Goal: Task Accomplishment & Management: Use online tool/utility

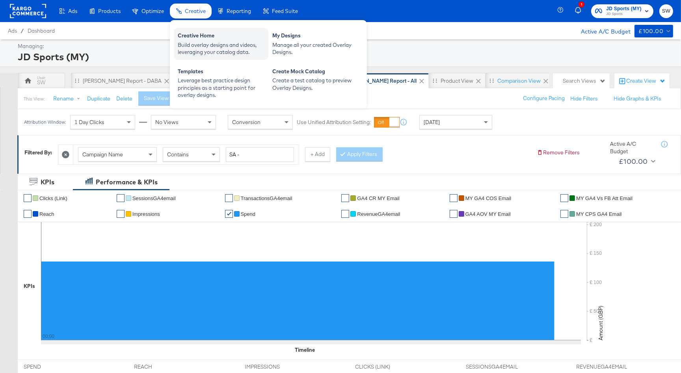
click at [199, 35] on div "Creative Home" at bounding box center [221, 36] width 87 height 9
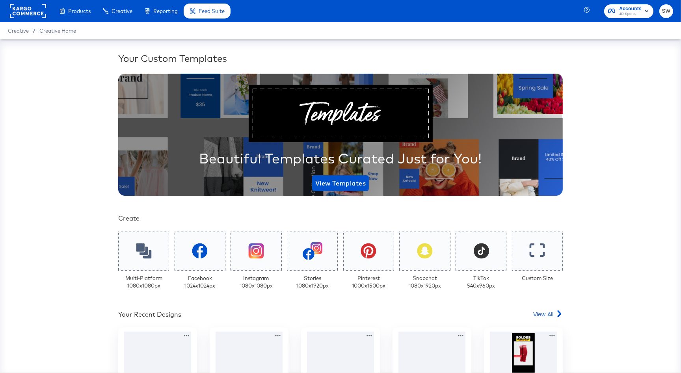
scroll to position [82, 0]
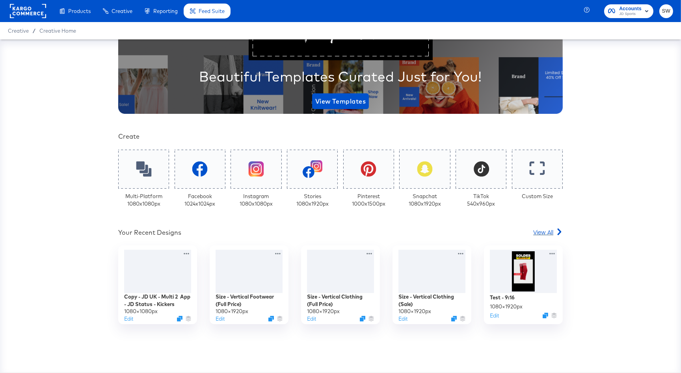
click at [549, 232] on span "View All" at bounding box center [543, 232] width 20 height 8
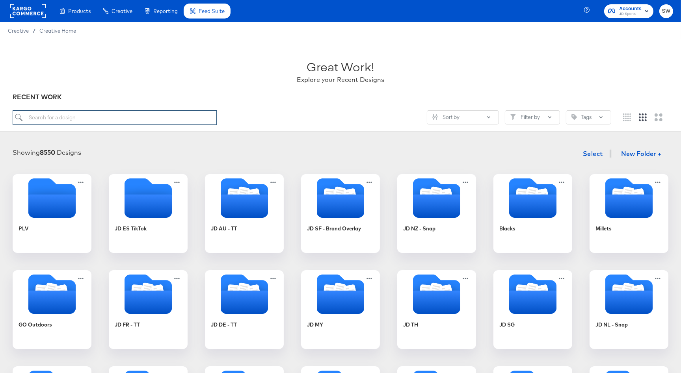
click at [149, 119] on input "search" at bounding box center [115, 117] width 204 height 15
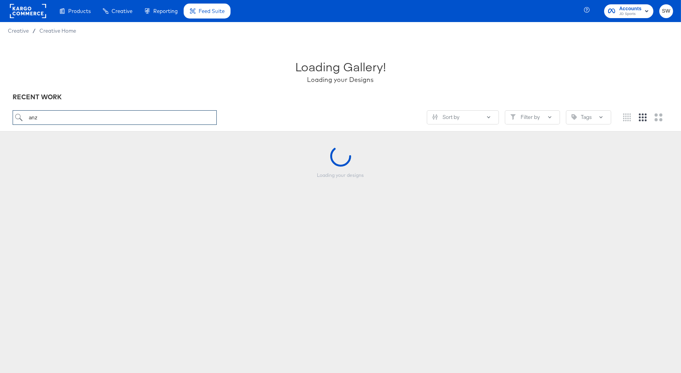
type input "anz"
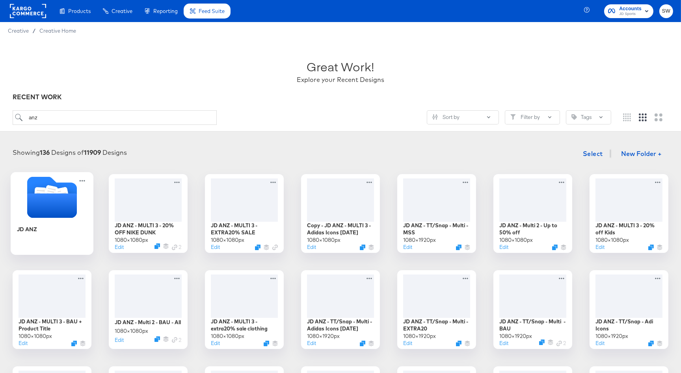
click at [55, 195] on icon "Folder" at bounding box center [52, 205] width 50 height 24
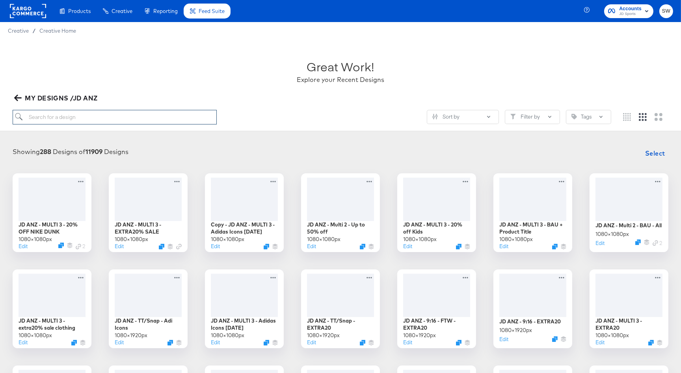
click at [90, 115] on input "search" at bounding box center [115, 117] width 204 height 15
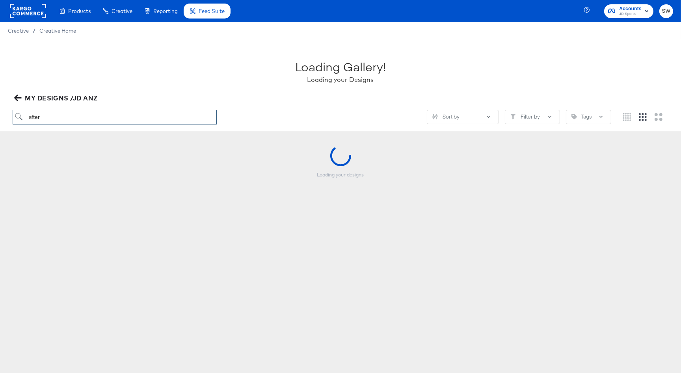
type input "after"
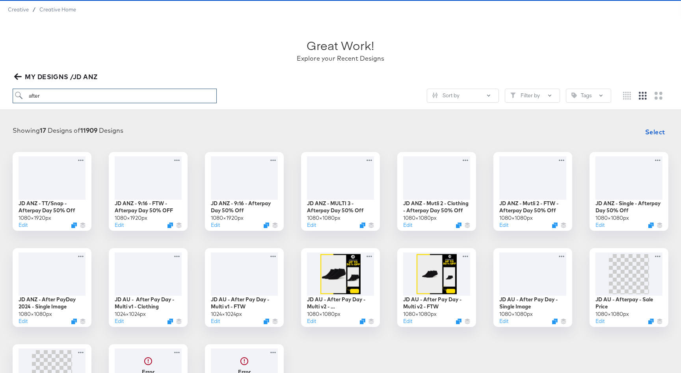
scroll to position [20, 0]
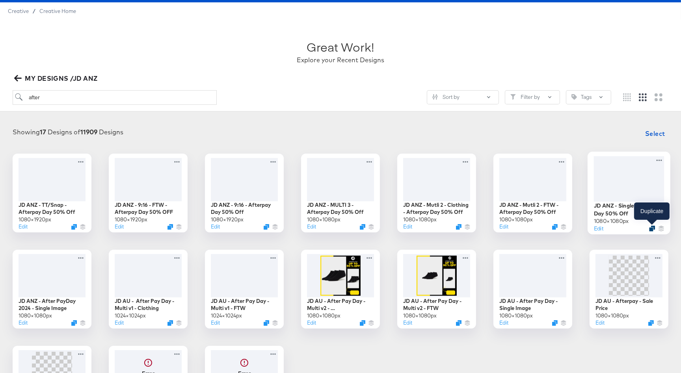
click at [650, 229] on icon "Duplicate" at bounding box center [652, 228] width 6 height 6
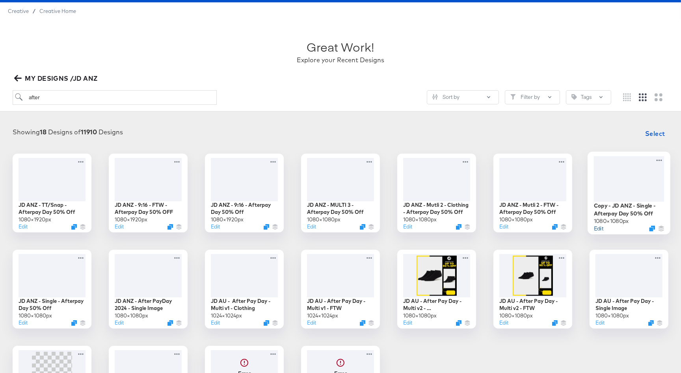
click at [598, 229] on button "Edit" at bounding box center [598, 228] width 9 height 7
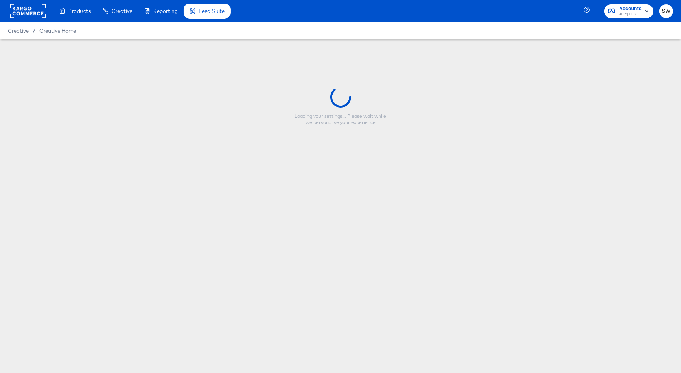
type input "Copy - JD ANZ - Single - Afterpay Day 50% Off"
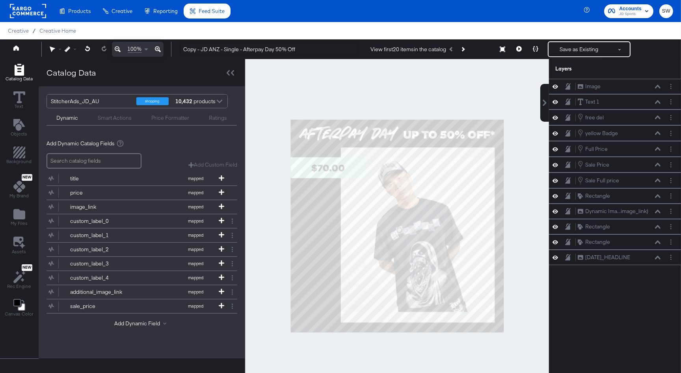
click at [524, 171] on div at bounding box center [397, 226] width 304 height 334
click at [15, 105] on span "Text" at bounding box center [19, 106] width 9 height 6
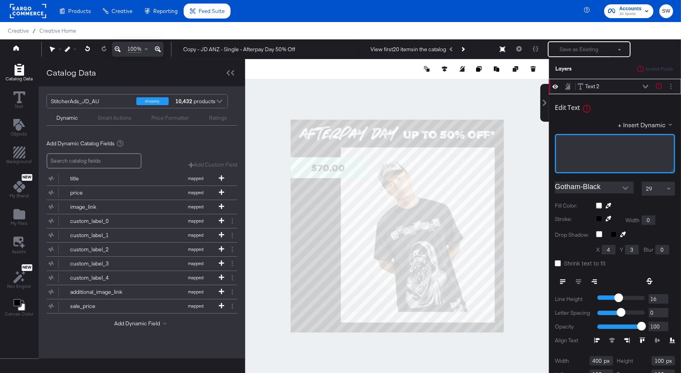
click at [584, 152] on div "﻿" at bounding box center [615, 153] width 120 height 39
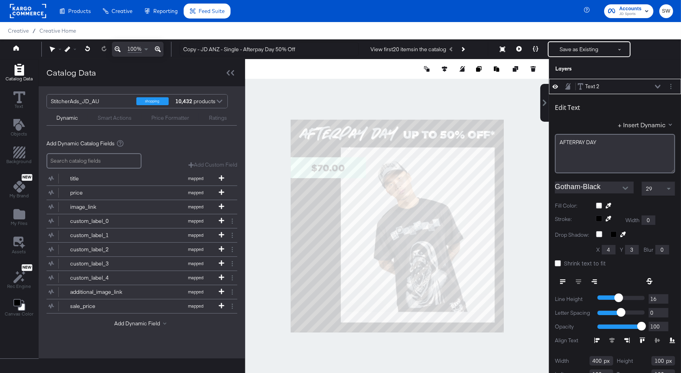
click at [607, 183] on input "Gotham-Black" at bounding box center [588, 188] width 67 height 12
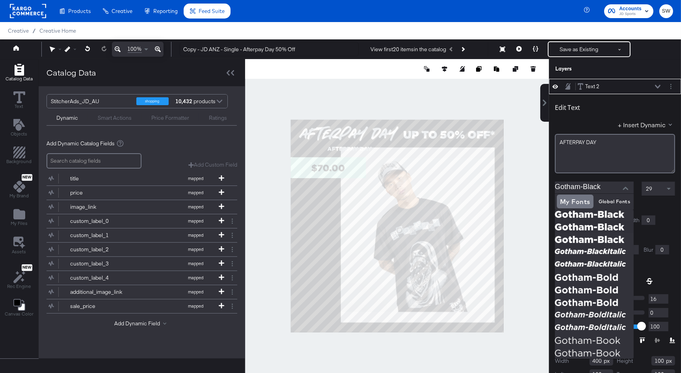
scroll to position [208, 0]
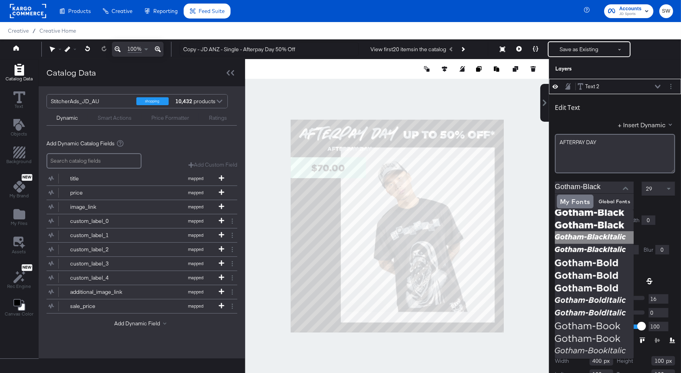
click at [602, 238] on img at bounding box center [594, 237] width 79 height 13
type input "Gotham-BlackItalic"
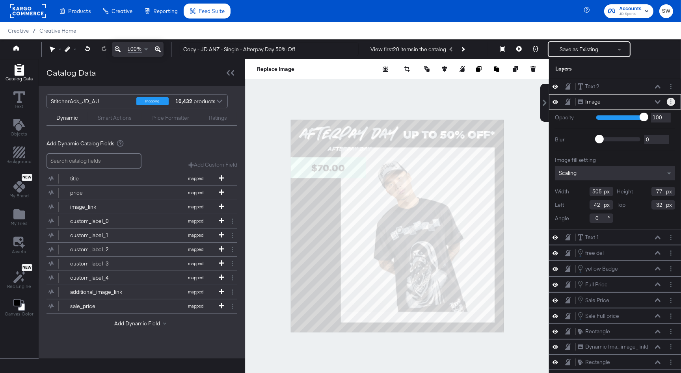
click at [670, 100] on circle "Layer Options" at bounding box center [670, 99] width 1 height 1
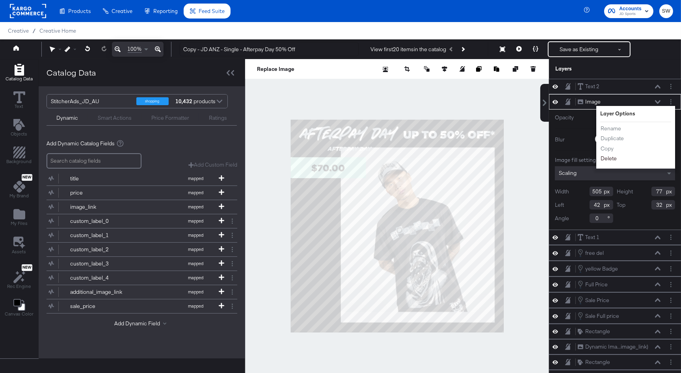
click at [606, 155] on button "Delete" at bounding box center [608, 158] width 17 height 8
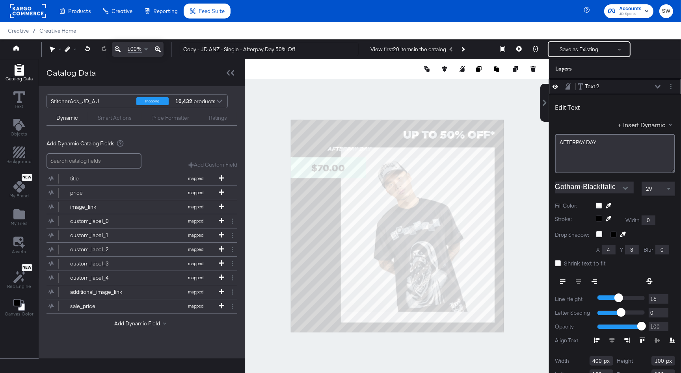
scroll to position [8, 0]
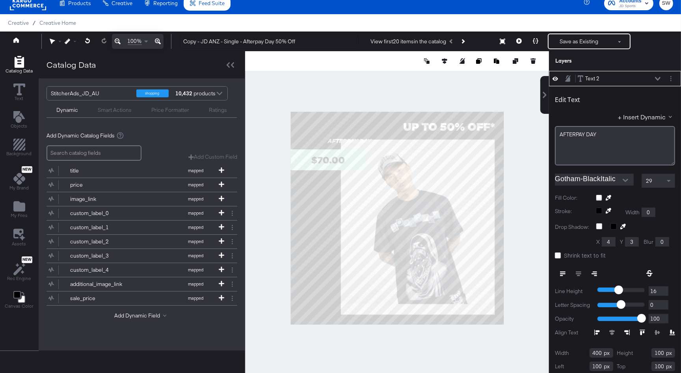
type input "135"
type input "36"
type input "19"
click at [656, 186] on div "29" at bounding box center [658, 180] width 33 height 13
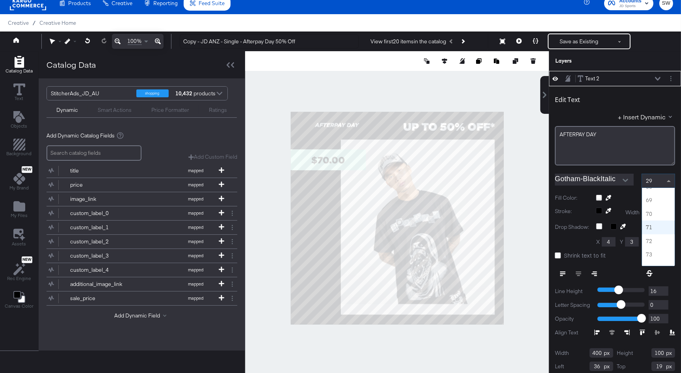
scroll to position [918, 0]
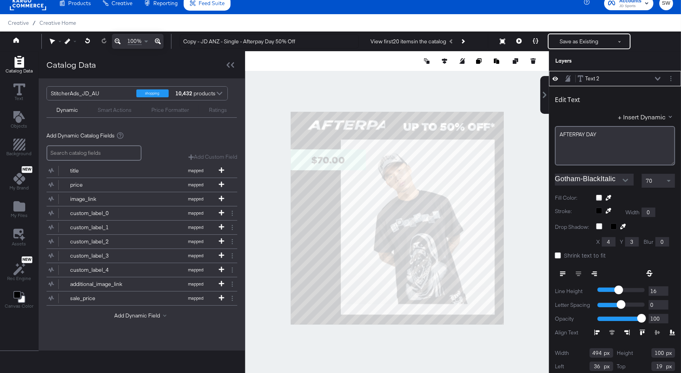
type input "536"
click at [556, 253] on icon at bounding box center [558, 256] width 6 height 6
click at [0, 0] on input "Shrink text to fit" at bounding box center [0, 0] width 0 height 0
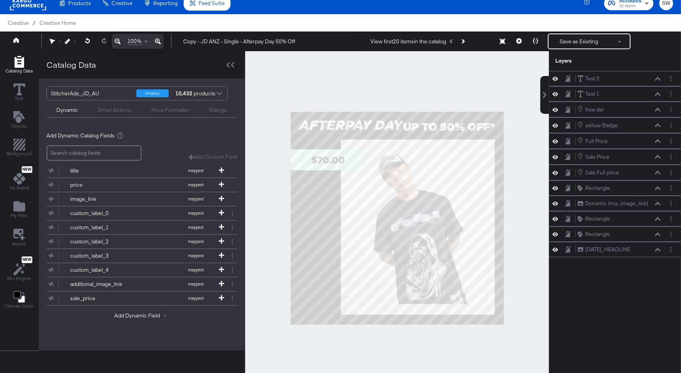
click at [521, 160] on div at bounding box center [397, 218] width 304 height 334
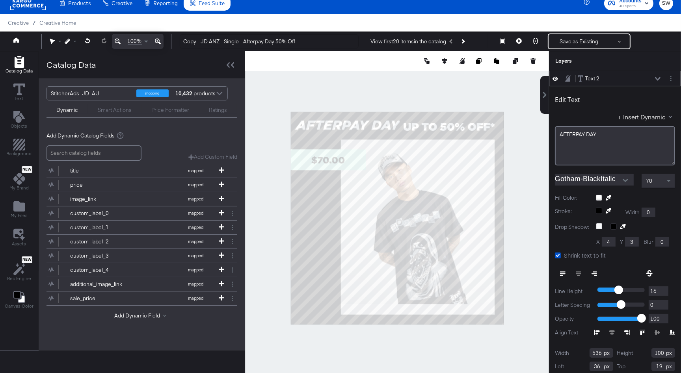
type input "20"
click at [512, 147] on div at bounding box center [397, 218] width 304 height 334
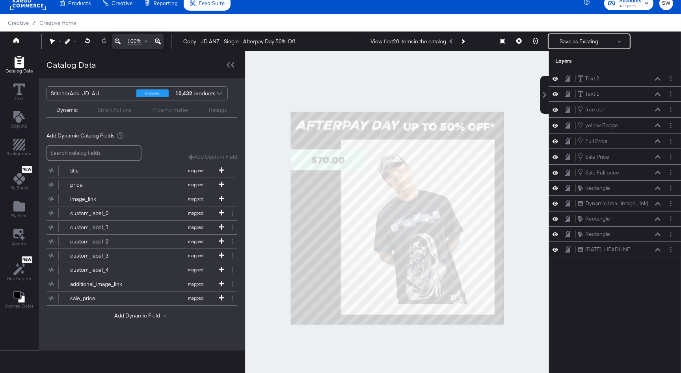
scroll to position [15, 0]
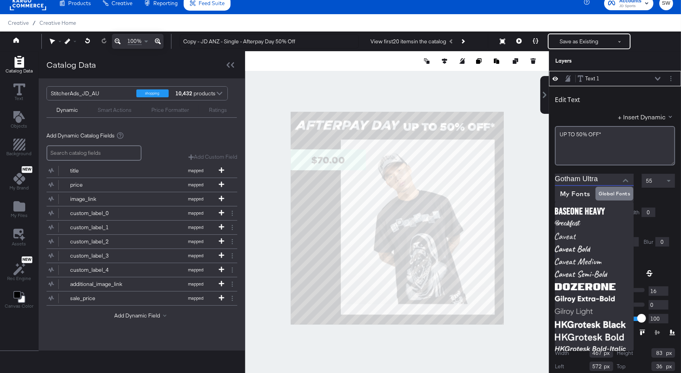
click at [574, 183] on input "Gotham Ultra" at bounding box center [588, 180] width 67 height 12
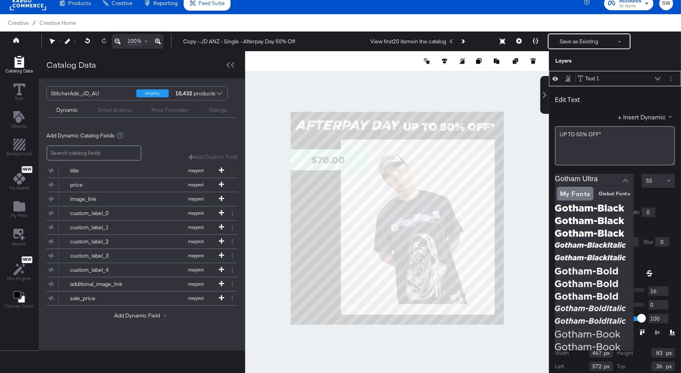
scroll to position [193, 0]
click at [576, 313] on img at bounding box center [594, 308] width 79 height 13
type input "Gotham-BoldItalic"
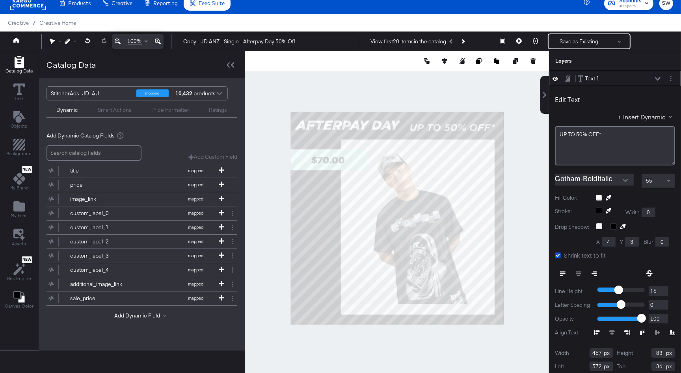
type input "434"
type input "77"
type input "605"
type input "42"
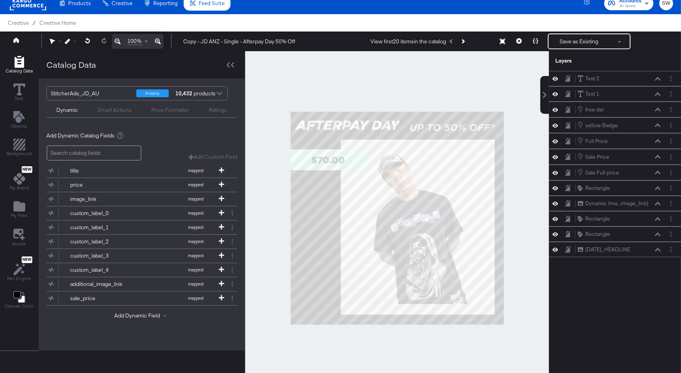
scroll to position [0, 0]
click at [511, 130] on div at bounding box center [397, 218] width 304 height 334
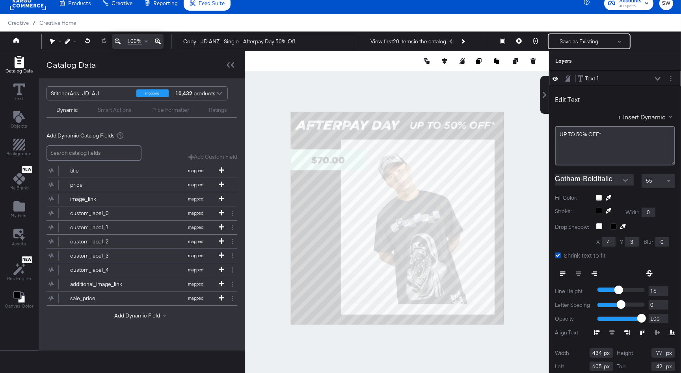
type input "31"
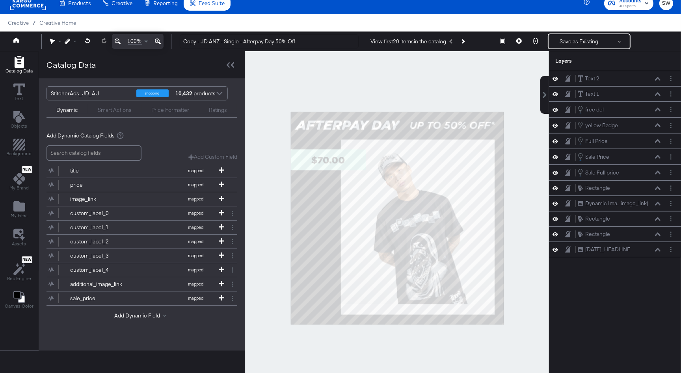
scroll to position [0, 0]
click at [519, 128] on div at bounding box center [397, 218] width 304 height 334
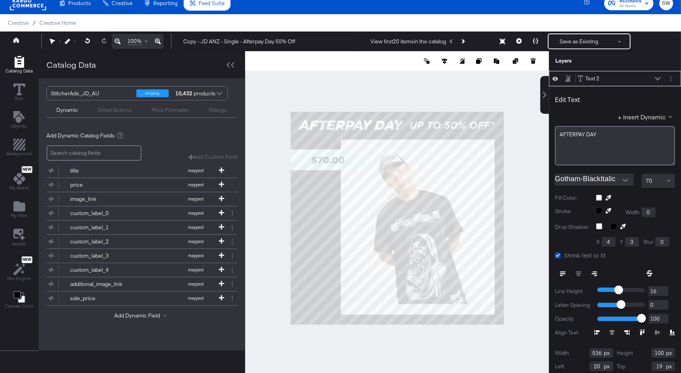
type input "36"
click at [71, 41] on div at bounding box center [72, 42] width 15 height 6
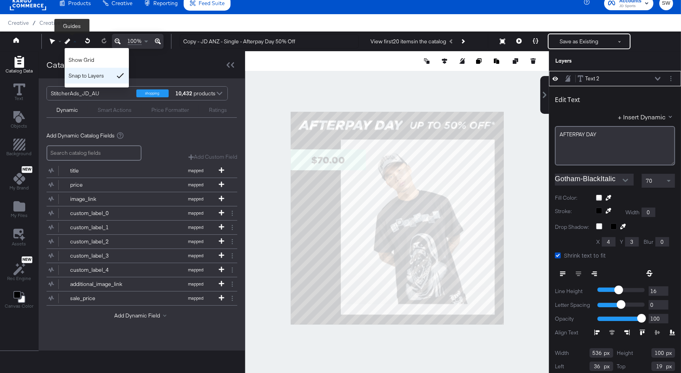
click at [99, 78] on div "Snap to Layers" at bounding box center [97, 76] width 64 height 16
type input "552"
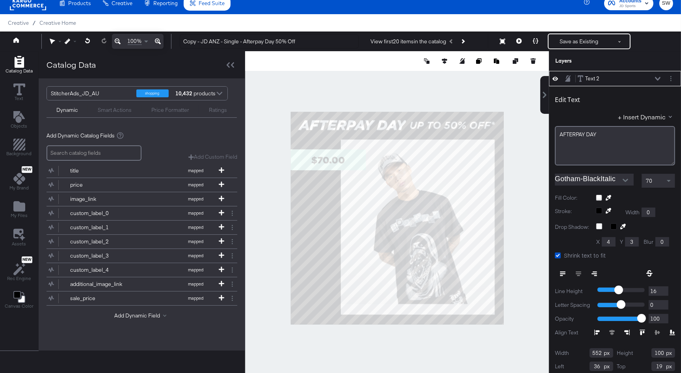
click at [512, 143] on div at bounding box center [397, 218] width 304 height 334
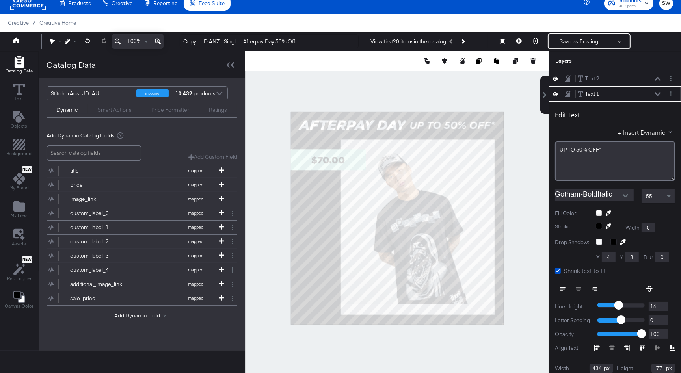
scroll to position [15, 0]
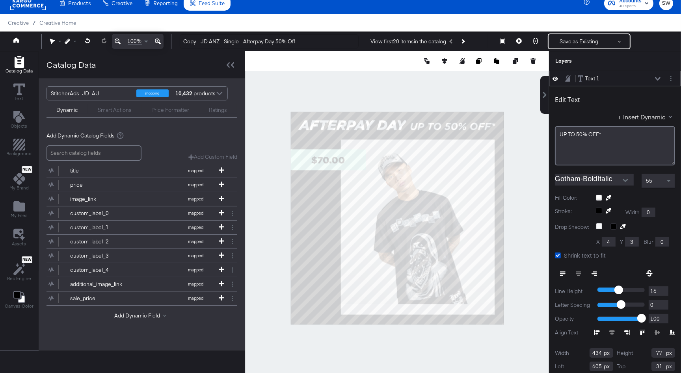
type input "607"
type input "37"
click at [656, 181] on div "55" at bounding box center [658, 180] width 33 height 13
click at [515, 152] on div at bounding box center [397, 218] width 304 height 334
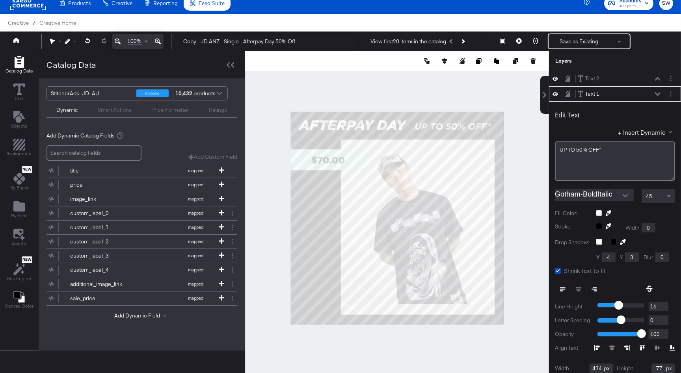
scroll to position [15, 0]
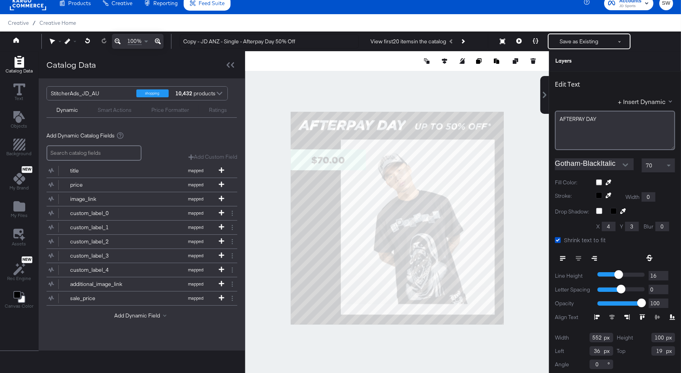
type input "576"
type input "104"
type input "15"
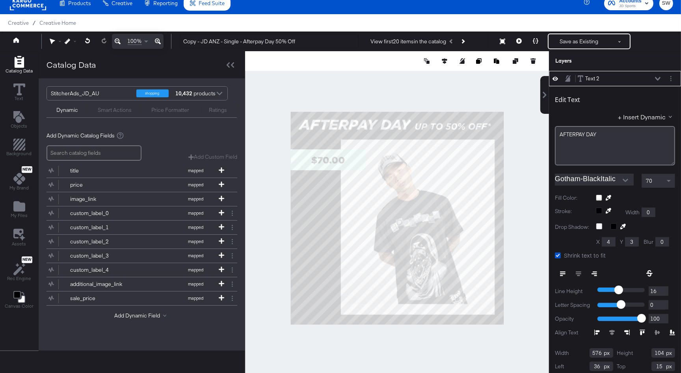
click at [538, 133] on div at bounding box center [397, 218] width 304 height 334
drag, startPoint x: 652, startPoint y: 179, endPoint x: 659, endPoint y: 219, distance: 40.7
click at [652, 179] on div "70" at bounding box center [658, 180] width 33 height 13
click at [518, 173] on div at bounding box center [397, 218] width 304 height 334
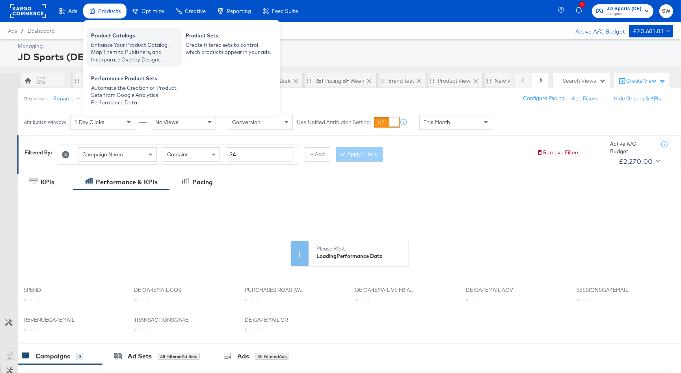
click at [126, 45] on div "Enhance Your Product Catalog, Map Them to Publishers, and Incorporate Overlay D…" at bounding box center [134, 52] width 87 height 22
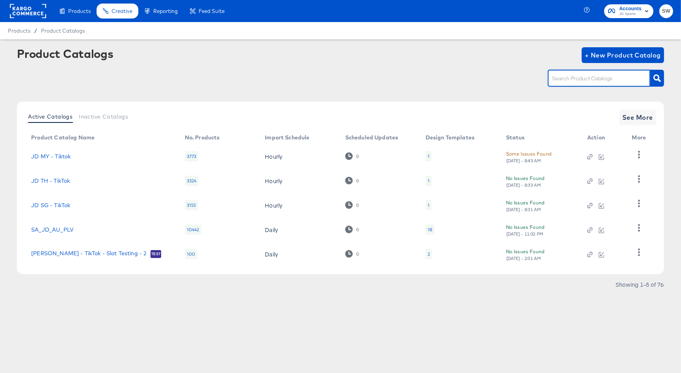
click at [561, 77] on input "text" at bounding box center [593, 78] width 84 height 9
type input "au"
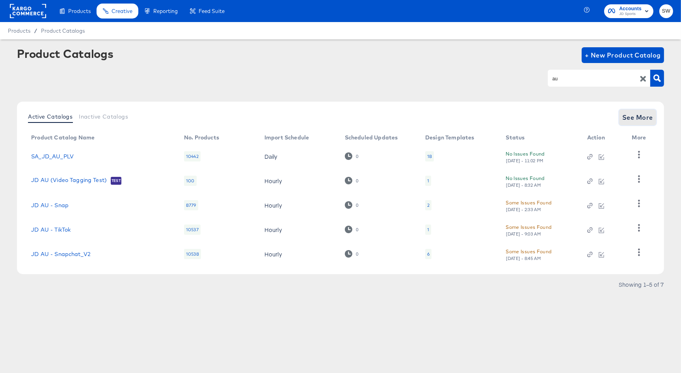
click at [629, 118] on span "See More" at bounding box center [637, 117] width 31 height 11
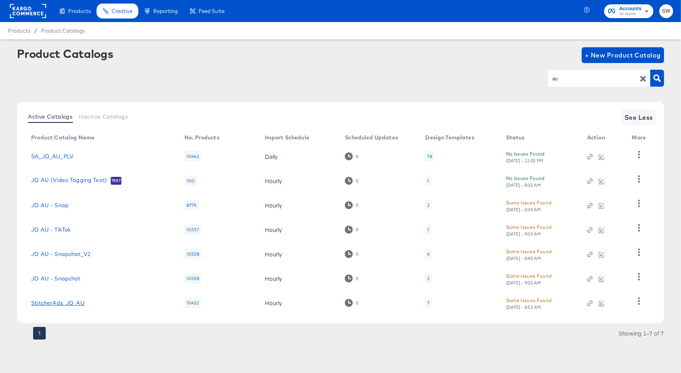
click at [74, 303] on link "StitcherAds_JD_AU" at bounding box center [58, 303] width 54 height 6
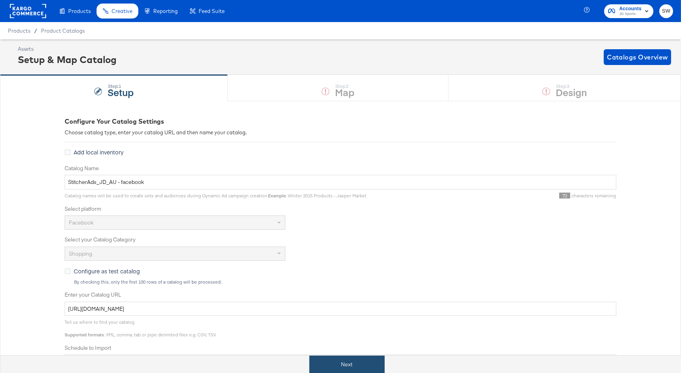
click at [340, 357] on button "Next" at bounding box center [346, 365] width 75 height 18
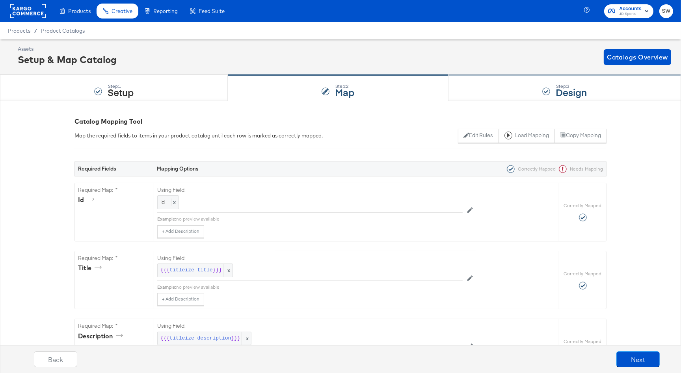
click at [491, 87] on div "Step: 3 Design" at bounding box center [564, 88] width 232 height 26
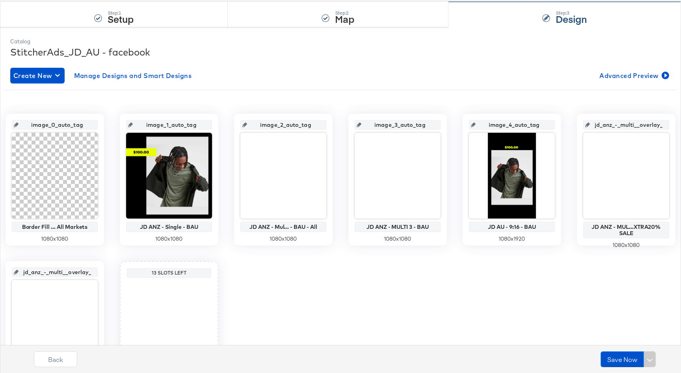
scroll to position [74, 0]
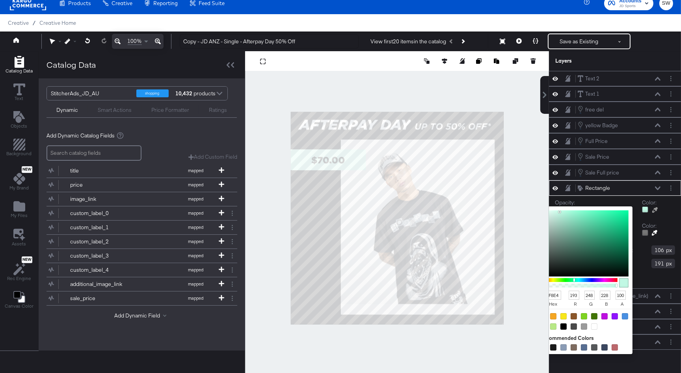
click at [647, 209] on div at bounding box center [645, 209] width 6 height 6
click at [551, 294] on input "C1F8E4" at bounding box center [550, 295] width 21 height 9
paste input "#B2FC"
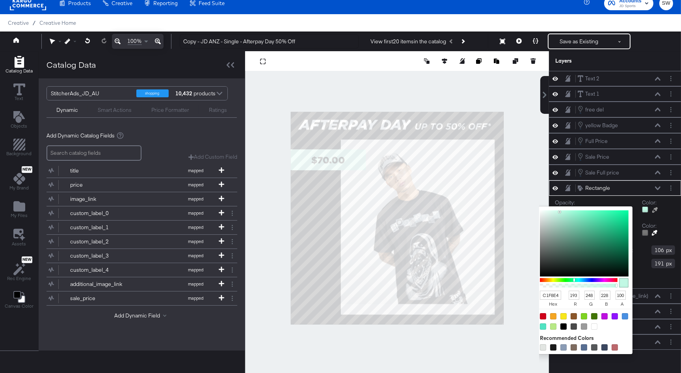
type input "#B2FCE4"
type input "178"
type input "252"
click at [658, 188] on icon at bounding box center [658, 188] width 6 height 4
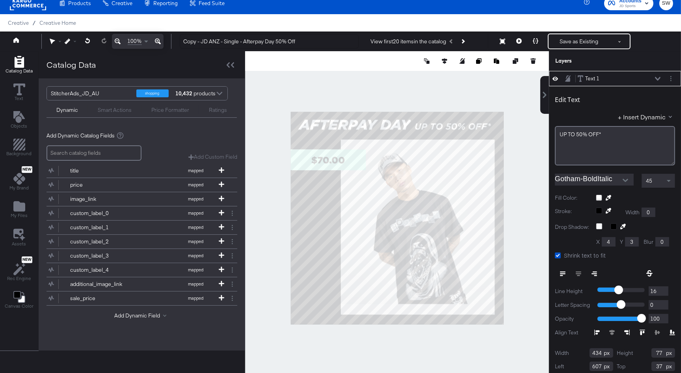
scroll to position [9, 0]
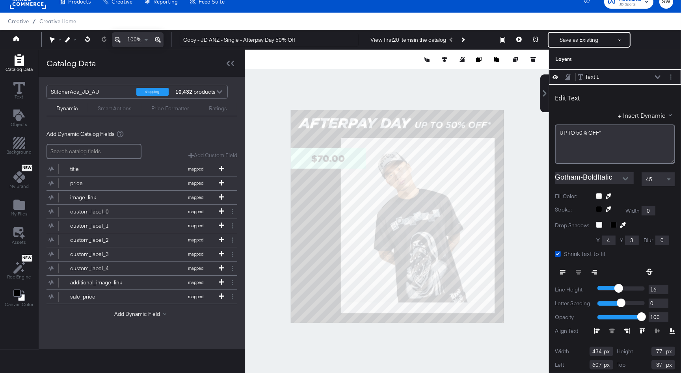
click at [531, 164] on div at bounding box center [397, 217] width 304 height 334
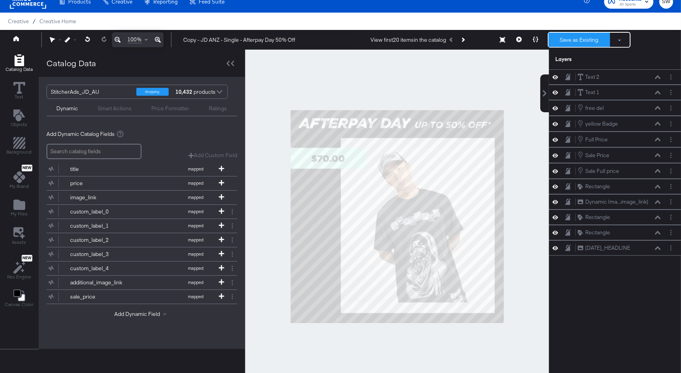
click at [564, 38] on button "Save as Existing" at bounding box center [579, 40] width 61 height 14
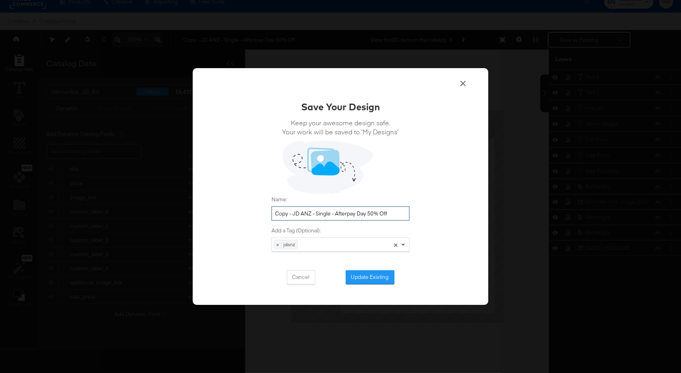
drag, startPoint x: 293, startPoint y: 213, endPoint x: 259, endPoint y: 212, distance: 33.5
click at [259, 212] on div "Save Your Design Keep your awesome design safe. Your work will be saved to ‘My …" at bounding box center [341, 186] width 296 height 237
drag, startPoint x: 384, startPoint y: 214, endPoint x: 351, endPoint y: 213, distance: 33.1
click at [351, 213] on input "JD ANZ - Single - Afterpay Day 50% Off" at bounding box center [341, 213] width 138 height 15
type input "JD ANZ - Single - Afterpay Day 2025"
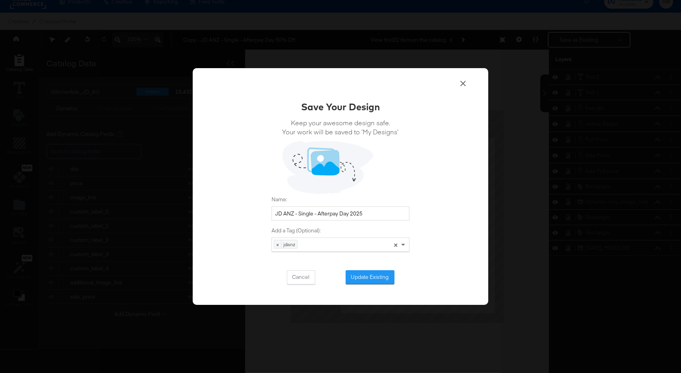
click at [376, 279] on button "Update Existing" at bounding box center [370, 277] width 49 height 14
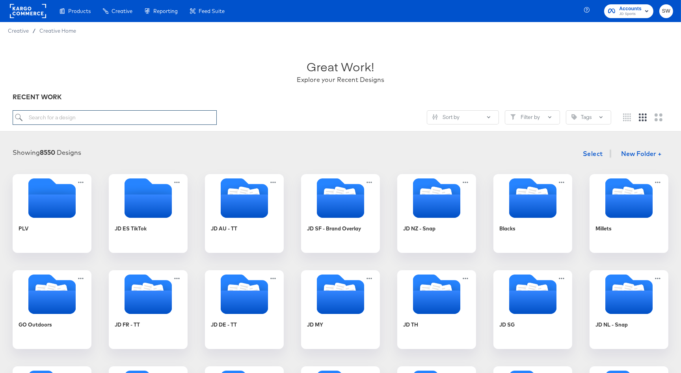
click at [91, 116] on input "search" at bounding box center [115, 117] width 204 height 15
type input "ANZ"
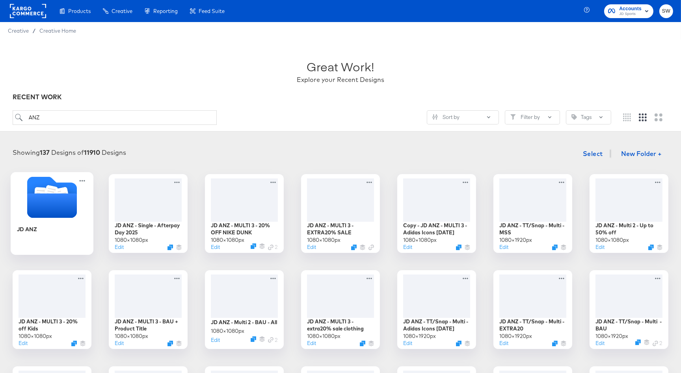
click at [63, 199] on icon "Folder" at bounding box center [52, 205] width 50 height 24
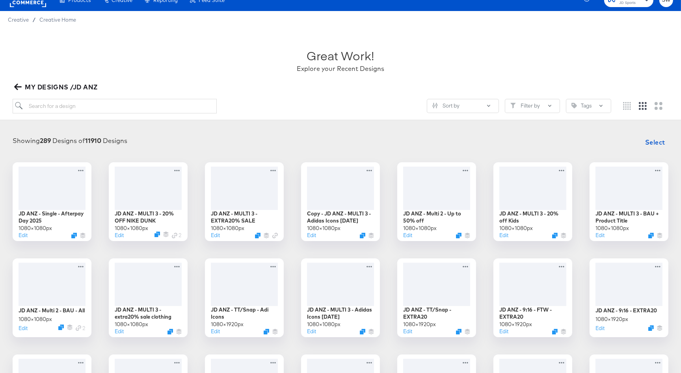
scroll to position [11, 0]
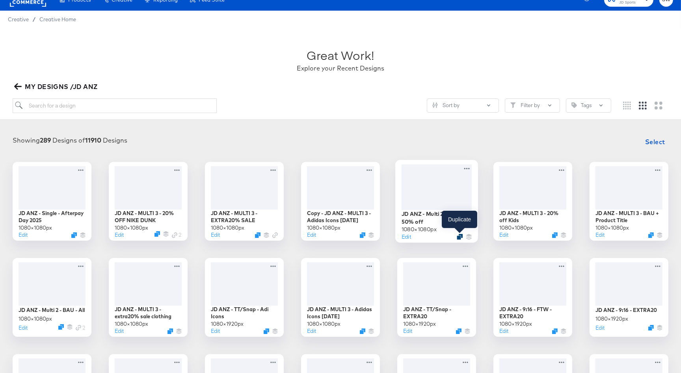
click at [461, 237] on icon "Duplicate" at bounding box center [460, 237] width 6 height 6
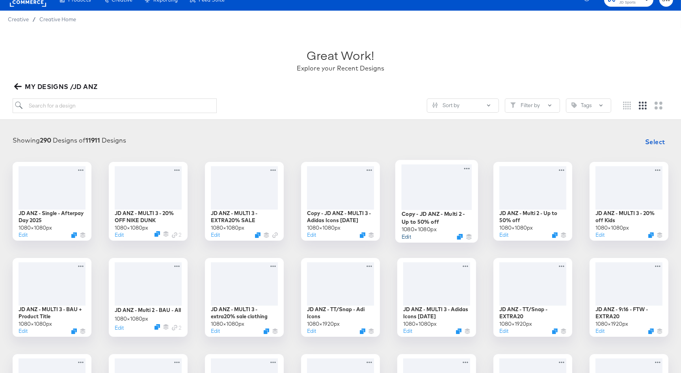
click at [407, 238] on button "Edit" at bounding box center [406, 236] width 9 height 7
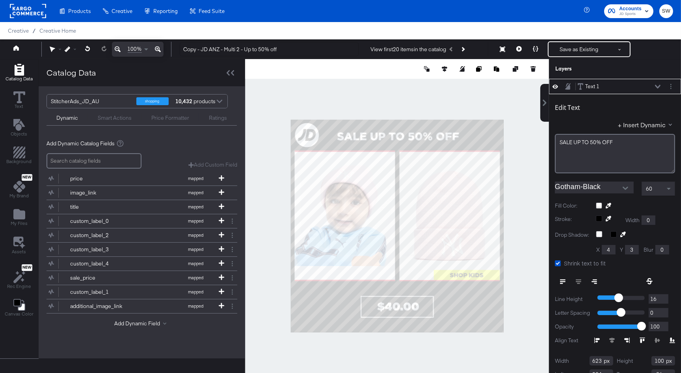
scroll to position [8, 0]
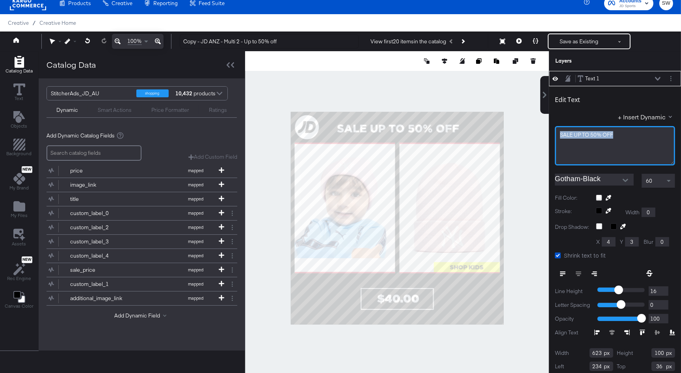
drag, startPoint x: 626, startPoint y: 134, endPoint x: 518, endPoint y: 135, distance: 108.4
click at [518, 71] on div "Catalog Data Text Objects Background New My Brand My Files Assets New Rec Engin…" at bounding box center [340, 61] width 681 height 20
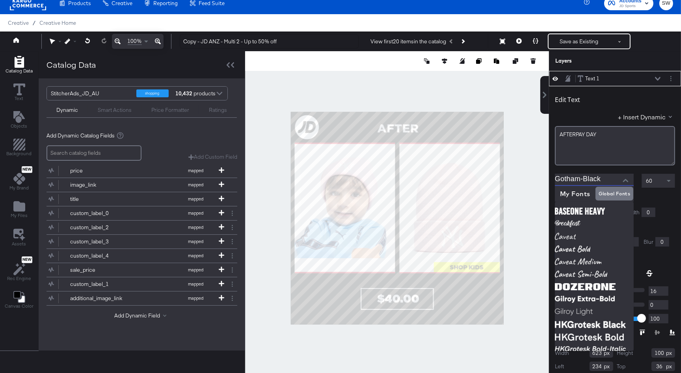
click at [606, 182] on input "Gotham-Black" at bounding box center [588, 180] width 67 height 12
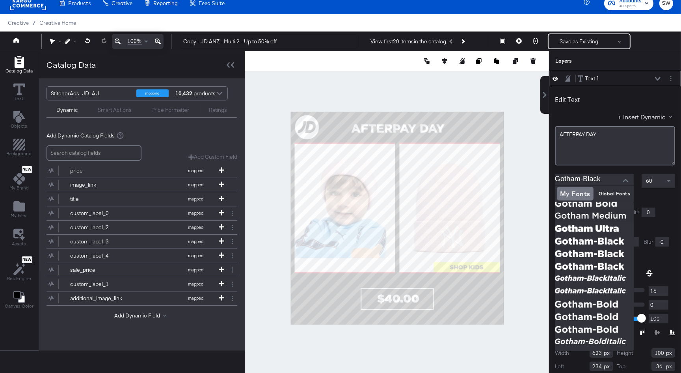
scroll to position [181, 0]
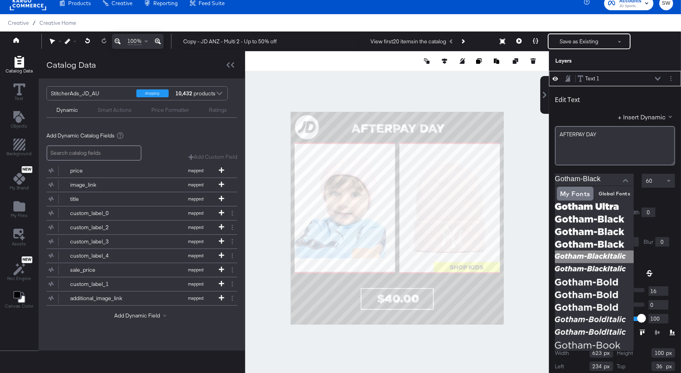
click at [597, 258] on img at bounding box center [594, 257] width 79 height 13
type input "Gotham-BlackItalic"
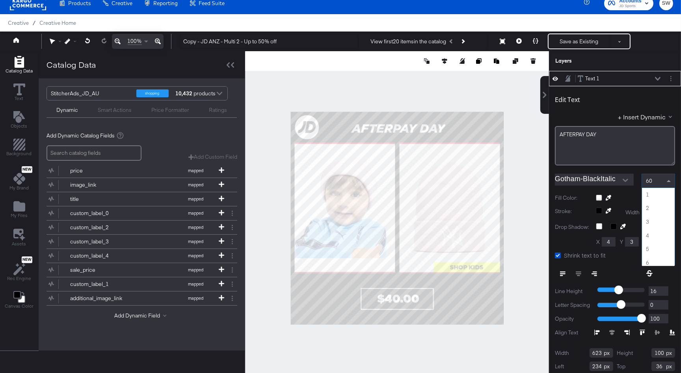
click at [655, 182] on div "60" at bounding box center [658, 180] width 33 height 13
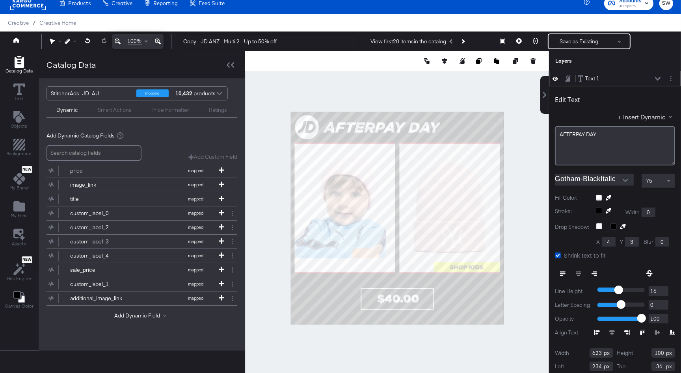
type input "150"
type input "30"
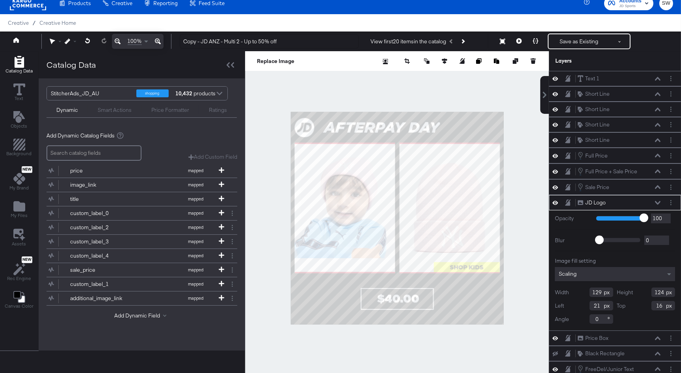
type input "105"
type input "100"
type input "19"
type input "30"
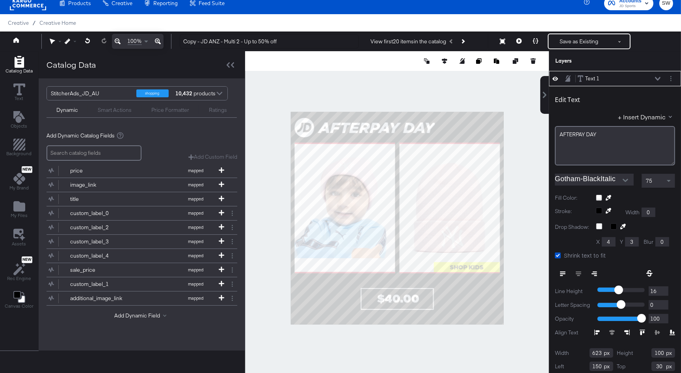
type input "124"
type input "32"
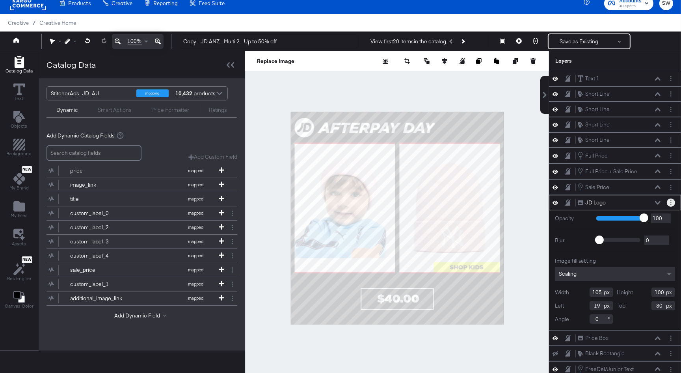
click at [669, 199] on button "Layer Options" at bounding box center [671, 203] width 8 height 8
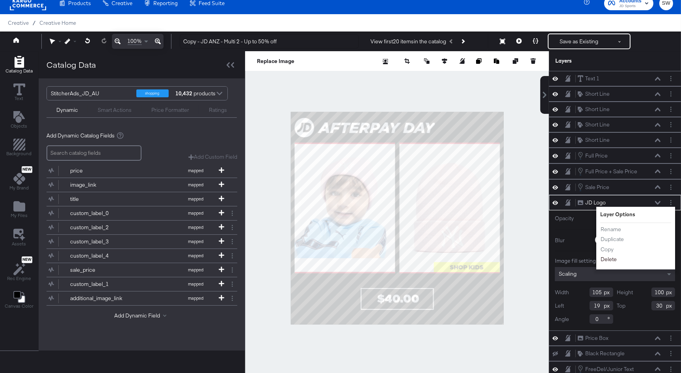
click at [606, 259] on button "Delete" at bounding box center [608, 259] width 17 height 8
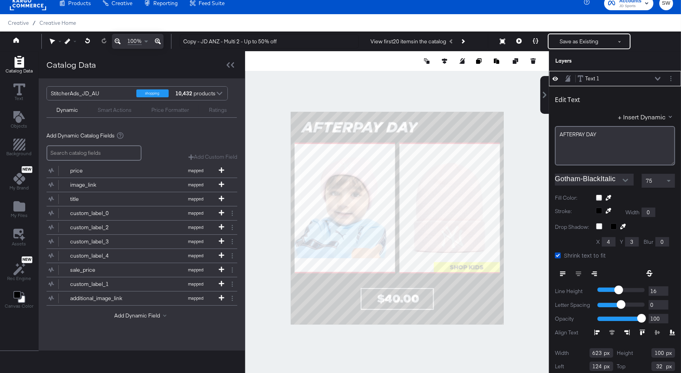
type input "38"
type input "29"
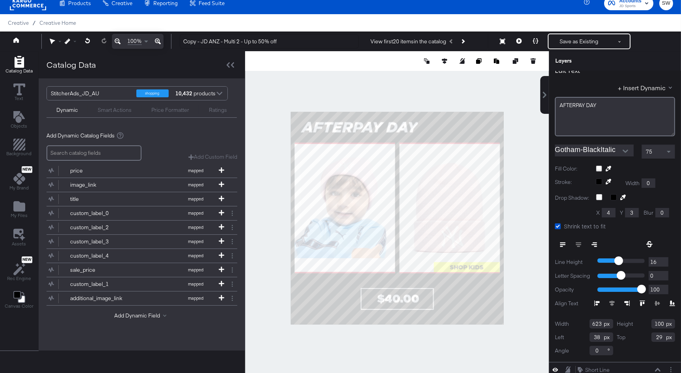
scroll to position [39, 0]
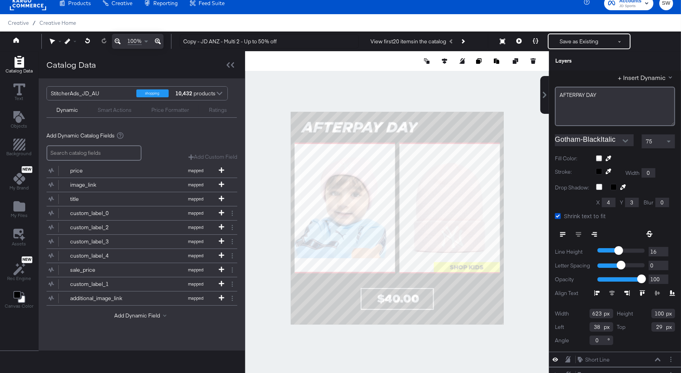
click at [598, 314] on input "623" at bounding box center [602, 313] width 24 height 9
type input "576"
click at [662, 314] on input "100" at bounding box center [663, 313] width 24 height 9
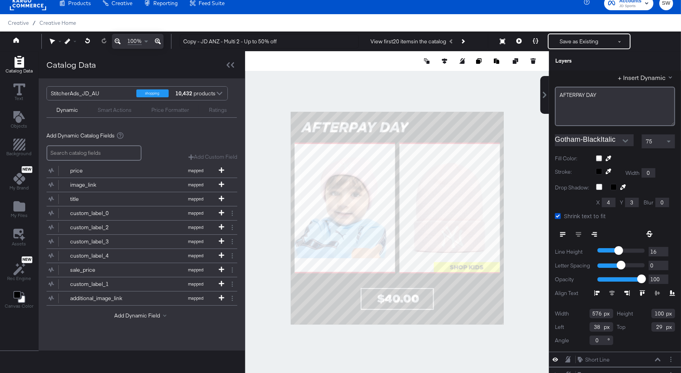
click at [662, 314] on input "100" at bounding box center [663, 313] width 24 height 9
type input "104"
click at [597, 327] on input "38" at bounding box center [602, 326] width 24 height 9
type input "36"
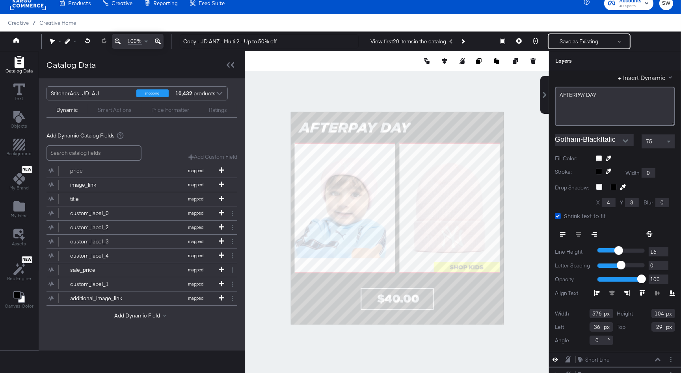
click at [657, 326] on input "29" at bounding box center [663, 326] width 24 height 9
type input "15"
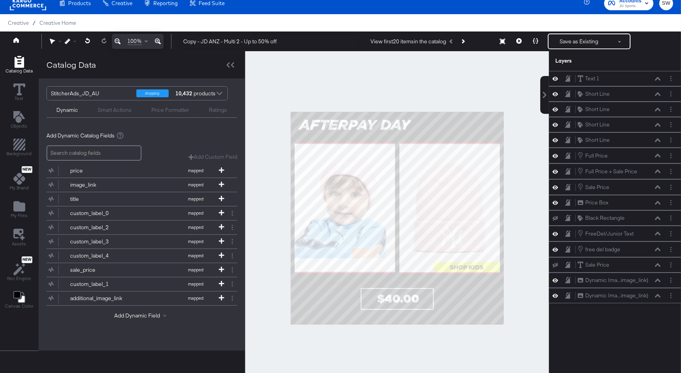
click at [519, 230] on div at bounding box center [397, 218] width 304 height 334
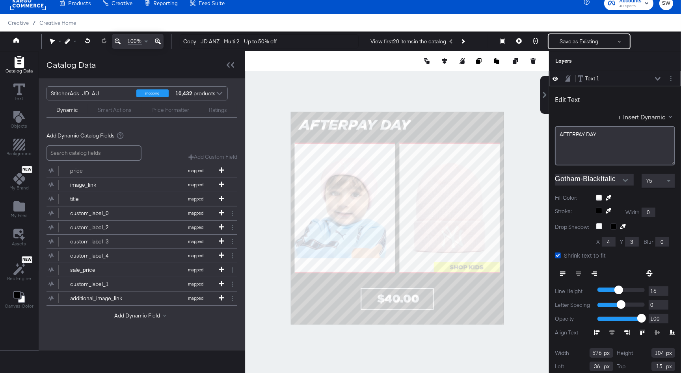
type input "34"
type input "25"
click at [658, 77] on icon at bounding box center [658, 79] width 6 height 4
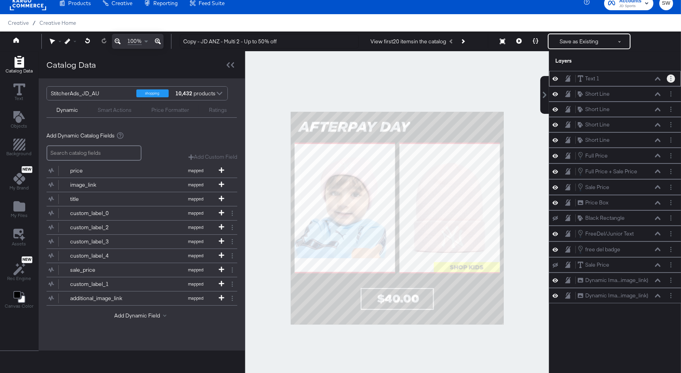
click at [672, 77] on button "Layer Options" at bounding box center [671, 78] width 8 height 8
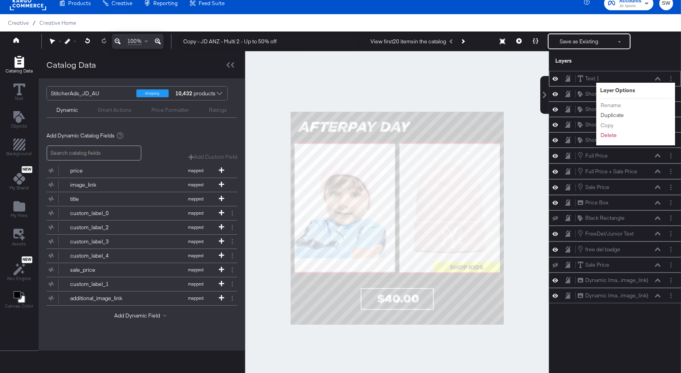
click at [611, 115] on button "Duplicate" at bounding box center [612, 115] width 24 height 8
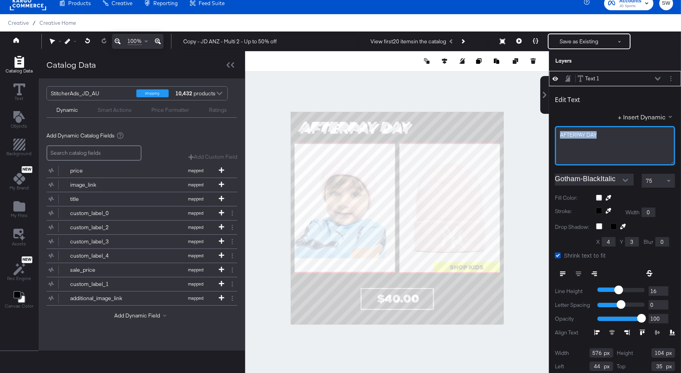
drag, startPoint x: 613, startPoint y: 135, endPoint x: 524, endPoint y: 131, distance: 89.6
click at [524, 71] on div "Catalog Data Text Objects Background New My Brand My Files Assets New Rec Engin…" at bounding box center [340, 61] width 681 height 20
click at [662, 179] on div "75" at bounding box center [658, 180] width 33 height 13
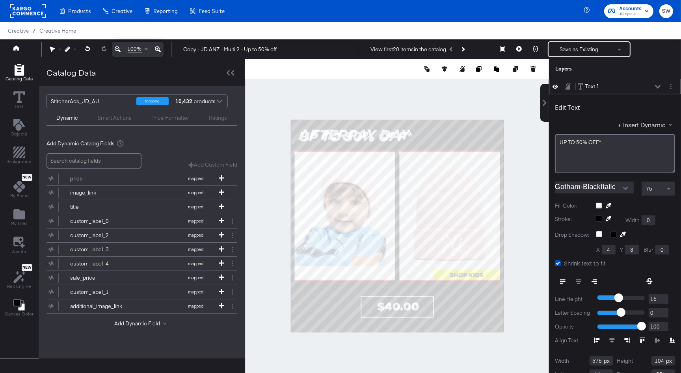
click at [660, 191] on div "75" at bounding box center [658, 188] width 33 height 13
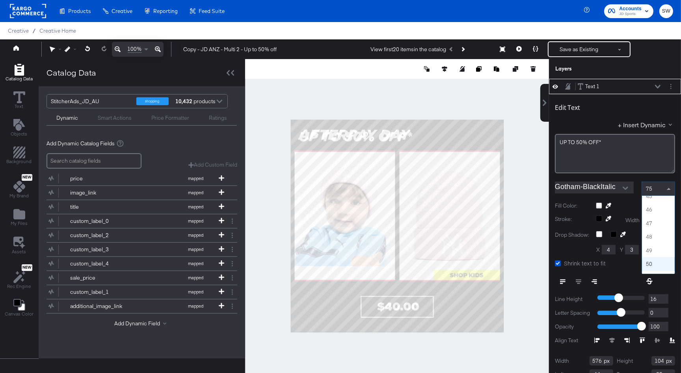
scroll to position [603, 0]
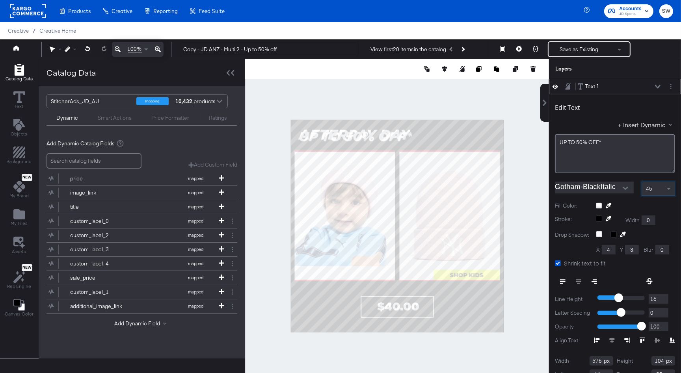
click at [594, 189] on input "Gotham-BlackItalic" at bounding box center [588, 188] width 67 height 12
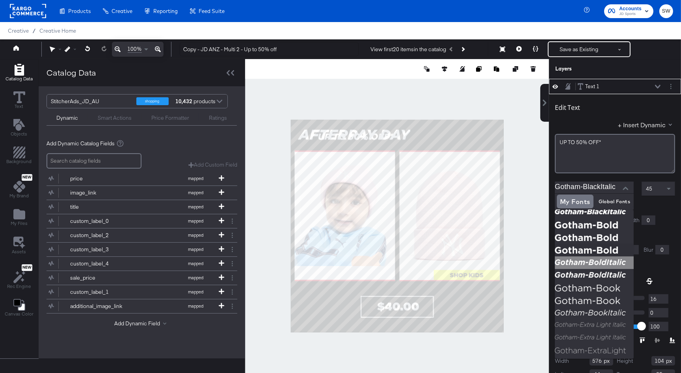
scroll to position [246, 0]
click at [584, 258] on img at bounding box center [594, 263] width 79 height 13
type input "Gotham-BoldItalic"
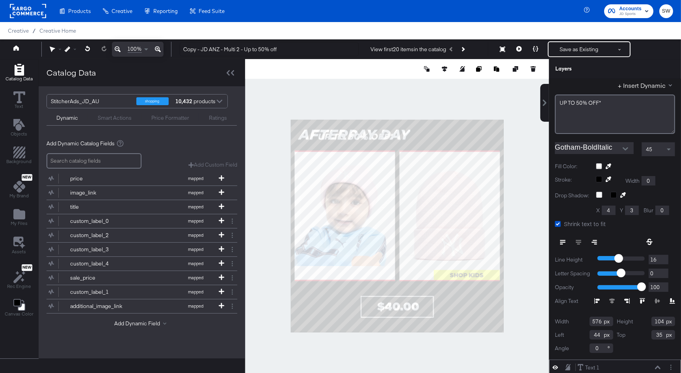
scroll to position [49, 0]
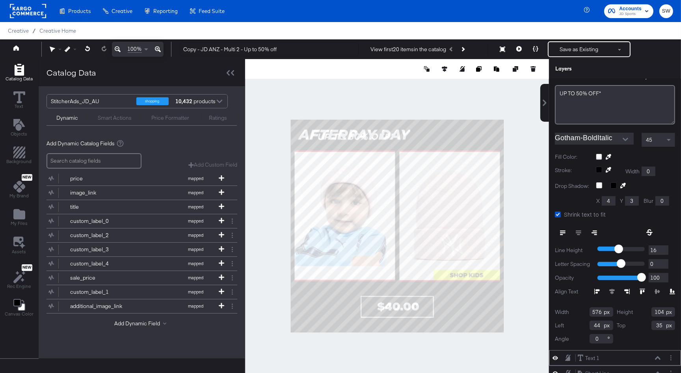
click at [598, 311] on input "576" at bounding box center [602, 311] width 24 height 9
type input "434"
click at [598, 325] on input "44" at bounding box center [602, 325] width 24 height 9
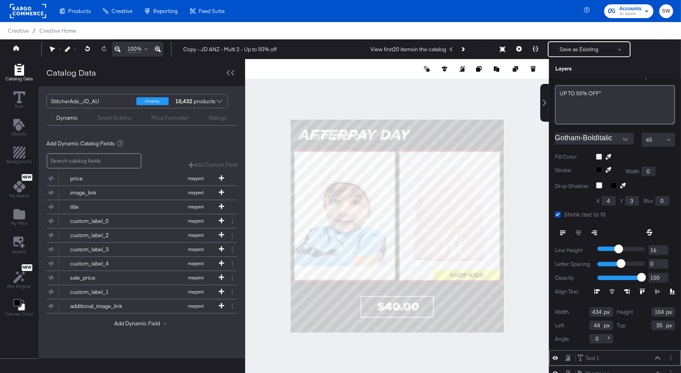
click at [598, 325] on input "44" at bounding box center [602, 325] width 24 height 9
type input "607"
click at [659, 313] on input "104" at bounding box center [663, 311] width 24 height 9
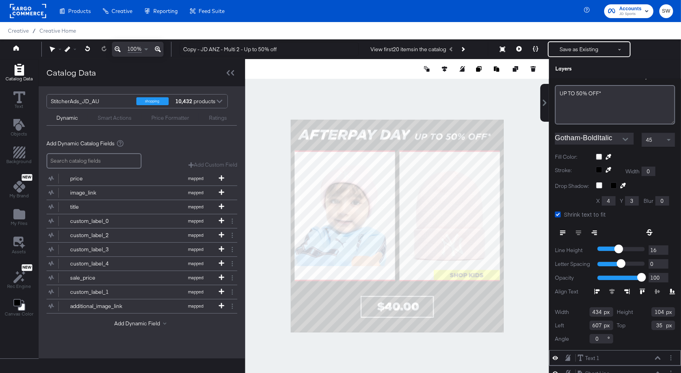
click at [659, 313] on input "104" at bounding box center [663, 311] width 24 height 9
type input "77"
click at [658, 325] on input "35" at bounding box center [663, 325] width 24 height 9
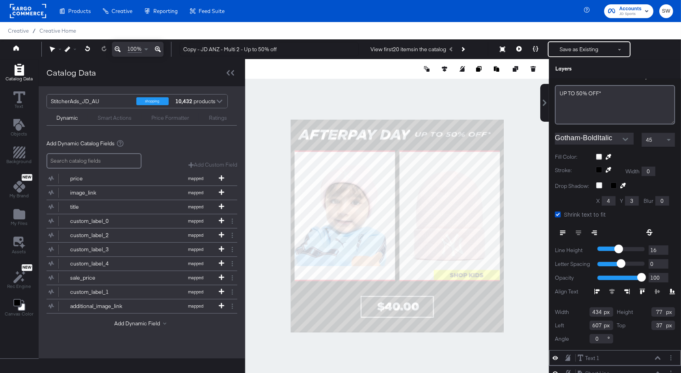
type input "37"
click at [540, 79] on div "Catalog Data Text Objects Background New My Brand My Files Assets New Rec Engin…" at bounding box center [340, 69] width 681 height 20
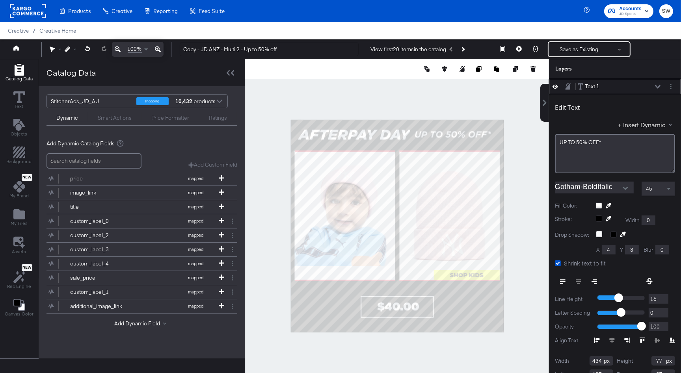
click at [659, 85] on icon at bounding box center [658, 87] width 6 height 4
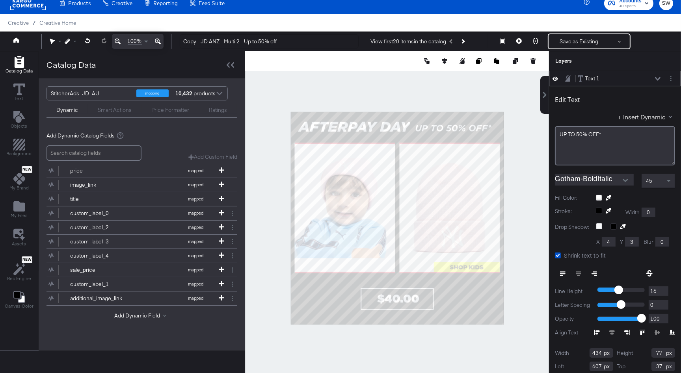
type input "610"
type input "45"
click at [507, 132] on div at bounding box center [397, 218] width 304 height 334
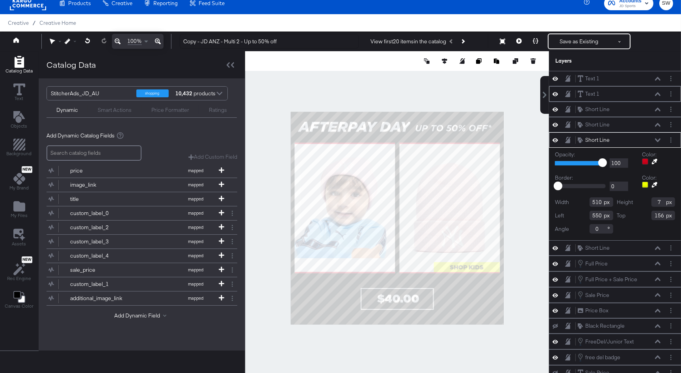
click at [646, 161] on div at bounding box center [645, 161] width 6 height 6
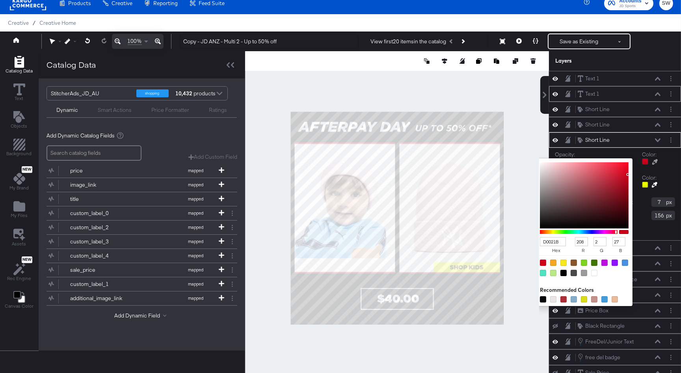
click at [556, 242] on input "D0021B" at bounding box center [553, 241] width 26 height 9
paste input "#B2FCE4"
type input "#B2FCE4"
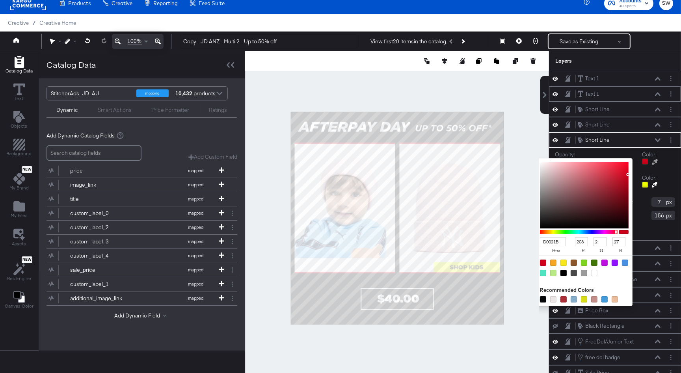
type input "178"
type input "252"
type input "228"
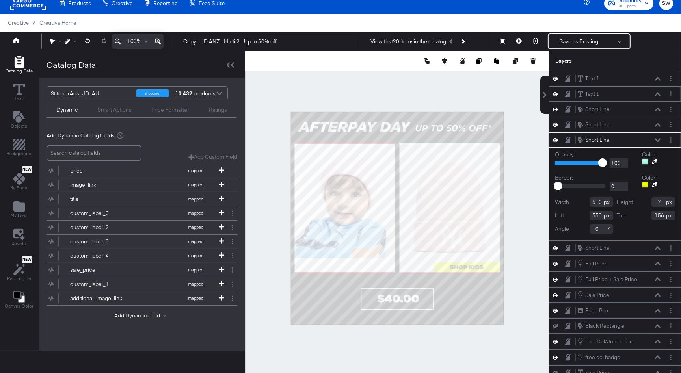
click at [660, 140] on icon at bounding box center [658, 140] width 6 height 4
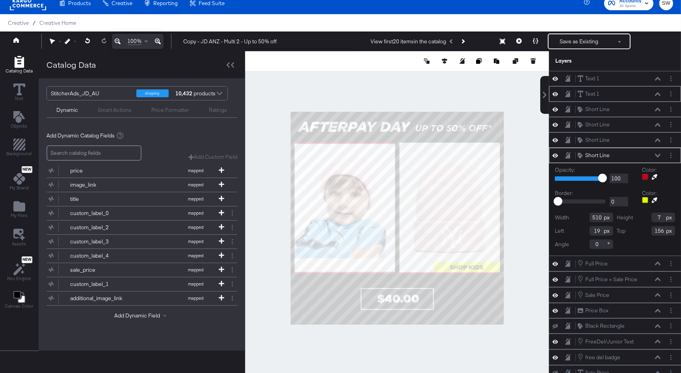
click at [644, 175] on div at bounding box center [645, 177] width 6 height 6
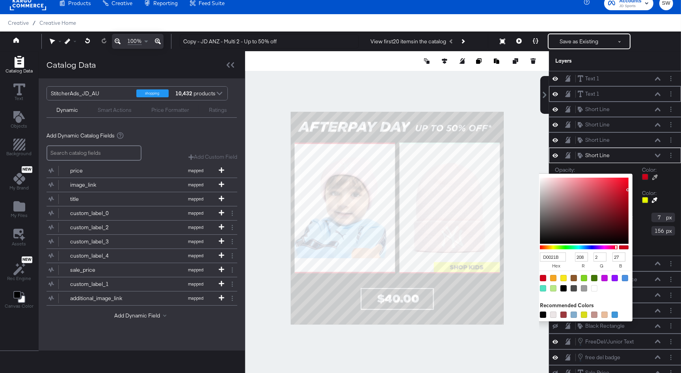
click at [553, 255] on input "D0021B" at bounding box center [553, 257] width 26 height 9
paste input "#B2FCE4"
type input "#B2FCE4"
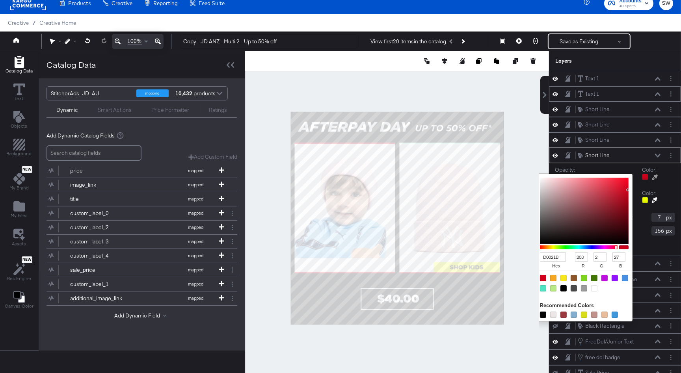
type input "178"
type input "252"
type input "228"
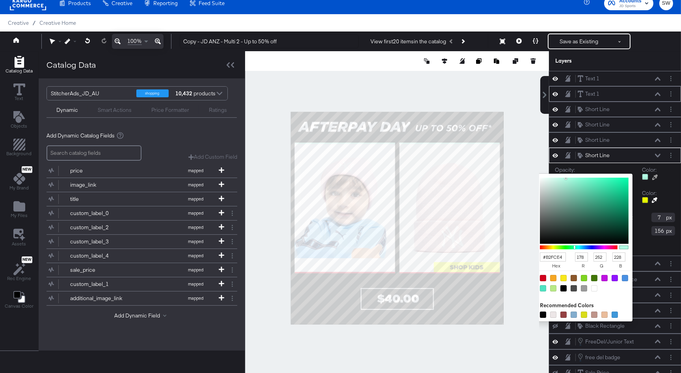
type input "208"
type input "2"
type input "27"
click at [433, 273] on div at bounding box center [396, 218] width 303 height 334
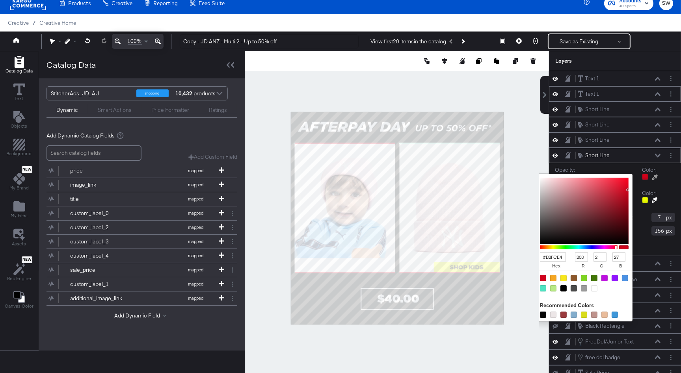
click at [551, 255] on input "#B2FCE4" at bounding box center [553, 257] width 26 height 9
click at [658, 155] on icon at bounding box center [658, 156] width 6 height 4
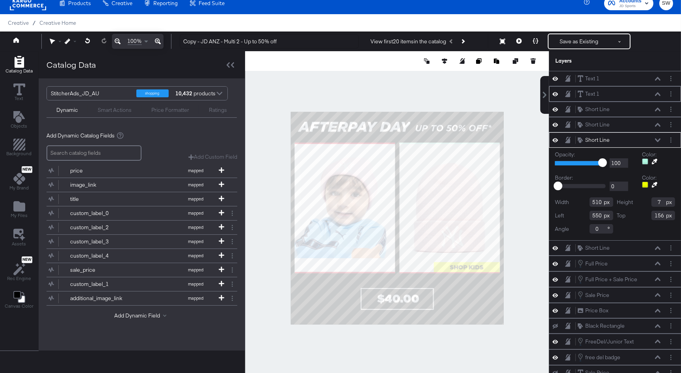
click at [647, 162] on div at bounding box center [645, 161] width 6 height 6
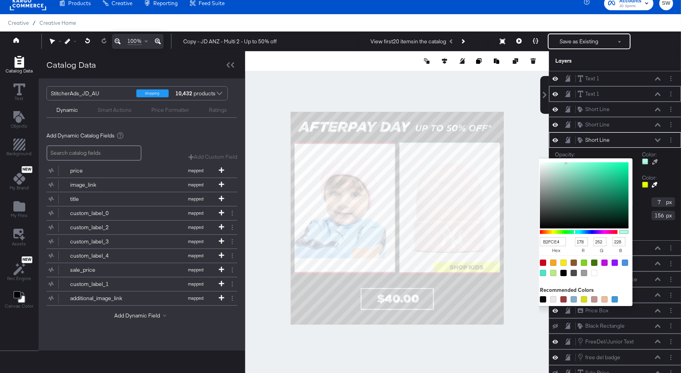
click at [560, 240] on input "B2FCE4" at bounding box center [553, 241] width 26 height 9
type input "227"
type input "124"
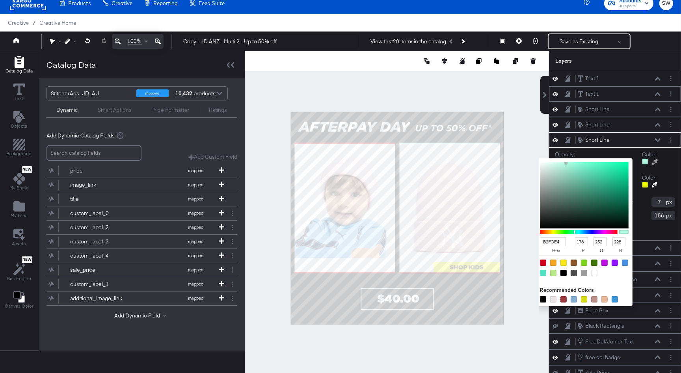
type input "136"
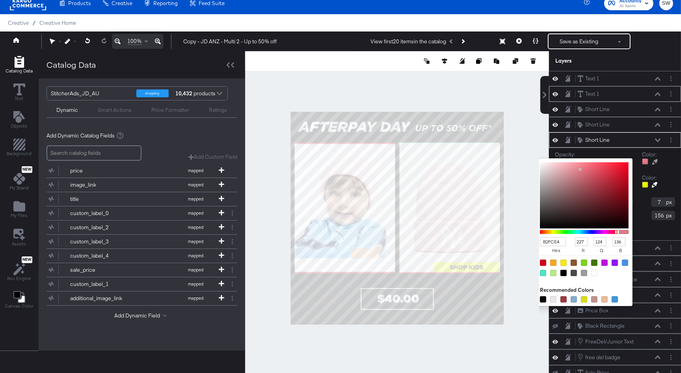
click at [353, 144] on div at bounding box center [396, 218] width 303 height 334
click at [563, 242] on input "B2FCE4" at bounding box center [553, 241] width 26 height 9
drag, startPoint x: 563, startPoint y: 242, endPoint x: 530, endPoint y: 241, distance: 33.1
click at [530, 71] on div "Catalog Data Text Objects Background New My Brand My Files Assets New Rec Engin…" at bounding box center [340, 61] width 681 height 20
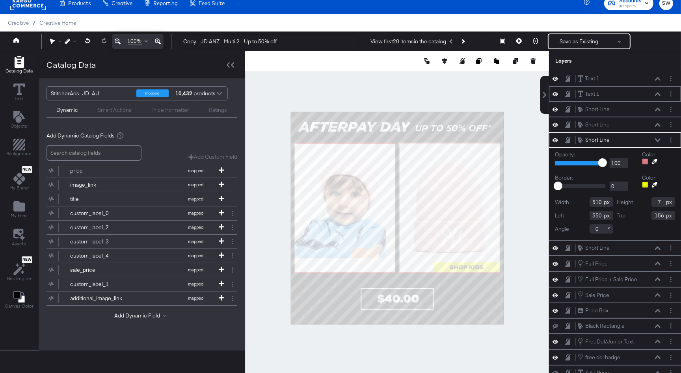
click at [657, 139] on icon at bounding box center [658, 140] width 6 height 4
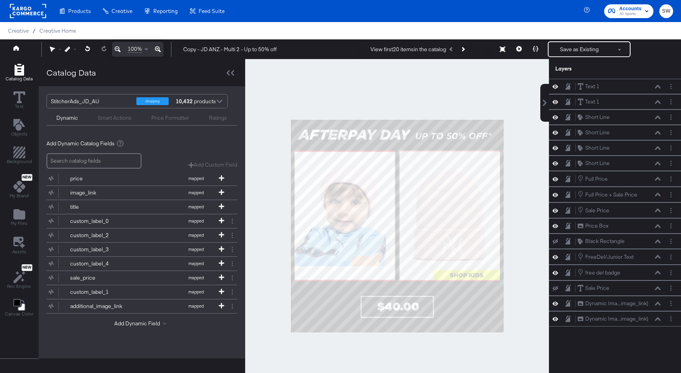
scroll to position [8, 0]
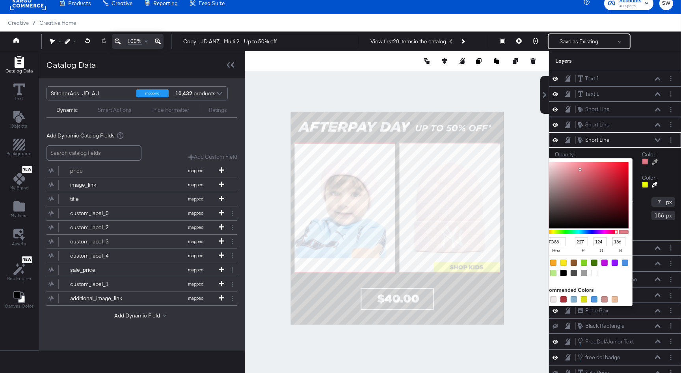
click at [644, 161] on div at bounding box center [645, 161] width 6 height 6
click at [549, 241] on input "E37C88" at bounding box center [553, 241] width 26 height 9
paste input "#B2FCE4"
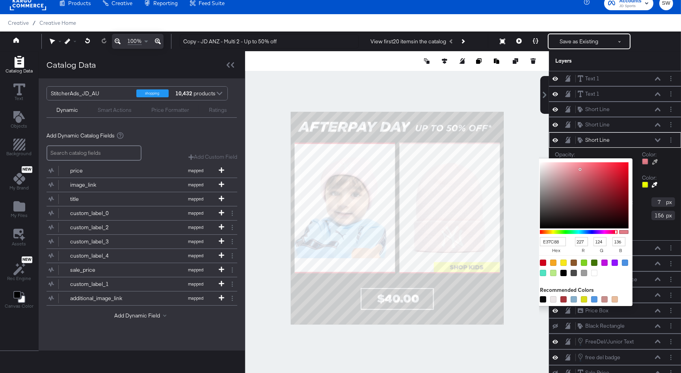
type input "#B2FCE4"
type input "178"
type input "252"
type input "228"
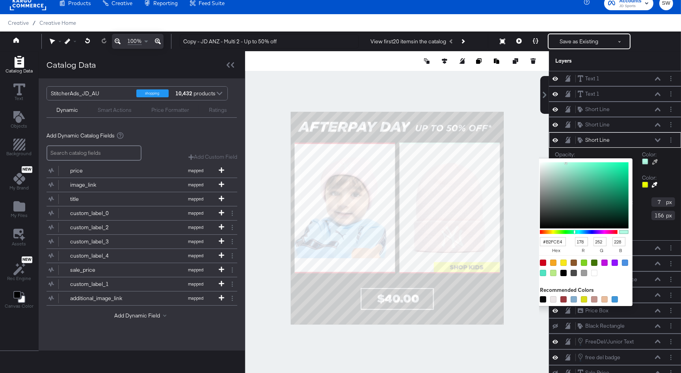
type input "208"
type input "3"
type input "28"
click at [378, 144] on div at bounding box center [396, 218] width 303 height 334
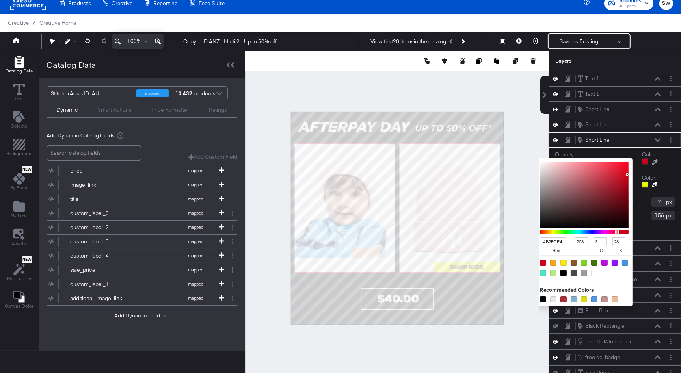
click at [559, 240] on input "#B2FCE4" at bounding box center [553, 241] width 26 height 9
click at [658, 138] on icon at bounding box center [658, 140] width 6 height 4
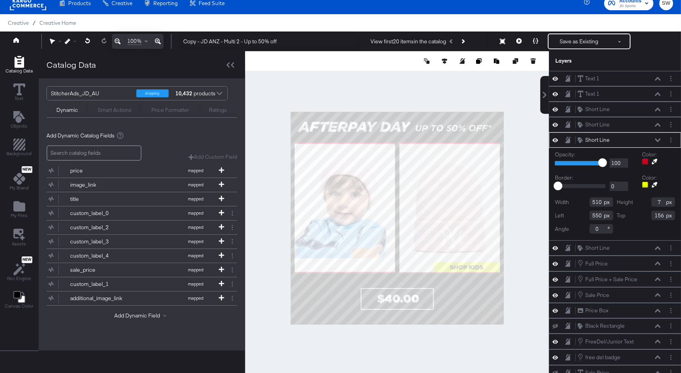
click at [645, 162] on div at bounding box center [645, 161] width 6 height 6
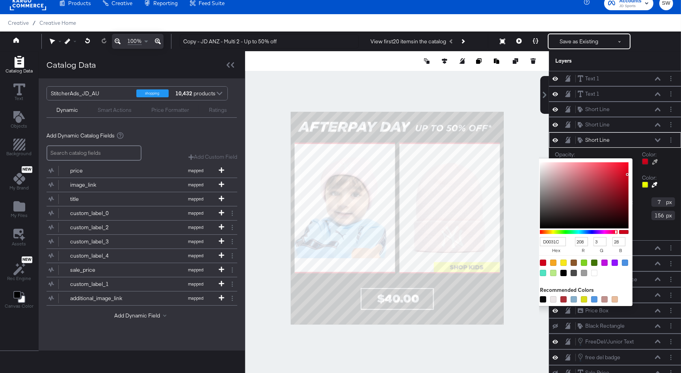
click at [552, 244] on input "D0031C" at bounding box center [553, 241] width 26 height 9
paste input "#B2FCE4"
type input "#B2FCE4"
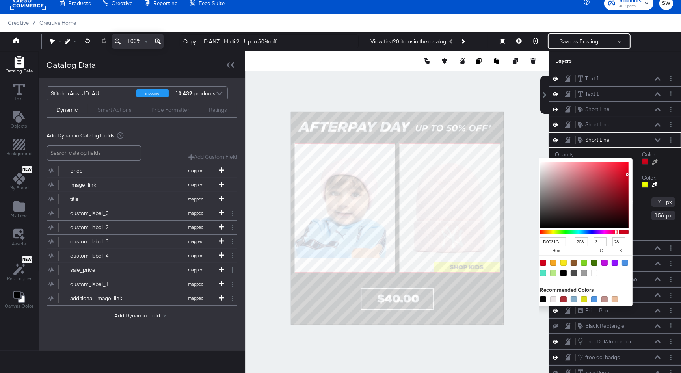
type input "178"
type input "252"
type input "228"
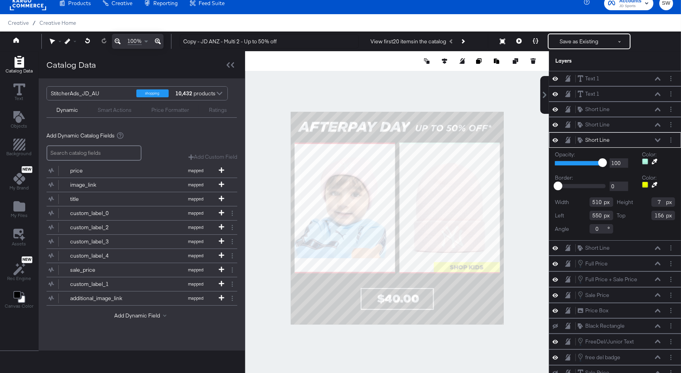
click at [659, 140] on icon at bounding box center [658, 140] width 6 height 4
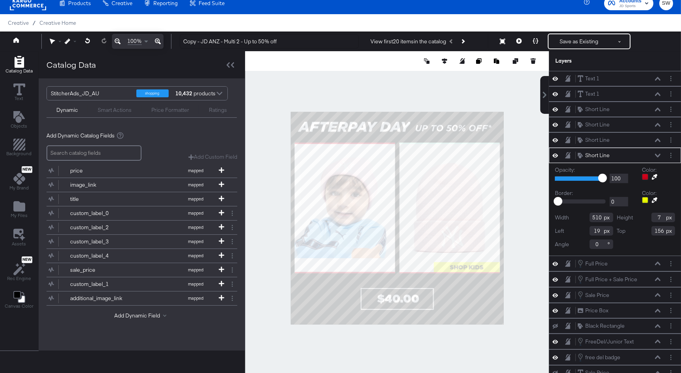
click at [645, 177] on div at bounding box center [645, 177] width 6 height 6
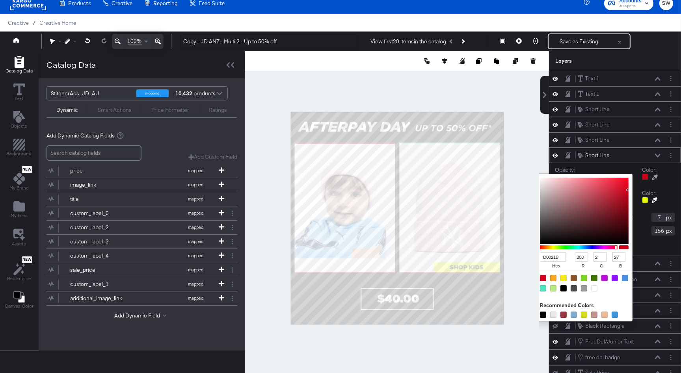
click at [549, 258] on input "D0021B" at bounding box center [553, 257] width 26 height 9
paste input "#B2FCE4"
type input "#B2FCE4"
type input "178"
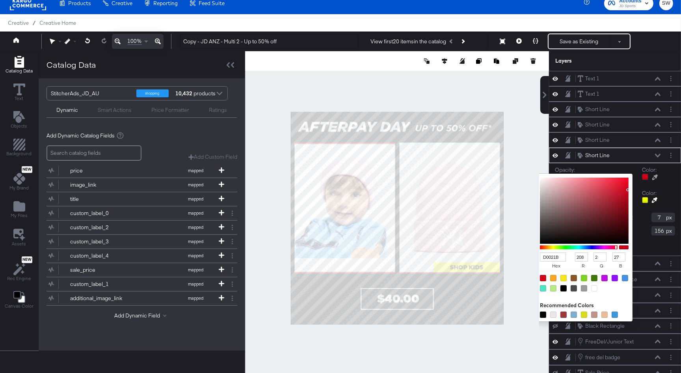
type input "252"
type input "228"
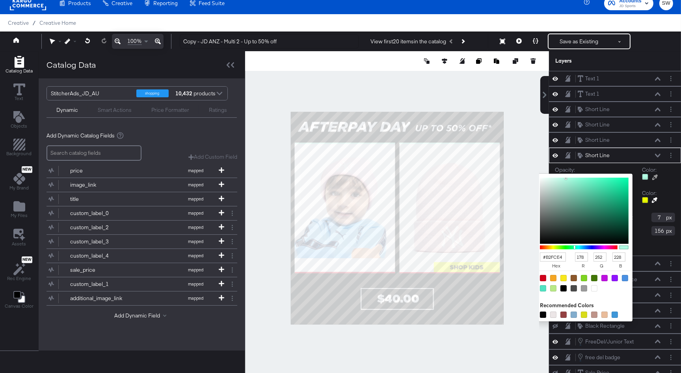
click at [660, 155] on icon at bounding box center [658, 156] width 6 height 4
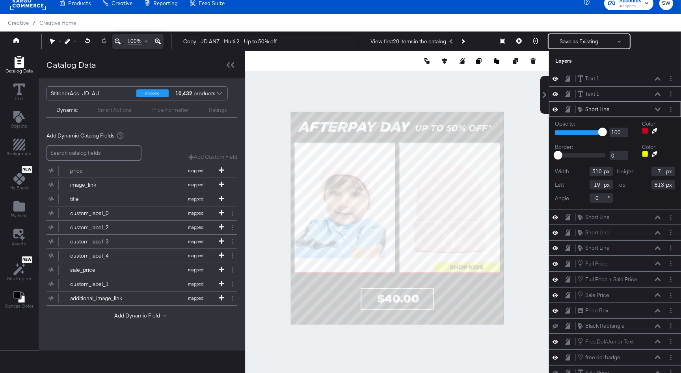
click at [646, 131] on div at bounding box center [645, 131] width 6 height 6
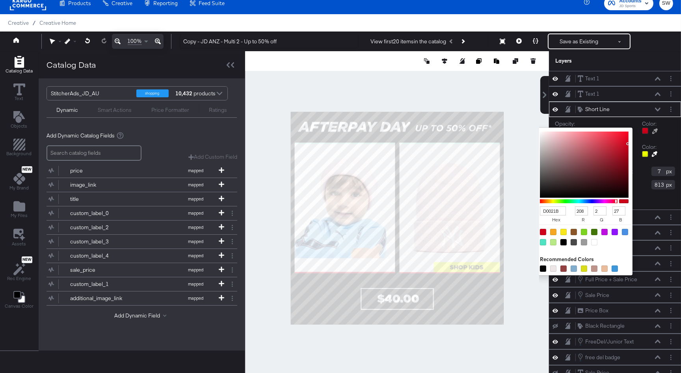
click at [555, 213] on input "D0021B" at bounding box center [553, 210] width 26 height 9
paste input "#B2FCE4"
type input "#B2FCE4"
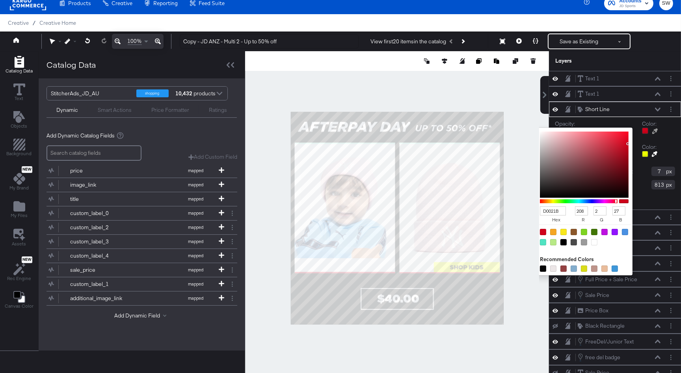
type input "178"
type input "252"
type input "228"
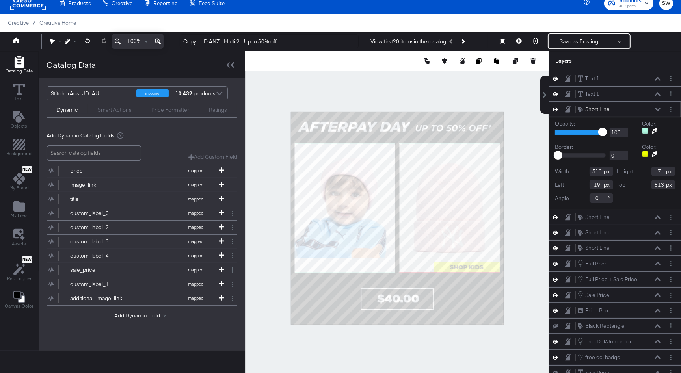
click at [658, 109] on icon at bounding box center [658, 110] width 6 height 4
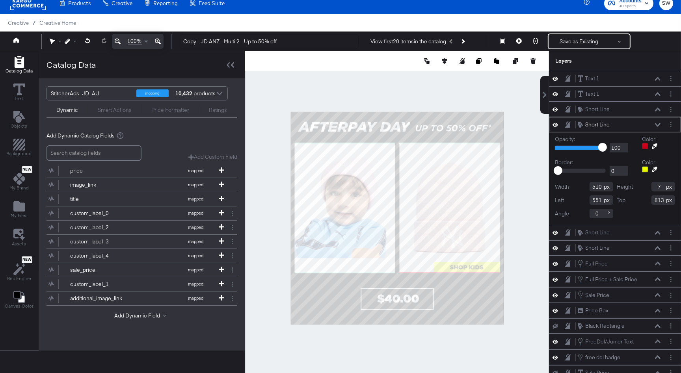
click at [645, 145] on div at bounding box center [645, 146] width 6 height 6
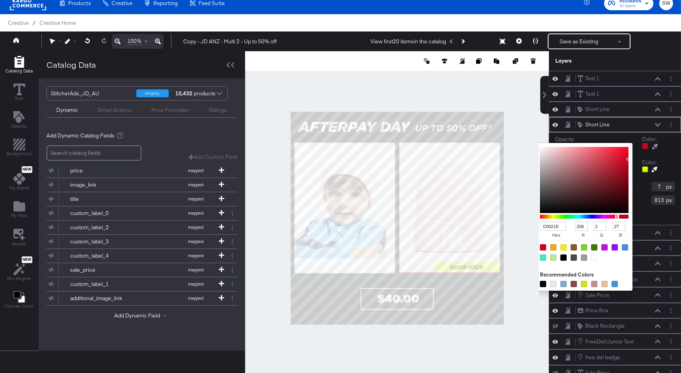
click at [551, 224] on input "D0021B" at bounding box center [553, 226] width 26 height 9
paste input "#B2FCE4"
type input "#B2FCE4"
type input "178"
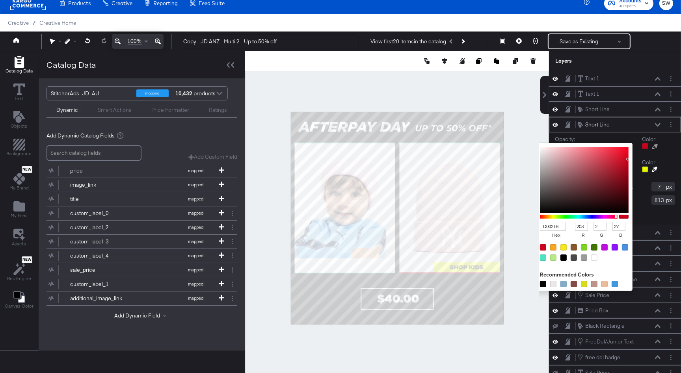
type input "252"
type input "228"
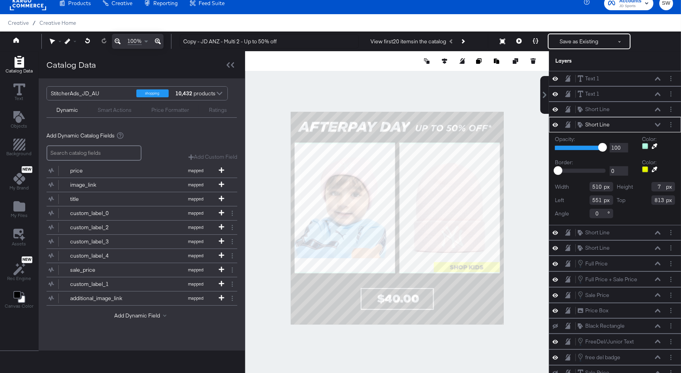
click at [660, 124] on icon at bounding box center [658, 125] width 6 height 4
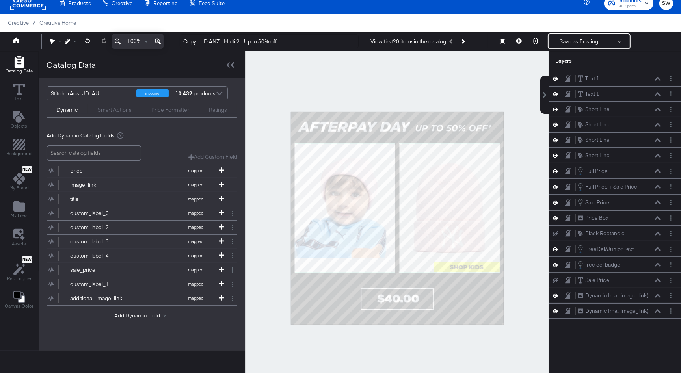
scroll to position [32, 0]
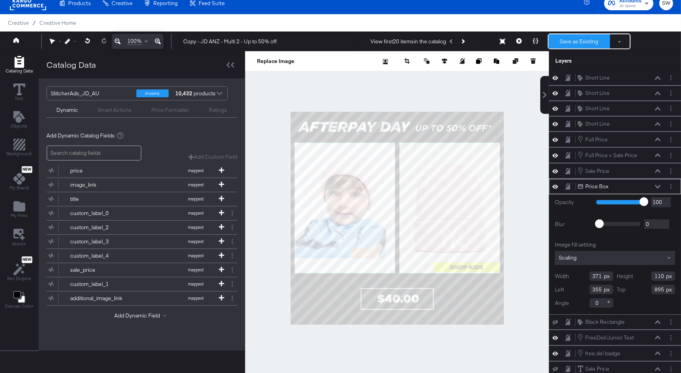
click at [570, 36] on button "Save as Existing" at bounding box center [579, 41] width 61 height 14
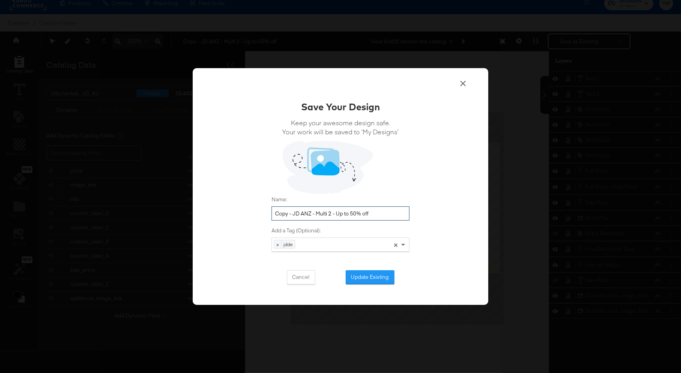
drag, startPoint x: 294, startPoint y: 215, endPoint x: 273, endPoint y: 214, distance: 21.3
click at [273, 214] on input "Copy - JD ANZ - Multi 2 - Up to 50% off" at bounding box center [341, 213] width 138 height 15
drag, startPoint x: 360, startPoint y: 214, endPoint x: 320, endPoint y: 214, distance: 40.2
click at [320, 214] on input "JD ANZ - Multi 2 - Up to 50% off" at bounding box center [341, 213] width 138 height 15
type input "JD ANZ - Multi 2 - Afterpay Day 2025"
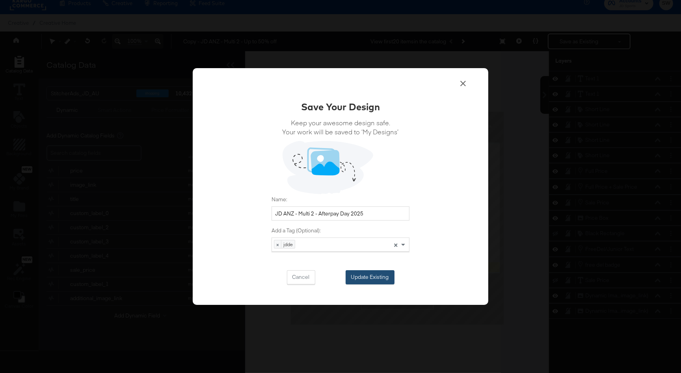
click at [360, 273] on button "Update Existing" at bounding box center [370, 277] width 49 height 14
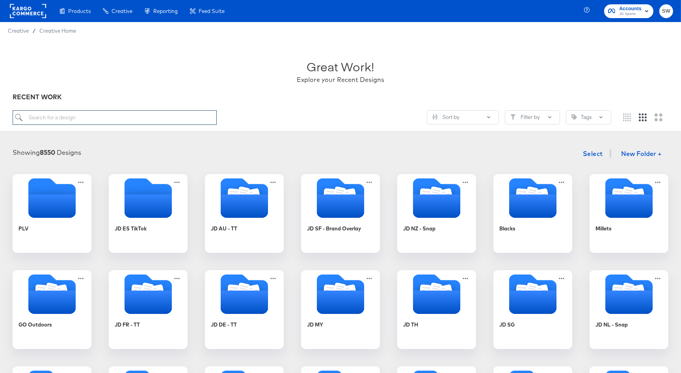
click at [168, 119] on input "search" at bounding box center [115, 117] width 204 height 15
type input "anz"
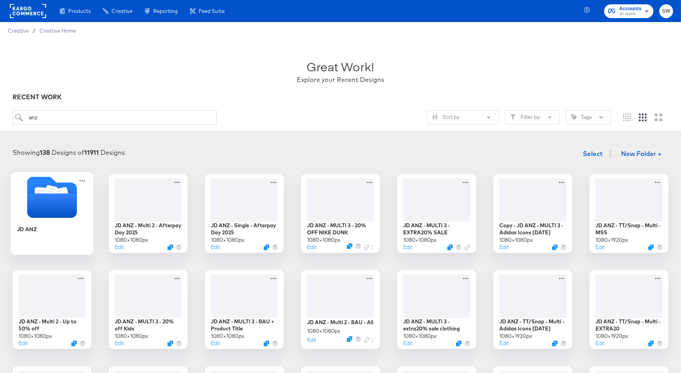
click at [63, 203] on icon "Folder" at bounding box center [52, 205] width 50 height 24
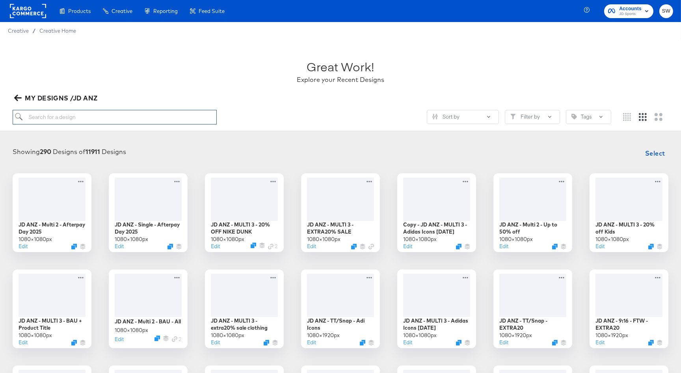
click at [95, 121] on input "search" at bounding box center [115, 117] width 204 height 15
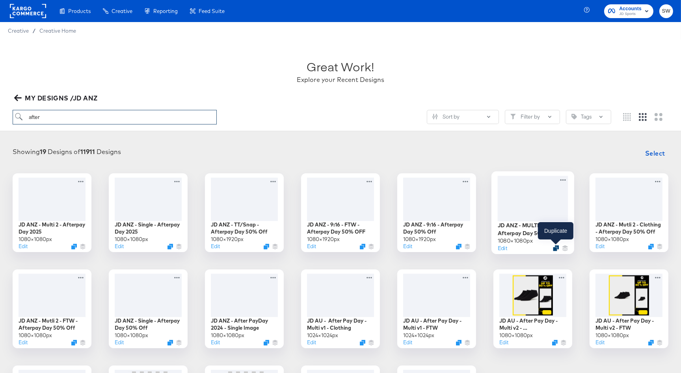
type input "after"
click at [556, 250] on icon "Duplicate" at bounding box center [556, 248] width 6 height 6
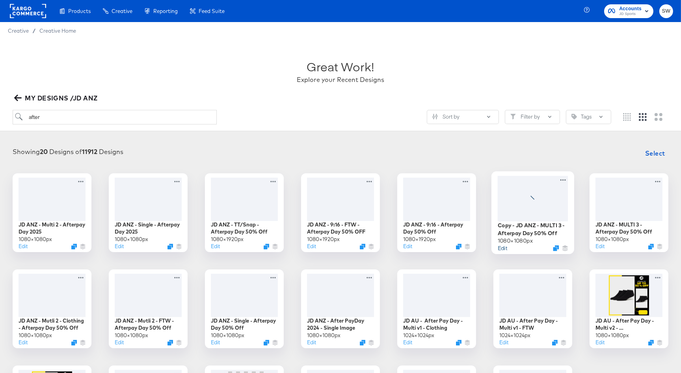
click at [501, 249] on button "Edit" at bounding box center [502, 247] width 9 height 7
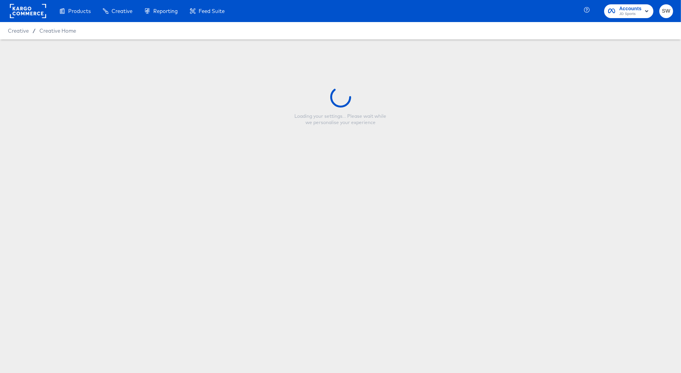
type input "Copy - JD ANZ - MULTI 3 - Afterpay Day 50% Off"
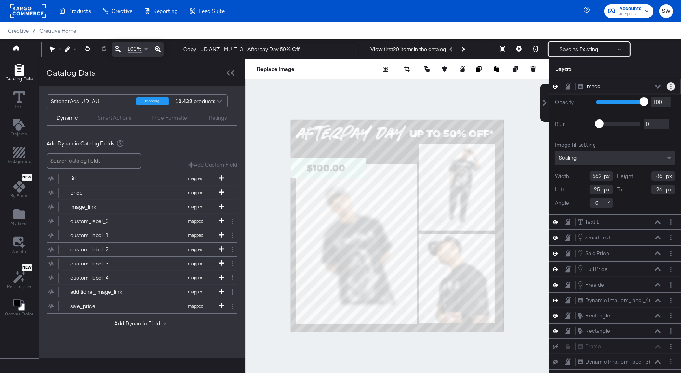
click at [670, 87] on icon "Layer Options" at bounding box center [670, 86] width 1 height 5
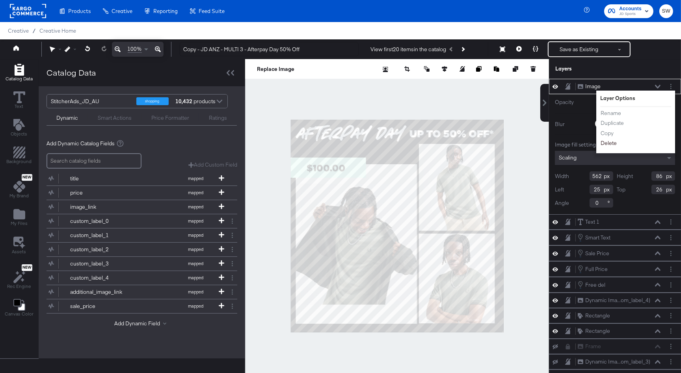
click at [606, 145] on button "Delete" at bounding box center [608, 143] width 17 height 8
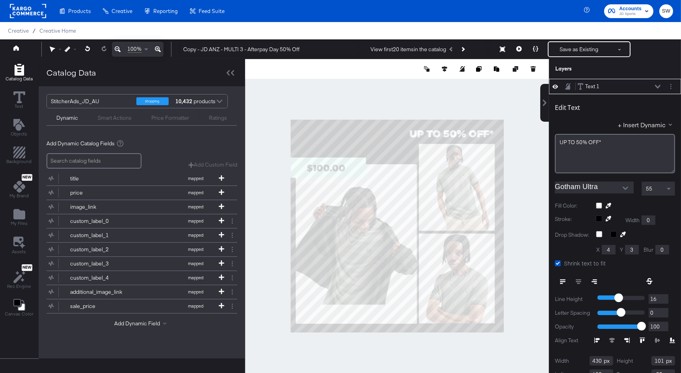
scroll to position [8, 0]
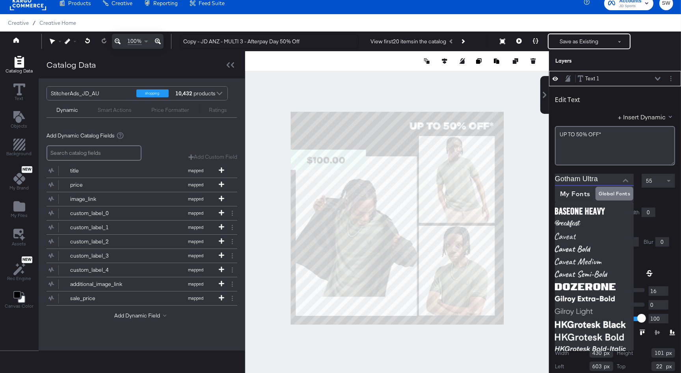
click at [581, 181] on input "Gotham Ultra" at bounding box center [588, 180] width 67 height 12
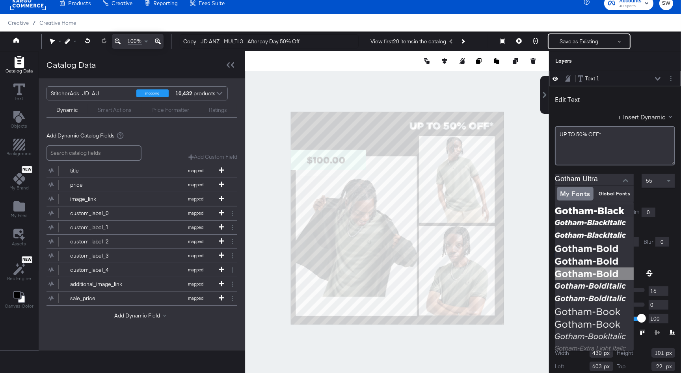
scroll to position [215, 0]
click at [597, 284] on img at bounding box center [594, 286] width 79 height 13
type input "Gotham-BoldItalic"
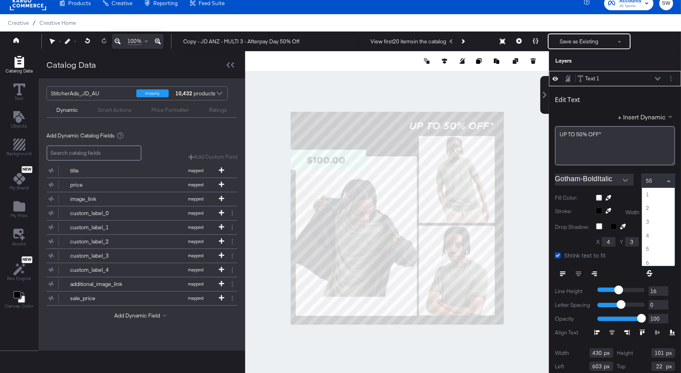
click at [651, 181] on span "55" at bounding box center [649, 180] width 6 height 7
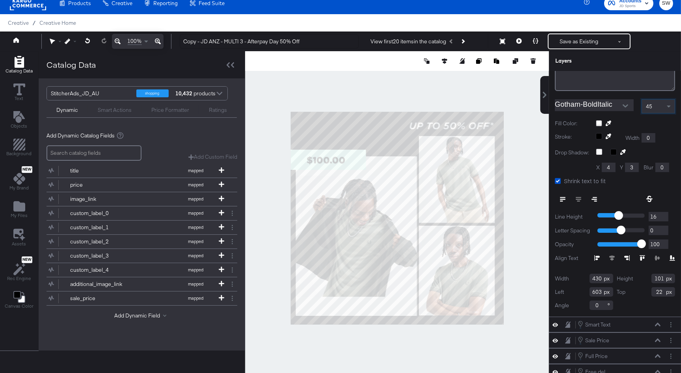
scroll to position [75, 0]
click at [597, 281] on input "430" at bounding box center [602, 277] width 24 height 9
type input "434"
click at [664, 277] on input "101" at bounding box center [663, 277] width 24 height 9
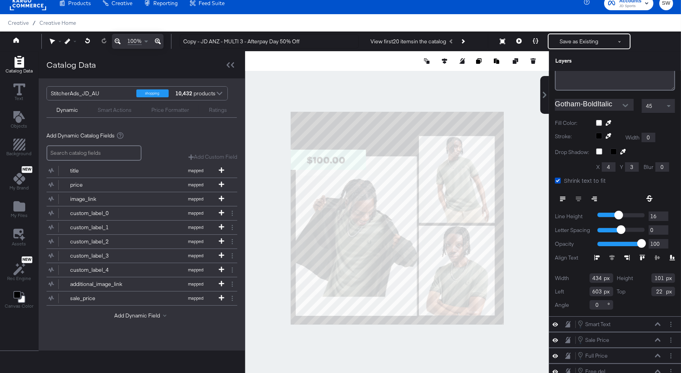
click at [664, 277] on input "101" at bounding box center [663, 277] width 24 height 9
type input "77"
click at [599, 289] on input "603" at bounding box center [602, 291] width 24 height 9
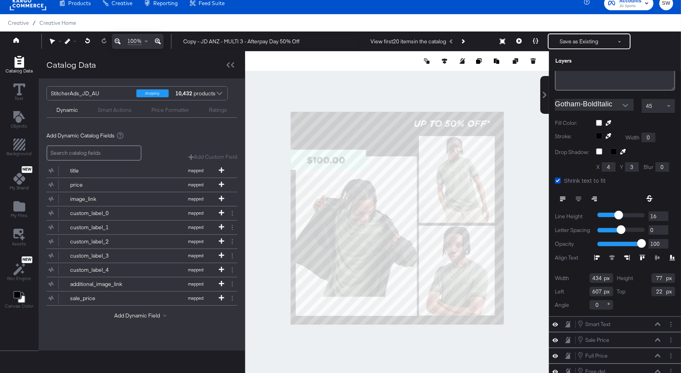
type input "607"
click at [661, 292] on input "22" at bounding box center [663, 291] width 24 height 9
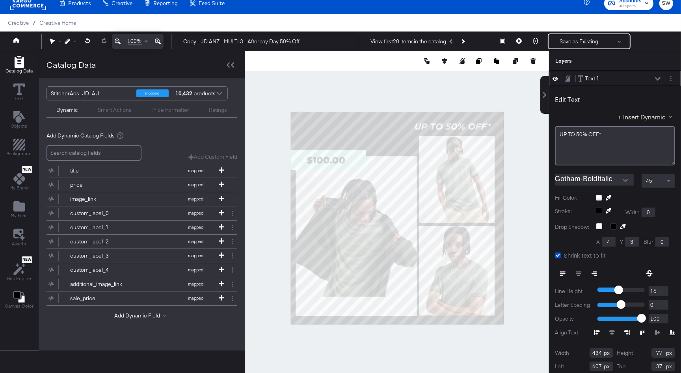
type input "37"
click at [658, 79] on icon at bounding box center [658, 79] width 6 height 4
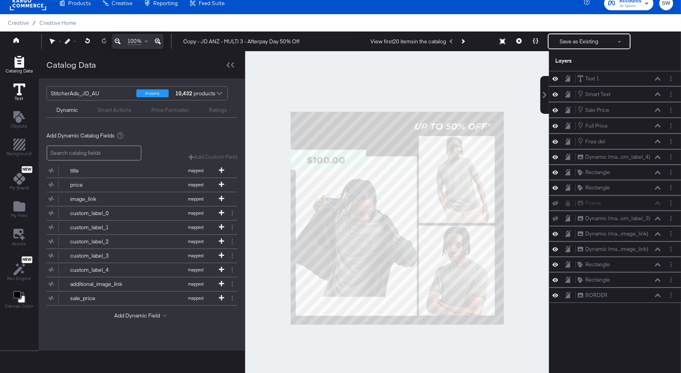
click at [24, 97] on div "Text" at bounding box center [19, 93] width 12 height 18
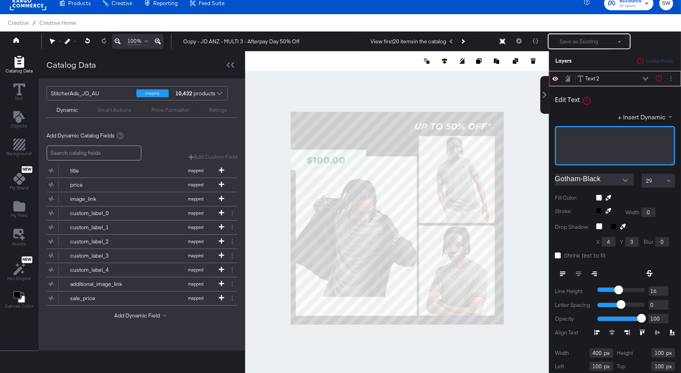
click at [577, 141] on div "﻿" at bounding box center [615, 145] width 120 height 39
click at [601, 180] on input "Gotham-Black" at bounding box center [588, 180] width 67 height 12
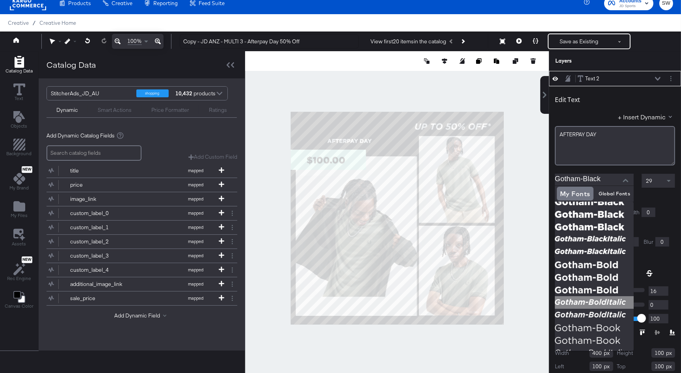
scroll to position [191, 0]
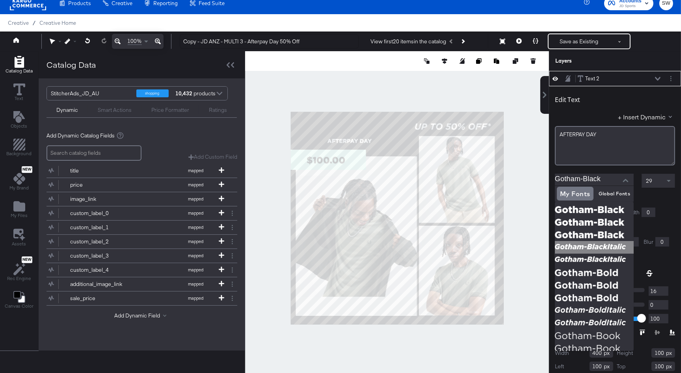
click at [598, 246] on img at bounding box center [594, 247] width 79 height 13
type input "Gotham-BlackItalic"
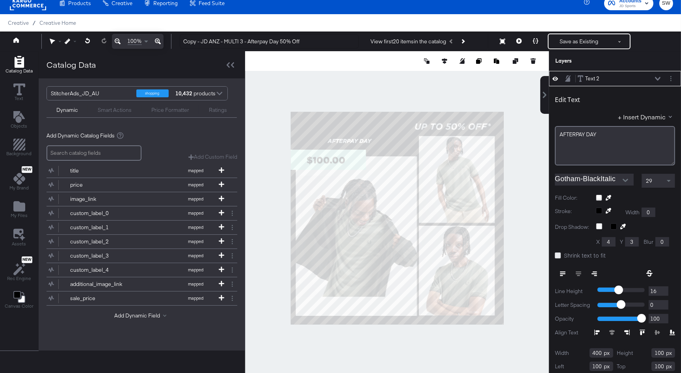
click at [559, 255] on icon at bounding box center [558, 256] width 6 height 6
click at [0, 0] on input "Shrink text to fit" at bounding box center [0, 0] width 0 height 0
click at [653, 184] on div "29" at bounding box center [658, 180] width 33 height 13
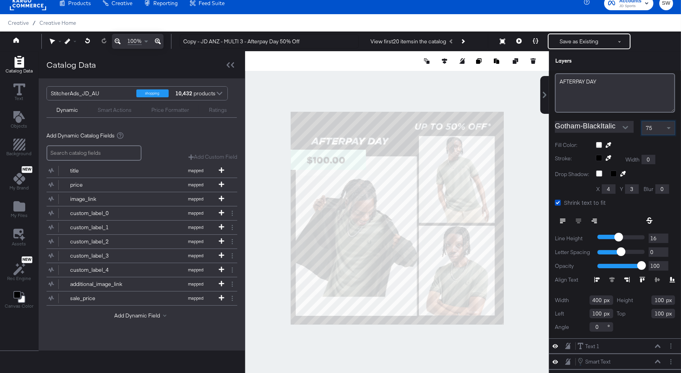
scroll to position [61, 0]
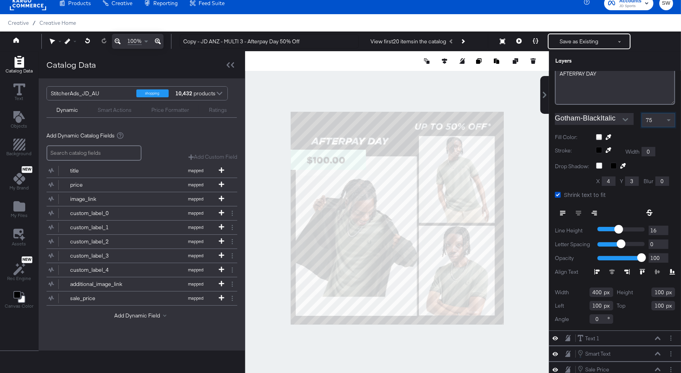
click at [596, 292] on input "400" at bounding box center [602, 292] width 24 height 9
type input "576"
click at [658, 292] on input "100" at bounding box center [663, 292] width 24 height 9
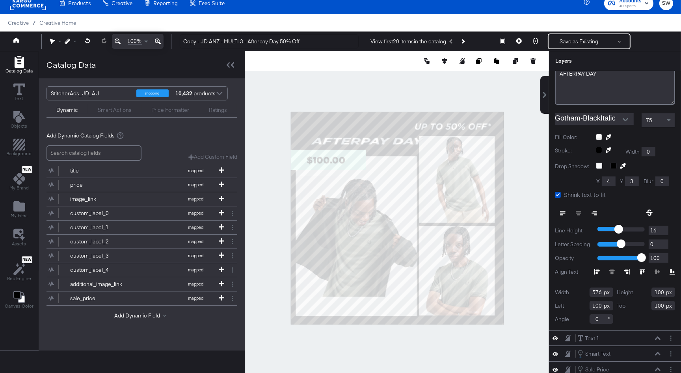
click at [658, 292] on input "100" at bounding box center [663, 292] width 24 height 9
type input "104"
click at [594, 305] on input "100" at bounding box center [602, 305] width 24 height 9
click at [594, 306] on input "100" at bounding box center [602, 305] width 24 height 9
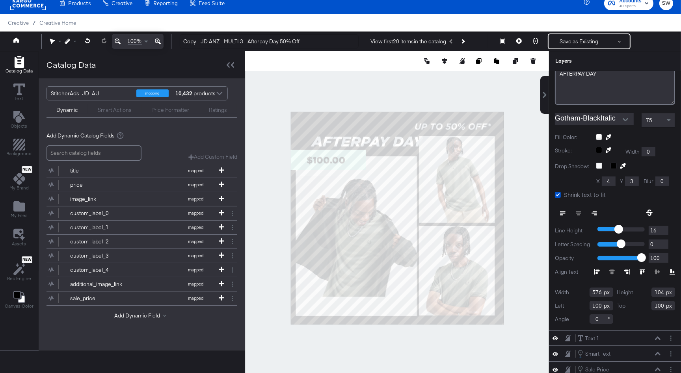
click at [594, 306] on input "100" at bounding box center [602, 305] width 24 height 9
type input "36"
click at [660, 305] on input "100" at bounding box center [663, 305] width 24 height 9
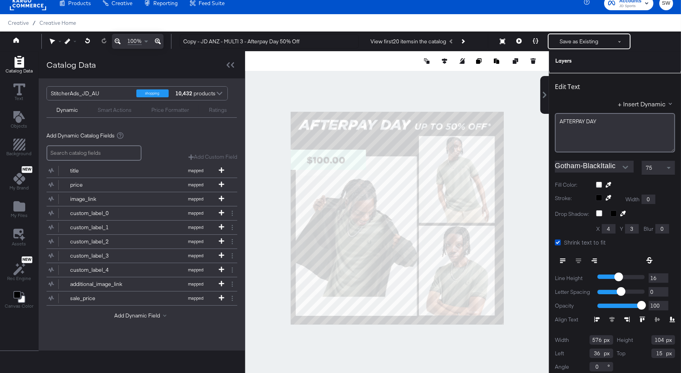
scroll to position [0, 0]
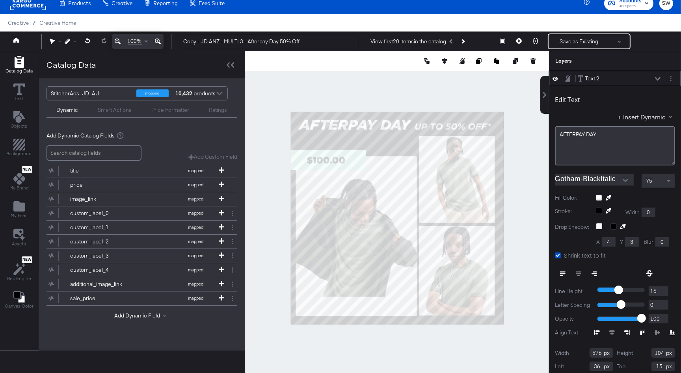
type input "15"
click at [658, 79] on icon at bounding box center [658, 79] width 6 height 4
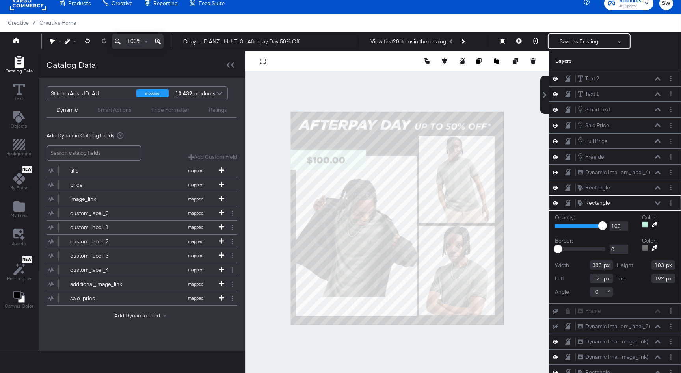
click at [647, 223] on div at bounding box center [645, 224] width 6 height 6
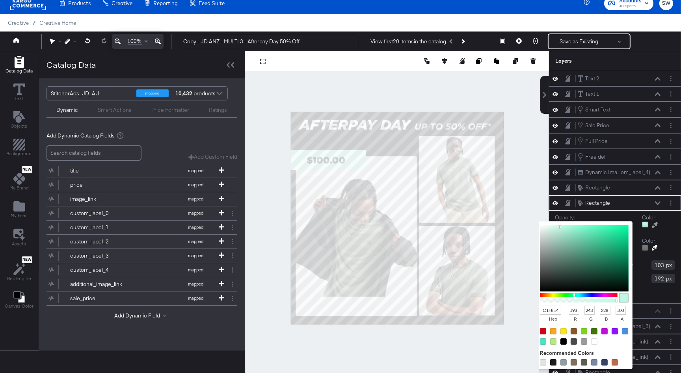
click at [554, 309] on input "C1F8E4" at bounding box center [550, 310] width 21 height 9
click at [556, 309] on input "C1F8E4" at bounding box center [550, 310] width 21 height 9
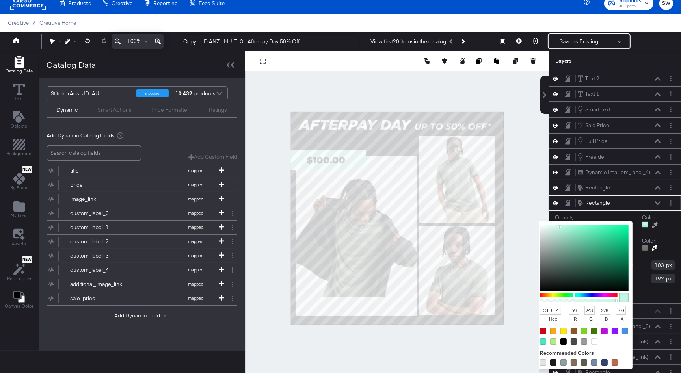
click at [556, 309] on input "C1F8E4" at bounding box center [550, 310] width 21 height 9
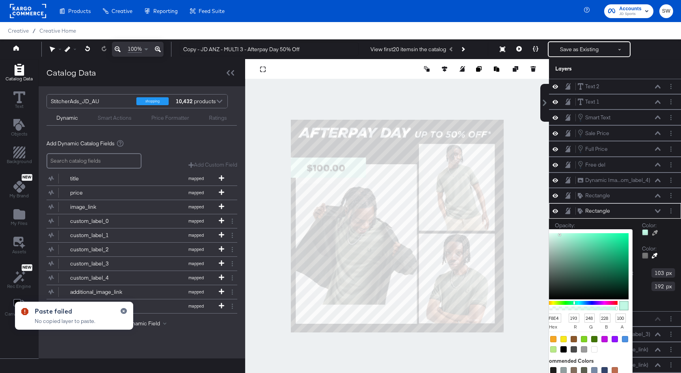
scroll to position [8, 0]
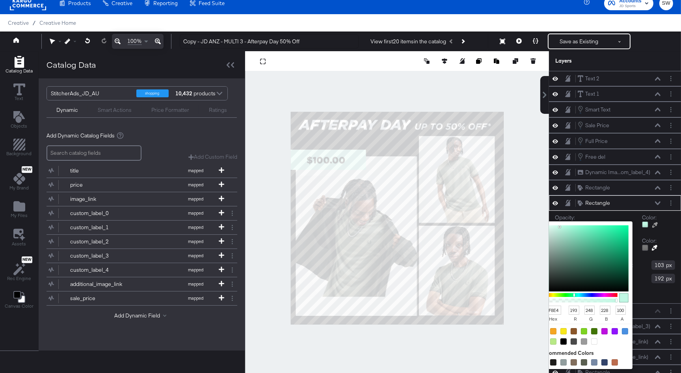
click at [559, 310] on input "C1F8E4" at bounding box center [550, 310] width 21 height 9
click at [560, 310] on input "C1F8E4" at bounding box center [550, 310] width 21 height 9
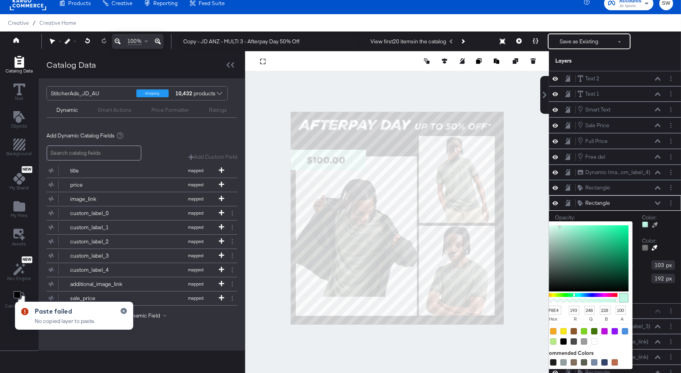
click at [558, 309] on input "C1F8E4" at bounding box center [550, 310] width 21 height 9
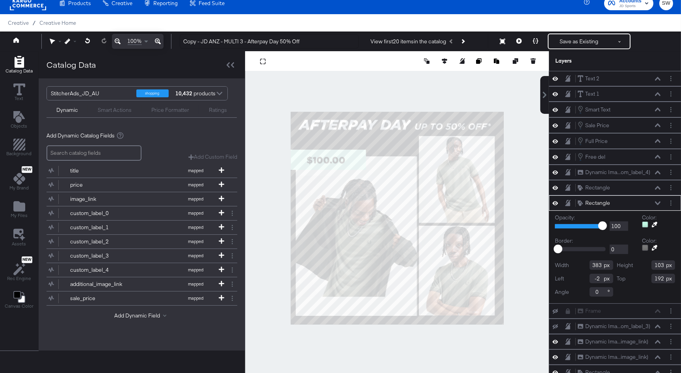
click at [657, 201] on icon at bounding box center [658, 203] width 6 height 4
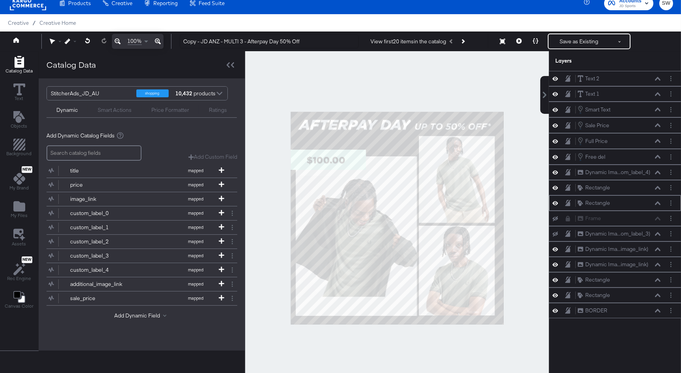
click at [657, 201] on icon at bounding box center [658, 203] width 6 height 4
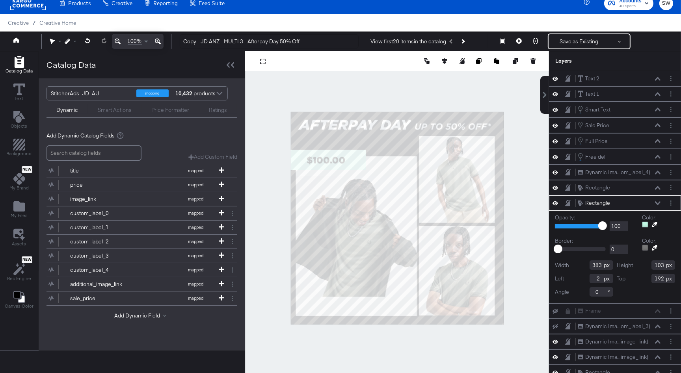
click at [645, 223] on div at bounding box center [645, 224] width 6 height 6
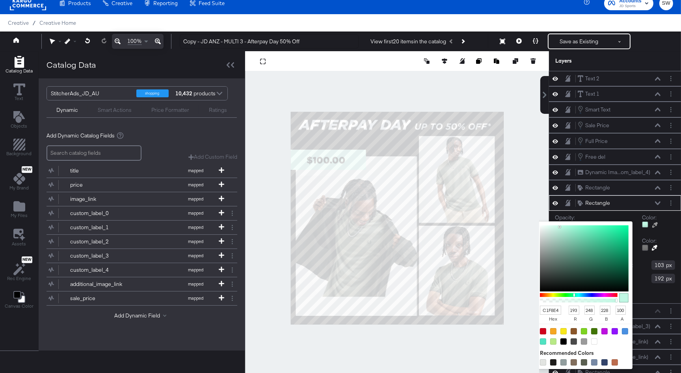
click at [553, 311] on input "C1F8E4" at bounding box center [550, 310] width 21 height 9
click at [543, 309] on input "C1F8E4" at bounding box center [550, 310] width 21 height 9
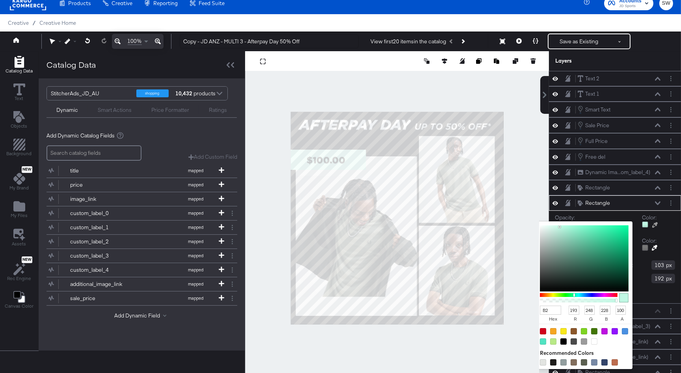
type input "B2F"
type input "187"
type input "34"
type input "255"
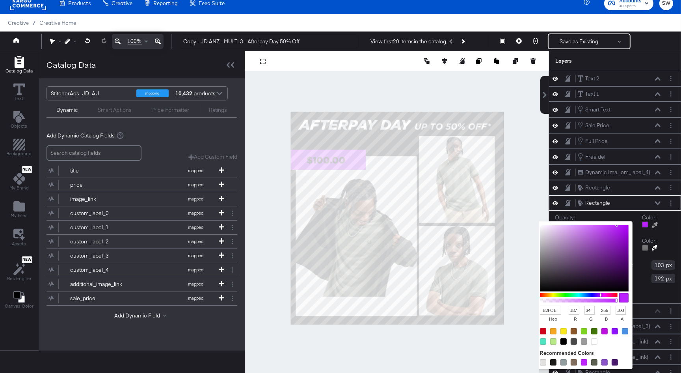
type input "B2FCE4"
type input "178"
type input "252"
type input "228"
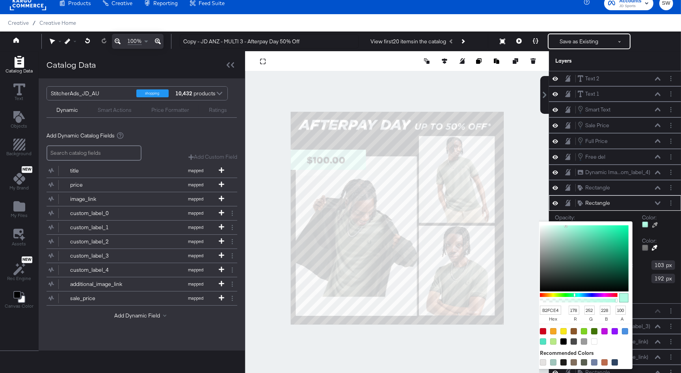
click at [658, 201] on icon at bounding box center [658, 203] width 6 height 4
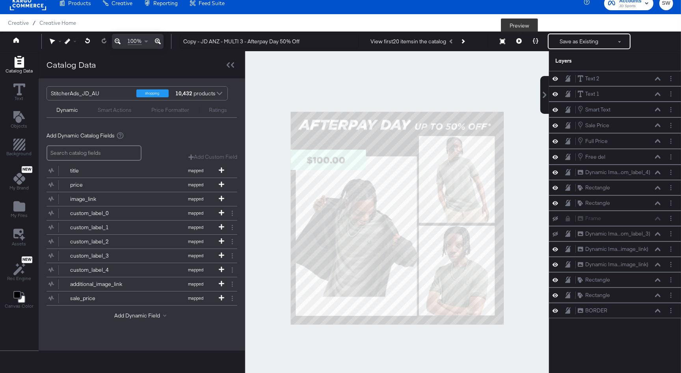
click at [520, 43] on icon at bounding box center [519, 41] width 6 height 6
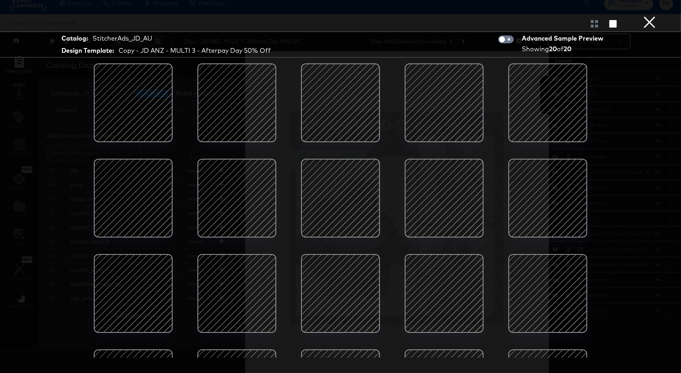
click at [222, 186] on div at bounding box center [236, 198] width 67 height 67
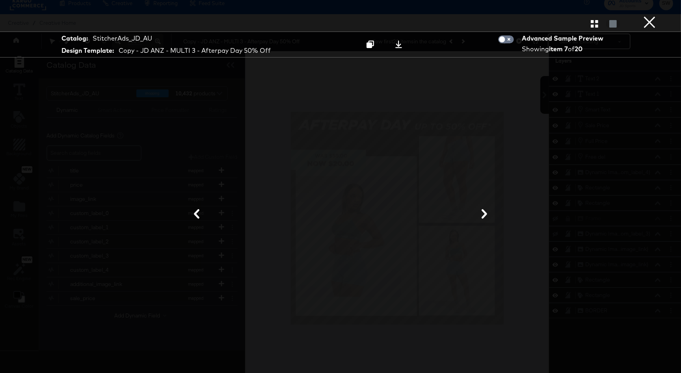
click at [651, 16] on button "×" at bounding box center [650, 8] width 16 height 16
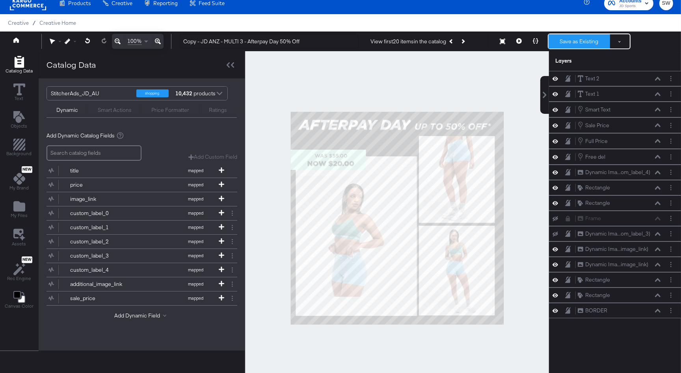
click at [587, 39] on button "Save as Existing" at bounding box center [579, 41] width 61 height 14
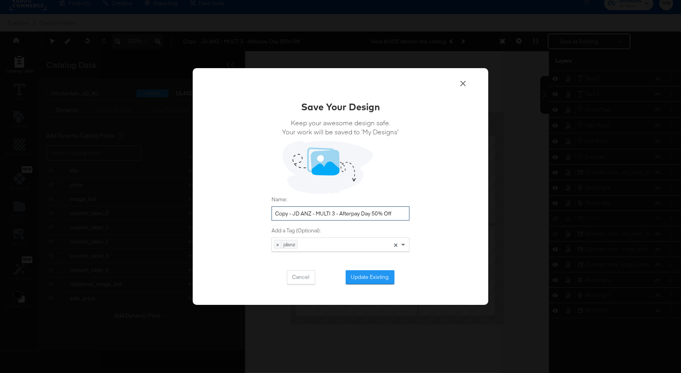
drag, startPoint x: 293, startPoint y: 214, endPoint x: 259, endPoint y: 212, distance: 34.0
click at [259, 212] on div "Save Your Design Keep your awesome design safe. Your work will be saved to ‘My …" at bounding box center [341, 186] width 296 height 237
drag, startPoint x: 379, startPoint y: 214, endPoint x: 355, endPoint y: 214, distance: 24.1
click at [355, 214] on input "JD ANZ - MULTI 3 - Afterpay Day 50% Off" at bounding box center [341, 213] width 138 height 15
type input "JD ANZ - MULTI 3 - Afterpay Day 2025"
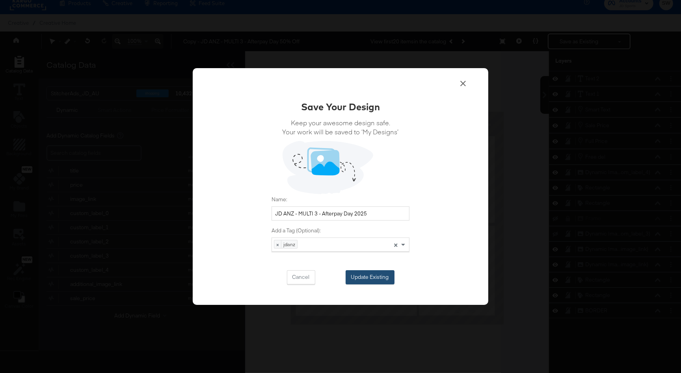
click at [357, 278] on button "Update Existing" at bounding box center [370, 277] width 49 height 14
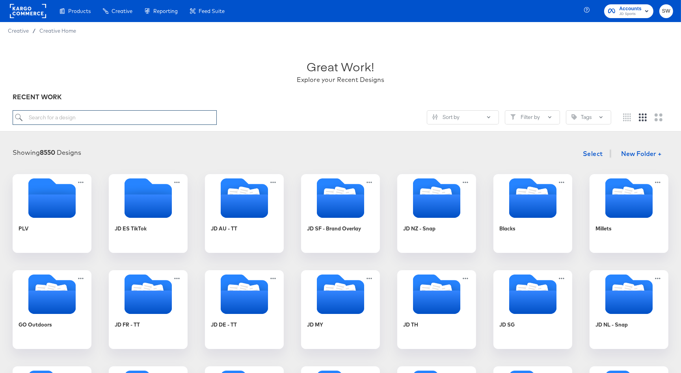
click at [146, 123] on input "search" at bounding box center [115, 117] width 204 height 15
type input "ANZ"
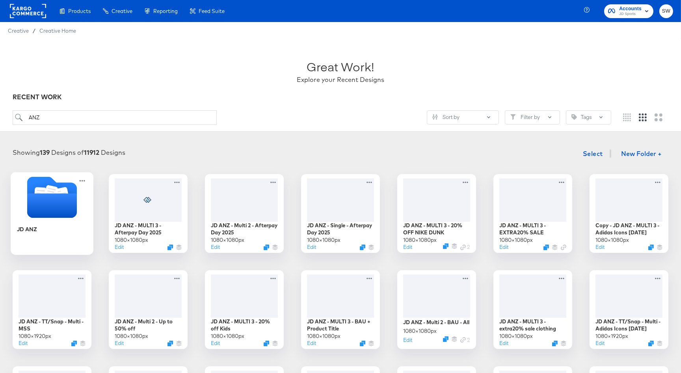
click at [68, 199] on icon "Folder" at bounding box center [52, 205] width 50 height 24
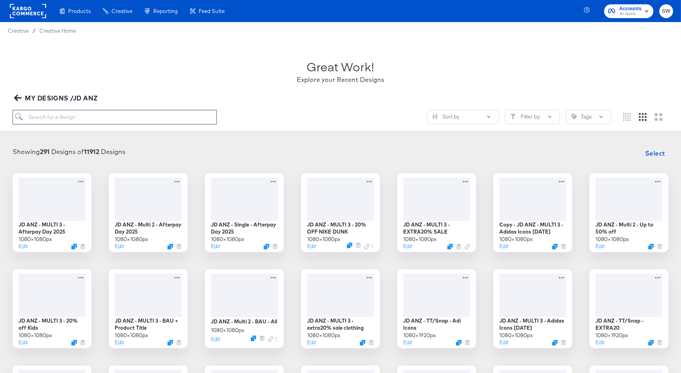
click at [88, 118] on input "search" at bounding box center [115, 117] width 204 height 15
type input "AFTERPAY"
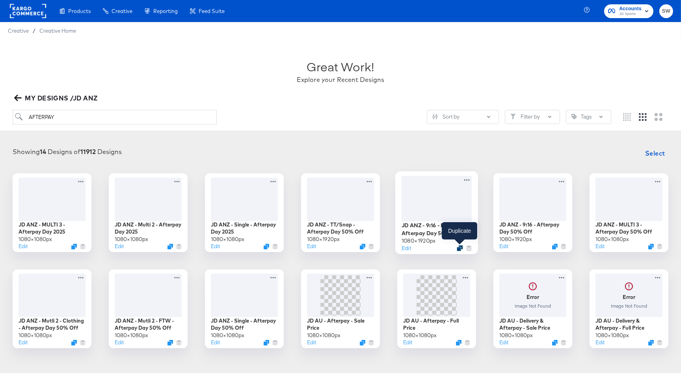
click at [461, 249] on icon "Duplicate" at bounding box center [460, 248] width 6 height 6
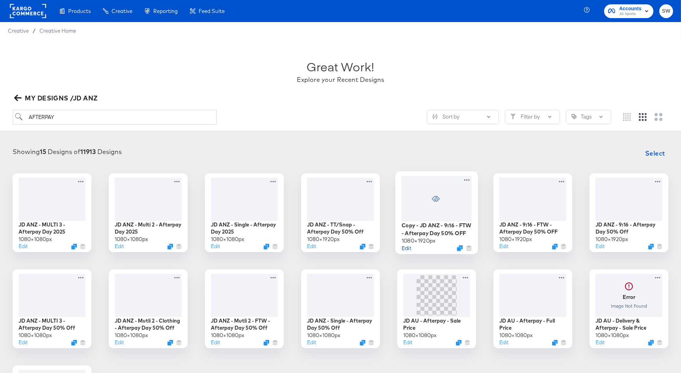
click at [406, 249] on button "Edit" at bounding box center [406, 247] width 9 height 7
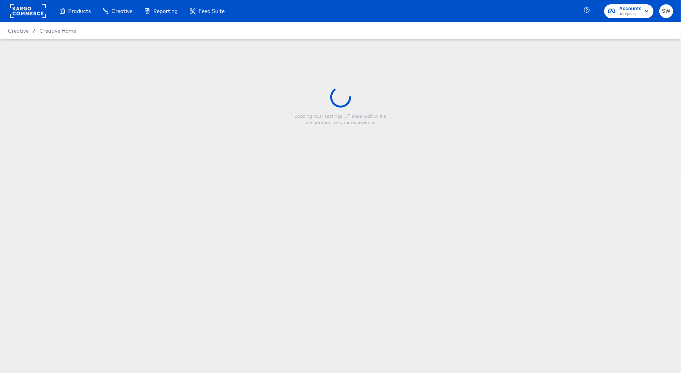
type input "Copy - JD ANZ - 9:16 - FTW - Afterpay Day 50% OFF"
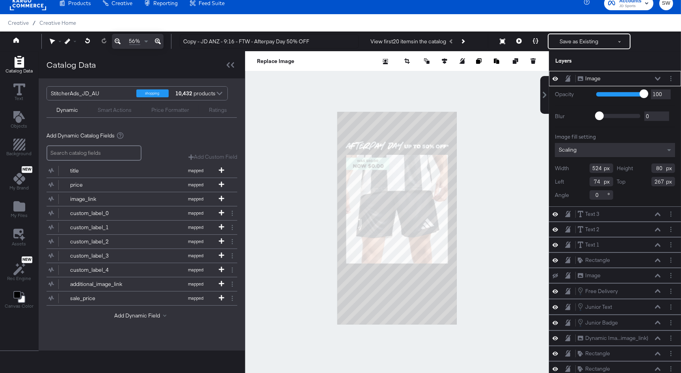
scroll to position [15, 0]
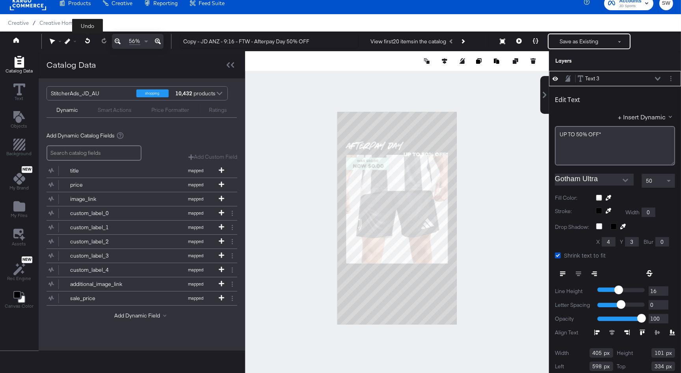
click at [87, 38] on icon at bounding box center [87, 41] width 5 height 6
click at [611, 177] on input "Gotham Ultra" at bounding box center [588, 180] width 67 height 12
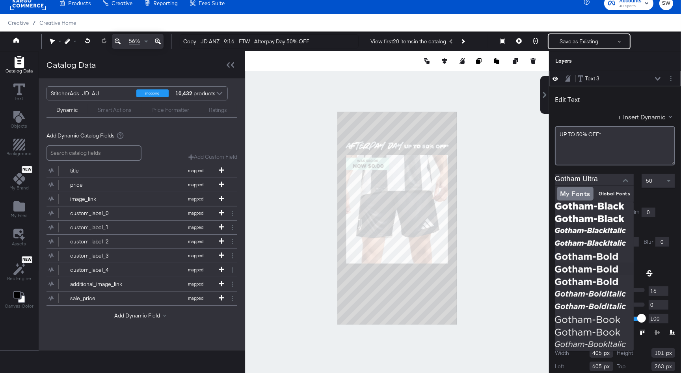
scroll to position [208, 0]
click at [575, 294] on img at bounding box center [594, 293] width 79 height 13
type input "Gotham-BoldItalic"
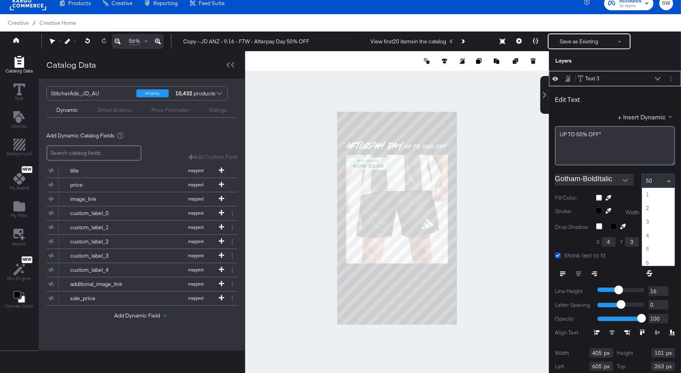
click at [653, 180] on div "50" at bounding box center [658, 180] width 33 height 13
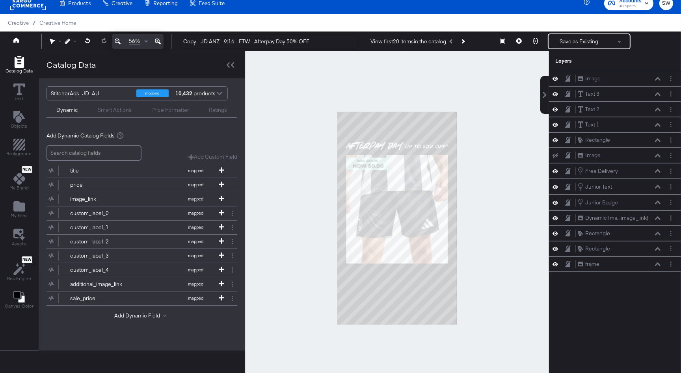
click at [494, 197] on div at bounding box center [397, 218] width 304 height 334
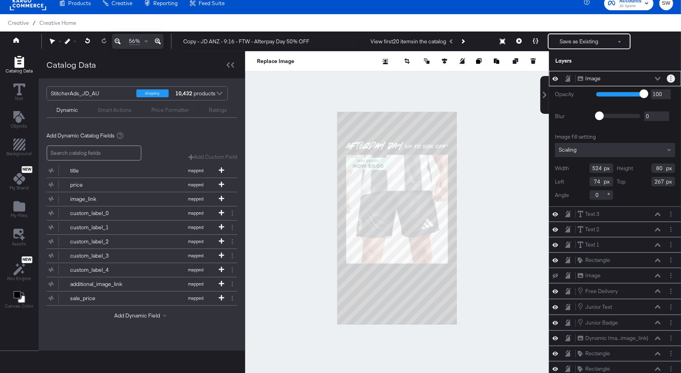
click at [669, 79] on button "Layer Options" at bounding box center [671, 78] width 8 height 8
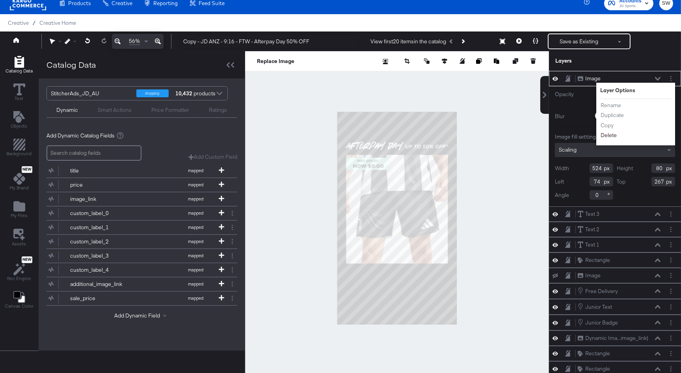
click at [606, 135] on button "Delete" at bounding box center [608, 135] width 17 height 8
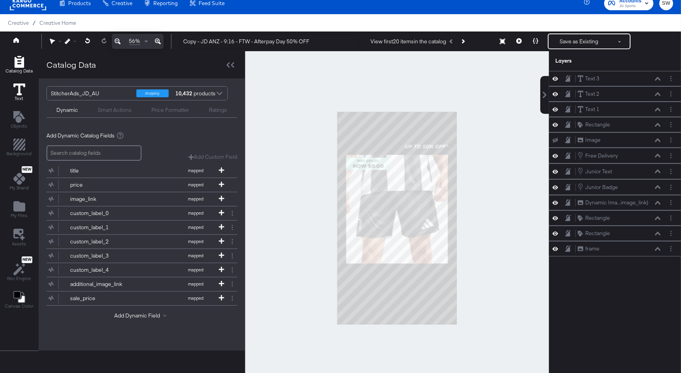
click at [23, 91] on icon at bounding box center [19, 90] width 12 height 12
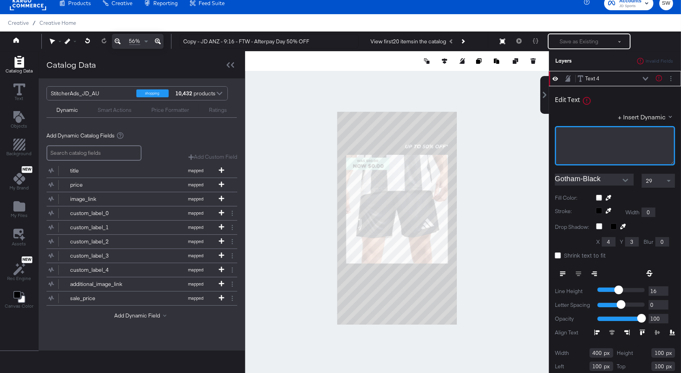
click at [576, 139] on div "﻿" at bounding box center [615, 145] width 120 height 39
click at [583, 179] on input "Gotham-Black" at bounding box center [588, 180] width 67 height 12
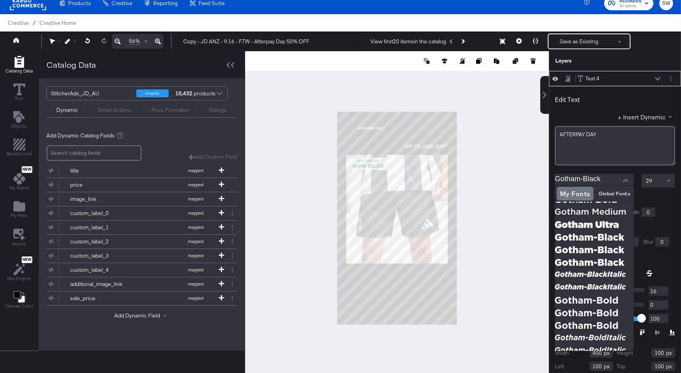
scroll to position [175, 0]
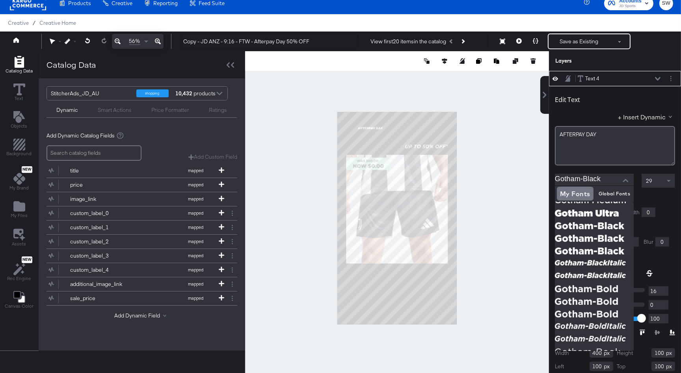
click at [596, 259] on img at bounding box center [594, 263] width 79 height 13
type input "Gotham-BlackItalic"
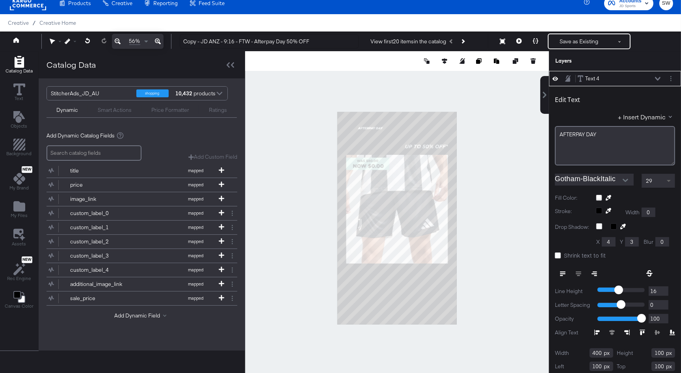
click at [665, 181] on span at bounding box center [670, 180] width 10 height 13
type input "505"
click at [561, 255] on label "Shrink text to fit" at bounding box center [582, 255] width 54 height 8
click at [0, 0] on input "Shrink text to fit" at bounding box center [0, 0] width 0 height 0
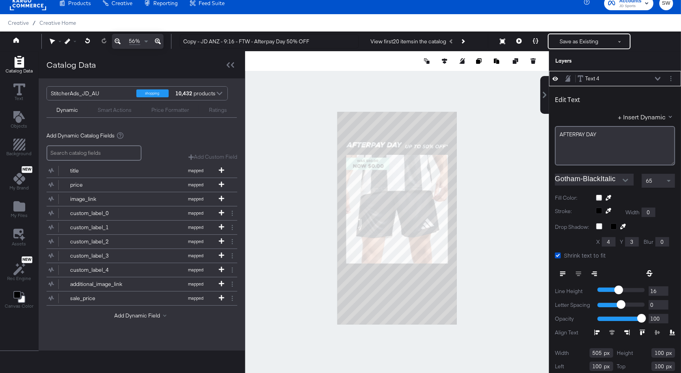
type input "80"
type input "249"
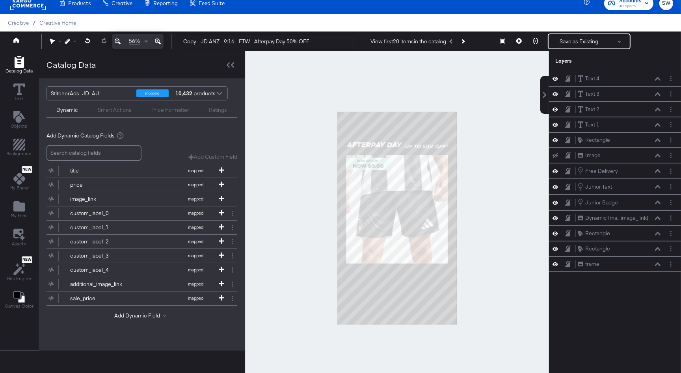
click at [482, 152] on div at bounding box center [397, 218] width 304 height 334
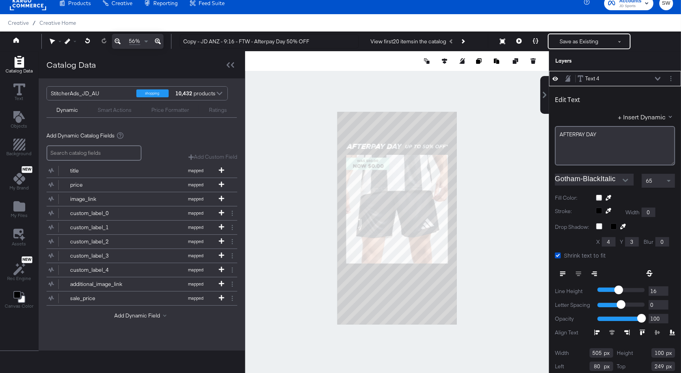
type input "263"
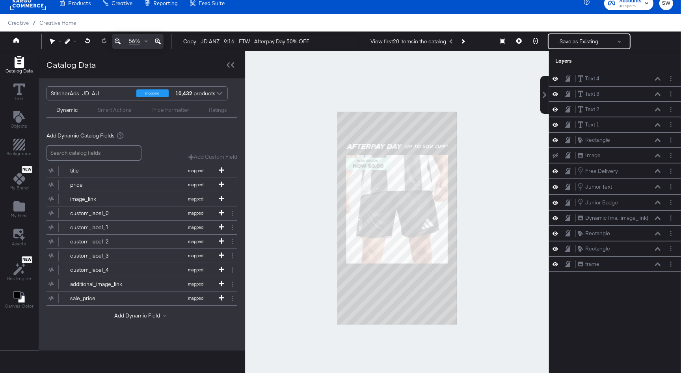
click at [512, 154] on div at bounding box center [397, 218] width 304 height 334
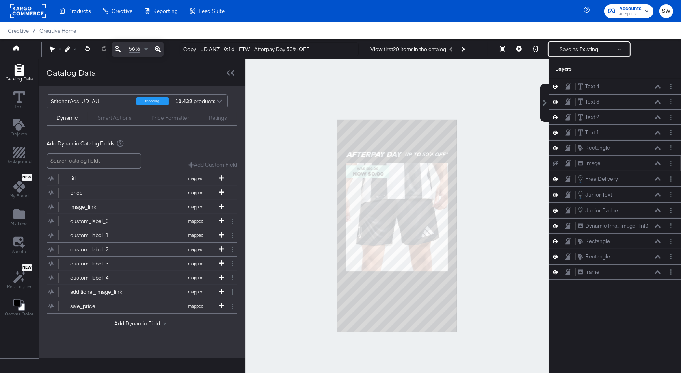
scroll to position [8, 0]
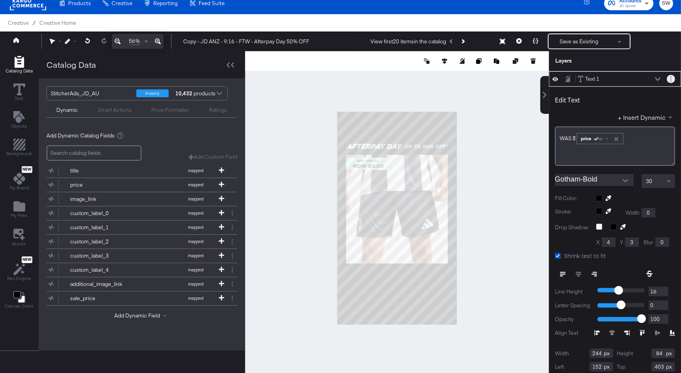
click at [672, 76] on button "Layer Options" at bounding box center [671, 79] width 8 height 8
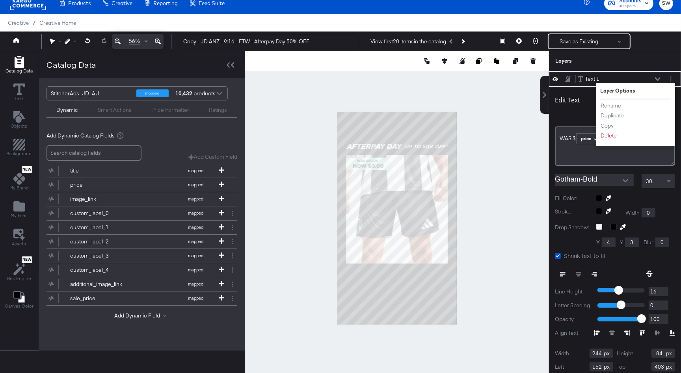
click at [657, 76] on div "Text 1 Text 1" at bounding box center [619, 79] width 84 height 8
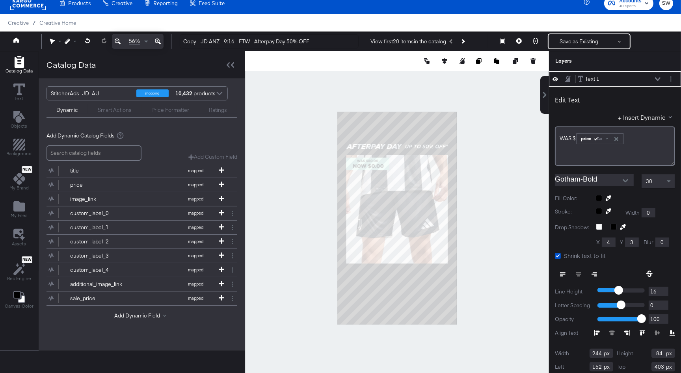
click at [658, 78] on icon at bounding box center [658, 79] width 6 height 4
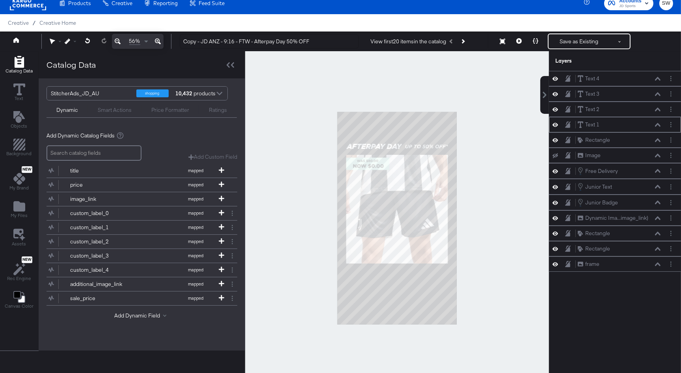
scroll to position [0, 0]
click at [658, 78] on icon at bounding box center [658, 79] width 6 height 4
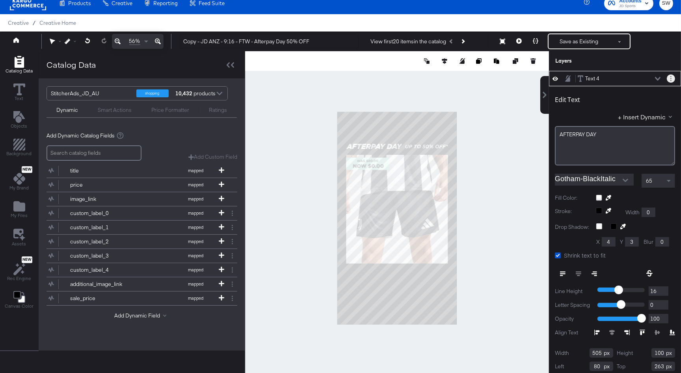
click at [672, 78] on button "Layer Options" at bounding box center [671, 78] width 8 height 8
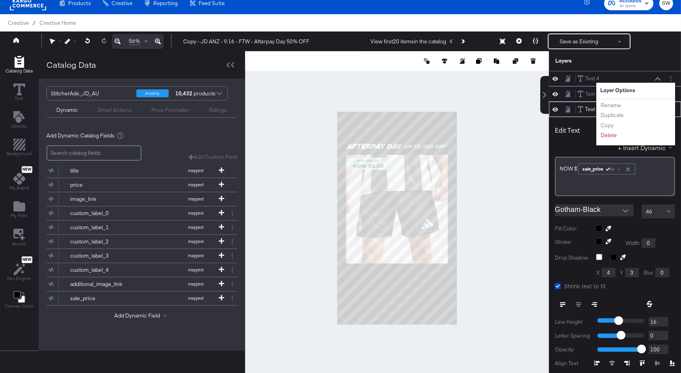
scroll to position [30, 0]
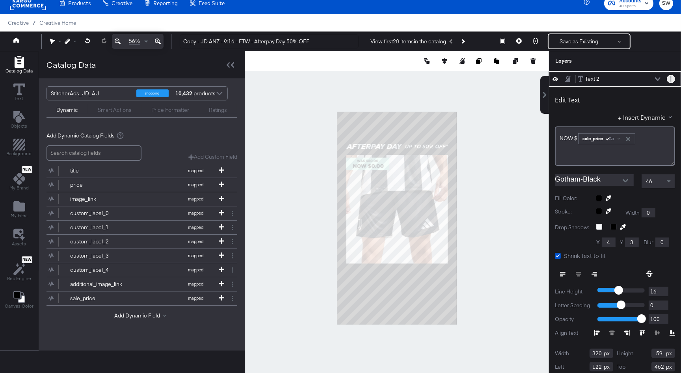
click at [670, 80] on button "Layer Options" at bounding box center [671, 79] width 8 height 8
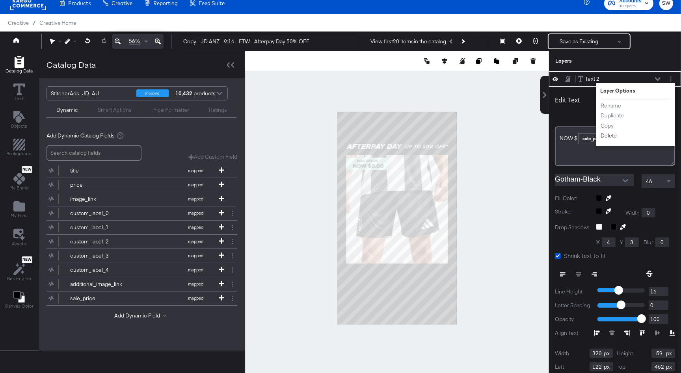
click at [603, 135] on button "Delete" at bounding box center [608, 136] width 17 height 8
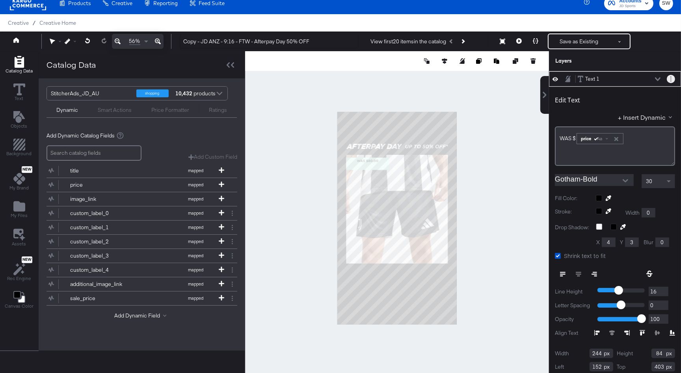
click at [673, 79] on button "Layer Options" at bounding box center [671, 79] width 8 height 8
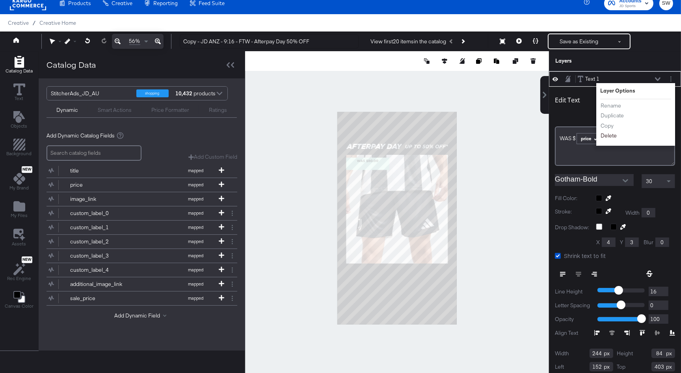
click at [606, 135] on button "Delete" at bounding box center [608, 136] width 17 height 8
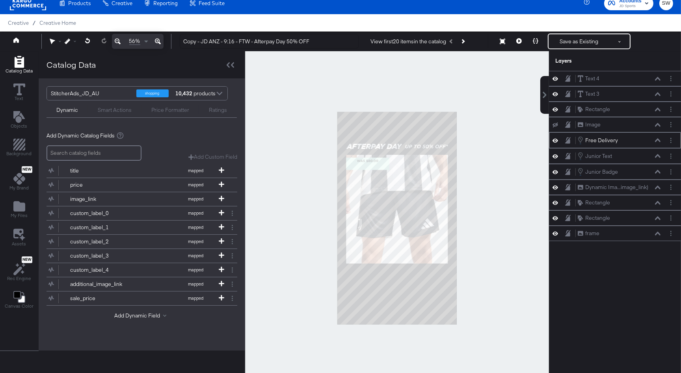
scroll to position [0, 0]
click at [20, 95] on span "Text" at bounding box center [19, 98] width 9 height 6
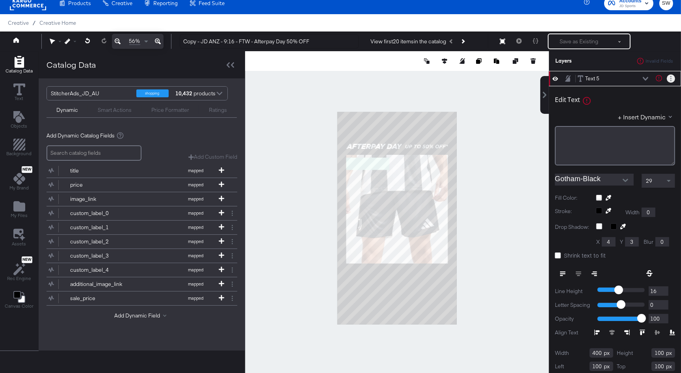
click at [669, 76] on button "Layer Options" at bounding box center [671, 78] width 8 height 8
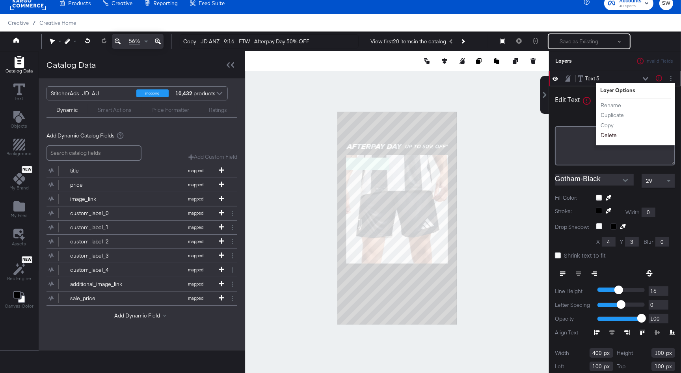
click at [608, 136] on button "Delete" at bounding box center [608, 135] width 17 height 8
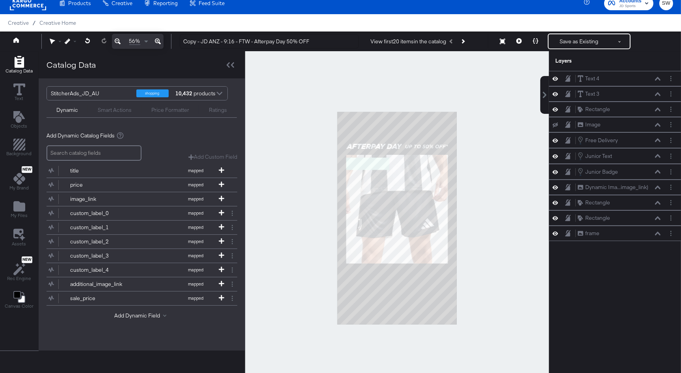
click at [110, 113] on div "Smart Actions" at bounding box center [115, 109] width 34 height 7
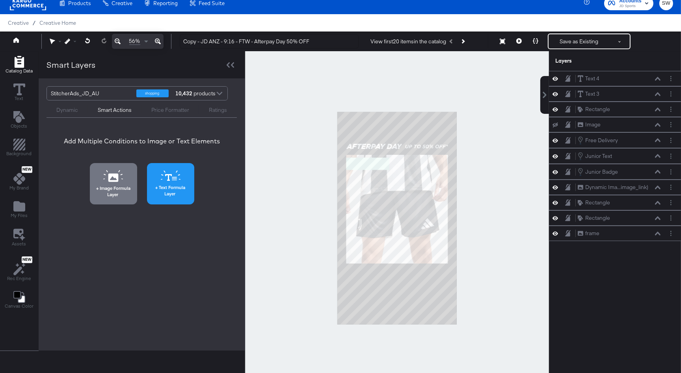
click at [185, 185] on span "Text Formula Layer" at bounding box center [170, 190] width 43 height 12
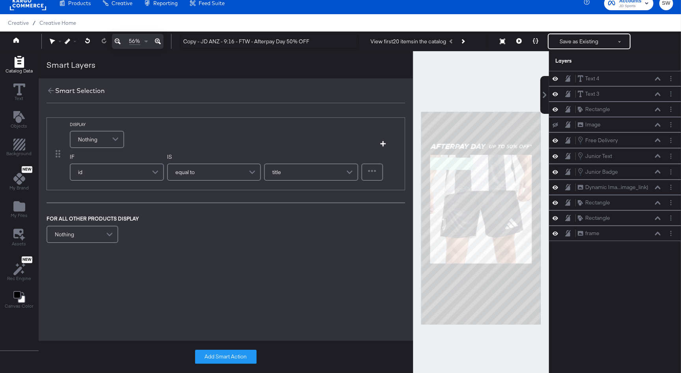
click at [113, 143] on span at bounding box center [117, 140] width 14 height 16
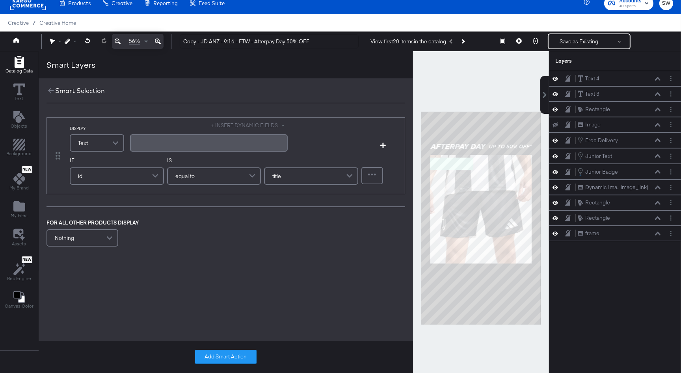
click at [146, 143] on div "﻿" at bounding box center [209, 142] width 148 height 7
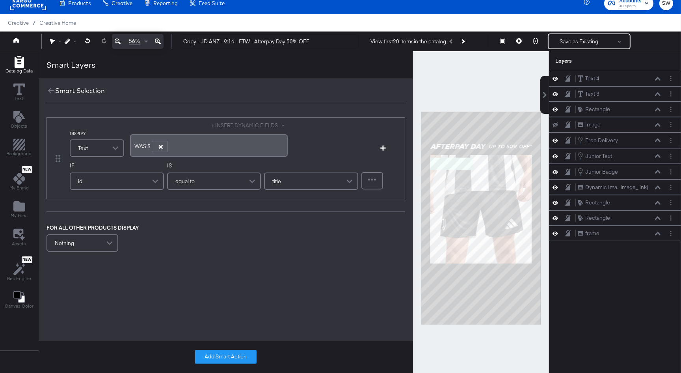
click at [159, 147] on icon "button" at bounding box center [160, 147] width 4 height 4
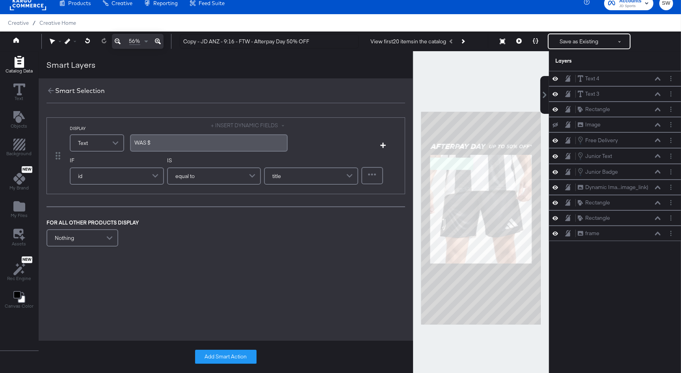
click at [234, 126] on button "+ INSERT DYNAMIC FIELDS" at bounding box center [249, 125] width 76 height 7
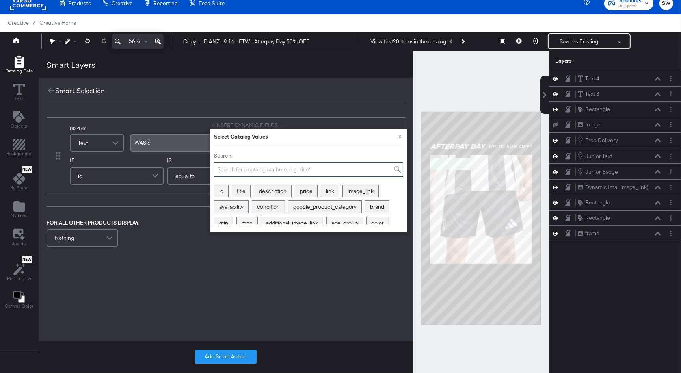
click at [234, 165] on input "Search:" at bounding box center [308, 169] width 189 height 15
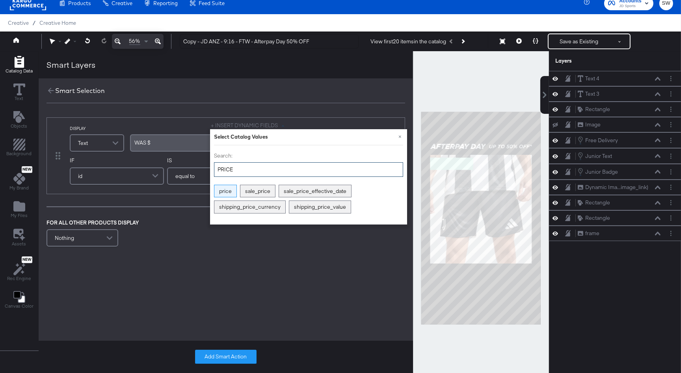
type input "PRICE"
click at [229, 189] on div "price" at bounding box center [225, 191] width 22 height 12
click at [177, 145] on div "Aa" at bounding box center [175, 146] width 19 height 6
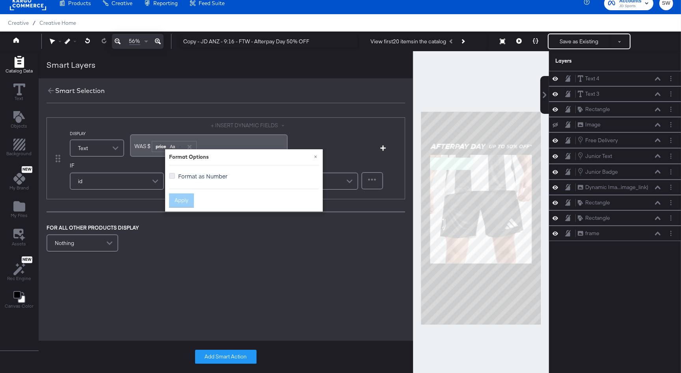
click at [173, 175] on icon at bounding box center [172, 176] width 6 height 6
click at [0, 0] on input "Format as Number" at bounding box center [0, 0] width 0 height 0
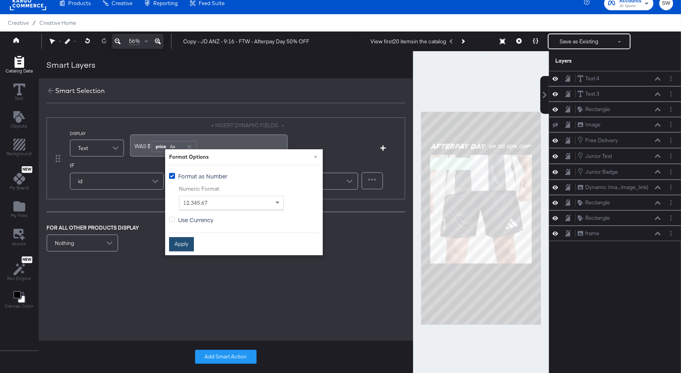
click at [175, 246] on button "Apply" at bounding box center [181, 244] width 25 height 14
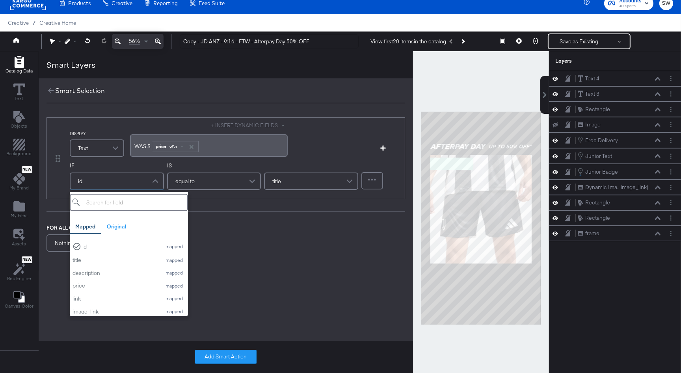
click at [128, 179] on div "id" at bounding box center [117, 181] width 93 height 16
click at [123, 203] on input "search" at bounding box center [129, 202] width 118 height 17
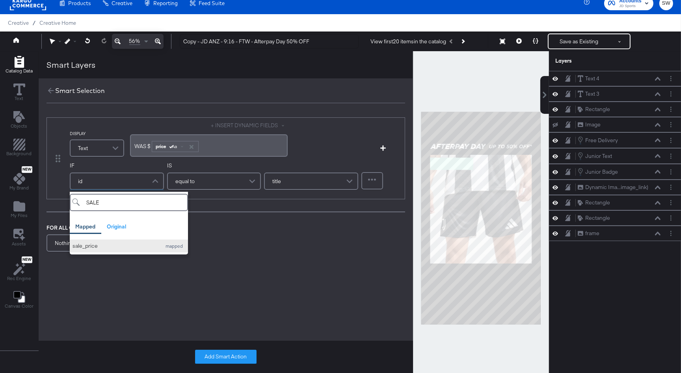
type input "SALE"
click at [118, 246] on div "sale_price" at bounding box center [115, 245] width 85 height 7
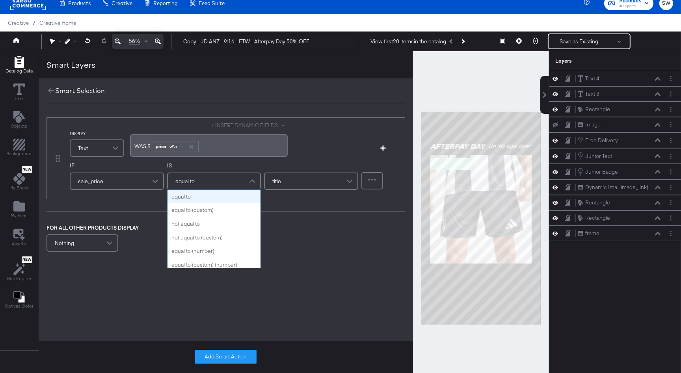
click at [197, 179] on div "equal to" at bounding box center [214, 181] width 93 height 16
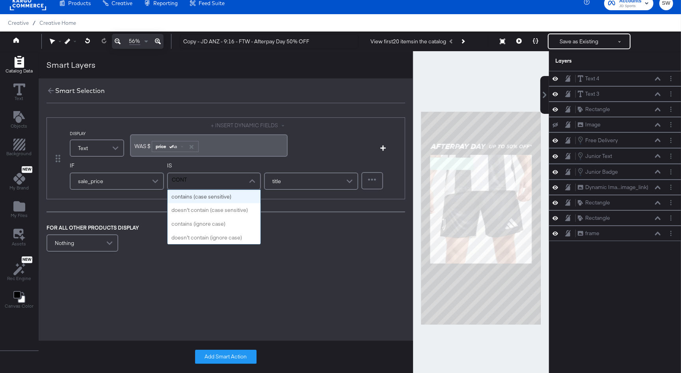
type input "CONTA"
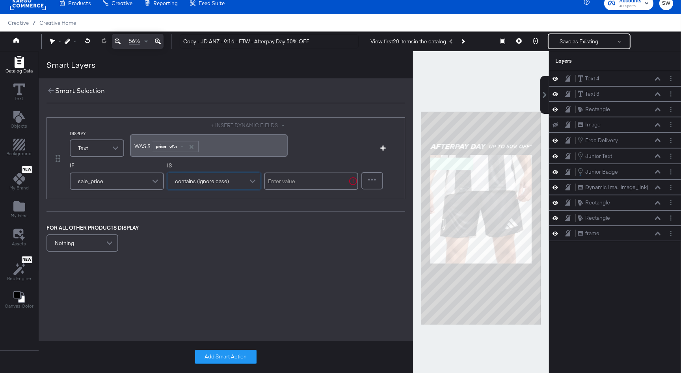
click at [274, 183] on input "text" at bounding box center [311, 181] width 94 height 17
type input "."
click at [235, 360] on button "Add Smart Action" at bounding box center [225, 357] width 61 height 14
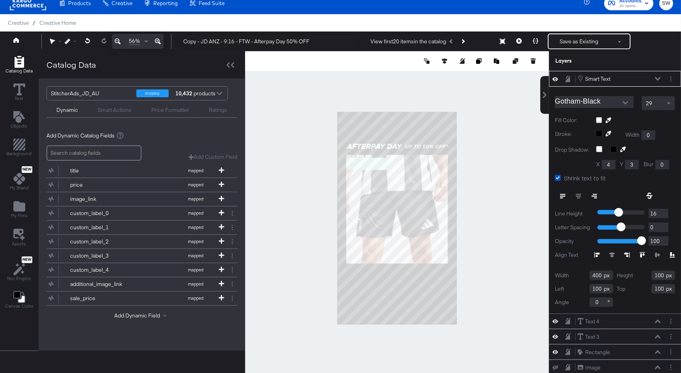
type input "80"
type input "402"
type input "338"
type input "90"
type input "413"
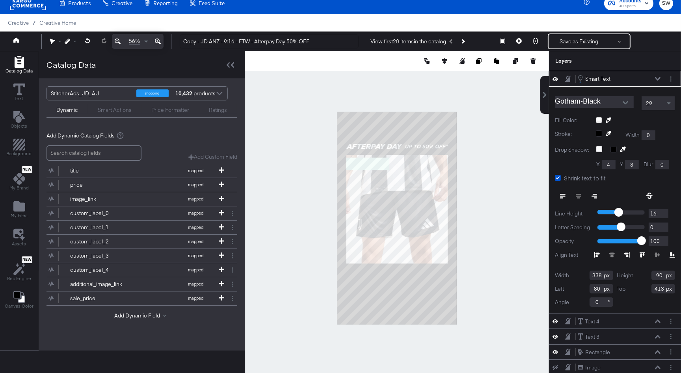
type input "59"
click at [657, 78] on icon at bounding box center [658, 79] width 6 height 4
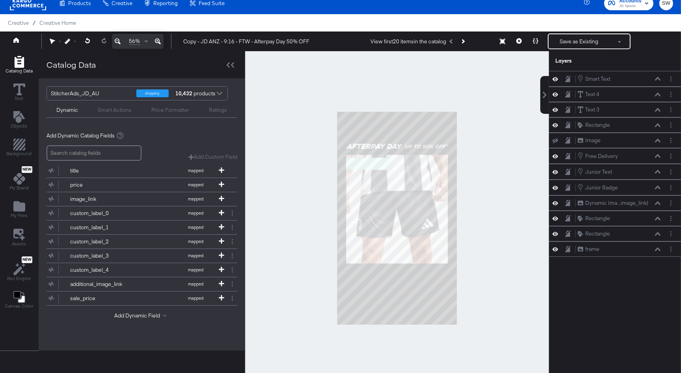
click at [111, 110] on div "Smart Actions" at bounding box center [115, 109] width 34 height 7
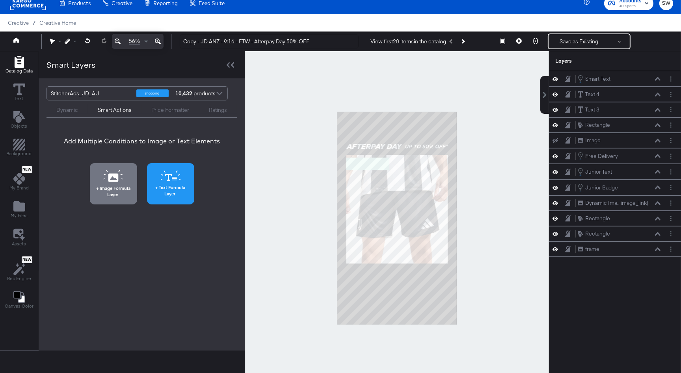
click at [173, 179] on icon at bounding box center [171, 176] width 20 height 11
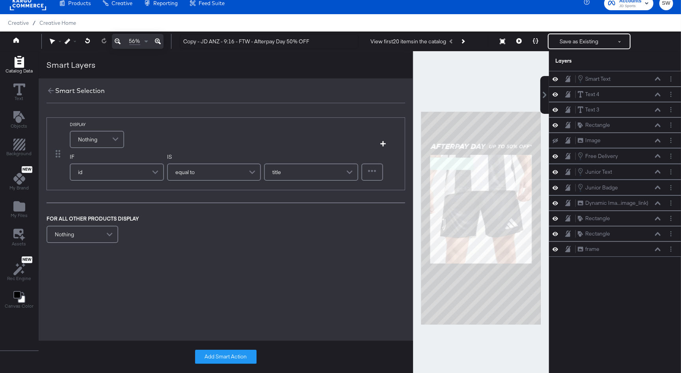
click at [101, 141] on div "Nothing" at bounding box center [97, 140] width 53 height 16
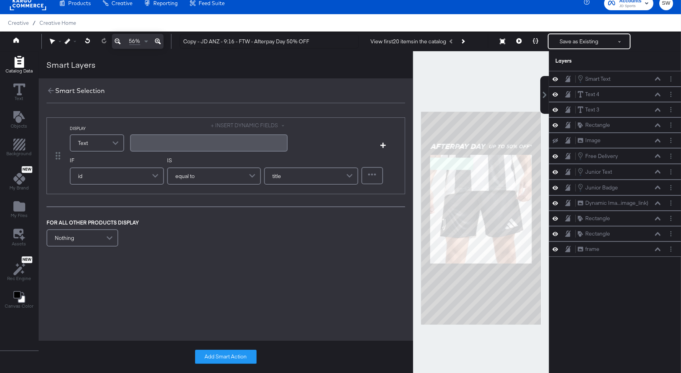
click at [169, 142] on div "﻿" at bounding box center [209, 142] width 148 height 7
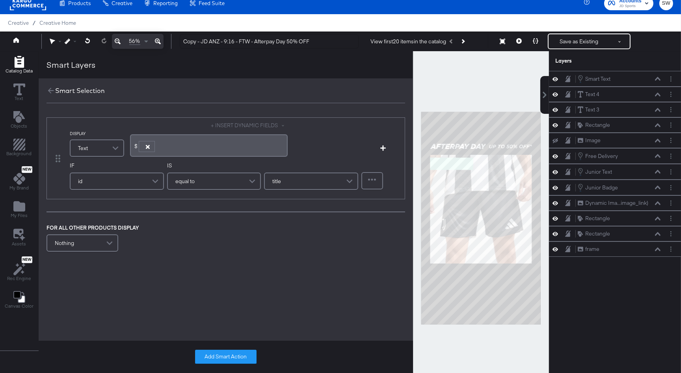
click at [147, 147] on icon "button" at bounding box center [147, 147] width 4 height 4
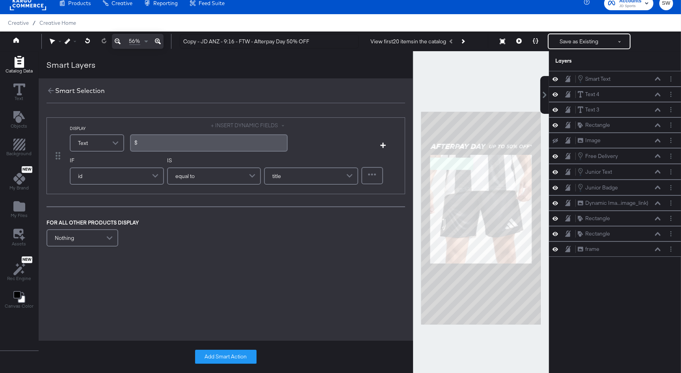
click at [242, 124] on button "+ INSERT DYNAMIC FIELDS" at bounding box center [249, 125] width 76 height 7
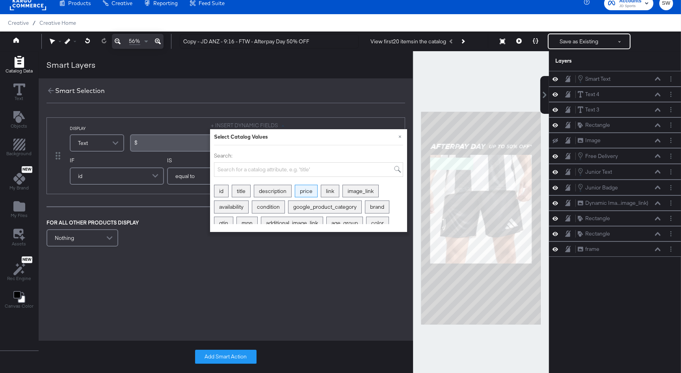
click at [307, 191] on div "price" at bounding box center [306, 191] width 22 height 12
click at [167, 147] on div "Aa" at bounding box center [162, 146] width 19 height 6
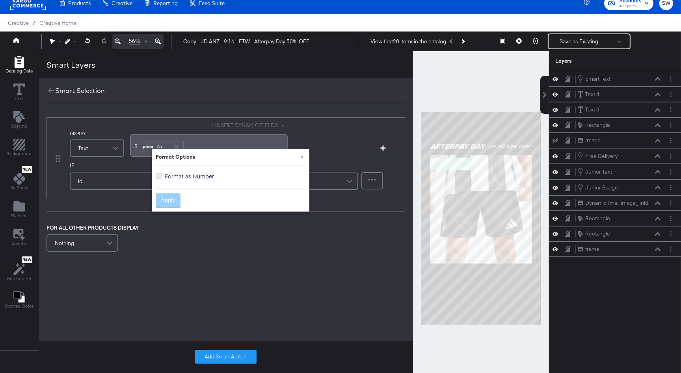
click at [159, 176] on icon at bounding box center [159, 176] width 6 height 6
click at [0, 0] on input "Format as Number" at bounding box center [0, 0] width 0 height 0
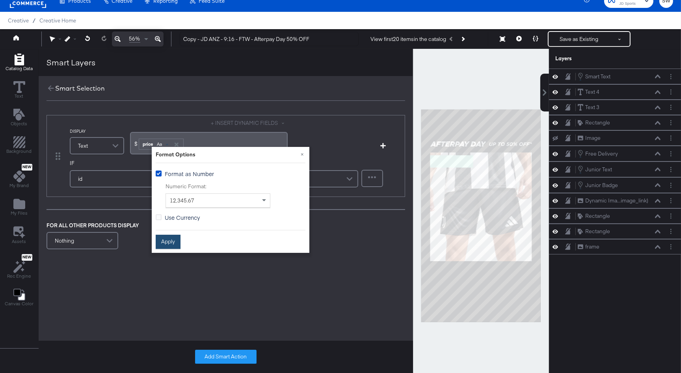
click at [167, 243] on button "Apply" at bounding box center [168, 242] width 25 height 14
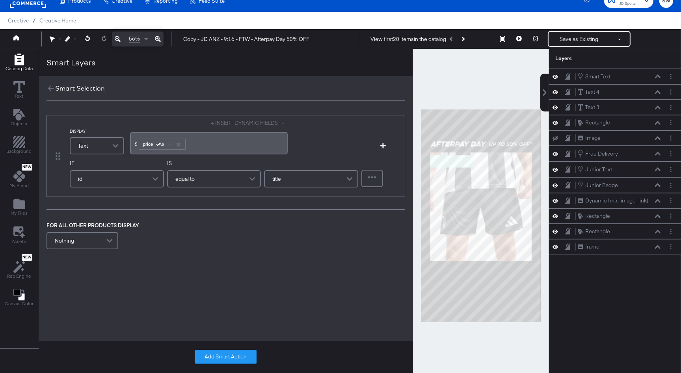
scroll to position [9, 0]
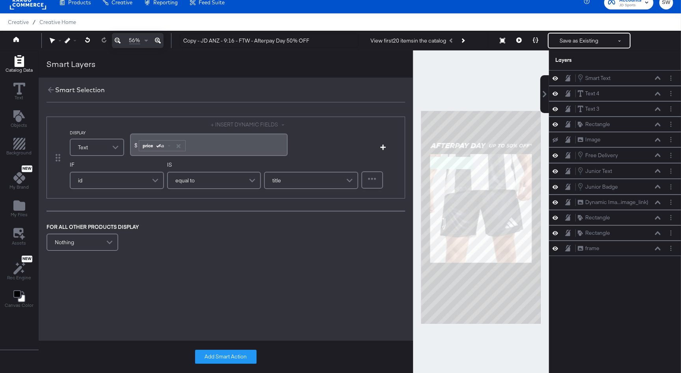
drag, startPoint x: 132, startPoint y: 177, endPoint x: 126, endPoint y: 174, distance: 6.4
click at [132, 177] on div "id" at bounding box center [117, 181] width 93 height 16
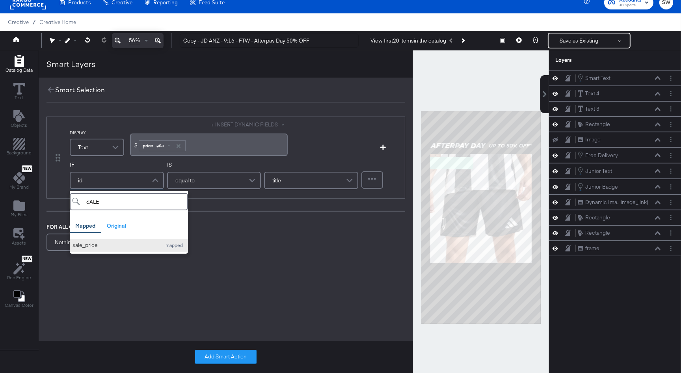
type input "SALE"
click at [113, 250] on button "sale_price mapped" at bounding box center [129, 245] width 118 height 13
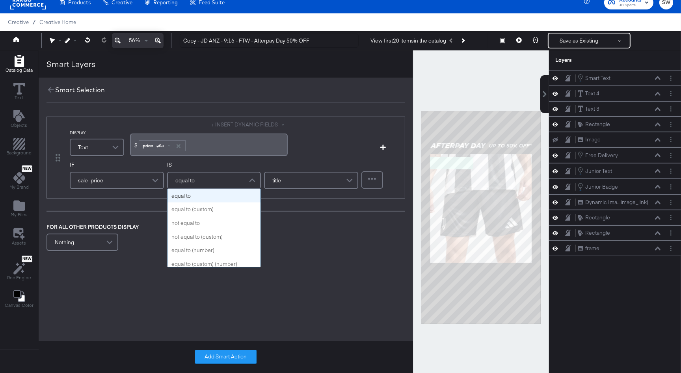
click at [216, 173] on div "equal to" at bounding box center [214, 181] width 93 height 16
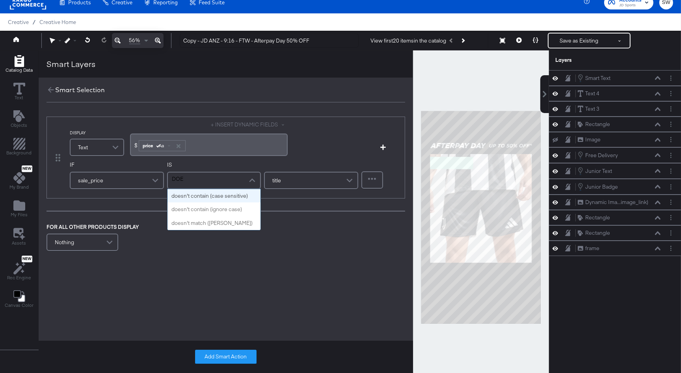
type input "DOES"
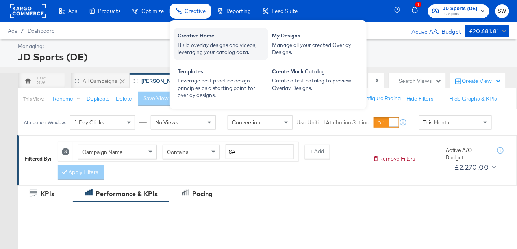
click at [194, 44] on div "Build overlay designs and videos, leveraging your catalog data." at bounding box center [221, 48] width 87 height 15
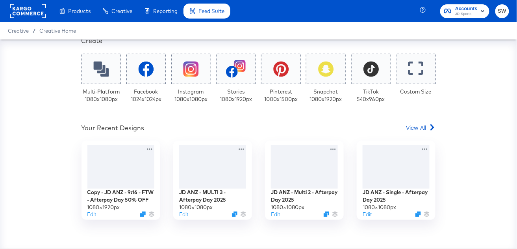
scroll to position [210, 0]
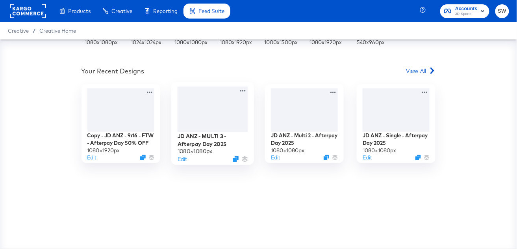
click at [223, 128] on div at bounding box center [213, 109] width 71 height 45
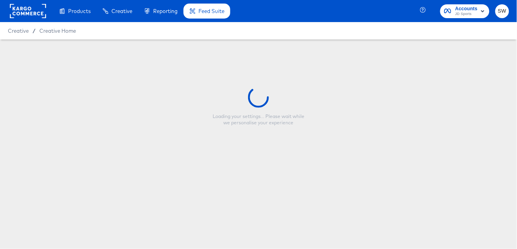
type input "JD ANZ - MULTI 3 - Afterpay Day 2025"
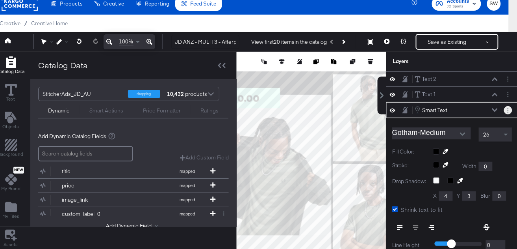
click at [506, 108] on button "Layer Options" at bounding box center [508, 110] width 8 height 8
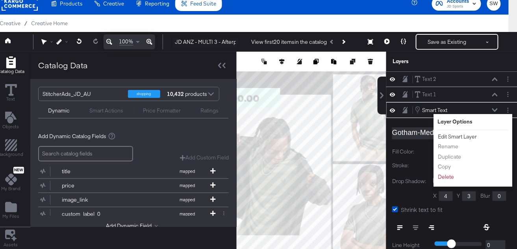
click at [467, 136] on button "Edit Smart Layer" at bounding box center [458, 136] width 40 height 8
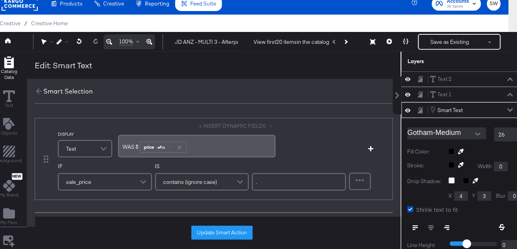
click at [138, 146] on span "WAS ﻿$" at bounding box center [131, 146] width 16 height 7
copy span "$"
click at [38, 92] on icon at bounding box center [39, 91] width 9 height 9
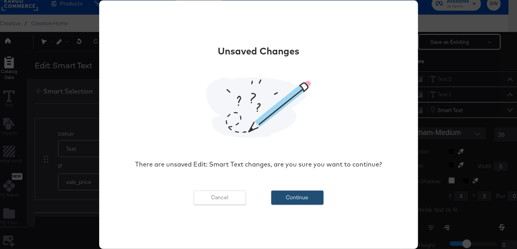
click at [287, 197] on button "Continue" at bounding box center [298, 197] width 52 height 14
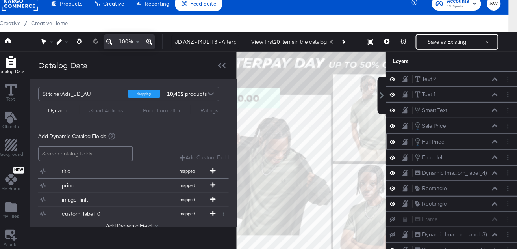
click at [496, 139] on icon at bounding box center [496, 141] width 6 height 4
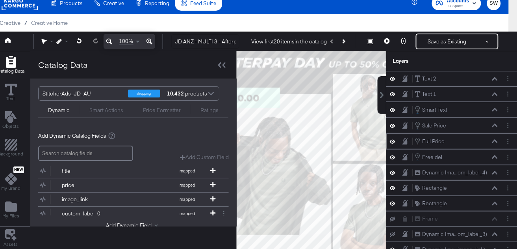
scroll to position [61, 0]
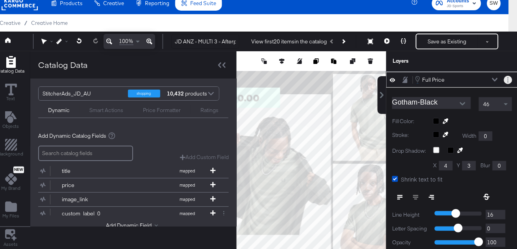
click at [506, 78] on button "Layer Options" at bounding box center [508, 80] width 8 height 8
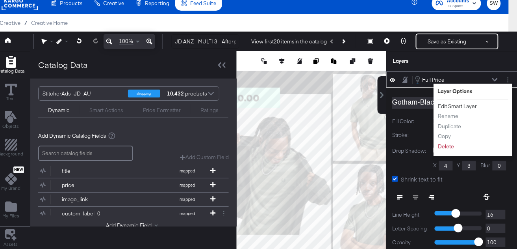
click at [456, 104] on button "Edit Smart Layer" at bounding box center [458, 106] width 40 height 8
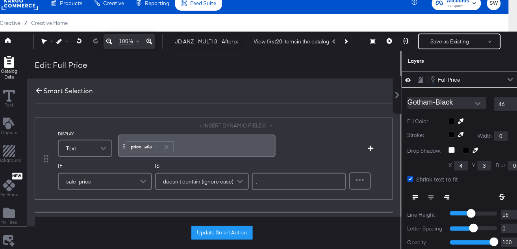
click at [39, 91] on icon at bounding box center [39, 90] width 9 height 9
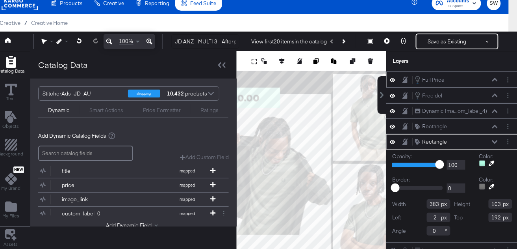
click at [493, 140] on icon at bounding box center [496, 142] width 6 height 4
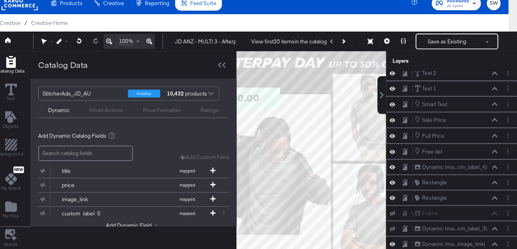
scroll to position [0, 0]
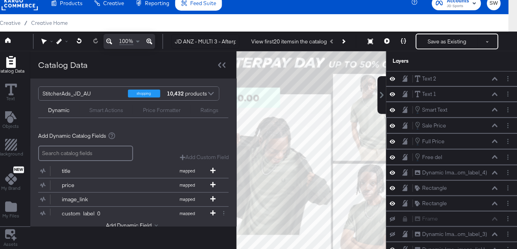
click at [494, 124] on icon at bounding box center [496, 125] width 6 height 4
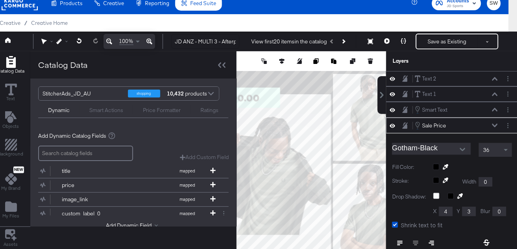
scroll to position [46, 0]
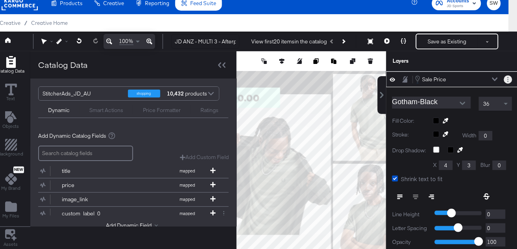
click at [506, 77] on button "Layer Options" at bounding box center [508, 79] width 8 height 8
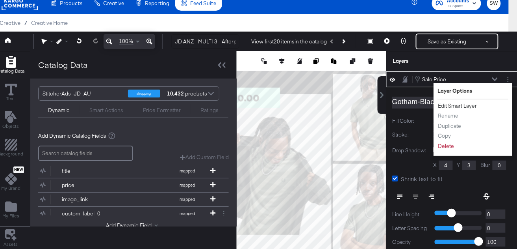
click at [466, 104] on button "Edit Smart Layer" at bounding box center [458, 106] width 40 height 8
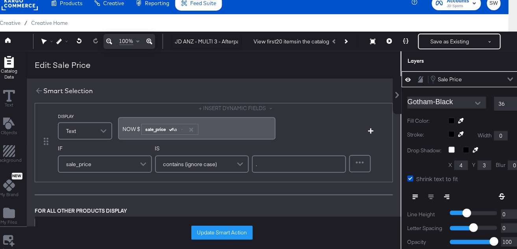
scroll to position [16, 0]
click at [39, 90] on icon at bounding box center [39, 90] width 9 height 9
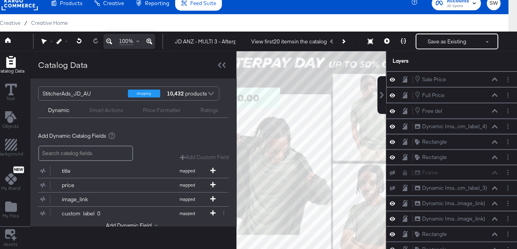
click at [105, 39] on button at bounding box center [109, 41] width 11 height 15
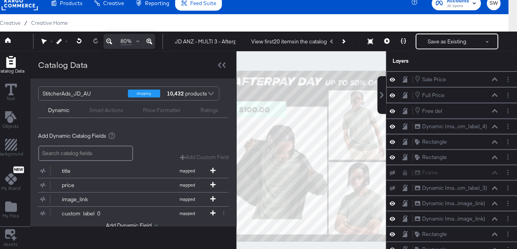
click at [105, 39] on button at bounding box center [109, 41] width 11 height 15
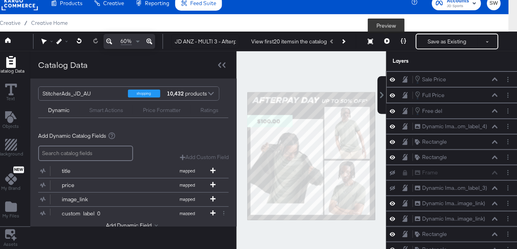
click at [385, 41] on icon at bounding box center [388, 41] width 6 height 6
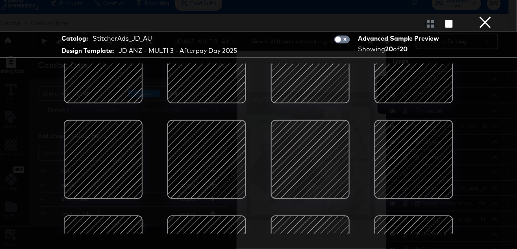
scroll to position [0, 0]
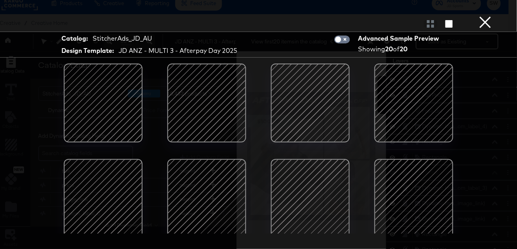
click at [289, 180] on div at bounding box center [310, 198] width 67 height 67
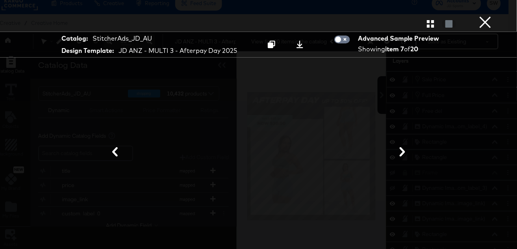
click at [482, 16] on button "×" at bounding box center [486, 8] width 16 height 16
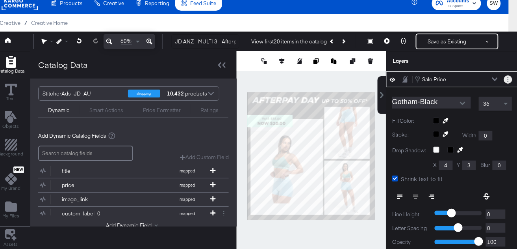
click at [504, 78] on button "Layer Options" at bounding box center [508, 79] width 8 height 8
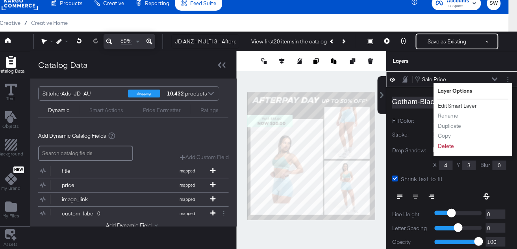
click at [455, 104] on button "Edit Smart Layer" at bounding box center [458, 106] width 40 height 8
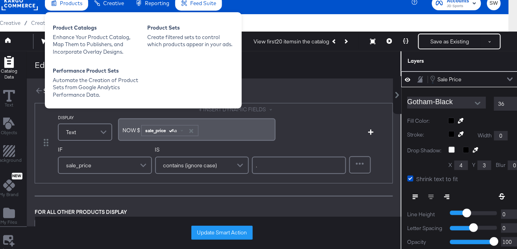
click at [69, 4] on span "Products" at bounding box center [71, 3] width 22 height 6
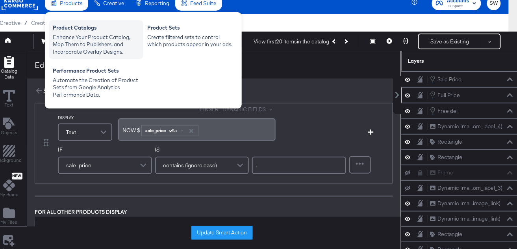
click at [73, 41] on div "Enhance Your Product Catalog, Map Them to Publishers, and Incorporate Overlay D…" at bounding box center [96, 44] width 87 height 22
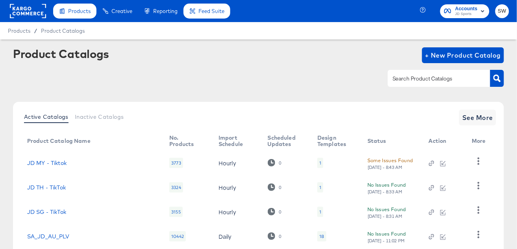
click at [401, 82] on input "text" at bounding box center [433, 78] width 84 height 9
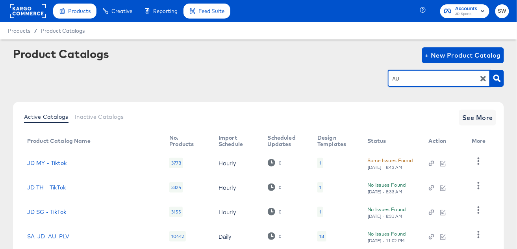
type input "AU"
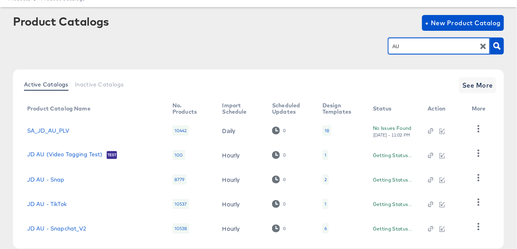
scroll to position [76, 0]
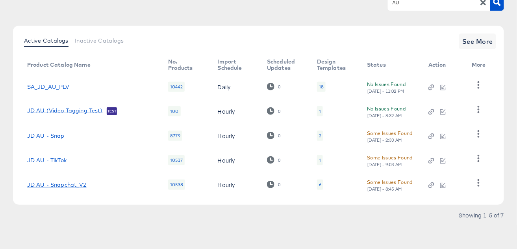
click at [83, 184] on link "JD AU - Snapchat_V2" at bounding box center [57, 184] width 60 height 6
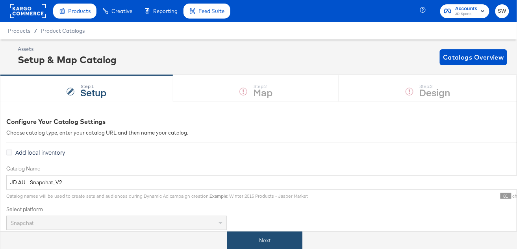
click at [253, 235] on button "Next" at bounding box center [264, 240] width 75 height 18
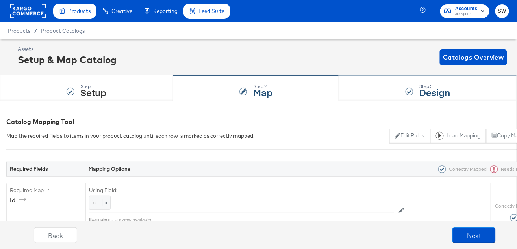
click at [414, 91] on div "Step: 3 Design" at bounding box center [428, 88] width 178 height 26
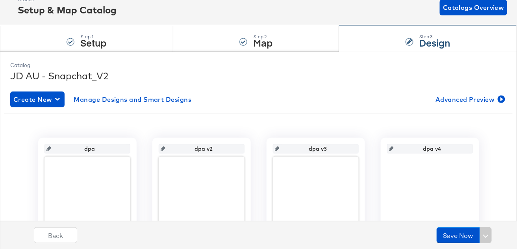
type input "dpa v5"
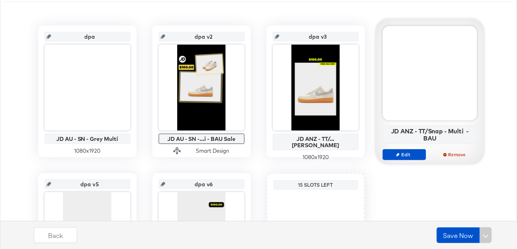
scroll to position [159, 0]
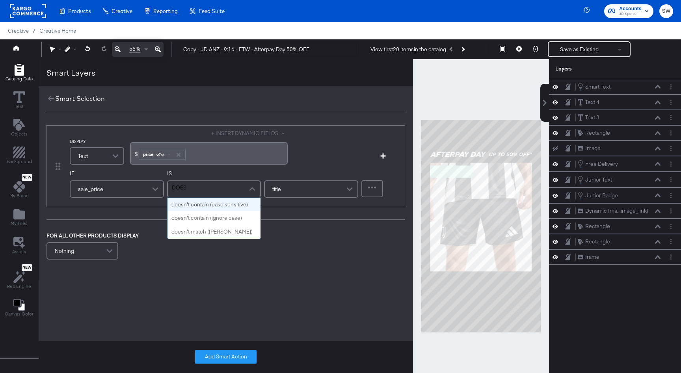
scroll to position [9, 0]
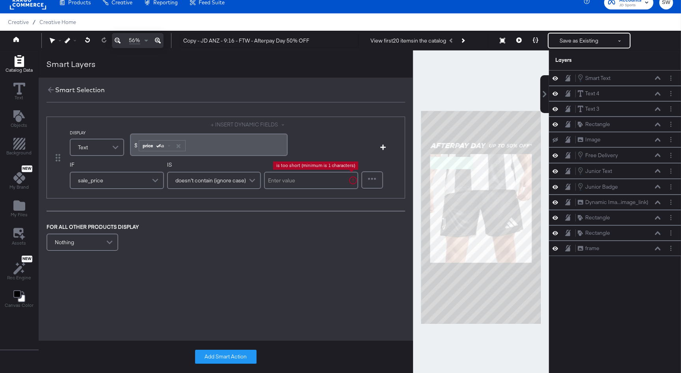
click at [283, 183] on input "text" at bounding box center [311, 180] width 94 height 17
type input "."
click at [223, 359] on button "Add Smart Action" at bounding box center [225, 357] width 61 height 14
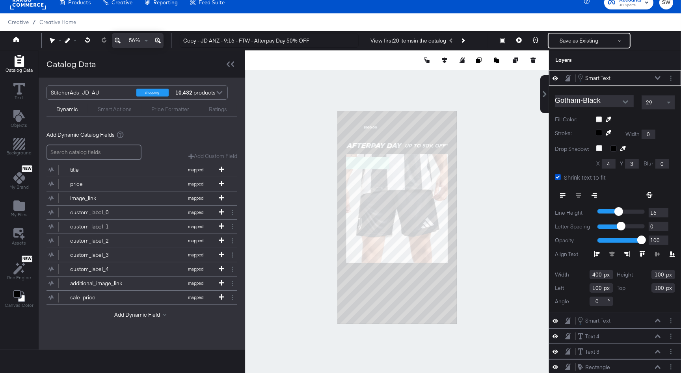
click at [658, 78] on icon at bounding box center [658, 78] width 6 height 4
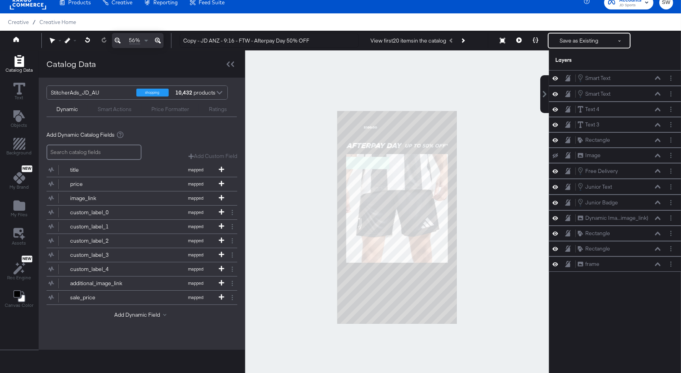
click at [115, 112] on div "Smart Actions" at bounding box center [115, 109] width 34 height 7
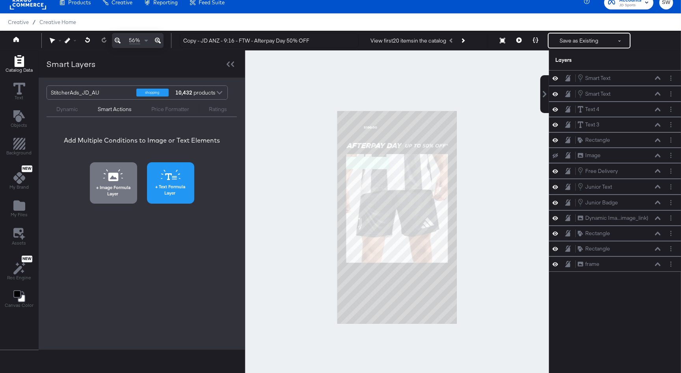
click at [183, 181] on button "Text Formula Layer" at bounding box center [170, 182] width 47 height 41
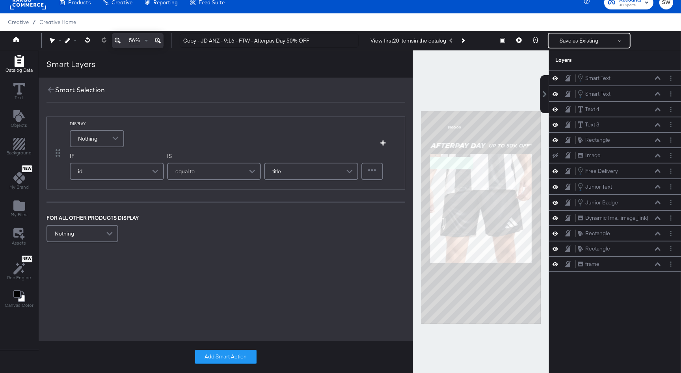
click at [91, 139] on span "Nothing" at bounding box center [87, 138] width 19 height 13
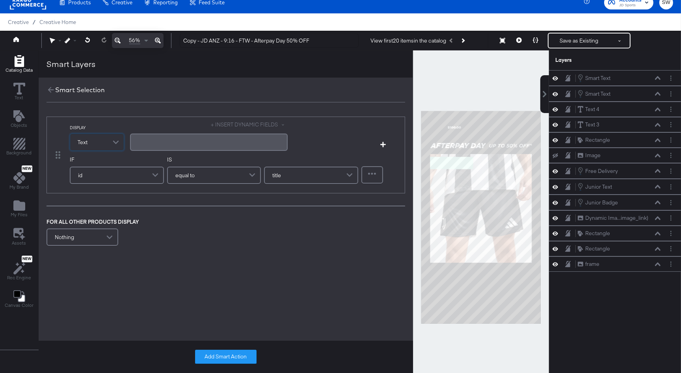
click at [142, 141] on div "﻿" at bounding box center [209, 141] width 148 height 7
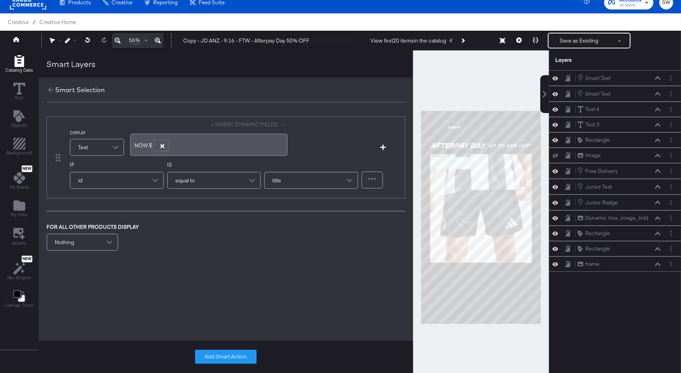
click at [161, 145] on icon "button" at bounding box center [162, 146] width 4 height 4
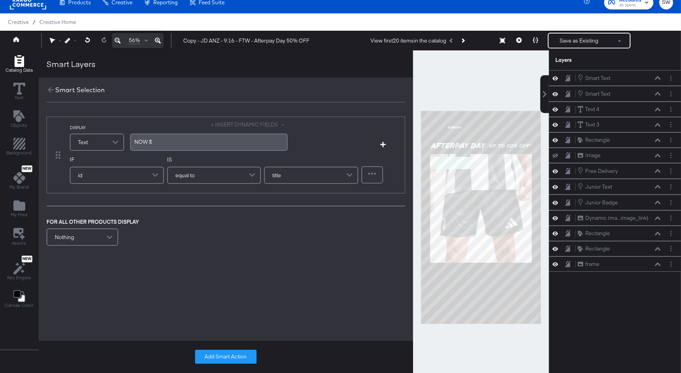
click at [237, 127] on button "+ INSERT DYNAMIC FIELDS" at bounding box center [249, 124] width 76 height 7
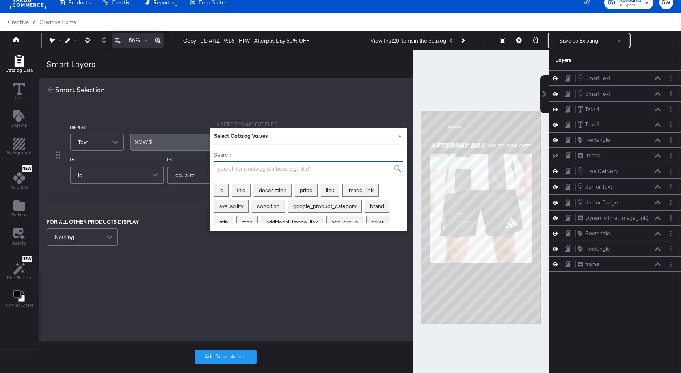
click at [247, 171] on input "Search:" at bounding box center [308, 169] width 189 height 15
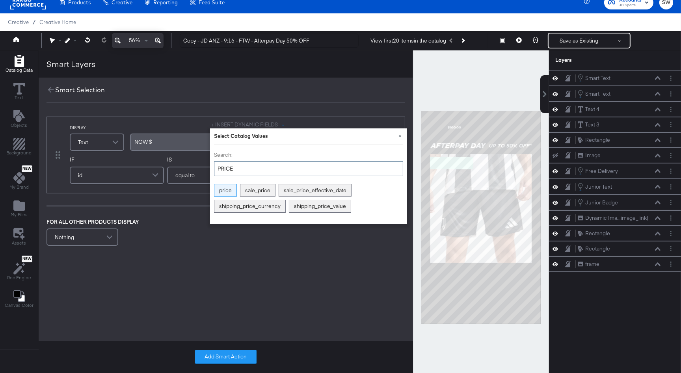
type input "PRICE"
click at [226, 190] on div "price" at bounding box center [225, 190] width 22 height 12
click at [182, 144] on span at bounding box center [181, 145] width 2 height 2
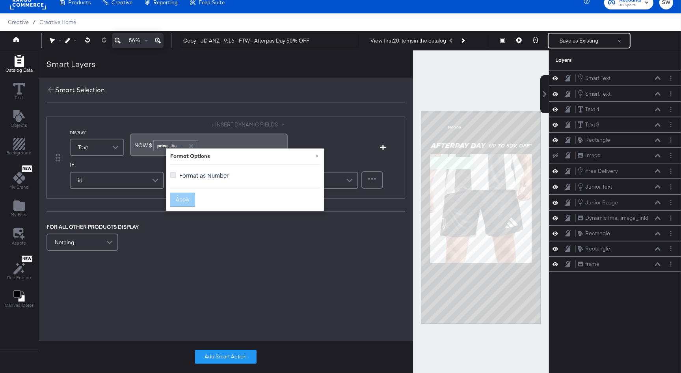
click at [172, 174] on icon at bounding box center [173, 175] width 6 height 6
click at [0, 0] on input "Format as Number" at bounding box center [0, 0] width 0 height 0
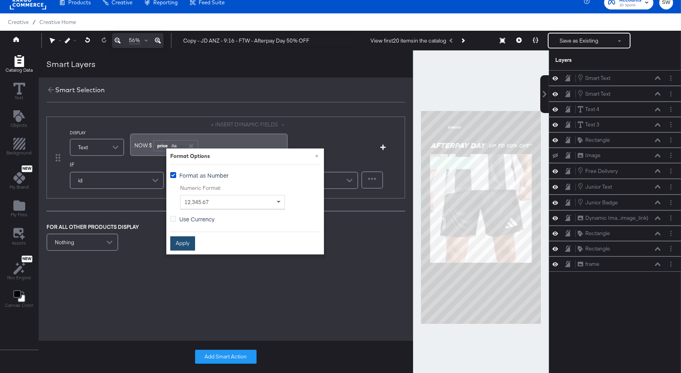
click at [185, 242] on button "Apply" at bounding box center [182, 243] width 25 height 14
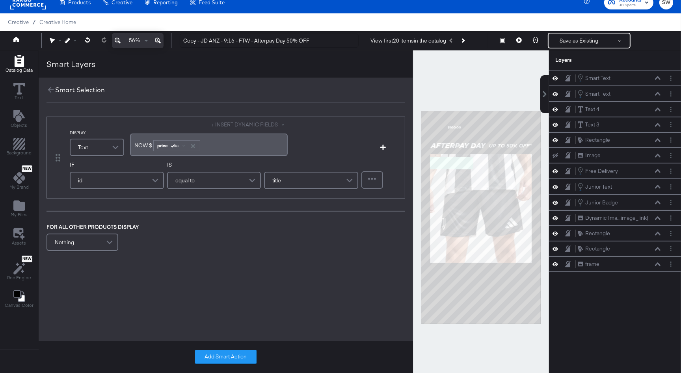
click at [129, 183] on div "id" at bounding box center [117, 181] width 93 height 16
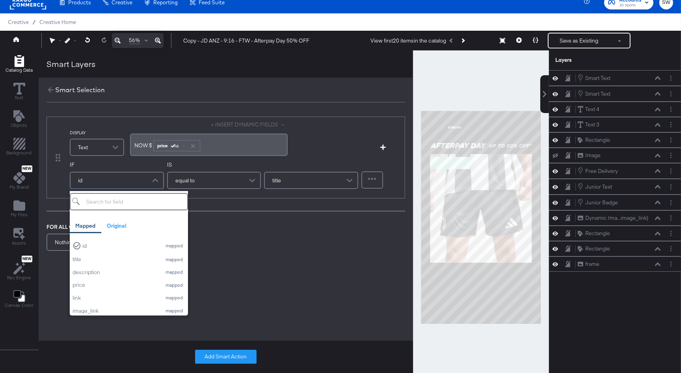
click at [121, 205] on input "search" at bounding box center [129, 201] width 118 height 17
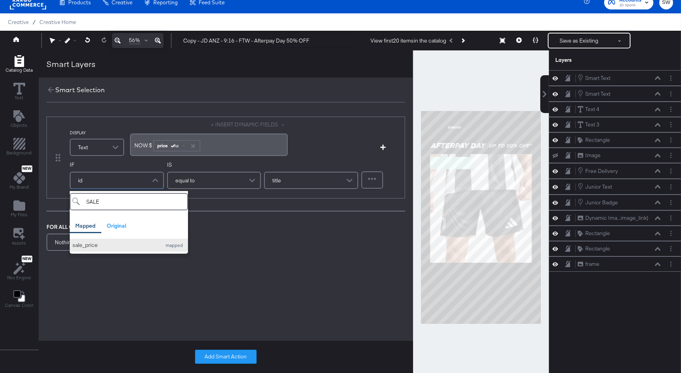
type input "SALE"
click at [112, 245] on div "sale_price" at bounding box center [115, 245] width 85 height 7
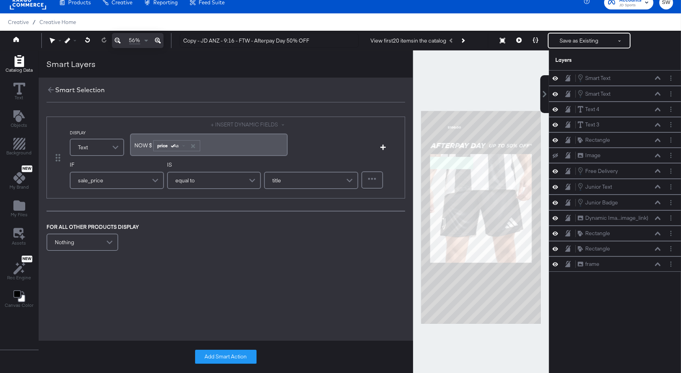
click at [195, 179] on div "equal to" at bounding box center [214, 181] width 93 height 16
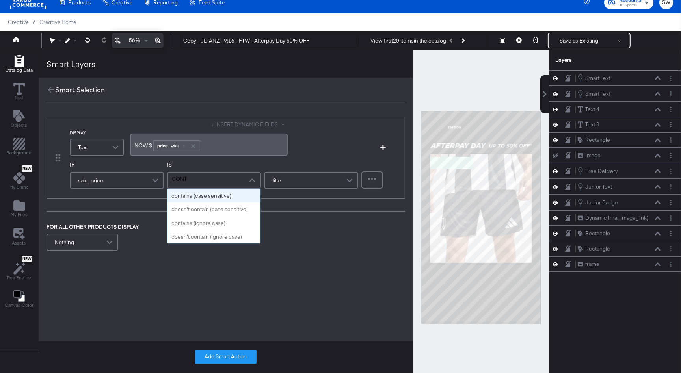
type input "CONTA"
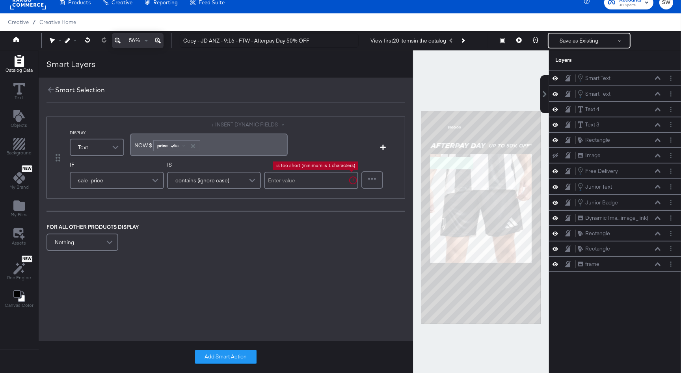
click at [288, 183] on input "text" at bounding box center [311, 180] width 94 height 17
type input "."
click at [238, 353] on button "Add Smart Action" at bounding box center [225, 357] width 61 height 14
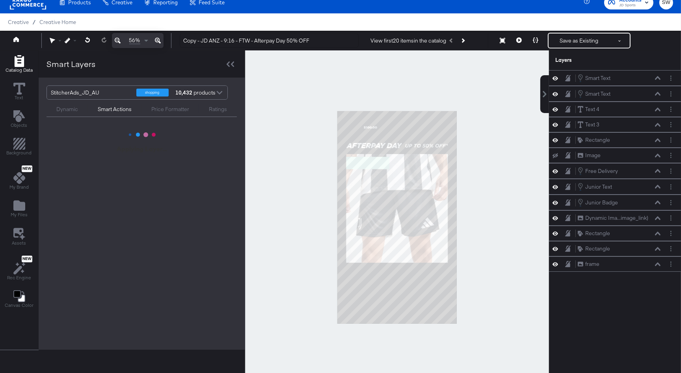
scroll to position [0, 0]
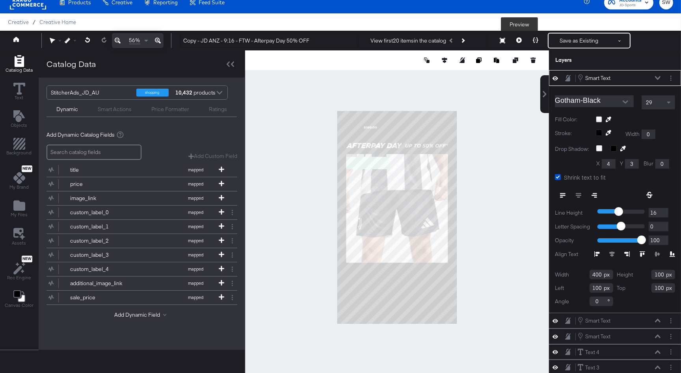
click at [517, 42] on icon at bounding box center [519, 40] width 6 height 6
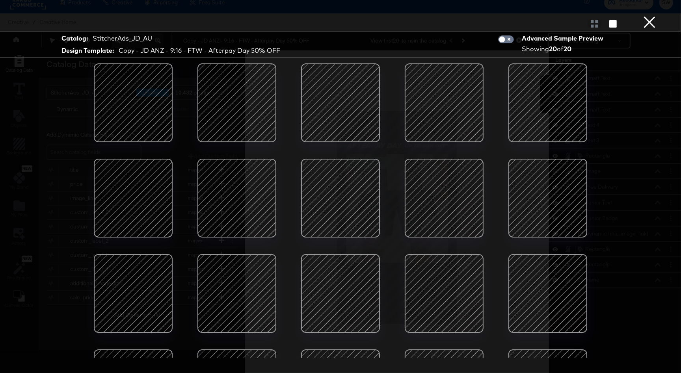
click at [231, 198] on div at bounding box center [236, 198] width 67 height 67
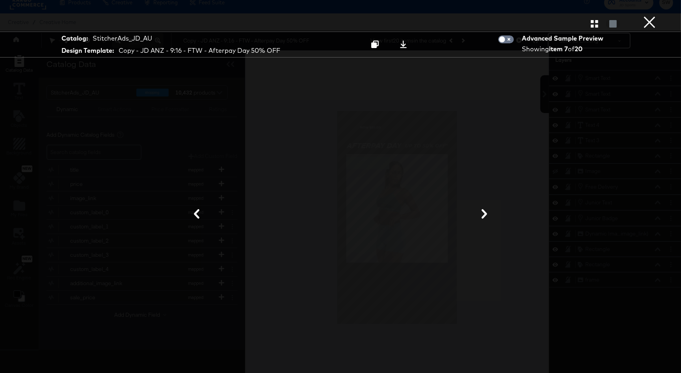
click at [521, 149] on div at bounding box center [340, 214] width 591 height 294
click at [647, 16] on button "×" at bounding box center [650, 8] width 16 height 16
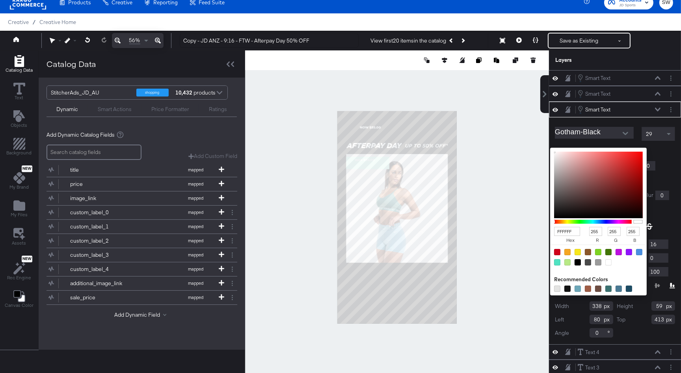
click at [600, 151] on div "FFFFFF hex 255 r 255 g 255 b 100 a Recommended Colors" at bounding box center [635, 151] width 79 height 6
click at [579, 262] on div at bounding box center [578, 262] width 6 height 6
type input "000000"
type input "0"
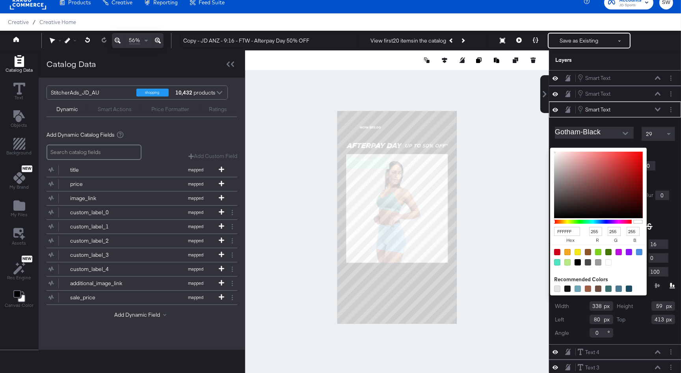
type input "0"
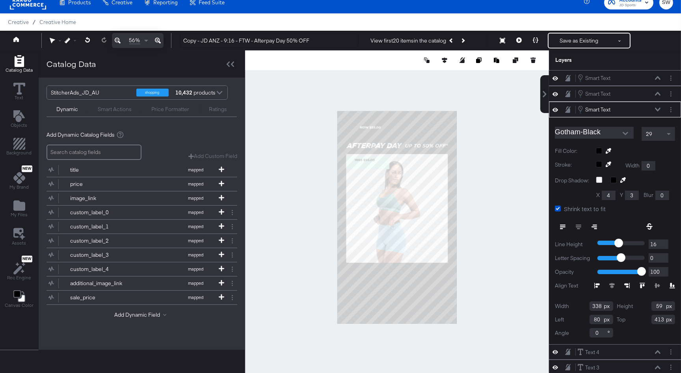
click at [657, 108] on icon at bounding box center [658, 110] width 6 height 4
type input "100"
type input "420"
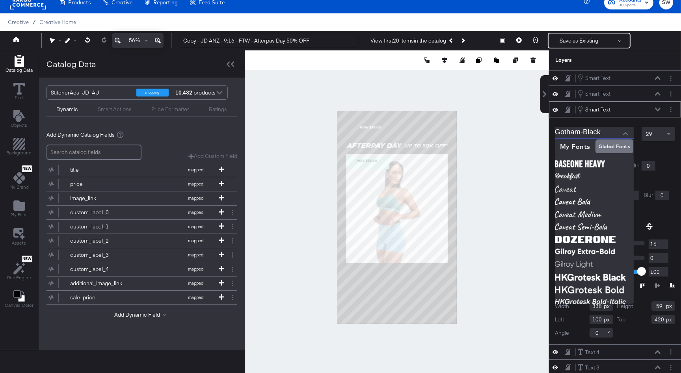
click at [614, 134] on input "Gotham-Black" at bounding box center [588, 133] width 67 height 12
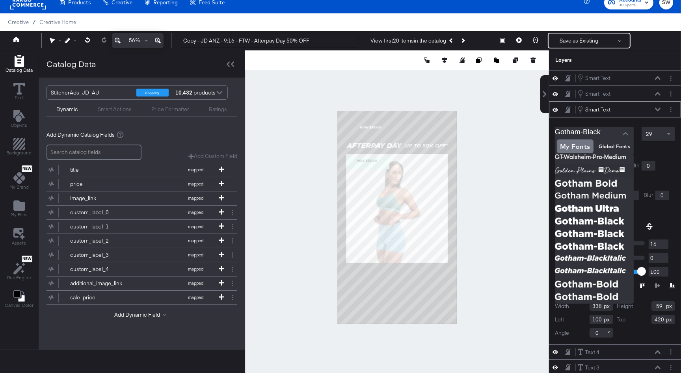
scroll to position [133, 0]
click at [602, 182] on img at bounding box center [594, 182] width 79 height 13
type input "Gotham-Bold"
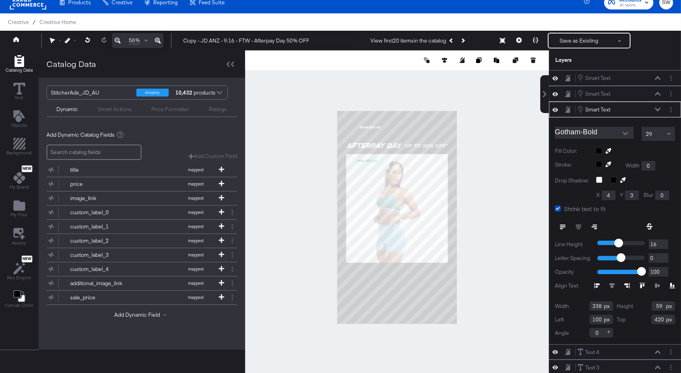
click at [649, 134] on span "29" at bounding box center [649, 133] width 6 height 7
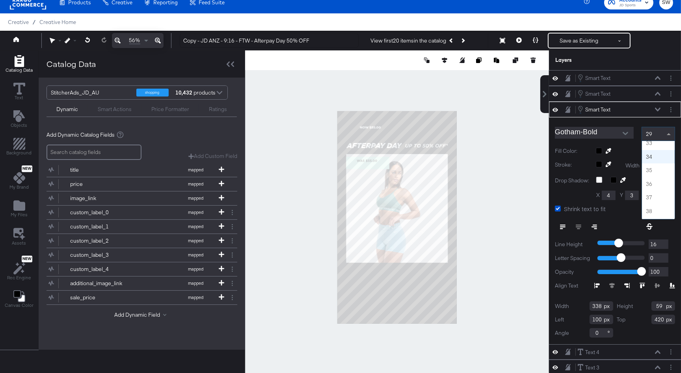
scroll to position [448, 0]
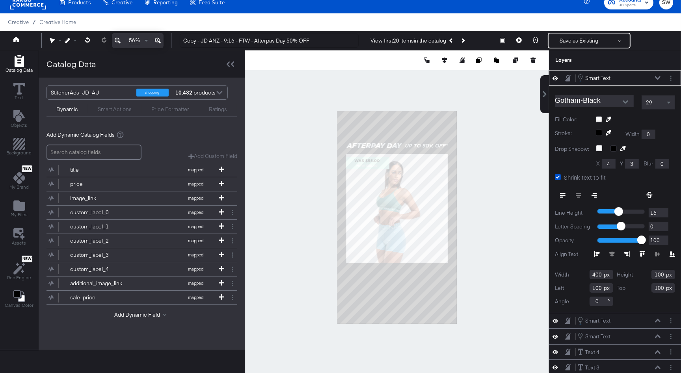
type input "69"
type input "445"
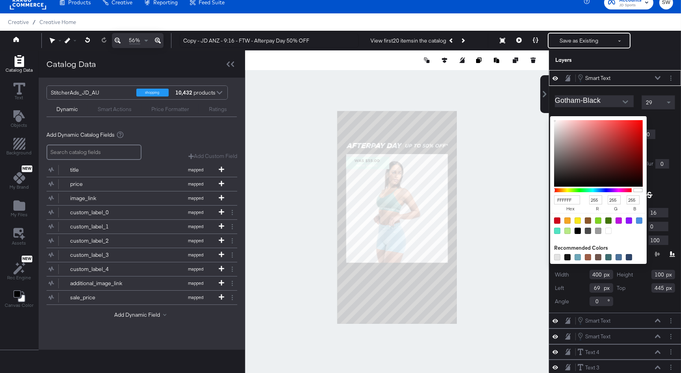
click at [599, 118] on div "FFFFFF hex 255 r 255 g 255 b 100 a Recommended Colors" at bounding box center [635, 119] width 79 height 6
click at [579, 231] on div at bounding box center [578, 231] width 6 height 6
type input "000000"
type input "0"
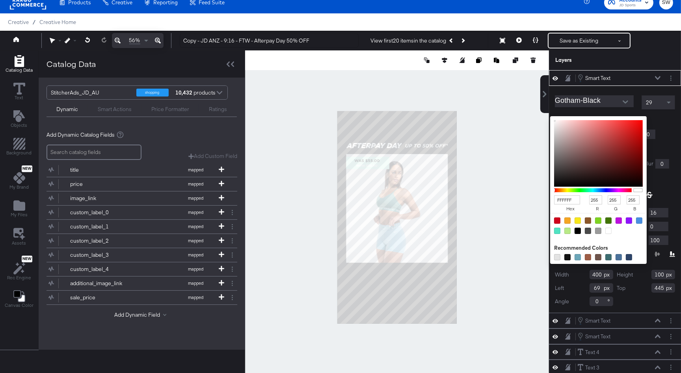
type input "0"
click at [613, 98] on input "Gotham-Black" at bounding box center [588, 101] width 67 height 12
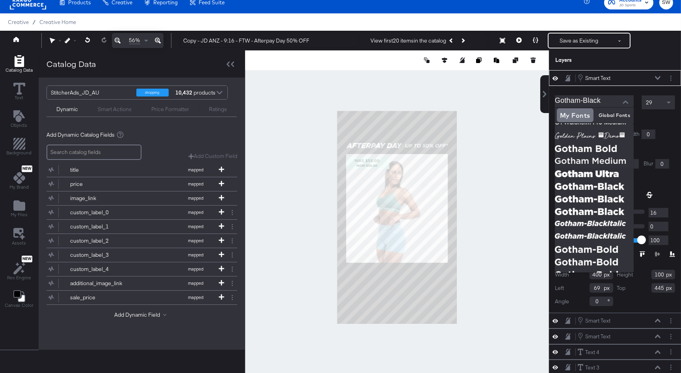
scroll to position [138, 0]
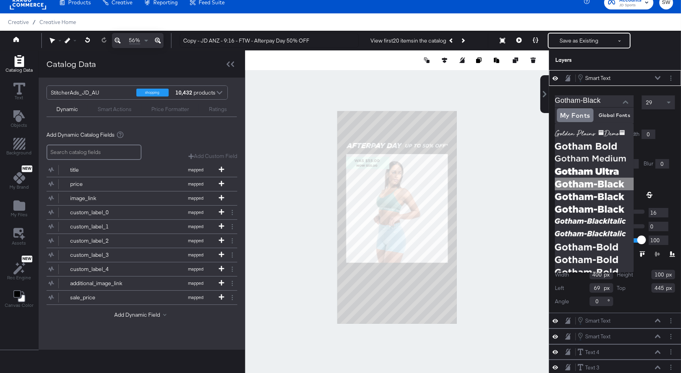
click at [601, 182] on img at bounding box center [594, 184] width 79 height 13
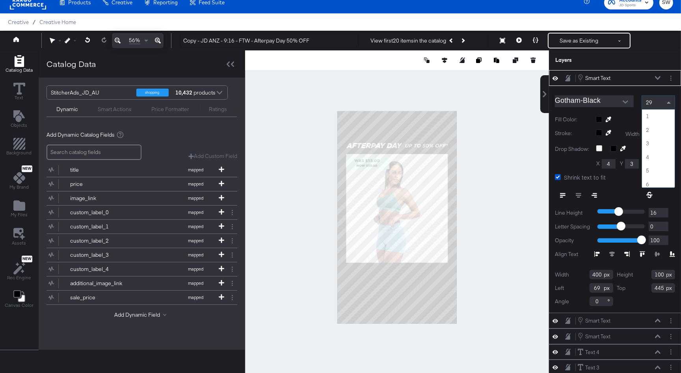
click at [647, 106] on div "29" at bounding box center [658, 102] width 33 height 13
click at [657, 101] on div "40" at bounding box center [658, 102] width 33 height 13
click at [656, 97] on div "50" at bounding box center [658, 102] width 33 height 13
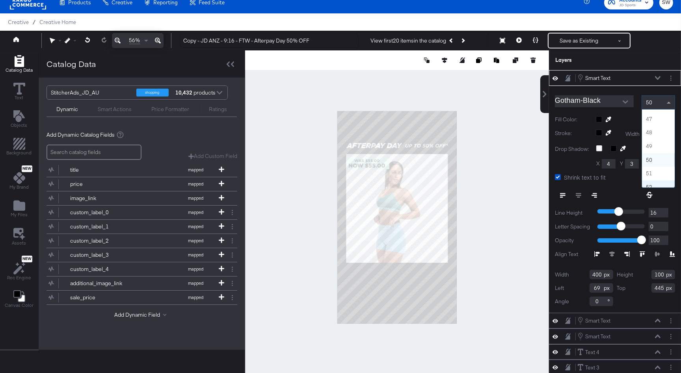
scroll to position [621, 0]
click at [657, 79] on icon at bounding box center [658, 78] width 6 height 4
drag, startPoint x: 647, startPoint y: 104, endPoint x: 647, endPoint y: 134, distance: 29.9
click at [647, 104] on span "48" at bounding box center [649, 102] width 6 height 7
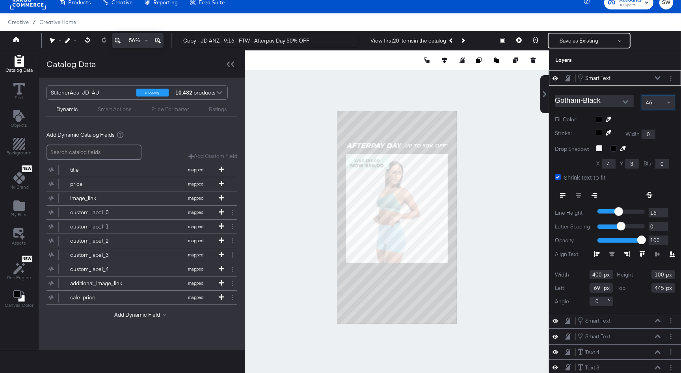
click at [657, 80] on button at bounding box center [658, 78] width 6 height 5
click at [655, 104] on div "46" at bounding box center [658, 102] width 33 height 13
click at [658, 80] on div "Smart Text Smart Text" at bounding box center [619, 78] width 84 height 9
click at [657, 78] on icon at bounding box center [658, 78] width 6 height 4
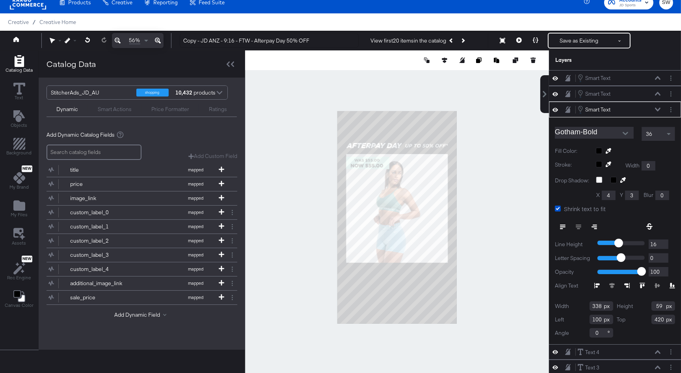
type input "417"
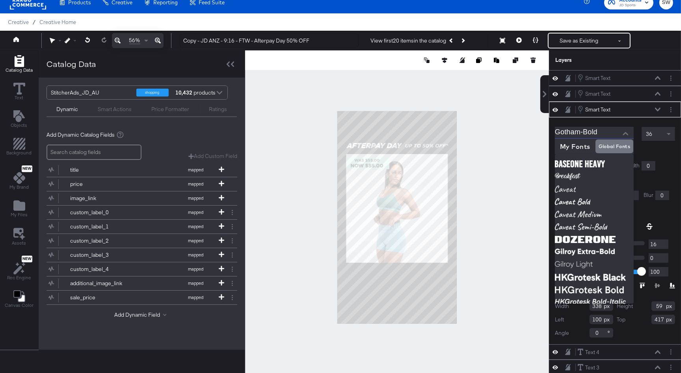
click at [589, 134] on input "Gotham-Bold" at bounding box center [588, 133] width 67 height 12
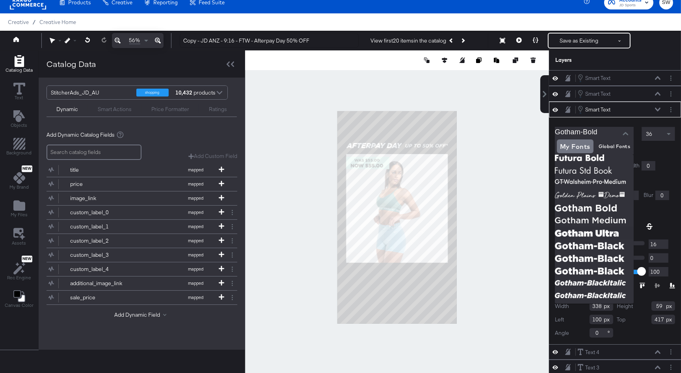
scroll to position [104, 0]
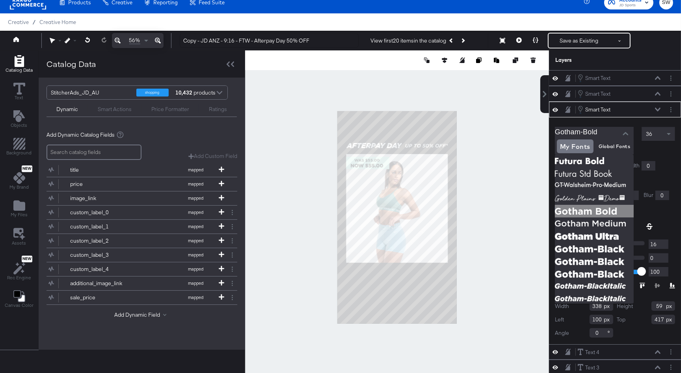
click at [588, 209] on img at bounding box center [594, 211] width 79 height 13
type input "Gotham Bold"
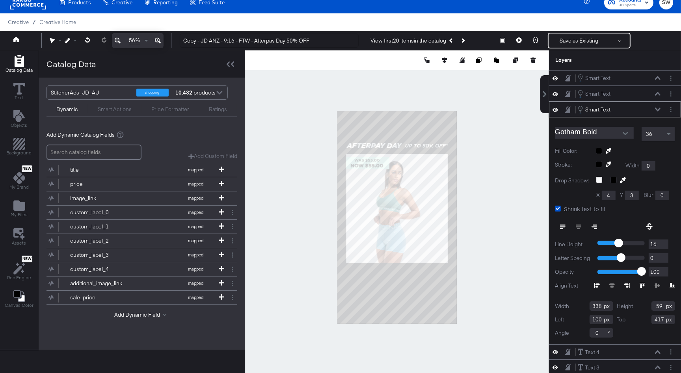
click at [602, 129] on input "Gotham Bold" at bounding box center [588, 133] width 67 height 12
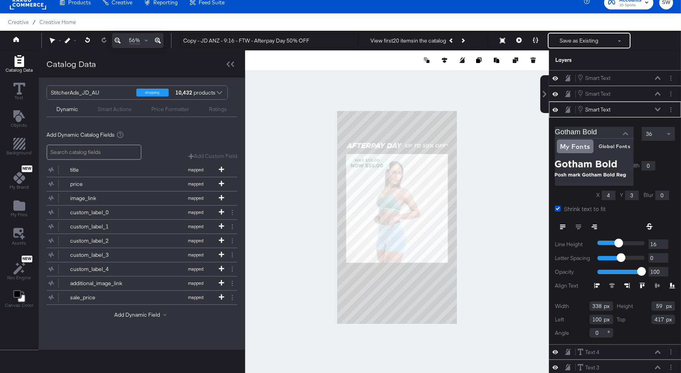
click at [531, 168] on div at bounding box center [397, 217] width 304 height 334
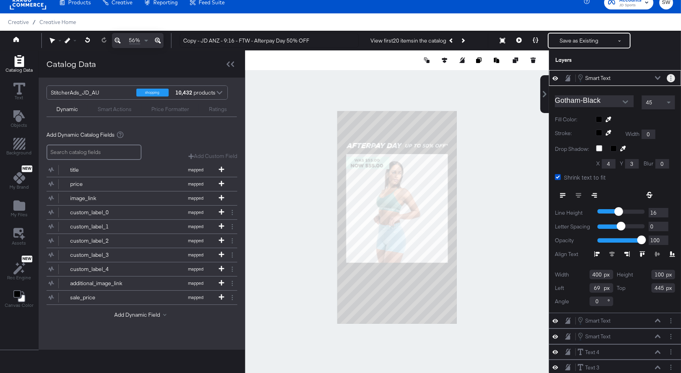
click at [670, 76] on icon "Layer Options" at bounding box center [670, 78] width 1 height 5
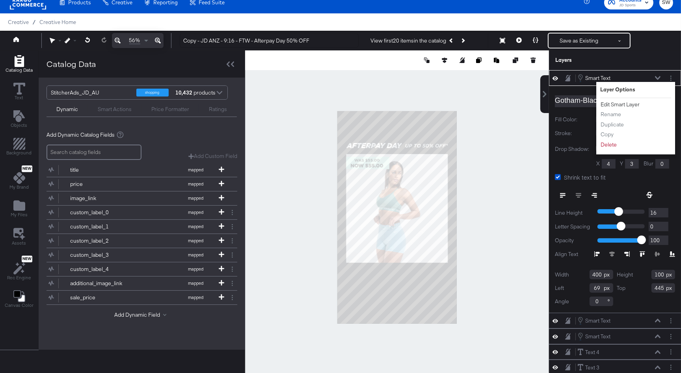
click at [630, 104] on button "Edit Smart Layer" at bounding box center [620, 104] width 40 height 8
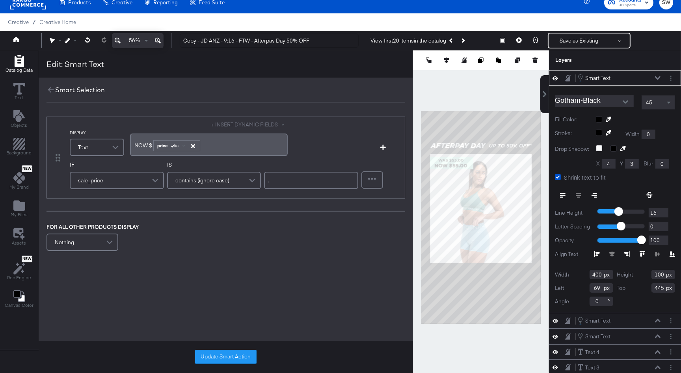
click at [195, 143] on icon "button" at bounding box center [193, 146] width 6 height 6
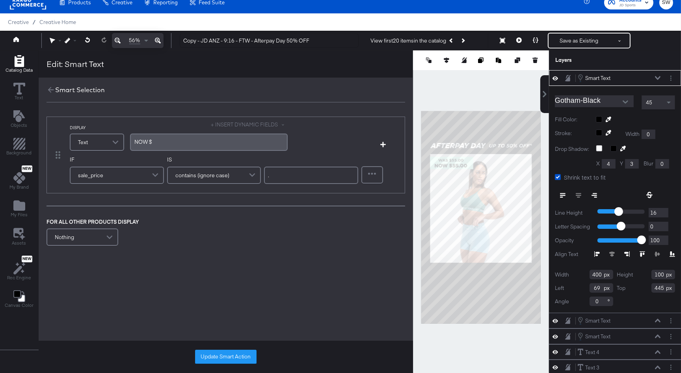
click at [228, 123] on button "+ INSERT DYNAMIC FIELDS" at bounding box center [249, 124] width 76 height 7
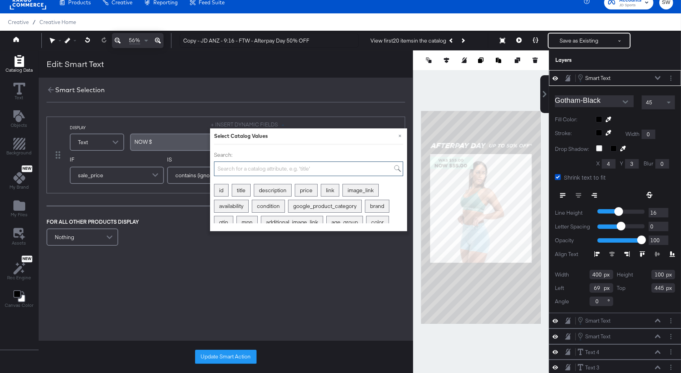
click at [234, 168] on input "Search:" at bounding box center [308, 169] width 189 height 15
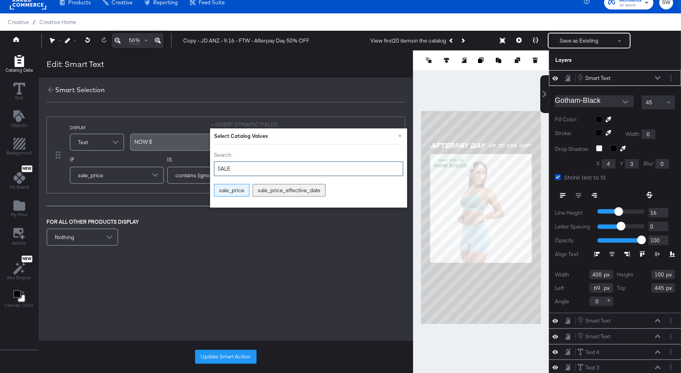
type input "SALE"
click at [232, 191] on div "sale_price" at bounding box center [231, 190] width 35 height 12
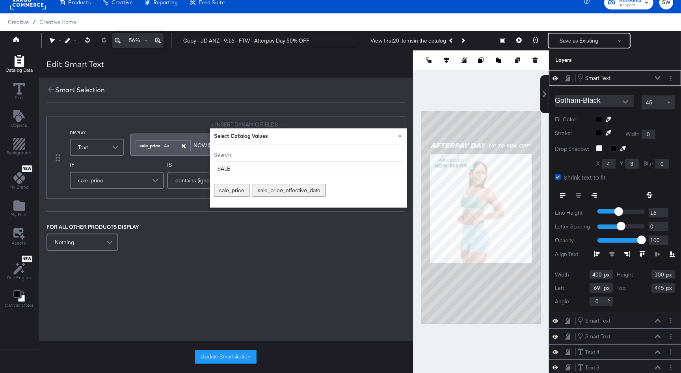
click at [184, 146] on icon "button" at bounding box center [183, 146] width 4 height 4
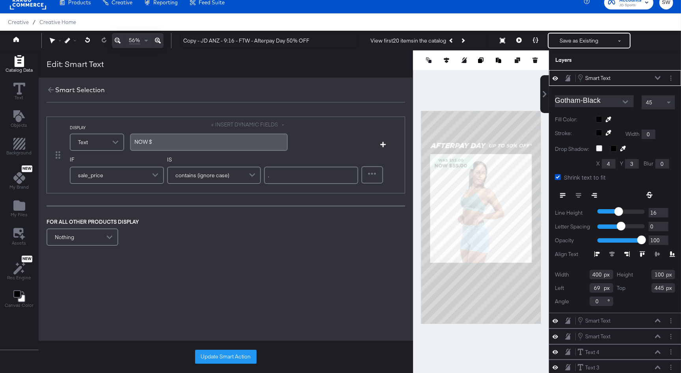
click at [175, 143] on div "NOW ﻿$" at bounding box center [209, 141] width 148 height 7
click at [158, 141] on div "NOW ﻿$" at bounding box center [209, 141] width 148 height 7
click at [252, 123] on button "+ INSERT DYNAMIC FIELDS" at bounding box center [249, 124] width 76 height 7
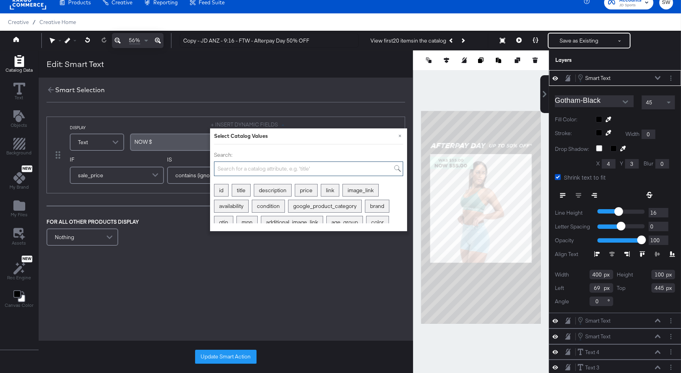
click at [227, 164] on input "Search:" at bounding box center [308, 169] width 189 height 15
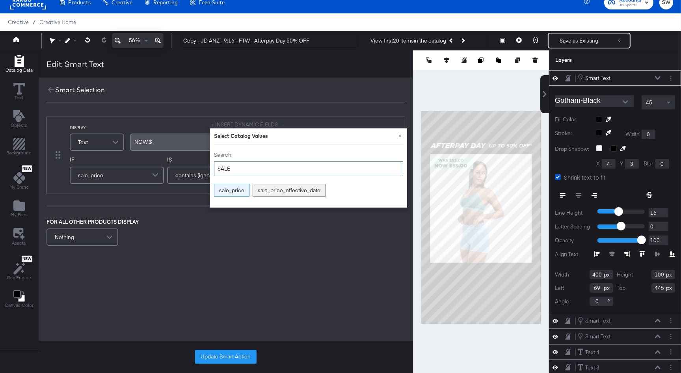
type input "SALE"
click at [227, 190] on div "sale_price" at bounding box center [231, 190] width 35 height 12
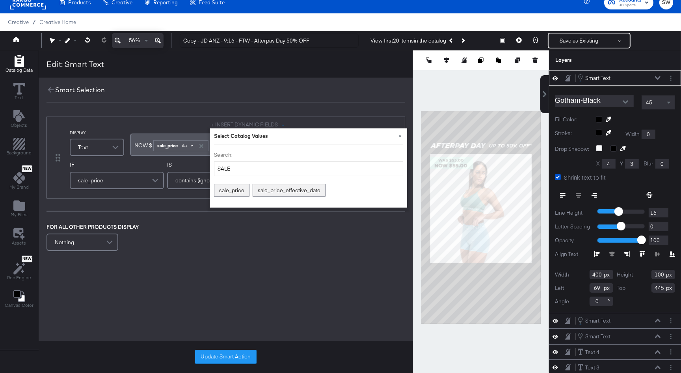
click at [192, 147] on div "Aa" at bounding box center [187, 146] width 19 height 6
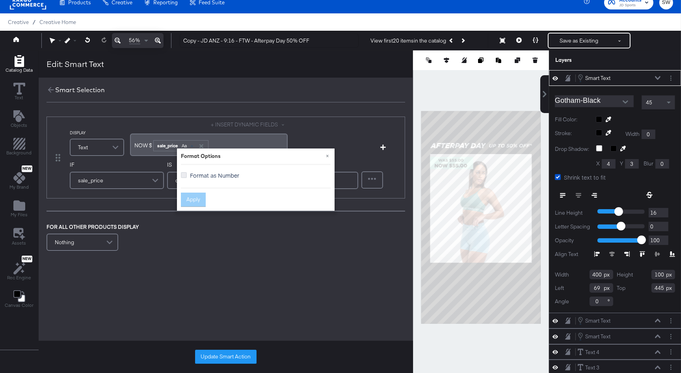
click at [185, 174] on icon at bounding box center [184, 175] width 6 height 6
click at [0, 0] on input "Format as Number" at bounding box center [0, 0] width 0 height 0
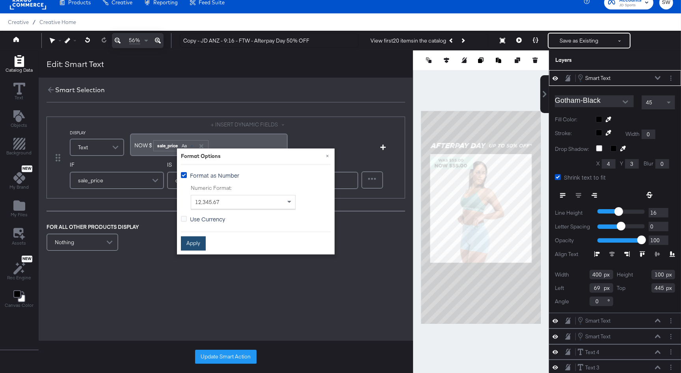
click at [197, 245] on button "Apply" at bounding box center [193, 243] width 25 height 14
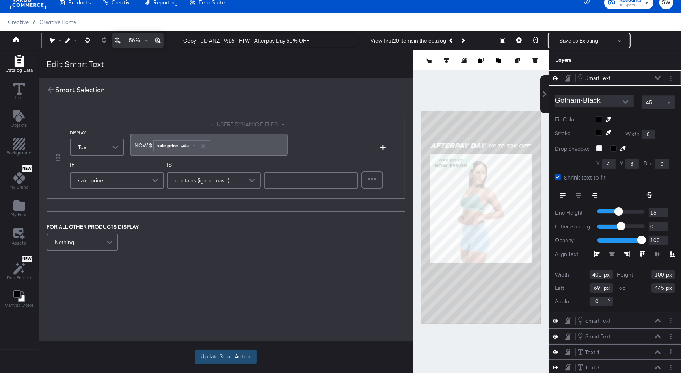
click at [228, 352] on button "Update Smart Action" at bounding box center [225, 357] width 61 height 14
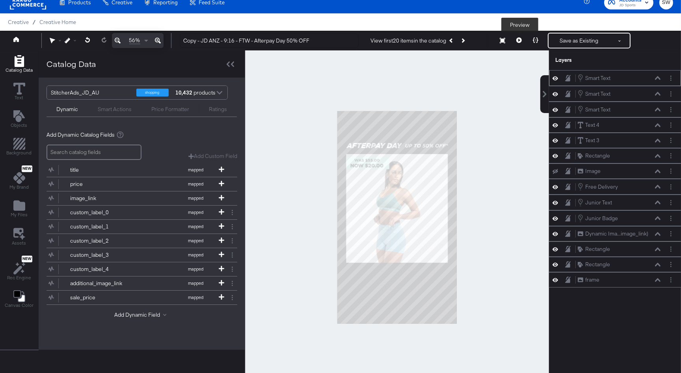
click at [521, 43] on button at bounding box center [519, 41] width 17 height 16
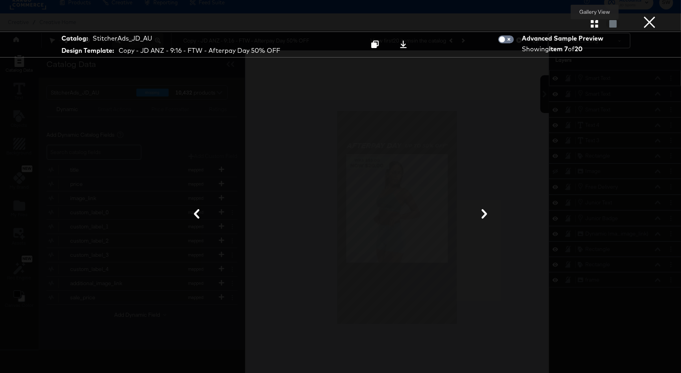
click at [593, 24] on icon "button" at bounding box center [594, 23] width 7 height 7
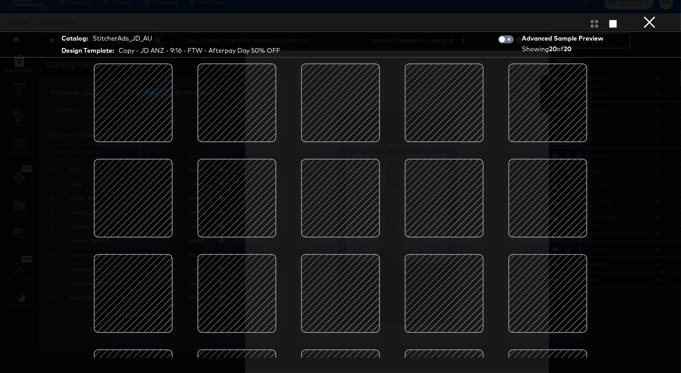
click at [339, 201] on div at bounding box center [340, 198] width 67 height 67
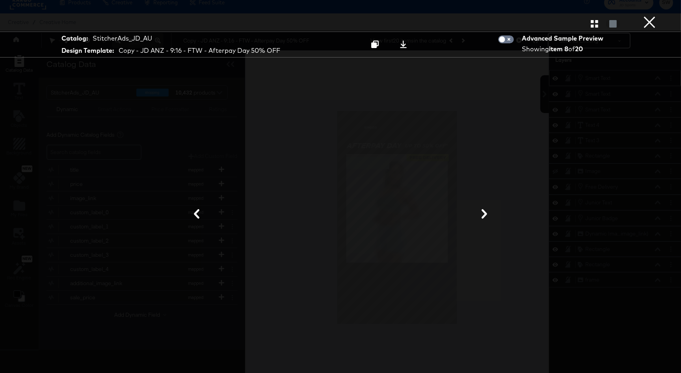
click at [650, 16] on button "×" at bounding box center [650, 8] width 16 height 16
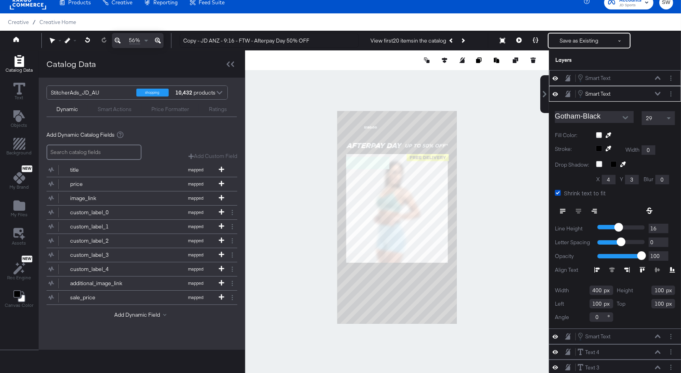
type input "69"
type input "427"
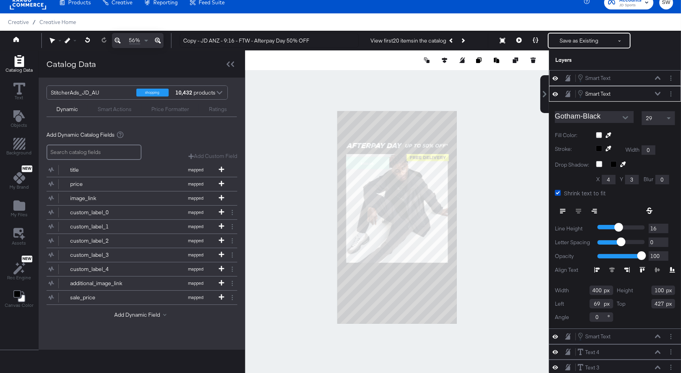
click at [599, 135] on div at bounding box center [635, 135] width 79 height 6
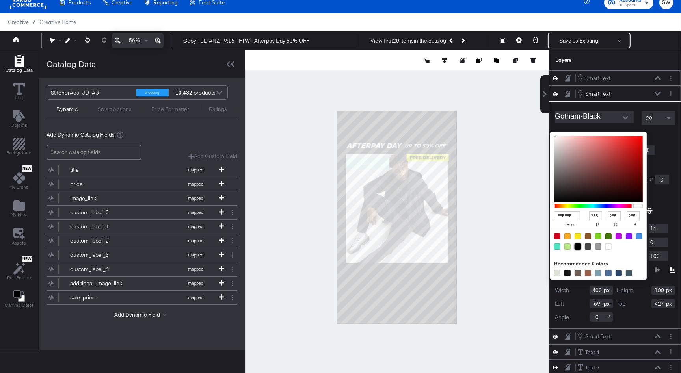
click at [579, 245] on div at bounding box center [578, 247] width 6 height 6
type input "000000"
type input "0"
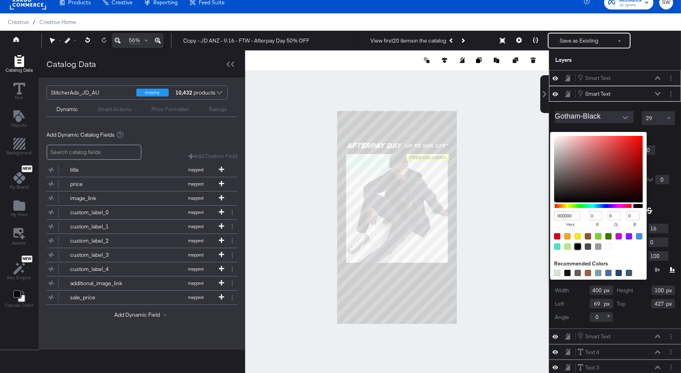
click at [655, 115] on div "29" at bounding box center [658, 118] width 33 height 13
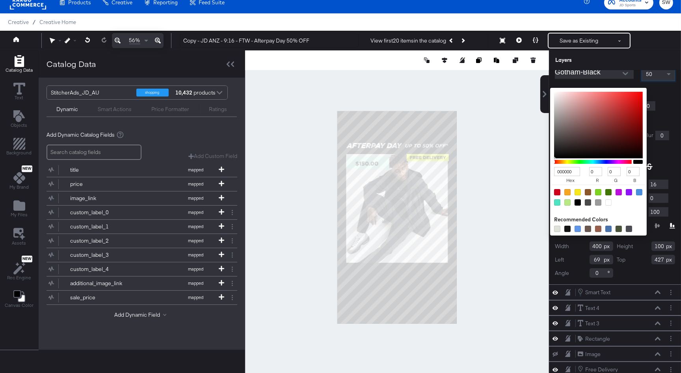
scroll to position [46, 0]
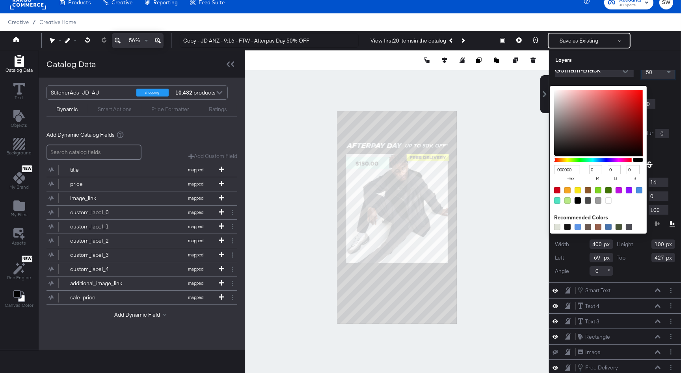
click at [661, 75] on div "50" at bounding box center [658, 71] width 33 height 13
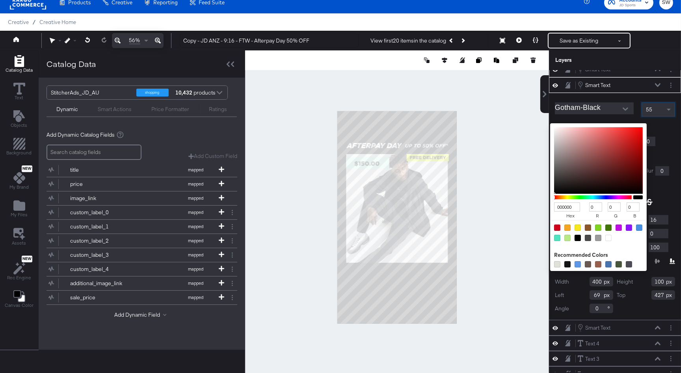
scroll to position [0, 0]
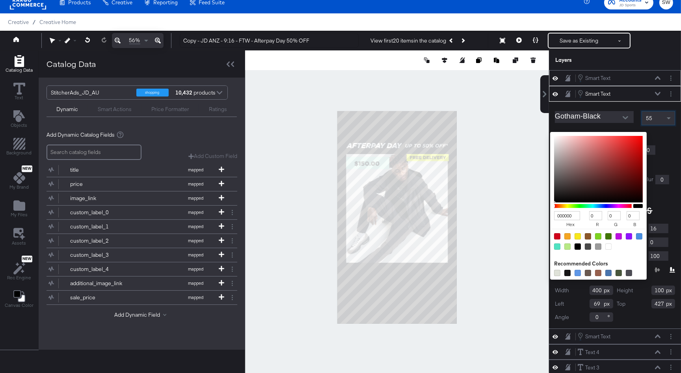
click at [658, 93] on icon at bounding box center [658, 94] width 6 height 4
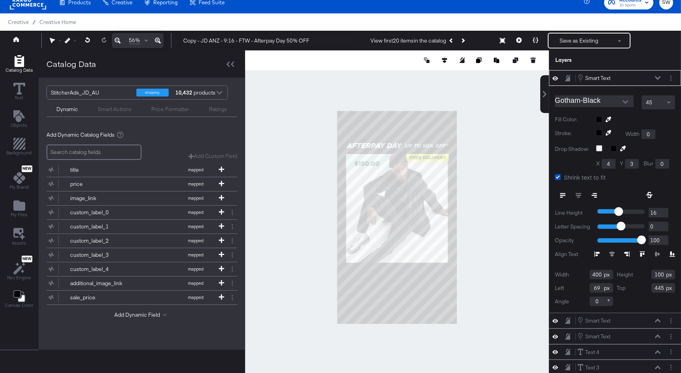
type input "441"
click at [519, 163] on div at bounding box center [397, 217] width 304 height 334
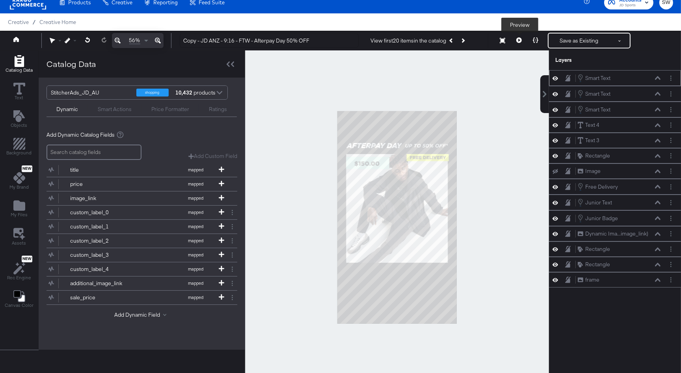
click at [523, 39] on button at bounding box center [519, 41] width 17 height 16
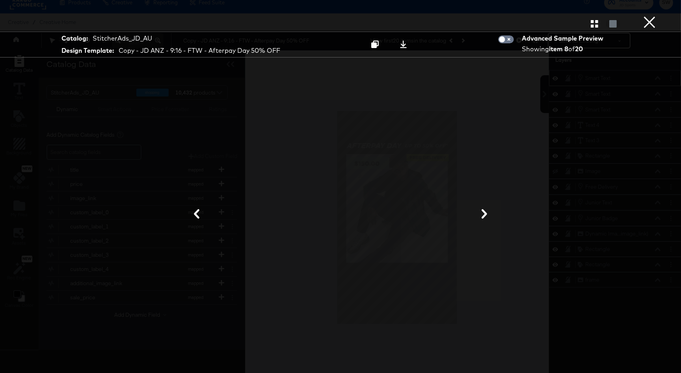
click at [198, 210] on icon at bounding box center [196, 213] width 9 height 9
click at [648, 16] on button "×" at bounding box center [650, 8] width 16 height 16
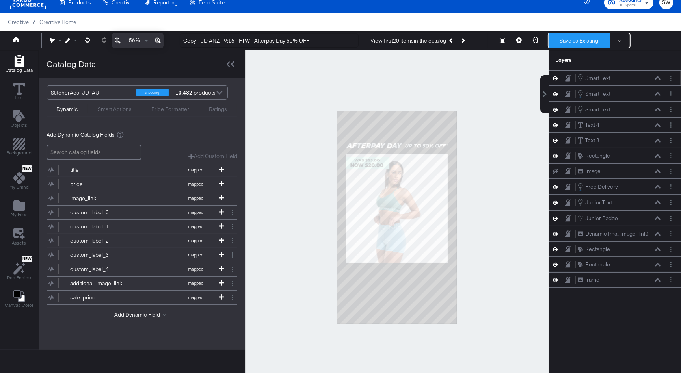
click at [561, 41] on button "Save as Existing" at bounding box center [579, 40] width 61 height 14
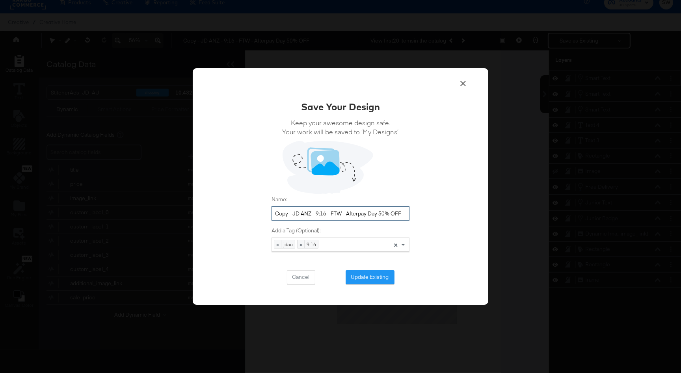
drag, startPoint x: 294, startPoint y: 214, endPoint x: 264, endPoint y: 214, distance: 30.0
click at [264, 214] on div "Save Your Design Keep your awesome design safe. Your work will be saved to ‘My …" at bounding box center [341, 186] width 296 height 237
drag, startPoint x: 397, startPoint y: 216, endPoint x: 361, endPoint y: 213, distance: 36.4
click at [361, 213] on input "JD ANZ - 9:16 - FTW - Afterpay Day 50% OFF" at bounding box center [341, 213] width 138 height 15
type input "JD ANZ - 9:16 - FTW - Afterpay Day 2025"
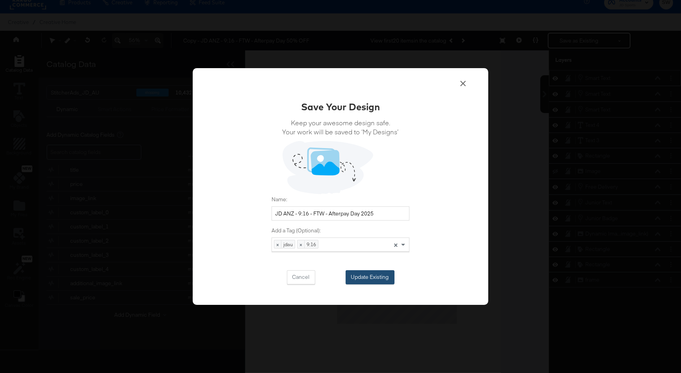
click at [376, 278] on button "Update Existing" at bounding box center [370, 277] width 49 height 14
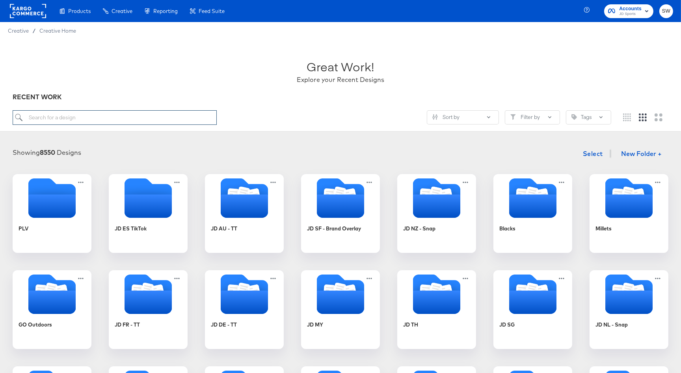
click at [196, 116] on input "search" at bounding box center [115, 117] width 204 height 15
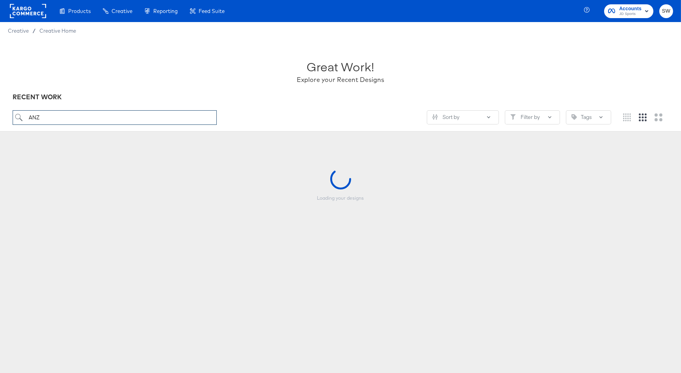
type input "ANZ"
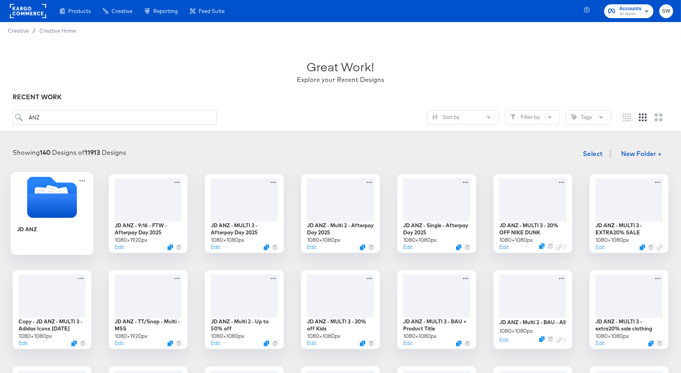
click at [58, 203] on icon "Folder" at bounding box center [52, 205] width 50 height 24
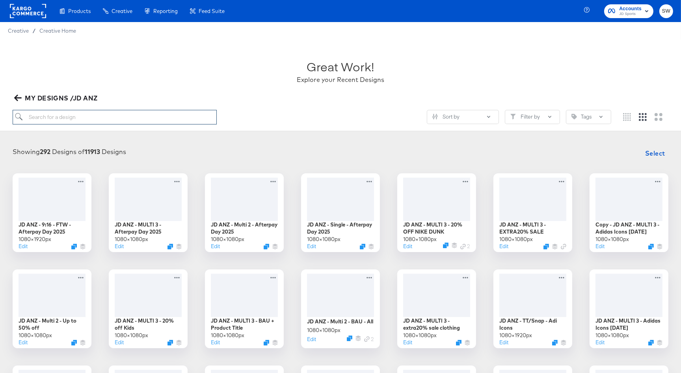
click at [77, 119] on input "search" at bounding box center [115, 117] width 204 height 15
type input "AFTER"
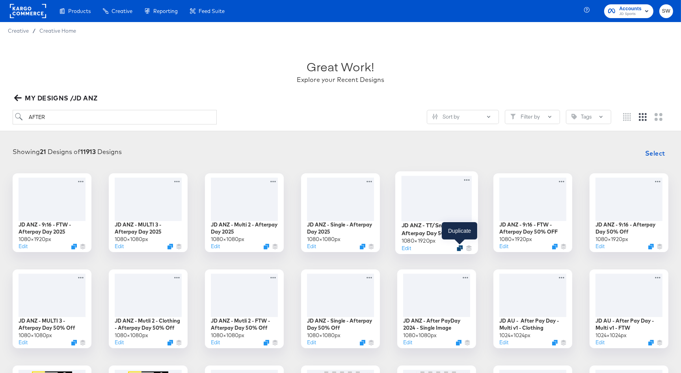
click at [457, 248] on icon "Duplicate" at bounding box center [460, 248] width 6 height 6
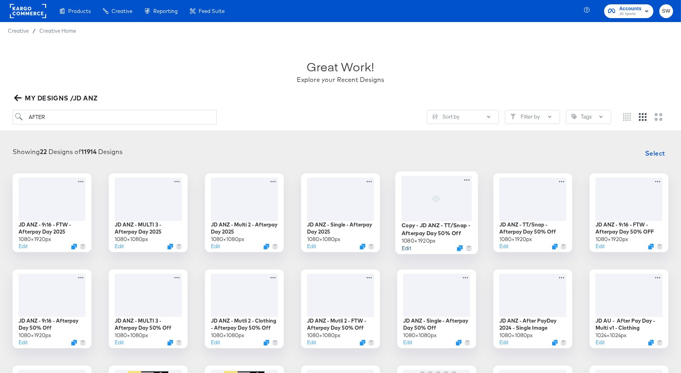
click at [408, 248] on button "Edit" at bounding box center [406, 247] width 9 height 7
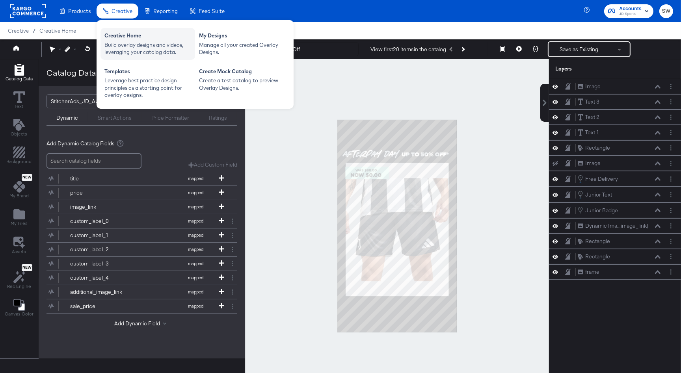
click at [125, 40] on div "Creative Home" at bounding box center [147, 36] width 87 height 9
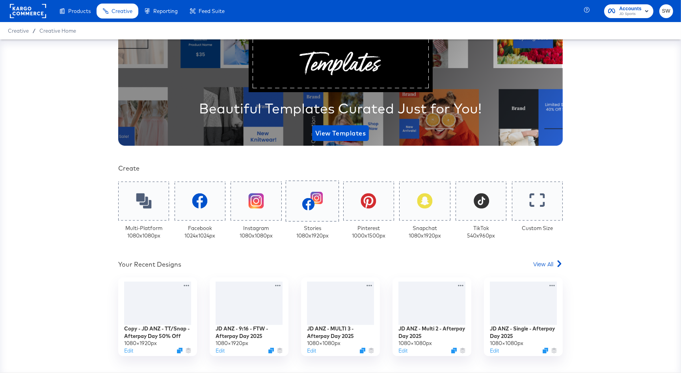
scroll to position [119, 0]
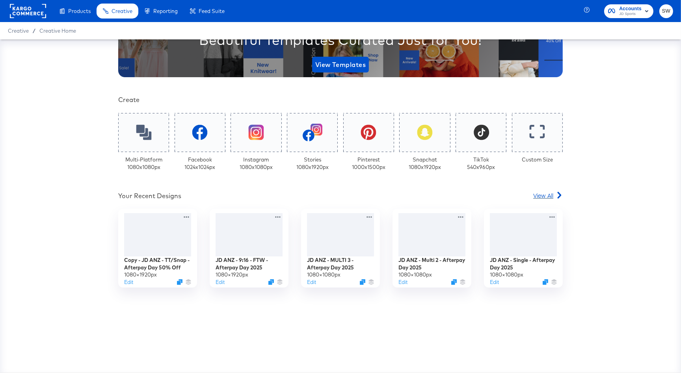
click at [553, 196] on span "View All" at bounding box center [543, 196] width 20 height 8
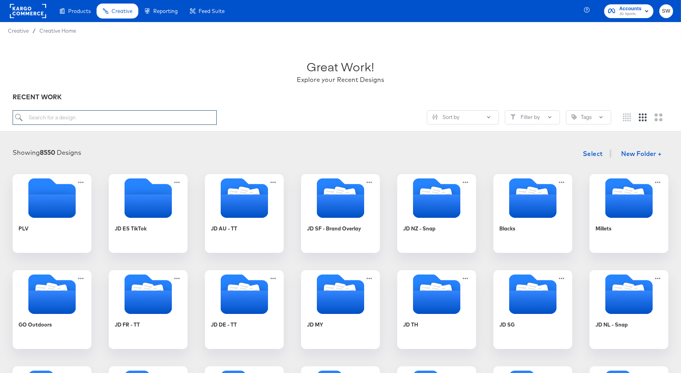
click at [97, 117] on input "search" at bounding box center [115, 117] width 204 height 15
type input "ANZ"
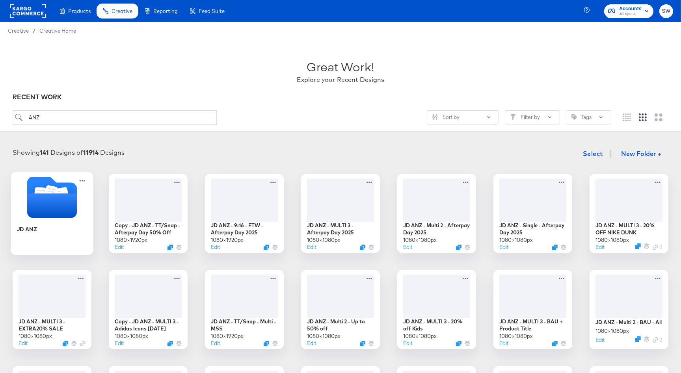
click at [73, 197] on icon "Folder" at bounding box center [52, 205] width 50 height 24
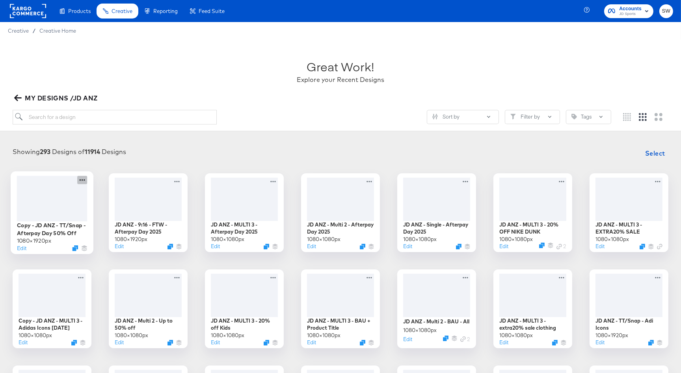
click at [83, 179] on icon at bounding box center [82, 180] width 10 height 8
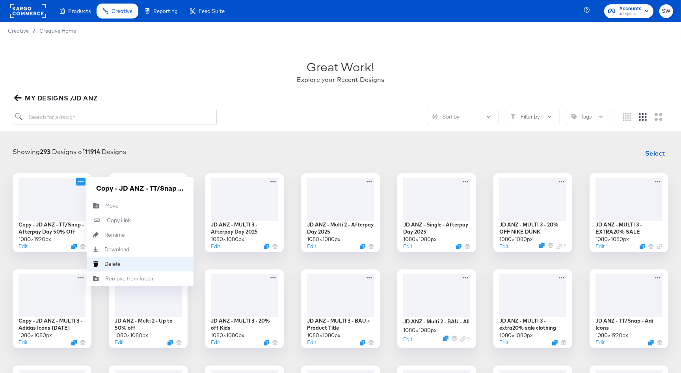
click at [104, 264] on div "Delete Delete" at bounding box center [104, 264] width 0 height 0
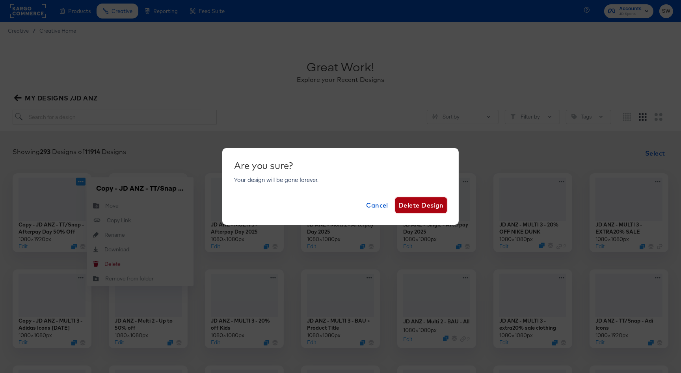
click at [426, 201] on span "Delete Design" at bounding box center [420, 205] width 45 height 11
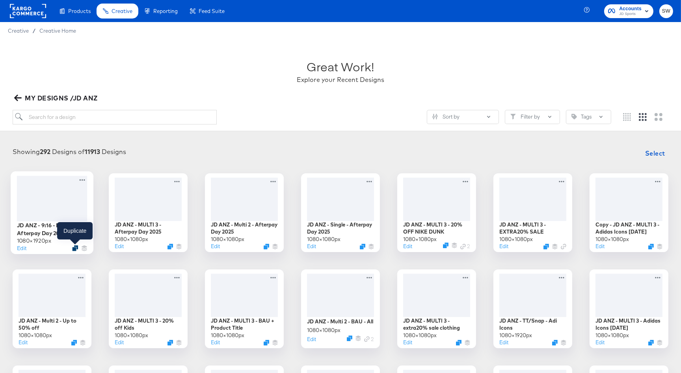
click at [76, 247] on icon "Duplicate" at bounding box center [75, 248] width 6 height 6
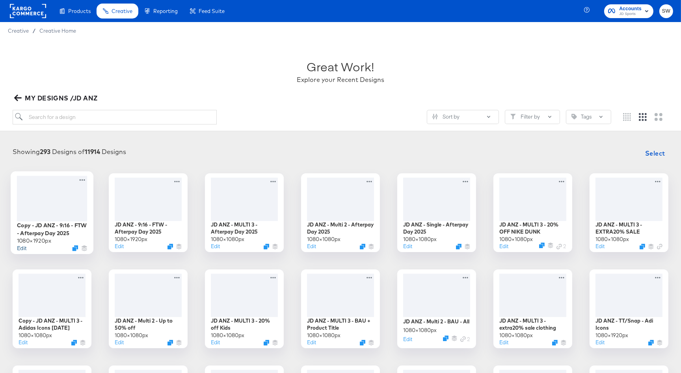
click at [22, 247] on button "Edit" at bounding box center [21, 247] width 9 height 7
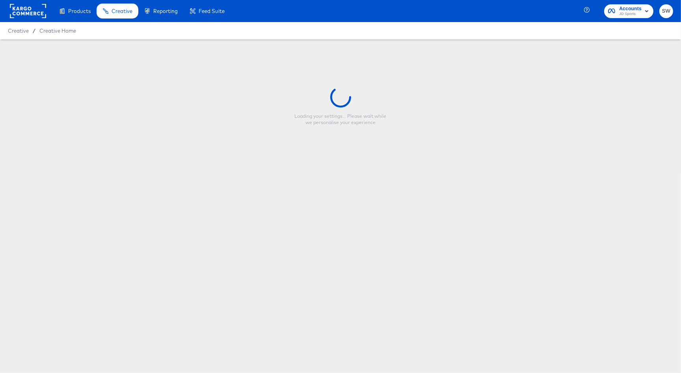
type input "Copy - JD ANZ - 9:16 - FTW - Afterpay Day 2025"
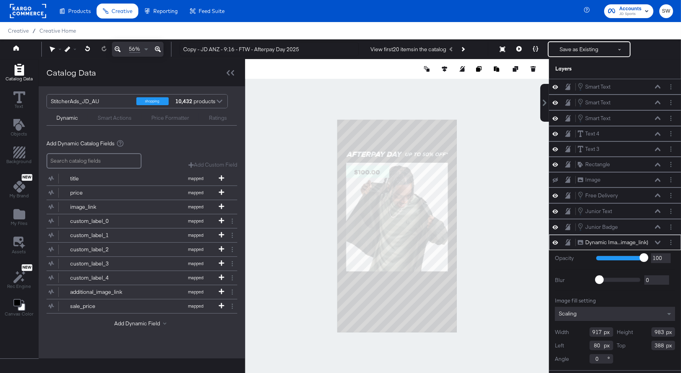
type input "925"
type input "1091"
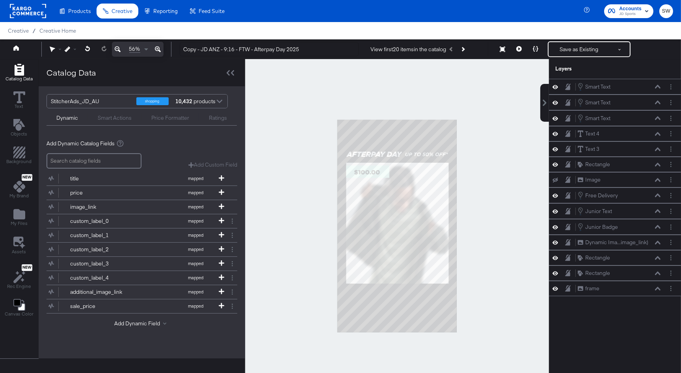
click at [512, 267] on div at bounding box center [397, 226] width 304 height 334
click at [563, 48] on button "Save as Existing" at bounding box center [579, 49] width 61 height 14
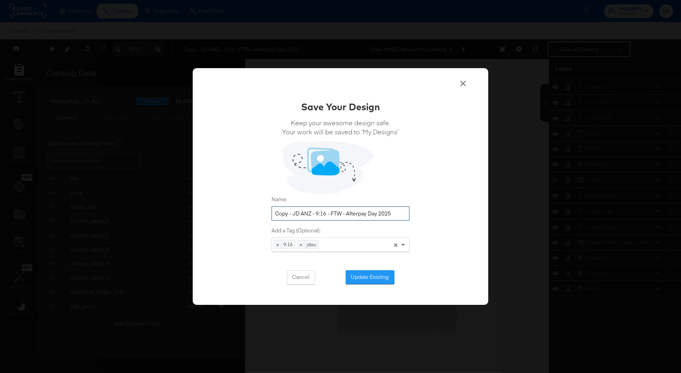
drag, startPoint x: 294, startPoint y: 212, endPoint x: 260, endPoint y: 211, distance: 33.5
click at [260, 211] on div "Save Your Design Keep your awesome design safe. Your work will be saved to ‘My …" at bounding box center [341, 186] width 296 height 237
click at [324, 213] on input "JD ANZ - 9:16 - FTW - Afterpay Day 2025" at bounding box center [341, 213] width 138 height 15
drag, startPoint x: 324, startPoint y: 213, endPoint x: 299, endPoint y: 214, distance: 25.6
click at [299, 214] on input "JD ANZ - 9:16 - FTW - Afterpay Day 2025" at bounding box center [341, 213] width 138 height 15
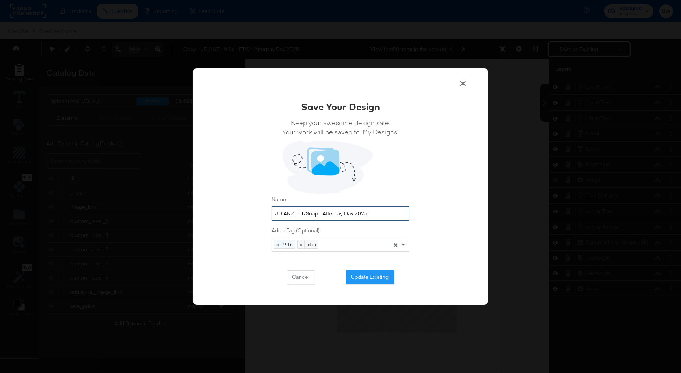
type input "JD ANZ - TT/Snap - Afterpay Day 2025"
click at [360, 275] on button "Update Existing" at bounding box center [370, 277] width 49 height 14
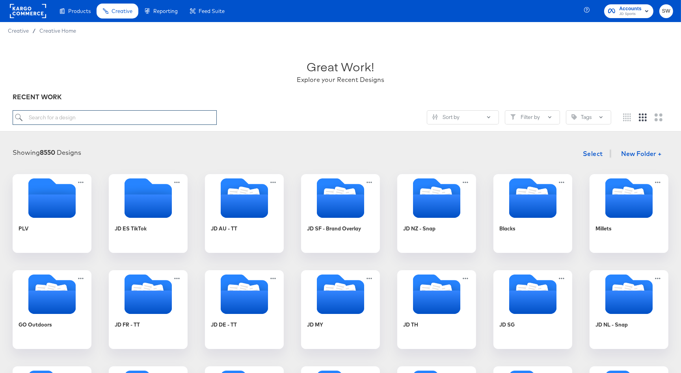
click at [119, 120] on input "search" at bounding box center [115, 117] width 204 height 15
type input "anz"
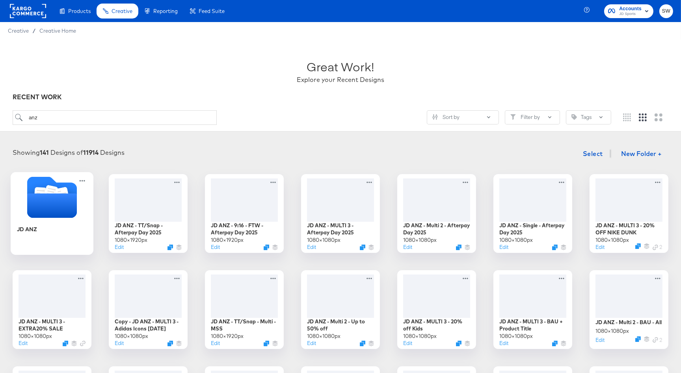
click at [65, 209] on icon "Folder" at bounding box center [52, 205] width 50 height 24
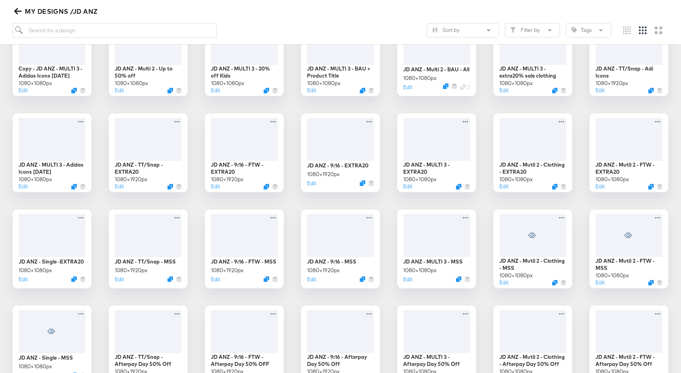
scroll to position [263, 0]
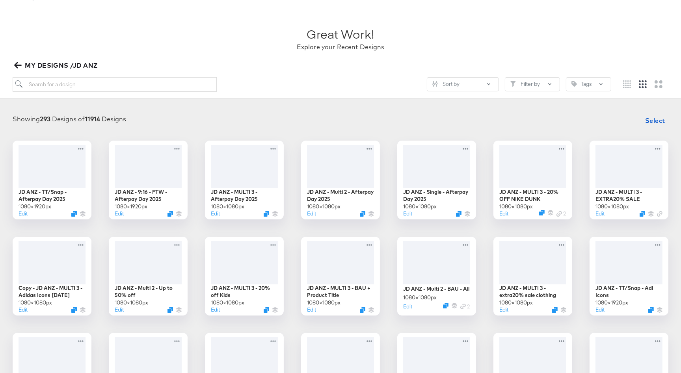
scroll to position [32, 0]
click at [17, 63] on icon "button" at bounding box center [17, 66] width 7 height 6
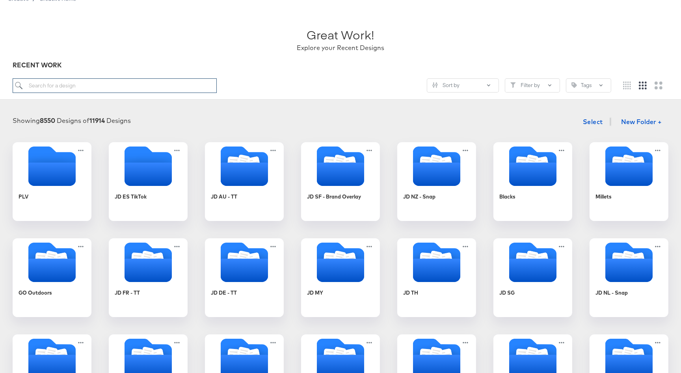
click at [35, 82] on input "search" at bounding box center [115, 85] width 204 height 15
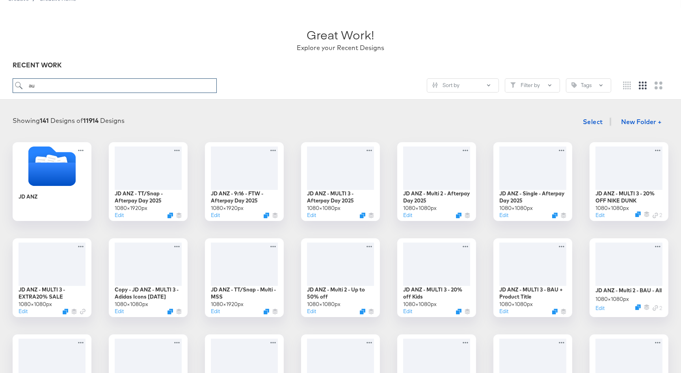
type input "au"
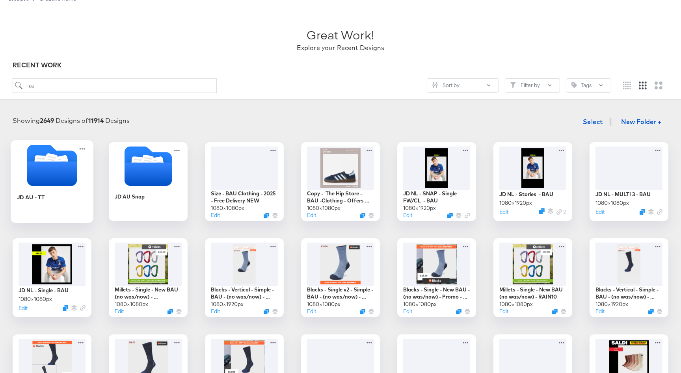
click at [65, 167] on icon "Folder" at bounding box center [52, 174] width 50 height 24
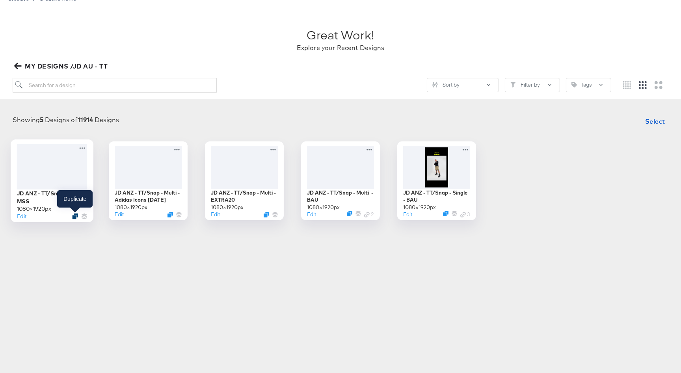
click at [75, 217] on icon "Duplicate" at bounding box center [75, 216] width 6 height 6
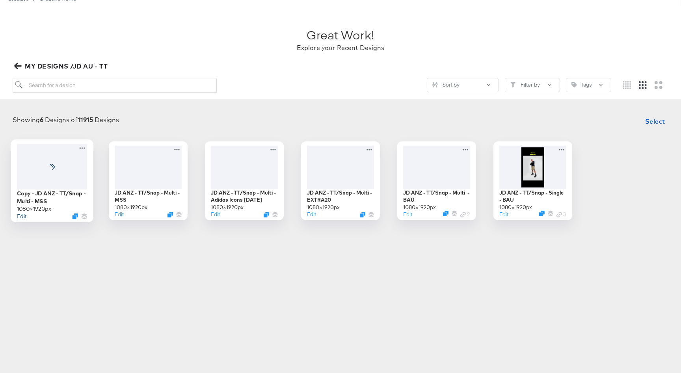
click at [20, 218] on button "Edit" at bounding box center [21, 215] width 9 height 7
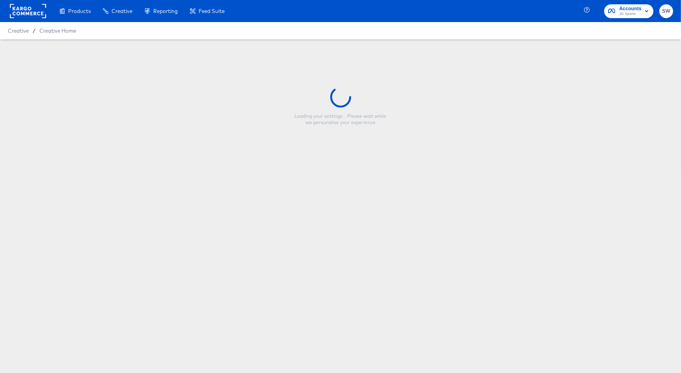
type input "Copy - JD ANZ - TT/Snap - Multi - MSS"
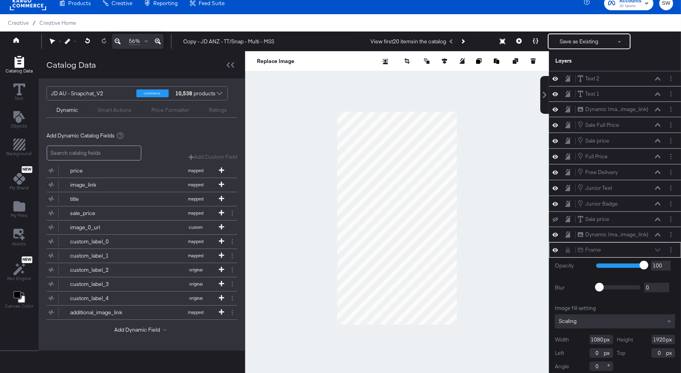
scroll to position [3, 0]
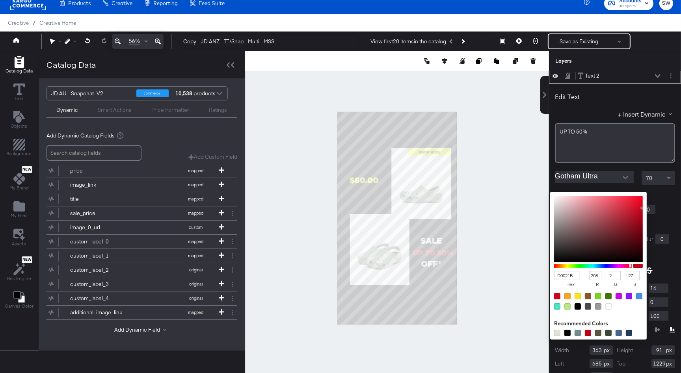
click at [601, 195] on div "D0021B hex 208 r 2 g 27 b 100 a Recommended Colors" at bounding box center [635, 195] width 79 height 6
click at [560, 273] on input "D0021B" at bounding box center [567, 275] width 26 height 9
click at [571, 275] on input "D0021B" at bounding box center [567, 275] width 26 height 9
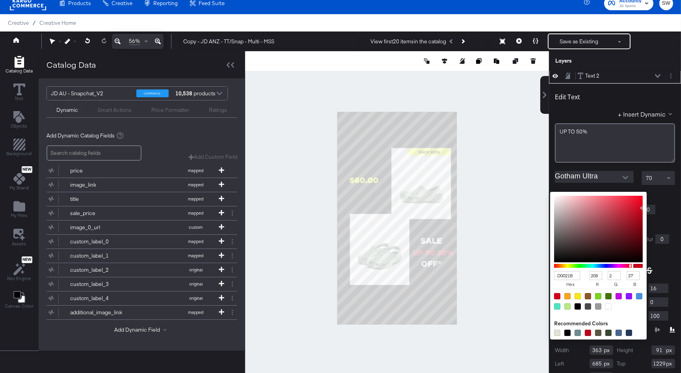
click at [571, 275] on input "D0021B" at bounding box center [567, 275] width 26 height 9
type input "B2F"
type input "187"
type input "34"
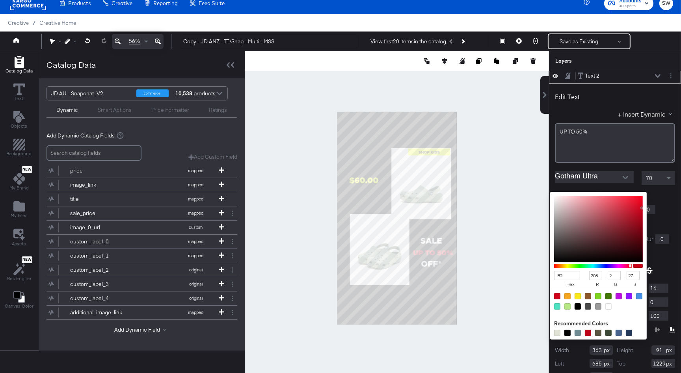
type input "255"
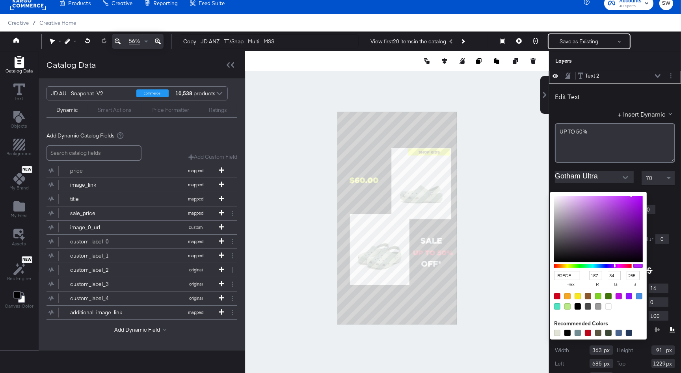
type input "B2FCE4"
type input "178"
type input "252"
type input "228"
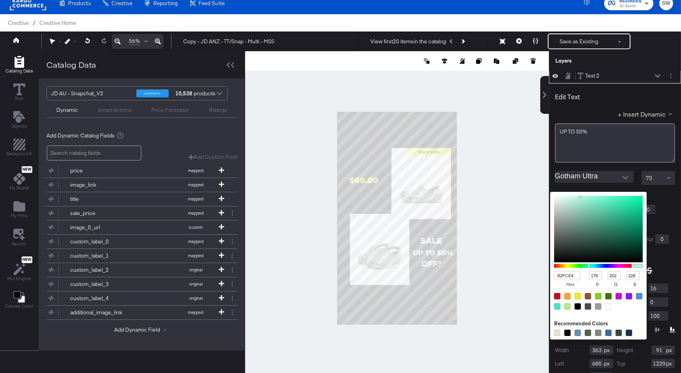
click at [618, 177] on div at bounding box center [625, 178] width 17 height 12
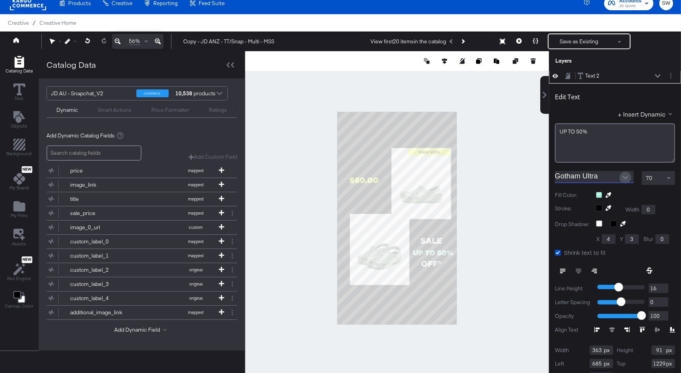
click at [627, 177] on icon "Open" at bounding box center [626, 177] width 6 height 3
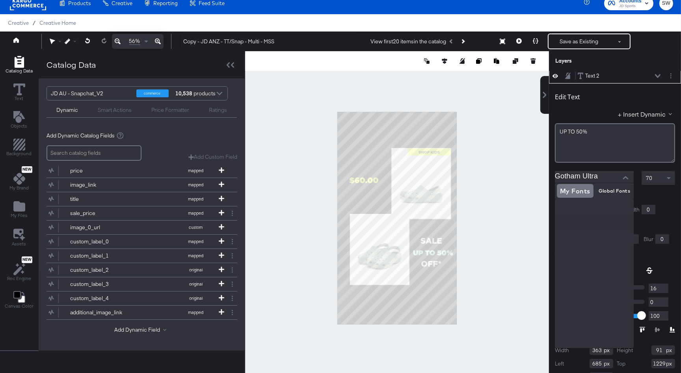
scroll to position [251, 0]
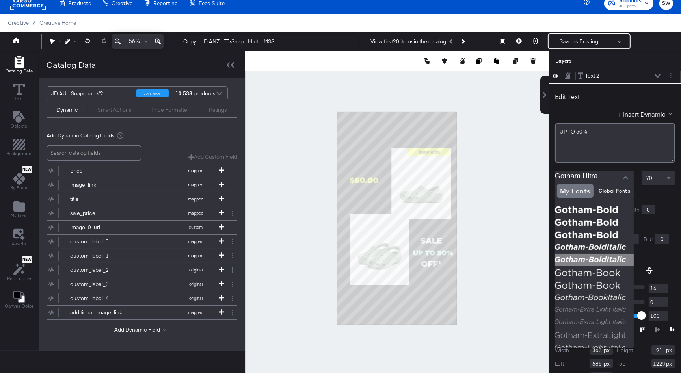
click at [590, 257] on img at bounding box center [594, 260] width 79 height 13
type input "Gotham-BoldItalic"
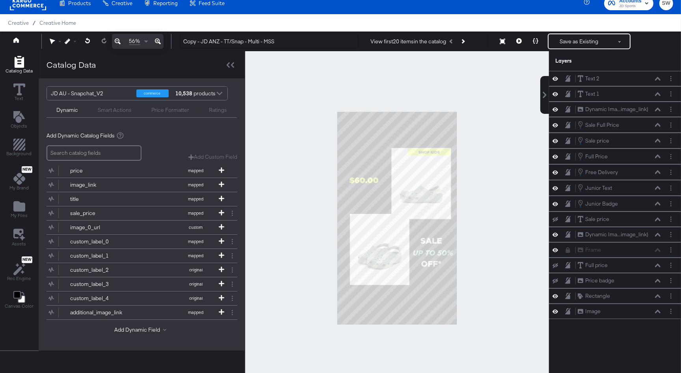
scroll to position [0, 0]
click at [504, 247] on div at bounding box center [397, 218] width 304 height 334
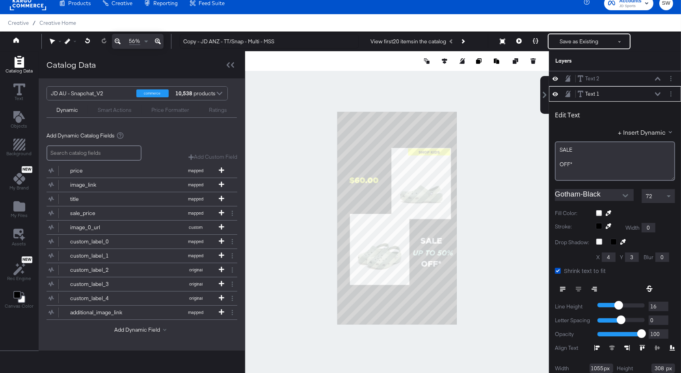
scroll to position [15, 0]
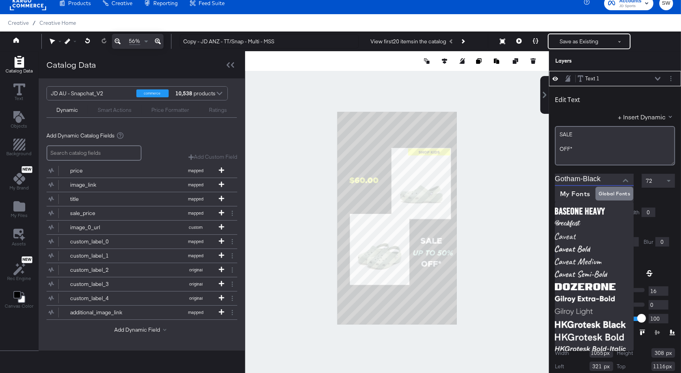
click at [597, 178] on input "Gotham-Black" at bounding box center [588, 180] width 67 height 12
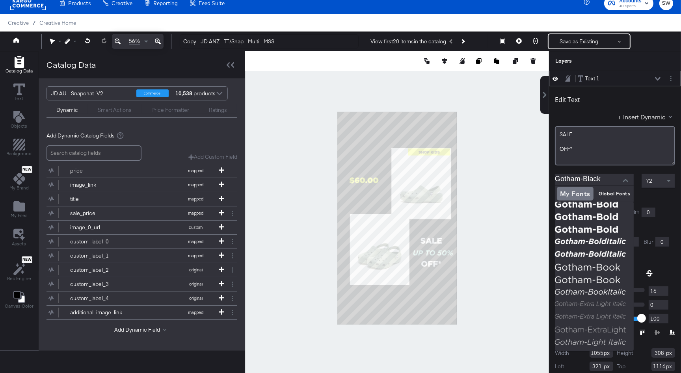
scroll to position [262, 0]
click at [589, 236] on img at bounding box center [594, 239] width 79 height 13
type input "Gotham-BoldItalic"
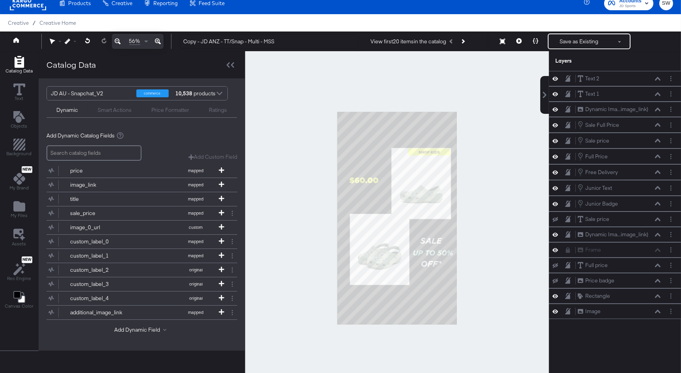
scroll to position [0, 0]
click at [513, 219] on div at bounding box center [397, 218] width 304 height 334
click at [22, 96] on span "Text" at bounding box center [19, 98] width 9 height 6
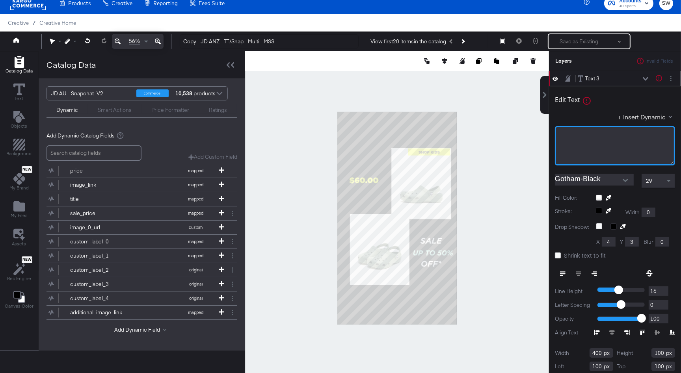
click at [576, 140] on div "﻿" at bounding box center [615, 145] width 120 height 39
click at [603, 178] on input "Gotham-Black" at bounding box center [588, 180] width 67 height 12
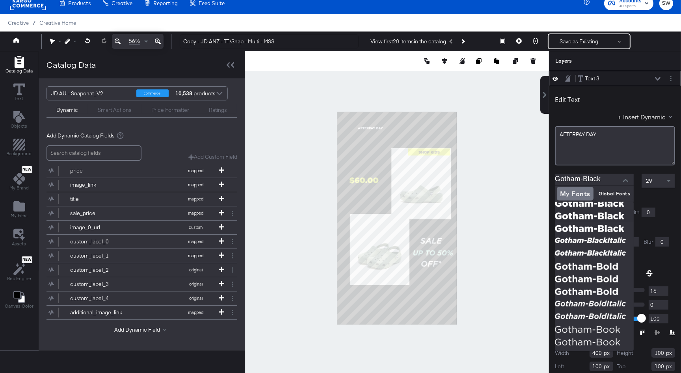
scroll to position [199, 0]
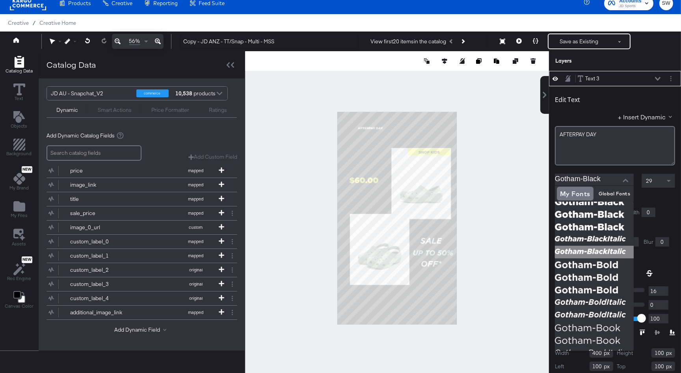
click at [590, 253] on img at bounding box center [594, 252] width 79 height 13
type input "Gotham-BlackItalic"
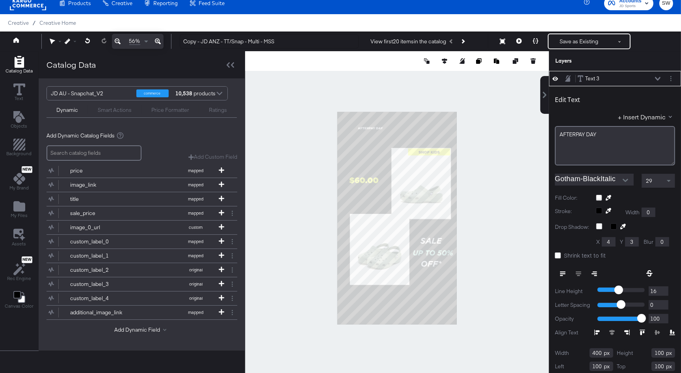
click at [655, 185] on div "29" at bounding box center [658, 180] width 33 height 13
type input "906"
click at [652, 181] on div "66" at bounding box center [658, 180] width 33 height 13
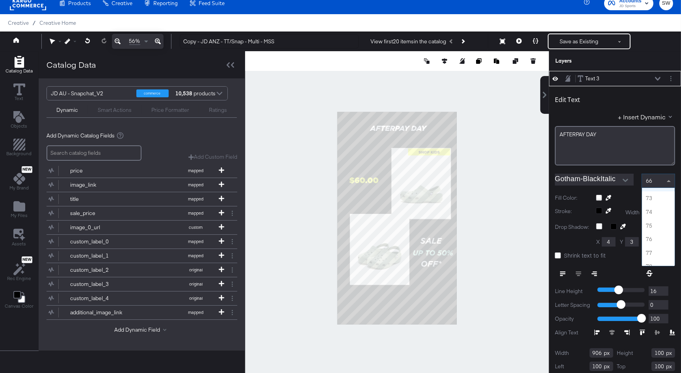
scroll to position [980, 0]
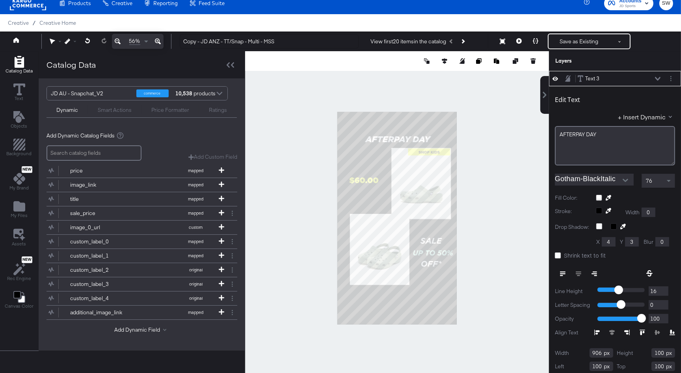
type input "97"
type input "200"
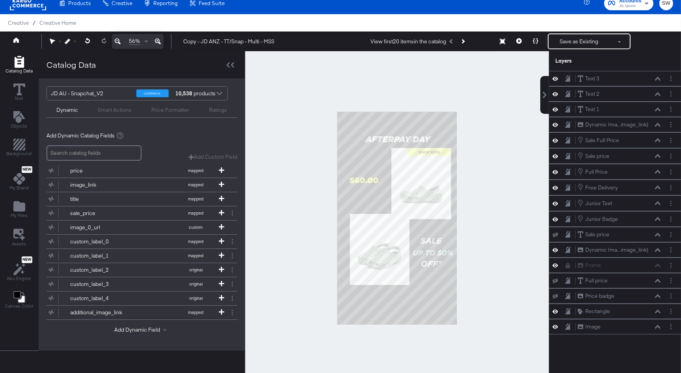
click at [495, 152] on div at bounding box center [397, 218] width 304 height 334
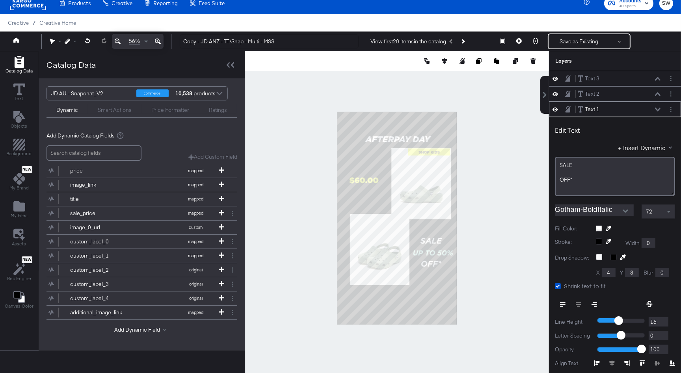
scroll to position [30, 0]
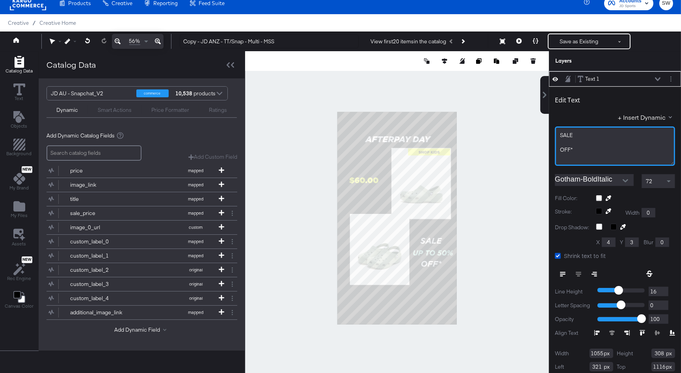
click at [567, 143] on div "﻿" at bounding box center [615, 142] width 110 height 7
click at [658, 80] on icon at bounding box center [658, 79] width 6 height 4
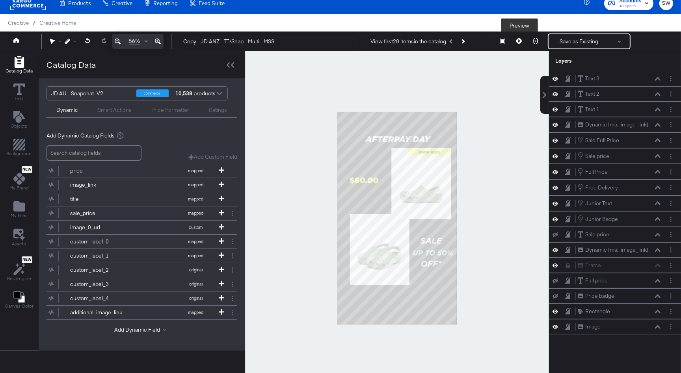
click at [522, 40] on button at bounding box center [519, 41] width 17 height 16
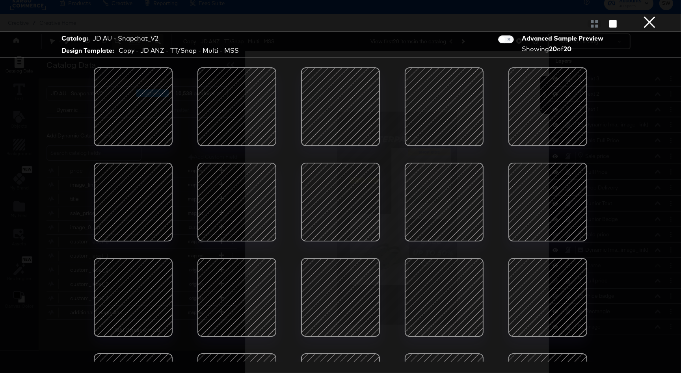
click at [240, 202] on div at bounding box center [236, 202] width 67 height 67
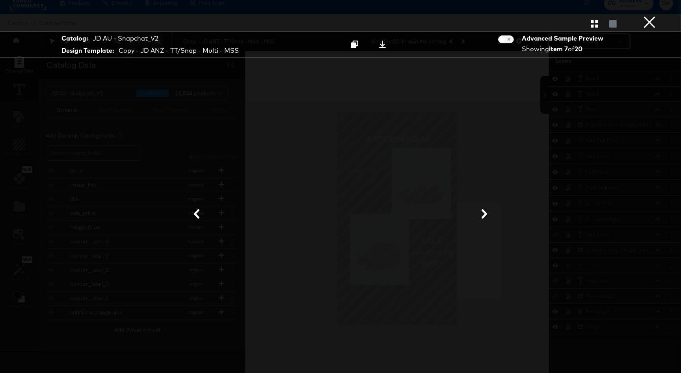
click at [650, 16] on button "×" at bounding box center [650, 8] width 16 height 16
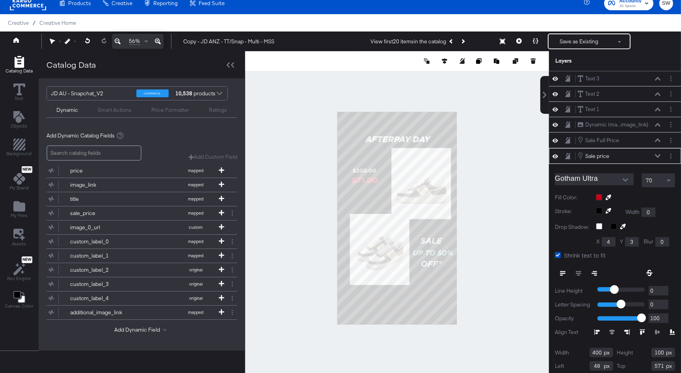
scroll to position [17, 0]
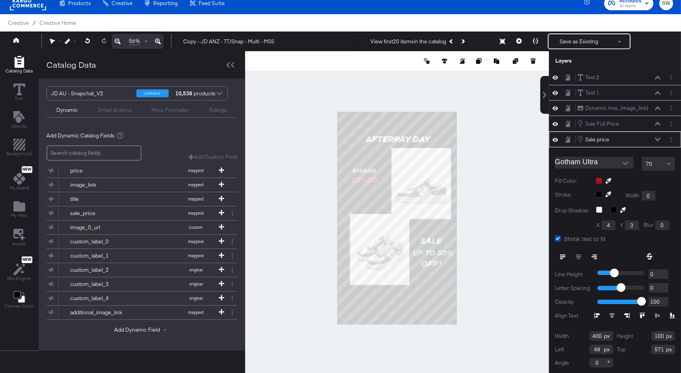
click at [599, 182] on div at bounding box center [635, 181] width 79 height 6
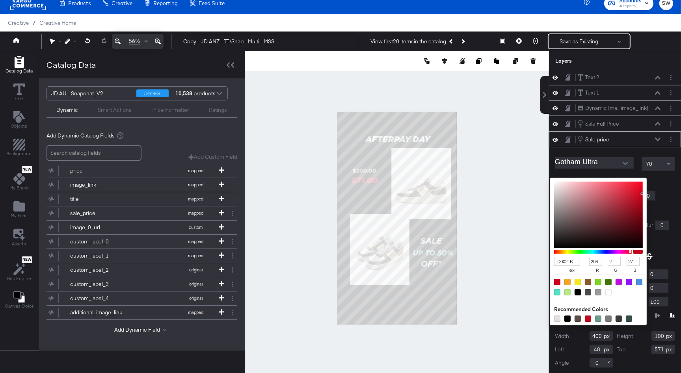
click at [571, 261] on input "D0021B" at bounding box center [567, 261] width 26 height 9
type input "B2F"
type input "187"
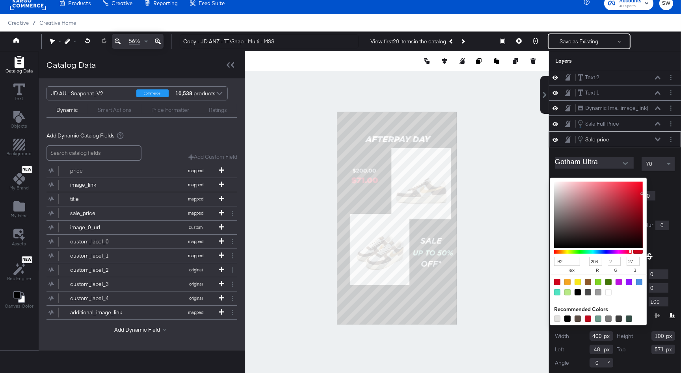
type input "34"
type input "255"
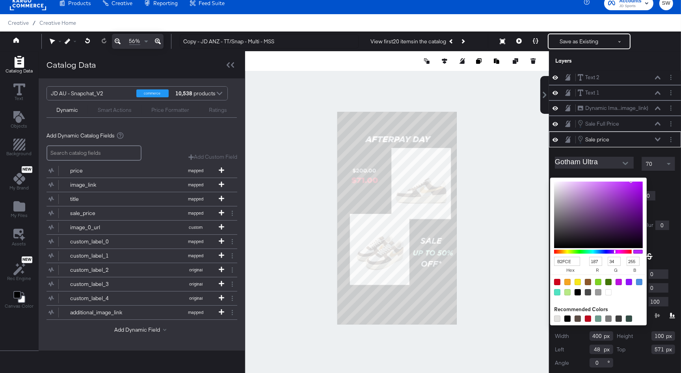
type input "B2FCE4"
type input "178"
type input "252"
type input "228"
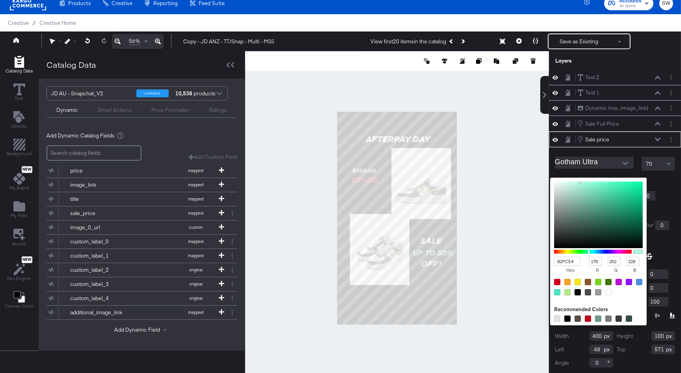
type input "187"
type input "34"
type input "255"
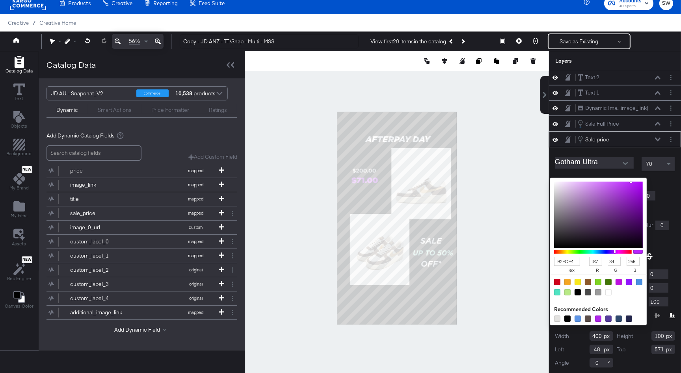
type input "178"
type input "252"
type input "228"
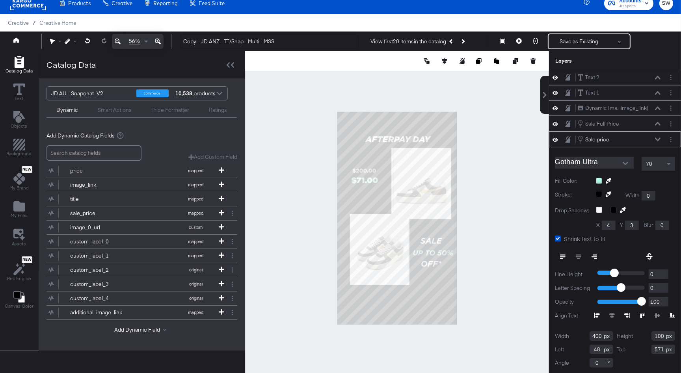
click at [656, 139] on icon at bounding box center [658, 140] width 6 height 4
click at [669, 164] on span at bounding box center [669, 164] width 4 height 3
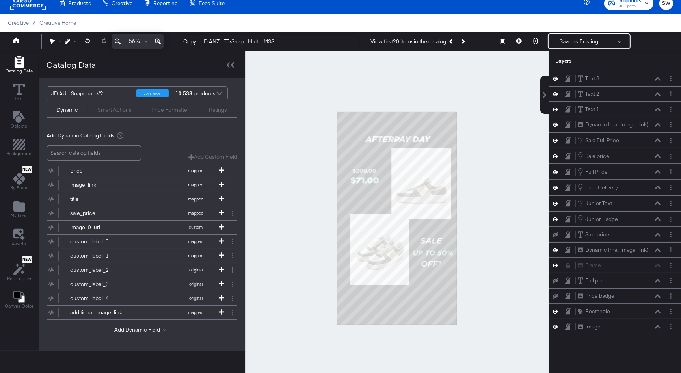
click at [510, 158] on div at bounding box center [397, 218] width 304 height 334
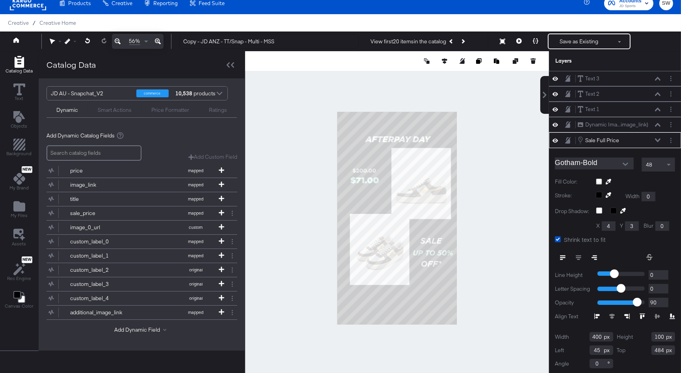
scroll to position [1, 0]
click at [664, 161] on div "48" at bounding box center [658, 163] width 33 height 13
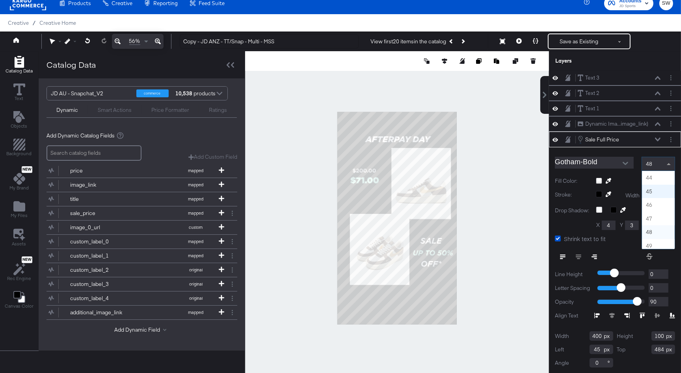
scroll to position [580, 0]
click at [487, 147] on div at bounding box center [397, 218] width 304 height 334
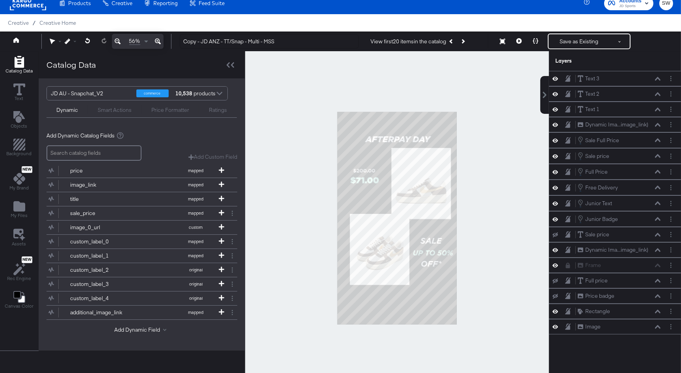
scroll to position [0, 0]
click at [569, 45] on button "Save as Existing" at bounding box center [579, 41] width 61 height 14
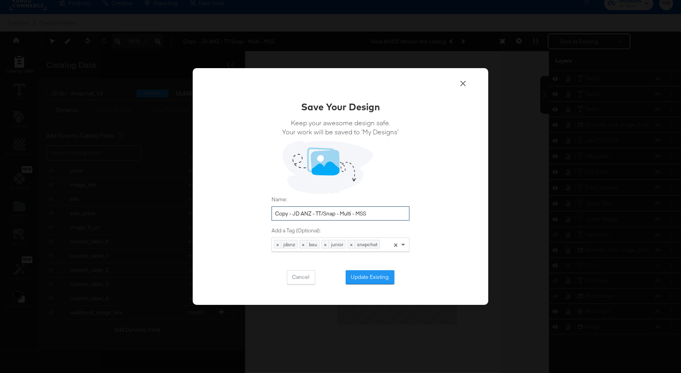
drag, startPoint x: 292, startPoint y: 214, endPoint x: 269, endPoint y: 214, distance: 22.9
click at [269, 214] on div "Save Your Design Keep your awesome design safe. Your work will be saved to ‘My …" at bounding box center [341, 186] width 296 height 237
drag, startPoint x: 368, startPoint y: 216, endPoint x: 341, endPoint y: 214, distance: 26.9
click at [341, 214] on input "JD ANZ - TT/Snap - Multi - MSS" at bounding box center [341, 213] width 138 height 15
type input "JD ANZ - TT/Snap - Multi - Afterpay Day 2025"
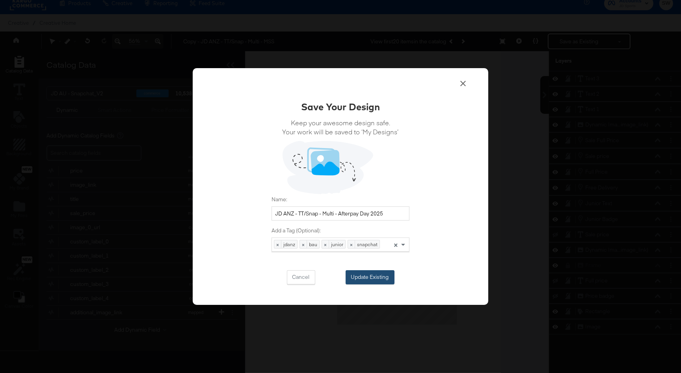
click at [383, 277] on button "Update Existing" at bounding box center [370, 277] width 49 height 14
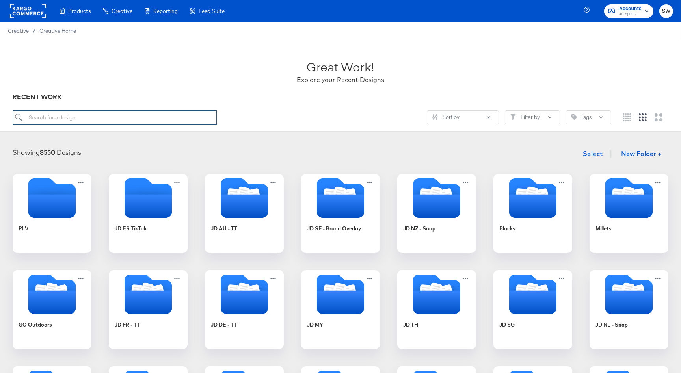
click at [117, 121] on input "search" at bounding box center [115, 117] width 204 height 15
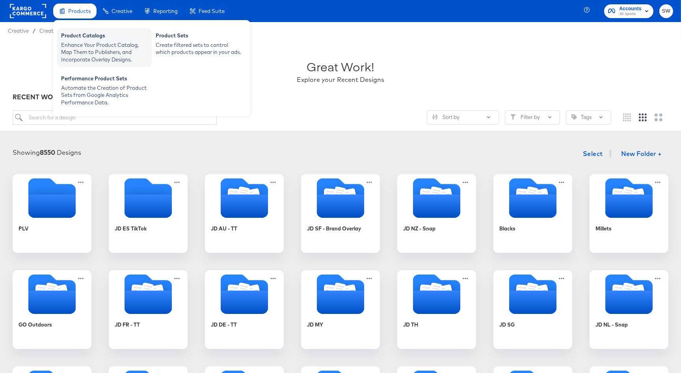
click at [92, 39] on div "Product Catalogs" at bounding box center [104, 36] width 87 height 9
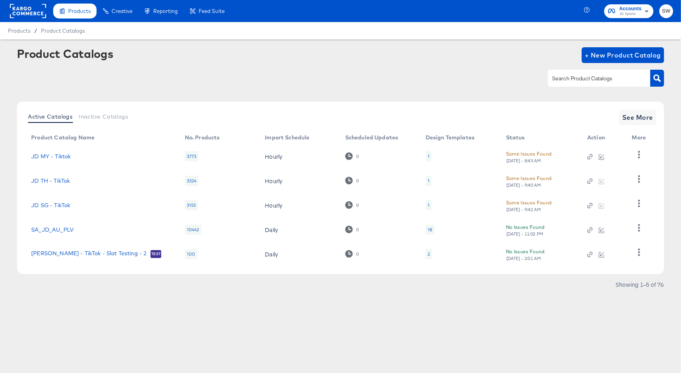
click at [552, 77] on input "text" at bounding box center [593, 78] width 84 height 9
type input "au"
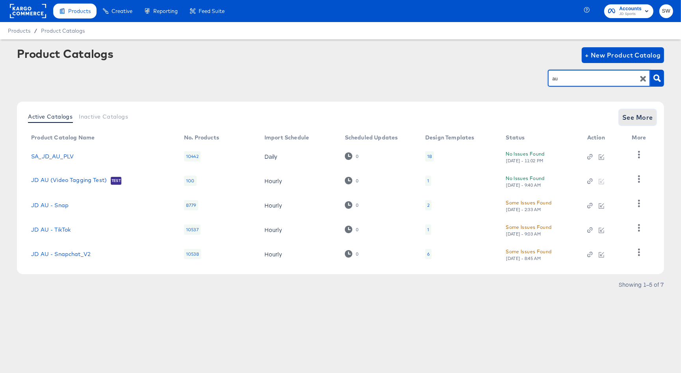
click at [627, 117] on span "See More" at bounding box center [637, 117] width 31 height 11
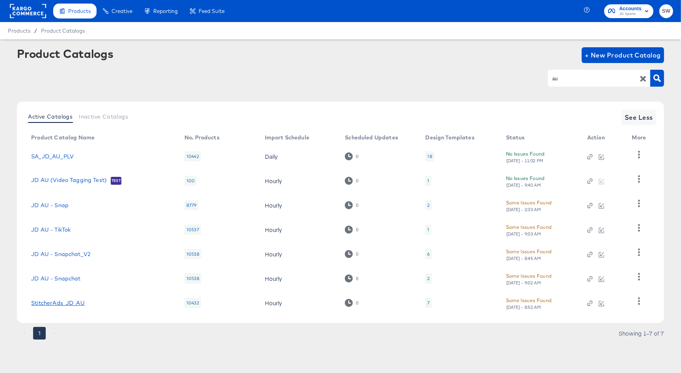
click at [69, 300] on link "StitcherAds_JD_AU" at bounding box center [58, 303] width 54 height 6
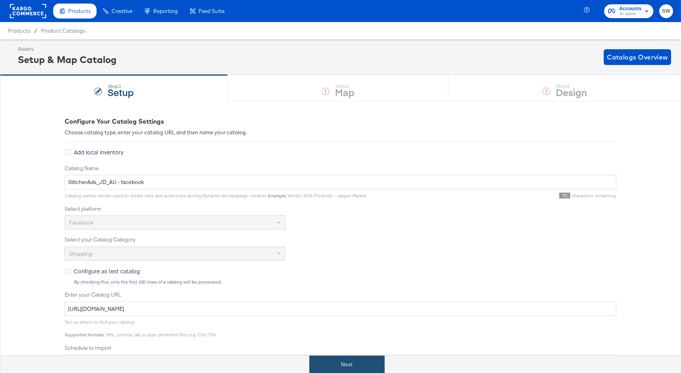
click at [330, 365] on button "Next" at bounding box center [346, 365] width 75 height 18
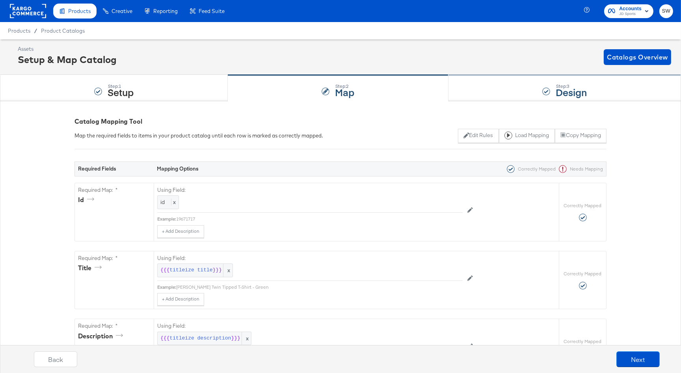
click at [532, 96] on div "Step: 3 Design" at bounding box center [564, 88] width 232 height 26
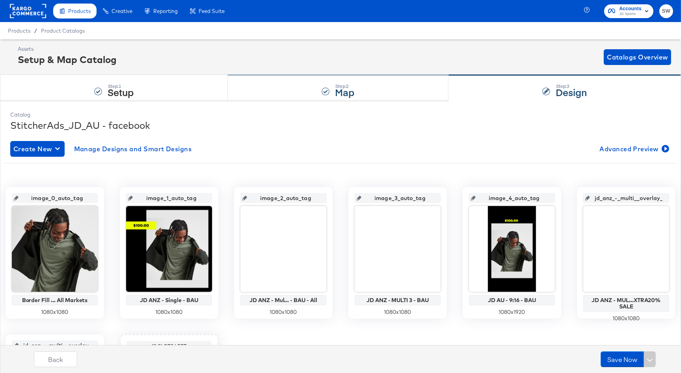
click at [375, 88] on div "Step: 2 Map" at bounding box center [338, 88] width 221 height 26
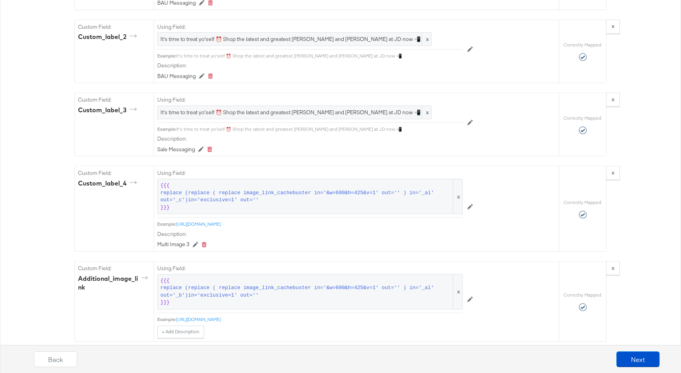
scroll to position [1037, 0]
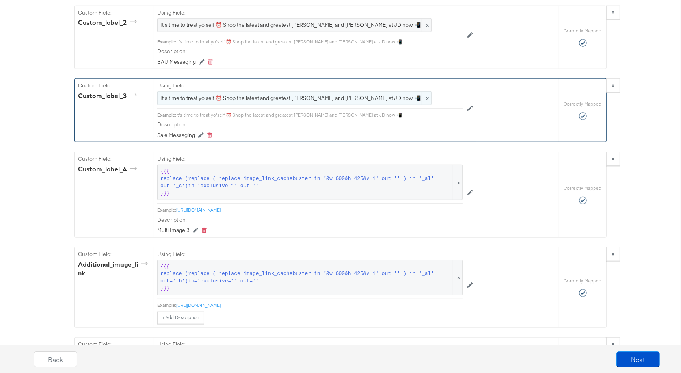
click at [262, 95] on span "It's time to treat yo'self ⏰ Shop the latest and greatest [PERSON_NAME] and [PE…" at bounding box center [294, 98] width 268 height 7
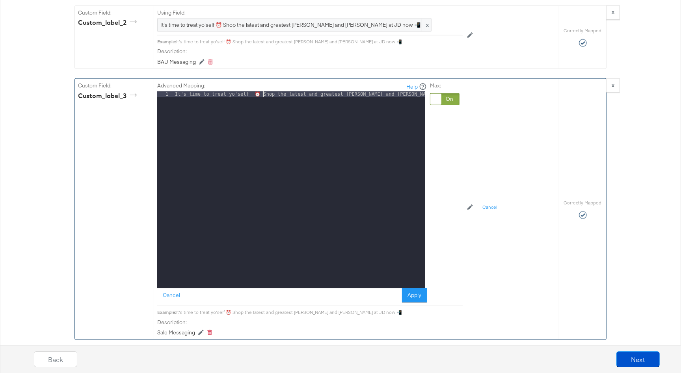
click at [262, 94] on div "It's time to treat yo'self ⏰ Shop the latest and greatest [PERSON_NAME] and [PE…" at bounding box center [299, 195] width 252 height 209
click at [410, 295] on button "Apply" at bounding box center [414, 295] width 25 height 14
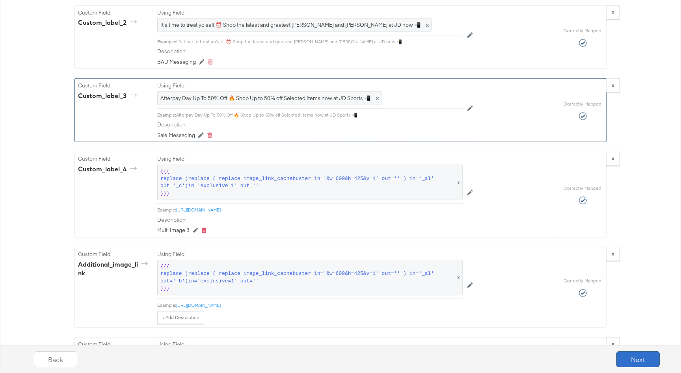
click at [628, 355] on button "Next" at bounding box center [637, 359] width 43 height 16
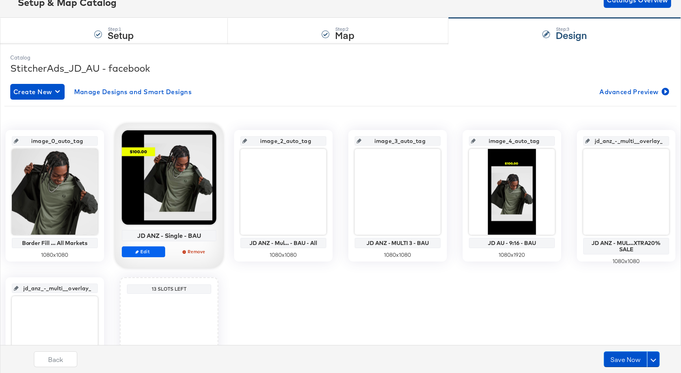
scroll to position [59, 0]
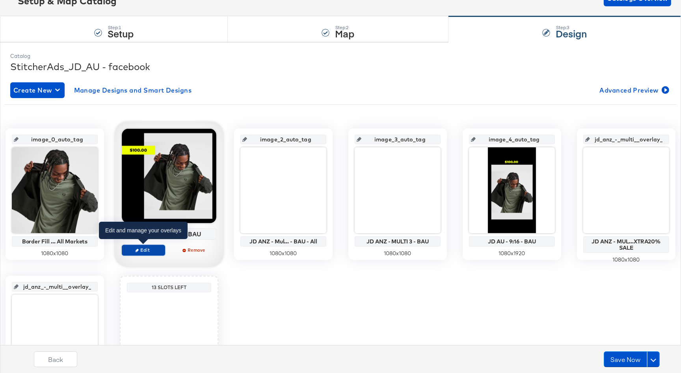
click at [142, 249] on span "Edit" at bounding box center [143, 250] width 36 height 6
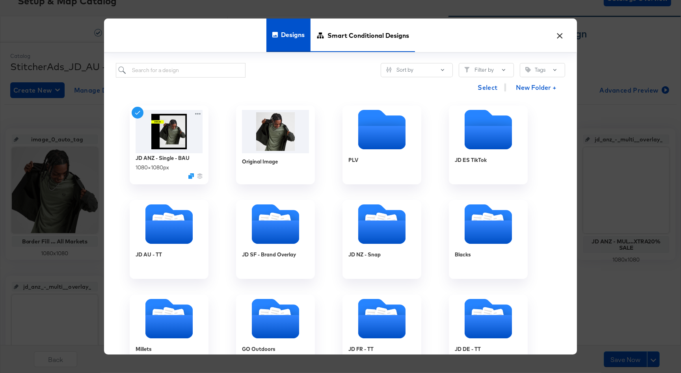
click at [338, 41] on span "Smart Conditional Designs" at bounding box center [368, 35] width 82 height 35
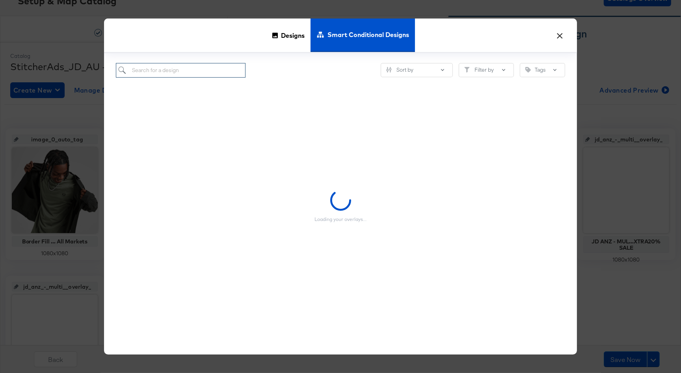
click at [189, 69] on input "search" at bounding box center [181, 70] width 130 height 15
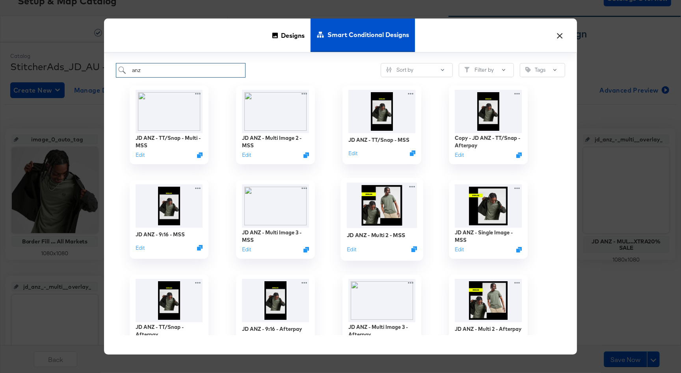
scroll to position [8, 0]
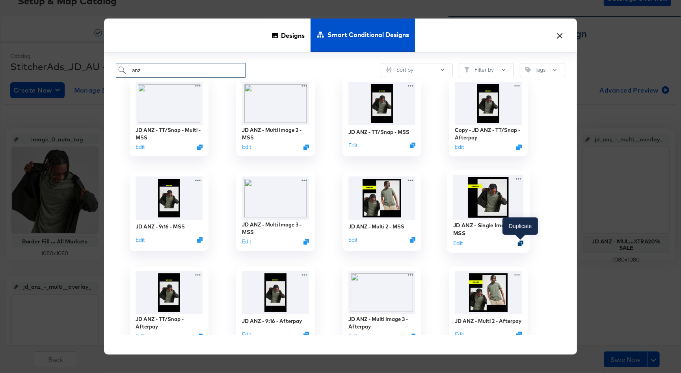
type input "anz"
click at [521, 243] on icon "Duplicate" at bounding box center [521, 243] width 6 height 6
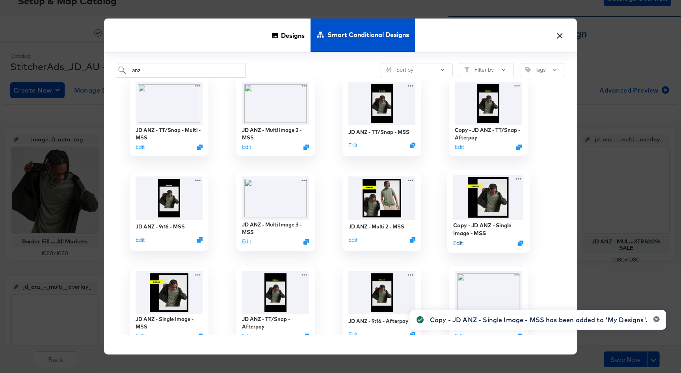
click at [458, 244] on button "Edit" at bounding box center [457, 243] width 9 height 7
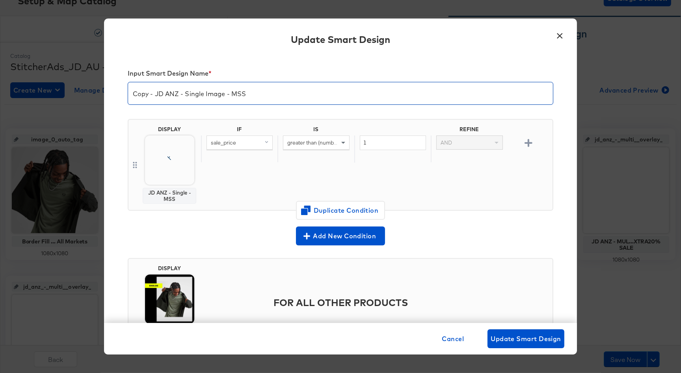
drag, startPoint x: 154, startPoint y: 93, endPoint x: 118, endPoint y: 91, distance: 35.5
click at [118, 91] on div "Input Smart Design Name * Copy - JD ANZ - Single Image - MSS DISPLAY JD ANZ - S…" at bounding box center [340, 189] width 473 height 268
drag, startPoint x: 226, startPoint y: 93, endPoint x: 211, endPoint y: 93, distance: 15.4
click at [211, 93] on input "JD ANZ - Single Image - MSS" at bounding box center [340, 90] width 425 height 22
type input "JD ANZ - Single Image - Afterpay Day 2025"
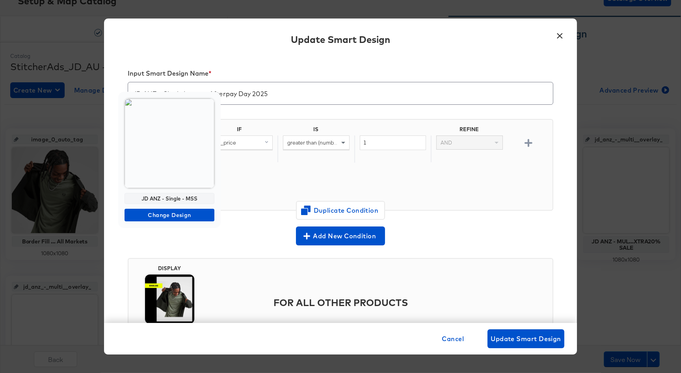
click at [168, 171] on img at bounding box center [170, 144] width 90 height 90
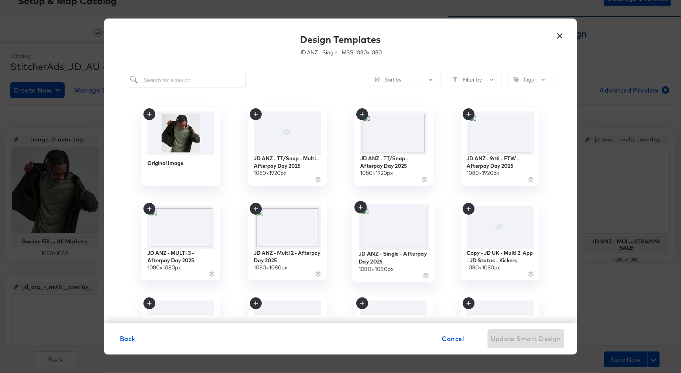
click at [389, 234] on img at bounding box center [394, 227] width 71 height 46
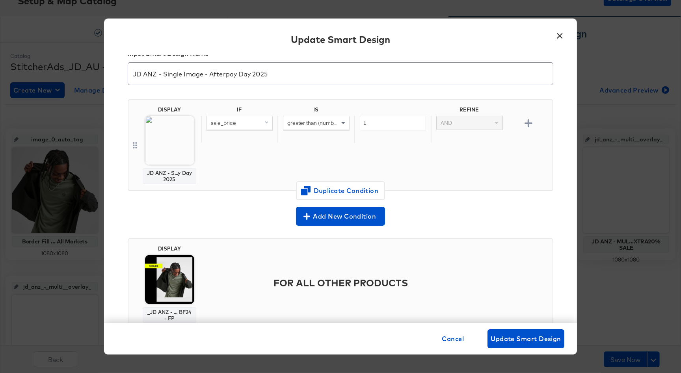
scroll to position [46, 0]
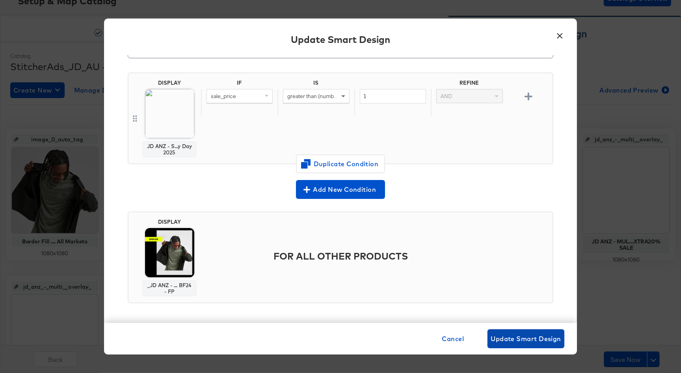
click at [511, 333] on span "Update Smart Design" at bounding box center [526, 338] width 71 height 11
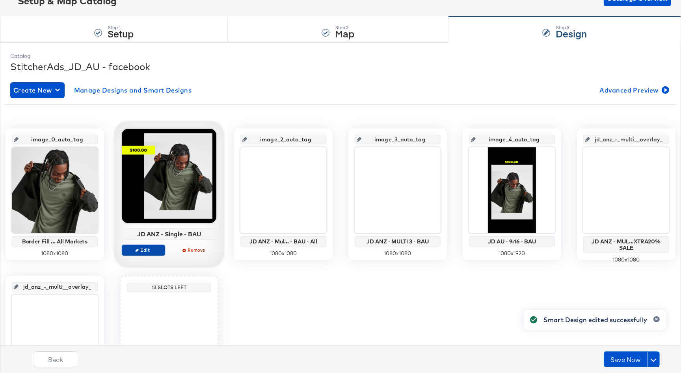
click at [149, 246] on button "Edit" at bounding box center [143, 250] width 43 height 11
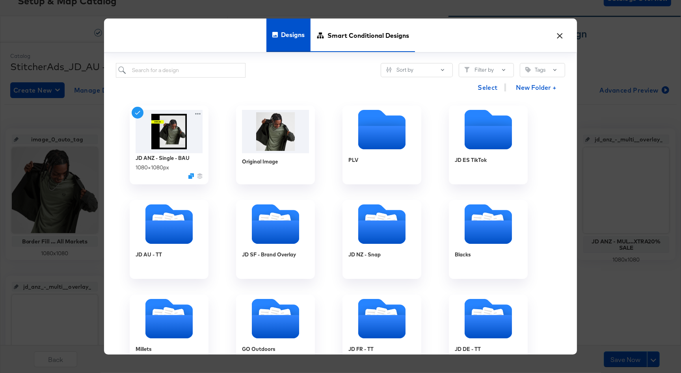
click at [344, 36] on span "Smart Conditional Designs" at bounding box center [368, 35] width 82 height 35
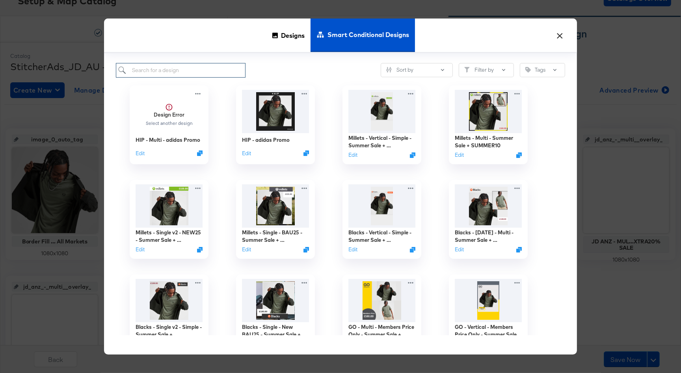
click at [196, 69] on input "search" at bounding box center [181, 70] width 130 height 15
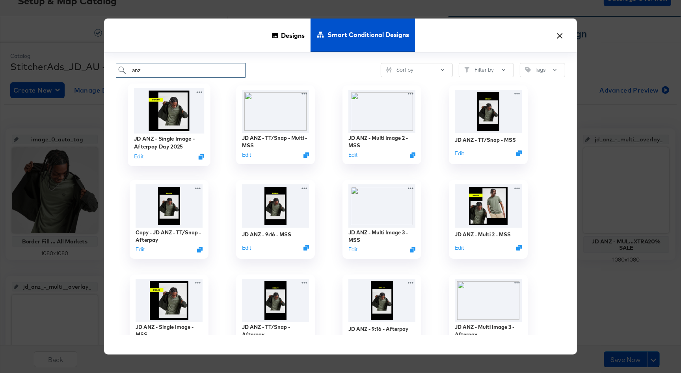
type input "anz"
click at [182, 121] on img at bounding box center [169, 110] width 71 height 45
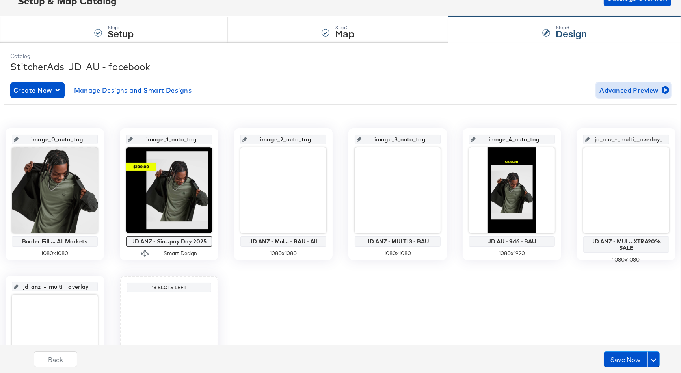
click at [651, 93] on span "Advanced Preview" at bounding box center [633, 90] width 68 height 11
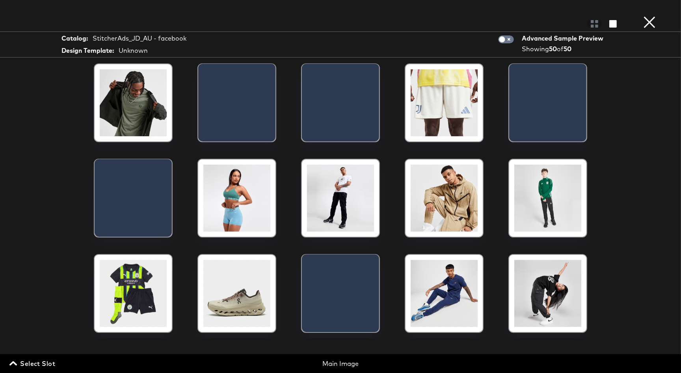
click at [36, 366] on span "Select Slot" at bounding box center [33, 363] width 44 height 11
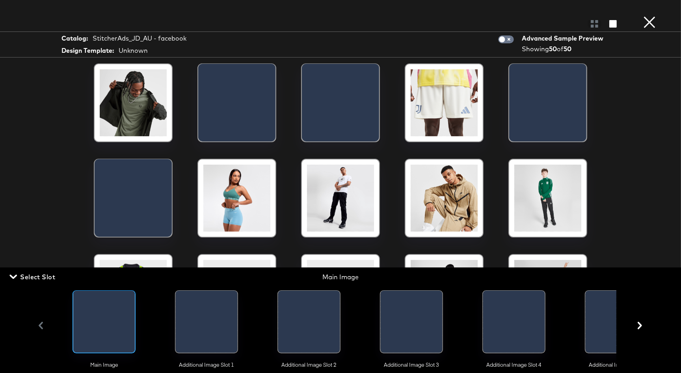
click at [181, 344] on div at bounding box center [179, 324] width 6 height 66
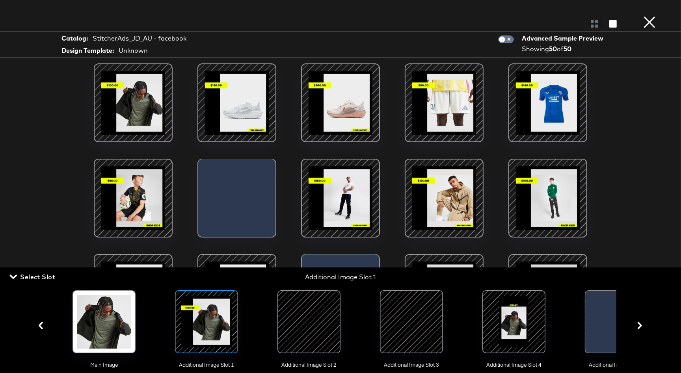
click at [25, 277] on span "Select Slot" at bounding box center [33, 277] width 44 height 11
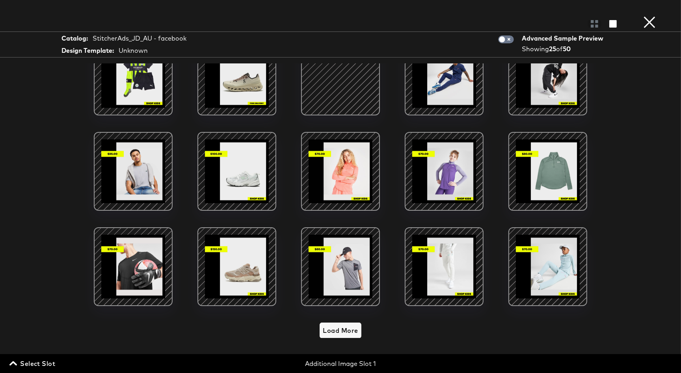
scroll to position [115, 0]
click at [349, 329] on span "Load More" at bounding box center [340, 330] width 35 height 11
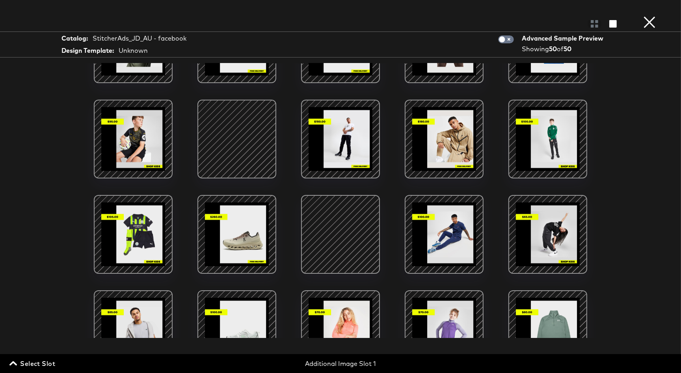
scroll to position [0, 0]
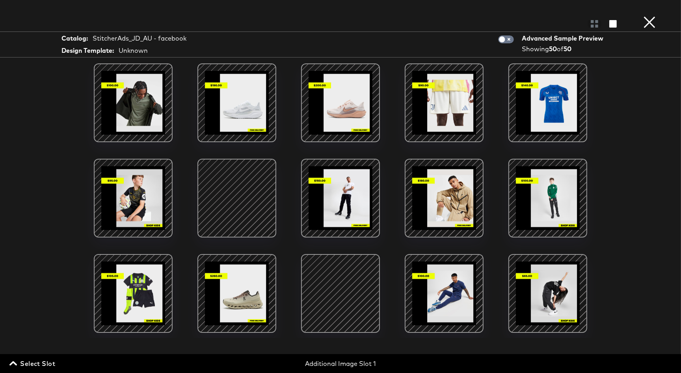
click at [650, 16] on button "×" at bounding box center [650, 8] width 16 height 16
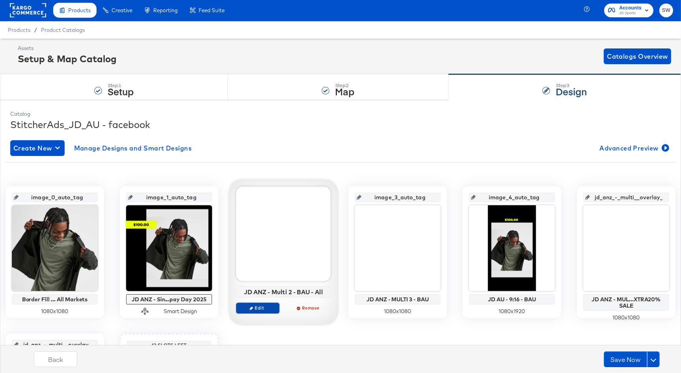
click at [251, 307] on icon "button" at bounding box center [251, 309] width 4 height 4
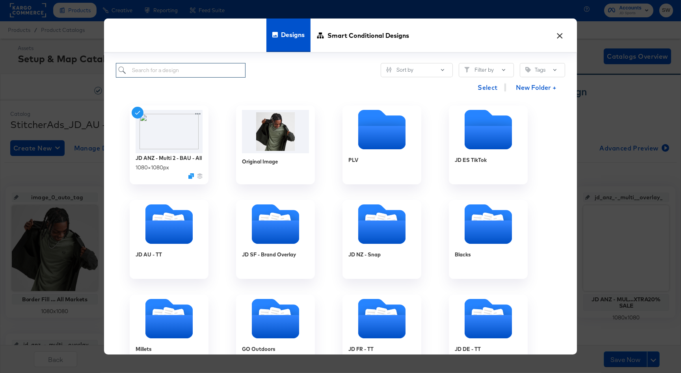
click at [196, 71] on input "search" at bounding box center [181, 70] width 130 height 15
click at [359, 37] on span "Smart Conditional Designs" at bounding box center [368, 35] width 82 height 35
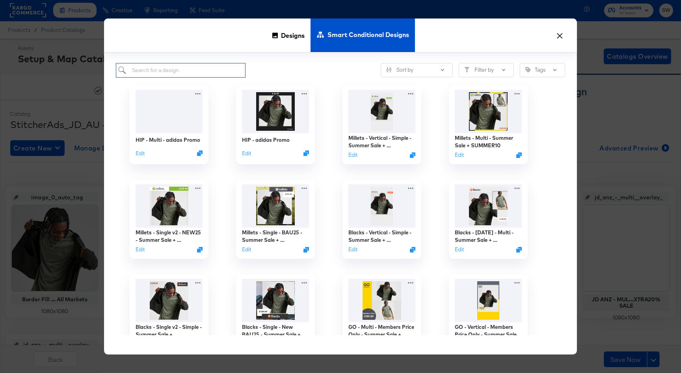
click at [183, 68] on input "search" at bounding box center [181, 70] width 130 height 15
type input "anz"
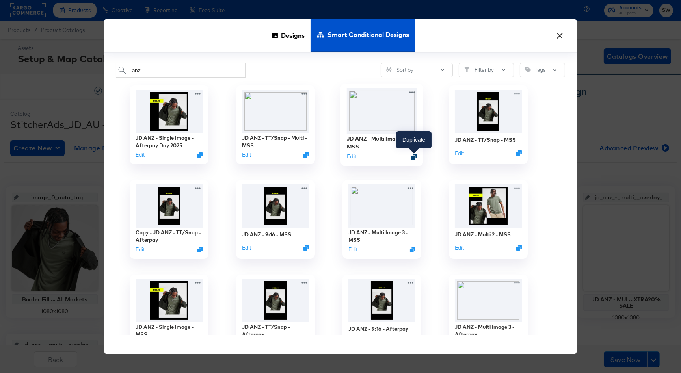
click at [416, 156] on icon "Duplicate" at bounding box center [414, 157] width 6 height 6
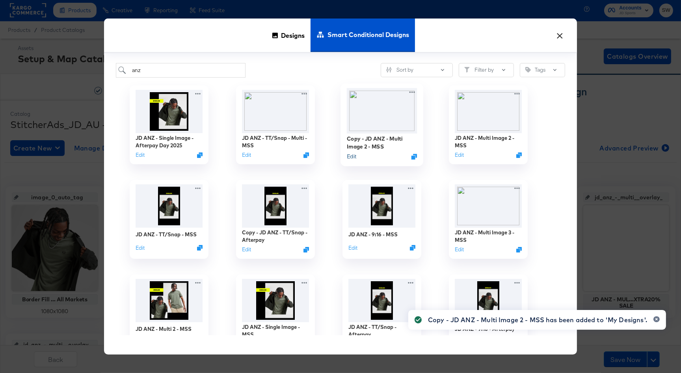
click at [350, 156] on button "Edit" at bounding box center [351, 156] width 9 height 7
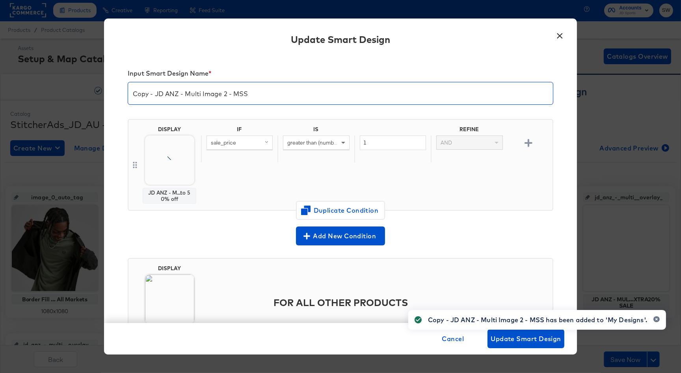
drag, startPoint x: 155, startPoint y: 94, endPoint x: 107, endPoint y: 90, distance: 48.2
click at [107, 90] on div "Input Smart Design Name * Copy - JD ANZ - Multi Image 2 - MSS DISPLAY JD ANZ - …" at bounding box center [340, 189] width 473 height 268
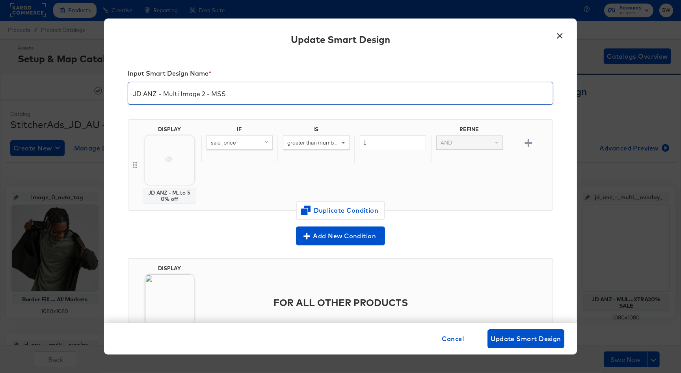
drag, startPoint x: 233, startPoint y: 96, endPoint x: 213, endPoint y: 94, distance: 19.8
click at [213, 94] on input "JD ANZ - Multi Image 2 - MSS" at bounding box center [340, 90] width 425 height 22
type input "JD ANZ - Multi Image 2 - Afterpay Day 2025"
click at [160, 153] on img at bounding box center [169, 160] width 49 height 49
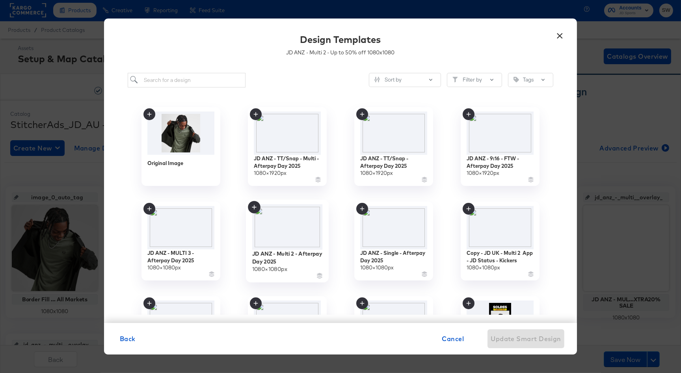
click at [305, 238] on img at bounding box center [287, 227] width 71 height 46
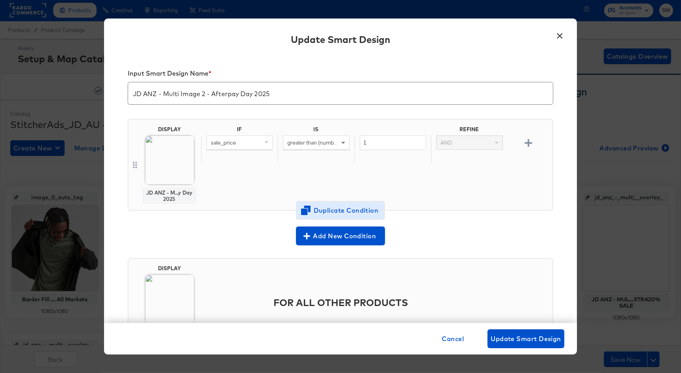
scroll to position [46, 0]
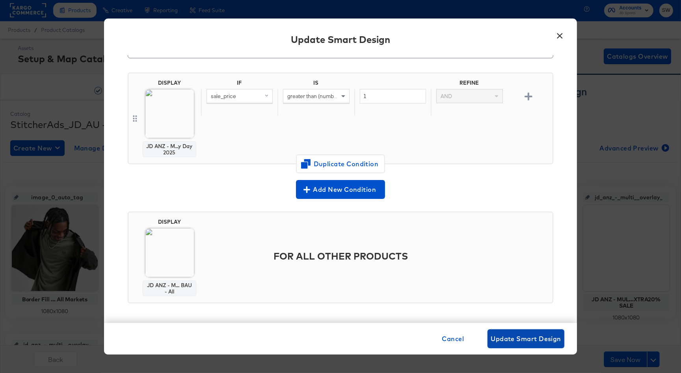
click at [504, 335] on span "Update Smart Design" at bounding box center [526, 338] width 71 height 11
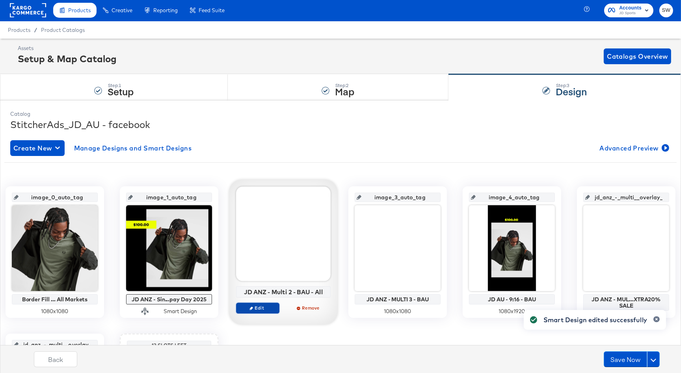
click at [249, 307] on span "Edit" at bounding box center [258, 308] width 36 height 6
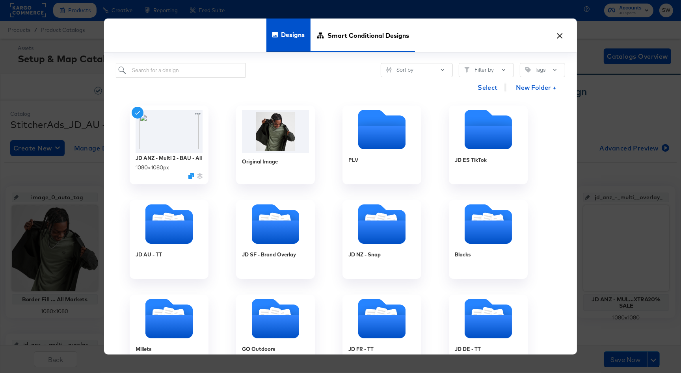
click at [337, 41] on span "Smart Conditional Designs" at bounding box center [368, 35] width 82 height 35
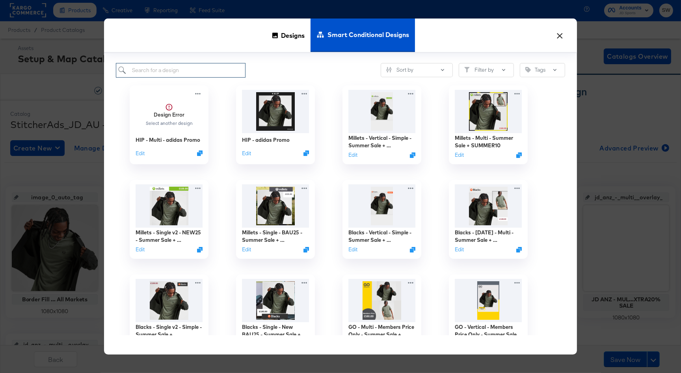
click at [186, 69] on input "search" at bounding box center [181, 70] width 130 height 15
type input "anz"
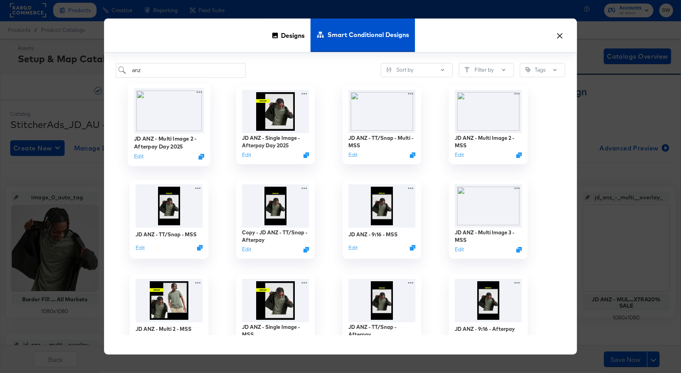
click at [180, 115] on img at bounding box center [169, 110] width 71 height 45
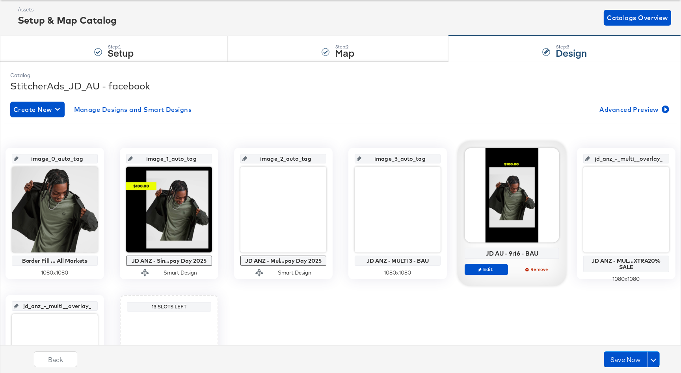
scroll to position [43, 0]
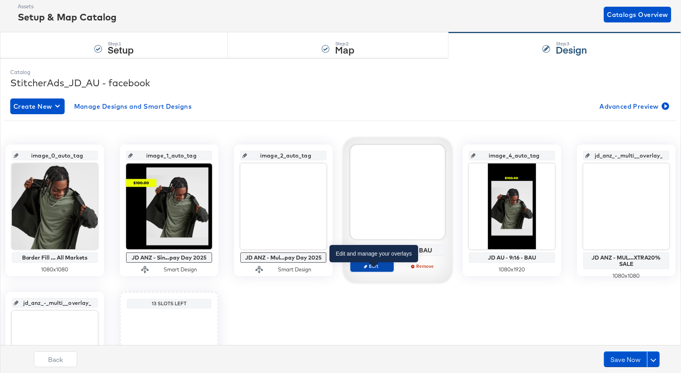
click at [374, 269] on span "Edit" at bounding box center [372, 266] width 36 height 6
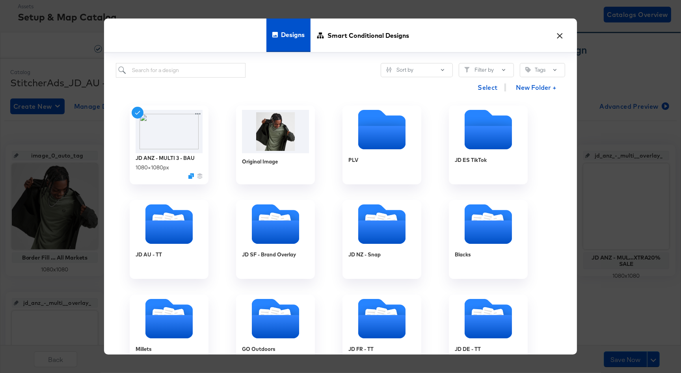
click at [371, 34] on span "Smart Conditional Designs" at bounding box center [368, 35] width 82 height 35
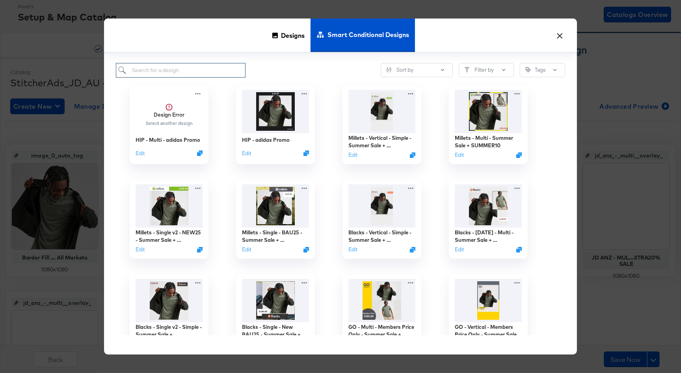
click at [209, 68] on input "search" at bounding box center [181, 70] width 130 height 15
type input "anz"
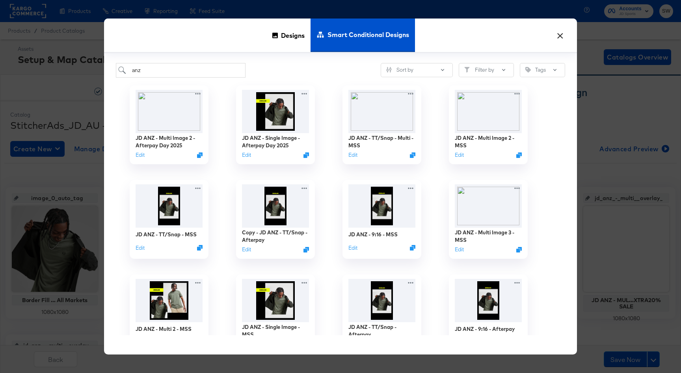
scroll to position [43, 0]
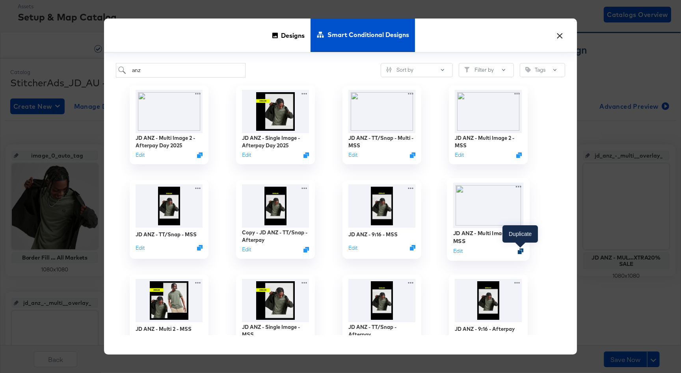
click at [520, 250] on icon "Duplicate" at bounding box center [521, 251] width 6 height 6
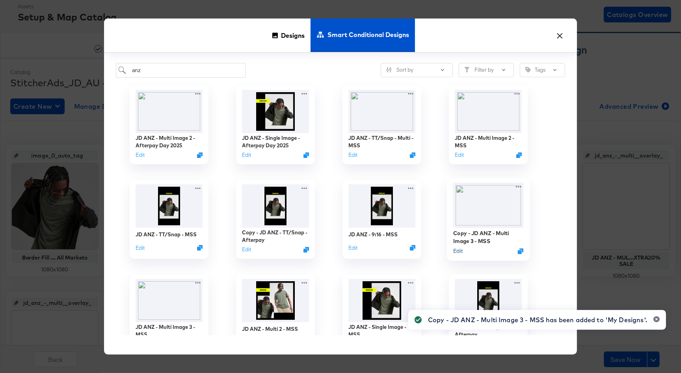
click at [459, 252] on button "Edit" at bounding box center [457, 250] width 9 height 7
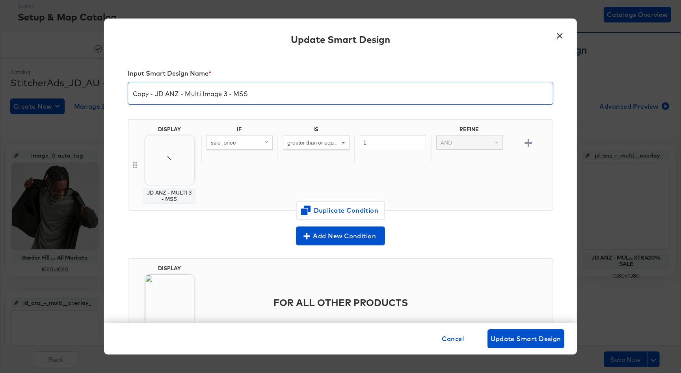
drag, startPoint x: 156, startPoint y: 96, endPoint x: 111, endPoint y: 91, distance: 45.3
click at [111, 91] on div "Input Smart Design Name * Copy - JD ANZ - Multi Image 3 - MSS DISPLAY JD ANZ - …" at bounding box center [340, 189] width 473 height 268
drag, startPoint x: 247, startPoint y: 97, endPoint x: 212, endPoint y: 95, distance: 34.4
click at [212, 95] on input "JD ANZ - Multi Image 3 - MSS" at bounding box center [340, 90] width 425 height 22
type input "JD ANZ - Multi Image 3 - Afterpay Day"
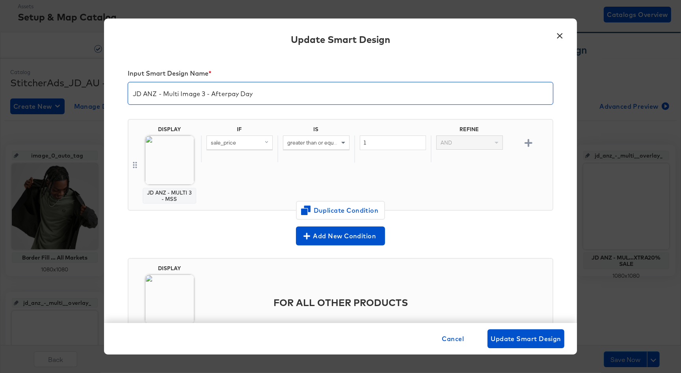
click at [164, 161] on img at bounding box center [169, 160] width 49 height 49
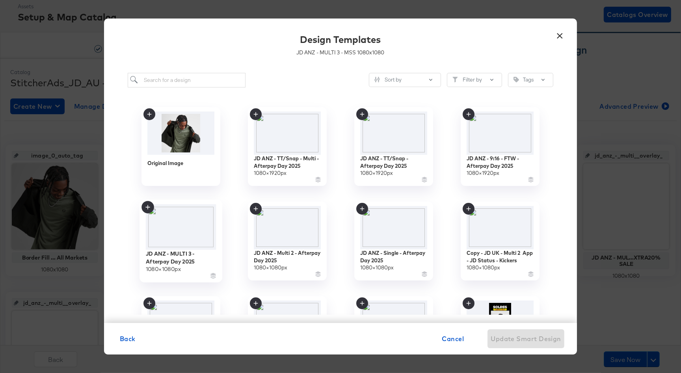
click at [170, 227] on img at bounding box center [181, 227] width 71 height 46
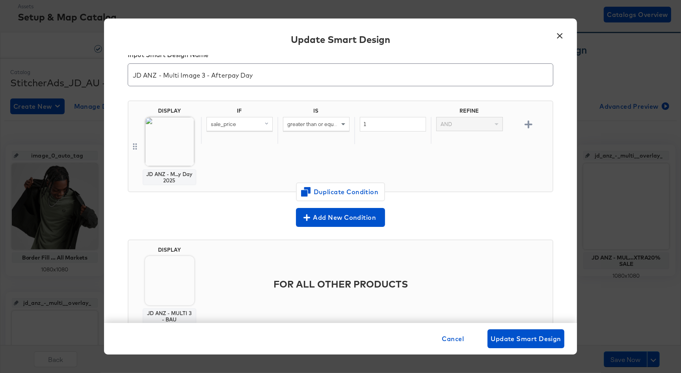
scroll to position [0, 0]
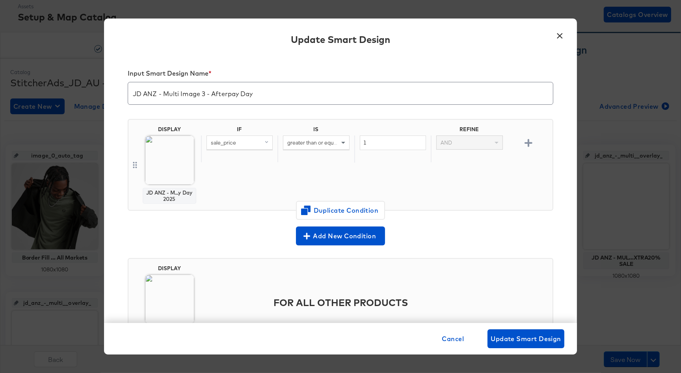
click at [298, 93] on input "JD ANZ - Multi Image 3 - Afterpay Day" at bounding box center [340, 90] width 425 height 22
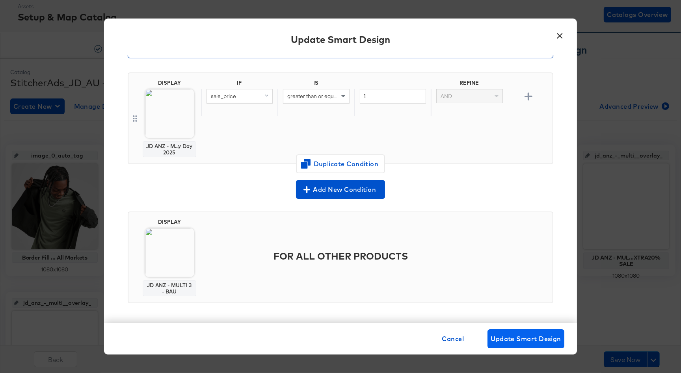
type input "JD ANZ - Multi Image 3 - Afterpay Day 2025"
click at [522, 335] on span "Update Smart Design" at bounding box center [526, 338] width 71 height 11
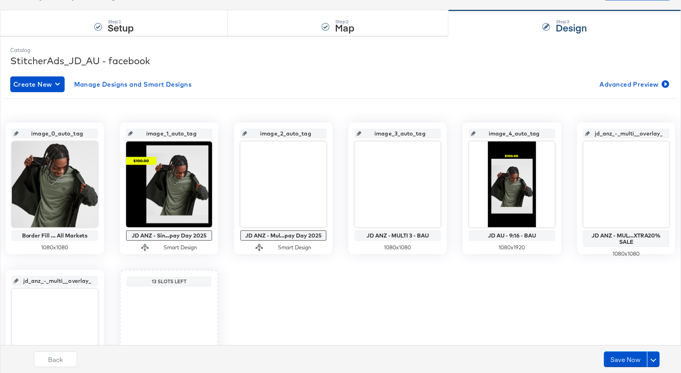
scroll to position [66, 0]
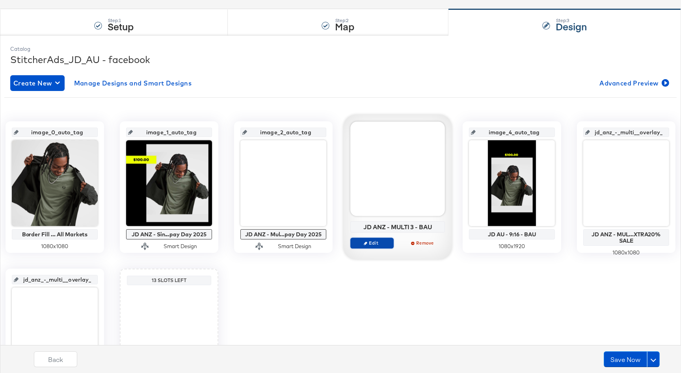
click at [374, 242] on span "Edit" at bounding box center [372, 243] width 36 height 6
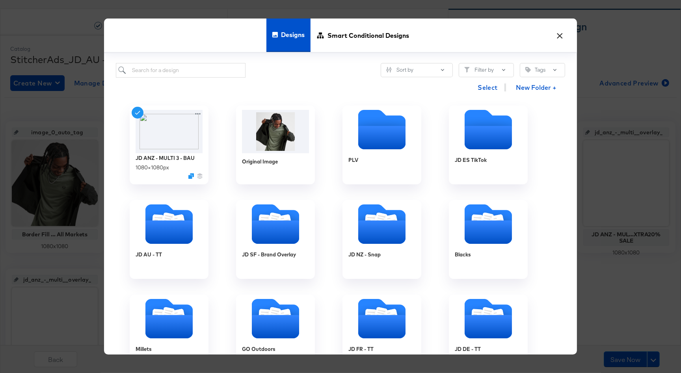
drag, startPoint x: 345, startPoint y: 37, endPoint x: 266, endPoint y: 54, distance: 80.8
click at [344, 37] on span "Smart Conditional Designs" at bounding box center [368, 35] width 82 height 35
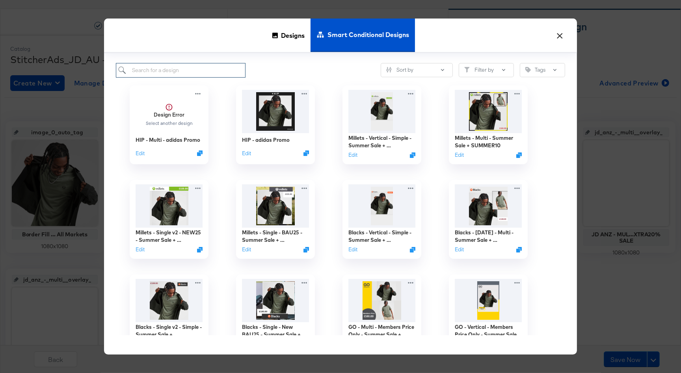
click at [199, 73] on input "search" at bounding box center [181, 70] width 130 height 15
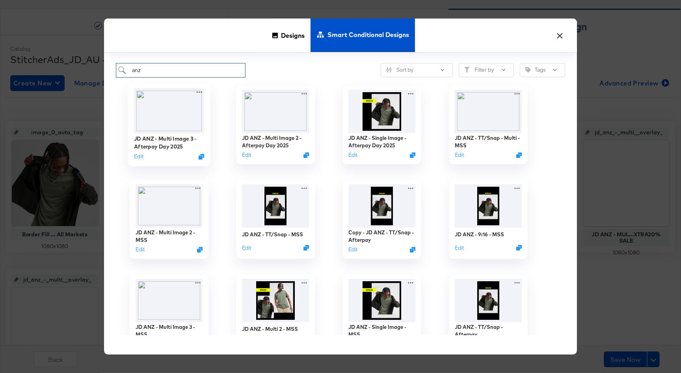
type input "anz"
click at [188, 132] on img at bounding box center [169, 110] width 71 height 45
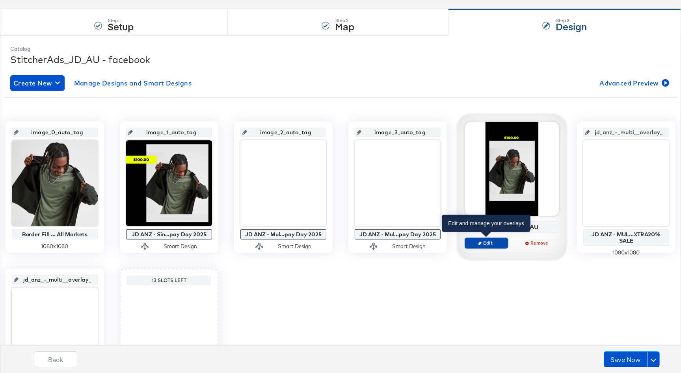
click at [495, 242] on span "Edit" at bounding box center [486, 243] width 36 height 6
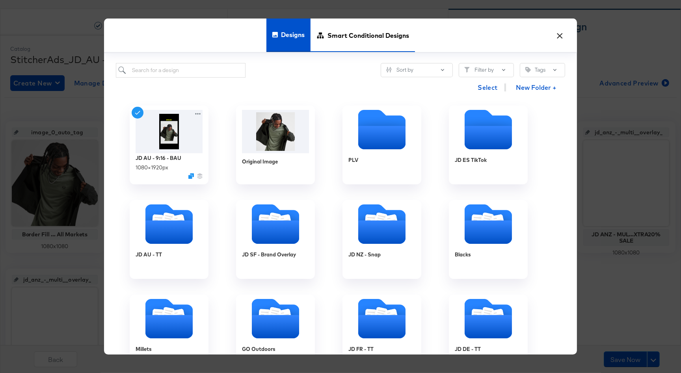
click at [340, 30] on span "Smart Conditional Designs" at bounding box center [368, 35] width 82 height 35
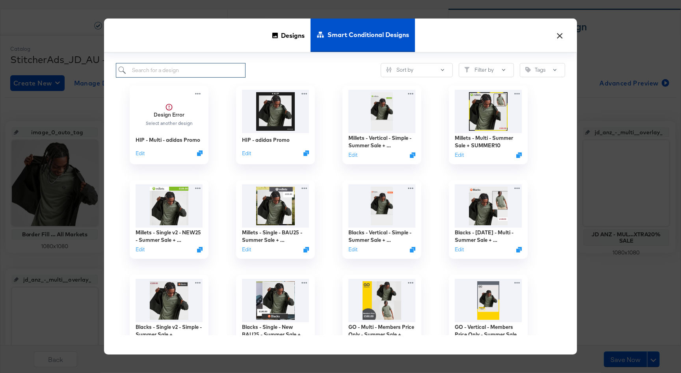
click at [215, 68] on input "search" at bounding box center [181, 70] width 130 height 15
type input "anz"
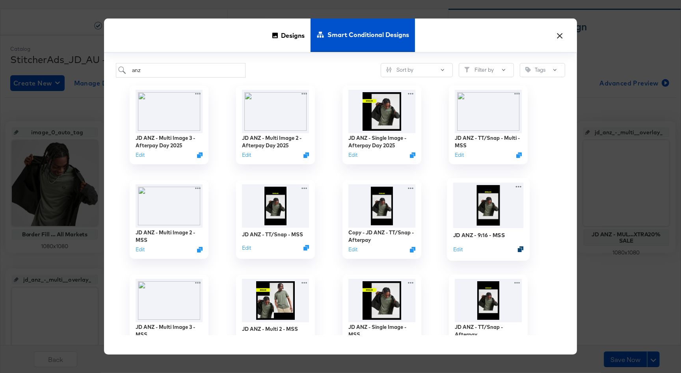
click at [522, 251] on icon "Duplicate" at bounding box center [521, 249] width 6 height 6
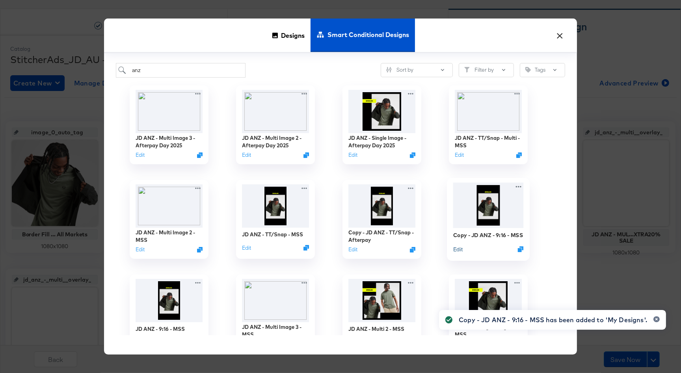
click at [459, 251] on button "Edit" at bounding box center [457, 248] width 9 height 7
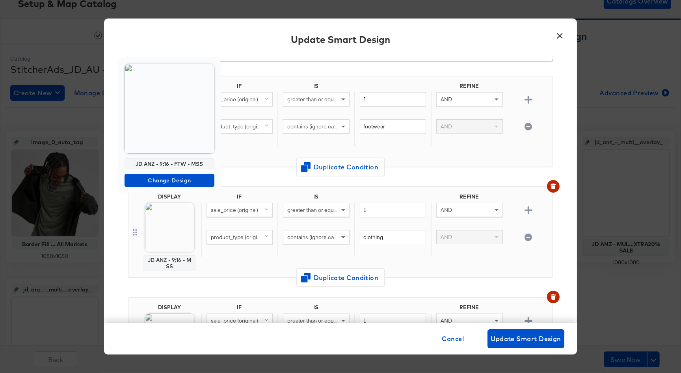
scroll to position [51, 0]
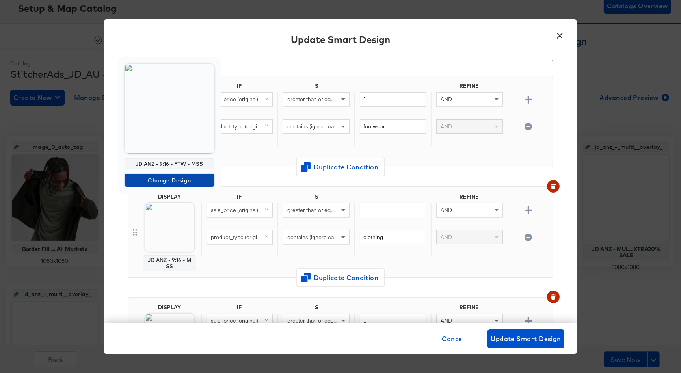
click at [183, 183] on span "Change Design" at bounding box center [170, 181] width 84 height 10
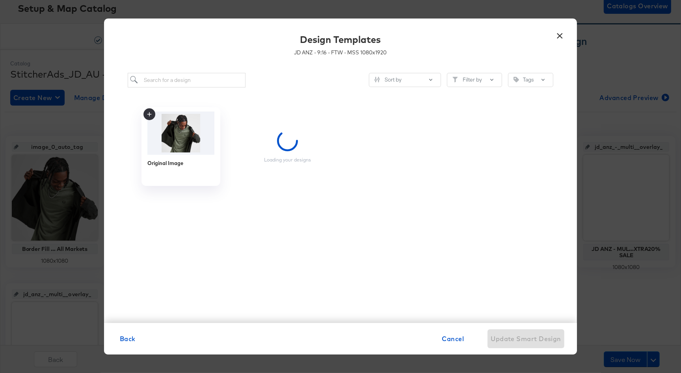
scroll to position [0, 0]
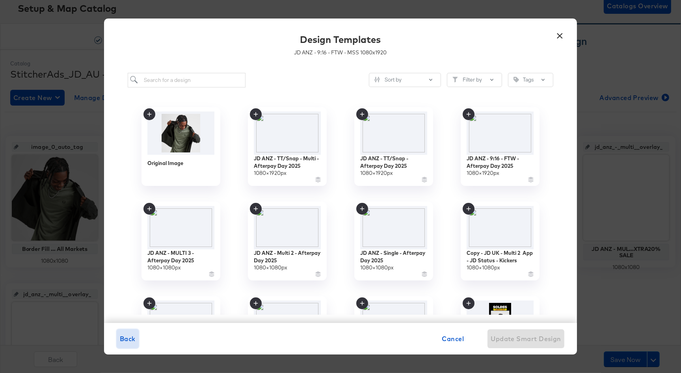
click at [127, 335] on span "Back" at bounding box center [128, 338] width 16 height 11
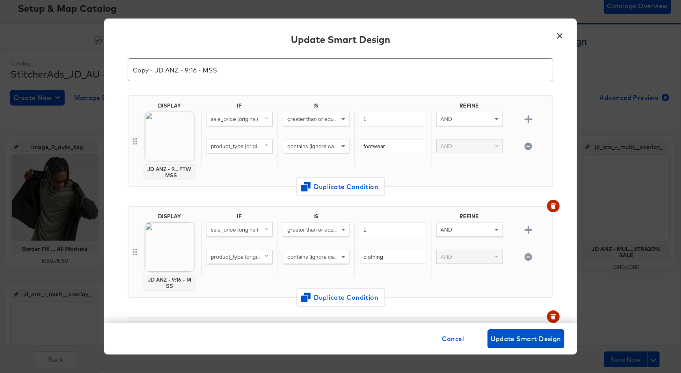
scroll to position [12, 0]
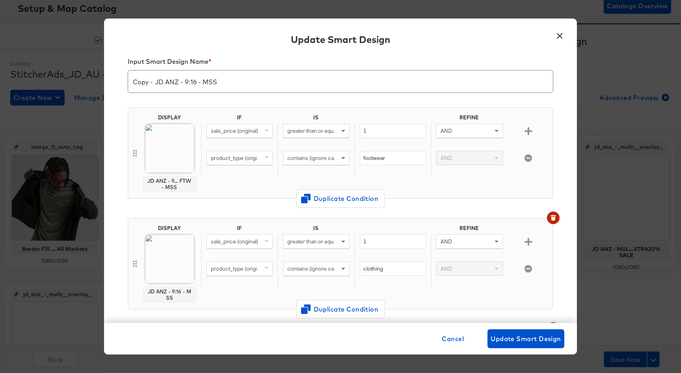
click at [528, 158] on icon "button" at bounding box center [527, 157] width 7 height 7
click at [556, 215] on button "button" at bounding box center [553, 218] width 13 height 13
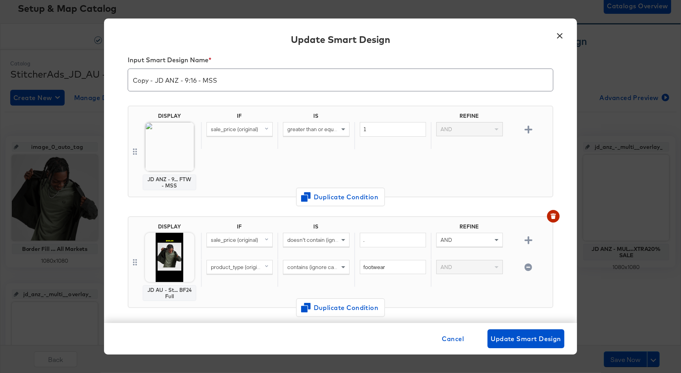
scroll to position [0, 0]
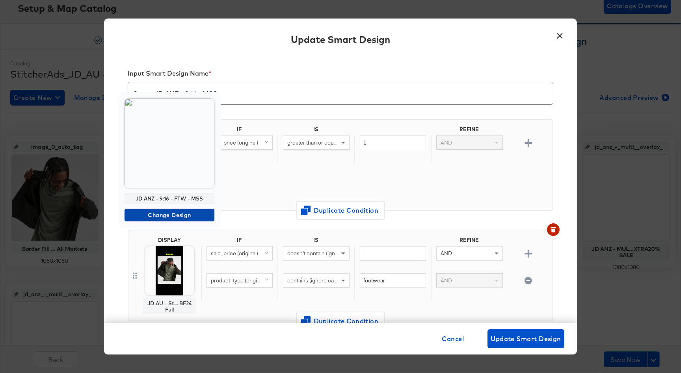
click at [166, 215] on span "Change Design" at bounding box center [170, 215] width 84 height 10
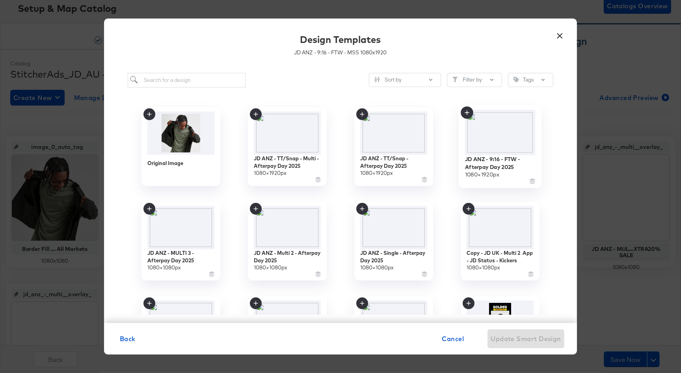
click at [491, 137] on img at bounding box center [500, 132] width 71 height 45
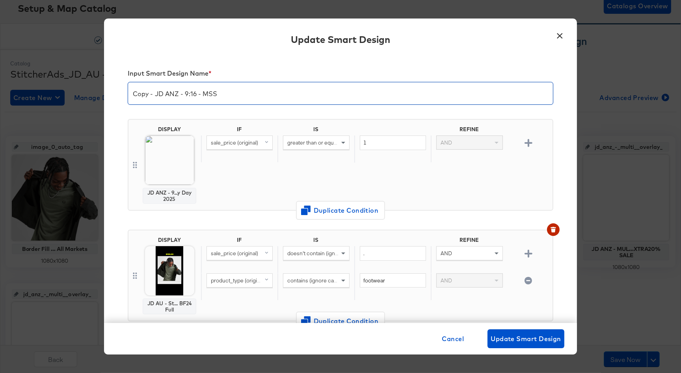
drag, startPoint x: 155, startPoint y: 94, endPoint x: 110, endPoint y: 90, distance: 45.1
click at [110, 90] on div "Input Smart Design Name * Copy - JD ANZ - 9:16 - MSS DISPLAY JD ANZ - 9...y Day…" at bounding box center [340, 189] width 473 height 268
drag, startPoint x: 201, startPoint y: 95, endPoint x: 181, endPoint y: 94, distance: 19.7
click at [181, 94] on input "JD ANZ - 9:16 - MSS" at bounding box center [340, 90] width 425 height 22
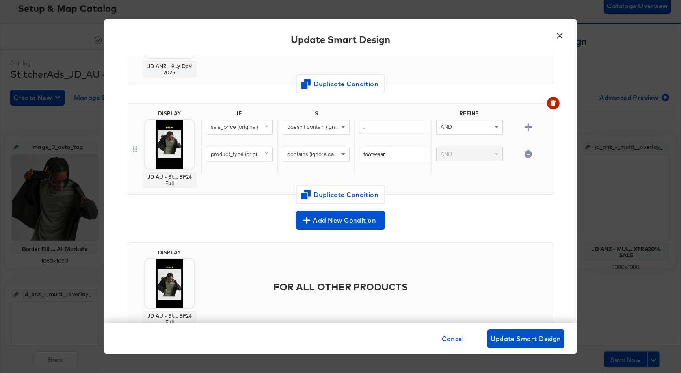
scroll to position [157, 0]
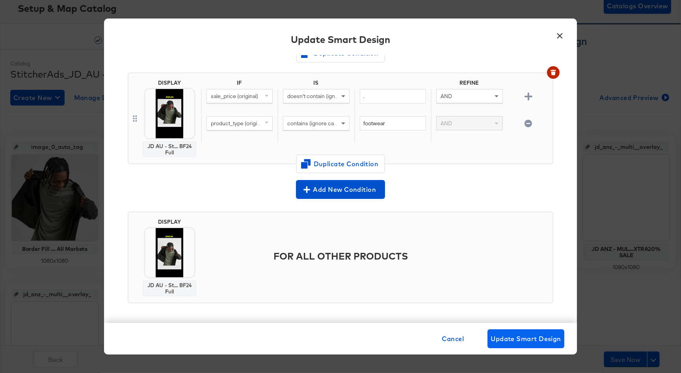
type input "JD ANZ - 9:16 - Afterpay Day 2025"
click at [510, 335] on span "Update Smart Design" at bounding box center [526, 338] width 71 height 11
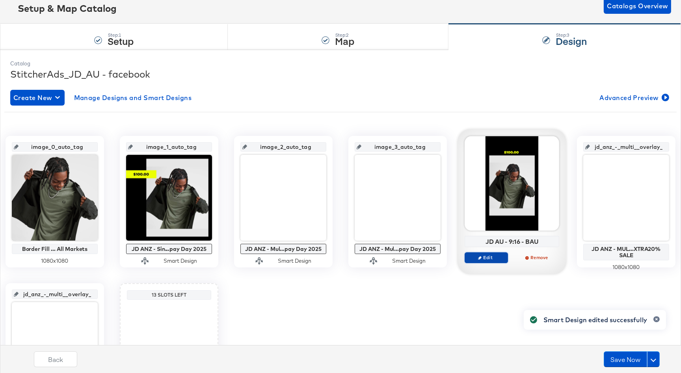
click at [483, 259] on span "Edit" at bounding box center [486, 258] width 36 height 6
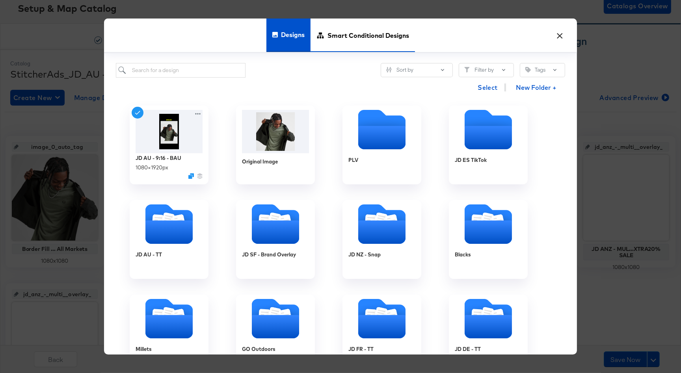
click at [344, 33] on span "Smart Conditional Designs" at bounding box center [368, 35] width 82 height 35
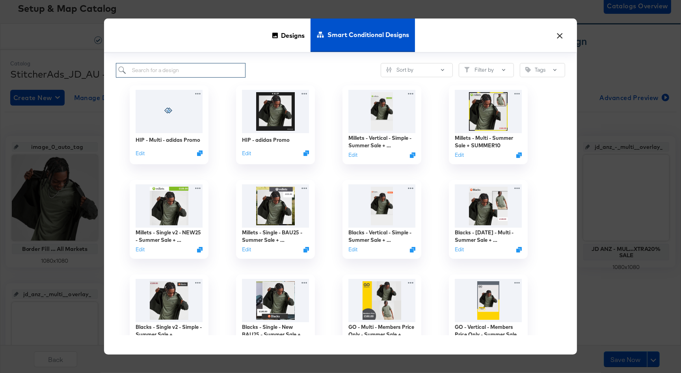
click at [218, 67] on input "search" at bounding box center [181, 70] width 130 height 15
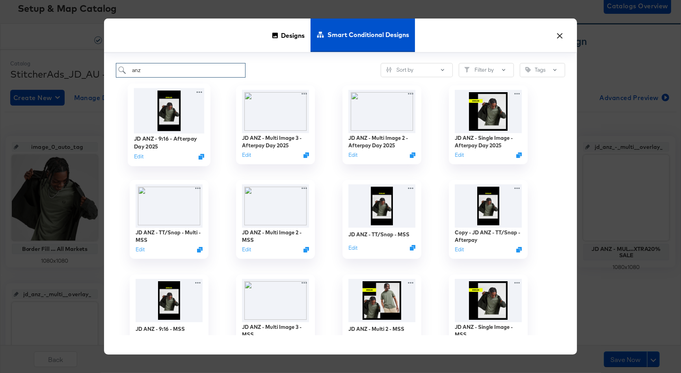
type input "anz"
click at [175, 112] on img at bounding box center [169, 110] width 71 height 45
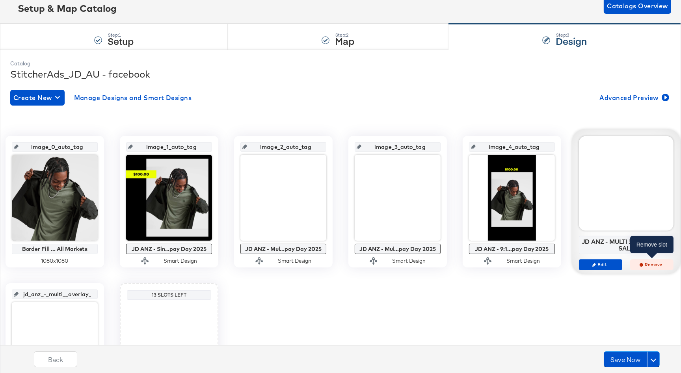
click at [646, 262] on span "Remove" at bounding box center [652, 265] width 36 height 6
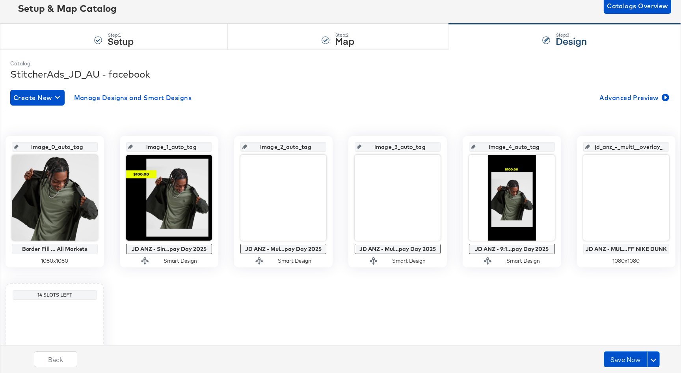
click at [647, 264] on div "1080 x 1080" at bounding box center [626, 260] width 86 height 7
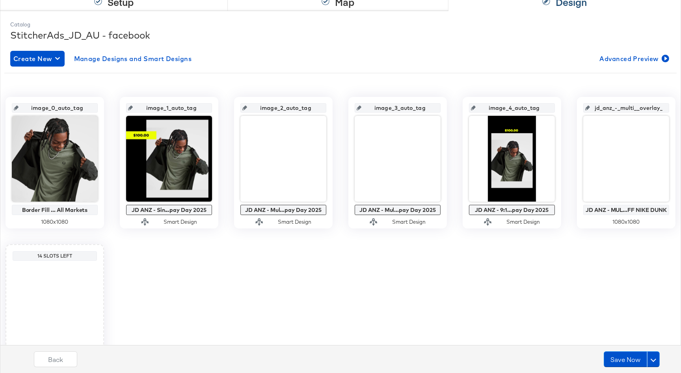
scroll to position [91, 0]
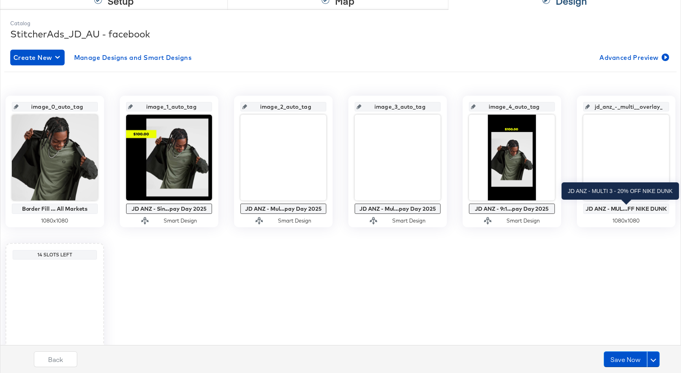
drag, startPoint x: 642, startPoint y: 208, endPoint x: 643, endPoint y: 216, distance: 8.3
click at [642, 208] on div "JD ANZ - MUL...FF NIKE DUNK" at bounding box center [626, 209] width 82 height 6
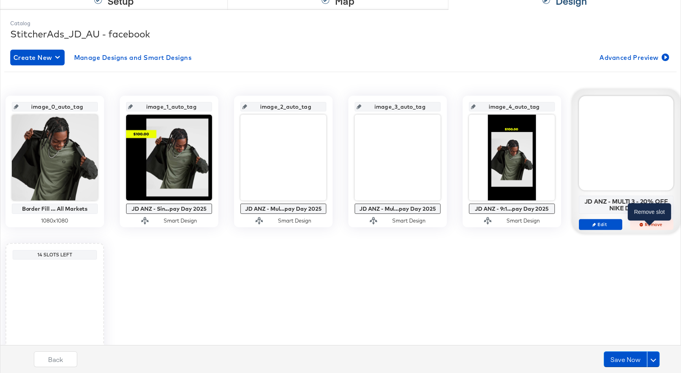
click at [650, 221] on span "Remove" at bounding box center [652, 224] width 36 height 6
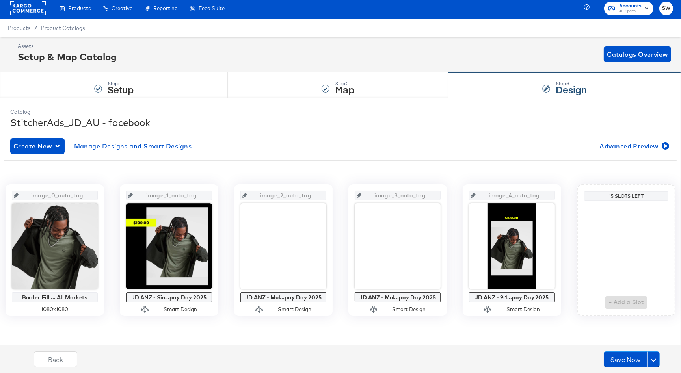
scroll to position [2, 0]
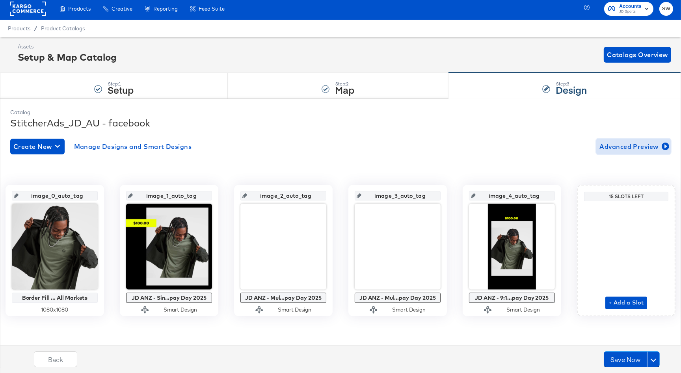
click at [640, 145] on span "Advanced Preview" at bounding box center [633, 146] width 68 height 11
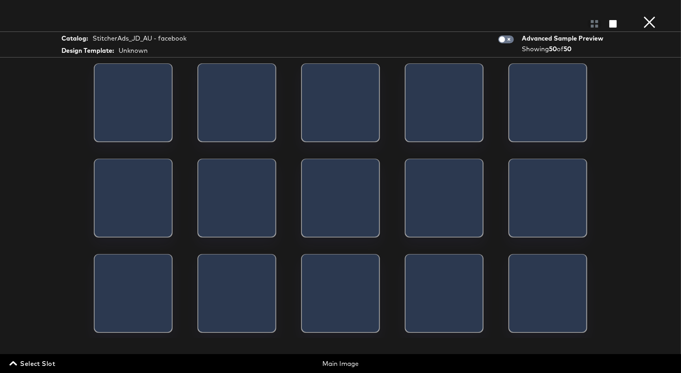
click at [31, 367] on span "Select Slot" at bounding box center [33, 363] width 44 height 11
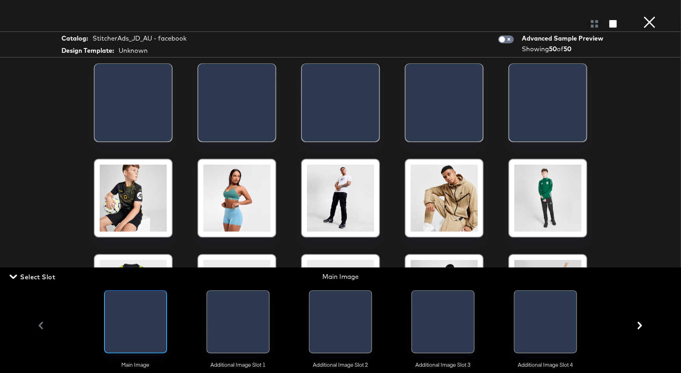
click at [208, 317] on div at bounding box center [207, 324] width 1 height 66
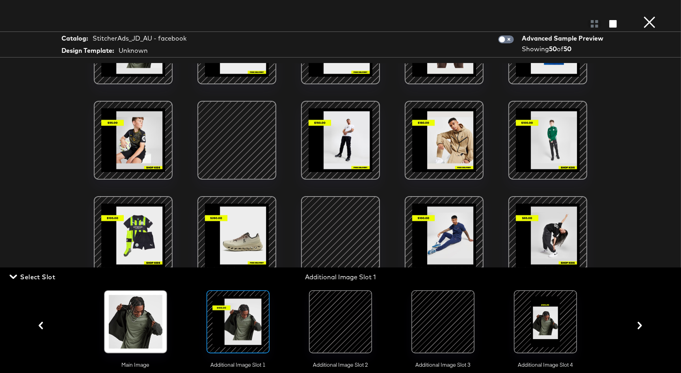
scroll to position [73, 0]
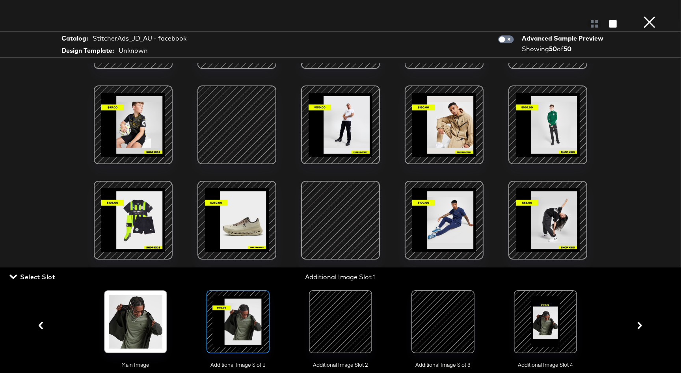
click at [337, 316] on div at bounding box center [341, 322] width 54 height 54
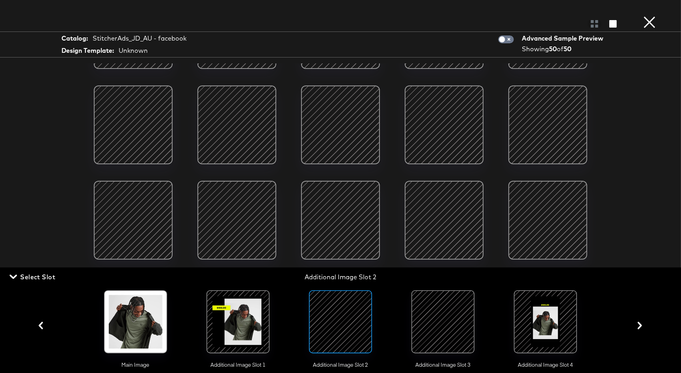
click at [443, 318] on div at bounding box center [443, 322] width 54 height 54
click at [536, 320] on div at bounding box center [546, 322] width 54 height 54
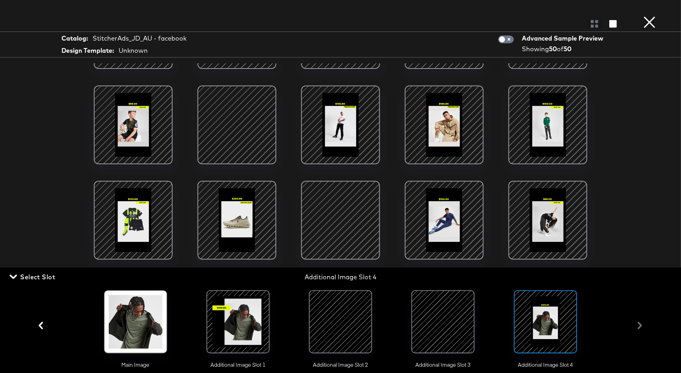
click at [647, 16] on button "×" at bounding box center [650, 8] width 16 height 16
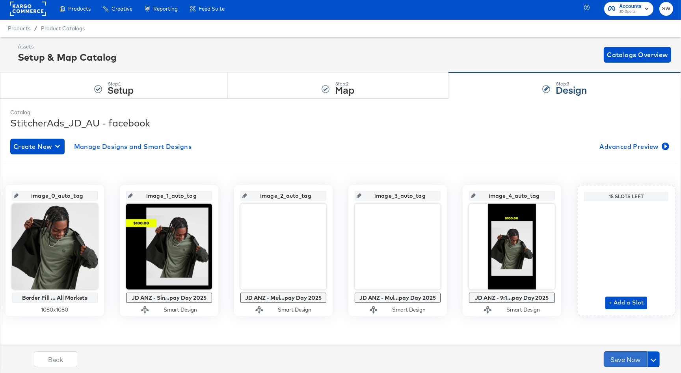
click at [617, 361] on button "Save Now" at bounding box center [625, 359] width 43 height 16
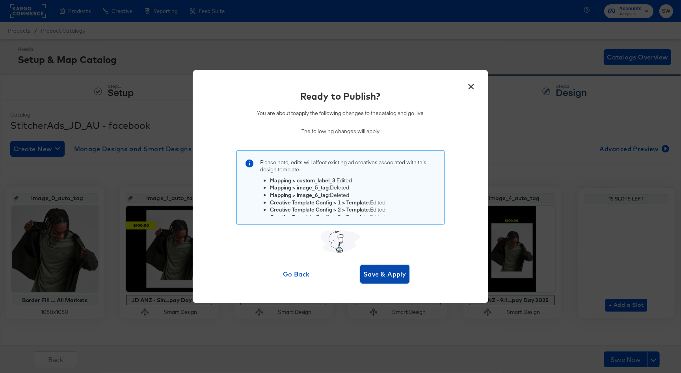
click at [397, 274] on span "Save & Apply" at bounding box center [384, 274] width 43 height 11
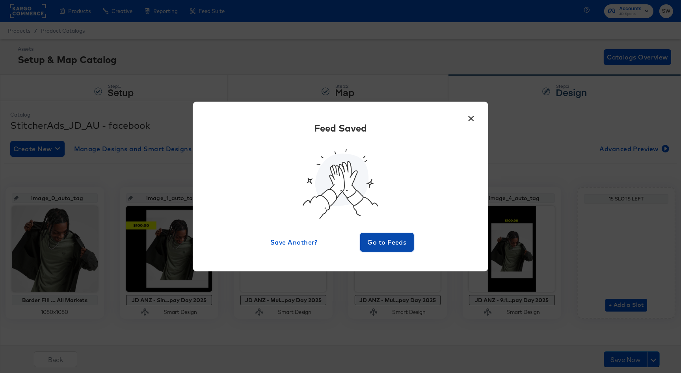
click at [376, 243] on span "Go to Feeds" at bounding box center [386, 242] width 47 height 11
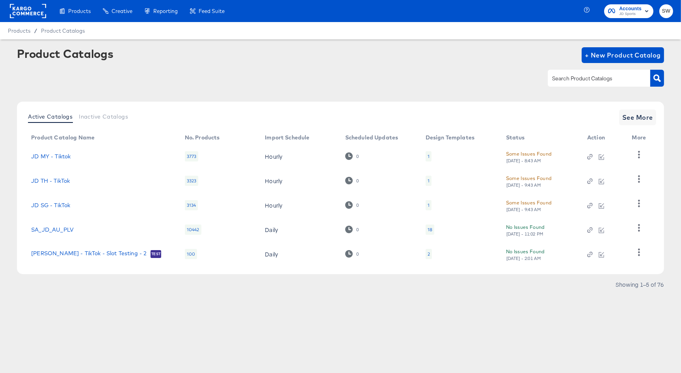
click at [567, 80] on input "text" at bounding box center [593, 78] width 84 height 9
type input "nz"
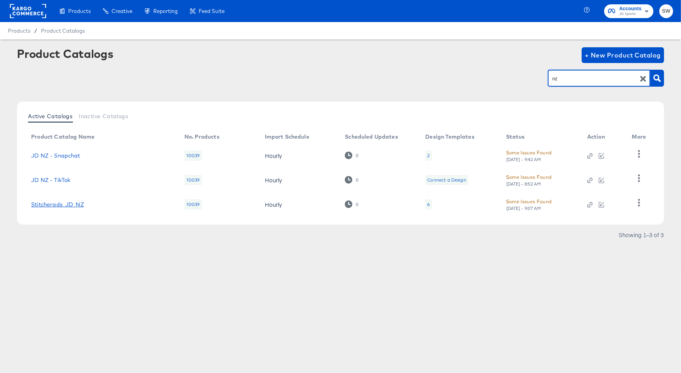
click at [71, 204] on link "Stitcherads_JD_NZ" at bounding box center [57, 204] width 53 height 6
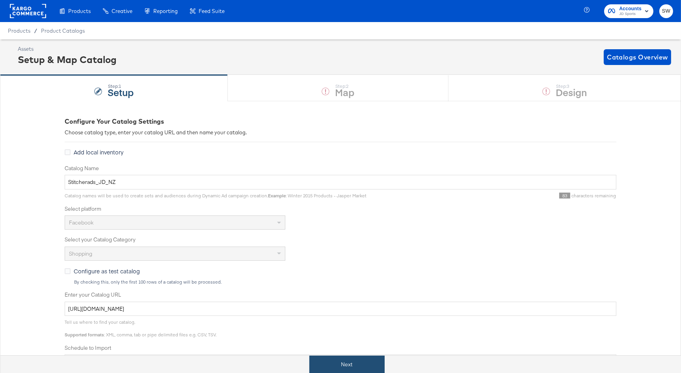
click at [324, 356] on button "Next" at bounding box center [346, 365] width 75 height 18
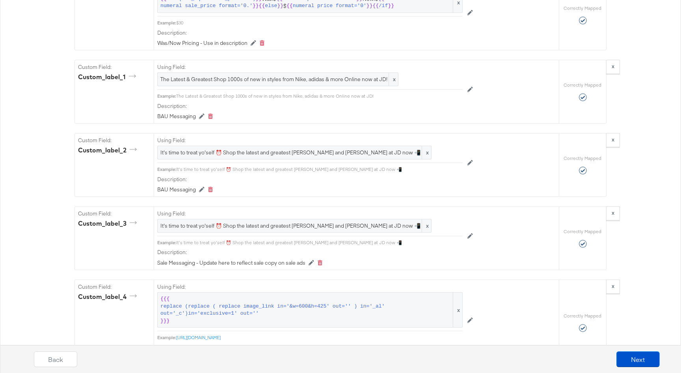
scroll to position [911, 0]
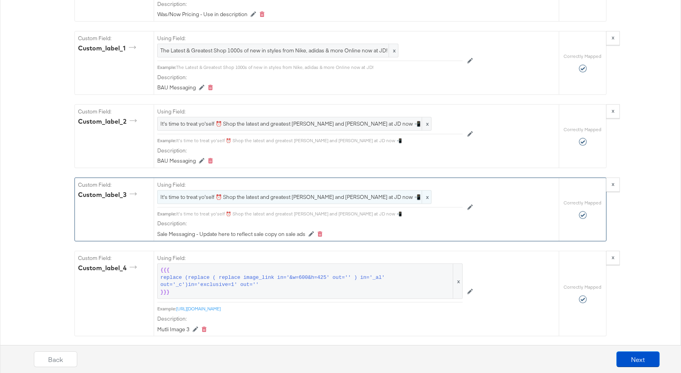
click at [279, 196] on span "It's time to treat yo'self ⏰ Shop the latest and greatest garms and creps at JD…" at bounding box center [294, 196] width 268 height 7
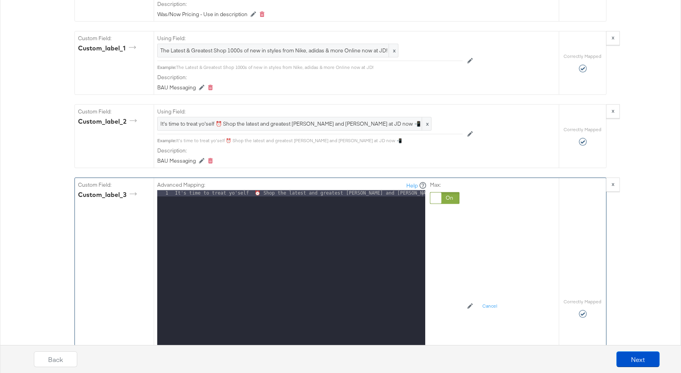
click at [278, 190] on div "It's time to treat yo'self ⏰ Shop the latest and greatest garms and creps at JD…" at bounding box center [299, 294] width 252 height 209
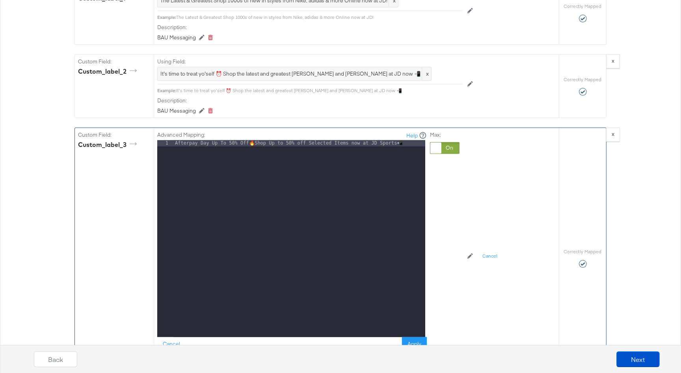
scroll to position [967, 0]
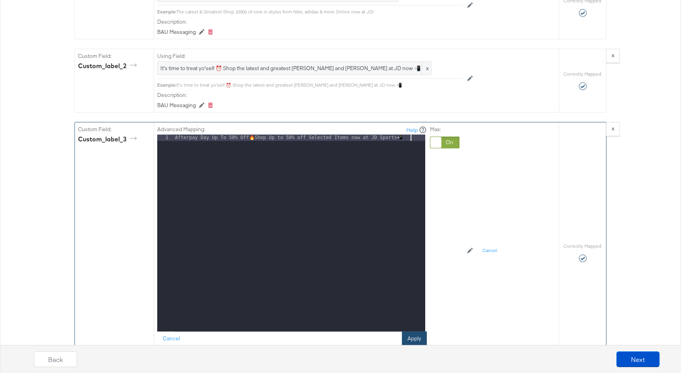
click at [403, 332] on button "Apply" at bounding box center [414, 339] width 25 height 14
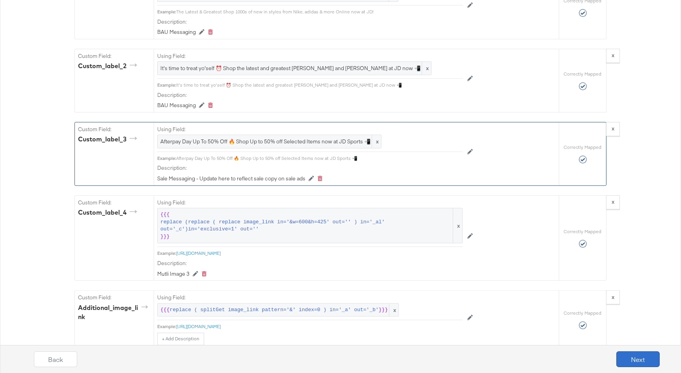
click at [640, 359] on button "Next" at bounding box center [637, 359] width 43 height 16
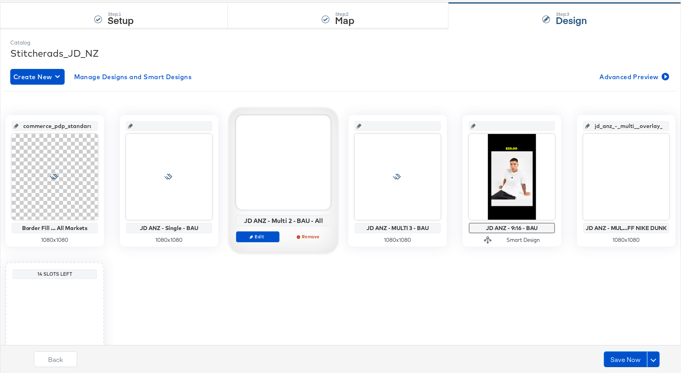
scroll to position [82, 0]
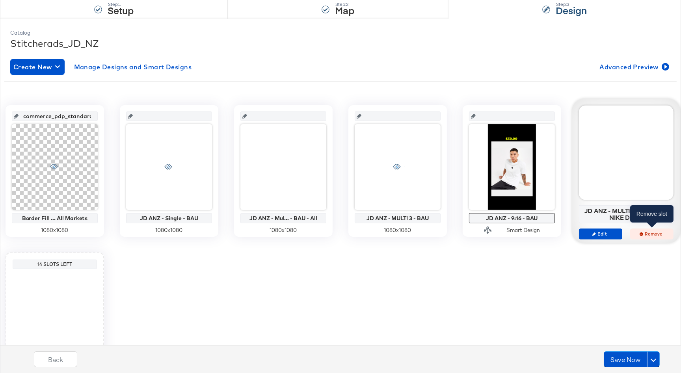
click at [654, 234] on span "Remove" at bounding box center [652, 234] width 36 height 6
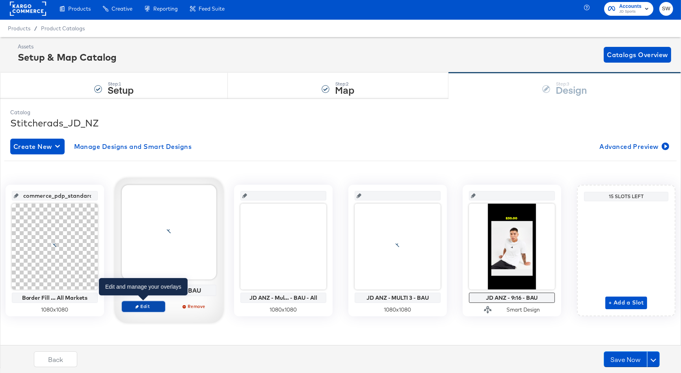
click at [152, 307] on span "Edit" at bounding box center [143, 306] width 36 height 6
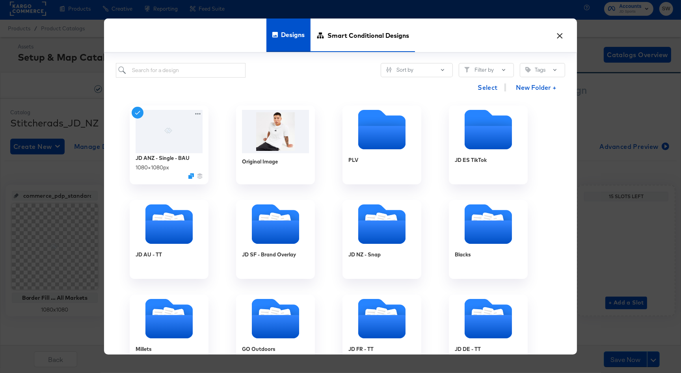
click at [346, 32] on span "Smart Conditional Designs" at bounding box center [368, 35] width 82 height 35
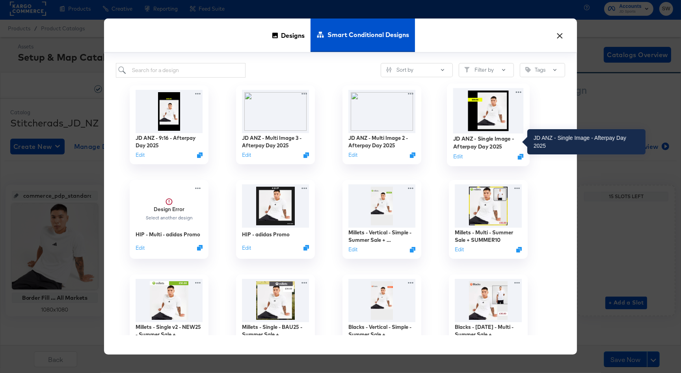
click at [498, 140] on div "JD ANZ - Single Image - Afterpay Day 2025" at bounding box center [488, 142] width 71 height 15
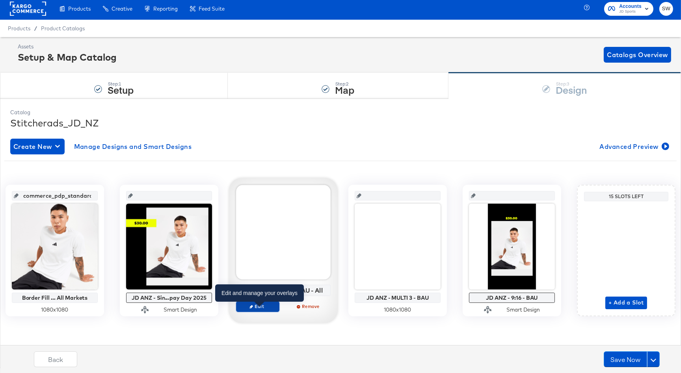
click at [264, 308] on span "Edit" at bounding box center [258, 306] width 36 height 6
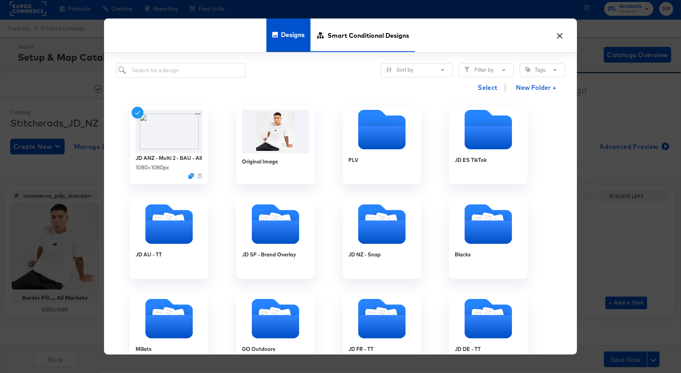
click at [334, 42] on span "Smart Conditional Designs" at bounding box center [368, 35] width 82 height 35
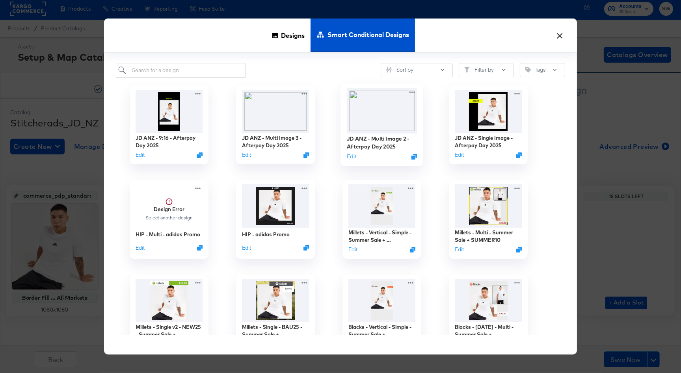
click at [369, 118] on img at bounding box center [382, 110] width 71 height 45
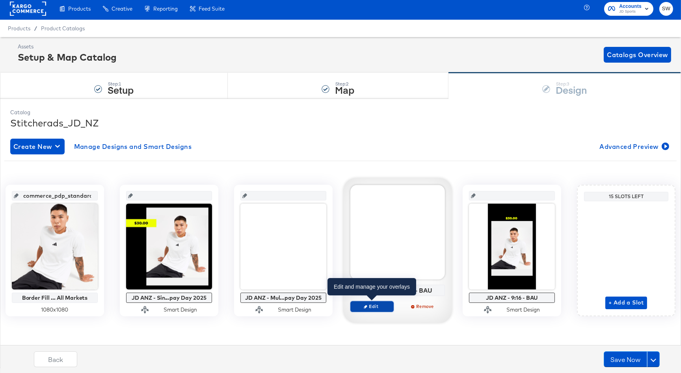
click at [375, 307] on span "Edit" at bounding box center [372, 306] width 36 height 6
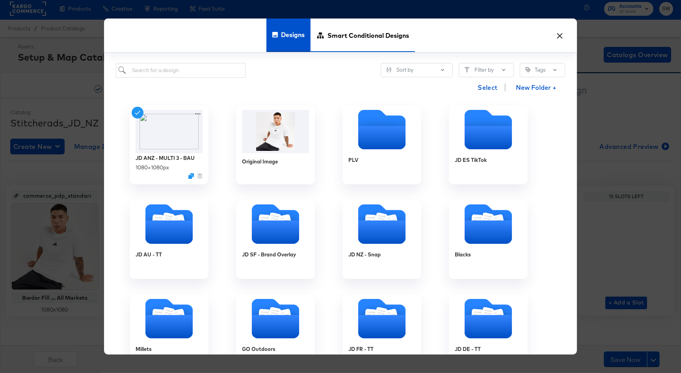
click at [361, 39] on span "Smart Conditional Designs" at bounding box center [368, 35] width 82 height 35
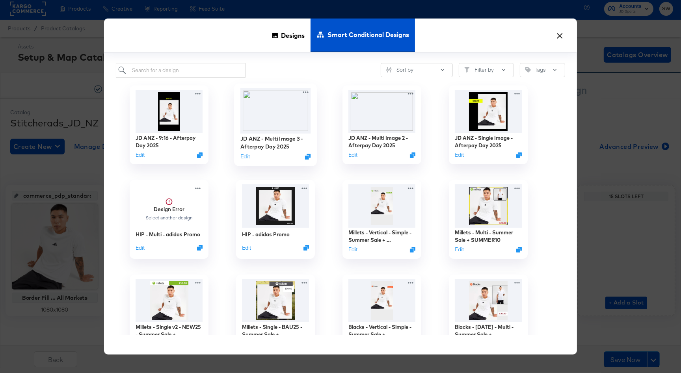
click at [257, 125] on img at bounding box center [275, 110] width 71 height 45
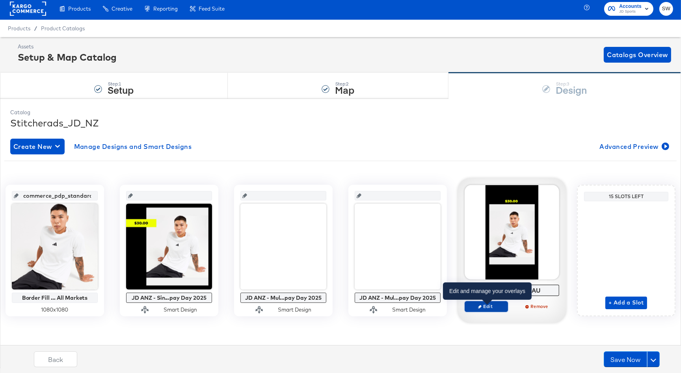
click at [488, 307] on span "Edit" at bounding box center [486, 306] width 36 height 6
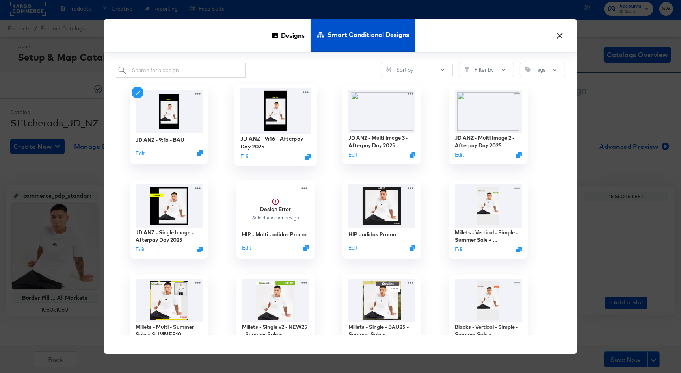
click at [296, 112] on img at bounding box center [275, 110] width 71 height 45
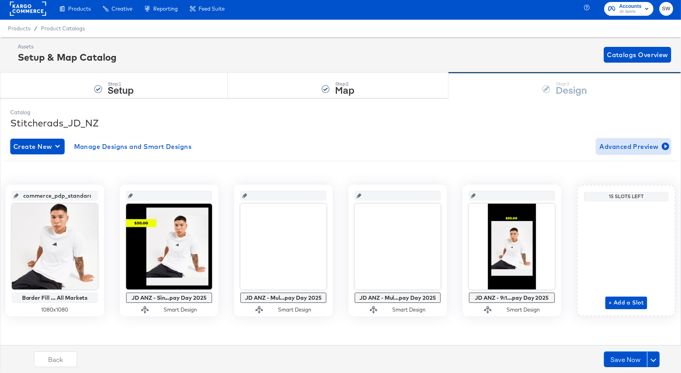
click at [630, 146] on span "Advanced Preview" at bounding box center [633, 146] width 68 height 11
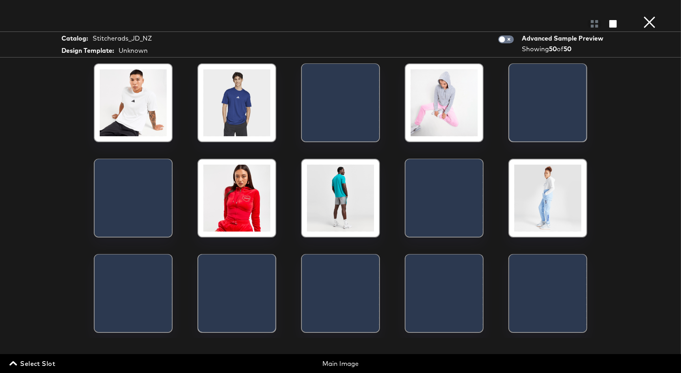
click at [29, 364] on span "Select Slot" at bounding box center [33, 363] width 44 height 11
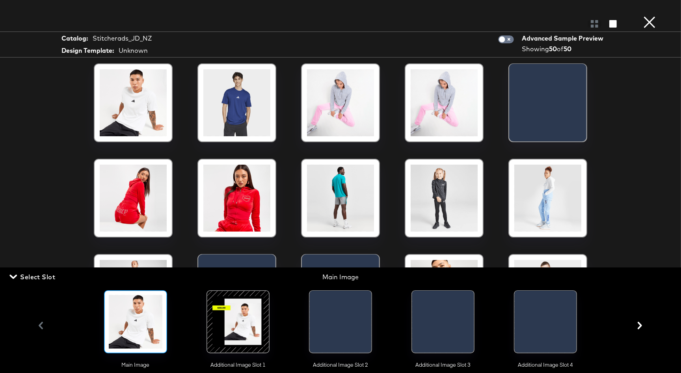
click at [232, 330] on div at bounding box center [238, 322] width 54 height 54
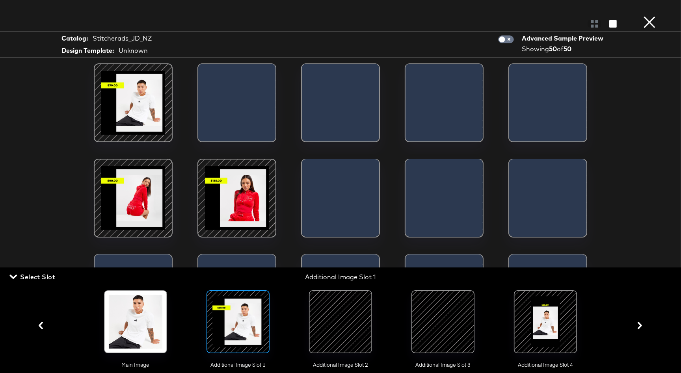
click at [19, 275] on span "Select Slot" at bounding box center [33, 277] width 44 height 11
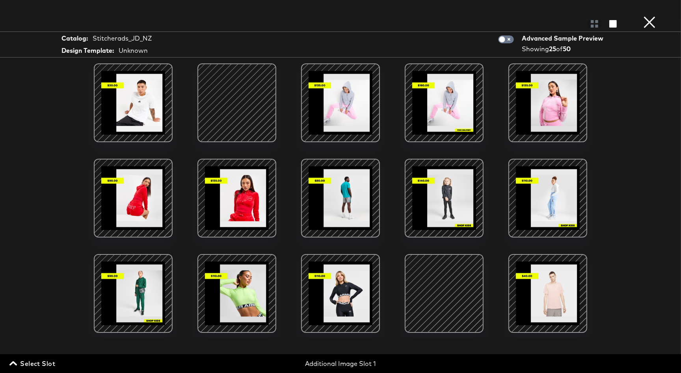
click at [243, 104] on div at bounding box center [236, 102] width 67 height 67
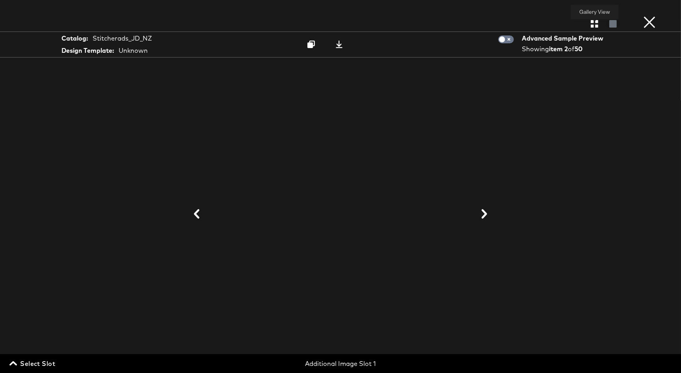
click at [593, 26] on icon "button" at bounding box center [594, 23] width 7 height 7
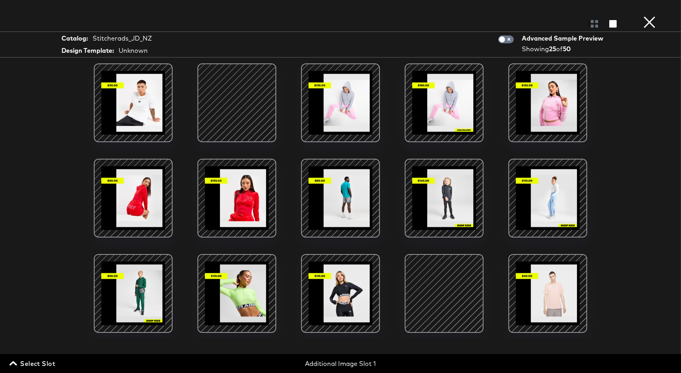
click at [42, 363] on span "Select Slot" at bounding box center [33, 363] width 44 height 11
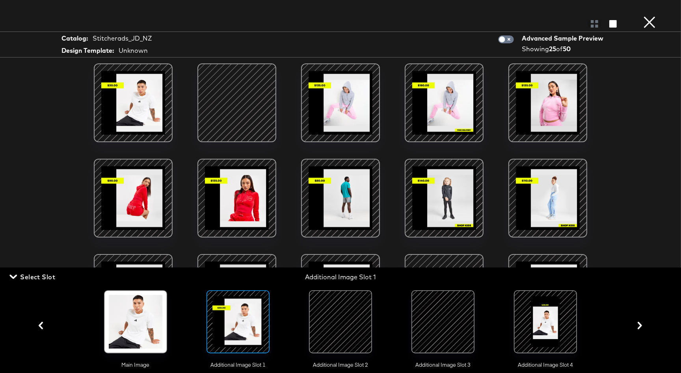
click at [329, 334] on div at bounding box center [341, 322] width 54 height 54
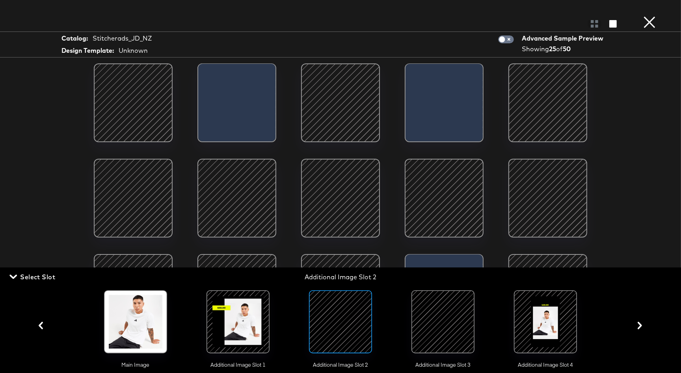
click at [37, 275] on span "Select Slot" at bounding box center [33, 277] width 44 height 11
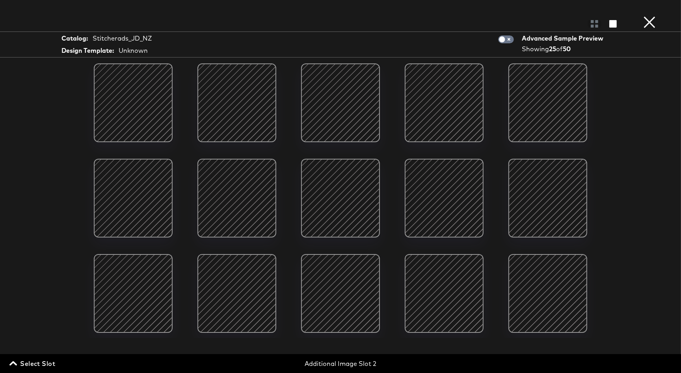
click at [33, 361] on span "Select Slot" at bounding box center [33, 363] width 44 height 11
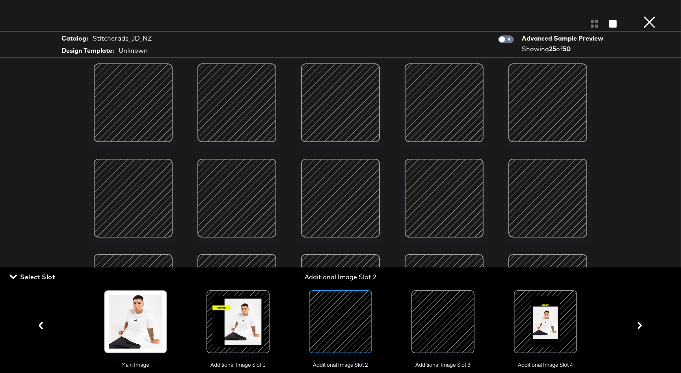
click at [425, 311] on div at bounding box center [443, 322] width 54 height 54
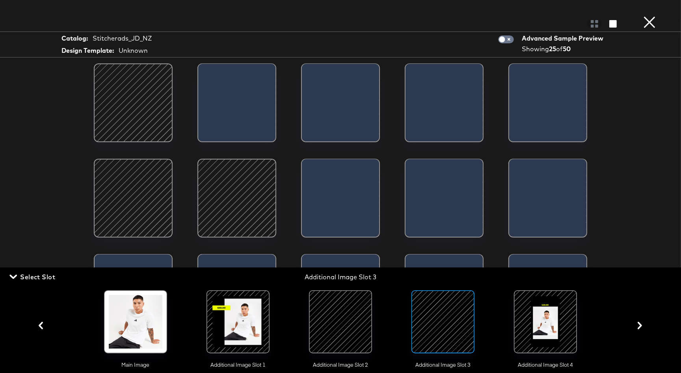
click at [42, 273] on span "Select Slot" at bounding box center [33, 277] width 44 height 11
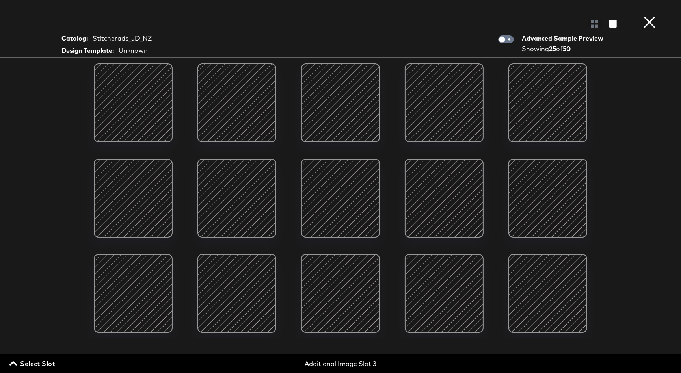
click at [35, 360] on span "Select Slot" at bounding box center [33, 363] width 44 height 11
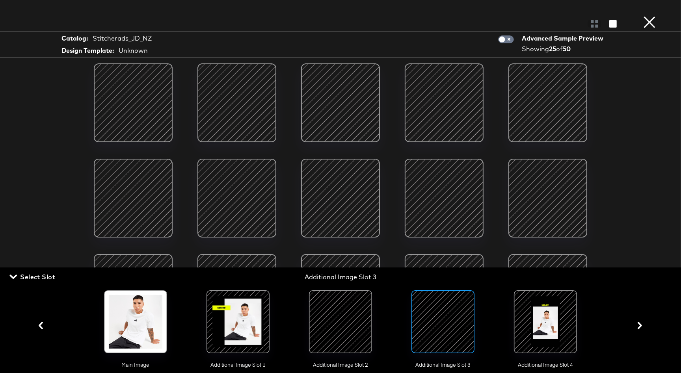
click at [537, 334] on div at bounding box center [546, 322] width 54 height 54
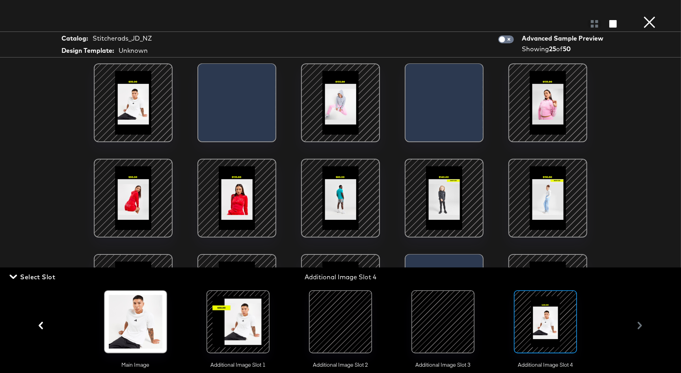
click at [47, 275] on span "Select Slot" at bounding box center [33, 277] width 44 height 11
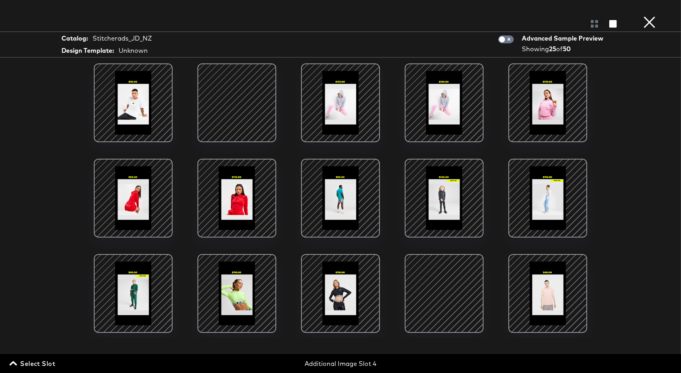
click at [651, 16] on button "×" at bounding box center [650, 8] width 16 height 16
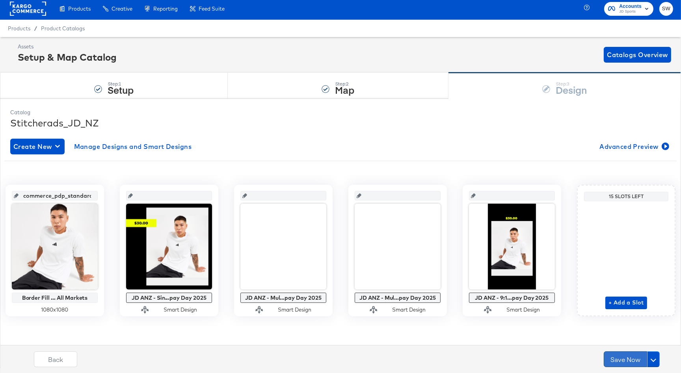
click at [618, 357] on button "Save Now" at bounding box center [625, 359] width 43 height 16
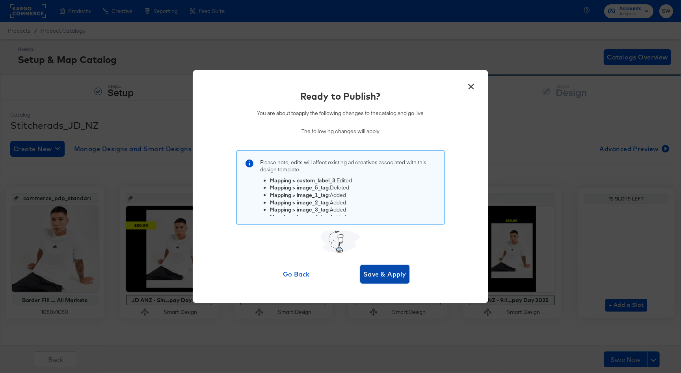
click at [372, 273] on span "Save & Apply" at bounding box center [384, 274] width 43 height 11
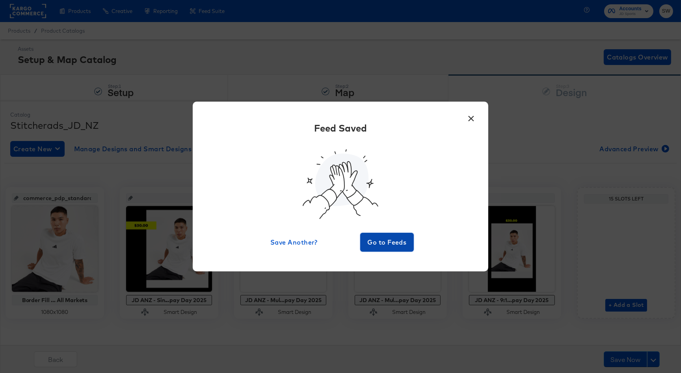
click at [389, 238] on span "Go to Feeds" at bounding box center [386, 242] width 47 height 11
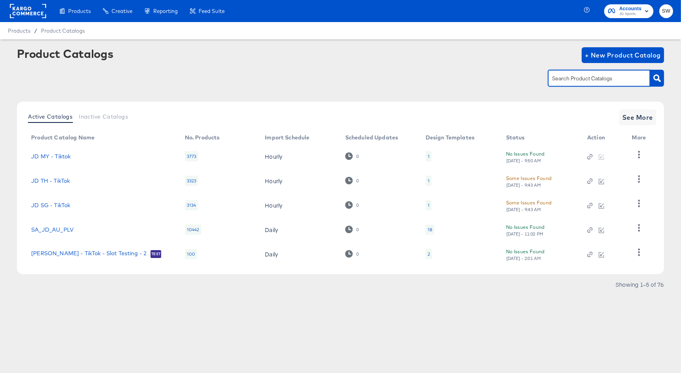
click at [556, 77] on input "text" at bounding box center [593, 78] width 84 height 9
type input "au"
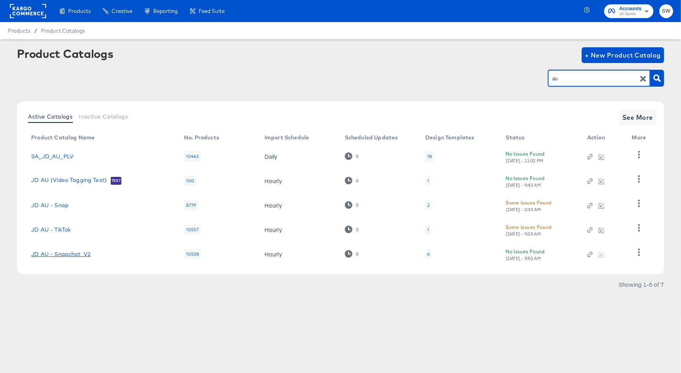
click at [77, 253] on link "JD AU - Snapchat_V2" at bounding box center [61, 254] width 60 height 6
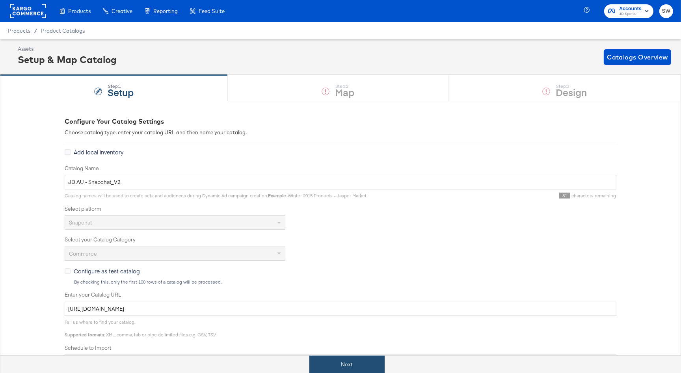
click at [332, 360] on button "Next" at bounding box center [346, 365] width 75 height 18
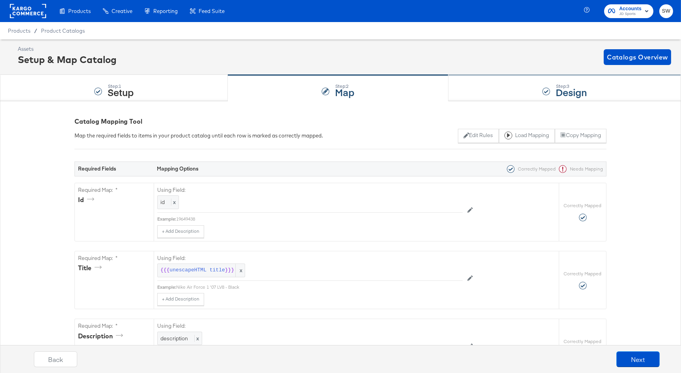
click at [491, 100] on div "Step: 3 Design" at bounding box center [564, 88] width 232 height 26
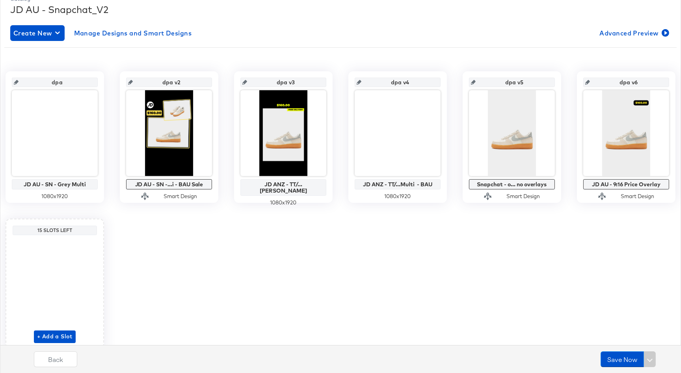
scroll to position [121, 0]
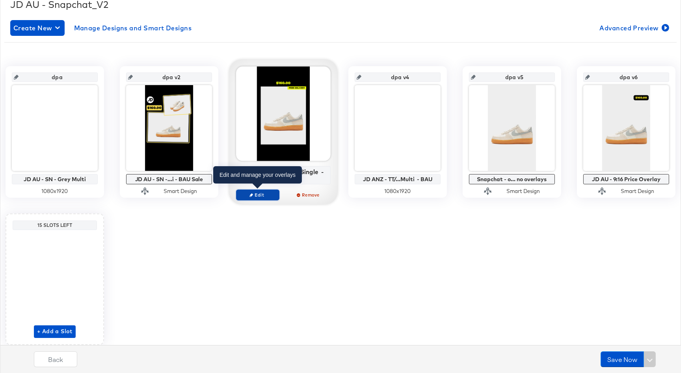
click at [267, 195] on span "Edit" at bounding box center [258, 195] width 36 height 6
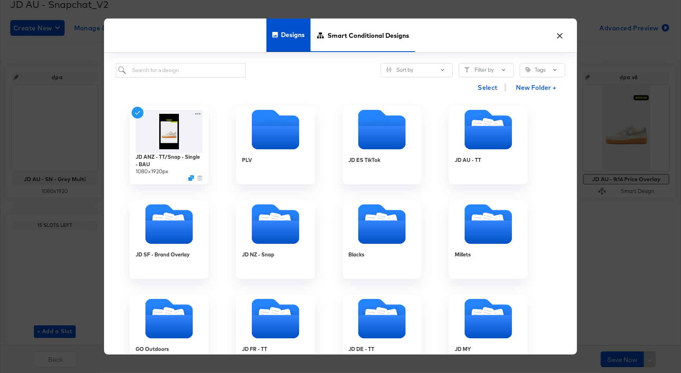
click at [367, 30] on span "Smart Conditional Designs" at bounding box center [368, 35] width 82 height 35
type input "dpa v5"
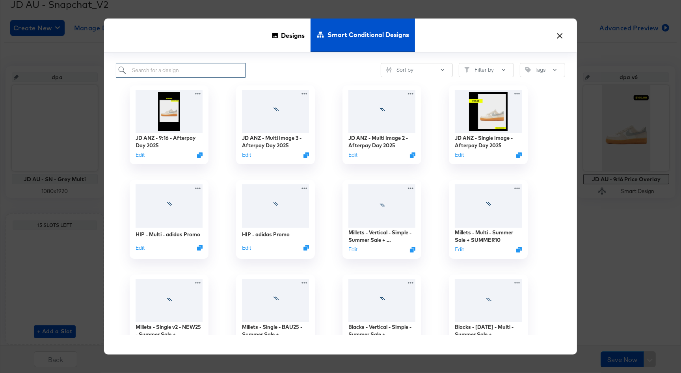
click at [182, 73] on input "search" at bounding box center [181, 70] width 130 height 15
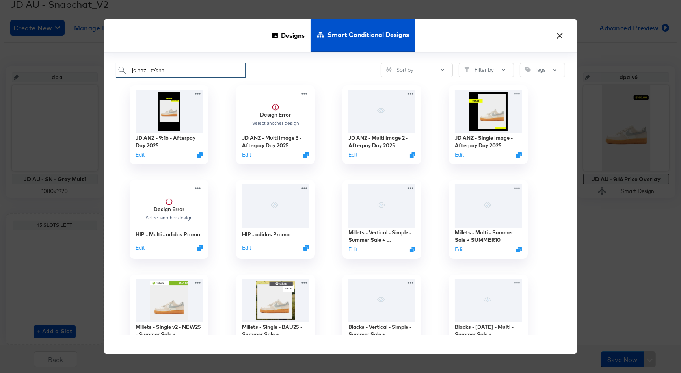
type input "jd anz - tt/snao"
type input "dpa v5"
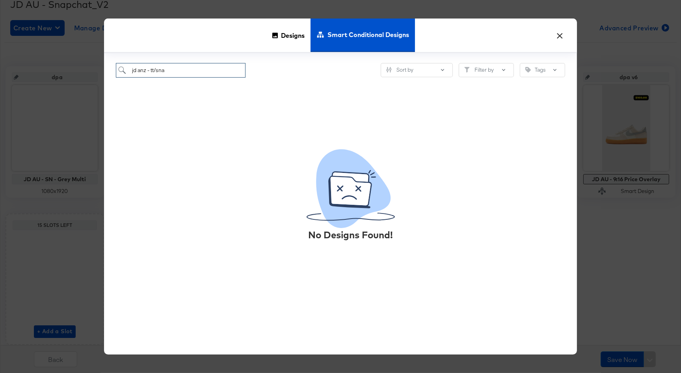
type input "jd anz - tt/snap"
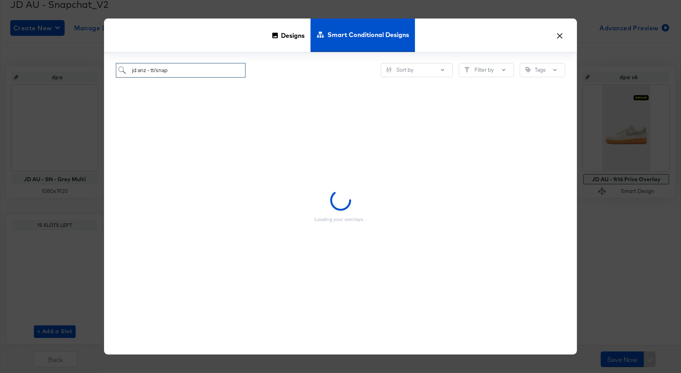
type input "dpa v5"
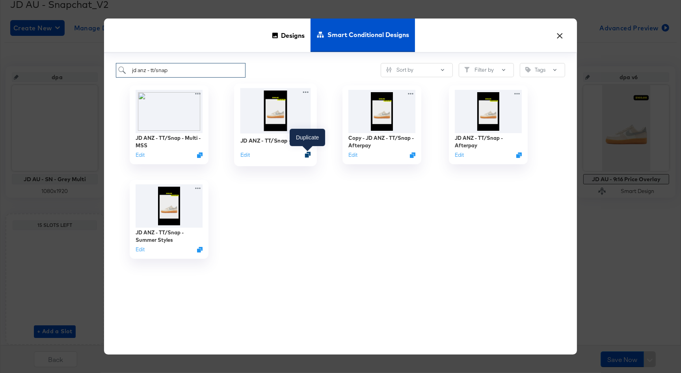
type input "jd anz - tt/snap"
click at [309, 154] on icon "Duplicate" at bounding box center [308, 155] width 6 height 6
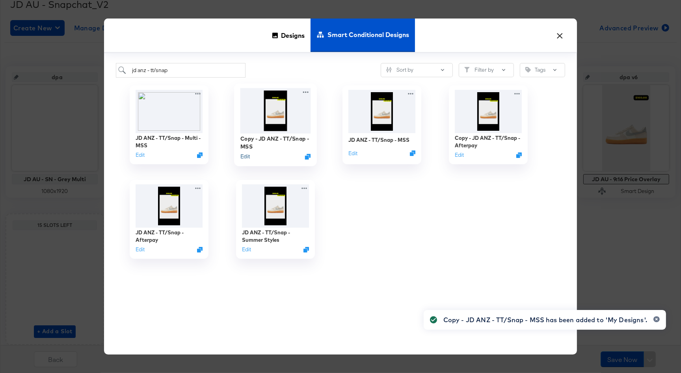
click at [247, 157] on button "Edit" at bounding box center [244, 156] width 9 height 7
type input "dpa v5"
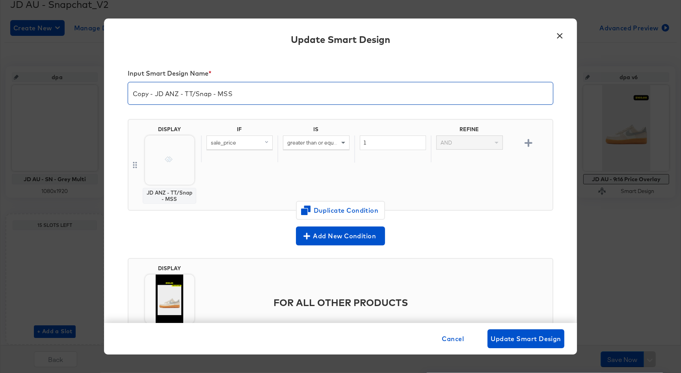
drag, startPoint x: 156, startPoint y: 95, endPoint x: 115, endPoint y: 91, distance: 40.8
click at [115, 91] on div "Input Smart Design Name * Copy - JD ANZ - TT/Snap - MSS DISPLAY JD ANZ - TT/Sna…" at bounding box center [340, 189] width 473 height 268
drag, startPoint x: 219, startPoint y: 94, endPoint x: 195, endPoint y: 94, distance: 24.0
click at [195, 94] on input "JD ANZ - TT/Snap - MSS" at bounding box center [340, 90] width 425 height 22
type input "JD ANZ - TT/Snap - Afterpay Day 2025"
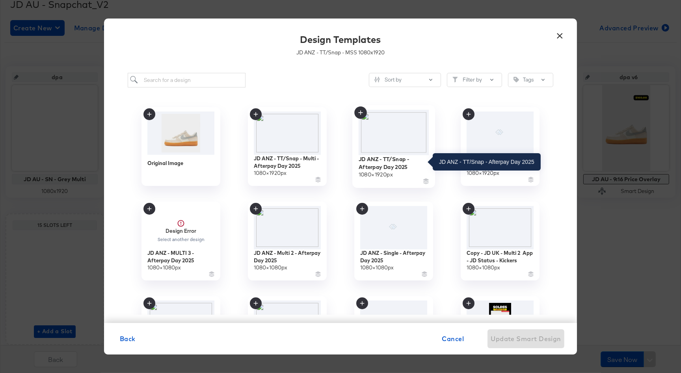
click at [372, 165] on div "JD ANZ - TT/Snap - Afterpay Day 2025" at bounding box center [394, 162] width 71 height 15
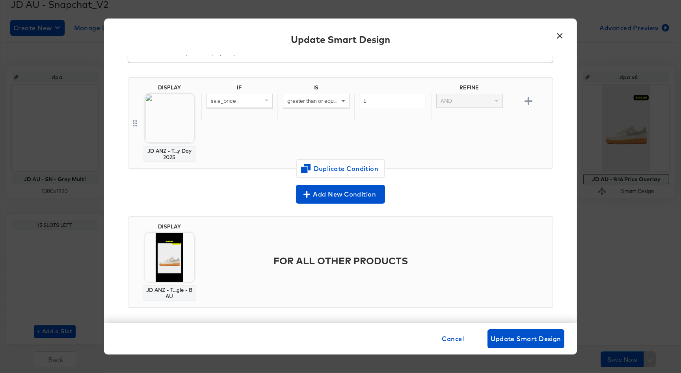
scroll to position [44, 0]
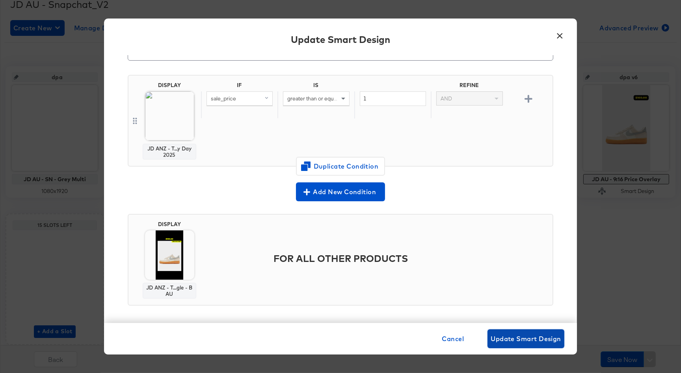
click at [499, 338] on span "Update Smart Design" at bounding box center [526, 338] width 71 height 11
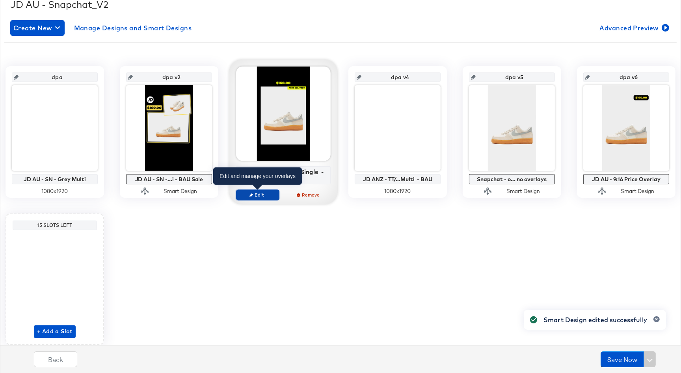
click at [264, 192] on span "Edit" at bounding box center [258, 195] width 36 height 6
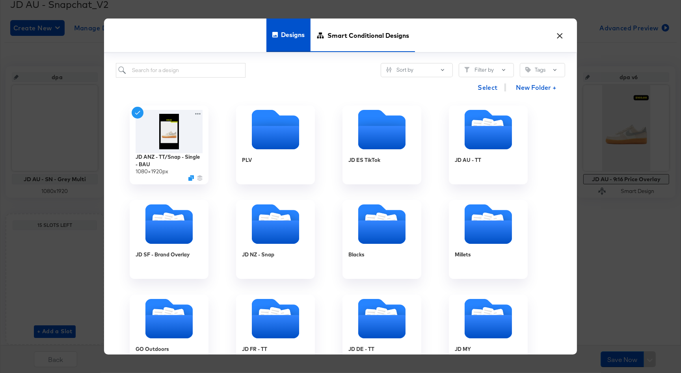
click at [344, 40] on span "Smart Conditional Designs" at bounding box center [368, 35] width 82 height 35
type input "dpa v5"
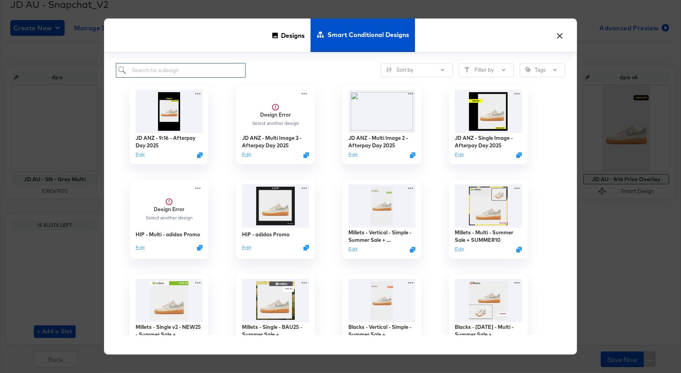
click at [177, 73] on input "search" at bounding box center [181, 70] width 130 height 15
type input "anz"
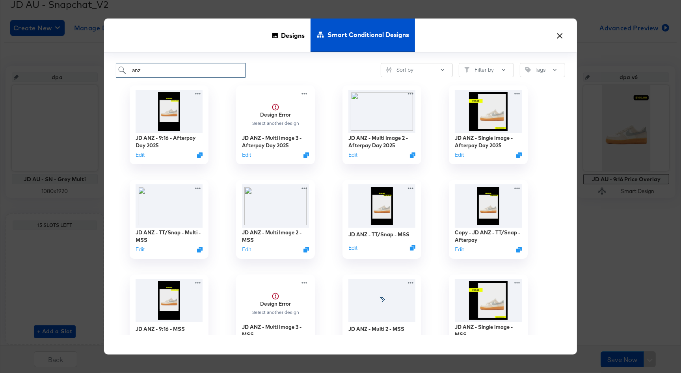
type input "dpa v5"
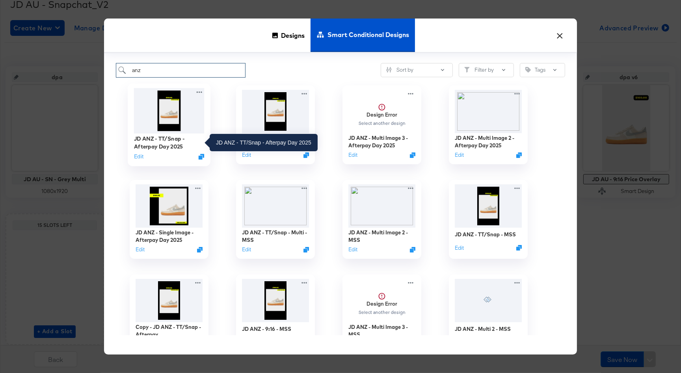
type input "anz"
click at [166, 139] on div "JD ANZ - TT/Snap - Afterpay Day 2025" at bounding box center [169, 142] width 71 height 15
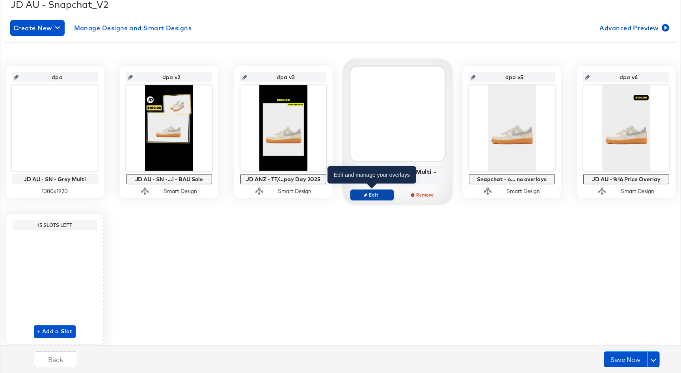
click at [371, 192] on span "Edit" at bounding box center [372, 195] width 36 height 6
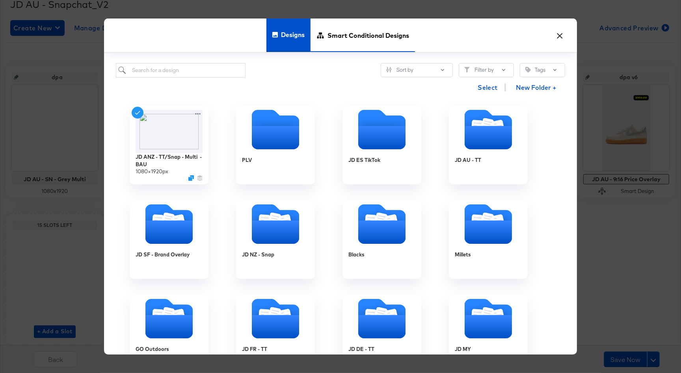
click at [348, 35] on span "Smart Conditional Designs" at bounding box center [368, 35] width 82 height 35
type input "dpa v5"
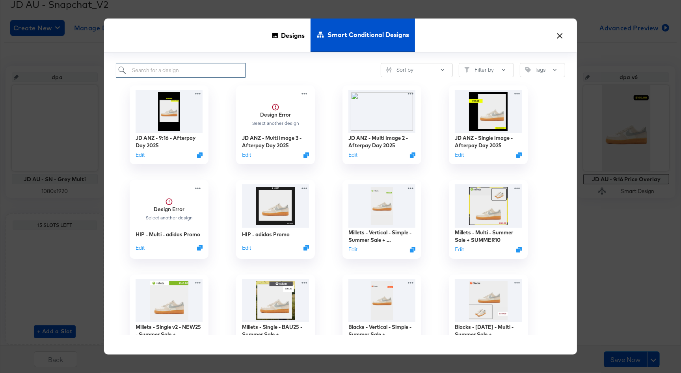
click at [193, 73] on input "search" at bounding box center [181, 70] width 130 height 15
type input "anz"
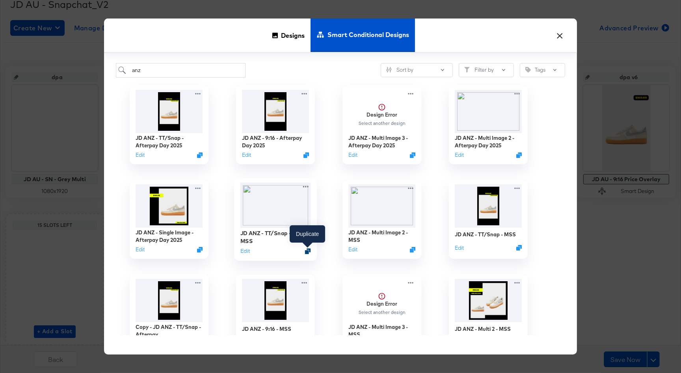
click at [308, 252] on icon "Duplicate" at bounding box center [308, 251] width 6 height 6
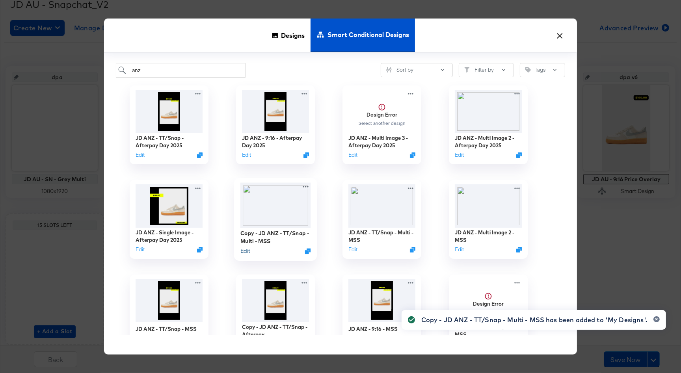
click at [244, 252] on button "Edit" at bounding box center [244, 250] width 9 height 7
type input "dpa v5"
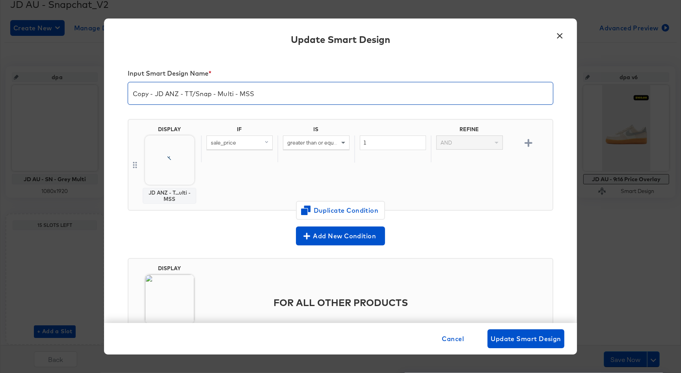
drag, startPoint x: 155, startPoint y: 94, endPoint x: 112, endPoint y: 91, distance: 43.4
click at [112, 91] on div "Input Smart Design Name * Copy - JD ANZ - TT/Snap - Multi - MSS DISPLAY JD ANZ …" at bounding box center [340, 189] width 473 height 268
drag, startPoint x: 232, startPoint y: 96, endPoint x: 218, endPoint y: 96, distance: 14.2
click at [218, 96] on input "JD ANZ - TT/Snap - Multi - MSS" at bounding box center [340, 90] width 425 height 22
type input "JD ANZ - TT/Snap - Multi - Afterpay Day 2025"
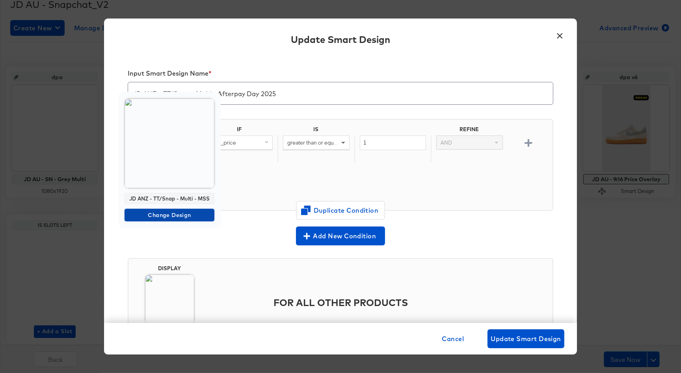
click at [177, 215] on span "Change Design" at bounding box center [170, 215] width 84 height 10
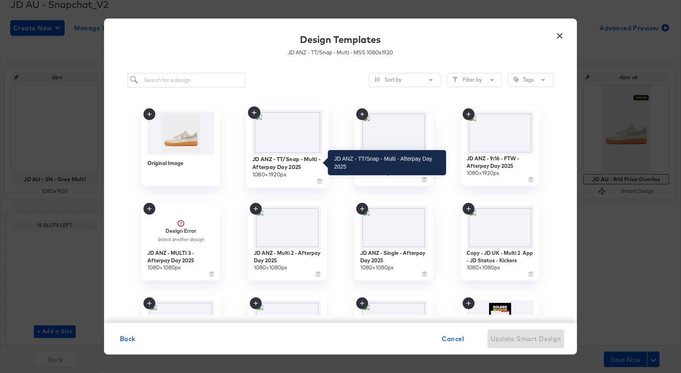
click at [269, 169] on div "JD ANZ - TT/Snap - Multi - Afterpay Day 2025" at bounding box center [287, 162] width 71 height 15
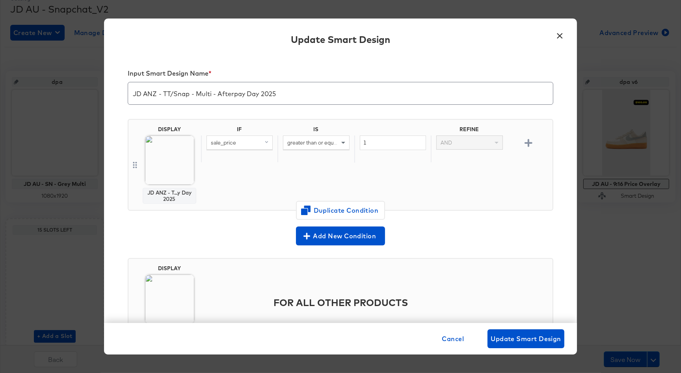
scroll to position [113, 0]
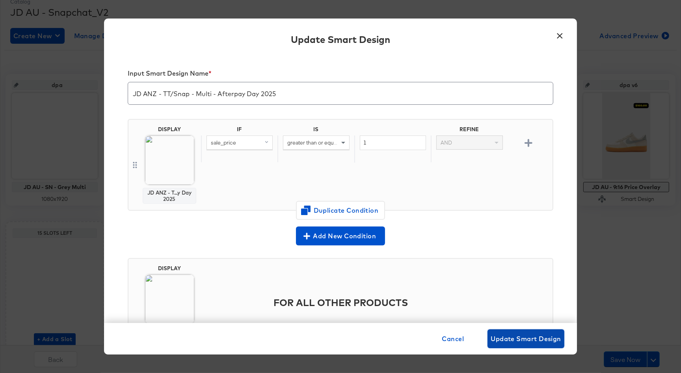
click at [506, 333] on button "Update Smart Design" at bounding box center [525, 338] width 77 height 19
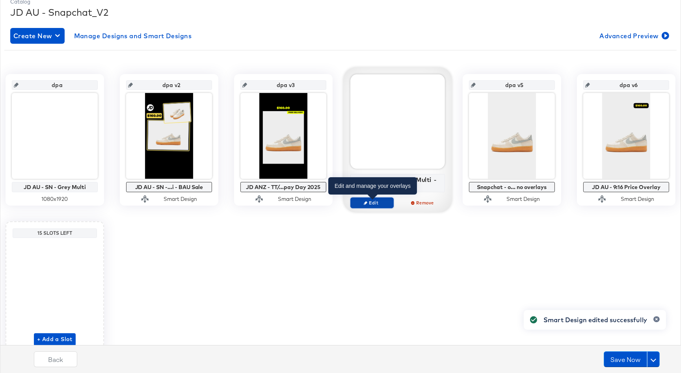
click at [373, 206] on button "Edit" at bounding box center [371, 202] width 43 height 11
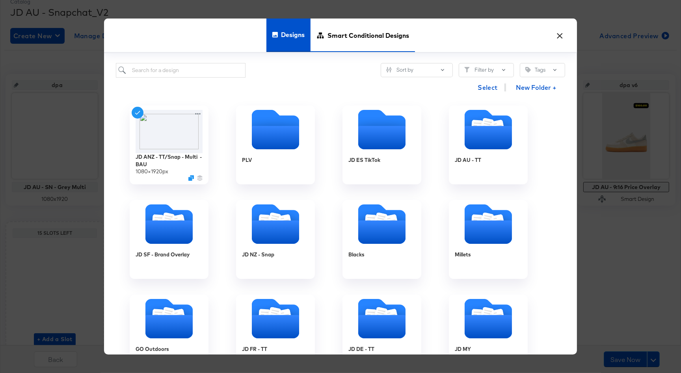
click at [341, 39] on span "Smart Conditional Designs" at bounding box center [368, 35] width 82 height 35
type input "dpa v5"
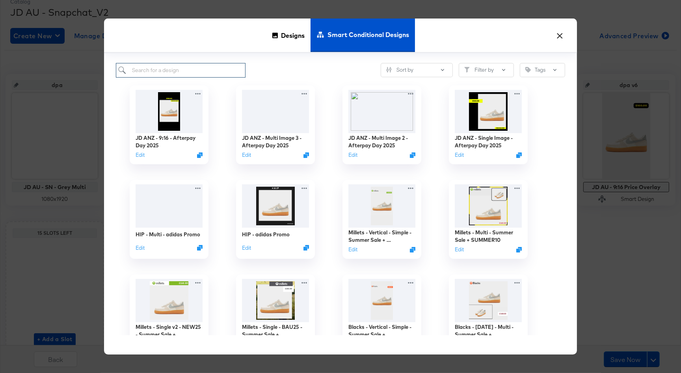
click at [173, 73] on input "search" at bounding box center [181, 70] width 130 height 15
type input "anz"
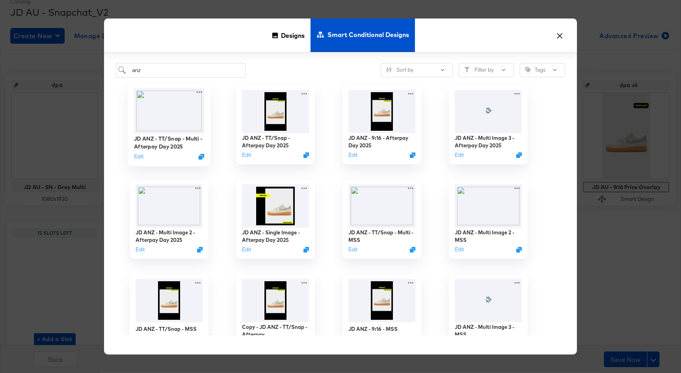
click at [171, 114] on img at bounding box center [169, 110] width 71 height 45
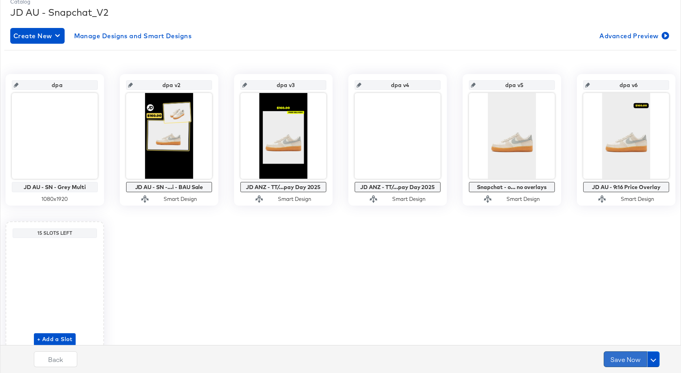
click at [620, 362] on button "Save Now" at bounding box center [625, 359] width 43 height 16
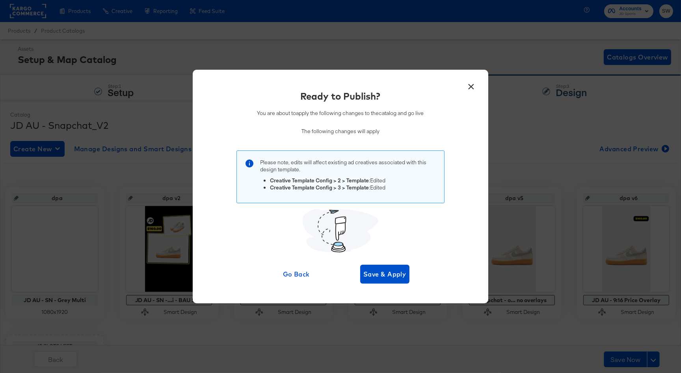
drag, startPoint x: 471, startPoint y: 86, endPoint x: 588, endPoint y: 126, distance: 123.2
click at [472, 86] on button "×" at bounding box center [471, 85] width 14 height 14
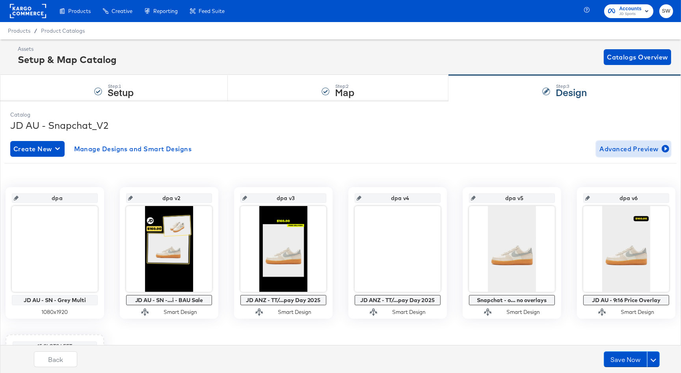
click at [615, 143] on span "Advanced Preview" at bounding box center [633, 148] width 68 height 11
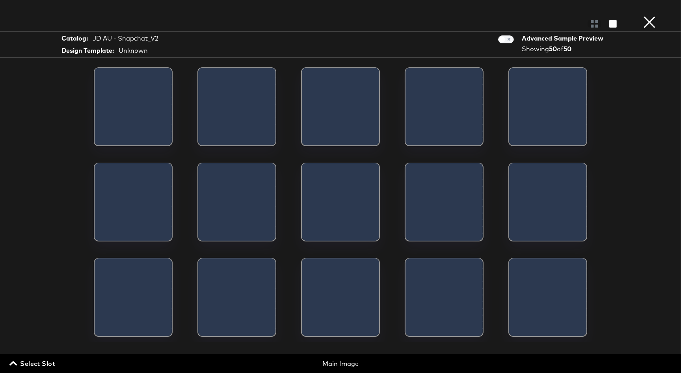
click at [46, 358] on div "Select Slot Main Image" at bounding box center [340, 361] width 681 height 15
click at [45, 359] on span "Select Slot" at bounding box center [33, 363] width 44 height 11
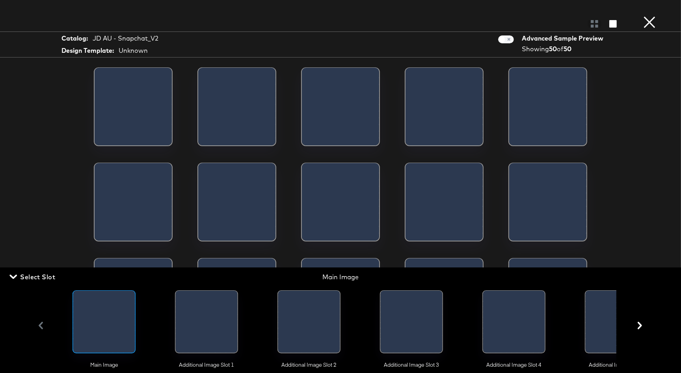
click at [179, 330] on div at bounding box center [177, 324] width 3 height 66
click at [40, 276] on span "Select Slot" at bounding box center [33, 277] width 44 height 11
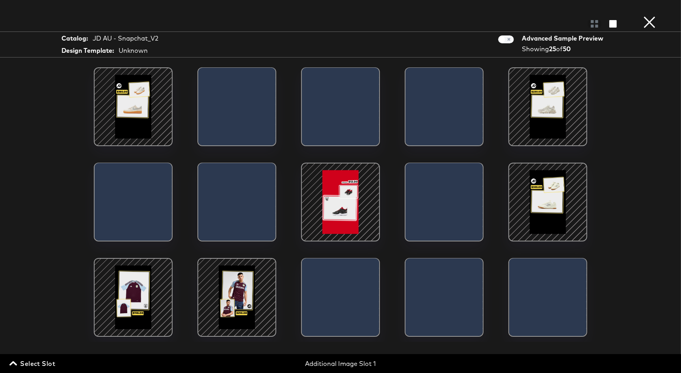
click at [45, 365] on span "Select Slot" at bounding box center [33, 363] width 44 height 11
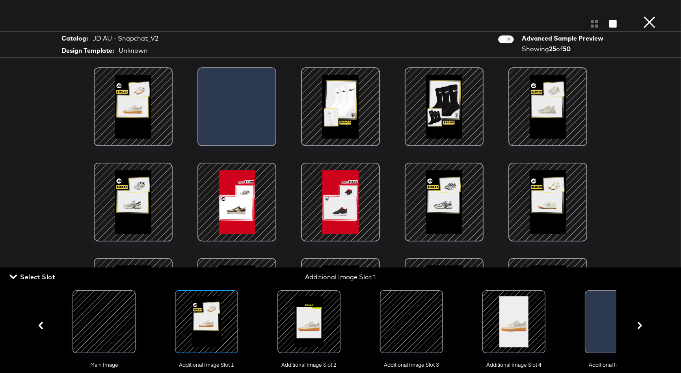
click at [320, 319] on div at bounding box center [309, 322] width 54 height 54
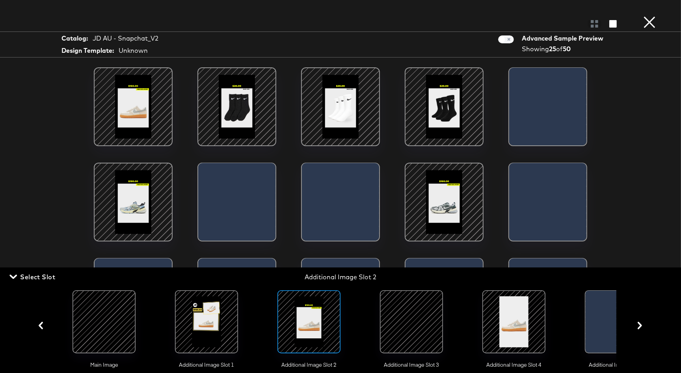
click at [48, 277] on span "Select Slot" at bounding box center [33, 277] width 44 height 11
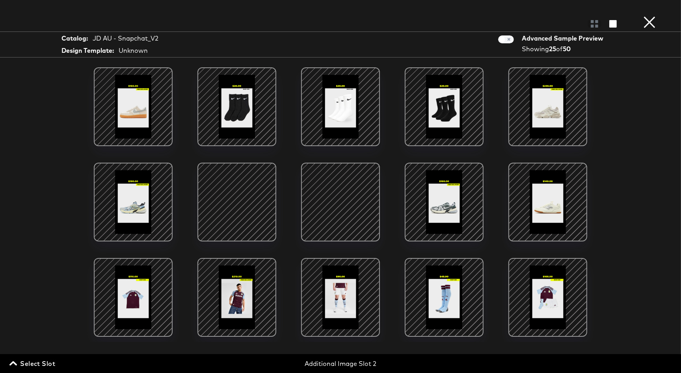
click at [30, 362] on span "Select Slot" at bounding box center [33, 363] width 44 height 11
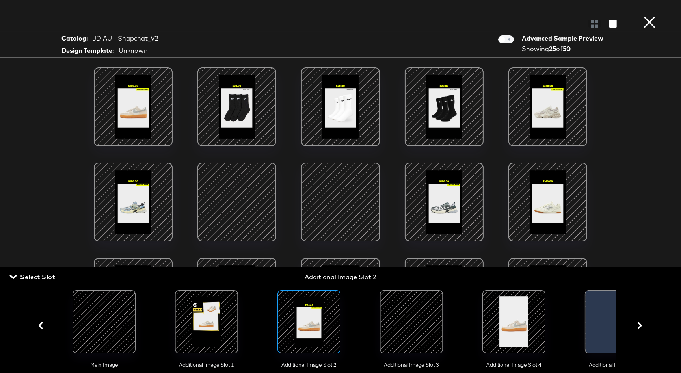
click at [402, 304] on div at bounding box center [412, 322] width 54 height 54
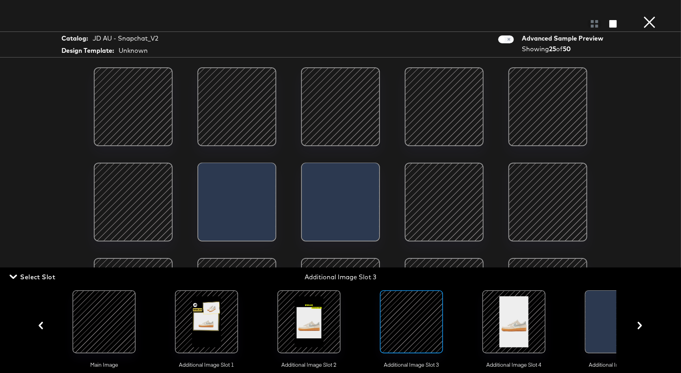
click at [47, 276] on span "Select Slot" at bounding box center [33, 277] width 44 height 11
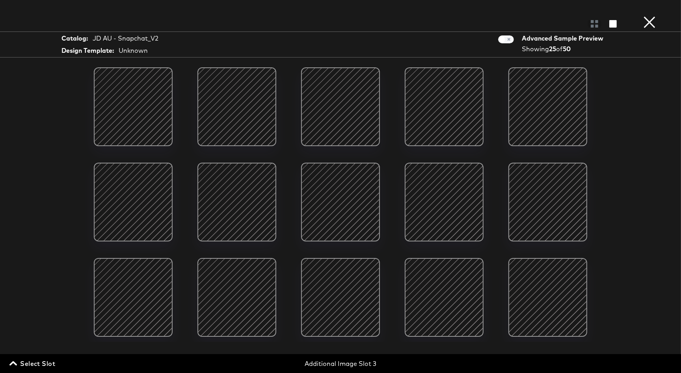
click at [651, 16] on button "×" at bounding box center [650, 8] width 16 height 16
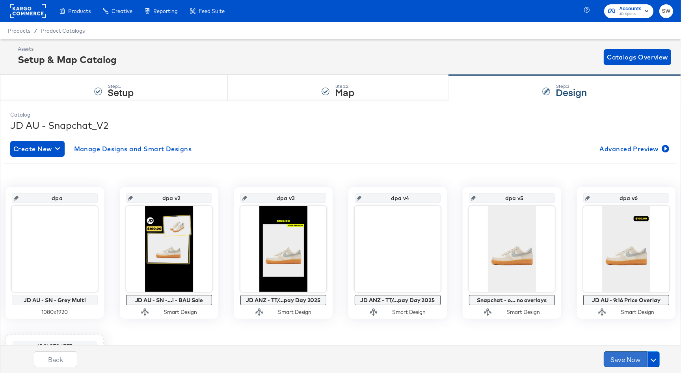
click at [630, 359] on button "Save Now" at bounding box center [625, 359] width 43 height 16
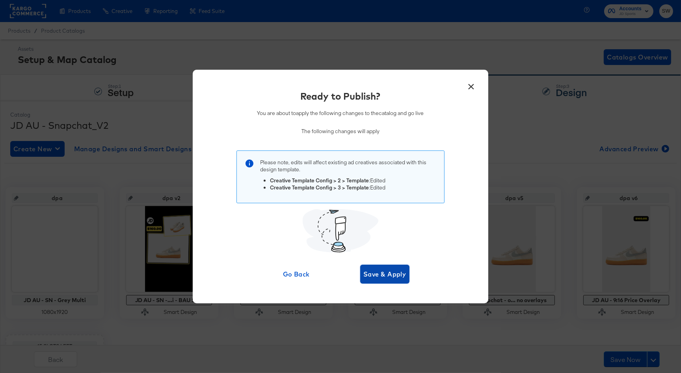
click at [386, 278] on span "Save & Apply" at bounding box center [384, 274] width 43 height 11
type input "dpa v5"
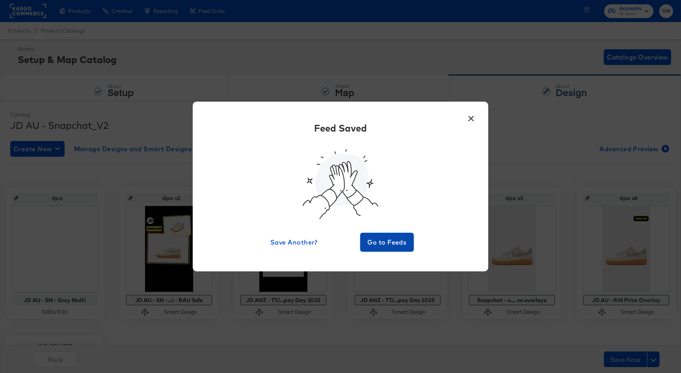
click at [386, 238] on span "Go to Feeds" at bounding box center [386, 242] width 47 height 11
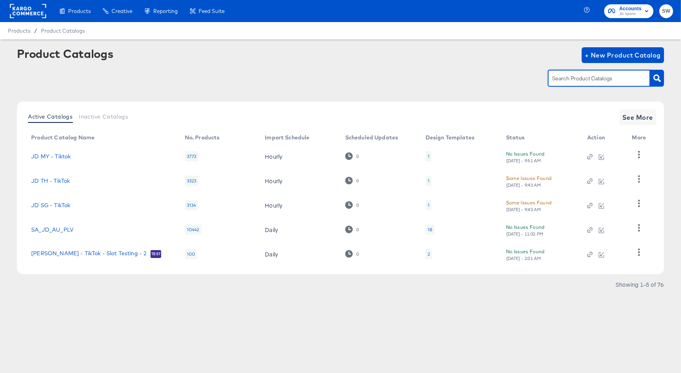
click at [584, 79] on input "text" at bounding box center [593, 78] width 84 height 9
type input "nz"
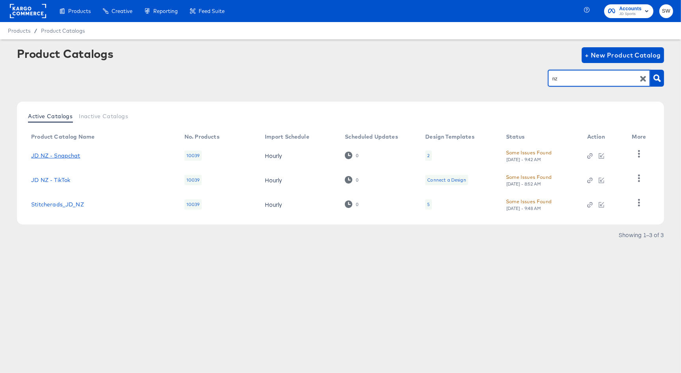
click at [63, 155] on link "JD NZ - Snapchat" at bounding box center [55, 155] width 49 height 6
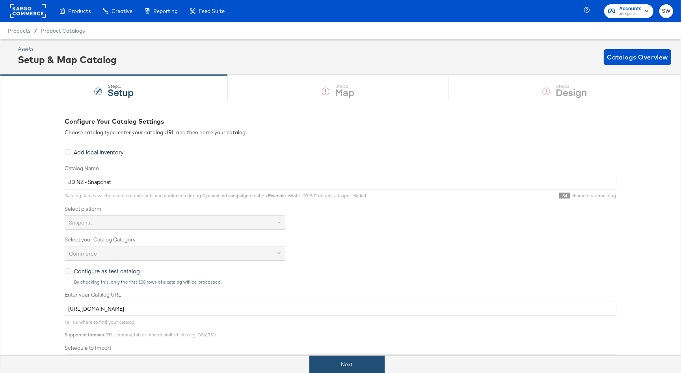
click at [330, 371] on button "Next" at bounding box center [346, 365] width 75 height 18
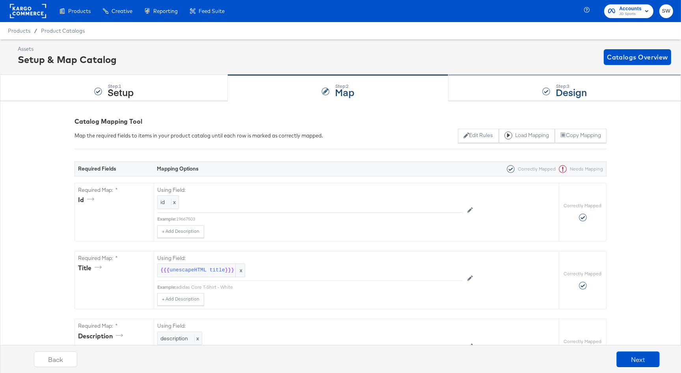
click at [503, 86] on div "Step: 3 Design" at bounding box center [564, 88] width 232 height 26
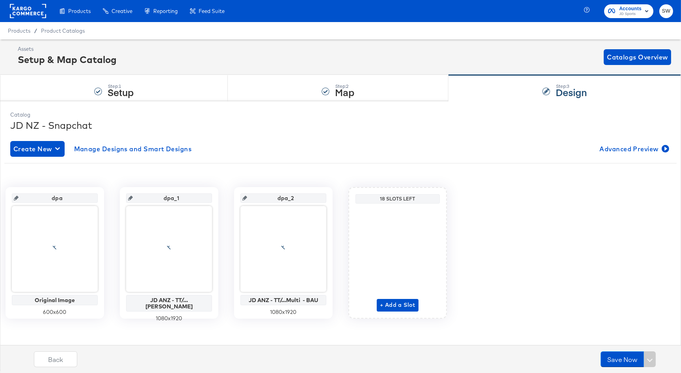
scroll to position [2, 0]
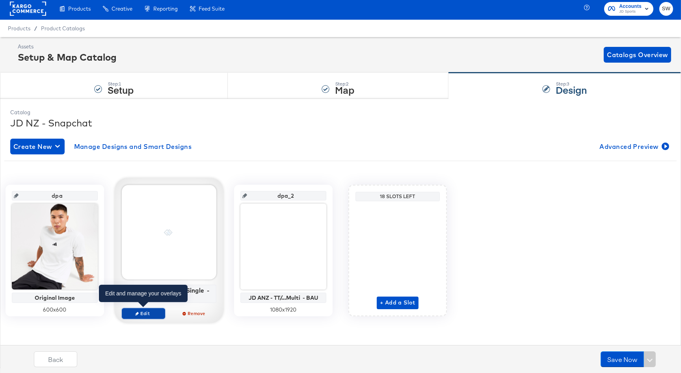
click at [140, 311] on span "Edit" at bounding box center [143, 314] width 36 height 6
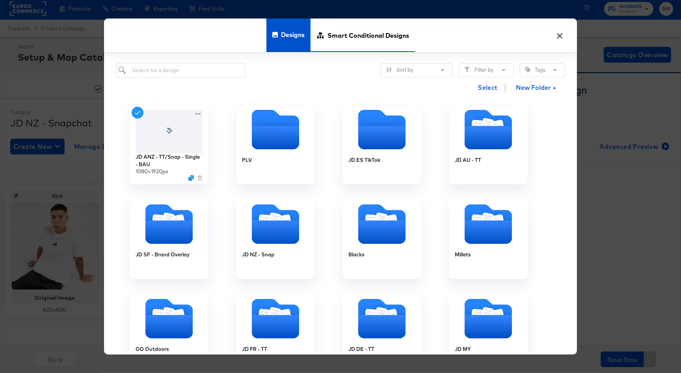
click at [330, 44] on span "Smart Conditional Designs" at bounding box center [368, 35] width 82 height 35
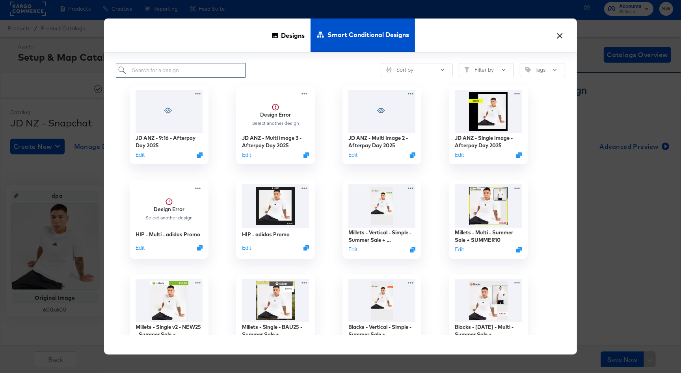
click at [163, 72] on input "search" at bounding box center [181, 70] width 130 height 15
type input "anz"
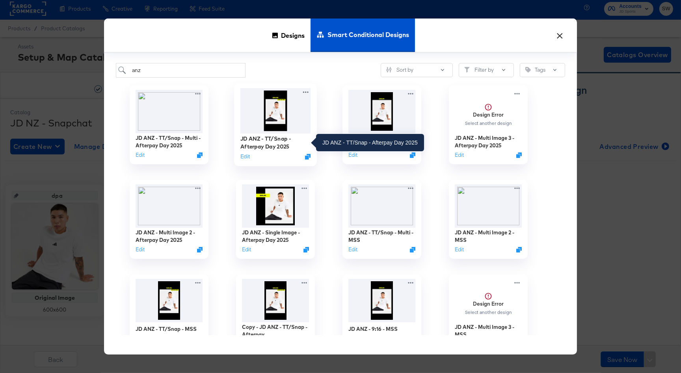
click at [247, 142] on div "JD ANZ - TT/Snap - Afterpay Day 2025" at bounding box center [275, 142] width 71 height 15
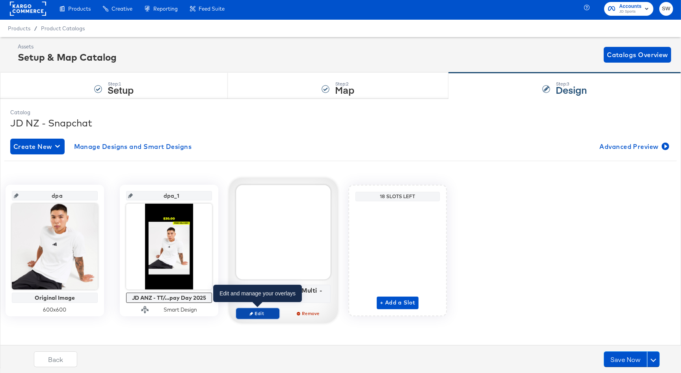
click at [257, 311] on span "Edit" at bounding box center [258, 314] width 36 height 6
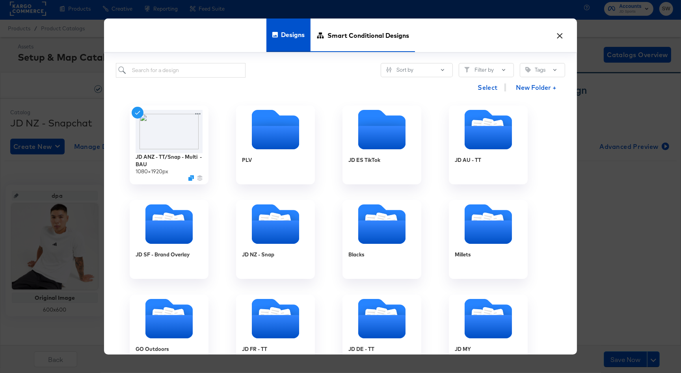
click at [356, 41] on span "Smart Conditional Designs" at bounding box center [368, 35] width 82 height 35
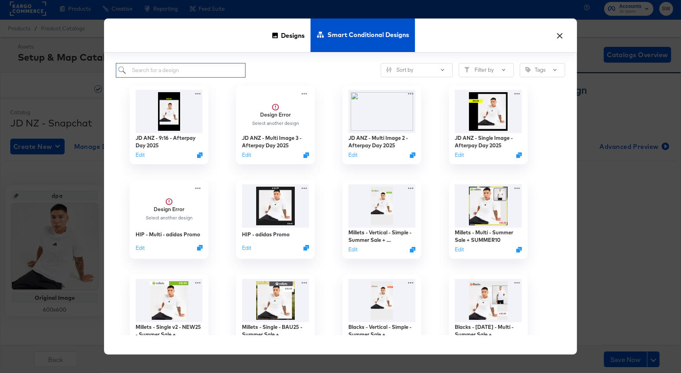
click at [167, 72] on input "search" at bounding box center [181, 70] width 130 height 15
type input "anz"
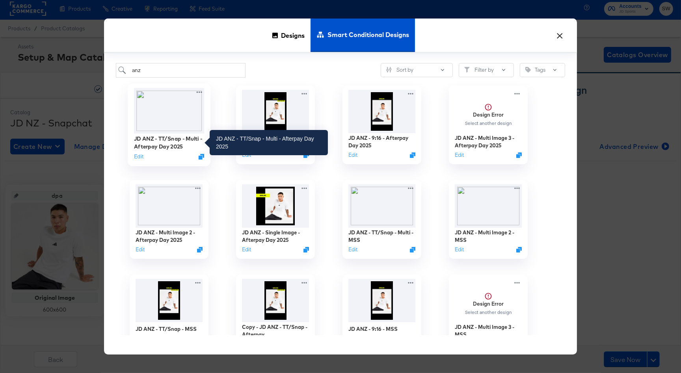
click at [157, 143] on div "JD ANZ - TT/Snap - Multi - Afterpay Day 2025" at bounding box center [169, 142] width 71 height 15
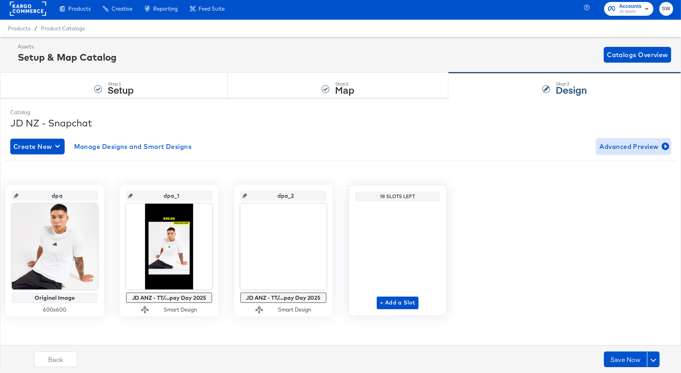
click at [639, 145] on span "Advanced Preview" at bounding box center [633, 146] width 68 height 11
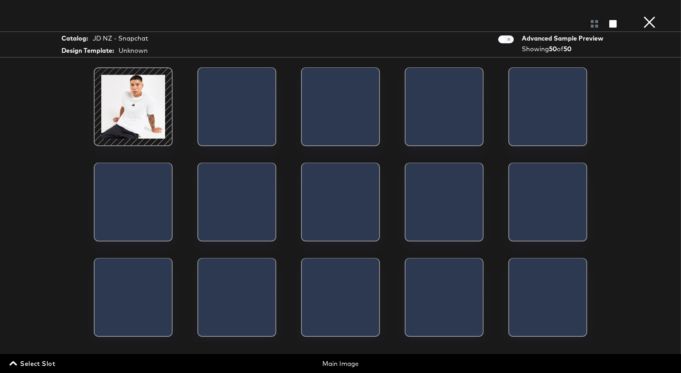
click at [28, 368] on span "Select Slot" at bounding box center [33, 363] width 44 height 11
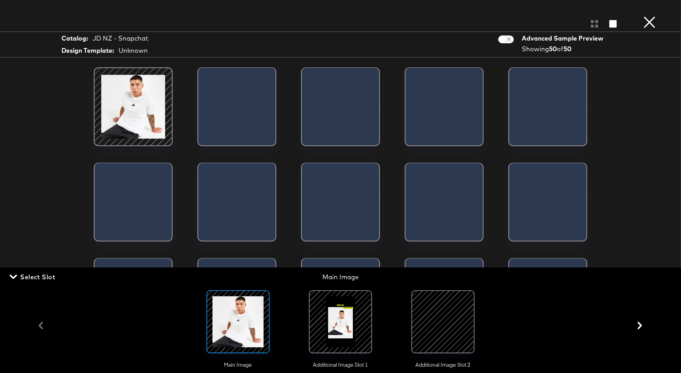
click at [333, 317] on div at bounding box center [341, 322] width 54 height 54
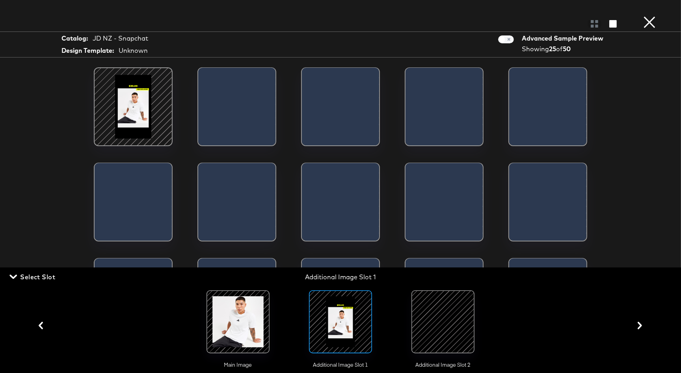
click at [42, 276] on span "Select Slot" at bounding box center [33, 277] width 44 height 11
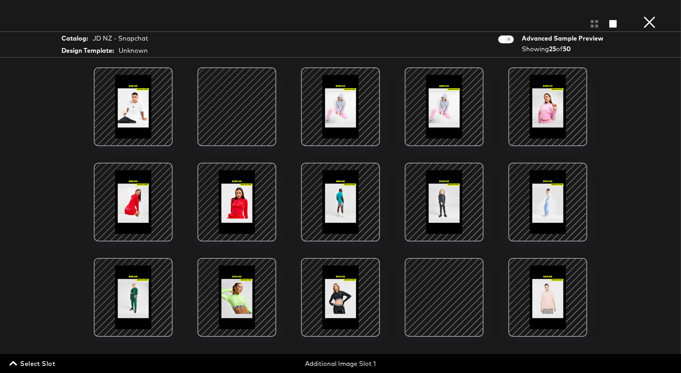
click at [40, 366] on span "Select Slot" at bounding box center [33, 363] width 44 height 11
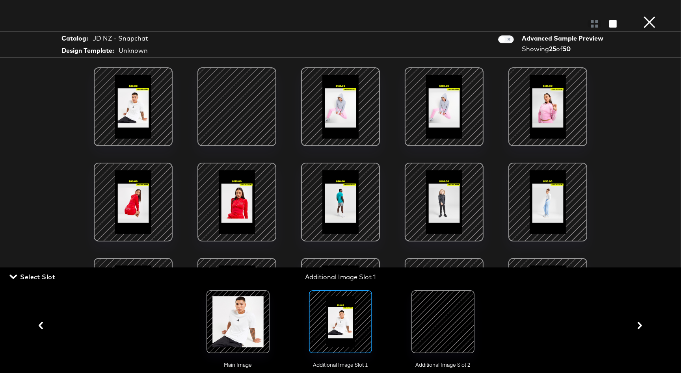
click at [439, 305] on div at bounding box center [443, 322] width 54 height 54
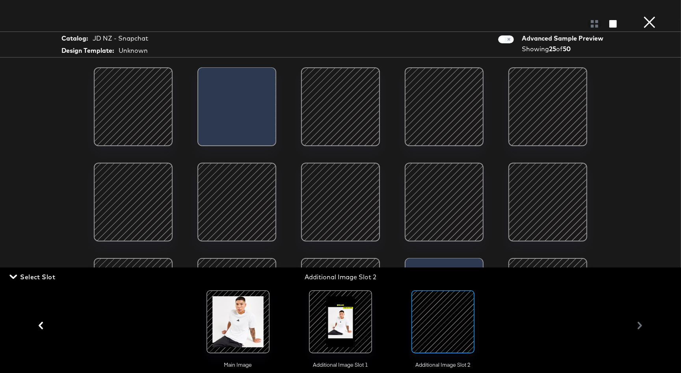
click at [37, 277] on span "Select Slot" at bounding box center [33, 277] width 44 height 11
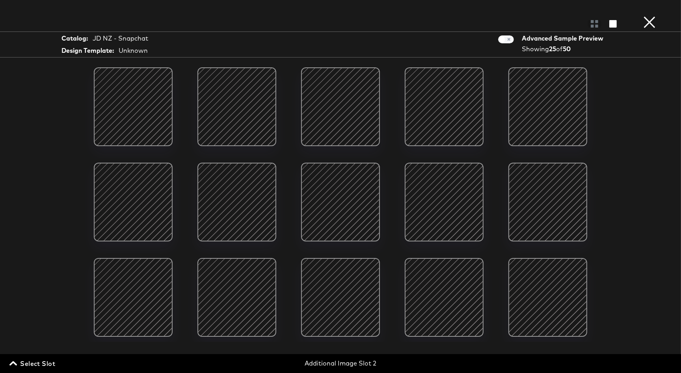
click at [648, 16] on button "×" at bounding box center [650, 8] width 16 height 16
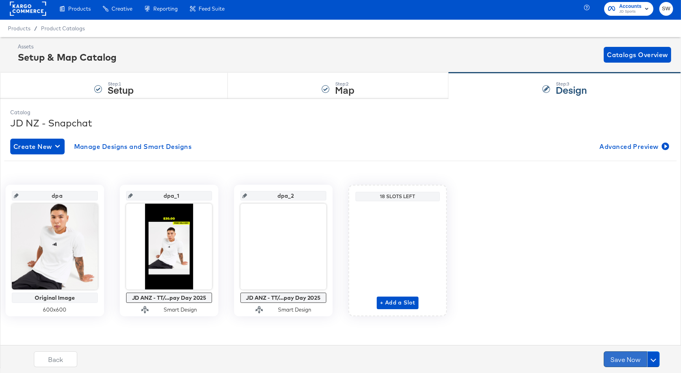
click at [622, 361] on button "Save Now" at bounding box center [625, 359] width 43 height 16
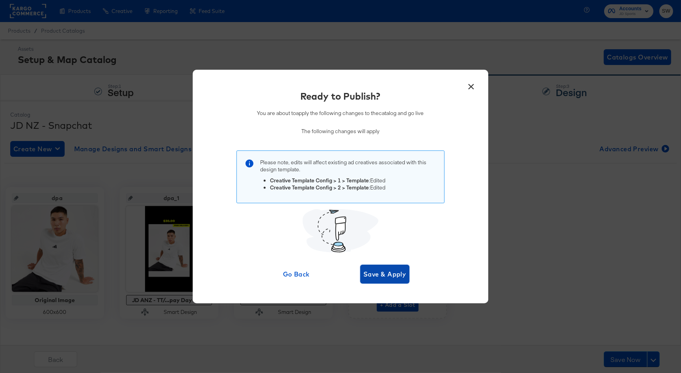
click at [390, 277] on span "Save & Apply" at bounding box center [384, 274] width 43 height 11
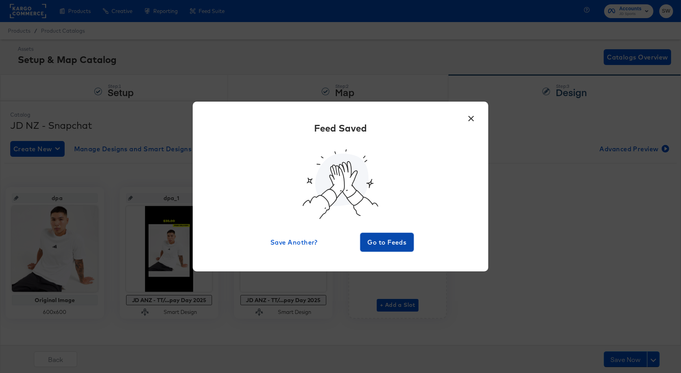
click at [397, 244] on span "Go to Feeds" at bounding box center [386, 242] width 47 height 11
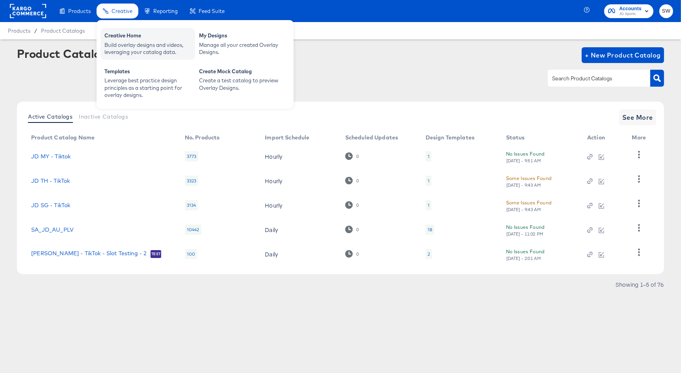
click at [124, 39] on div "Creative Home" at bounding box center [147, 36] width 87 height 9
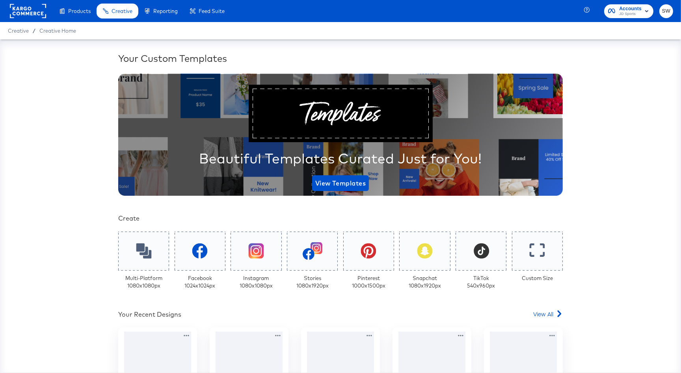
scroll to position [119, 0]
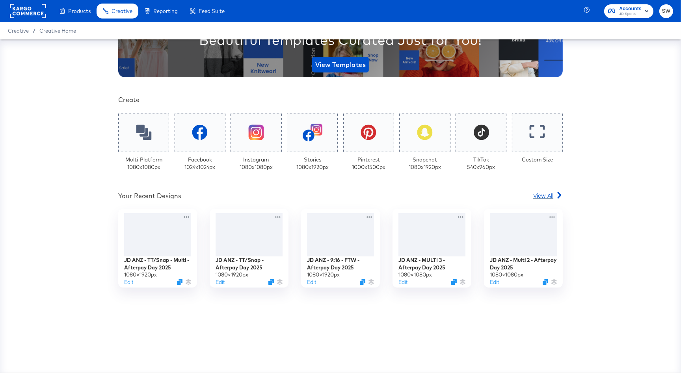
click at [552, 195] on span "View All" at bounding box center [543, 196] width 20 height 8
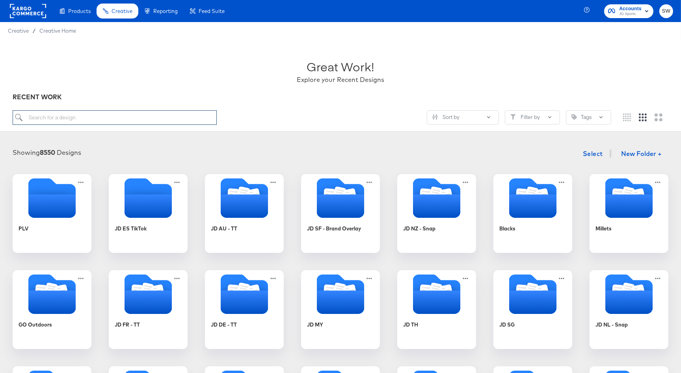
click at [131, 120] on input "search" at bounding box center [115, 117] width 204 height 15
type input "anz"
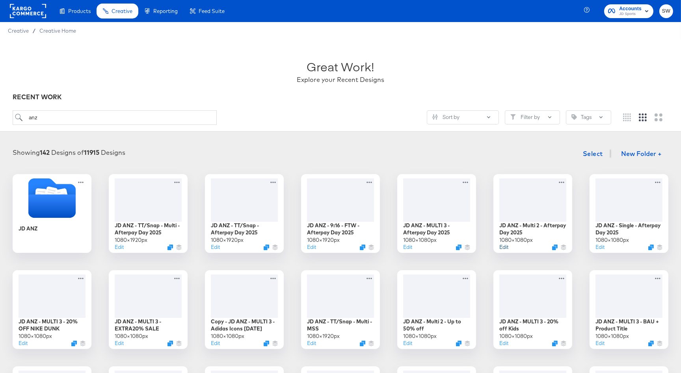
click at [499, 249] on button "Edit" at bounding box center [503, 247] width 9 height 7
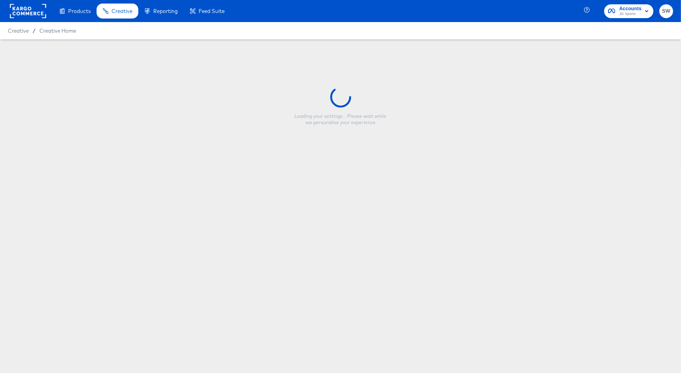
type input "JD ANZ - Multi 2 - Afterpay Day 2025"
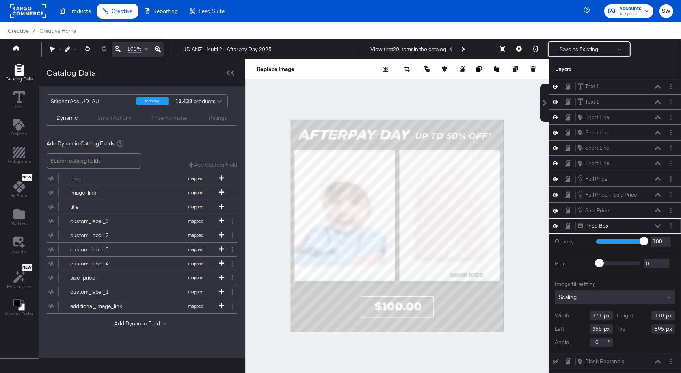
click at [657, 225] on icon at bounding box center [658, 226] width 6 height 4
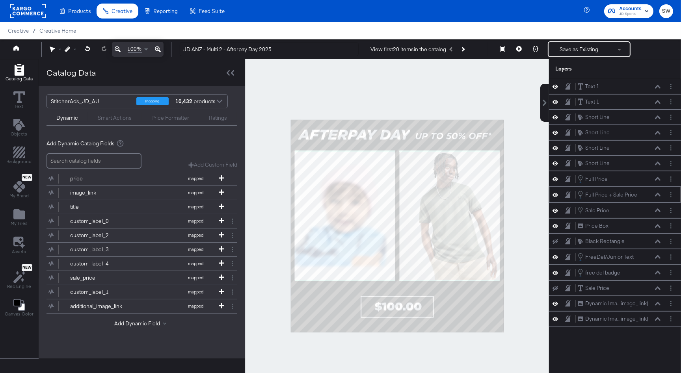
click at [658, 194] on icon at bounding box center [658, 195] width 6 height 4
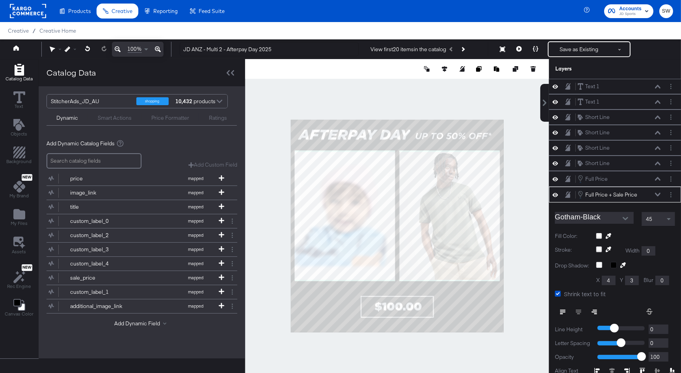
scroll to position [8, 0]
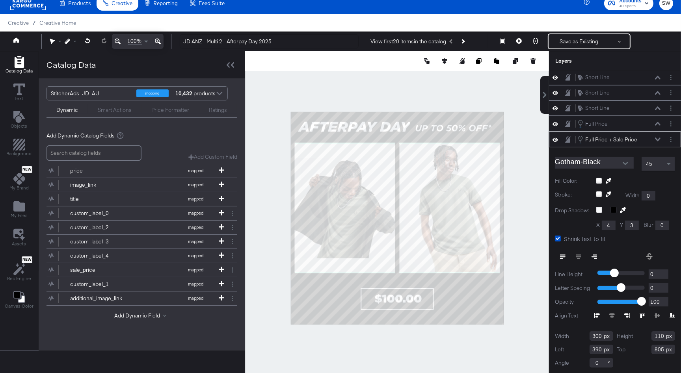
click at [656, 138] on icon at bounding box center [658, 140] width 6 height 4
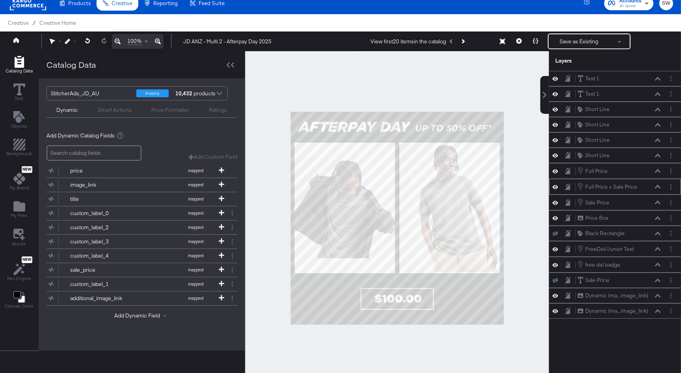
scroll to position [0, 0]
click at [658, 201] on icon at bounding box center [658, 203] width 6 height 4
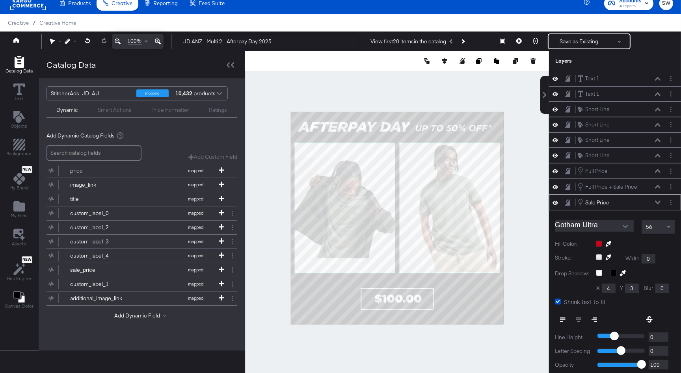
scroll to position [63, 0]
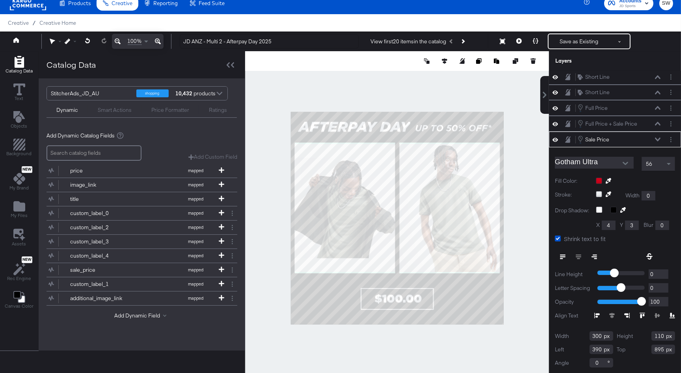
click at [599, 180] on div at bounding box center [635, 181] width 79 height 6
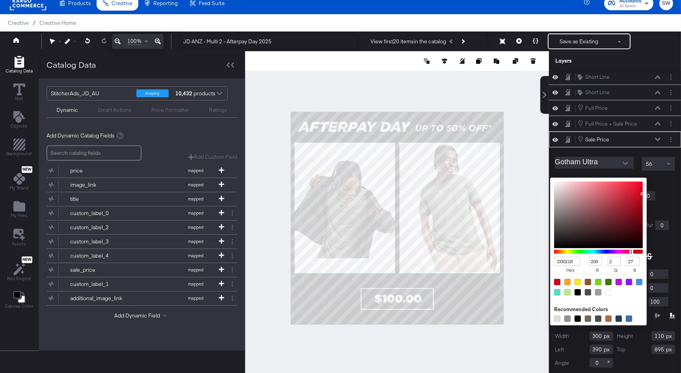
click at [558, 258] on input "D0021B" at bounding box center [567, 261] width 26 height 9
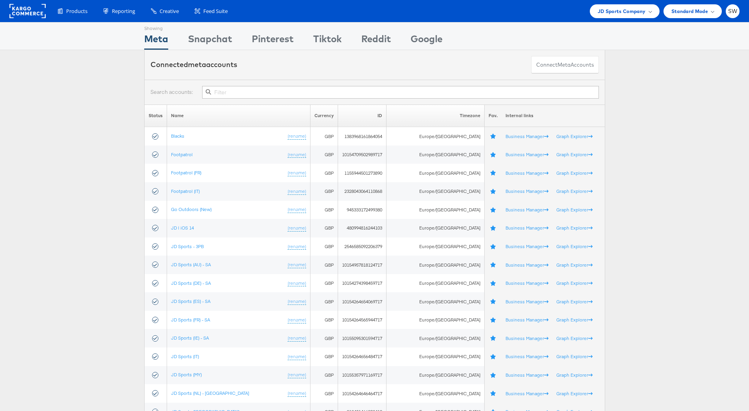
click at [258, 91] on input "text" at bounding box center [400, 92] width 396 height 13
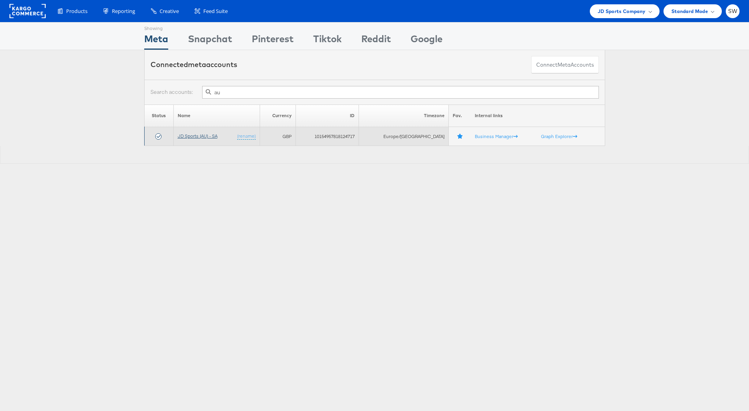
type input "au"
click at [211, 138] on link "JD Sports (AU) - SA" at bounding box center [198, 136] width 40 height 6
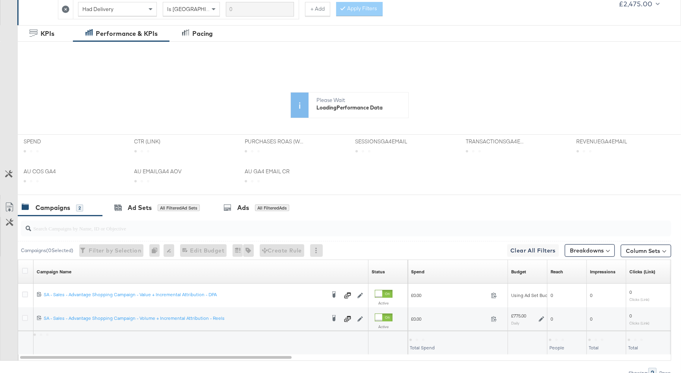
scroll to position [205, 0]
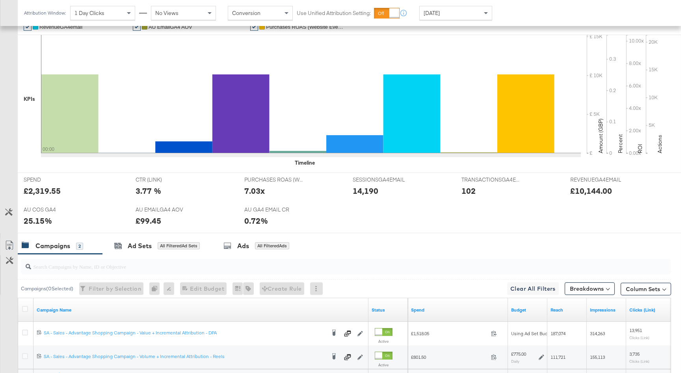
click at [25, 257] on div at bounding box center [346, 266] width 650 height 19
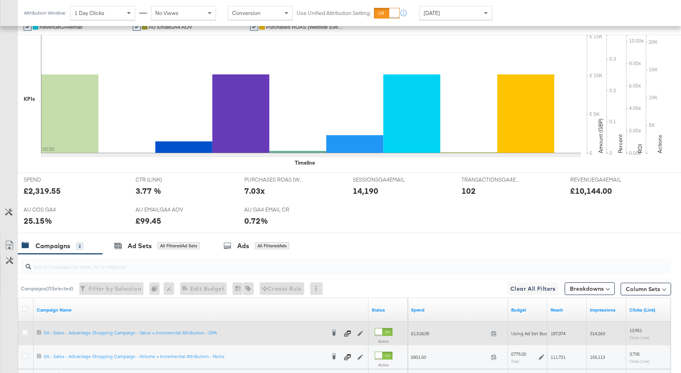
click at [27, 336] on div at bounding box center [26, 334] width 8 height 8
click at [26, 332] on icon at bounding box center [25, 333] width 6 height 6
click at [0, 0] on input "checkbox" at bounding box center [0, 0] width 0 height 0
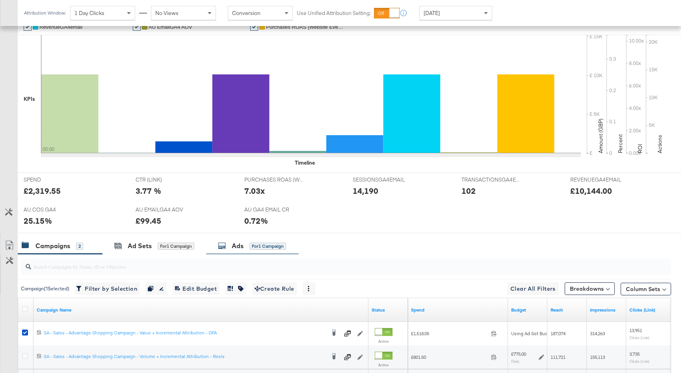
click at [240, 248] on div "Ads" at bounding box center [238, 246] width 12 height 9
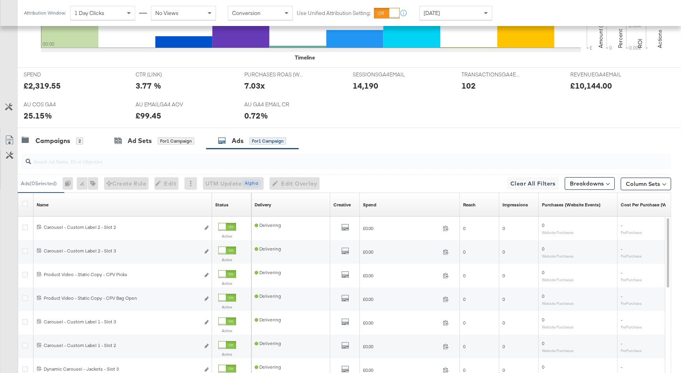
scroll to position [317, 0]
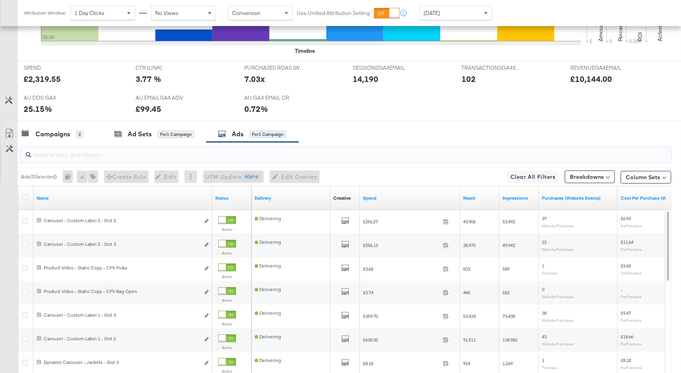
click at [218, 157] on input "search" at bounding box center [321, 151] width 581 height 15
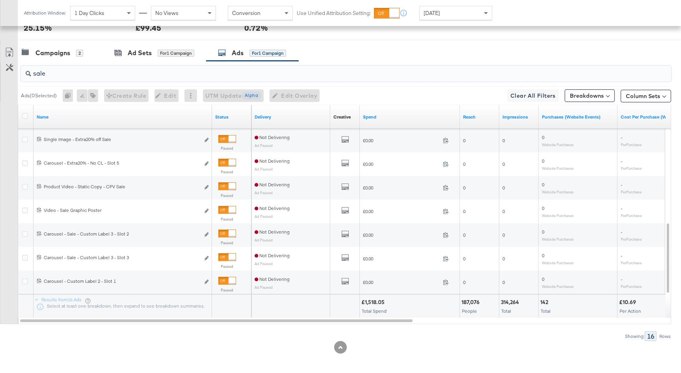
scroll to position [400, 0]
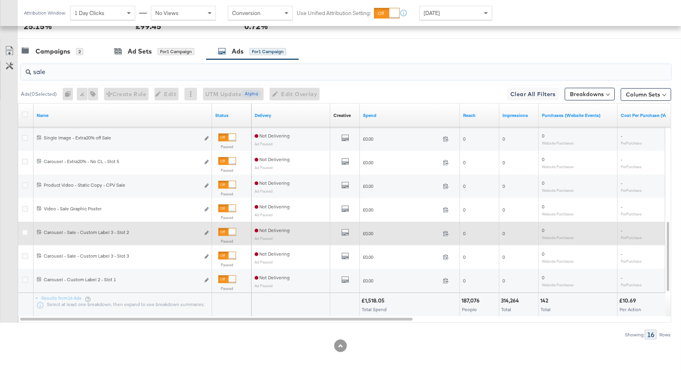
type input "sale"
click at [229, 232] on div at bounding box center [232, 232] width 7 height 7
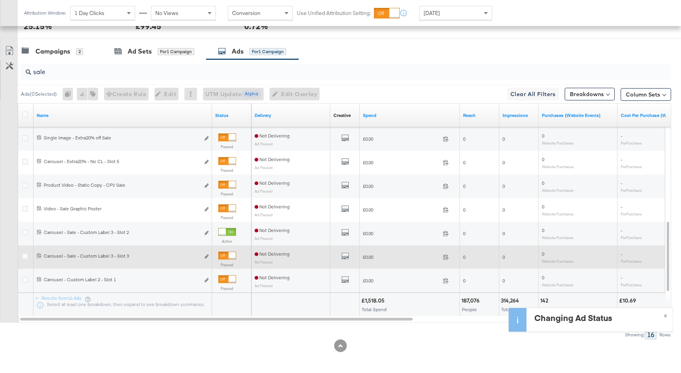
click at [229, 253] on div at bounding box center [232, 255] width 7 height 7
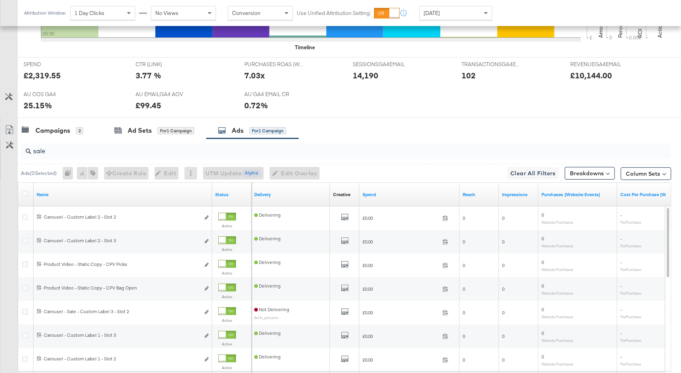
scroll to position [314, 0]
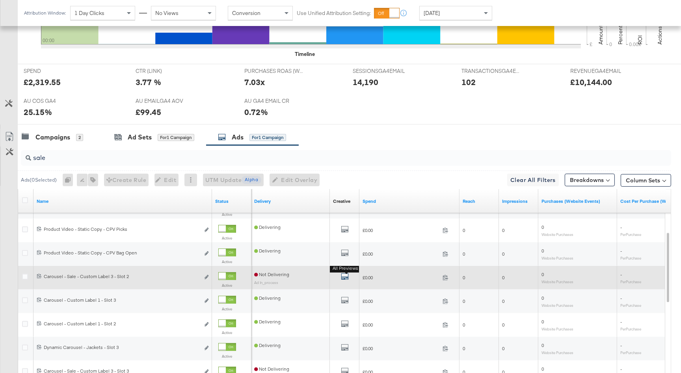
click at [343, 274] on icon "default" at bounding box center [345, 277] width 8 height 8
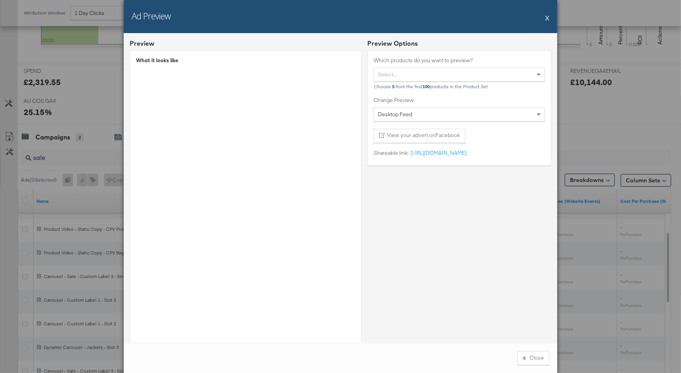
click at [548, 17] on button "X" at bounding box center [547, 18] width 4 height 16
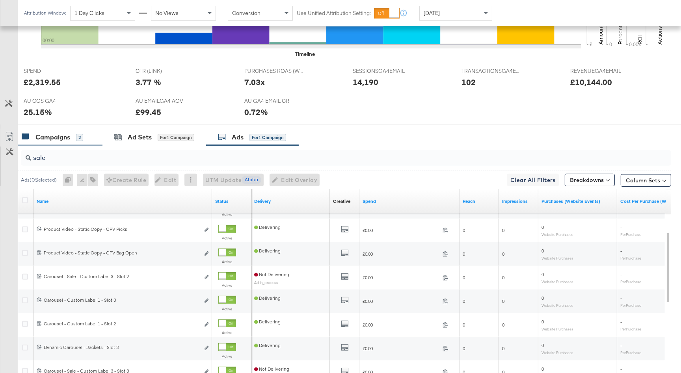
click at [82, 141] on div "Campaigns 2" at bounding box center [60, 137] width 85 height 17
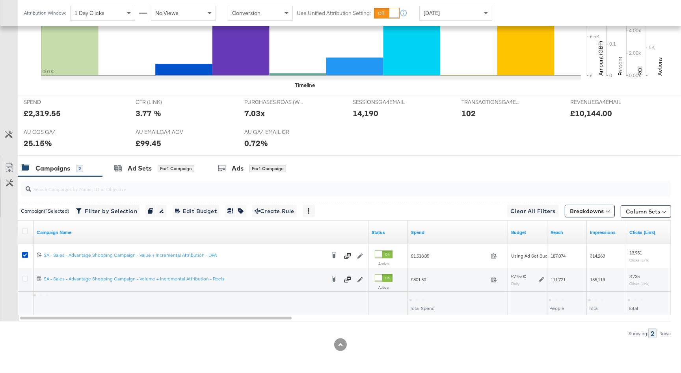
scroll to position [281, 0]
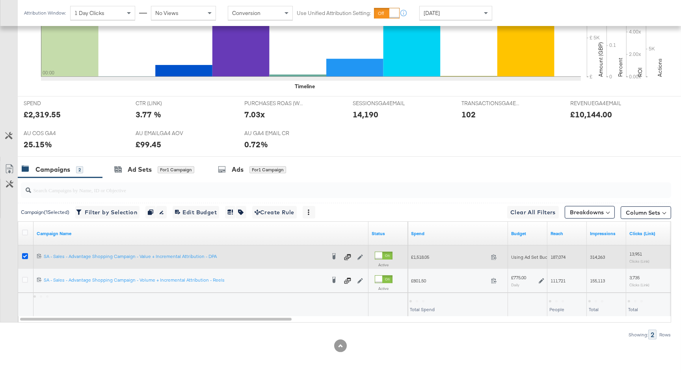
click at [26, 257] on icon at bounding box center [25, 256] width 6 height 6
click at [0, 0] on input "checkbox" at bounding box center [0, 0] width 0 height 0
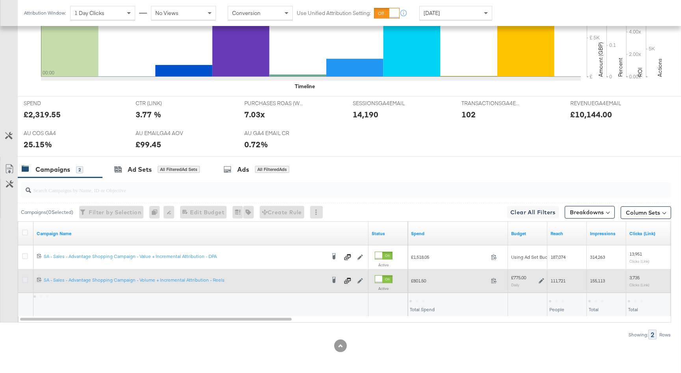
click at [25, 280] on icon at bounding box center [25, 280] width 6 height 6
click at [0, 0] on input "checkbox" at bounding box center [0, 0] width 0 height 0
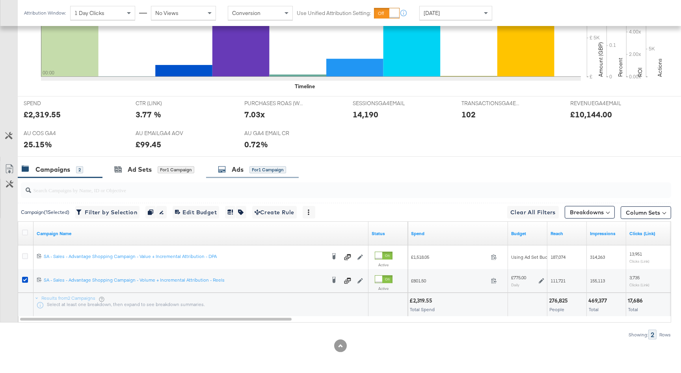
click at [253, 168] on div "for 1 Campaign" at bounding box center [267, 169] width 37 height 7
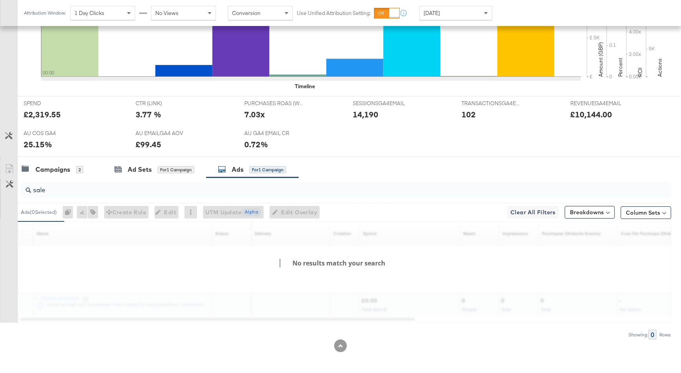
click at [52, 188] on input "sale" at bounding box center [321, 186] width 581 height 15
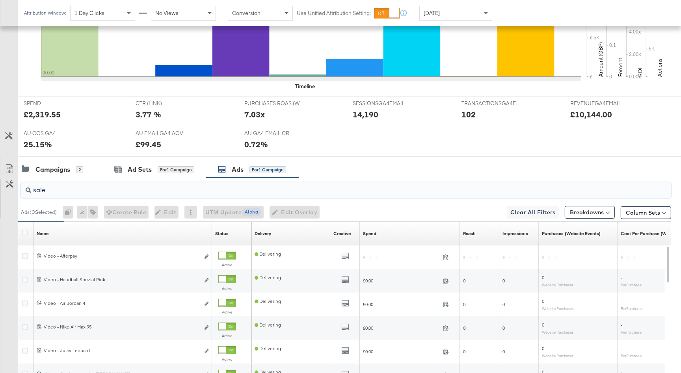
click at [52, 188] on input "sale" at bounding box center [321, 186] width 581 height 15
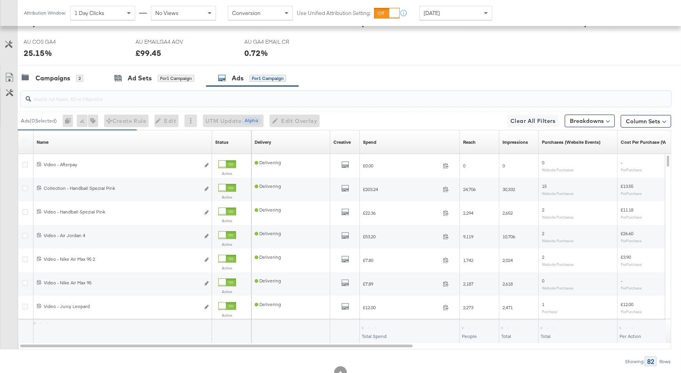
scroll to position [392, 0]
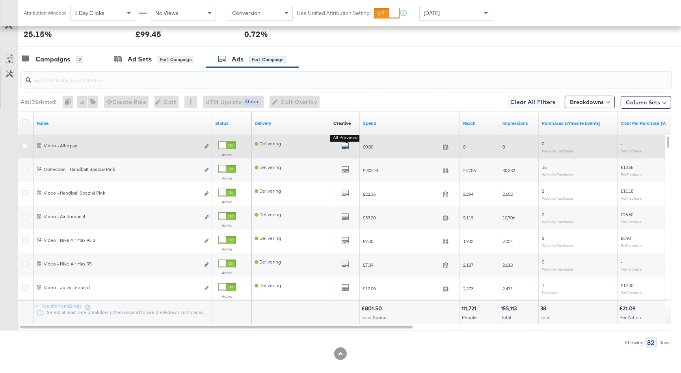
click at [344, 143] on icon "default" at bounding box center [345, 146] width 8 height 8
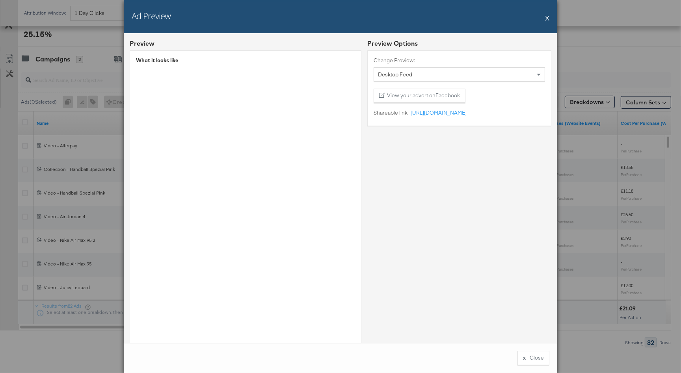
click at [547, 17] on button "X" at bounding box center [547, 18] width 4 height 16
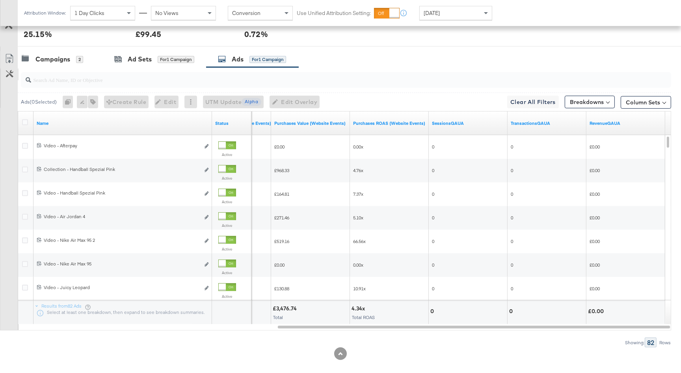
click at [7, 78] on button "Customize KPIs" at bounding box center [10, 75] width 18 height 12
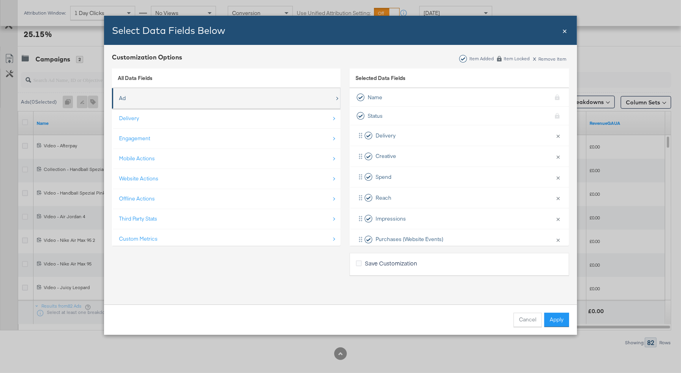
click at [160, 95] on div "Ad" at bounding box center [227, 98] width 216 height 16
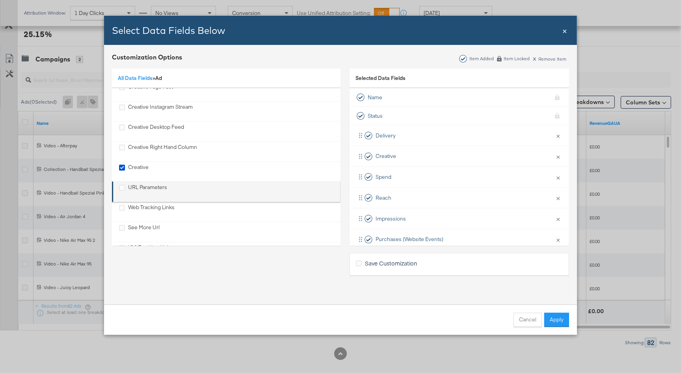
scroll to position [253, 0]
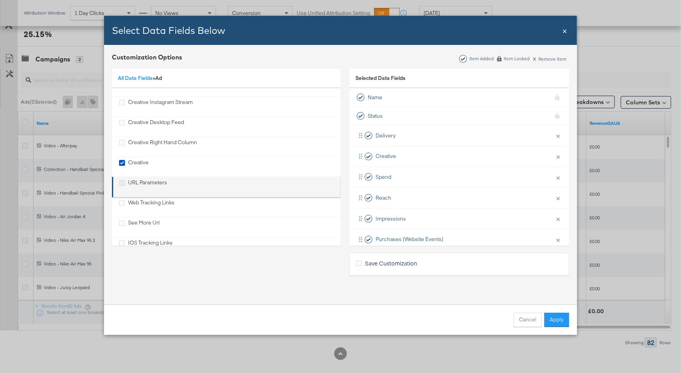
click at [119, 180] on icon "URL Parameters" at bounding box center [122, 183] width 6 height 6
click at [0, 0] on input "URL Parameters" at bounding box center [0, 0] width 0 height 0
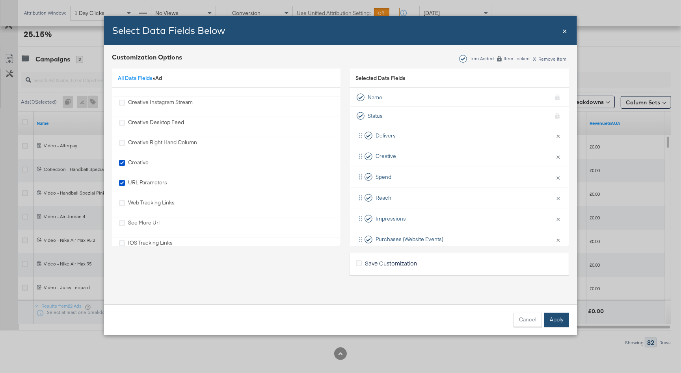
click at [559, 320] on button "Apply" at bounding box center [556, 320] width 25 height 14
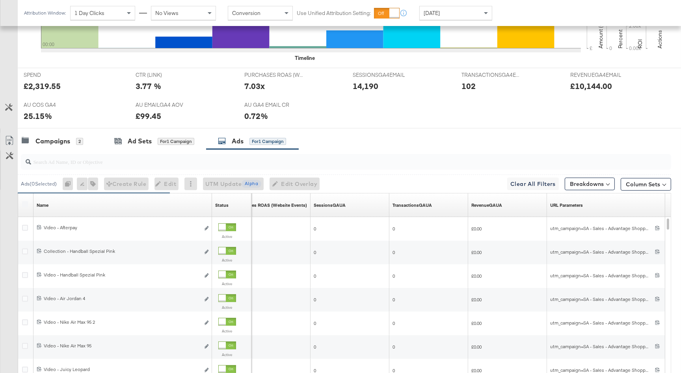
scroll to position [313, 0]
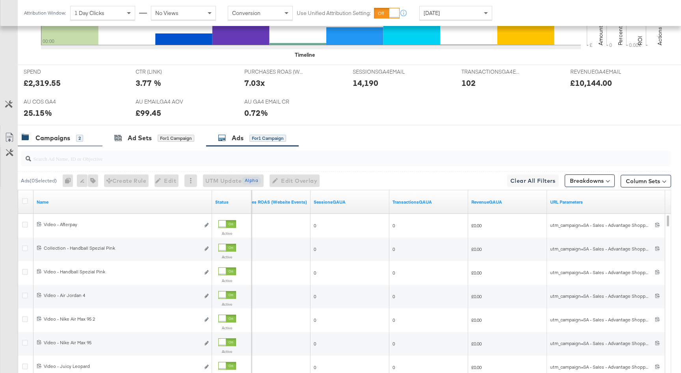
click at [56, 136] on div "Campaigns" at bounding box center [52, 138] width 35 height 9
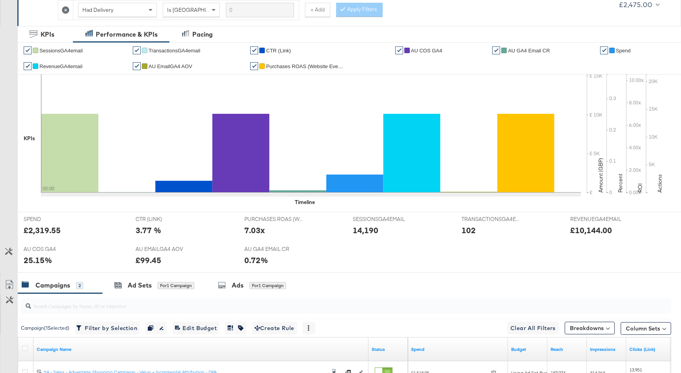
scroll to position [0, 0]
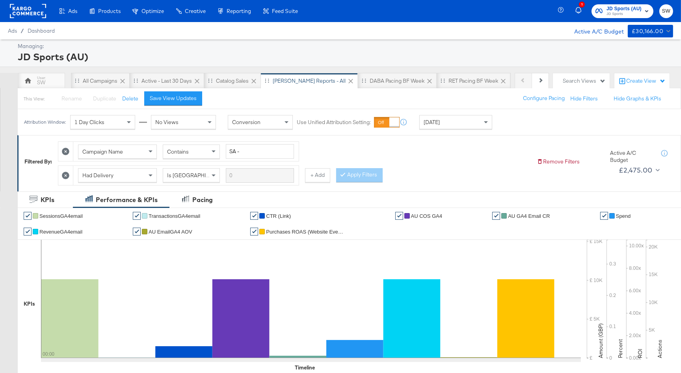
click at [599, 11] on icon "button" at bounding box center [598, 10] width 7 height 7
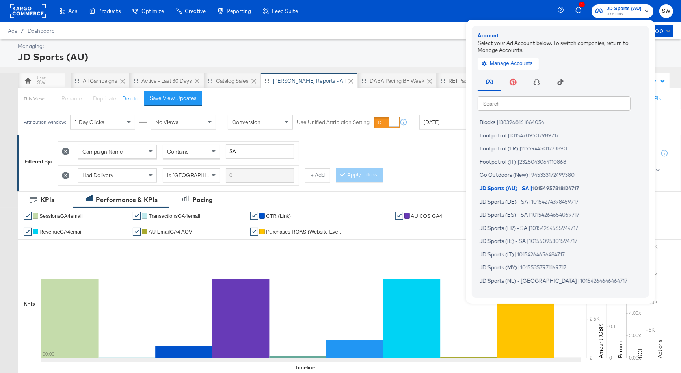
click at [498, 104] on input "text" at bounding box center [554, 103] width 153 height 14
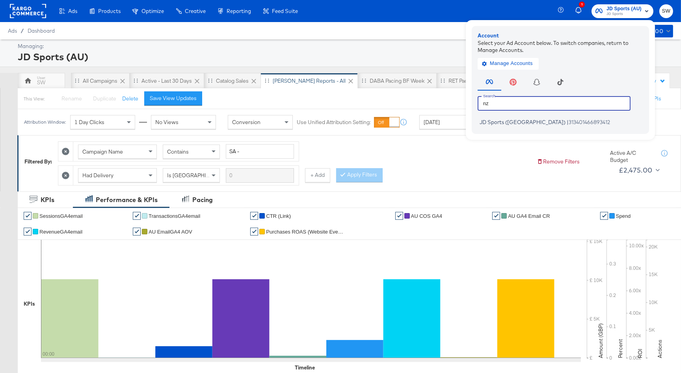
type input "nz"
click at [495, 125] on span "JD Sports ([GEOGRAPHIC_DATA])" at bounding box center [523, 122] width 86 height 6
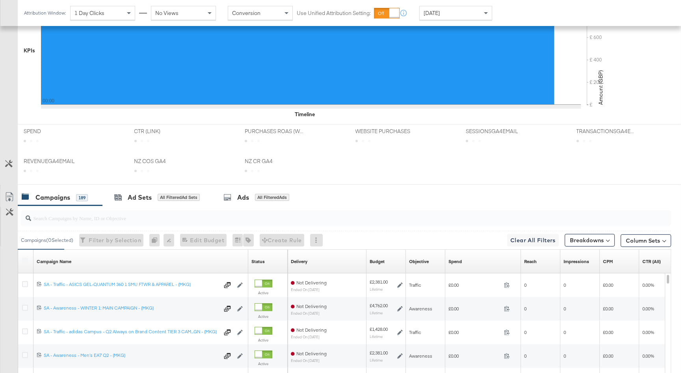
scroll to position [312, 0]
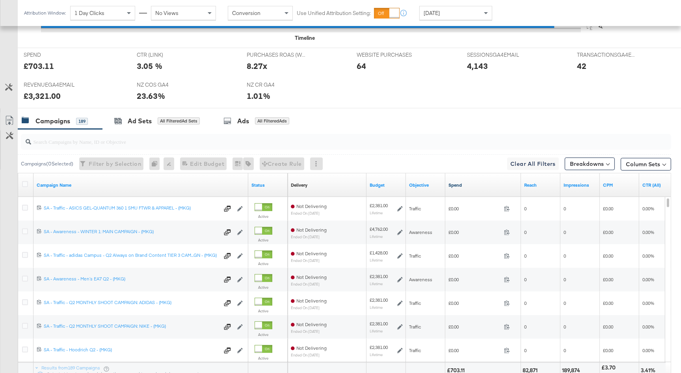
click at [467, 186] on link "Spend" at bounding box center [482, 185] width 69 height 6
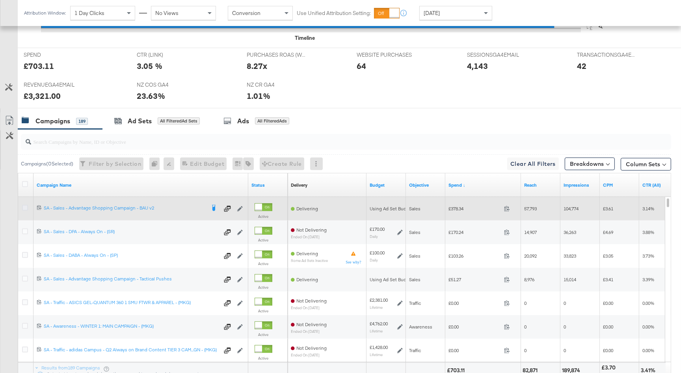
click at [23, 206] on icon at bounding box center [25, 208] width 6 height 6
click at [0, 0] on input "checkbox" at bounding box center [0, 0] width 0 height 0
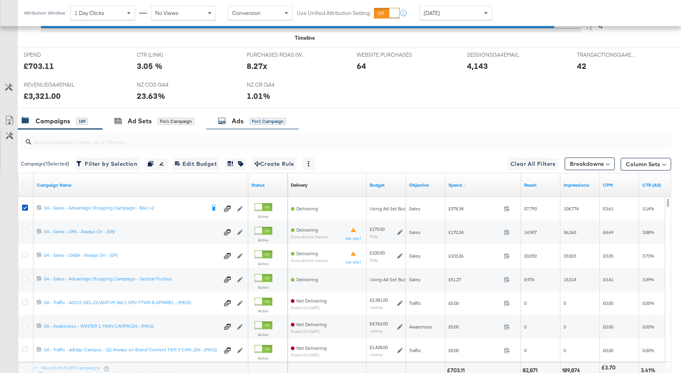
click at [255, 120] on div "for 1 Campaign" at bounding box center [267, 121] width 37 height 7
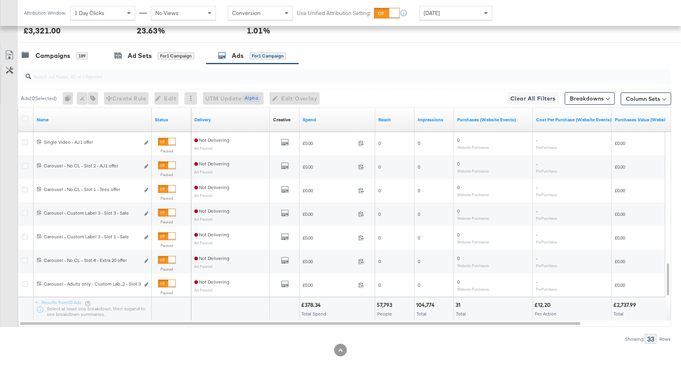
scroll to position [382, 0]
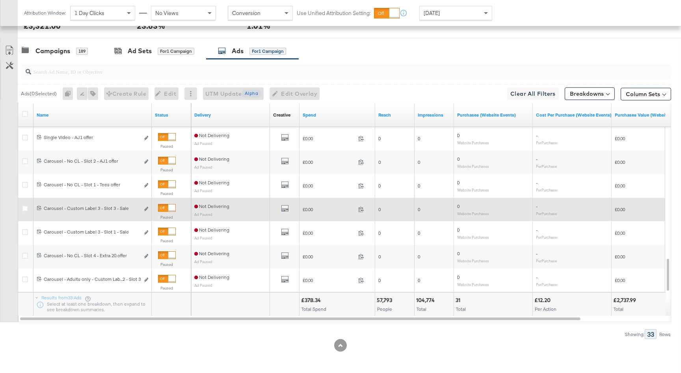
click at [171, 206] on div at bounding box center [171, 208] width 7 height 7
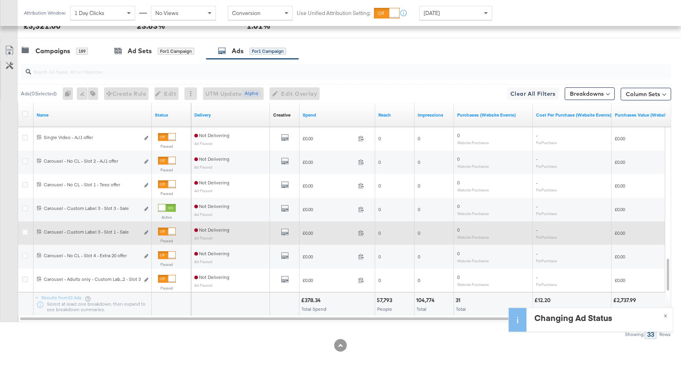
click at [167, 232] on div at bounding box center [167, 232] width 18 height 8
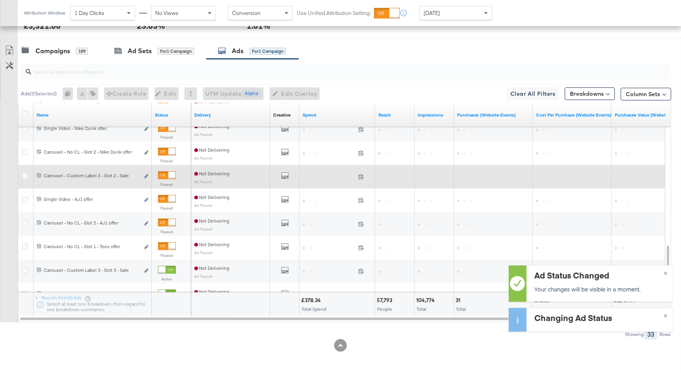
click at [171, 174] on div at bounding box center [171, 175] width 7 height 7
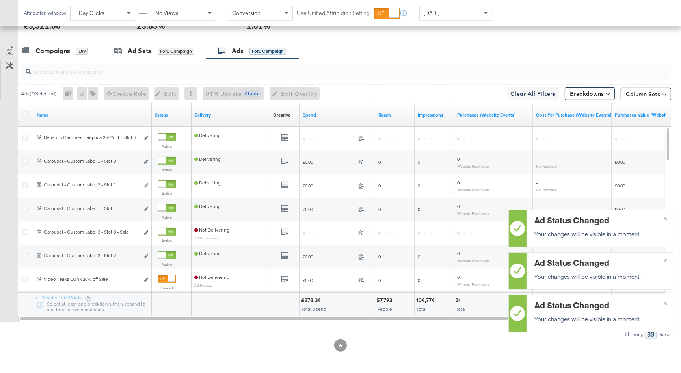
scroll to position [326, 0]
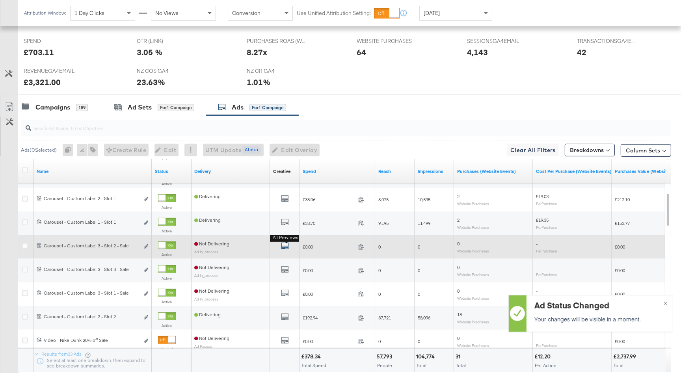
click at [282, 244] on icon "default" at bounding box center [285, 246] width 8 height 8
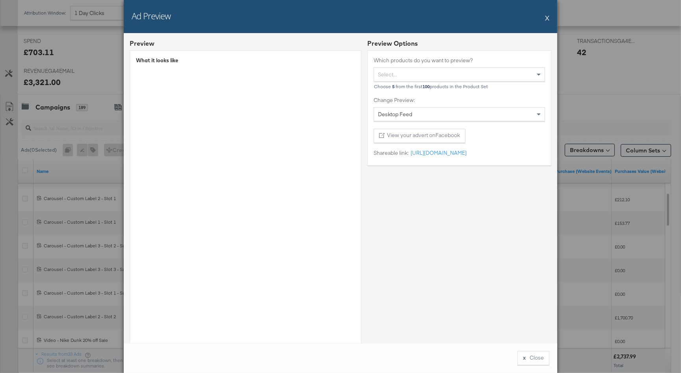
click at [546, 18] on button "X" at bounding box center [547, 18] width 4 height 16
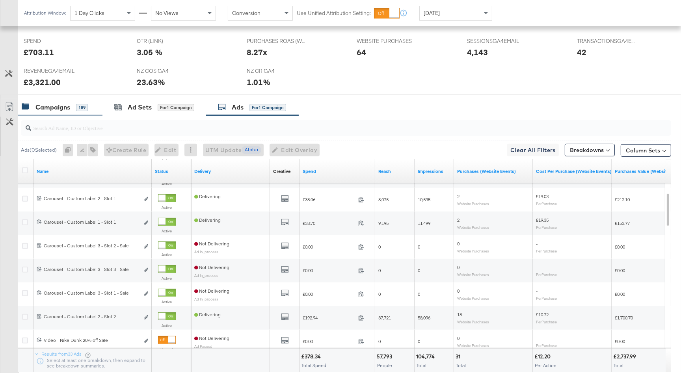
click at [69, 103] on div "Campaigns" at bounding box center [52, 107] width 35 height 9
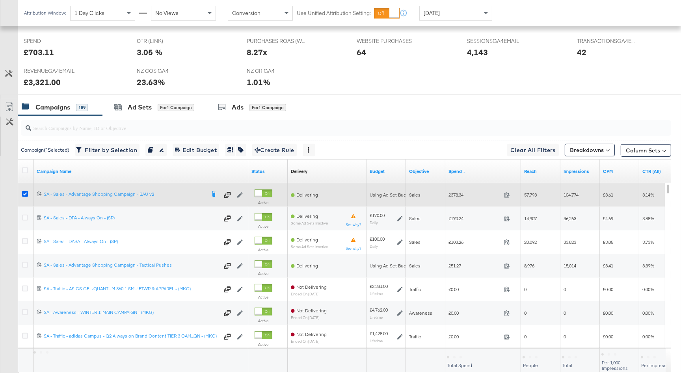
click at [24, 193] on icon at bounding box center [25, 194] width 6 height 6
click at [0, 0] on input "checkbox" at bounding box center [0, 0] width 0 height 0
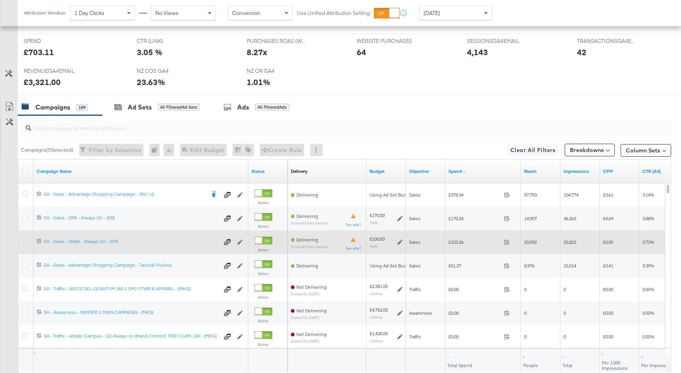
click at [25, 239] on icon at bounding box center [25, 241] width 6 height 6
click at [0, 0] on input "checkbox" at bounding box center [0, 0] width 0 height 0
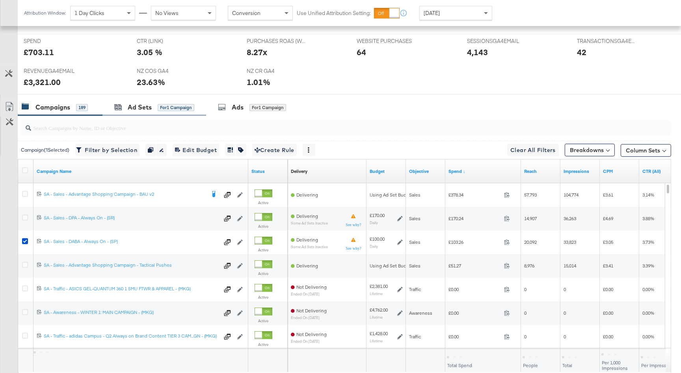
click at [145, 113] on div "Ad Sets for 1 Campaign" at bounding box center [154, 107] width 104 height 17
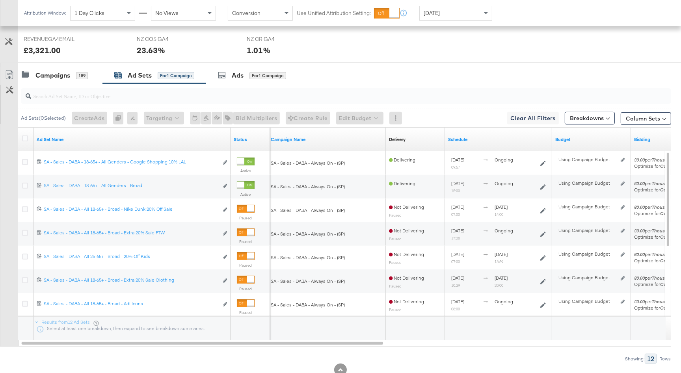
scroll to position [350, 0]
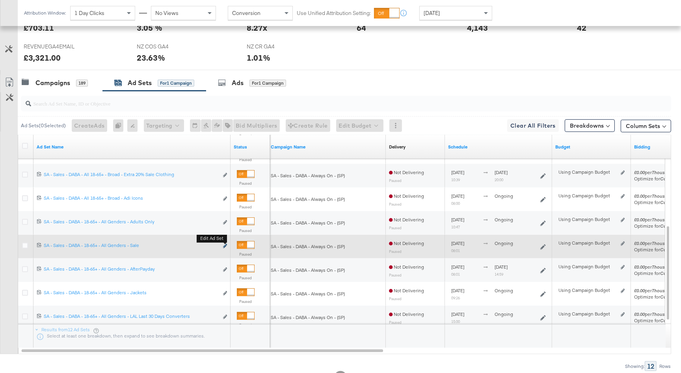
click at [224, 246] on icon "link" at bounding box center [225, 246] width 4 height 4
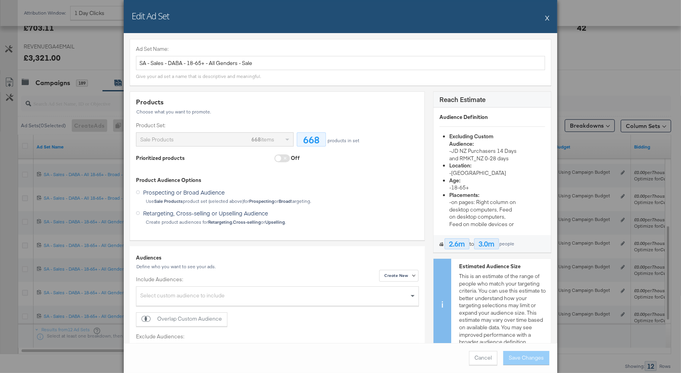
click at [547, 17] on button "X" at bounding box center [547, 18] width 4 height 16
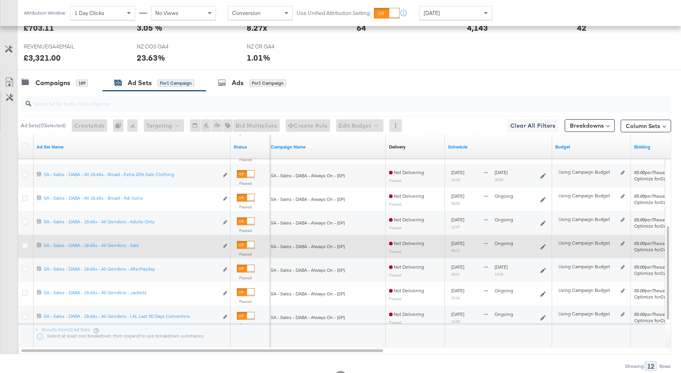
click at [247, 244] on div at bounding box center [250, 245] width 7 height 7
click at [24, 245] on icon at bounding box center [25, 246] width 6 height 6
click at [0, 0] on input "checkbox" at bounding box center [0, 0] width 0 height 0
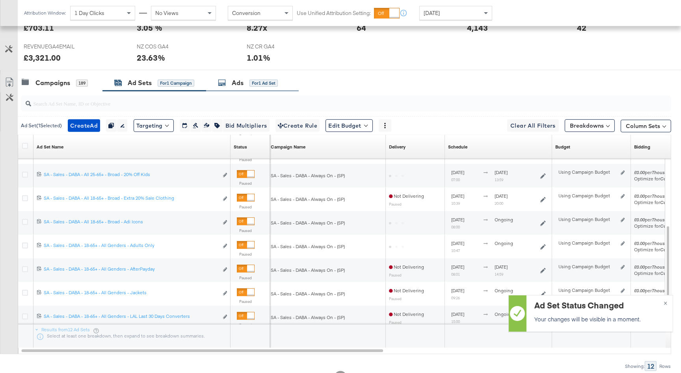
click at [235, 85] on div "Ads" at bounding box center [238, 82] width 12 height 9
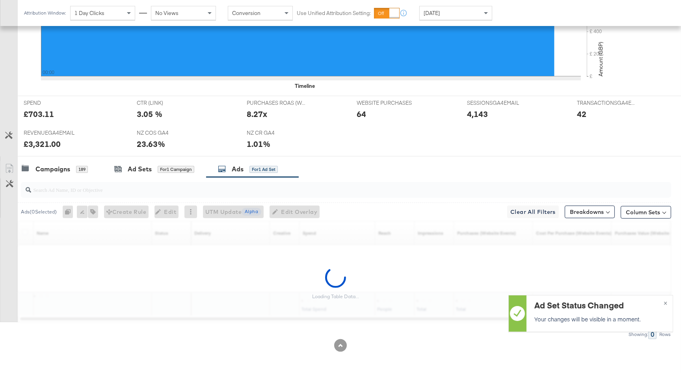
scroll to position [288, 0]
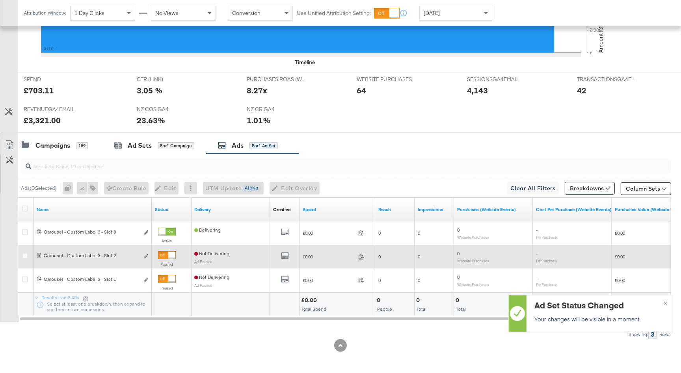
click at [171, 252] on div at bounding box center [171, 255] width 7 height 7
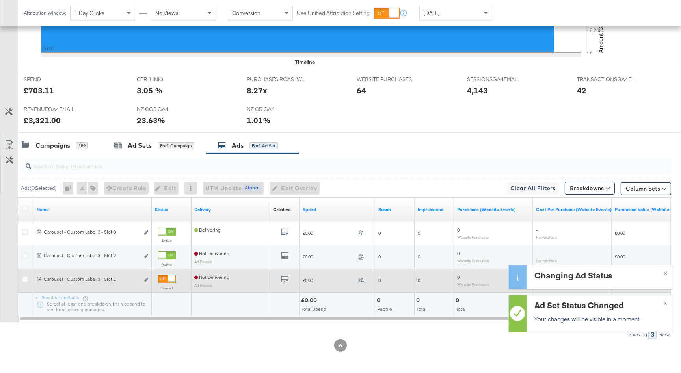
click at [168, 277] on div at bounding box center [171, 278] width 7 height 7
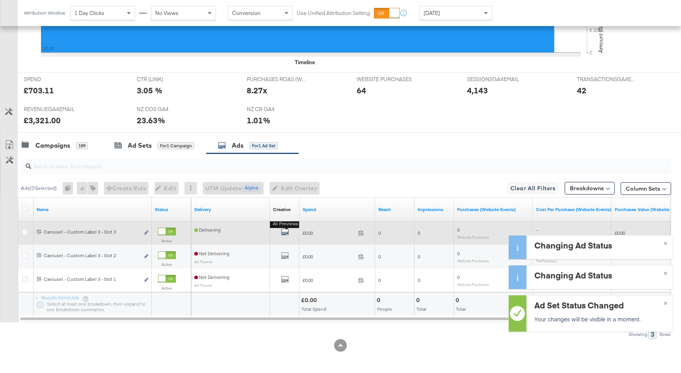
click at [283, 230] on icon "default" at bounding box center [285, 232] width 8 height 8
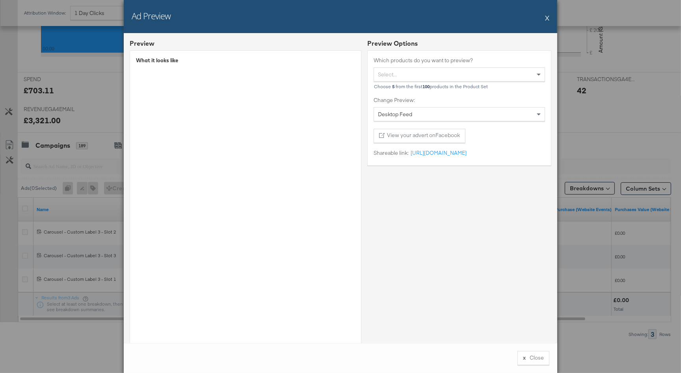
click at [548, 16] on button "X" at bounding box center [547, 18] width 4 height 16
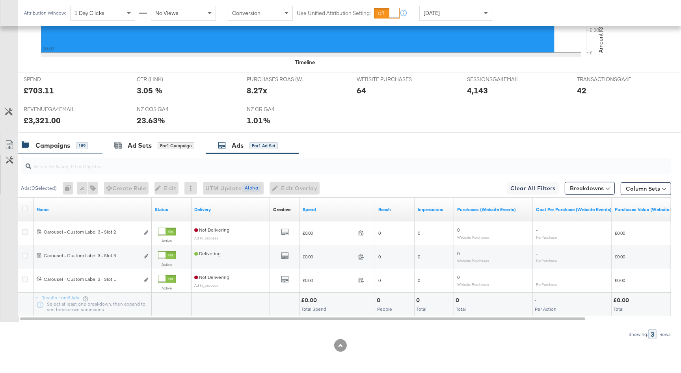
click at [83, 143] on div "189" at bounding box center [82, 145] width 12 height 7
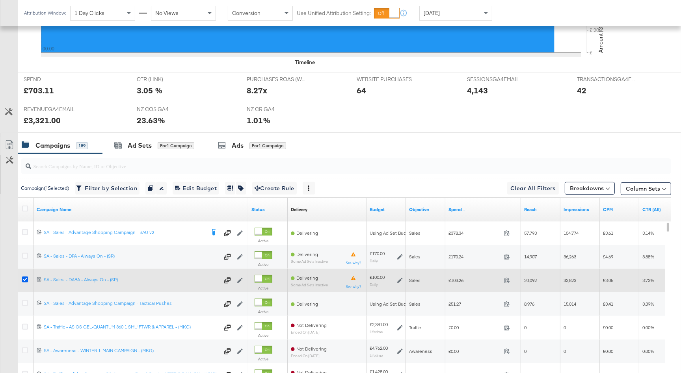
click at [24, 280] on icon at bounding box center [25, 280] width 6 height 6
click at [0, 0] on input "checkbox" at bounding box center [0, 0] width 0 height 0
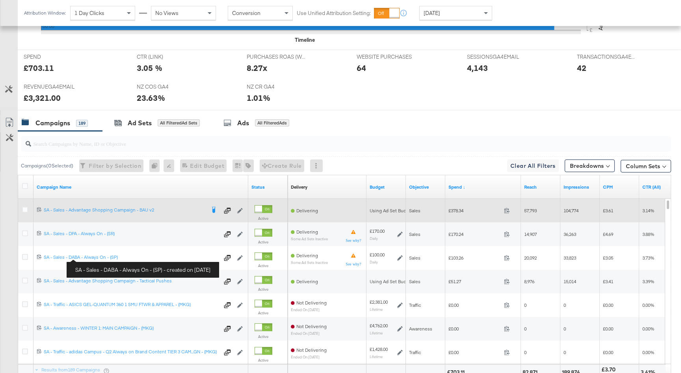
scroll to position [309, 0]
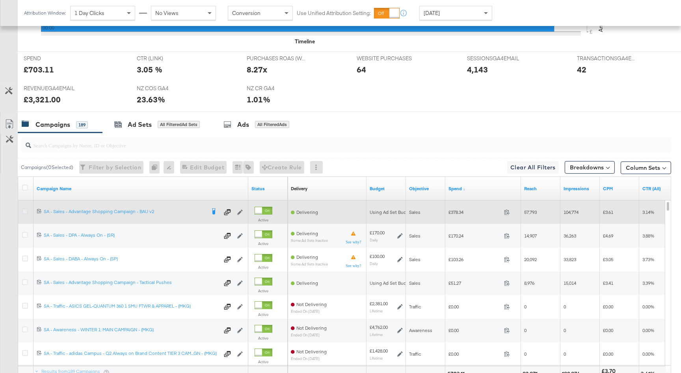
click at [22, 209] on icon at bounding box center [25, 211] width 6 height 6
click at [0, 0] on input "checkbox" at bounding box center [0, 0] width 0 height 0
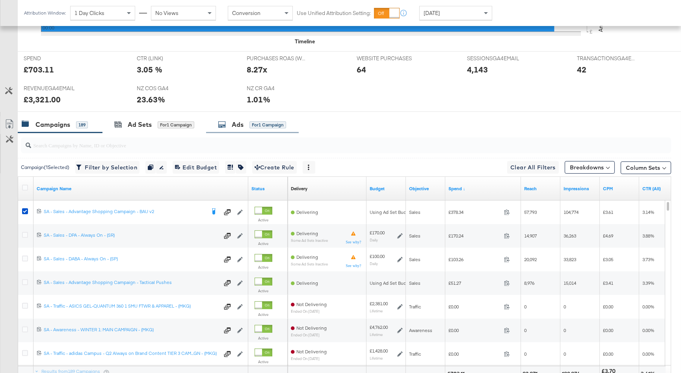
click at [226, 132] on div "Ads for 1 Campaign" at bounding box center [252, 124] width 93 height 17
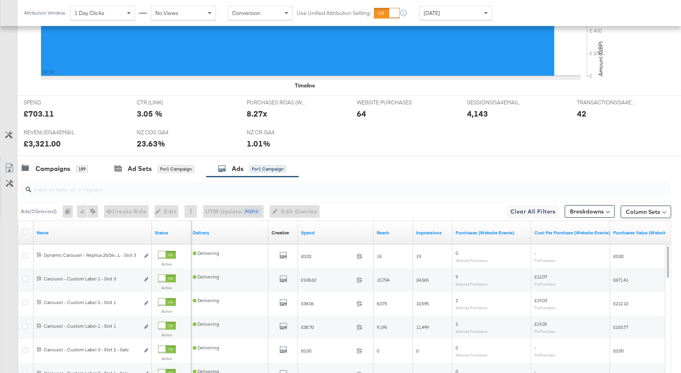
scroll to position [259, 0]
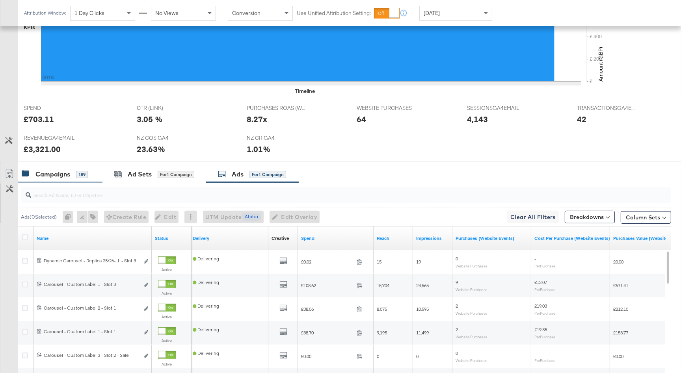
click at [62, 176] on div "Campaigns" at bounding box center [52, 174] width 35 height 9
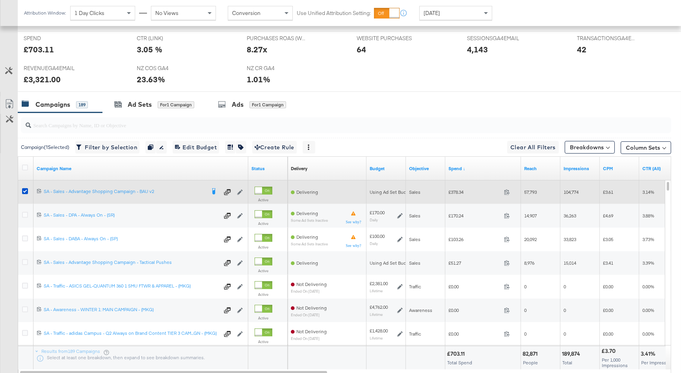
scroll to position [351, 0]
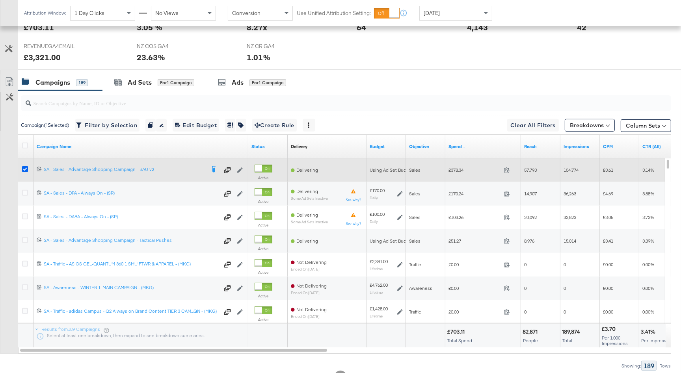
click at [24, 168] on icon at bounding box center [25, 169] width 6 height 6
click at [0, 0] on input "checkbox" at bounding box center [0, 0] width 0 height 0
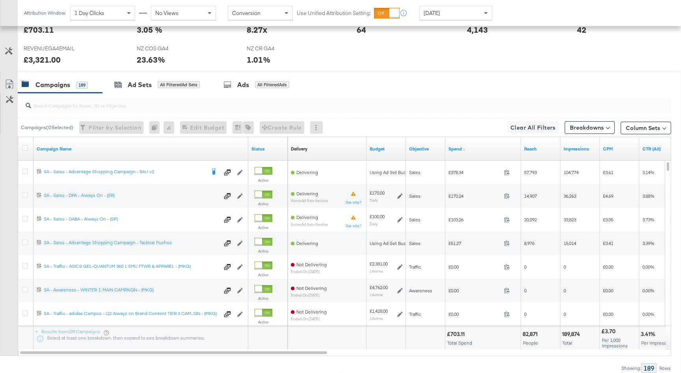
scroll to position [350, 0]
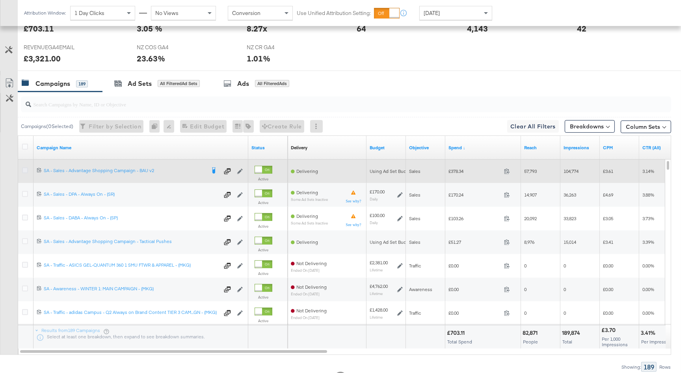
click at [27, 169] on icon at bounding box center [25, 170] width 6 height 6
click at [0, 0] on input "checkbox" at bounding box center [0, 0] width 0 height 0
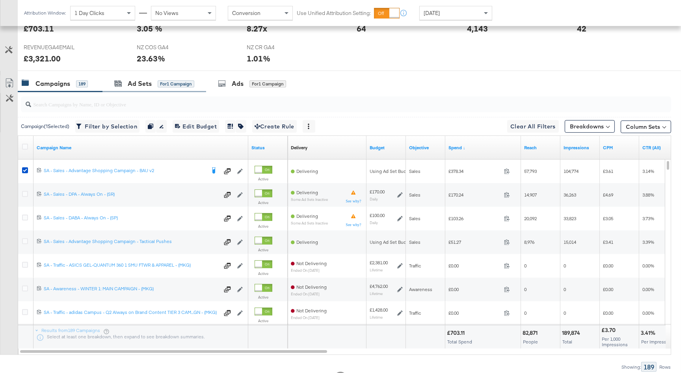
click at [143, 90] on div "Ad Sets for 1 Campaign" at bounding box center [154, 83] width 104 height 17
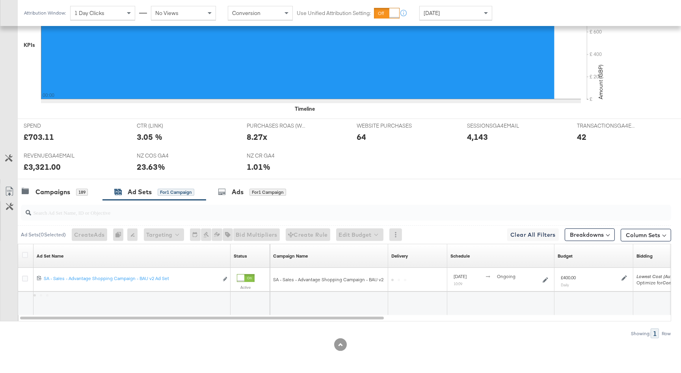
scroll to position [240, 0]
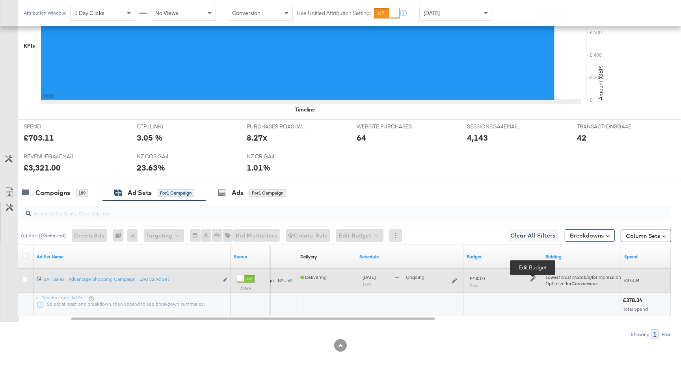
click at [533, 277] on icon at bounding box center [533, 279] width 6 height 6
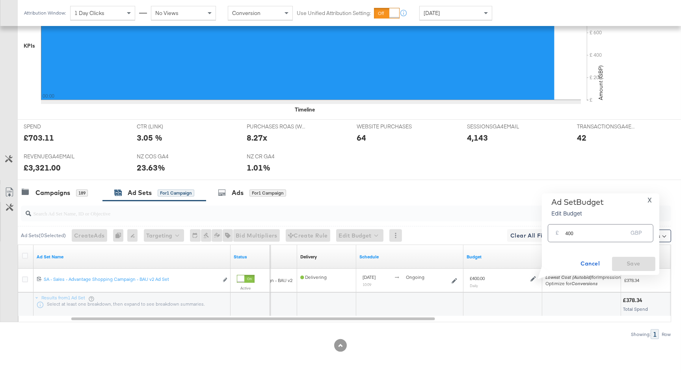
click at [580, 234] on input "400" at bounding box center [596, 229] width 62 height 17
type input "480"
click at [629, 266] on span "Save" at bounding box center [633, 264] width 37 height 10
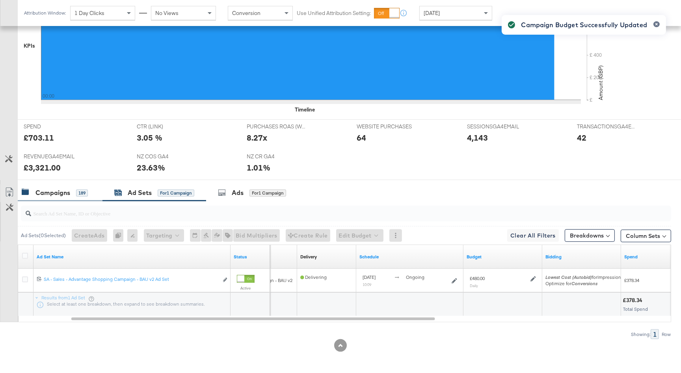
click at [58, 192] on div "Campaigns" at bounding box center [52, 192] width 35 height 9
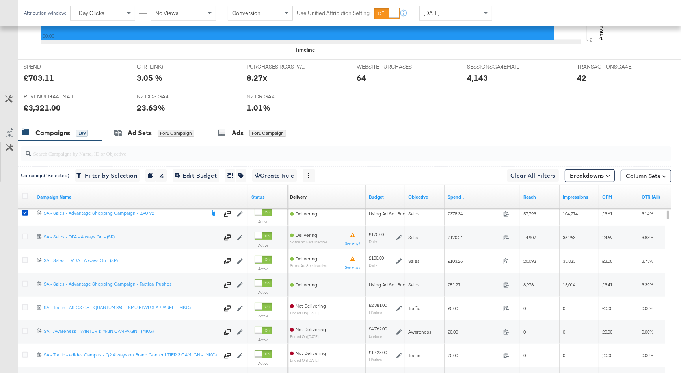
scroll to position [303, 0]
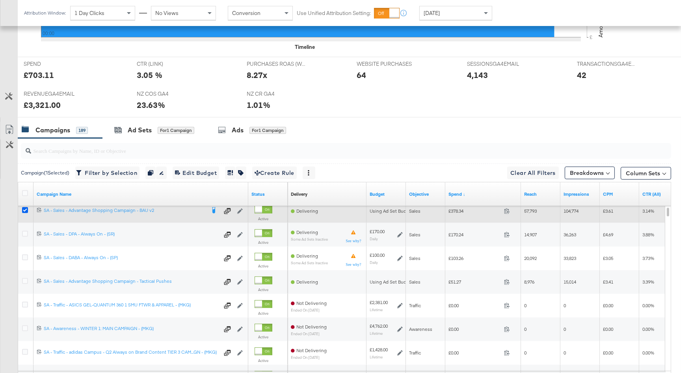
click at [24, 211] on icon at bounding box center [25, 210] width 6 height 6
click at [0, 0] on input "checkbox" at bounding box center [0, 0] width 0 height 0
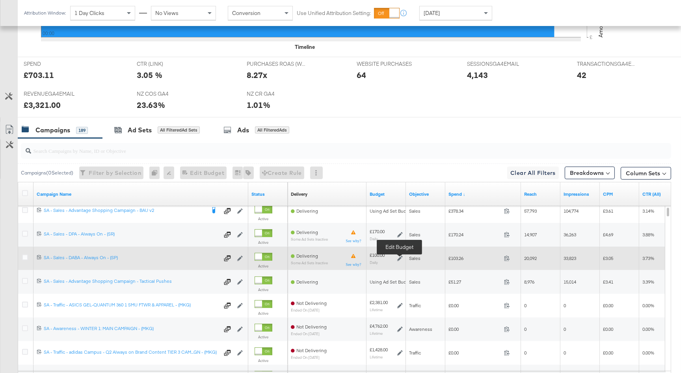
click at [400, 258] on icon at bounding box center [400, 259] width 6 height 6
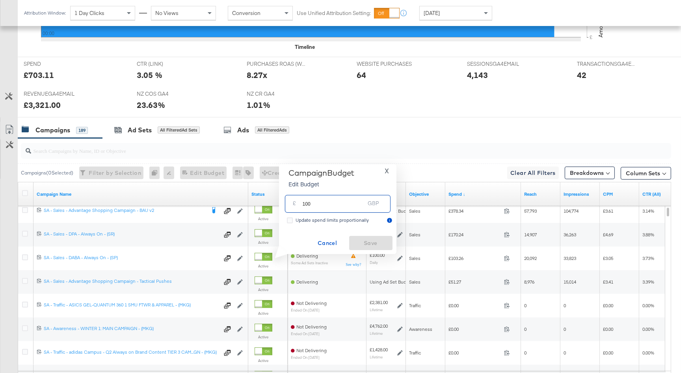
drag, startPoint x: 331, startPoint y: 206, endPoint x: 287, endPoint y: 203, distance: 44.6
click at [287, 203] on div "£ 100 GBP" at bounding box center [338, 204] width 106 height 18
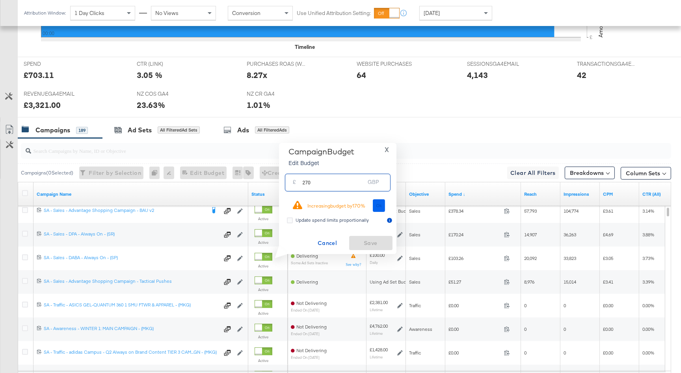
type input "270"
drag, startPoint x: 380, startPoint y: 206, endPoint x: 377, endPoint y: 218, distance: 11.9
click at [380, 206] on span "Ok" at bounding box center [379, 206] width 6 height 6
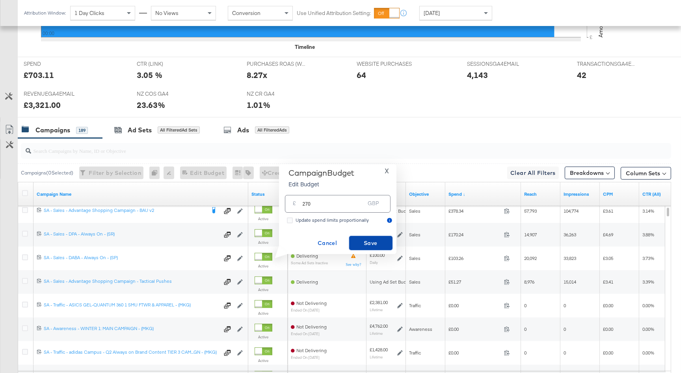
click at [374, 244] on span "Save" at bounding box center [370, 243] width 37 height 10
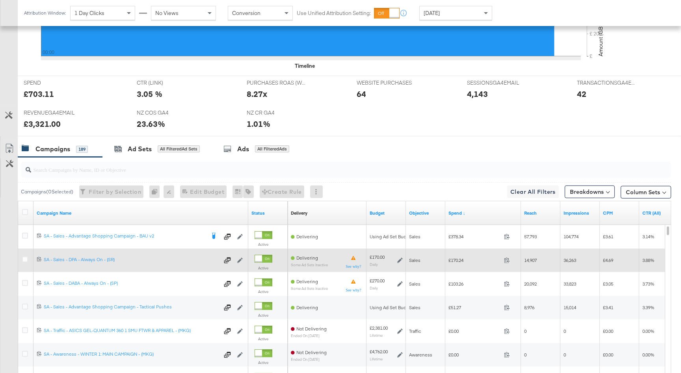
scroll to position [279, 0]
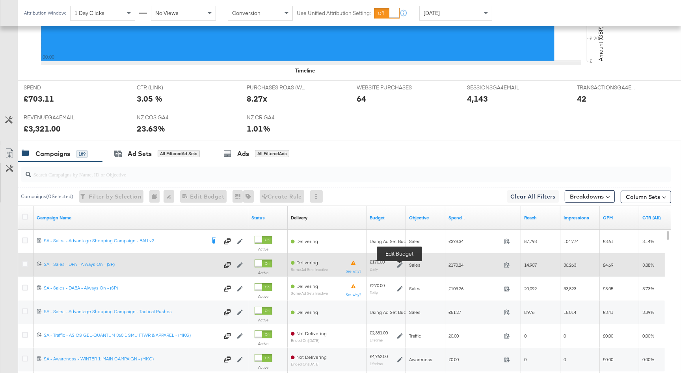
click at [399, 265] on icon at bounding box center [400, 265] width 6 height 6
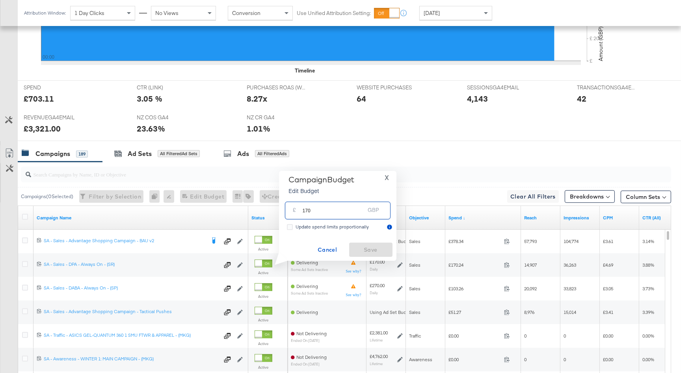
drag, startPoint x: 328, startPoint y: 216, endPoint x: 298, endPoint y: 211, distance: 30.7
click at [298, 211] on div "£ 170 GBP" at bounding box center [338, 211] width 106 height 18
type input "220"
click at [370, 246] on span "Save" at bounding box center [370, 250] width 37 height 10
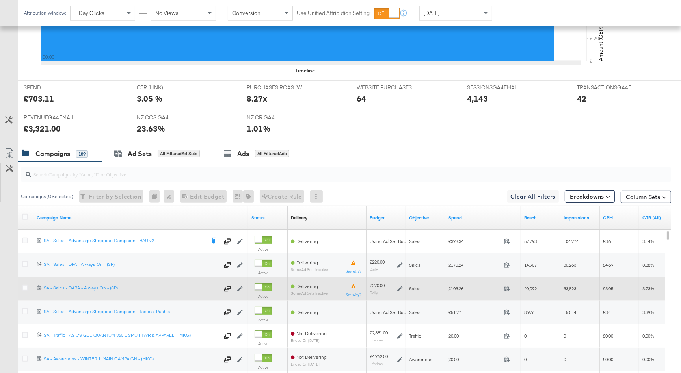
drag, startPoint x: 26, startPoint y: 311, endPoint x: 56, endPoint y: 293, distance: 34.8
click at [26, 311] on icon at bounding box center [25, 312] width 6 height 6
click at [0, 0] on input "checkbox" at bounding box center [0, 0] width 0 height 0
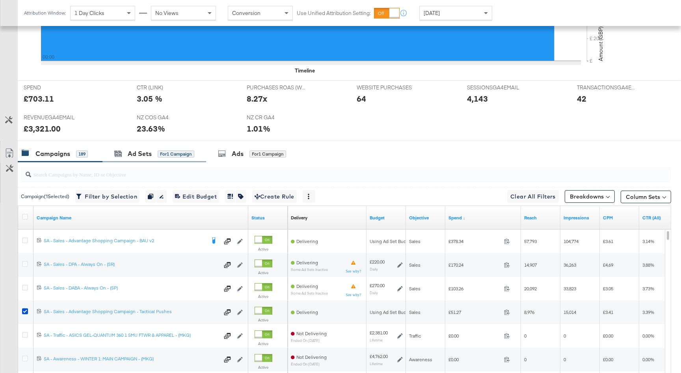
click at [151, 160] on div "Ad Sets for 1 Campaign" at bounding box center [154, 153] width 104 height 17
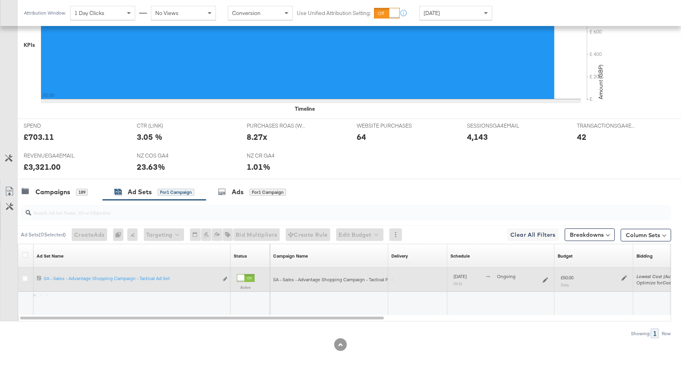
scroll to position [240, 0]
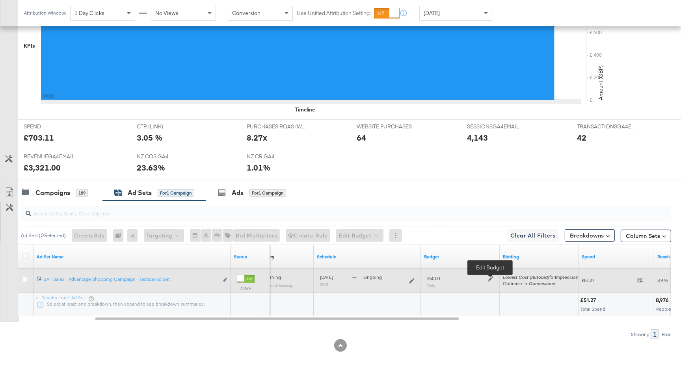
click at [489, 279] on icon at bounding box center [491, 279] width 6 height 6
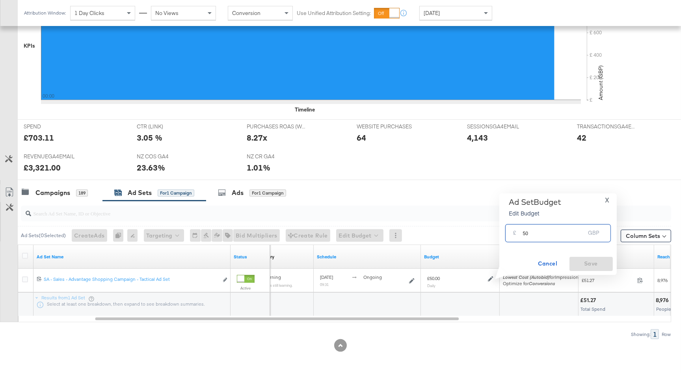
drag, startPoint x: 534, startPoint y: 232, endPoint x: 520, endPoint y: 231, distance: 14.6
click at [520, 231] on div "£ 50 GBP" at bounding box center [558, 233] width 106 height 18
type input "70"
click at [579, 263] on span "Save" at bounding box center [591, 264] width 37 height 10
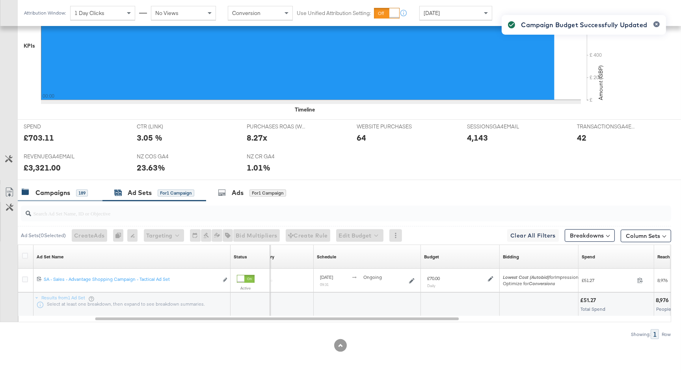
click at [78, 191] on div "189" at bounding box center [82, 193] width 12 height 7
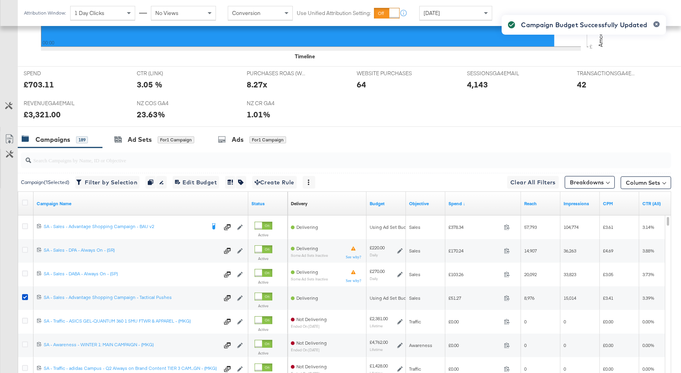
scroll to position [298, 0]
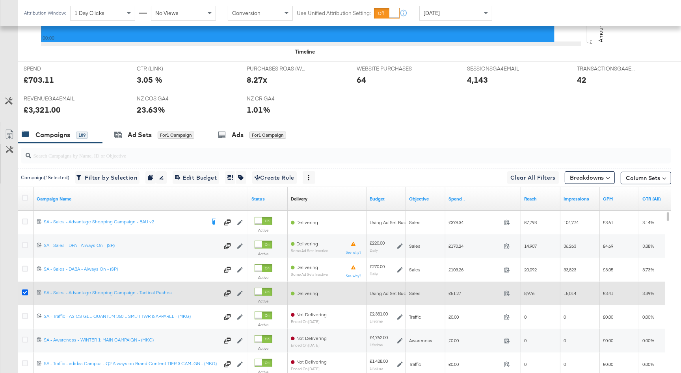
click at [24, 292] on icon at bounding box center [25, 293] width 6 height 6
click at [0, 0] on input "checkbox" at bounding box center [0, 0] width 0 height 0
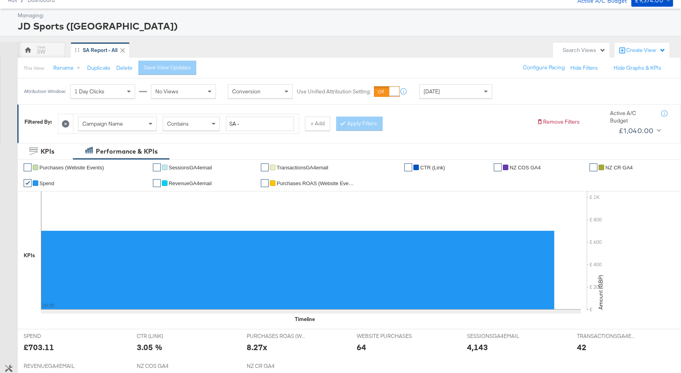
scroll to position [0, 0]
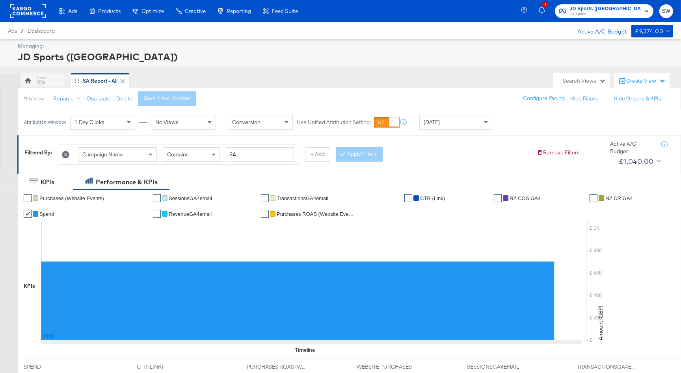
click at [625, 1] on div "1 JD Sports (NZ) JD Sports SW" at bounding box center [602, 11] width 157 height 22
click at [625, 9] on span "JD Sports ([GEOGRAPHIC_DATA])" at bounding box center [606, 9] width 72 height 8
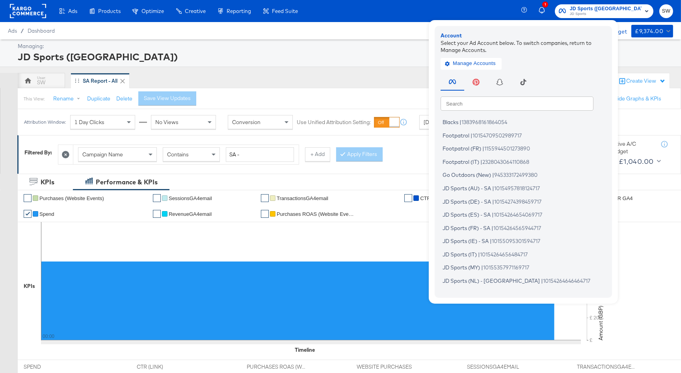
click at [534, 113] on div "Search Search Blacks | 1383968161864054 Footpatrol | 10154709502989717 Footpatr…" at bounding box center [525, 181] width 169 height 220
click at [534, 110] on input "text" at bounding box center [517, 103] width 153 height 14
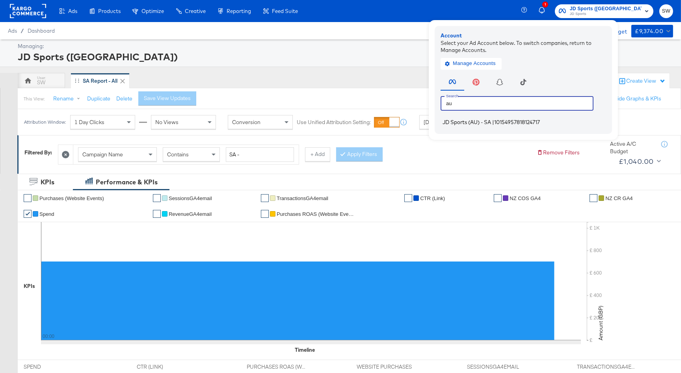
type input "au"
drag, startPoint x: 528, startPoint y: 123, endPoint x: 620, endPoint y: 153, distance: 96.7
click at [531, 123] on li "JD Sports (AU) - SA | 10154957818124717" at bounding box center [525, 122] width 169 height 11
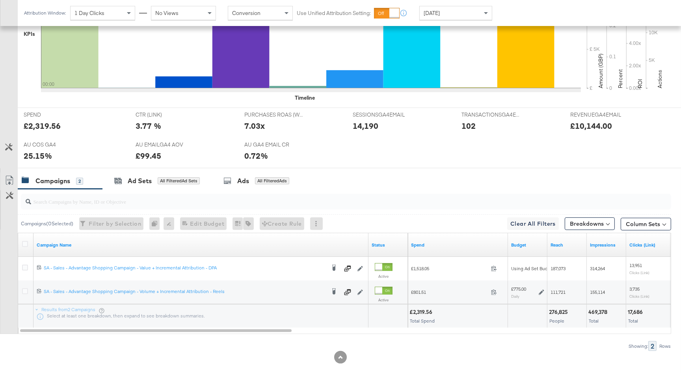
scroll to position [275, 0]
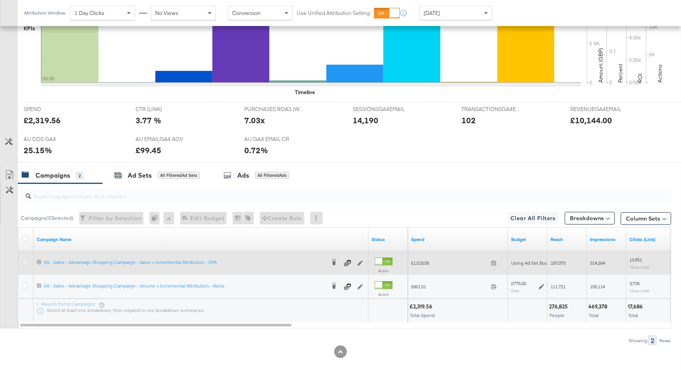
click at [25, 262] on icon at bounding box center [25, 262] width 6 height 6
click at [0, 0] on input "checkbox" at bounding box center [0, 0] width 0 height 0
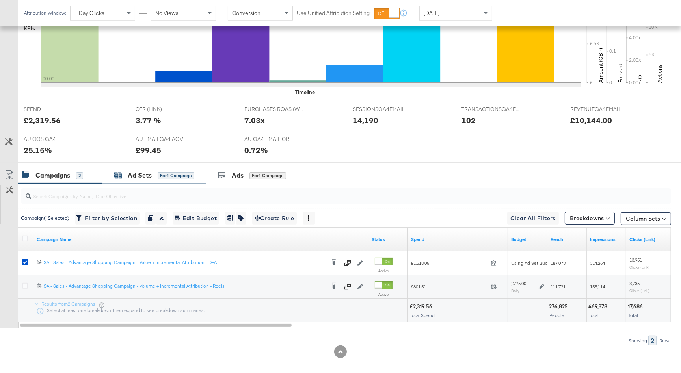
click at [161, 177] on div "for 1 Campaign" at bounding box center [176, 175] width 37 height 7
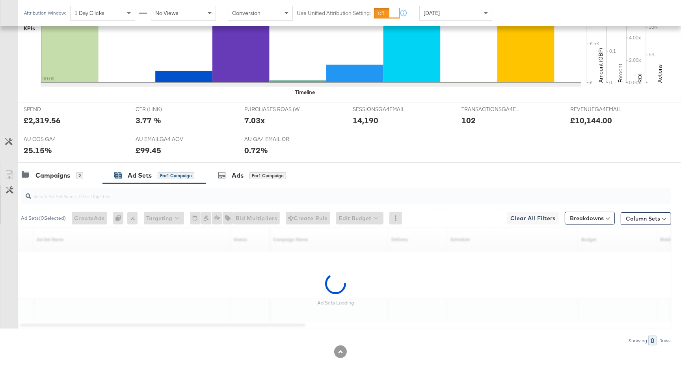
scroll to position [258, 0]
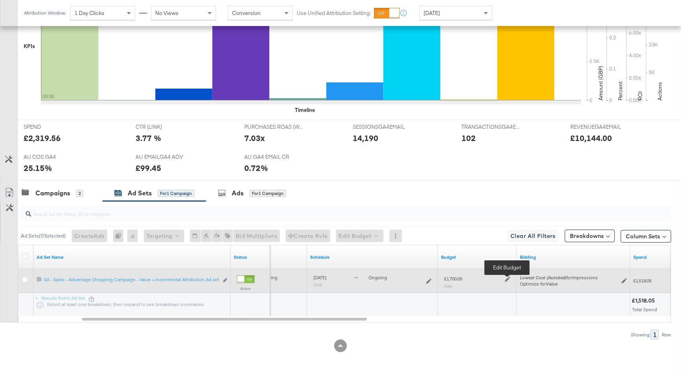
click at [505, 279] on icon at bounding box center [508, 280] width 6 height 6
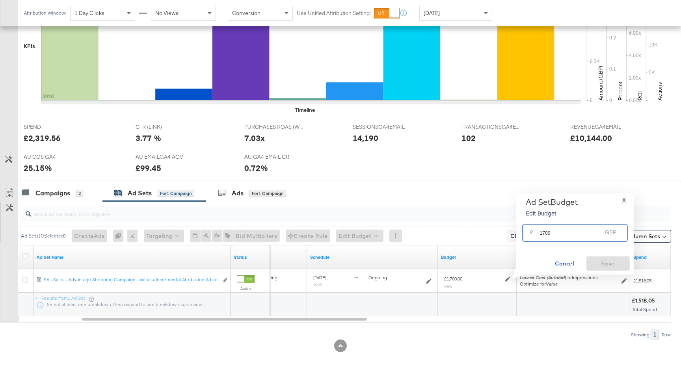
drag, startPoint x: 554, startPoint y: 232, endPoint x: 534, endPoint y: 231, distance: 20.5
click at [534, 231] on div "£ 1700 GBP" at bounding box center [575, 233] width 106 height 18
type input "1955"
click at [598, 265] on span "Save" at bounding box center [608, 264] width 37 height 10
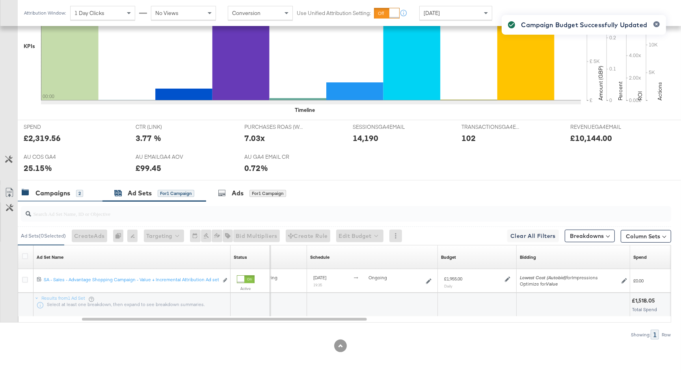
click at [79, 193] on div "2" at bounding box center [79, 193] width 7 height 7
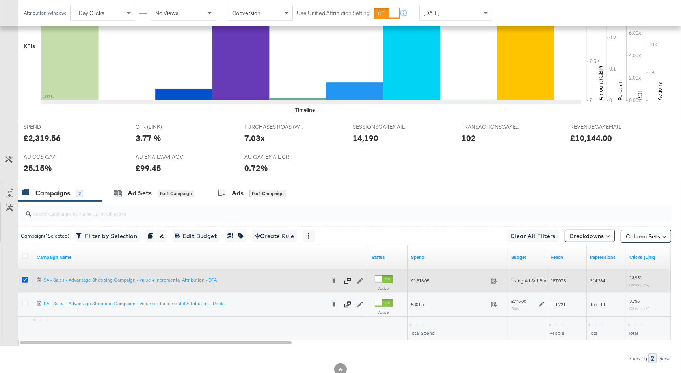
click at [26, 279] on icon at bounding box center [25, 280] width 6 height 6
click at [0, 0] on input "checkbox" at bounding box center [0, 0] width 0 height 0
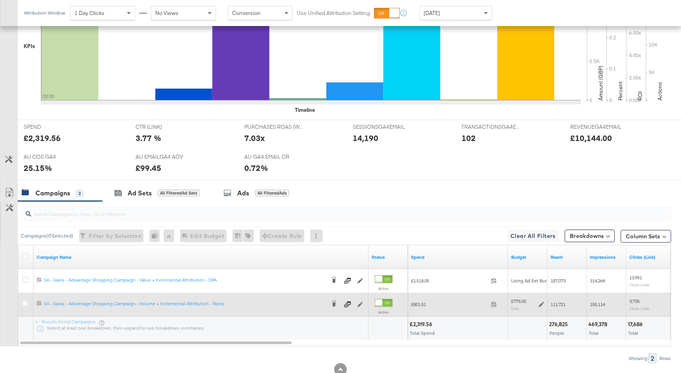
click at [541, 303] on icon at bounding box center [542, 305] width 6 height 6
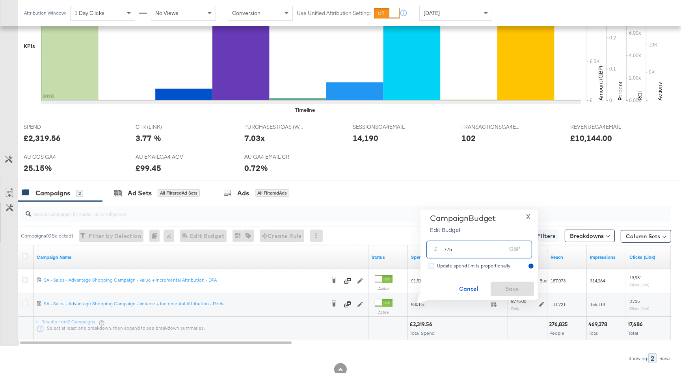
drag, startPoint x: 470, startPoint y: 252, endPoint x: 428, endPoint y: 249, distance: 41.4
click at [428, 249] on div "£ 775 GBP" at bounding box center [479, 250] width 106 height 18
type input "890"
click at [515, 288] on span "Save" at bounding box center [512, 289] width 37 height 10
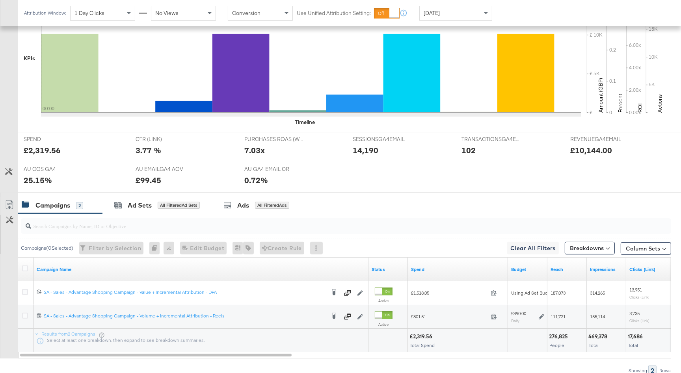
scroll to position [281, 0]
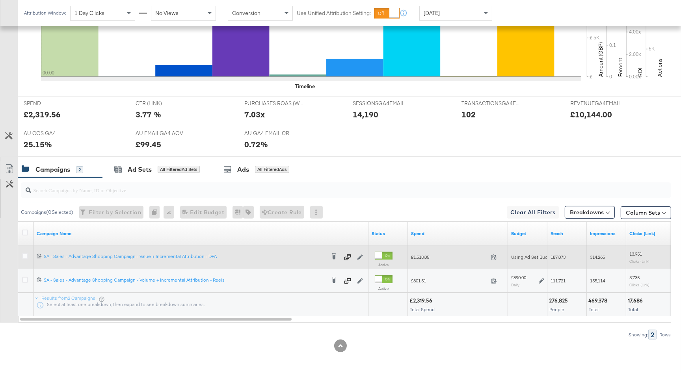
drag, startPoint x: 25, startPoint y: 253, endPoint x: 29, endPoint y: 253, distance: 4.0
click at [26, 253] on icon at bounding box center [25, 256] width 6 height 6
click at [0, 0] on input "checkbox" at bounding box center [0, 0] width 0 height 0
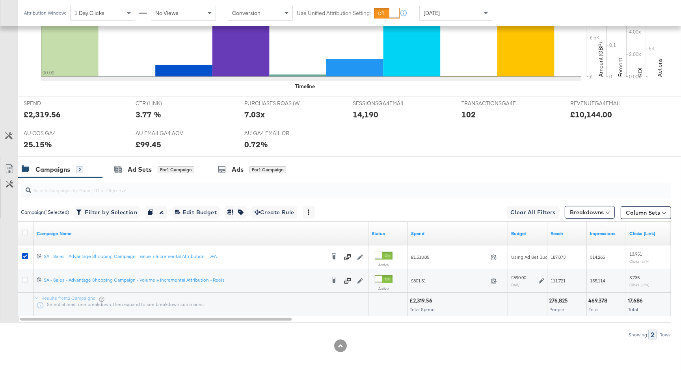
drag, startPoint x: 152, startPoint y: 163, endPoint x: 158, endPoint y: 167, distance: 7.7
click at [152, 164] on div "Ad Sets for 1 Campaign" at bounding box center [154, 169] width 104 height 17
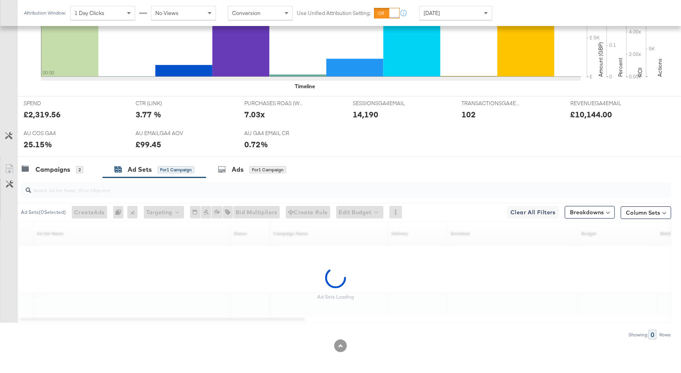
scroll to position [258, 0]
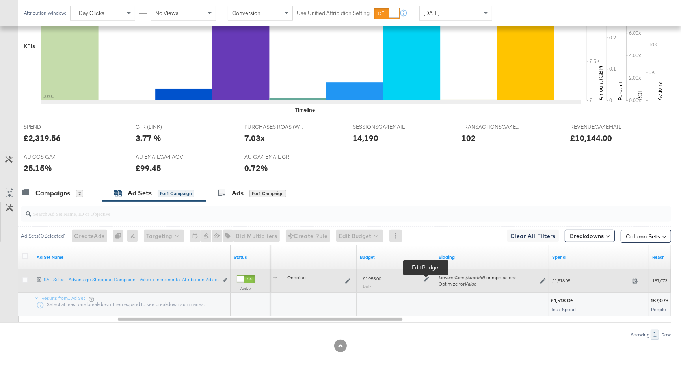
click at [424, 277] on icon at bounding box center [427, 280] width 6 height 6
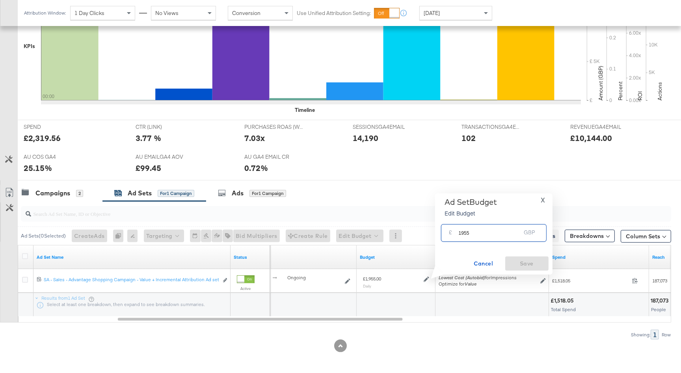
drag, startPoint x: 473, startPoint y: 233, endPoint x: 445, endPoint y: 233, distance: 28.4
click at [445, 233] on div "£ 1955 GBP" at bounding box center [494, 233] width 106 height 18
type input "2000"
click at [515, 264] on span "Save" at bounding box center [526, 264] width 37 height 10
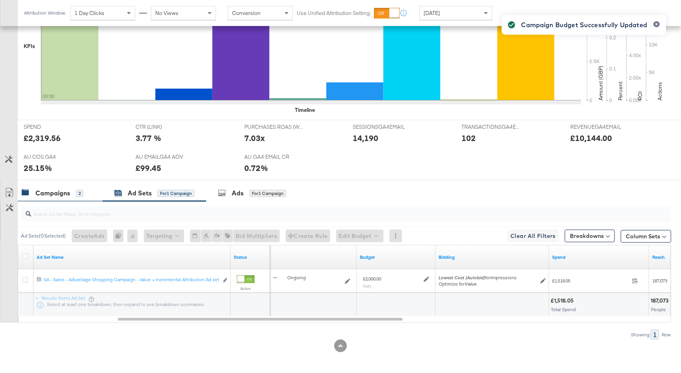
click at [46, 189] on div "Campaigns" at bounding box center [52, 193] width 35 height 9
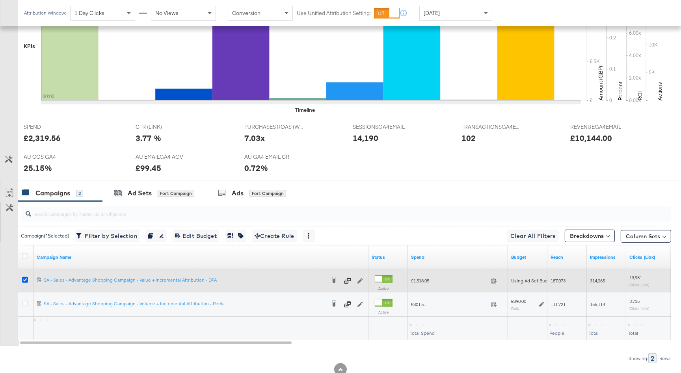
click at [28, 280] on icon at bounding box center [25, 280] width 6 height 6
click at [0, 0] on input "checkbox" at bounding box center [0, 0] width 0 height 0
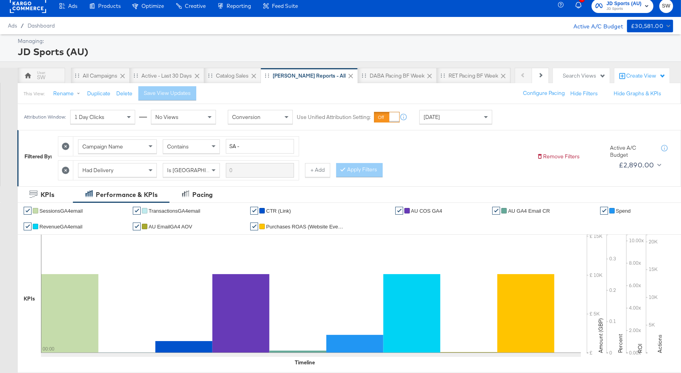
scroll to position [0, 0]
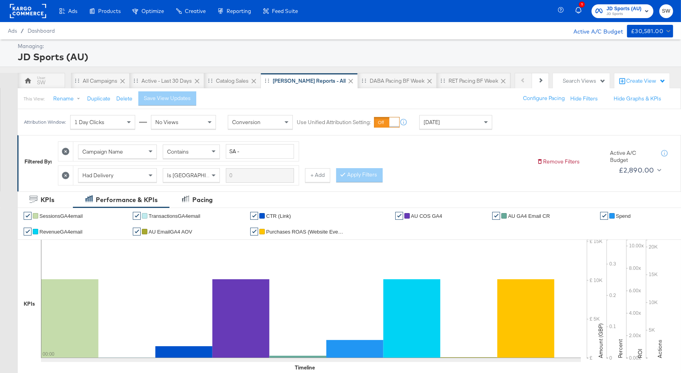
click at [440, 125] on span "[DATE]" at bounding box center [432, 122] width 16 height 7
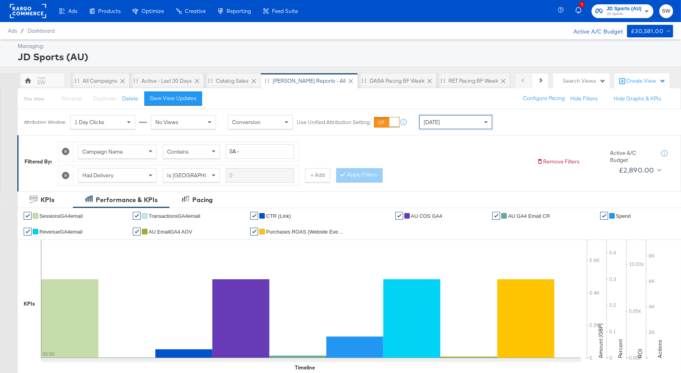
drag, startPoint x: 630, startPoint y: 11, endPoint x: 621, endPoint y: 16, distance: 11.1
click at [630, 11] on span "JD Sports" at bounding box center [623, 14] width 35 height 6
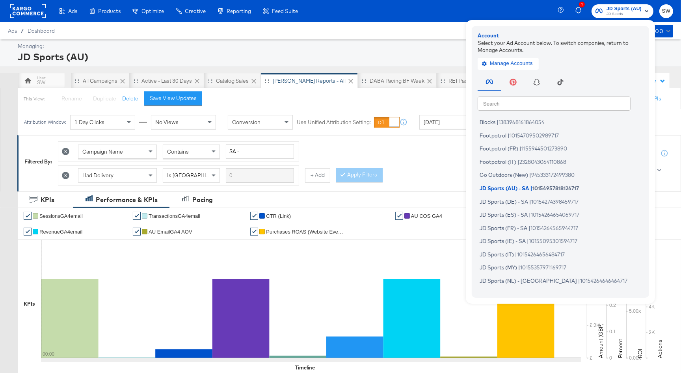
click at [486, 106] on input "text" at bounding box center [554, 103] width 153 height 14
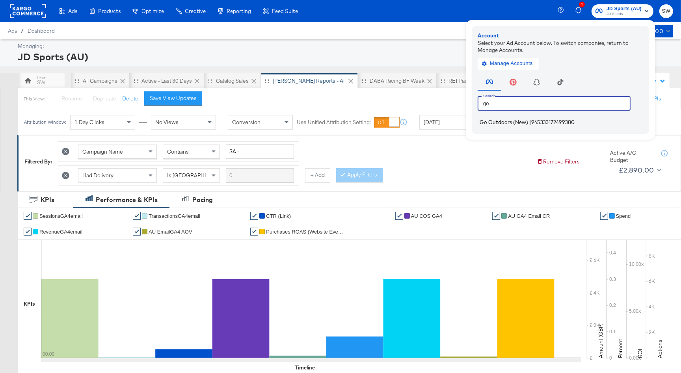
type input "go"
click at [493, 119] on span "Go Outdoors (New)" at bounding box center [504, 122] width 48 height 6
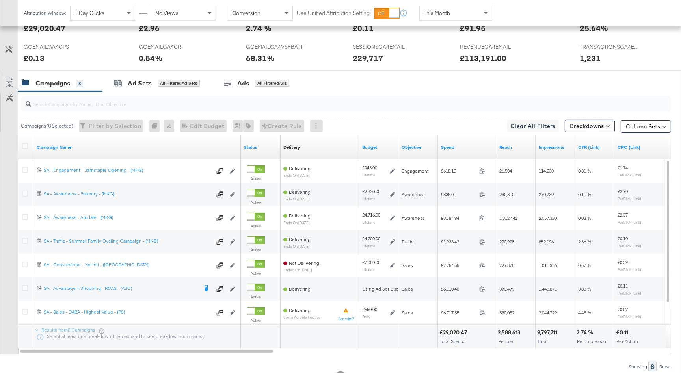
scroll to position [344, 0]
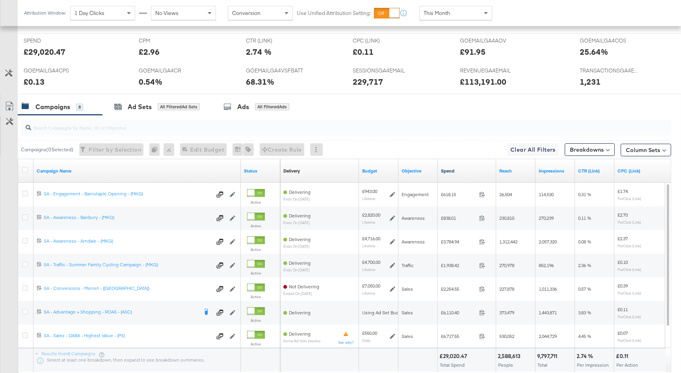
click at [456, 171] on link "Spend" at bounding box center [467, 171] width 52 height 6
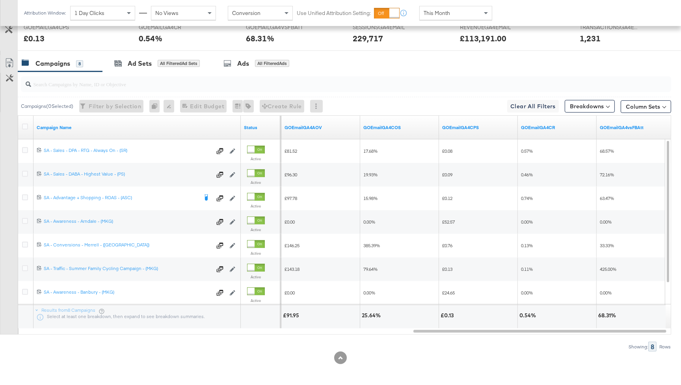
scroll to position [386, 0]
click at [453, 11] on div "This Month" at bounding box center [456, 12] width 72 height 13
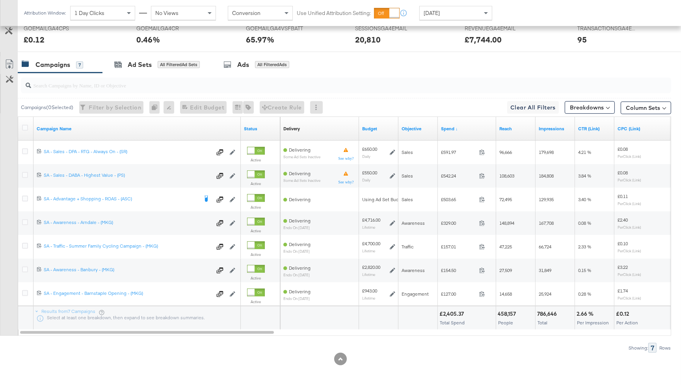
scroll to position [387, 0]
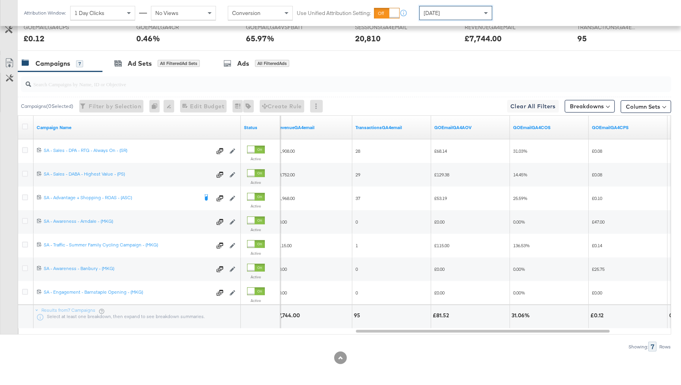
click at [461, 13] on div "[DATE]" at bounding box center [456, 12] width 72 height 13
click at [510, 15] on div "[DATE]" at bounding box center [513, 16] width 13 height 6
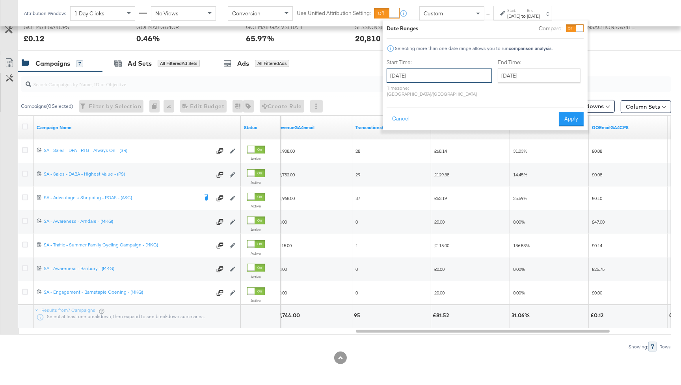
click at [440, 74] on input "[DATE]" at bounding box center [439, 76] width 105 height 14
click at [391, 136] on td "10" at bounding box center [395, 137] width 13 height 11
type input "[DATE]"
click at [498, 79] on input "[DATE]" at bounding box center [539, 76] width 83 height 14
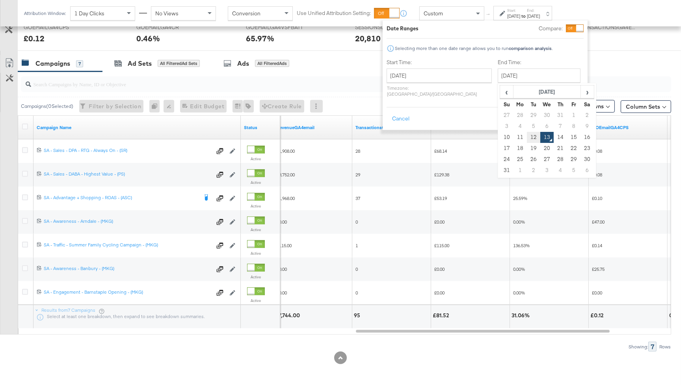
click at [527, 138] on td "12" at bounding box center [533, 137] width 13 height 11
type input "[DATE]"
drag, startPoint x: 565, startPoint y: 112, endPoint x: 559, endPoint y: 114, distance: 6.2
click at [565, 113] on button "Apply" at bounding box center [571, 119] width 25 height 14
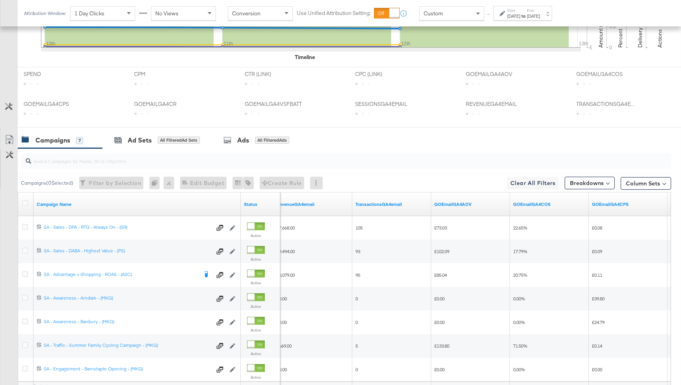
scroll to position [388, 0]
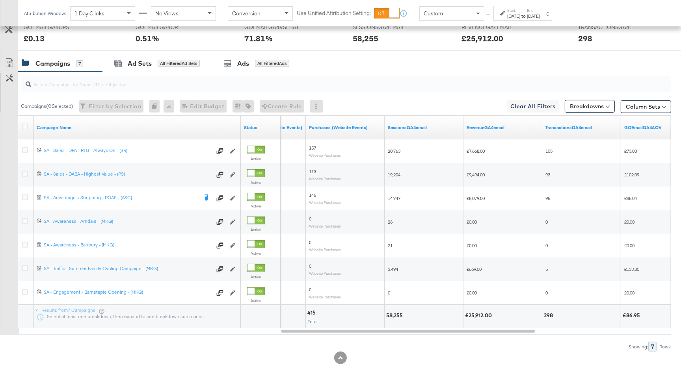
click at [507, 15] on div at bounding box center [503, 14] width 7 height 6
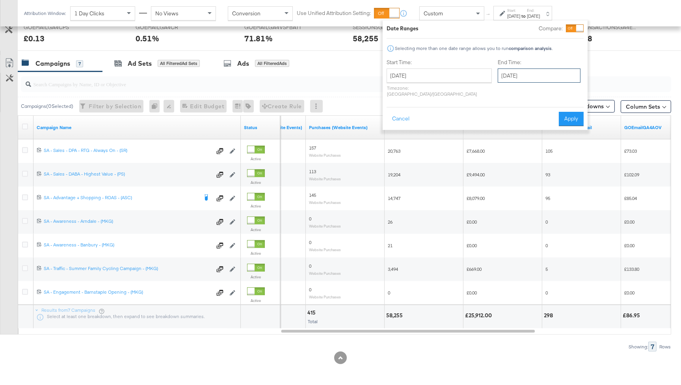
click at [521, 77] on input "[DATE]" at bounding box center [539, 76] width 83 height 14
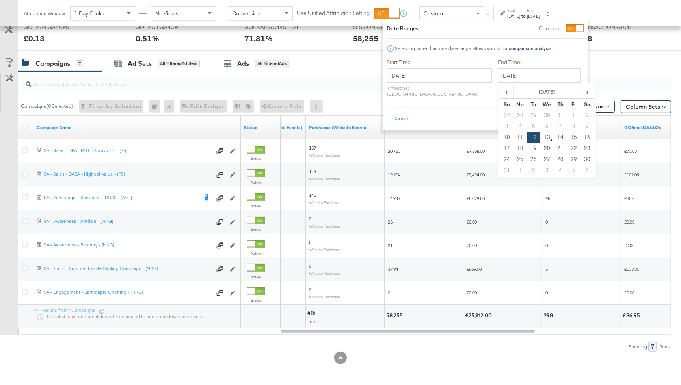
click at [569, 65] on div "Start Time: August 10th 2025 ‹ August 2025 › Su Mo Tu We Th Fr Sa 27 28 29 30 3…" at bounding box center [485, 80] width 197 height 42
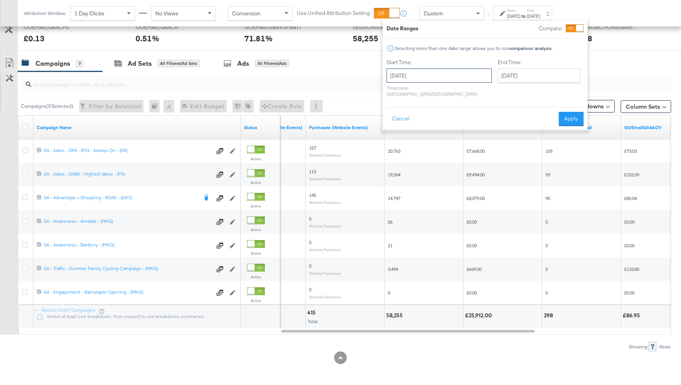
click at [436, 78] on input "[DATE]" at bounding box center [439, 76] width 105 height 14
click at [434, 91] on th "[DATE]" at bounding box center [435, 92] width 67 height 13
click at [434, 91] on th "2025" at bounding box center [435, 92] width 78 height 13
click at [424, 123] on td "2024" at bounding box center [424, 129] width 24 height 20
click at [466, 132] on td "Aug" at bounding box center [471, 129] width 24 height 20
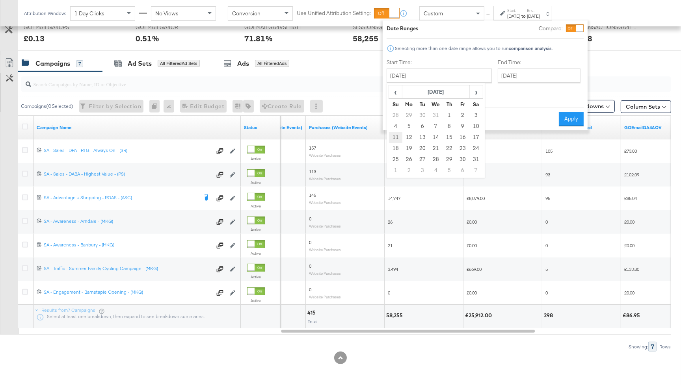
click at [395, 136] on td "11" at bounding box center [395, 137] width 13 height 11
type input "[DATE]"
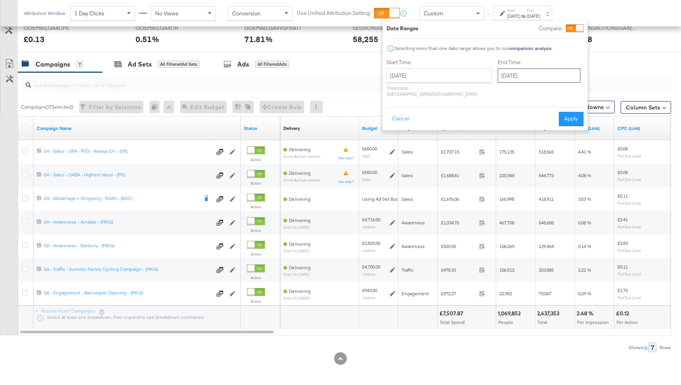
click at [507, 77] on input "[DATE]" at bounding box center [539, 76] width 83 height 14
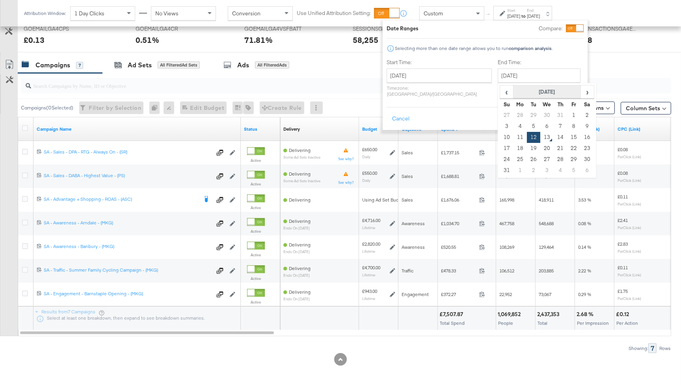
click at [513, 92] on th "[DATE]" at bounding box center [546, 92] width 67 height 13
click at [521, 89] on th "2025" at bounding box center [547, 92] width 78 height 13
click at [523, 125] on td "2024" at bounding box center [535, 129] width 24 height 20
click at [571, 129] on td "Aug" at bounding box center [583, 129] width 24 height 20
click at [527, 138] on td "13" at bounding box center [533, 137] width 13 height 11
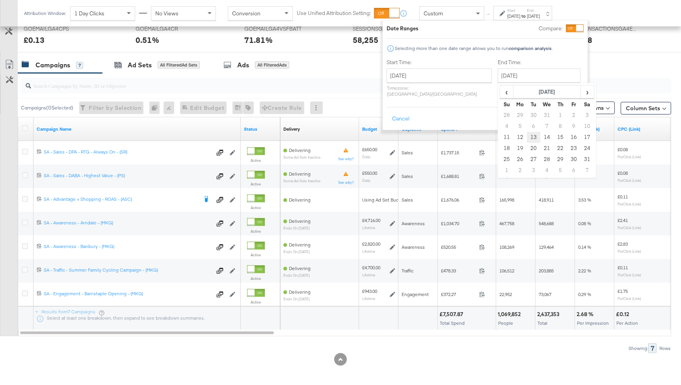
type input "[DATE]"
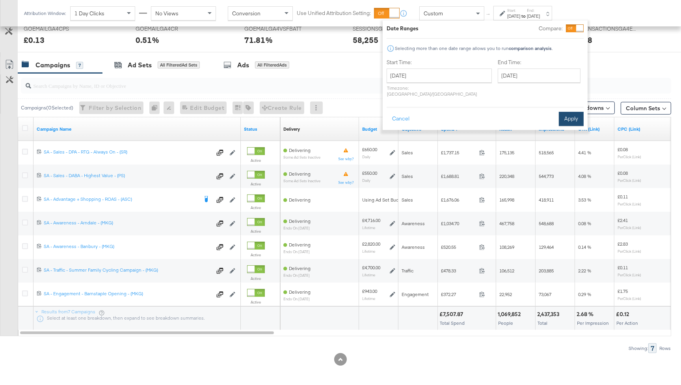
click at [563, 115] on button "Apply" at bounding box center [571, 119] width 25 height 14
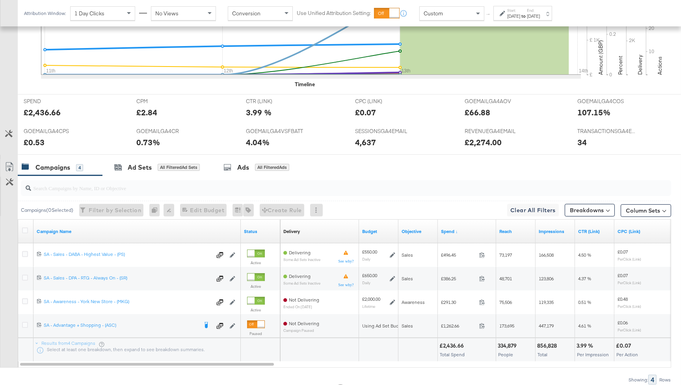
scroll to position [0, 0]
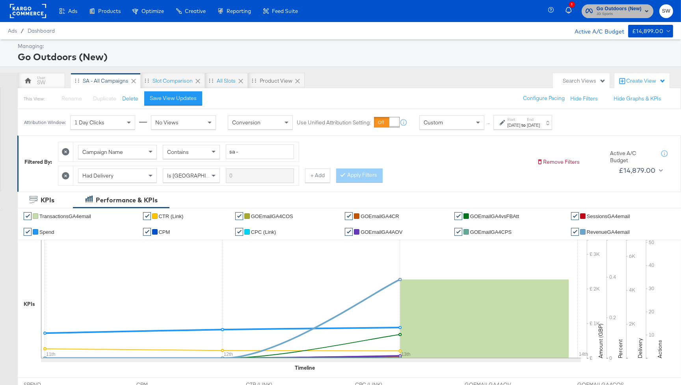
click at [608, 11] on span "JD Sports" at bounding box center [619, 14] width 45 height 6
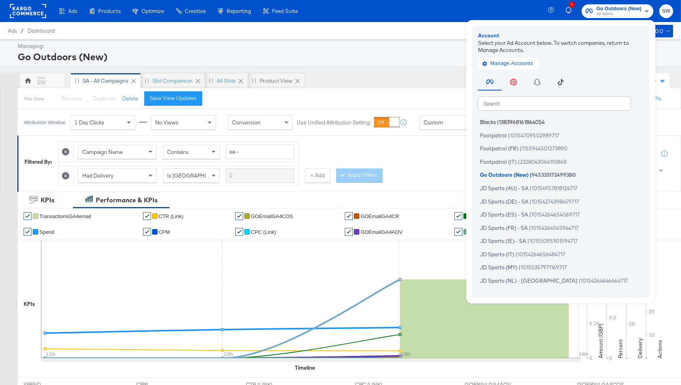
click at [497, 120] on span "|" at bounding box center [498, 122] width 2 height 6
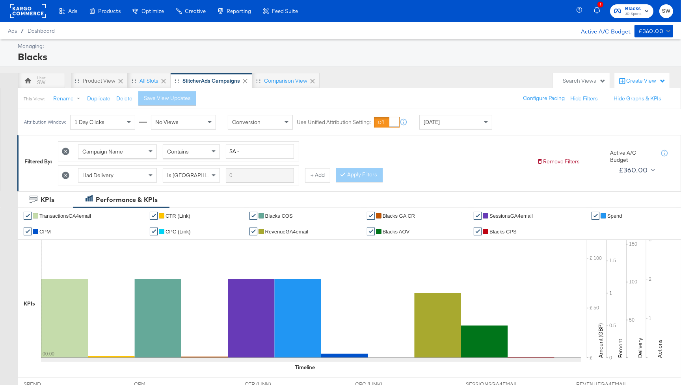
drag, startPoint x: 446, startPoint y: 119, endPoint x: 446, endPoint y: 123, distance: 4.3
click at [446, 119] on div "[DATE]" at bounding box center [456, 121] width 72 height 13
click at [509, 126] on div "[DATE]" at bounding box center [513, 125] width 13 height 6
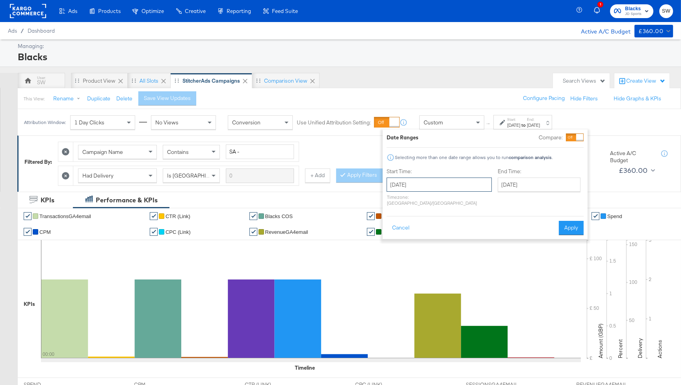
click at [436, 178] on input "[DATE]" at bounding box center [439, 185] width 105 height 14
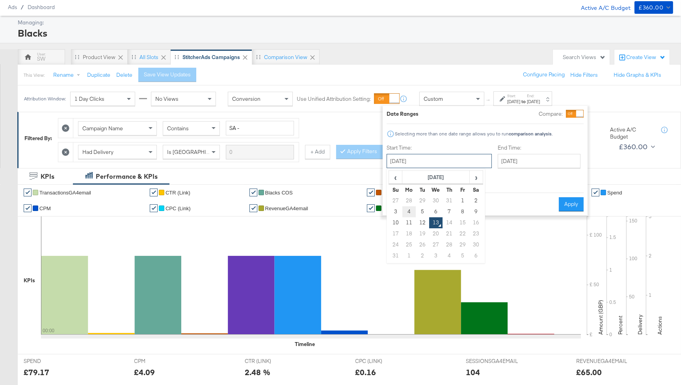
scroll to position [26, 0]
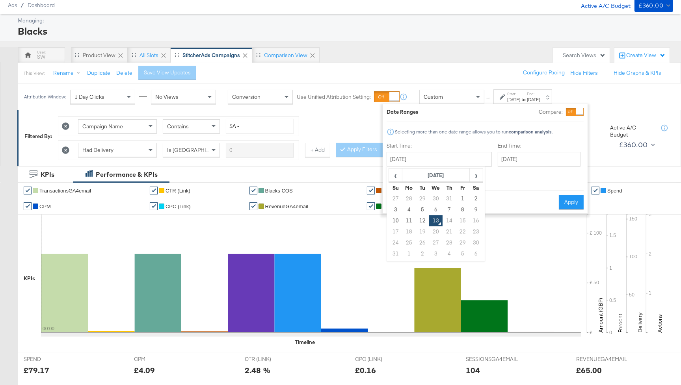
drag, startPoint x: 392, startPoint y: 219, endPoint x: 470, endPoint y: 175, distance: 90.0
click at [392, 219] on td "10" at bounding box center [395, 221] width 13 height 11
type input "August 10th 2025"
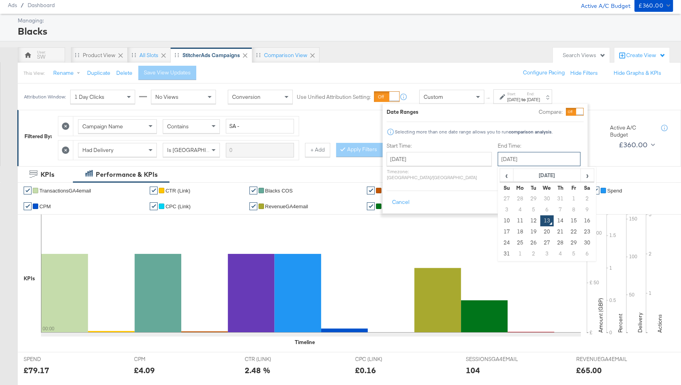
click at [498, 163] on input "August 13th 2025" at bounding box center [539, 159] width 83 height 14
drag, startPoint x: 510, startPoint y: 217, endPoint x: 562, endPoint y: 199, distance: 55.2
click at [527, 217] on td "12" at bounding box center [533, 221] width 13 height 11
type input "August 12th 2025"
click at [570, 195] on button "Apply" at bounding box center [571, 202] width 25 height 14
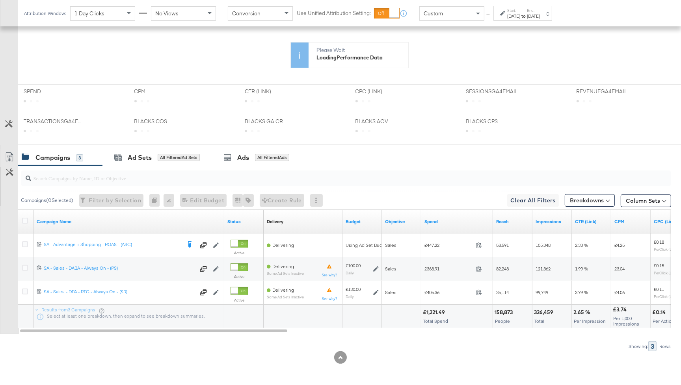
scroll to position [293, 0]
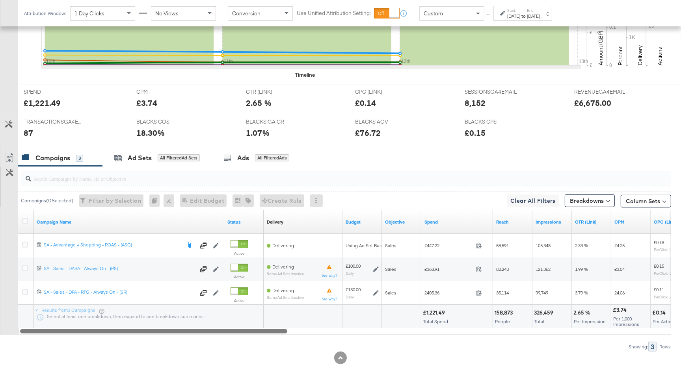
drag, startPoint x: 318, startPoint y: 331, endPoint x: 28, endPoint y: 331, distance: 290.0
click at [28, 331] on div at bounding box center [153, 331] width 267 height 7
click at [506, 17] on div "Start: Aug 10th 2025 to End: Aug 12th 2025" at bounding box center [520, 13] width 40 height 11
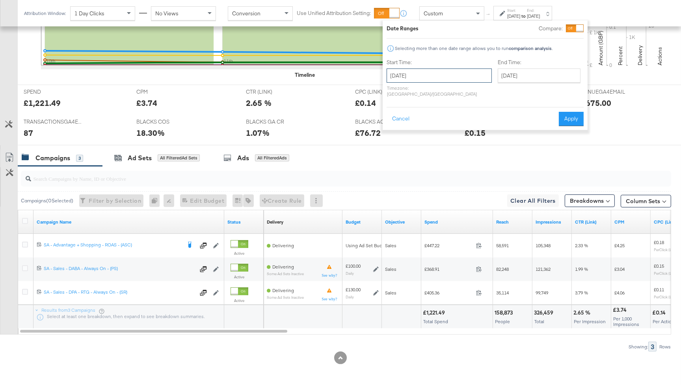
click at [425, 81] on input "August 10th 2025" at bounding box center [439, 76] width 105 height 14
click at [423, 91] on th "August 2025" at bounding box center [435, 92] width 67 height 13
click at [439, 93] on th "2025" at bounding box center [435, 92] width 78 height 13
click at [422, 127] on td "2024" at bounding box center [424, 129] width 24 height 20
click at [471, 131] on td "Aug" at bounding box center [471, 129] width 24 height 20
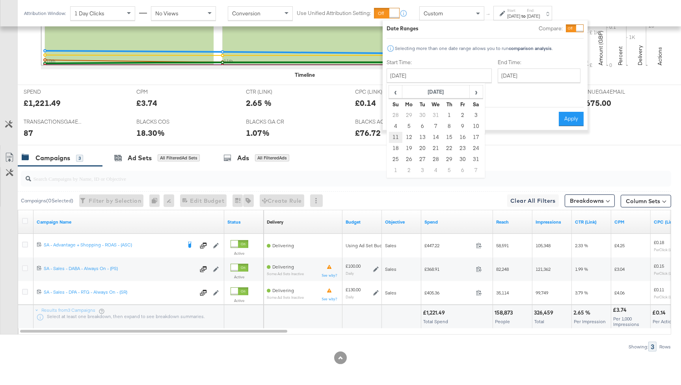
click at [397, 141] on td "11" at bounding box center [395, 137] width 13 height 11
type input "August 11th 2024"
click at [498, 76] on input "August 12th 2025" at bounding box center [539, 76] width 83 height 14
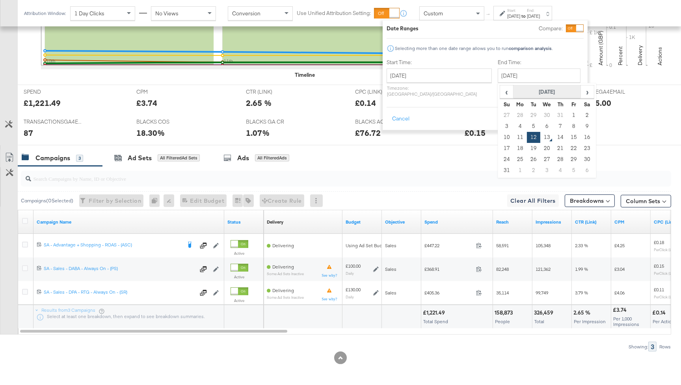
click at [516, 92] on th "August 2025" at bounding box center [546, 92] width 67 height 13
click at [515, 87] on th "2025" at bounding box center [547, 92] width 78 height 13
click at [523, 128] on td "2024" at bounding box center [535, 129] width 24 height 20
click at [571, 130] on td "Aug" at bounding box center [583, 129] width 24 height 20
click at [527, 139] on td "13" at bounding box center [533, 137] width 13 height 11
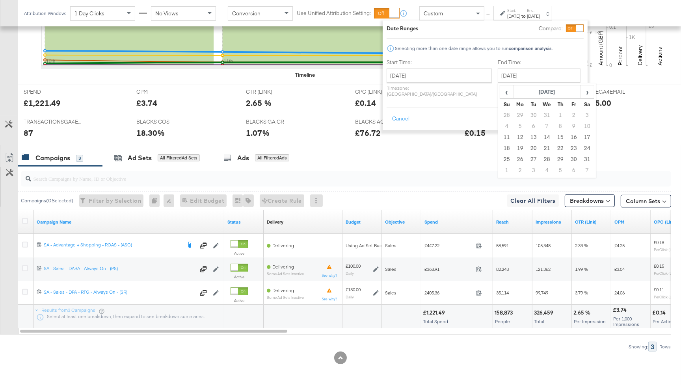
type input "August 13th 2024"
click at [570, 112] on button "Apply" at bounding box center [571, 119] width 25 height 14
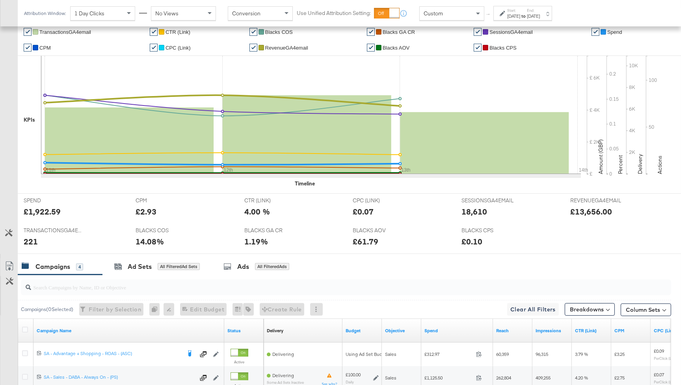
scroll to position [0, 0]
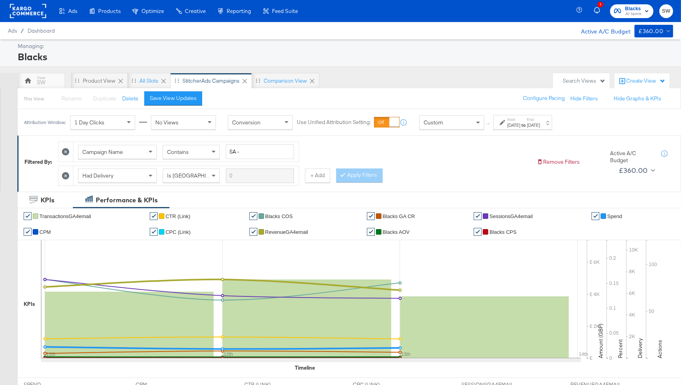
click at [628, 17] on div "1 Blacks JD Sports SW" at bounding box center [630, 11] width 102 height 22
click at [628, 17] on span "JD Sports" at bounding box center [633, 14] width 17 height 6
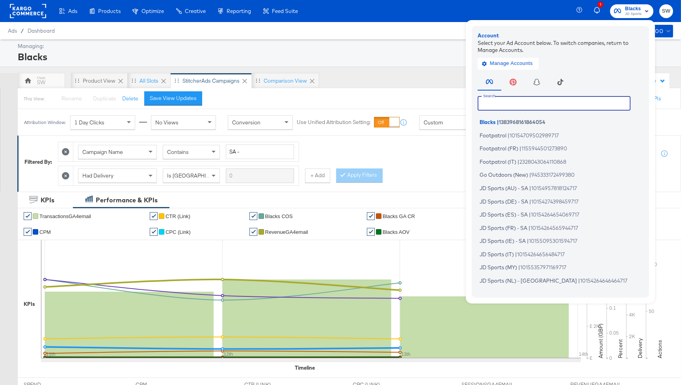
click at [513, 106] on input "text" at bounding box center [554, 103] width 153 height 14
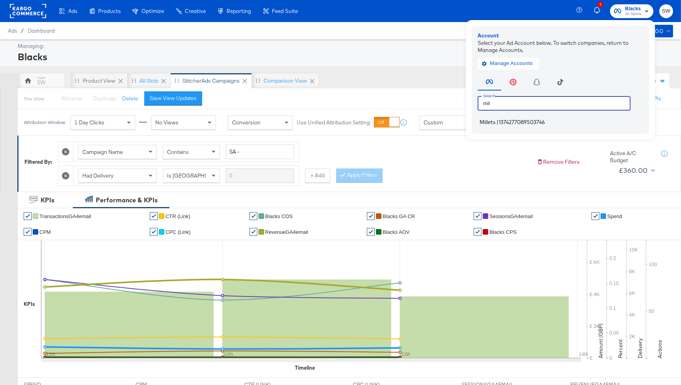
type input "mil"
click at [534, 122] on span "1374277089503746" at bounding box center [521, 122] width 46 height 6
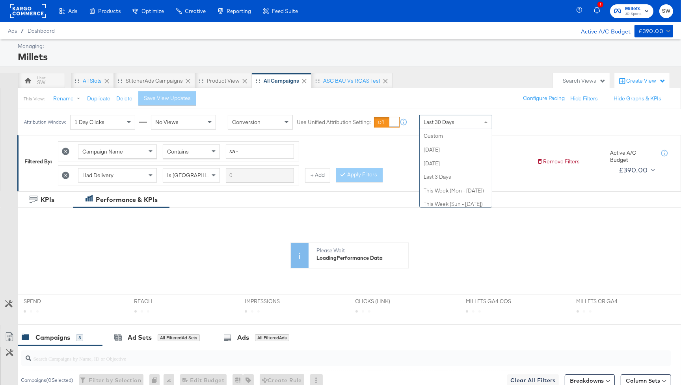
click at [460, 120] on div "Last 30 Days" at bounding box center [456, 121] width 72 height 13
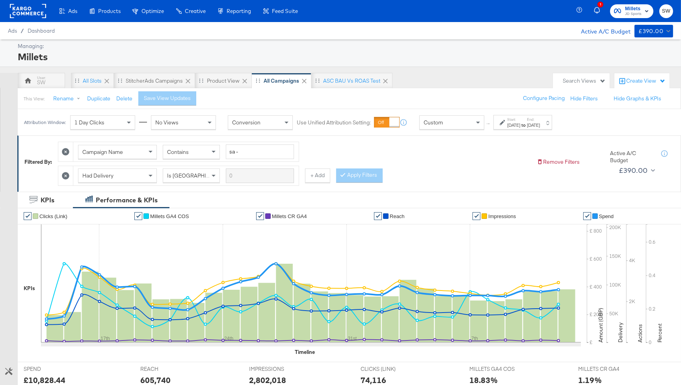
click at [520, 121] on label "Start:" at bounding box center [513, 119] width 13 height 5
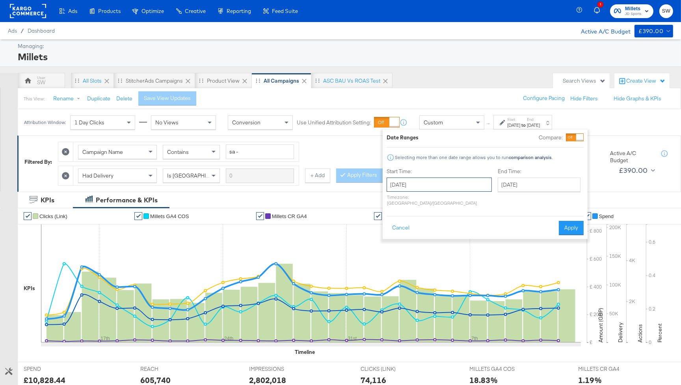
click at [426, 183] on input "[DATE]" at bounding box center [439, 185] width 105 height 14
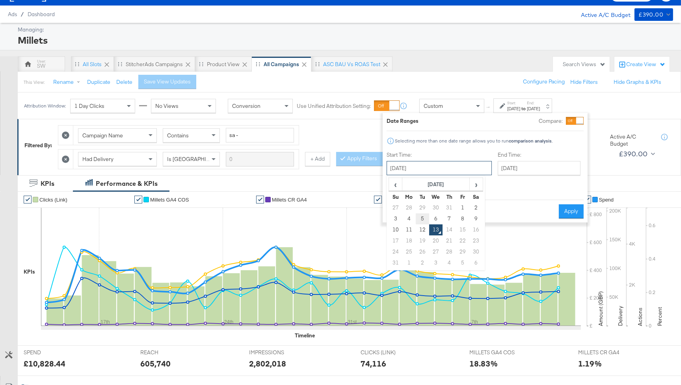
scroll to position [32, 0]
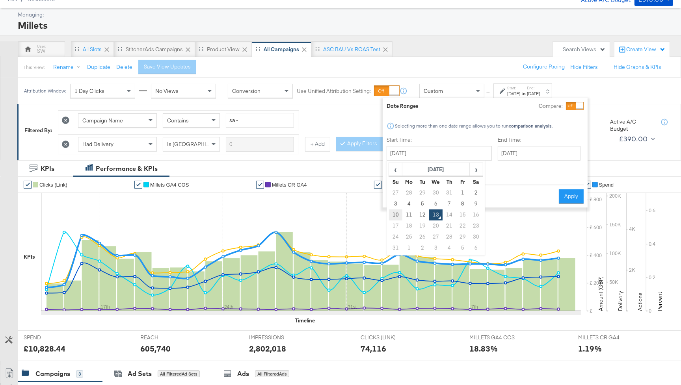
click at [397, 213] on td "10" at bounding box center [395, 215] width 13 height 11
type input "[DATE]"
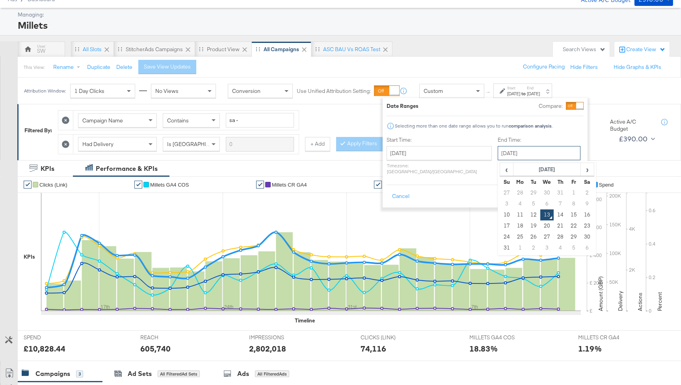
click at [498, 153] on input "[DATE]" at bounding box center [539, 153] width 83 height 14
click at [527, 215] on td "12" at bounding box center [533, 215] width 13 height 11
type input "[DATE]"
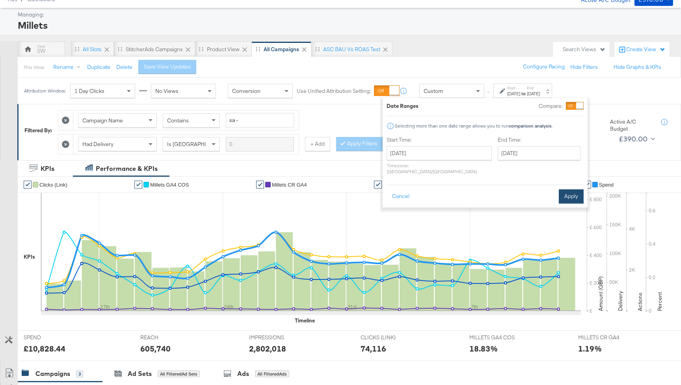
click at [569, 191] on button "Apply" at bounding box center [571, 197] width 25 height 14
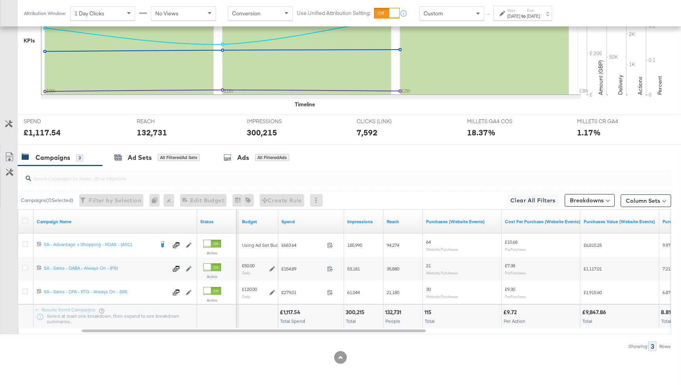
scroll to position [247, 0]
click at [510, 16] on div "Aug 10th 2025" at bounding box center [513, 16] width 13 height 6
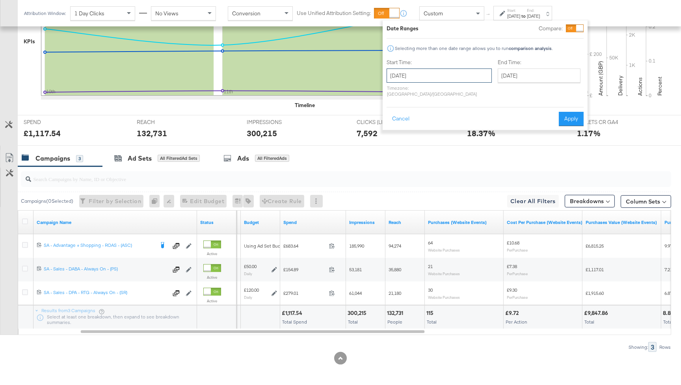
click at [423, 77] on input "August 10th 2025" at bounding box center [439, 76] width 105 height 14
click at [422, 91] on th "[DATE]" at bounding box center [435, 92] width 67 height 13
click at [434, 91] on th "2025" at bounding box center [435, 92] width 78 height 13
click at [419, 126] on td "2024" at bounding box center [424, 129] width 24 height 20
click at [470, 126] on td "Aug" at bounding box center [471, 129] width 24 height 20
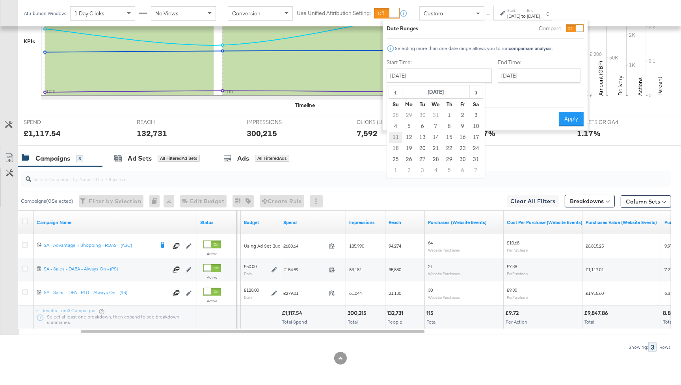
click at [395, 138] on td "11" at bounding box center [395, 137] width 13 height 11
type input "[DATE]"
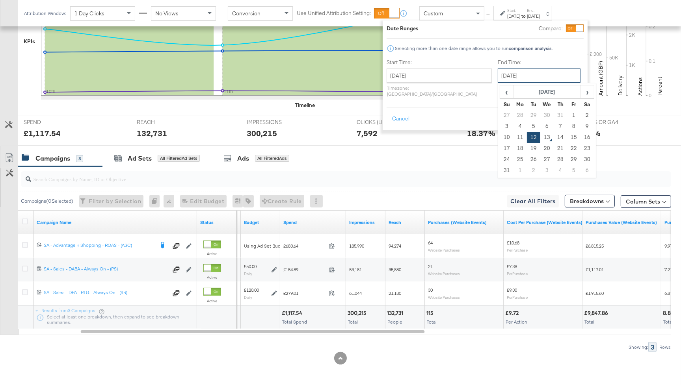
click at [512, 72] on input "August 12th 2025" at bounding box center [539, 76] width 83 height 14
click at [531, 90] on th "[DATE]" at bounding box center [546, 92] width 67 height 13
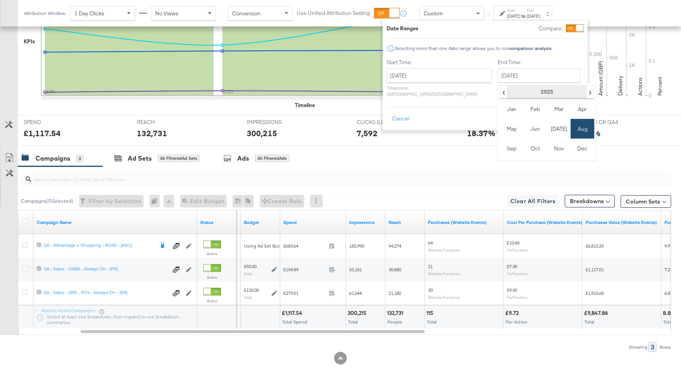
click at [530, 91] on th "2025" at bounding box center [547, 92] width 78 height 13
click at [523, 125] on td "2024" at bounding box center [535, 129] width 24 height 20
click at [571, 130] on td "Aug" at bounding box center [583, 129] width 24 height 20
click at [527, 139] on td "13" at bounding box center [533, 137] width 13 height 11
type input "[DATE]"
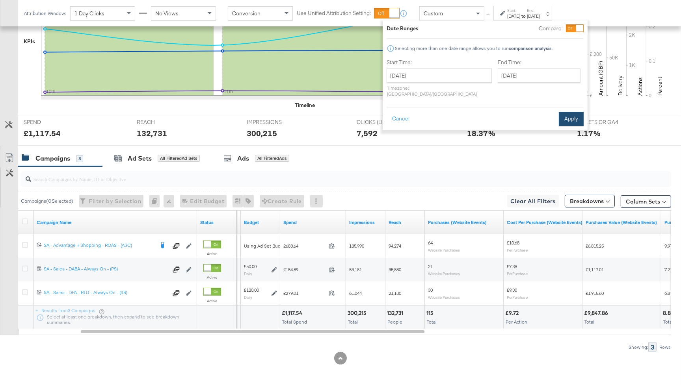
click at [571, 117] on button "Apply" at bounding box center [571, 119] width 25 height 14
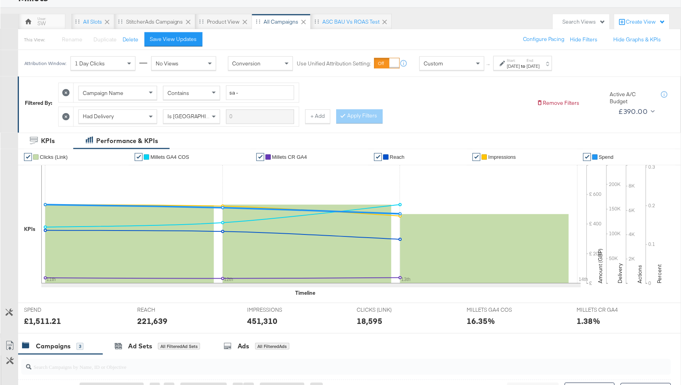
scroll to position [0, 0]
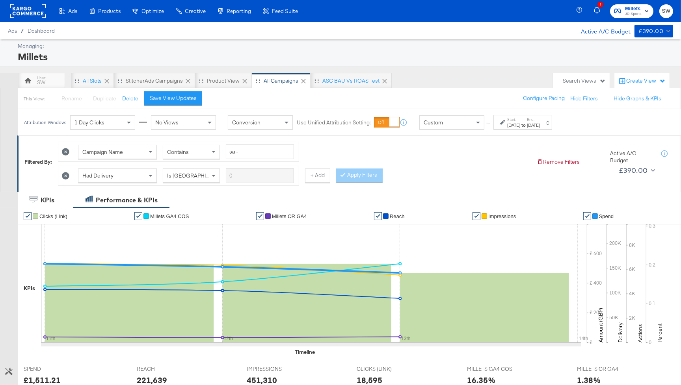
click at [636, 11] on span "JD Sports" at bounding box center [633, 14] width 17 height 6
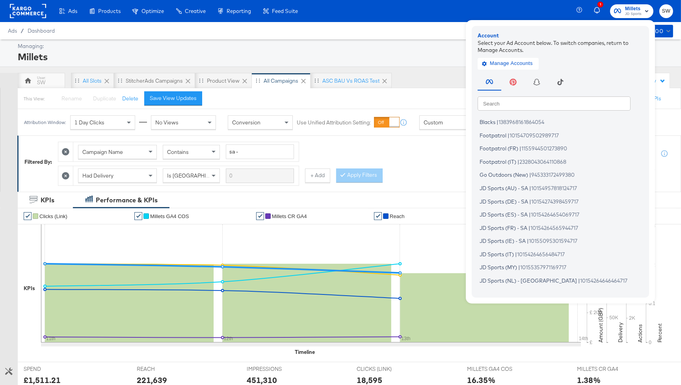
click at [502, 109] on input "text" at bounding box center [554, 103] width 153 height 14
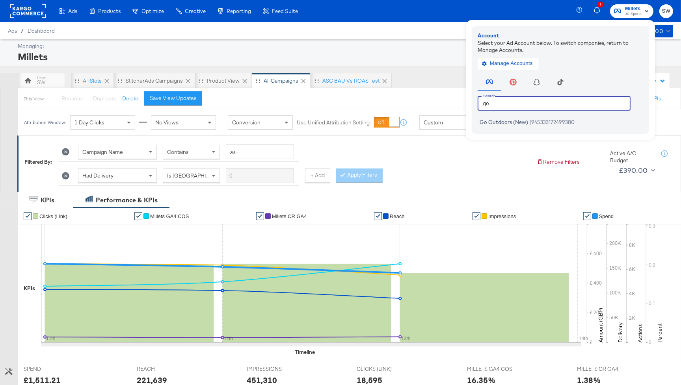
type input "go"
click at [500, 123] on span "Go Outdoors (New)" at bounding box center [504, 122] width 48 height 6
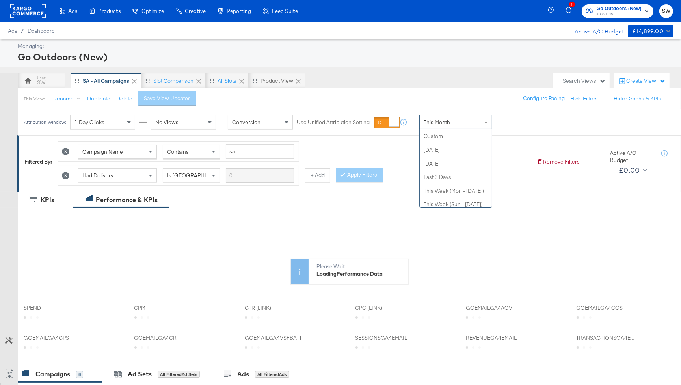
drag, startPoint x: 440, startPoint y: 121, endPoint x: 446, endPoint y: 132, distance: 11.8
click at [440, 121] on span "This Month" at bounding box center [437, 122] width 26 height 7
drag, startPoint x: 446, startPoint y: 137, endPoint x: 482, endPoint y: 130, distance: 36.2
click at [502, 125] on icon at bounding box center [503, 123] width 6 height 6
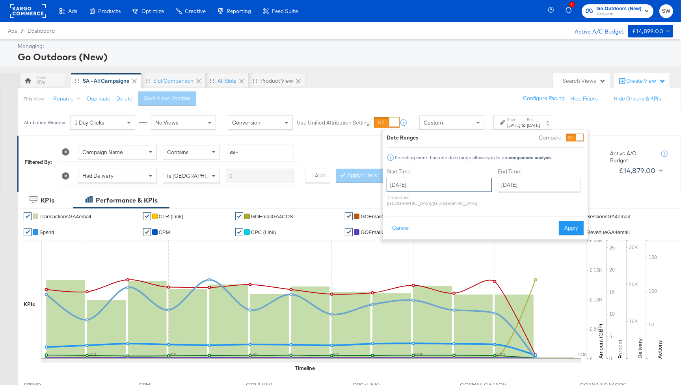
click at [448, 178] on input "[DATE]" at bounding box center [439, 185] width 105 height 14
click at [425, 201] on th "[DATE]" at bounding box center [435, 201] width 67 height 13
click at [427, 199] on th "2025" at bounding box center [435, 201] width 78 height 13
click at [514, 201] on div "End Time: [DATE] ‹ [DATE] › Su Mo Tu We Th Fr Sa 27 28 29 30 31 1 2 3 4 5 6 7 8…" at bounding box center [541, 189] width 86 height 42
click at [456, 184] on input "[DATE]" at bounding box center [439, 185] width 105 height 14
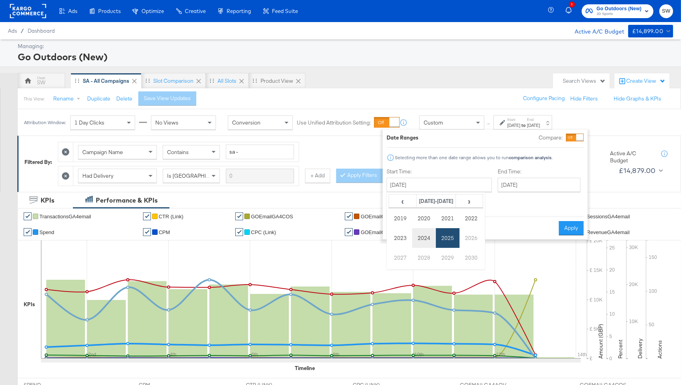
click at [424, 235] on td "2024" at bounding box center [424, 238] width 24 height 20
click at [476, 235] on td "Aug" at bounding box center [471, 238] width 24 height 20
click at [394, 247] on td "11" at bounding box center [395, 246] width 13 height 11
type input "[DATE]"
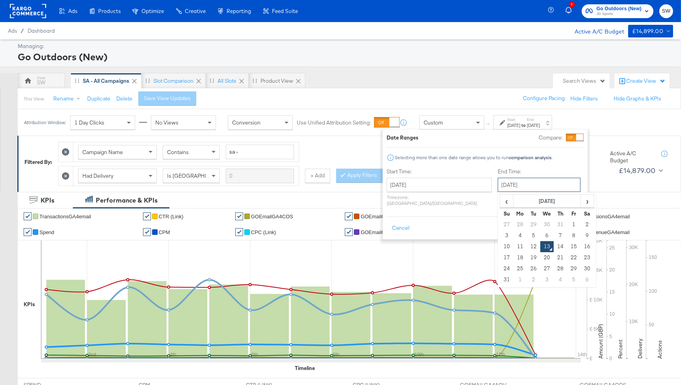
click at [520, 186] on input "[DATE]" at bounding box center [539, 185] width 83 height 14
click at [524, 199] on th "[DATE]" at bounding box center [546, 201] width 67 height 13
click at [525, 204] on th "2025" at bounding box center [547, 201] width 78 height 13
click at [523, 235] on td "2024" at bounding box center [535, 238] width 24 height 20
click at [571, 236] on td "Aug" at bounding box center [583, 238] width 24 height 20
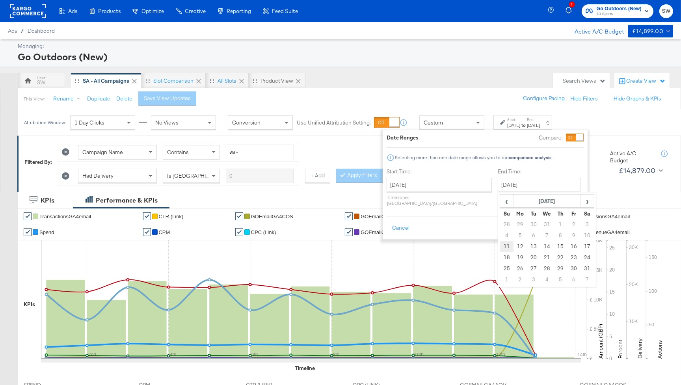
click at [500, 249] on td "11" at bounding box center [506, 246] width 13 height 11
click at [524, 186] on input "August 11th 2024" at bounding box center [539, 185] width 83 height 14
click at [527, 245] on td "13" at bounding box center [533, 246] width 13 height 11
type input "August 13th 2024"
click at [567, 223] on button "Apply" at bounding box center [571, 228] width 25 height 14
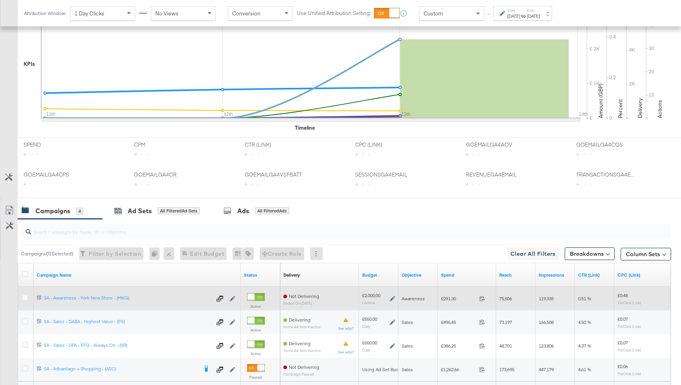
scroll to position [317, 0]
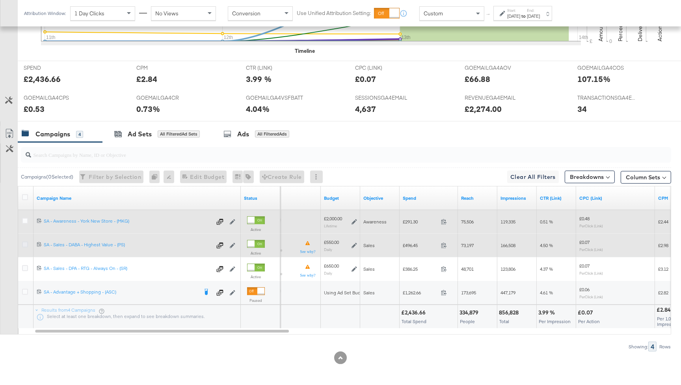
click at [24, 243] on icon at bounding box center [25, 245] width 6 height 6
click at [0, 0] on input "checkbox" at bounding box center [0, 0] width 0 height 0
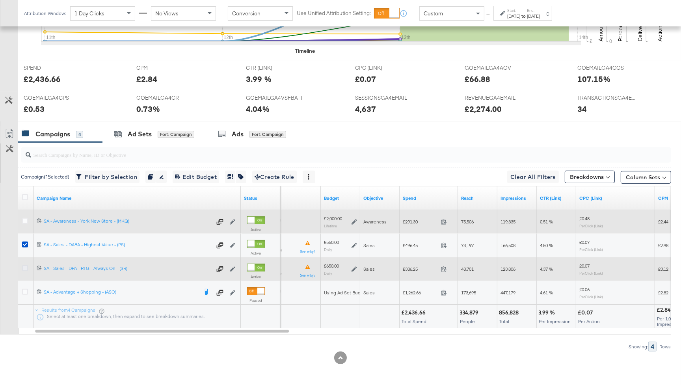
click at [25, 265] on icon at bounding box center [25, 268] width 6 height 6
click at [0, 0] on input "checkbox" at bounding box center [0, 0] width 0 height 0
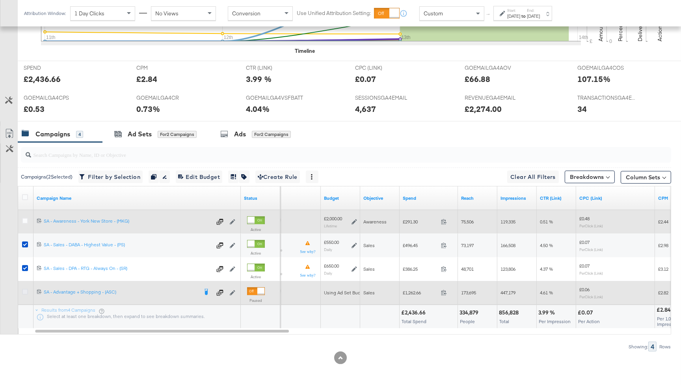
click at [24, 290] on icon at bounding box center [25, 292] width 6 height 6
click at [0, 0] on input "checkbox" at bounding box center [0, 0] width 0 height 0
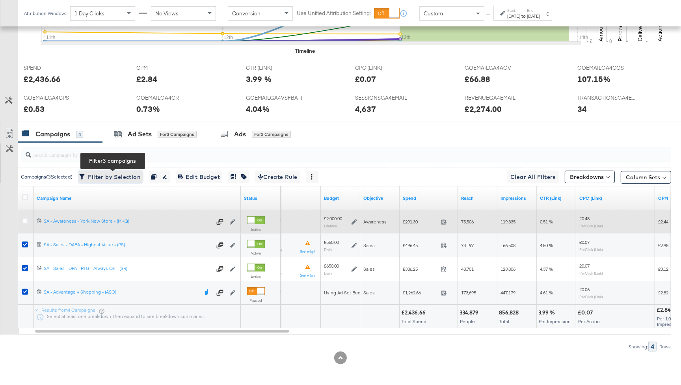
click at [126, 176] on span "Filter by Selection Filter 3 campaigns" at bounding box center [111, 177] width 60 height 10
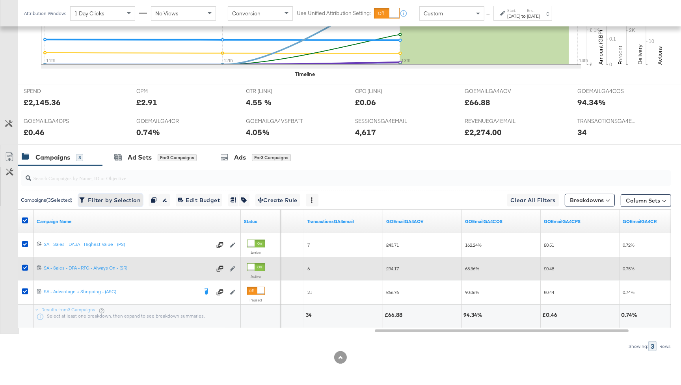
scroll to position [0, 0]
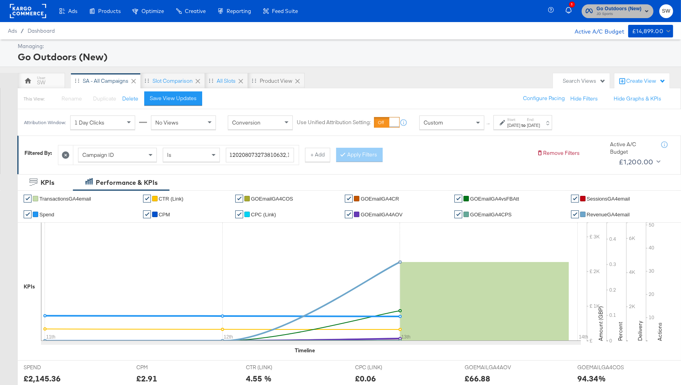
click at [617, 11] on span "JD Sports" at bounding box center [619, 14] width 45 height 6
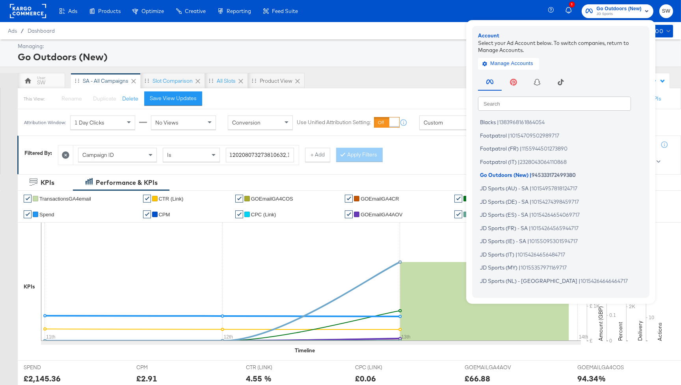
click at [509, 105] on input "text" at bounding box center [554, 103] width 153 height 14
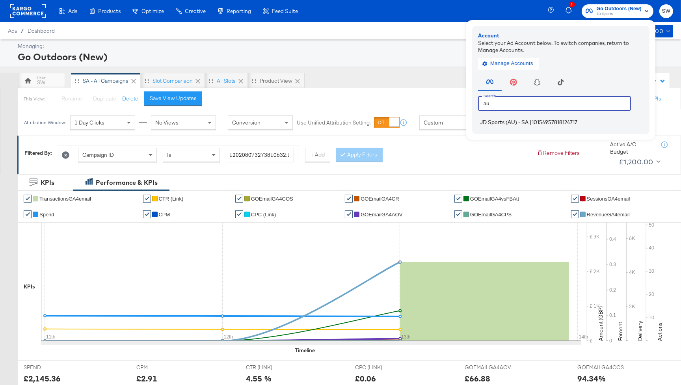
type input "au"
click at [505, 124] on span "JD Sports (AU) - SA" at bounding box center [504, 122] width 48 height 6
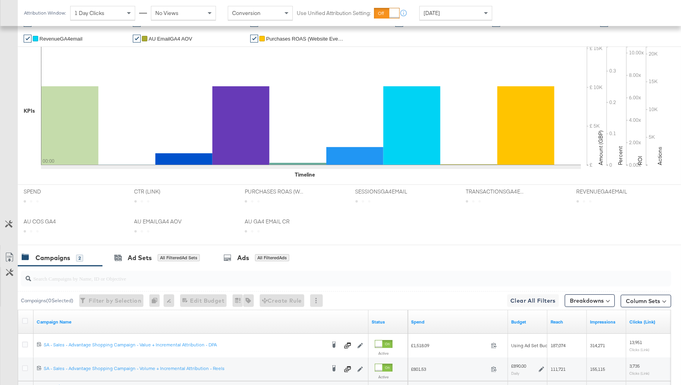
scroll to position [270, 0]
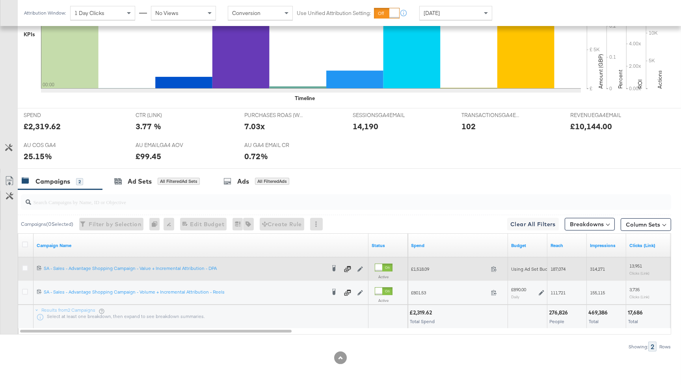
click at [21, 266] on div at bounding box center [26, 269] width 15 height 14
click at [22, 266] on icon at bounding box center [25, 268] width 6 height 6
click at [0, 0] on input "checkbox" at bounding box center [0, 0] width 0 height 0
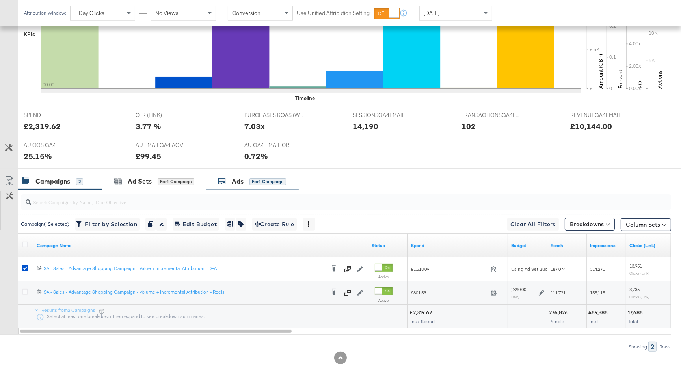
click at [259, 178] on div "for 1 Campaign" at bounding box center [267, 181] width 37 height 7
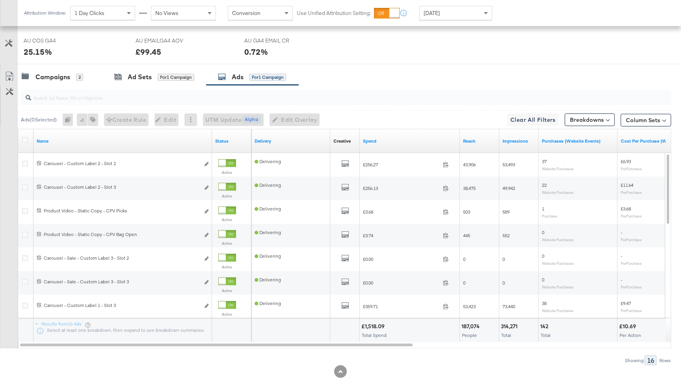
scroll to position [388, 0]
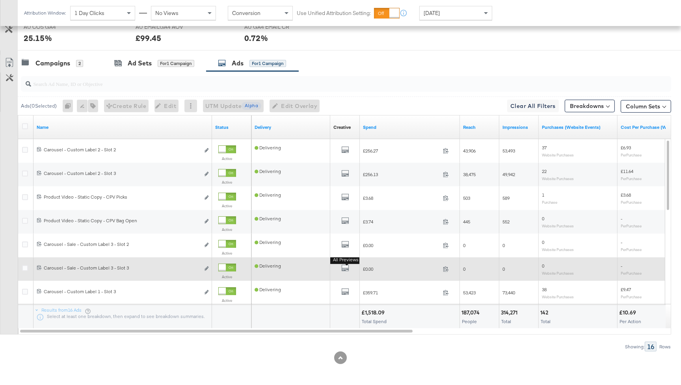
click at [346, 264] on button "All Previews" at bounding box center [345, 269] width 8 height 10
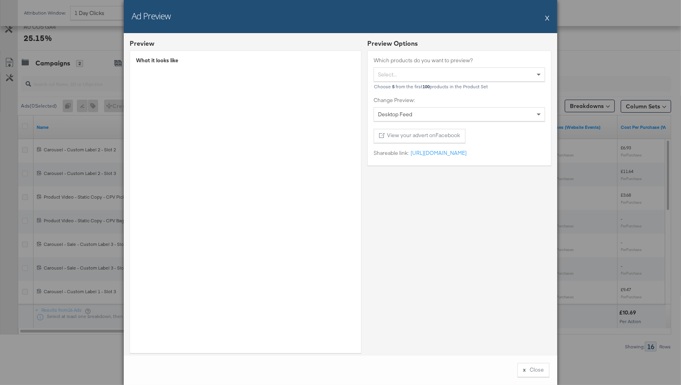
click at [547, 18] on button "X" at bounding box center [547, 18] width 4 height 16
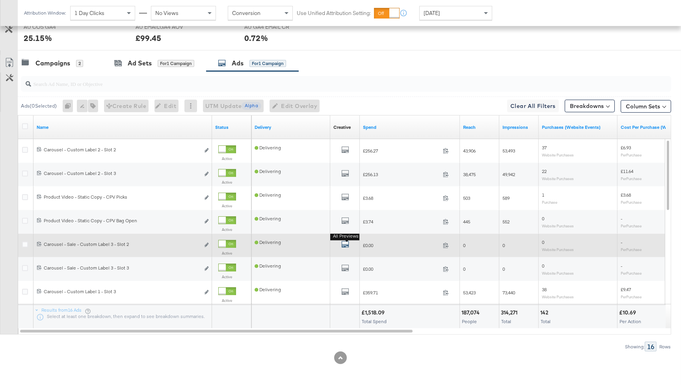
click at [345, 243] on icon "default" at bounding box center [345, 244] width 8 height 8
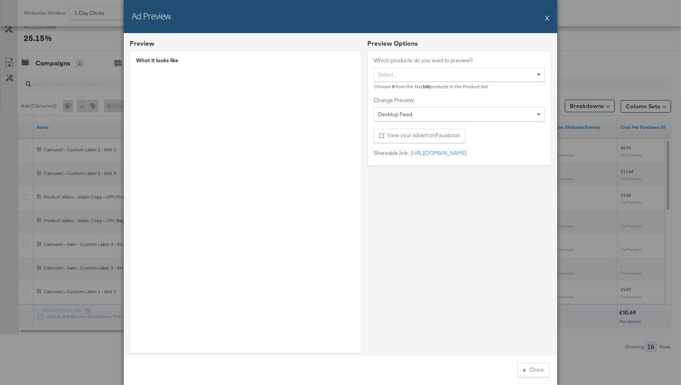
click at [547, 19] on button "X" at bounding box center [547, 18] width 4 height 16
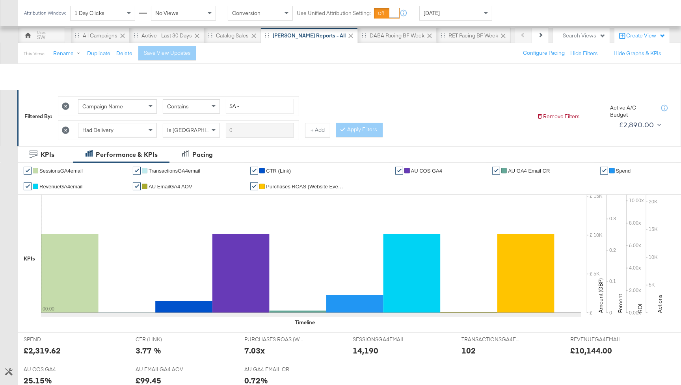
scroll to position [0, 0]
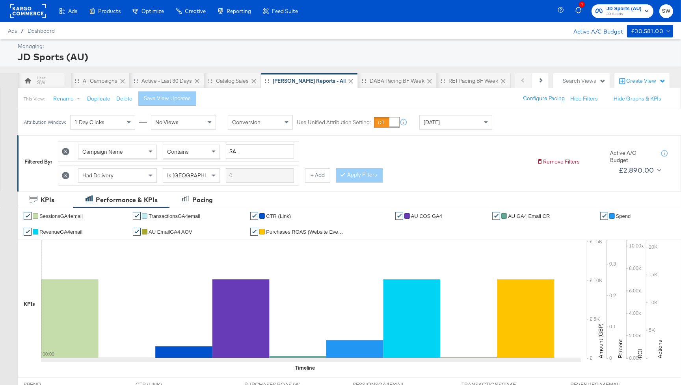
click at [611, 19] on div "1 JD Sports (AU) JD Sports SW" at bounding box center [621, 11] width 120 height 22
click at [603, 14] on span "JD Sports (AU) JD Sports" at bounding box center [622, 11] width 54 height 13
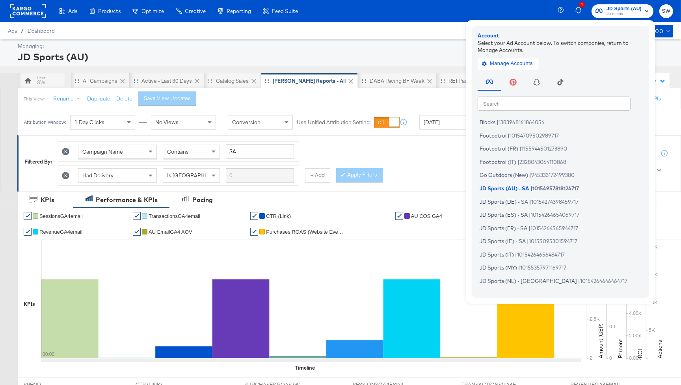
click at [510, 108] on input "text" at bounding box center [554, 103] width 153 height 14
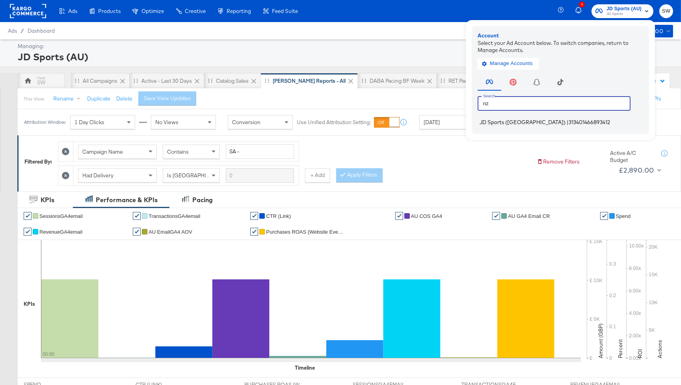
type input "nz"
click at [511, 123] on span "JD Sports (NZ)" at bounding box center [523, 122] width 86 height 6
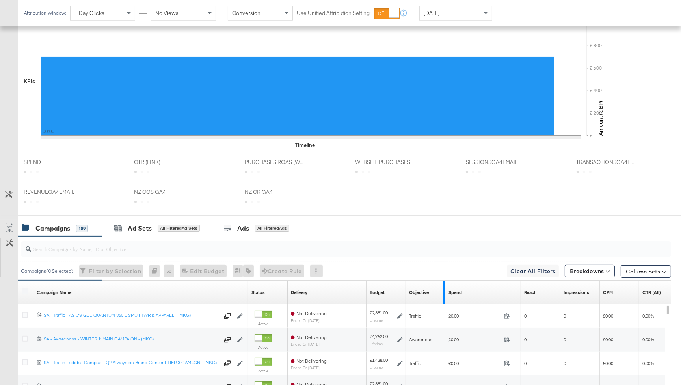
scroll to position [281, 0]
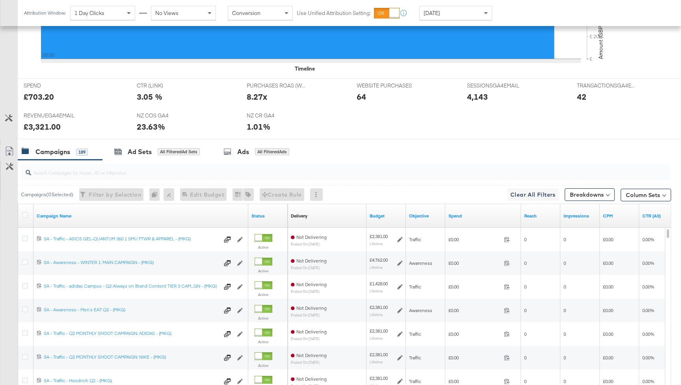
click at [457, 220] on div "Spend" at bounding box center [483, 216] width 76 height 13
click at [455, 216] on link "Spend" at bounding box center [482, 216] width 69 height 6
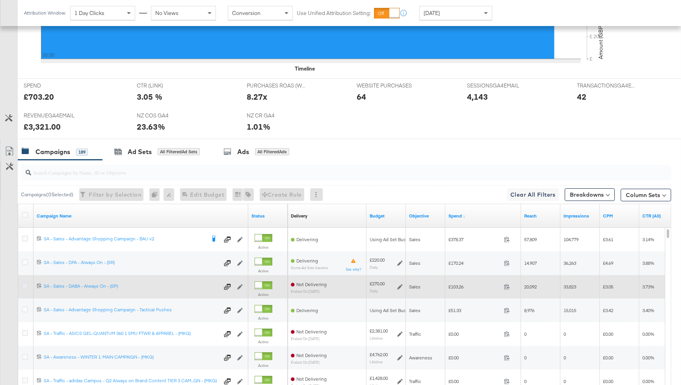
click at [25, 286] on icon at bounding box center [25, 286] width 6 height 6
click at [0, 0] on input "checkbox" at bounding box center [0, 0] width 0 height 0
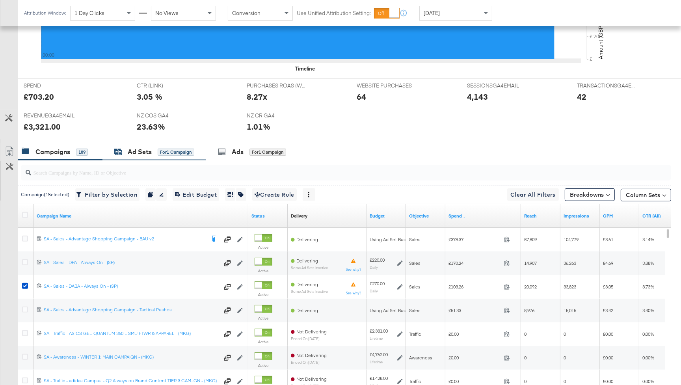
click at [179, 154] on div "for 1 Campaign" at bounding box center [176, 152] width 37 height 7
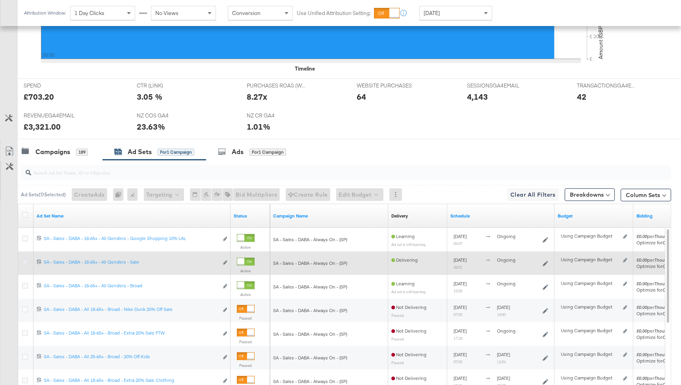
click at [26, 260] on icon at bounding box center [25, 262] width 6 height 6
click at [0, 0] on input "checkbox" at bounding box center [0, 0] width 0 height 0
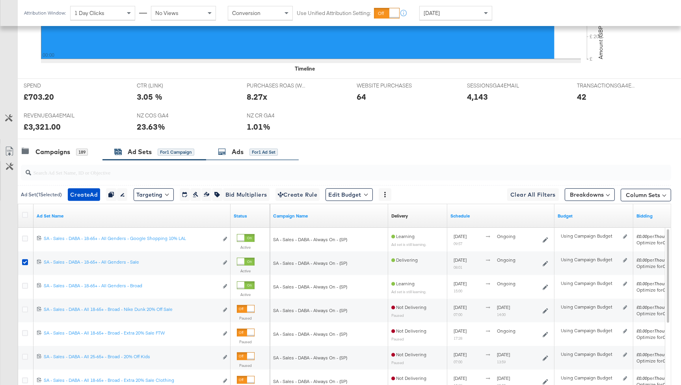
click at [242, 151] on div "Ads" at bounding box center [238, 151] width 12 height 9
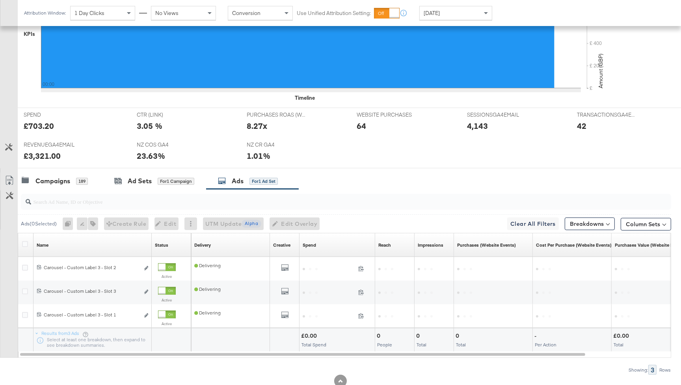
scroll to position [276, 0]
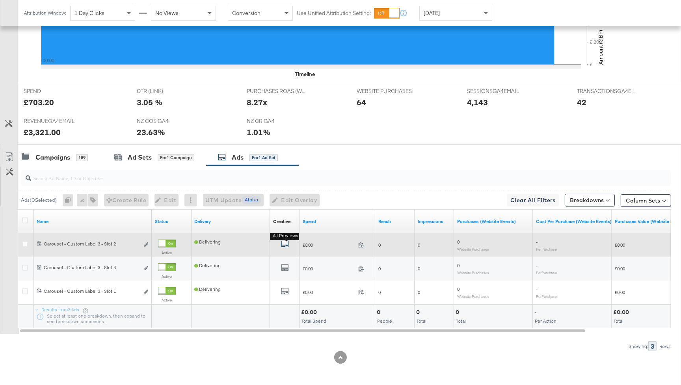
click at [284, 246] on icon "default" at bounding box center [285, 244] width 8 height 8
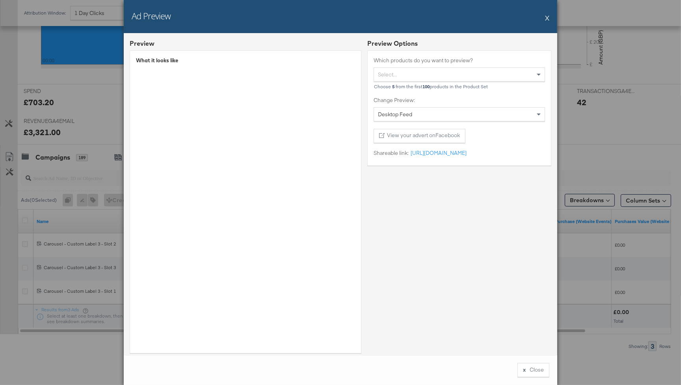
click at [546, 19] on button "X" at bounding box center [547, 18] width 4 height 16
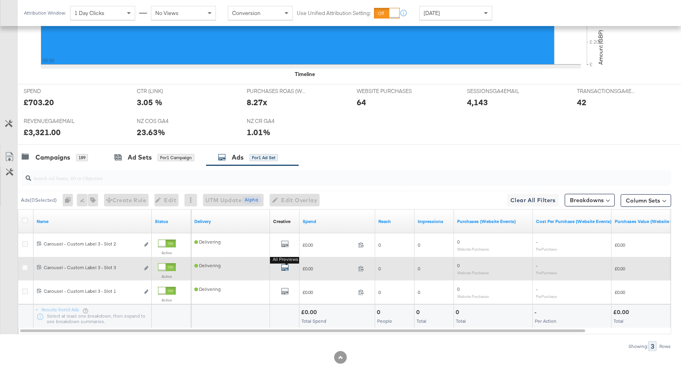
click at [284, 266] on icon "default" at bounding box center [285, 268] width 8 height 8
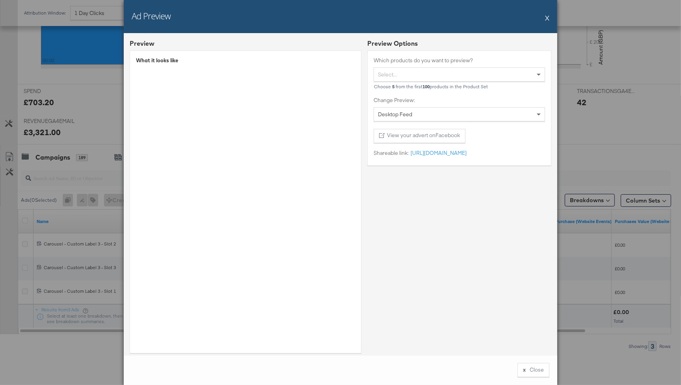
click at [548, 19] on button "X" at bounding box center [547, 18] width 4 height 16
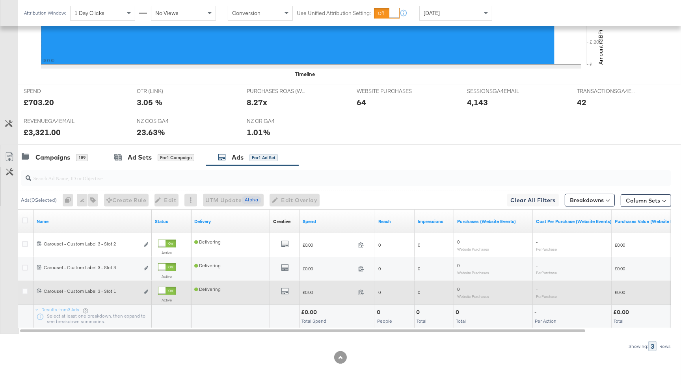
click at [289, 292] on div "All Previews" at bounding box center [284, 292] width 23 height 10
click at [287, 291] on icon "default" at bounding box center [285, 291] width 8 height 8
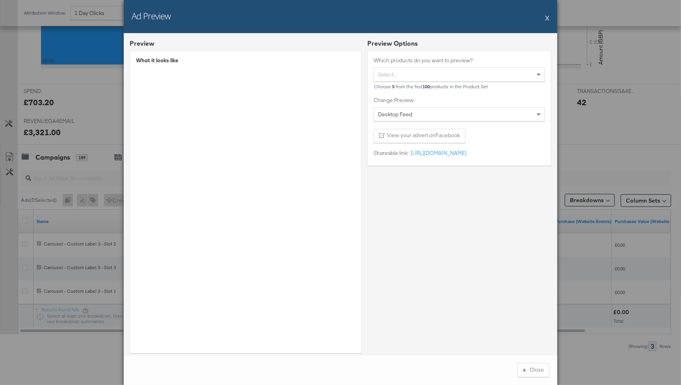
click at [548, 19] on button "X" at bounding box center [547, 18] width 4 height 16
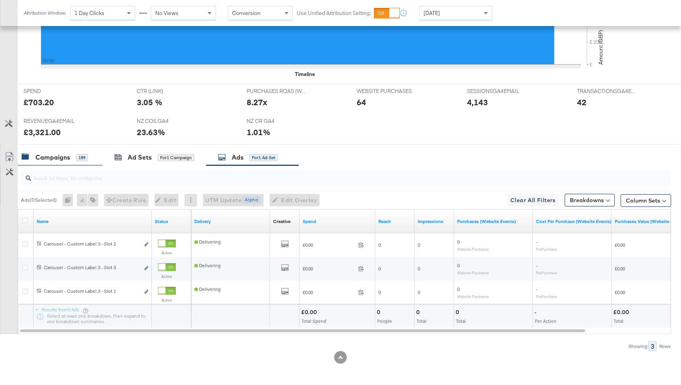
click at [69, 165] on div "Campaigns 189" at bounding box center [60, 157] width 85 height 17
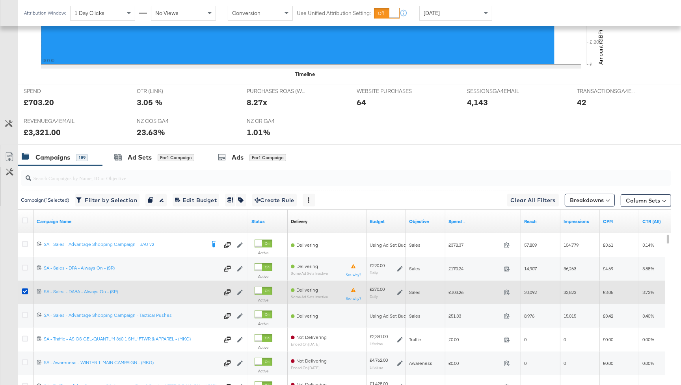
drag, startPoint x: 24, startPoint y: 290, endPoint x: 206, endPoint y: 298, distance: 182.6
click at [24, 290] on icon at bounding box center [25, 291] width 6 height 6
click at [0, 0] on input "checkbox" at bounding box center [0, 0] width 0 height 0
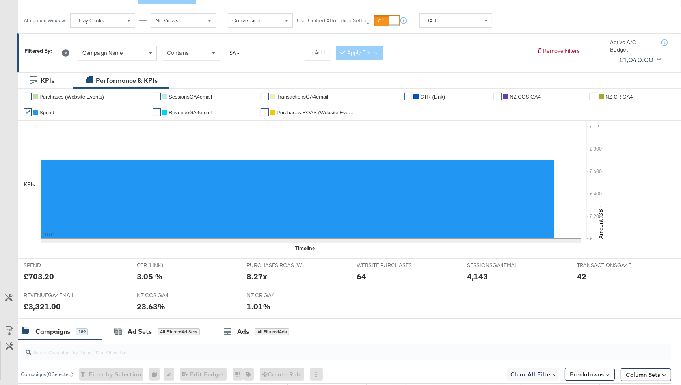
scroll to position [0, 0]
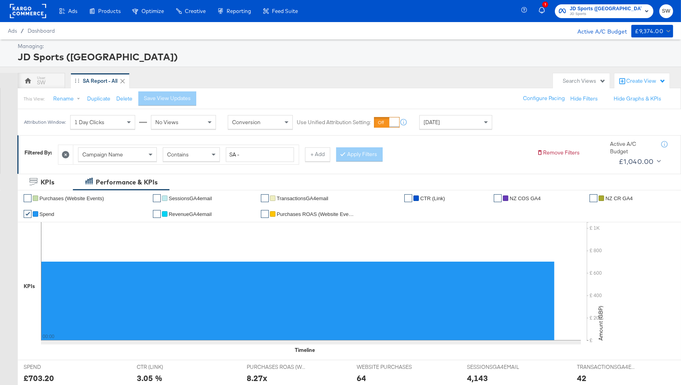
click at [622, 2] on div "1 JD Sports (NZ) JD Sports SW" at bounding box center [602, 11] width 157 height 22
click at [621, 7] on span "JD Sports (NZ)" at bounding box center [606, 9] width 72 height 8
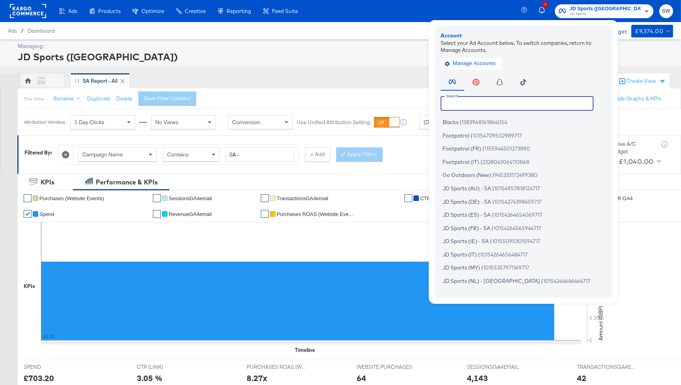
click at [510, 103] on input "text" at bounding box center [517, 103] width 153 height 14
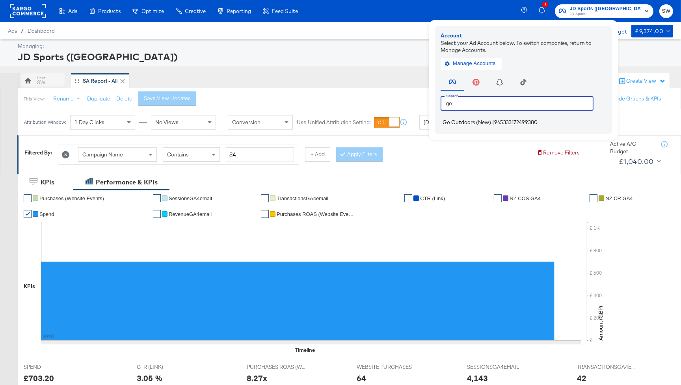
type input "go"
click at [491, 122] on span "Go Outdoors (New)" at bounding box center [467, 122] width 48 height 6
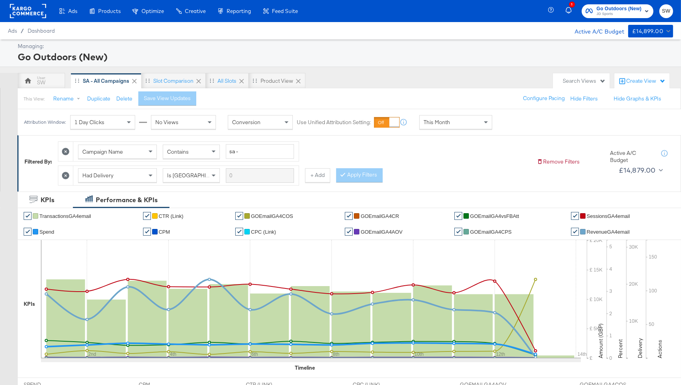
click at [440, 123] on span "This Month" at bounding box center [437, 122] width 26 height 7
click at [513, 125] on div "Aug 13th 2025" at bounding box center [513, 125] width 13 height 6
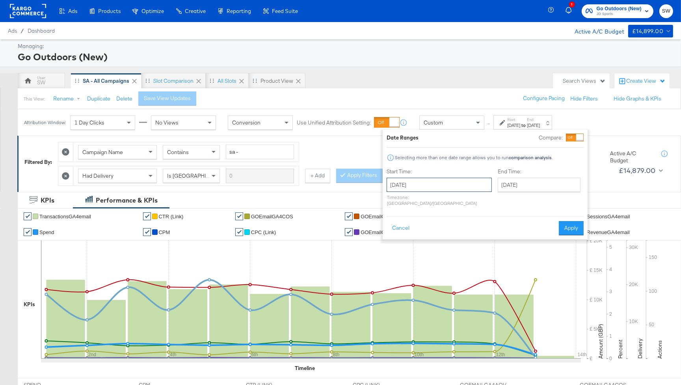
click at [434, 178] on input "August 13th 2025" at bounding box center [439, 185] width 105 height 14
click at [434, 195] on th "August 2025" at bounding box center [435, 201] width 67 height 13
click at [430, 200] on th "2025" at bounding box center [435, 201] width 78 height 13
click at [424, 240] on td "2024" at bounding box center [424, 238] width 24 height 20
click at [470, 237] on td "Aug" at bounding box center [471, 238] width 24 height 20
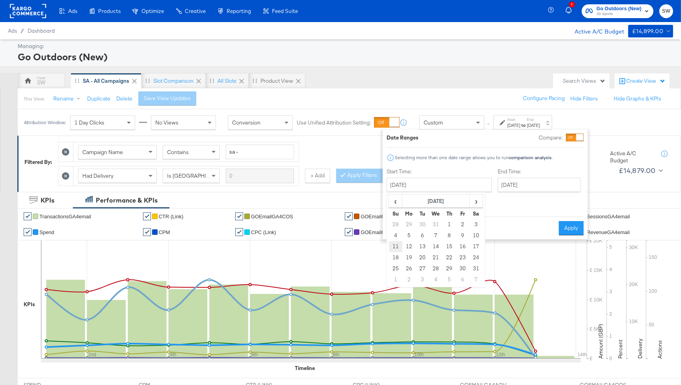
click at [394, 245] on td "11" at bounding box center [395, 246] width 13 height 11
type input "August 11th 2024"
click at [501, 185] on input "August 13th 2025" at bounding box center [539, 185] width 83 height 14
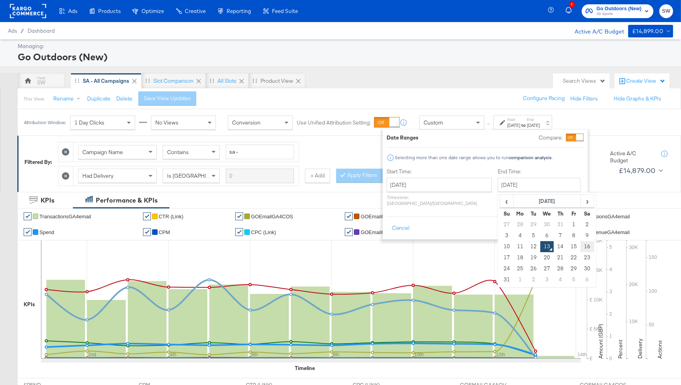
click at [580, 247] on td "16" at bounding box center [586, 246] width 13 height 11
type input "August 16th 2025"
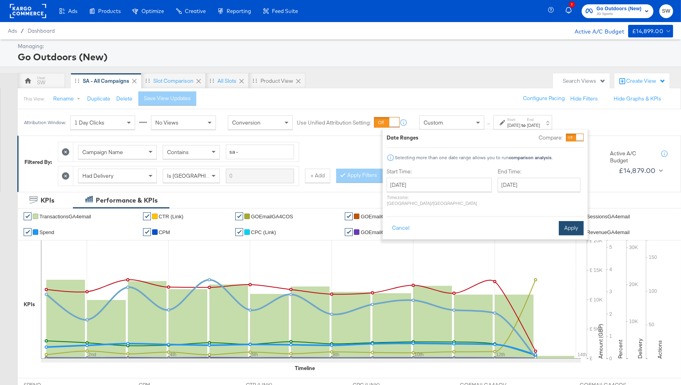
click at [571, 221] on button "Apply" at bounding box center [571, 228] width 25 height 14
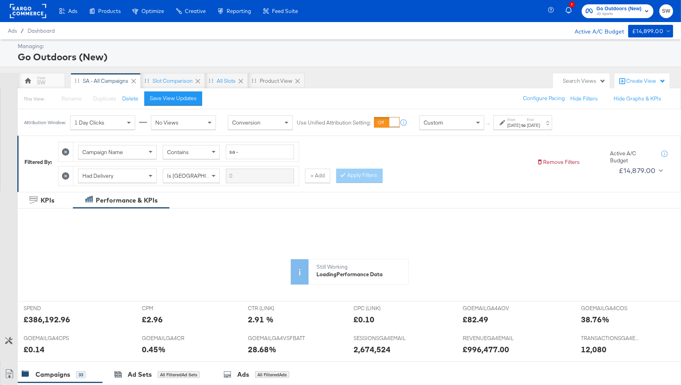
click at [540, 123] on div "Aug 16th 2025" at bounding box center [533, 125] width 13 height 6
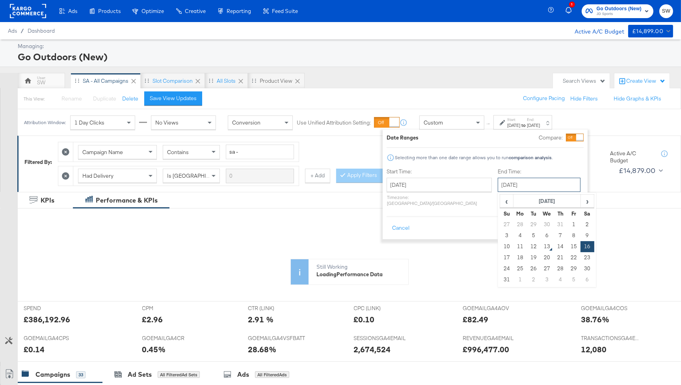
click at [498, 186] on input "August 16th 2025" at bounding box center [539, 185] width 83 height 14
click at [513, 205] on th "August 2025" at bounding box center [546, 201] width 67 height 13
click at [532, 204] on th "2025" at bounding box center [547, 201] width 78 height 13
click at [523, 236] on td "2024" at bounding box center [535, 238] width 24 height 20
click at [571, 236] on td "Aug" at bounding box center [583, 238] width 24 height 20
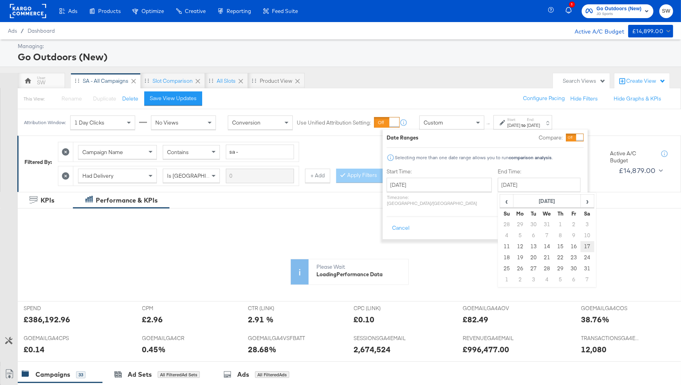
click at [580, 246] on td "17" at bounding box center [586, 246] width 13 height 11
type input "August 17th 2024"
click at [572, 223] on button "Apply" at bounding box center [571, 228] width 25 height 14
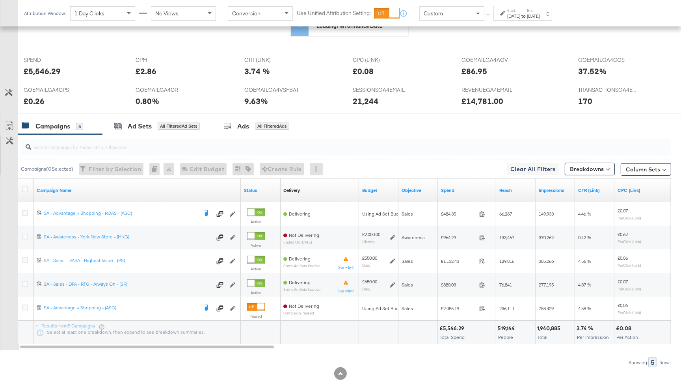
scroll to position [325, 0]
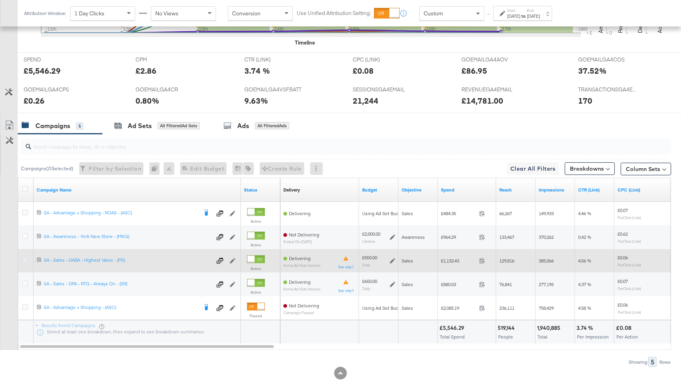
click at [24, 257] on icon at bounding box center [25, 260] width 6 height 6
click at [0, 0] on input "checkbox" at bounding box center [0, 0] width 0 height 0
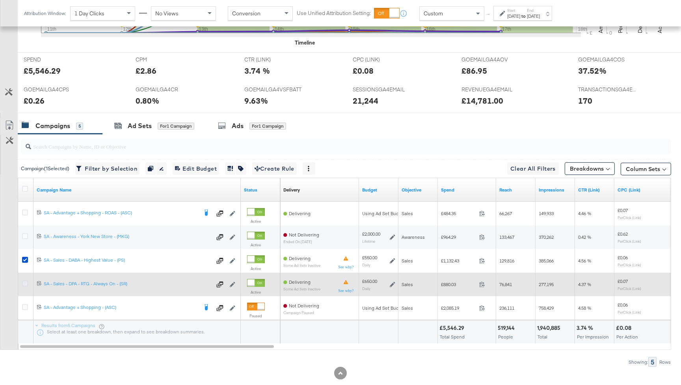
click at [24, 282] on icon at bounding box center [25, 284] width 6 height 6
click at [0, 0] on input "checkbox" at bounding box center [0, 0] width 0 height 0
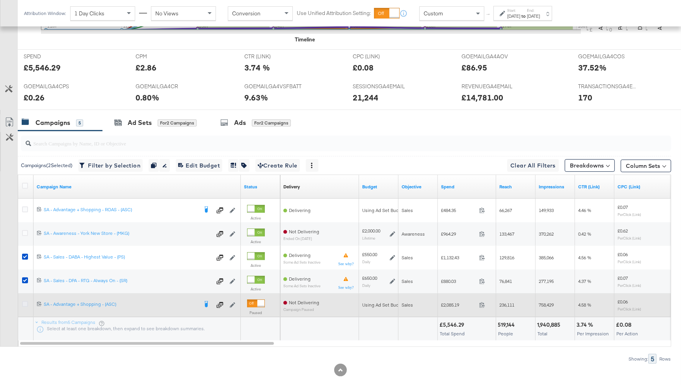
click at [24, 303] on icon at bounding box center [25, 304] width 6 height 6
click at [0, 0] on input "checkbox" at bounding box center [0, 0] width 0 height 0
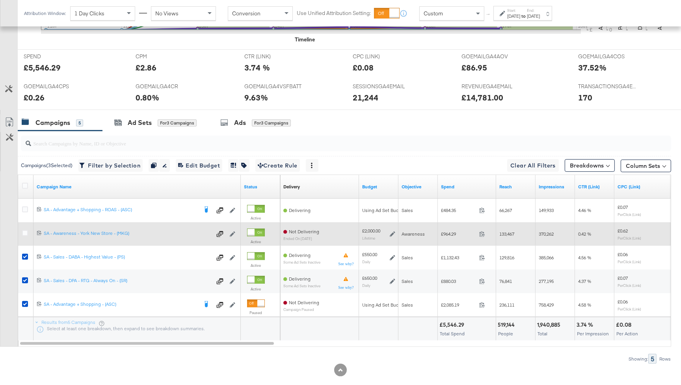
scroll to position [329, 0]
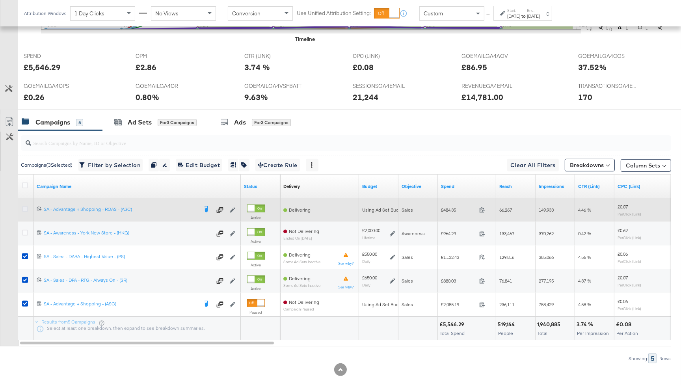
click at [23, 208] on icon at bounding box center [25, 209] width 6 height 6
click at [0, 0] on input "checkbox" at bounding box center [0, 0] width 0 height 0
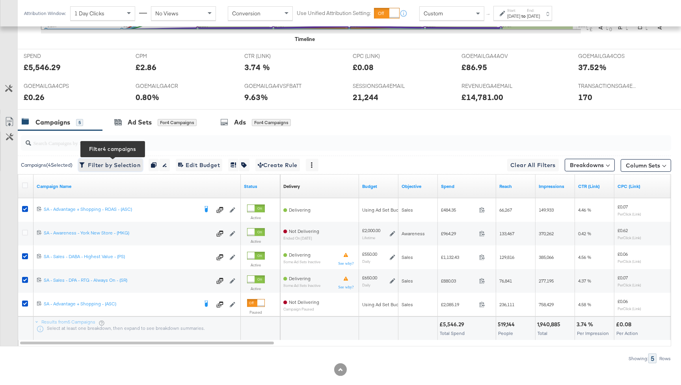
click at [114, 159] on button "Filter by Selection Filter 4 campaigns" at bounding box center [110, 165] width 64 height 13
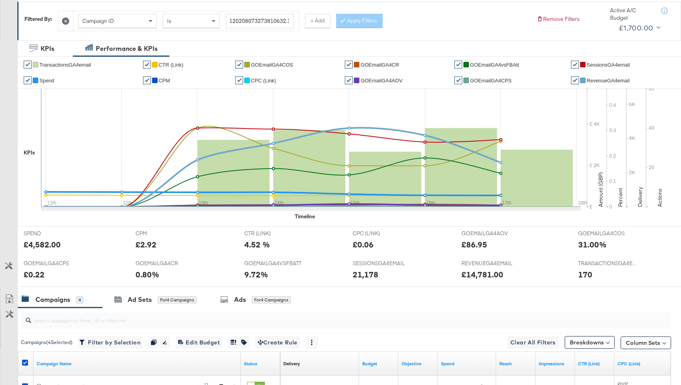
scroll to position [0, 0]
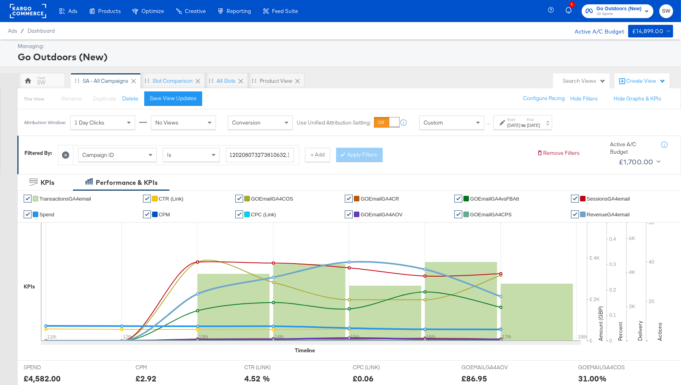
click at [513, 125] on div "Aug 11th 2024" at bounding box center [513, 125] width 13 height 6
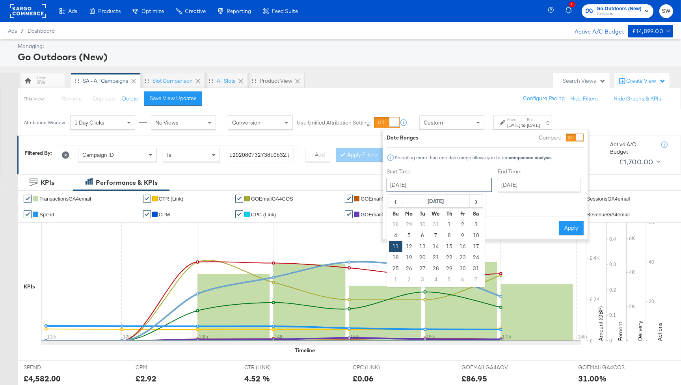
click at [443, 182] on input "August 11th 2024" at bounding box center [439, 185] width 105 height 14
click at [433, 205] on th "August 2024" at bounding box center [435, 201] width 67 height 13
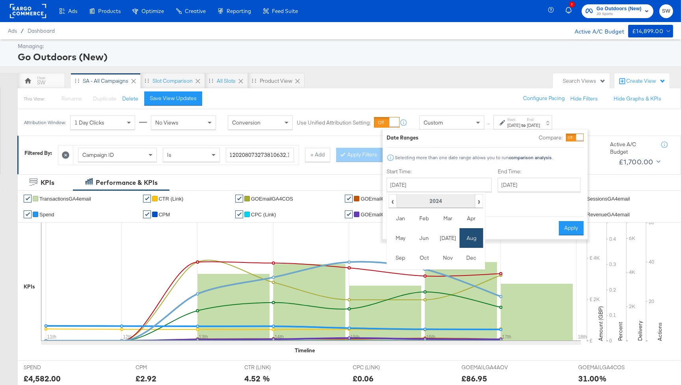
click at [431, 197] on th "2024" at bounding box center [435, 201] width 78 height 13
click at [445, 238] on td "2025" at bounding box center [448, 238] width 24 height 20
click at [475, 240] on td "Aug" at bounding box center [471, 238] width 24 height 20
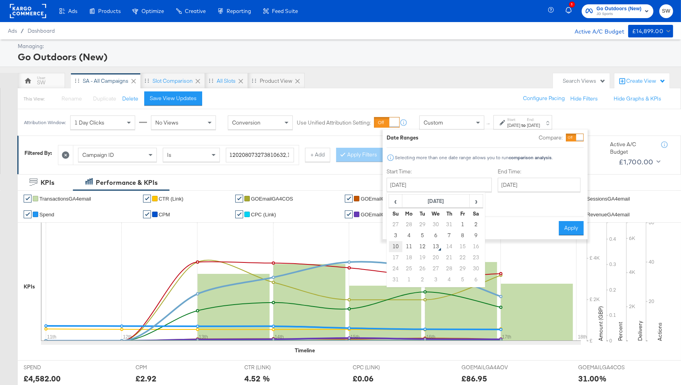
click at [394, 248] on td "10" at bounding box center [395, 246] width 13 height 11
type input "August 10th 2025"
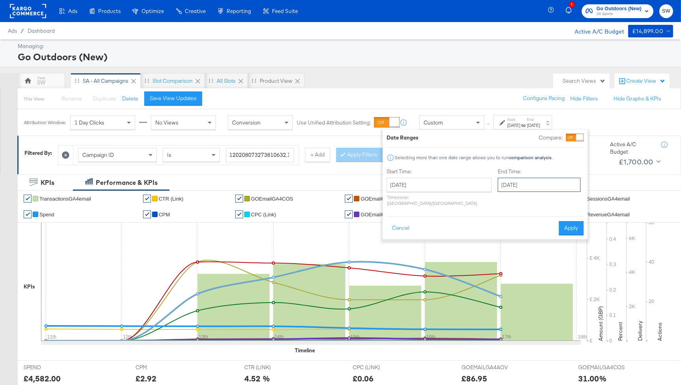
click at [518, 180] on input "August 10th 2025" at bounding box center [539, 185] width 83 height 14
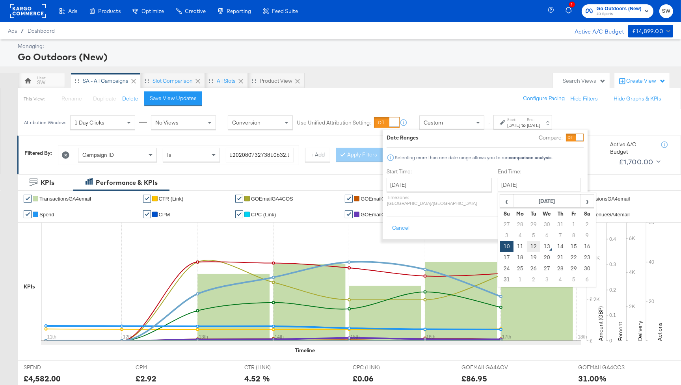
click at [527, 245] on td "12" at bounding box center [533, 246] width 13 height 11
type input "August 12th 2025"
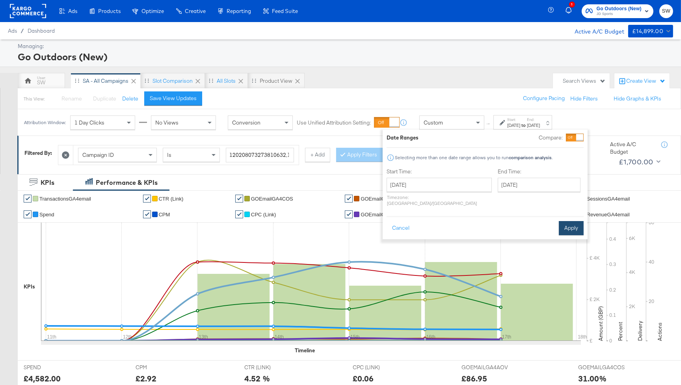
click at [565, 222] on button "Apply" at bounding box center [571, 228] width 25 height 14
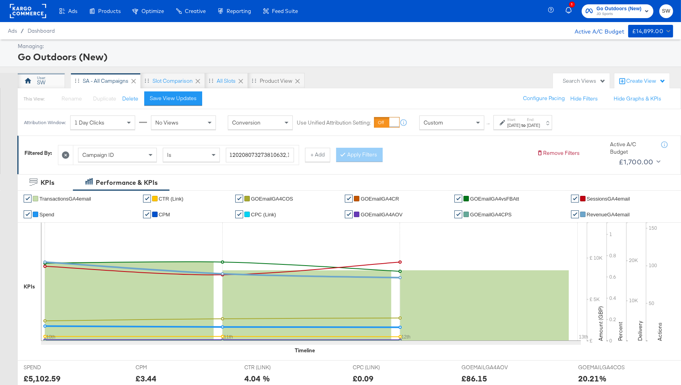
click at [53, 78] on div "SW" at bounding box center [41, 81] width 47 height 16
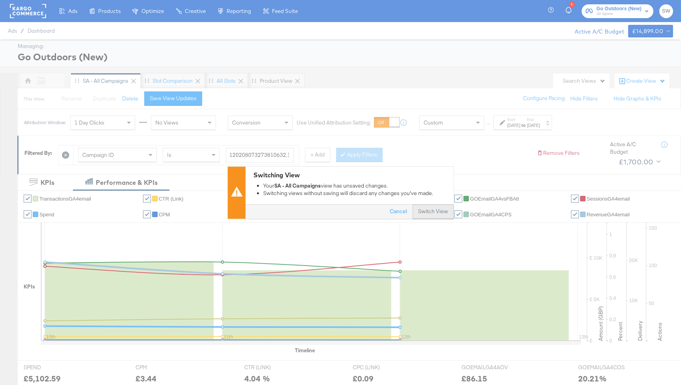
click at [424, 209] on button "Switch View" at bounding box center [433, 212] width 41 height 14
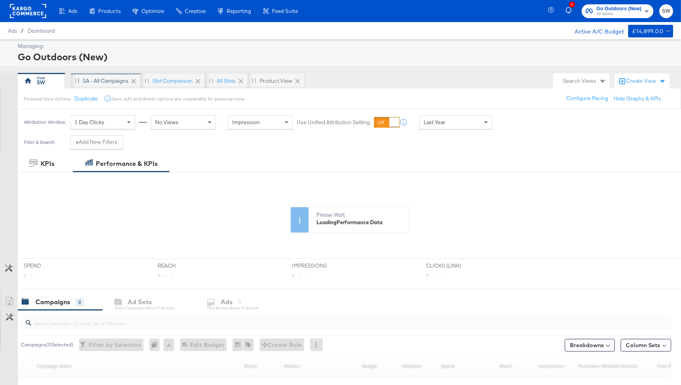
click at [106, 81] on div "SA - All Campaigns" at bounding box center [106, 80] width 46 height 7
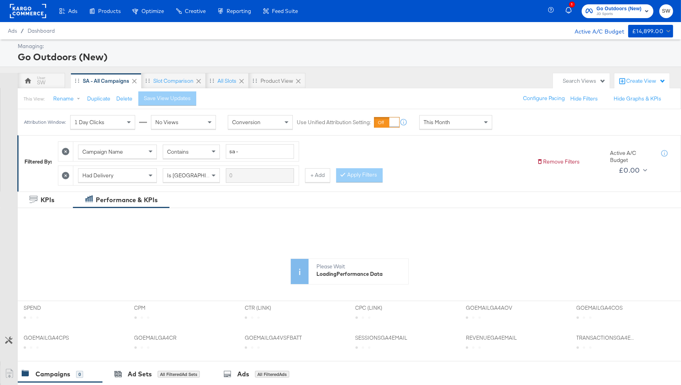
click at [467, 123] on div "This Month" at bounding box center [456, 121] width 72 height 13
drag, startPoint x: 448, startPoint y: 133, endPoint x: 489, endPoint y: 130, distance: 40.7
click at [512, 125] on div "Aug 13th 2025" at bounding box center [513, 125] width 13 height 6
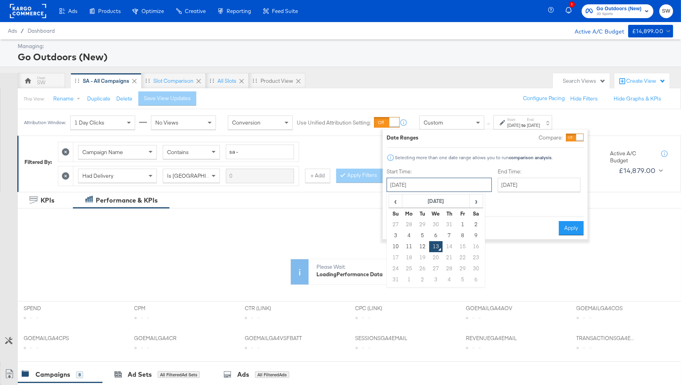
click at [436, 186] on input "August 13th 2025" at bounding box center [439, 185] width 105 height 14
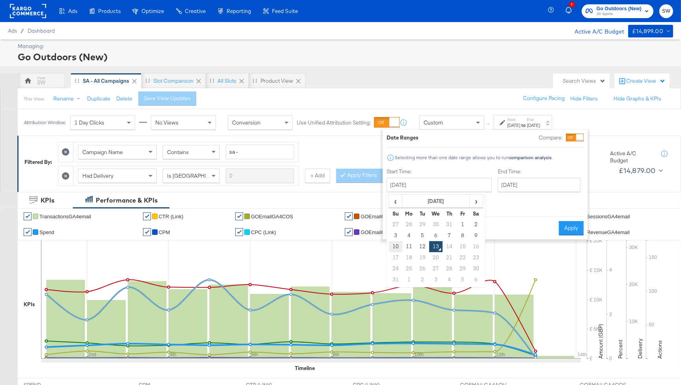
click at [396, 245] on td "10" at bounding box center [395, 246] width 13 height 11
type input "August 10th 2025"
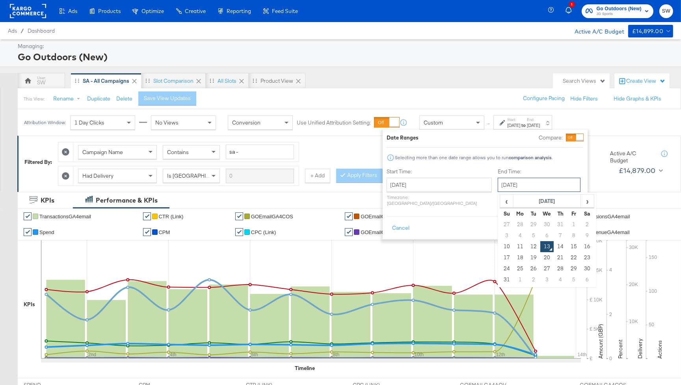
click at [498, 182] on input "August 13th 2025" at bounding box center [539, 185] width 83 height 14
click at [527, 244] on td "12" at bounding box center [533, 246] width 13 height 11
type input "August 12th 2025"
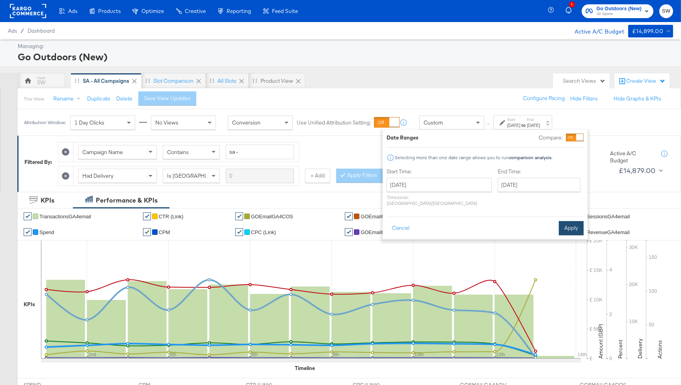
click at [564, 221] on button "Apply" at bounding box center [571, 228] width 25 height 14
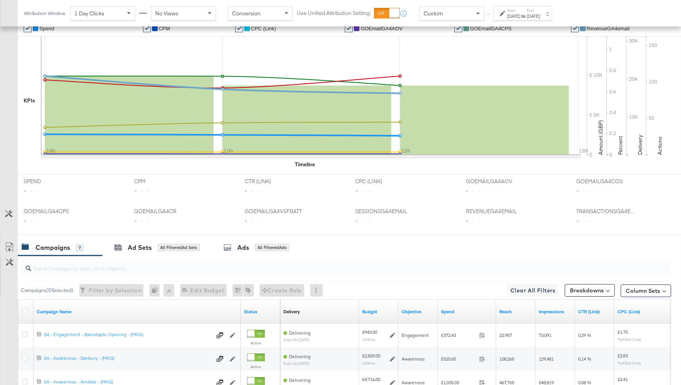
scroll to position [362, 0]
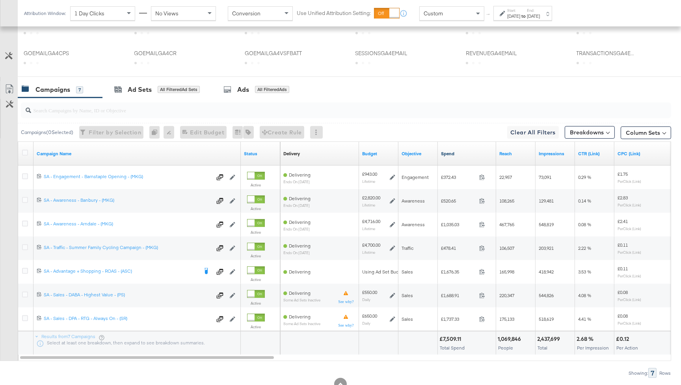
click at [453, 154] on link "Spend" at bounding box center [467, 154] width 52 height 6
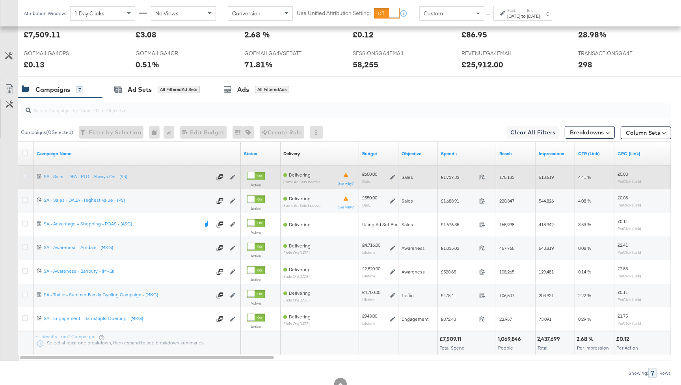
click at [27, 175] on icon at bounding box center [25, 176] width 6 height 6
click at [0, 0] on input "checkbox" at bounding box center [0, 0] width 0 height 0
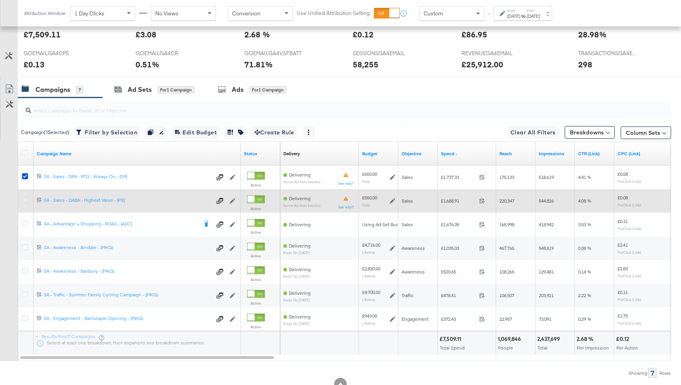
click at [24, 198] on icon at bounding box center [25, 200] width 6 height 6
click at [0, 0] on input "checkbox" at bounding box center [0, 0] width 0 height 0
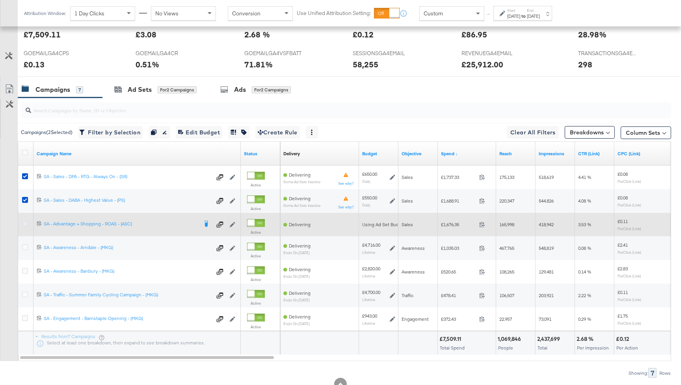
click at [24, 223] on icon at bounding box center [25, 224] width 6 height 6
click at [0, 0] on input "checkbox" at bounding box center [0, 0] width 0 height 0
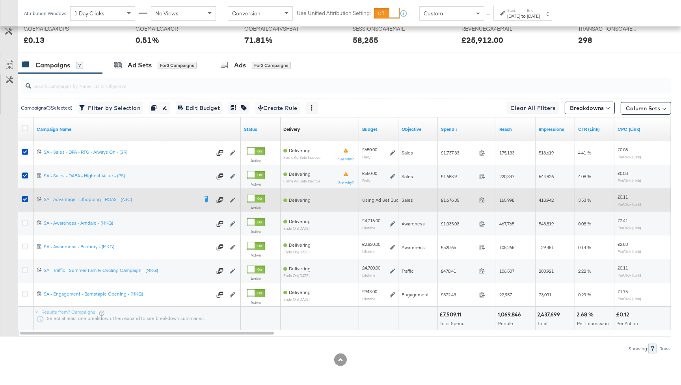
scroll to position [387, 0]
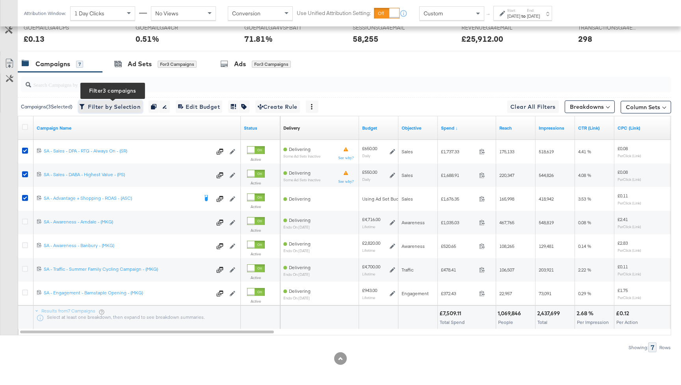
click at [138, 104] on span "Filter by Selection Filter 3 campaigns" at bounding box center [111, 107] width 60 height 10
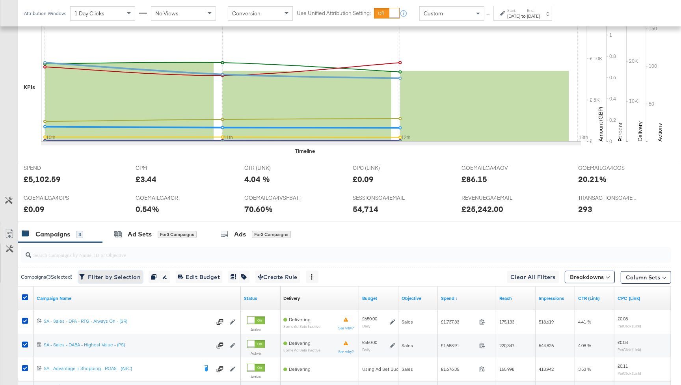
scroll to position [276, 0]
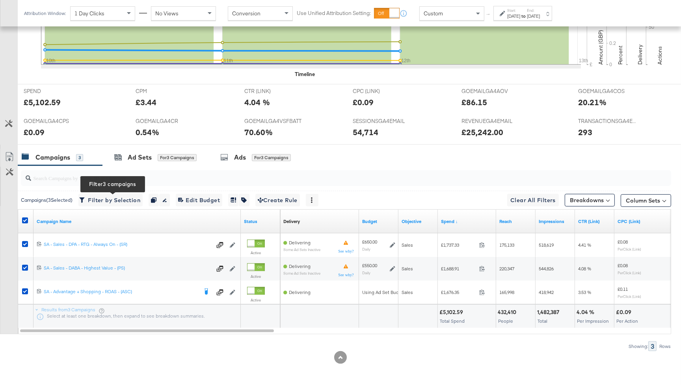
click at [443, 15] on div "Custom" at bounding box center [452, 13] width 64 height 13
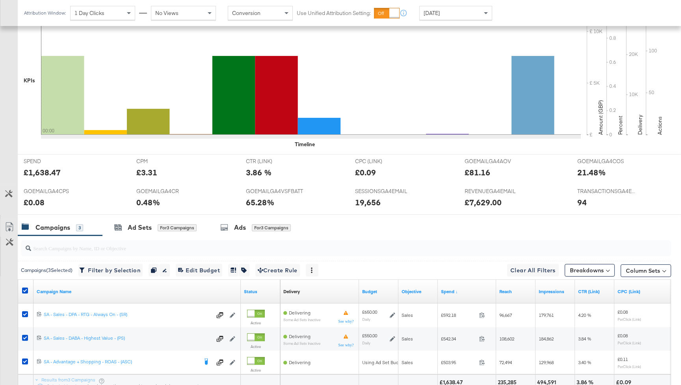
scroll to position [276, 0]
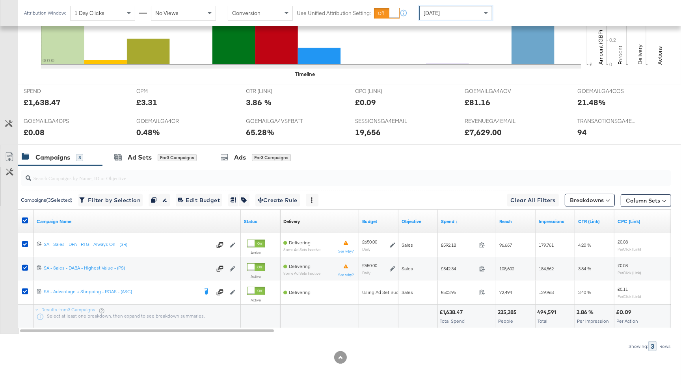
click at [457, 11] on div "Yesterday" at bounding box center [456, 12] width 72 height 13
click at [511, 19] on div "Aug 13th 2025" at bounding box center [513, 16] width 13 height 6
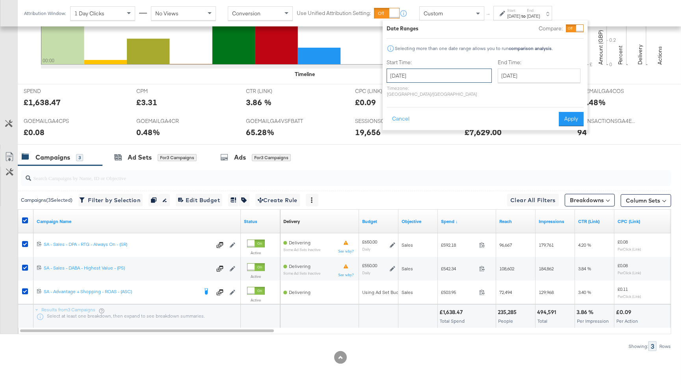
click at [439, 70] on input "August 13th 2025" at bounding box center [439, 76] width 105 height 14
click at [461, 113] on td "1" at bounding box center [462, 115] width 13 height 11
type input "August 1st 2025"
click at [573, 118] on button "Apply" at bounding box center [568, 119] width 25 height 14
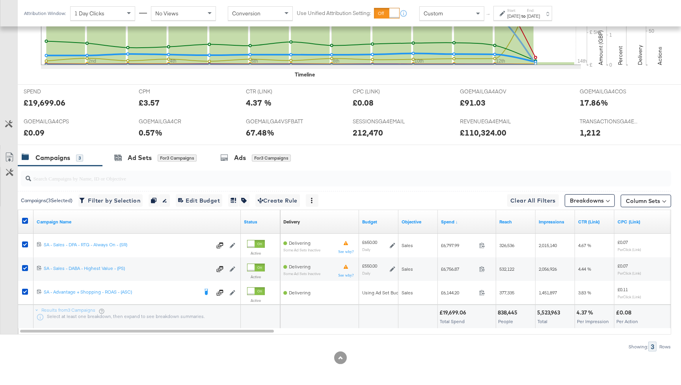
scroll to position [123, 0]
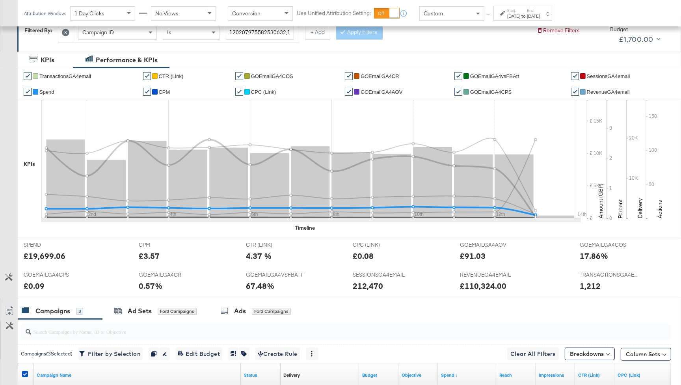
click at [46, 90] on span "Spend" at bounding box center [46, 92] width 15 height 6
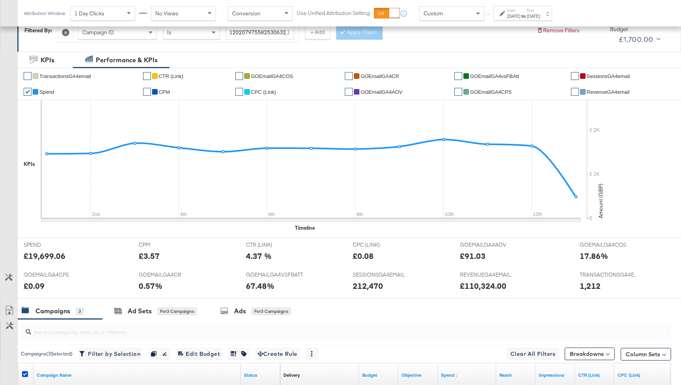
click at [540, 14] on div "Aug 13th 2025" at bounding box center [533, 16] width 13 height 6
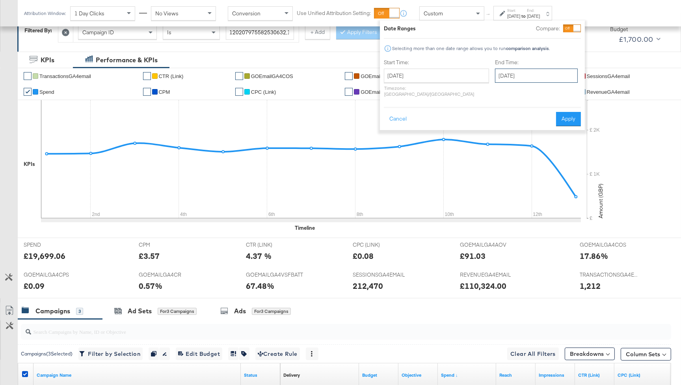
click at [520, 72] on input "August 13th 2025" at bounding box center [536, 76] width 83 height 14
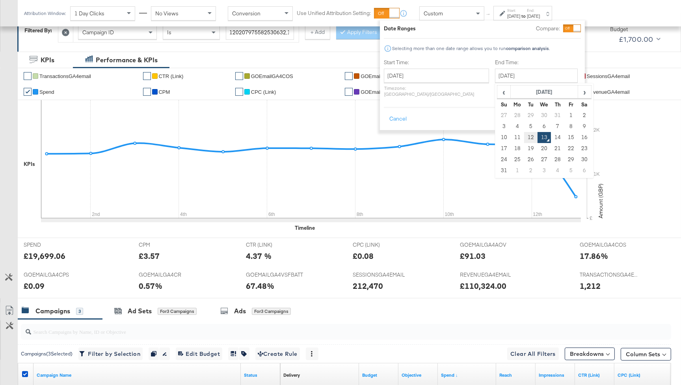
click at [524, 136] on td "12" at bounding box center [530, 137] width 13 height 11
type input "August 12th 2025"
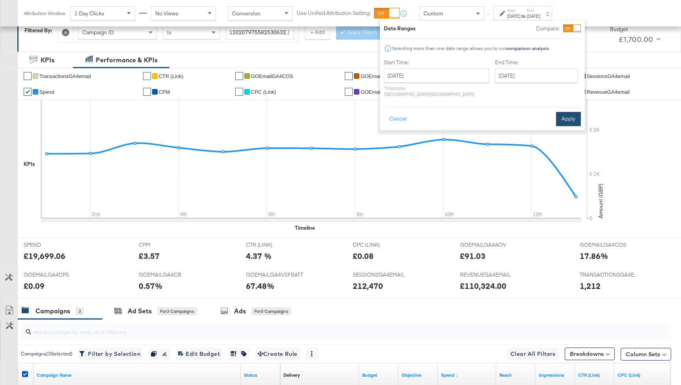
click at [564, 113] on button "Apply" at bounding box center [568, 119] width 25 height 14
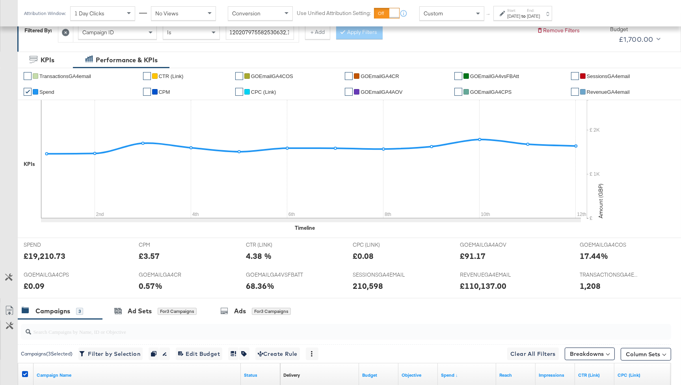
drag, startPoint x: 19, startPoint y: 84, endPoint x: 637, endPoint y: 238, distance: 636.7
drag, startPoint x: 596, startPoint y: 249, endPoint x: 586, endPoint y: 247, distance: 10.5
click at [502, 19] on div "Start: Aug 1st 2025 to End: Aug 12th 2025" at bounding box center [520, 13] width 40 height 11
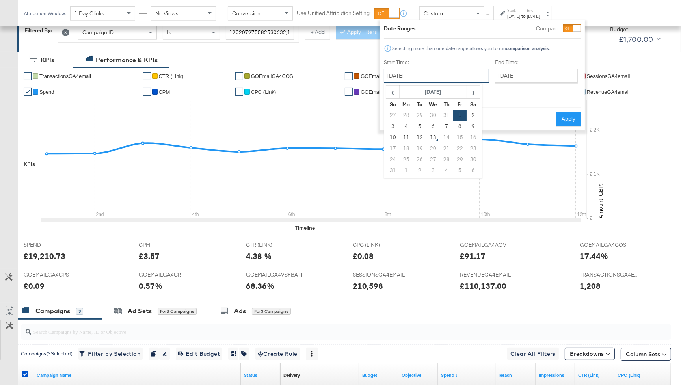
click at [440, 80] on input "August 1st 2025" at bounding box center [436, 76] width 105 height 14
click at [429, 97] on th "August 2025" at bounding box center [433, 92] width 67 height 13
click at [428, 90] on th "2025" at bounding box center [433, 92] width 78 height 13
click at [412, 129] on td "2024" at bounding box center [421, 129] width 24 height 20
click at [460, 128] on td "Aug" at bounding box center [469, 129] width 24 height 20
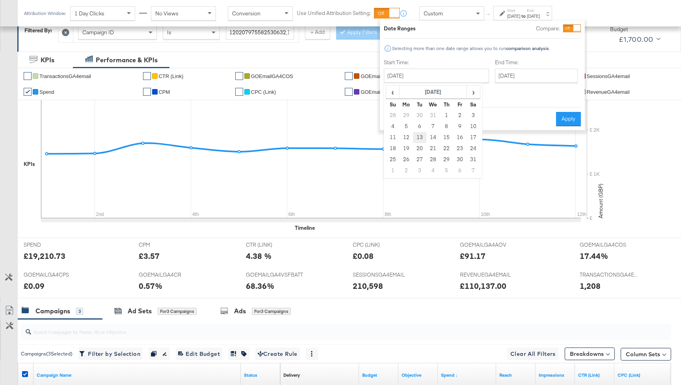
click at [421, 139] on td "13" at bounding box center [419, 137] width 13 height 11
type input "August 13th 2024"
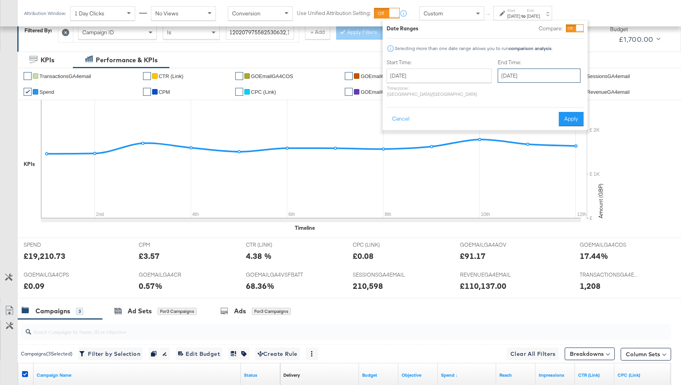
click at [498, 74] on input "August 12th 2025" at bounding box center [539, 76] width 83 height 14
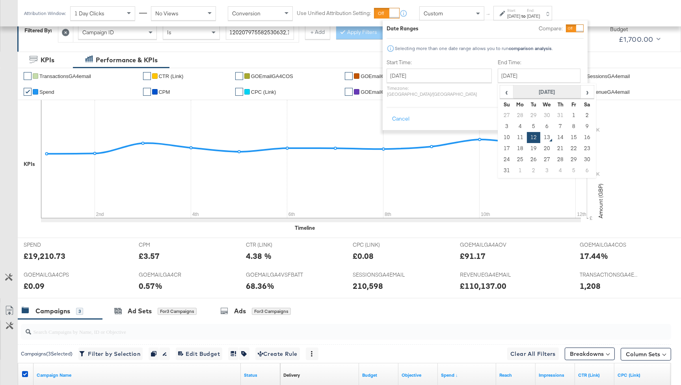
click at [534, 92] on th "August 2025" at bounding box center [546, 92] width 67 height 13
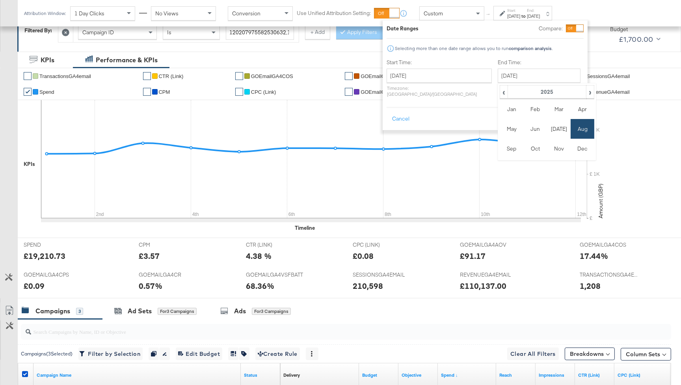
click at [523, 83] on div "‹ 2025 › Jan Feb Mar Apr May Jun Jul Aug Sep Oct Nov Dec" at bounding box center [547, 121] width 99 height 77
click at [524, 93] on th "2025" at bounding box center [547, 92] width 78 height 13
click at [523, 127] on td "2024" at bounding box center [535, 129] width 24 height 20
click at [571, 126] on td "Aug" at bounding box center [583, 129] width 24 height 20
click at [527, 138] on td "13" at bounding box center [533, 137] width 13 height 11
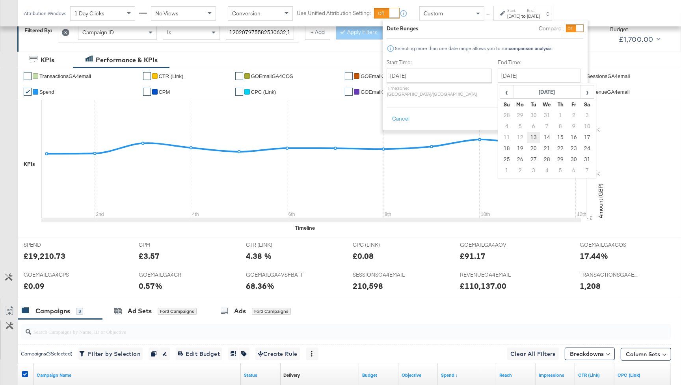
type input "August 13th 2024"
click at [567, 115] on button "Apply" at bounding box center [571, 119] width 25 height 14
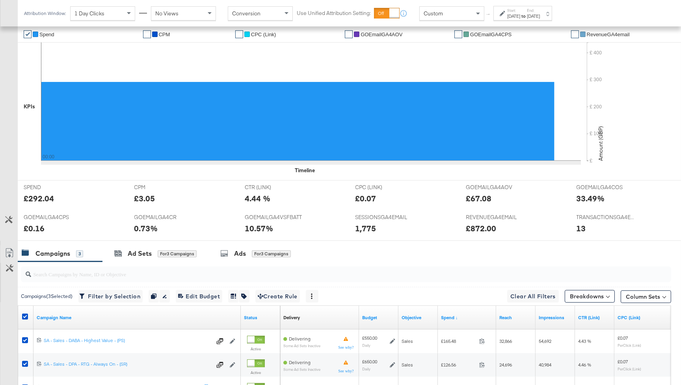
scroll to position [181, 0]
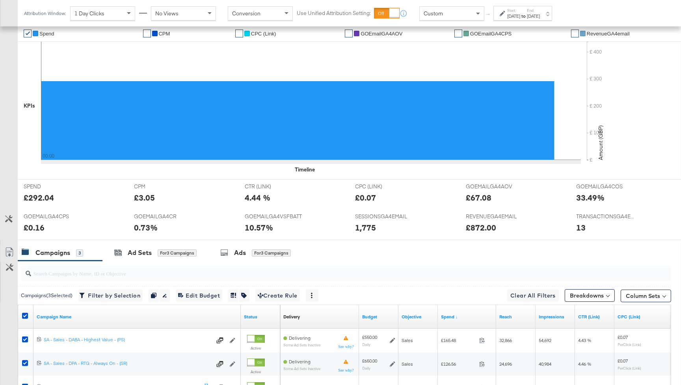
click at [630, 124] on div "£ £ 100 £ 200 £ 300 £ 400 Amount (GBP) 0 0.05 0.1 0.15 Percent 200 400 600 800 …" at bounding box center [631, 107] width 88 height 130
click at [631, 126] on div "£ £ 100 £ 200 £ 300 £ 400 Amount (GBP) 0 0.05 0.1 0.15 Percent 200 400 600 800 …" at bounding box center [631, 107] width 88 height 130
click at [633, 136] on div "£ £ 100 £ 200 £ 300 £ 400 Amount (GBP) 0 0.05 0.1 0.15 Percent 200 400 600 800 …" at bounding box center [631, 107] width 88 height 130
drag, startPoint x: 633, startPoint y: 141, endPoint x: 669, endPoint y: 167, distance: 44.6
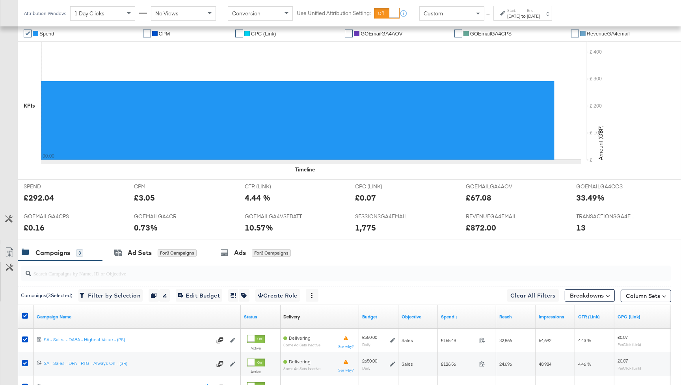
click at [633, 141] on div "£ £ 100 £ 200 £ 300 £ 400 Amount (GBP) 0 0.05 0.1 0.15 Percent 200 400 600 800 …" at bounding box center [631, 107] width 88 height 130
drag, startPoint x: 669, startPoint y: 167, endPoint x: 709, endPoint y: 194, distance: 48.0
click at [681, 194] on html "Ads Ads Dashboard Main dashboard for Media Buying. New Campaign Create a new ca…" at bounding box center [340, 11] width 681 height 385
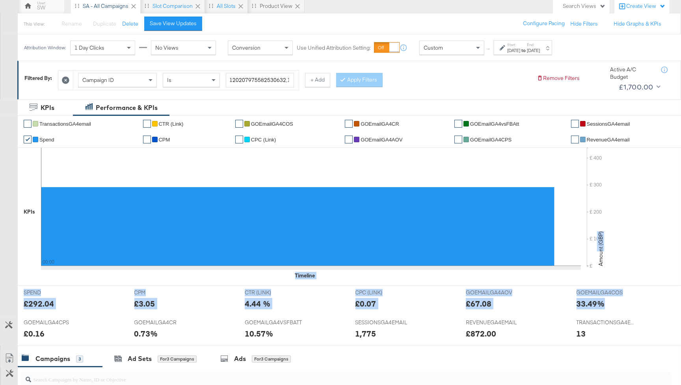
scroll to position [58, 0]
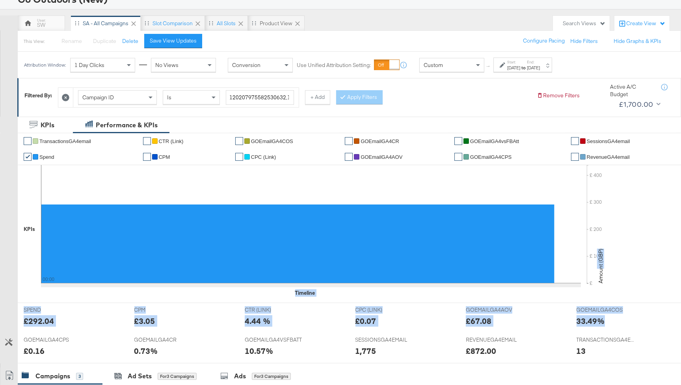
click at [66, 98] on icon at bounding box center [65, 97] width 7 height 7
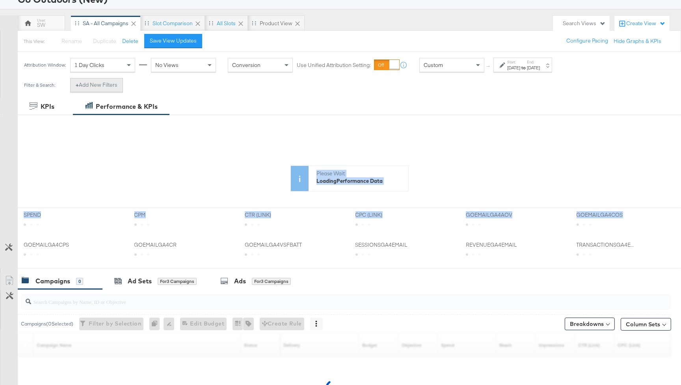
click at [93, 87] on button "+ Add New Filters" at bounding box center [96, 85] width 53 height 14
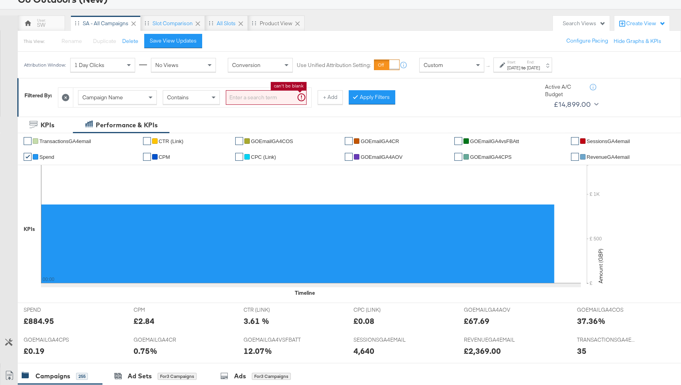
click at [247, 99] on input "search" at bounding box center [266, 97] width 81 height 15
type input "SA -"
click at [344, 97] on div at bounding box center [345, 96] width 6 height 7
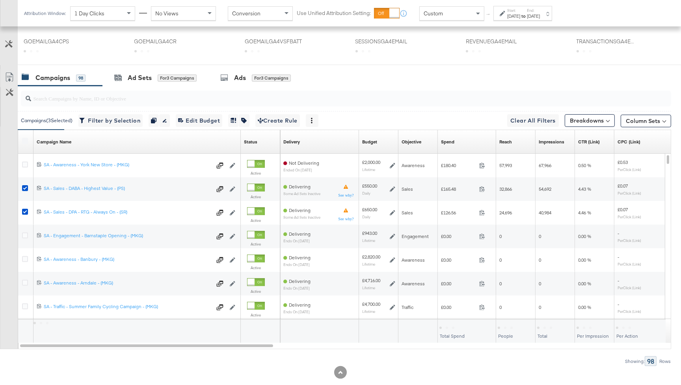
scroll to position [355, 0]
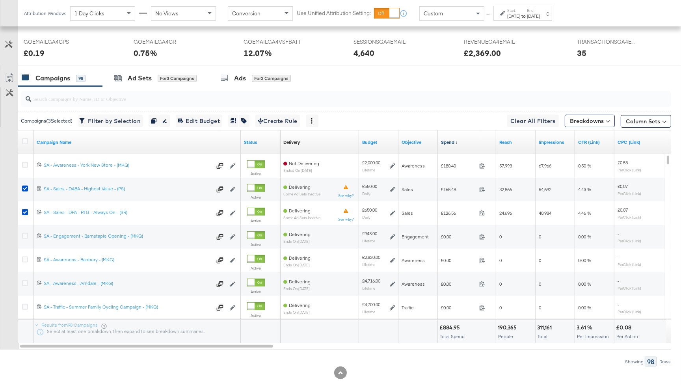
click at [455, 141] on link "Spend ↓" at bounding box center [467, 142] width 52 height 6
click at [455, 141] on link "Spend ↑" at bounding box center [467, 142] width 52 height 6
click at [96, 103] on div at bounding box center [346, 99] width 650 height 16
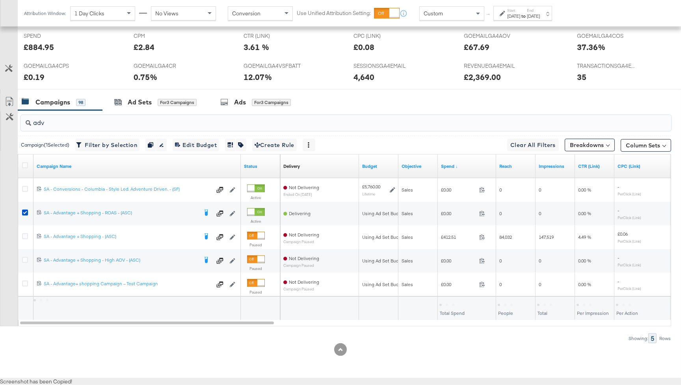
scroll to position [324, 0]
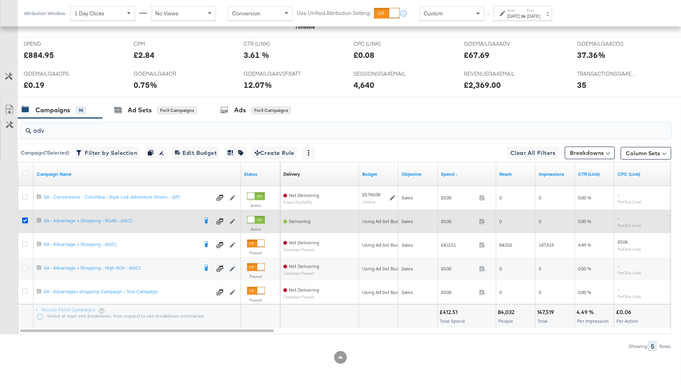
type input "adv"
click at [22, 219] on icon at bounding box center [25, 221] width 6 height 6
click at [0, 0] on input "checkbox" at bounding box center [0, 0] width 0 height 0
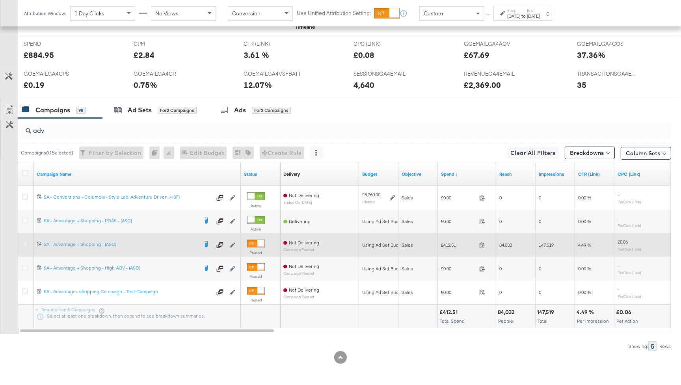
click at [24, 244] on icon at bounding box center [25, 244] width 6 height 6
click at [0, 0] on input "checkbox" at bounding box center [0, 0] width 0 height 0
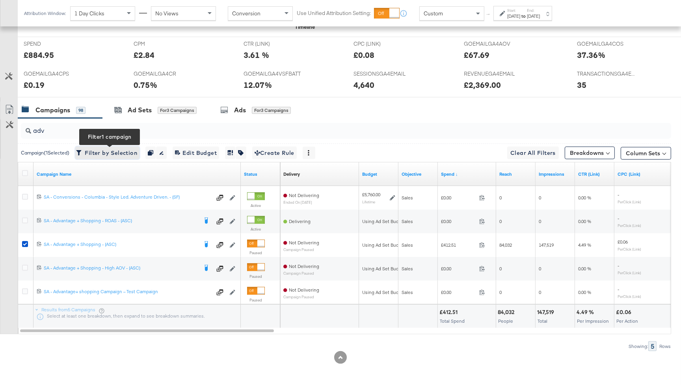
click at [137, 155] on span "Filter by Selection Filter 1 campaign" at bounding box center [108, 153] width 60 height 10
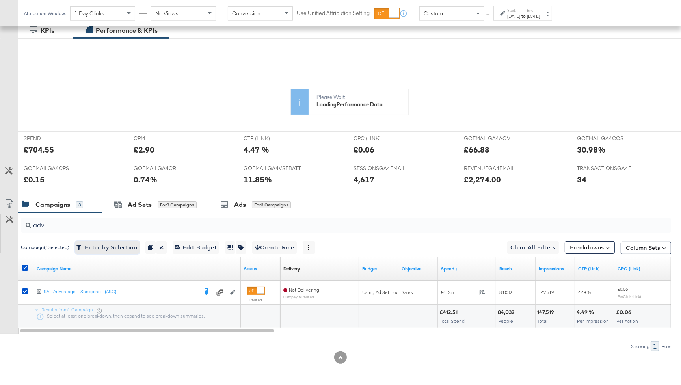
scroll to position [229, 0]
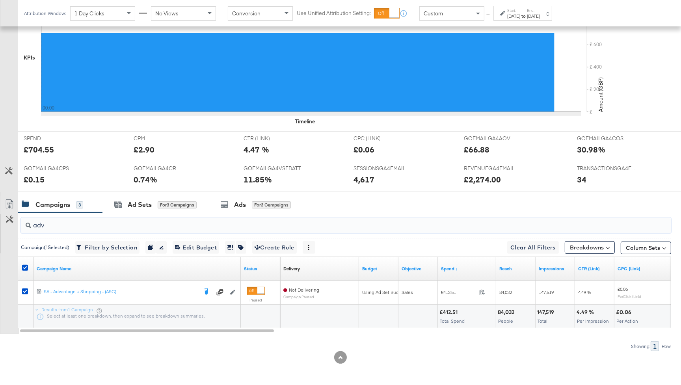
drag, startPoint x: 66, startPoint y: 220, endPoint x: 54, endPoint y: 226, distance: 13.2
click at [54, 226] on input "adv" at bounding box center [321, 221] width 581 height 15
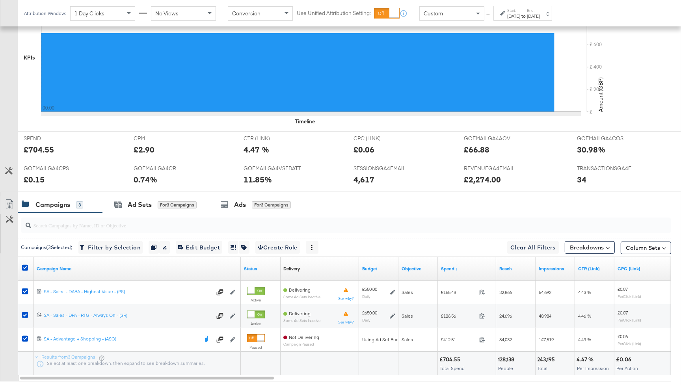
click at [508, 15] on div "Aug 13th 2024" at bounding box center [513, 16] width 13 height 6
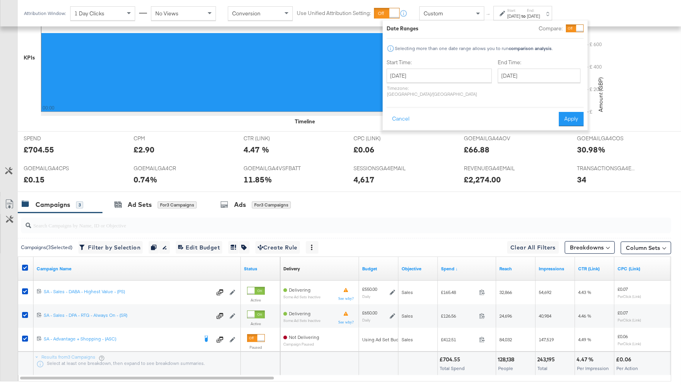
scroll to position [0, 0]
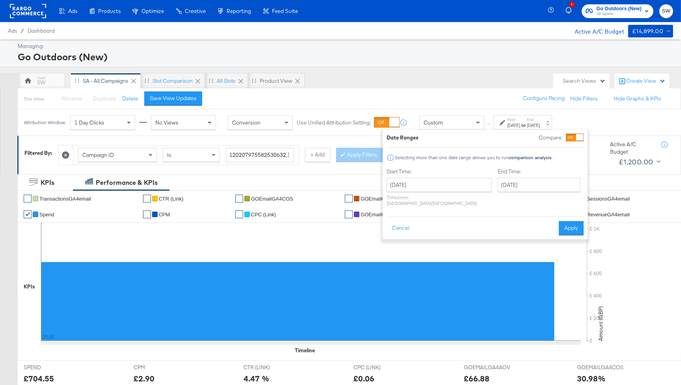
click at [66, 156] on icon at bounding box center [65, 154] width 7 height 7
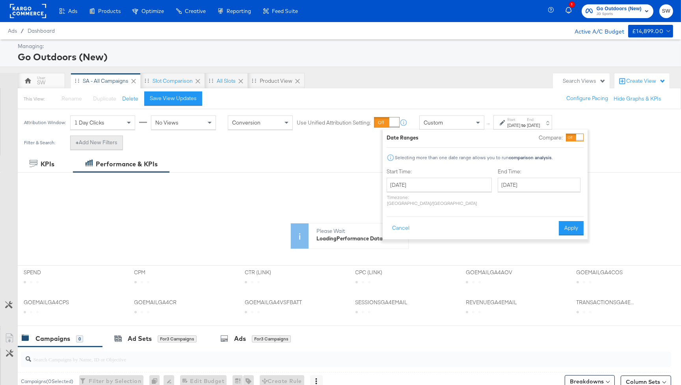
click at [99, 141] on button "+ Add New Filters" at bounding box center [96, 143] width 53 height 14
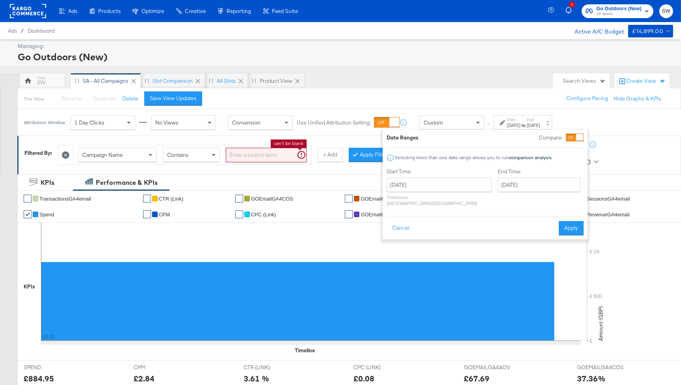
click at [236, 155] on input "search" at bounding box center [266, 155] width 81 height 15
type input "SA -"
click at [342, 154] on icon at bounding box center [343, 154] width 2 height 5
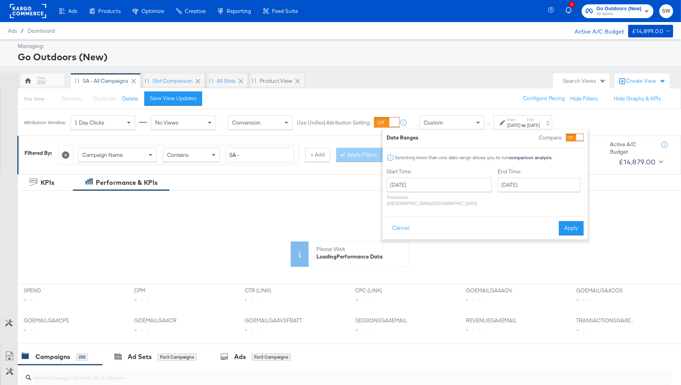
click at [344, 173] on div "Filtered By: Campaign Name Contains SA - + Add Apply Filters Remove Filters Act…" at bounding box center [349, 155] width 664 height 38
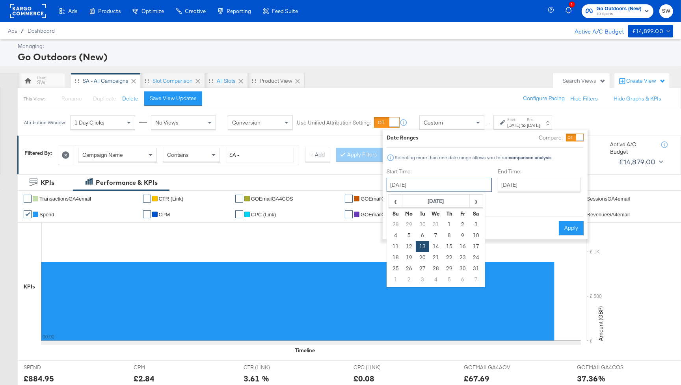
click at [424, 187] on input "August 13th 2024" at bounding box center [439, 185] width 105 height 14
click at [394, 245] on td "11" at bounding box center [395, 246] width 13 height 11
type input "August 11th 2024"
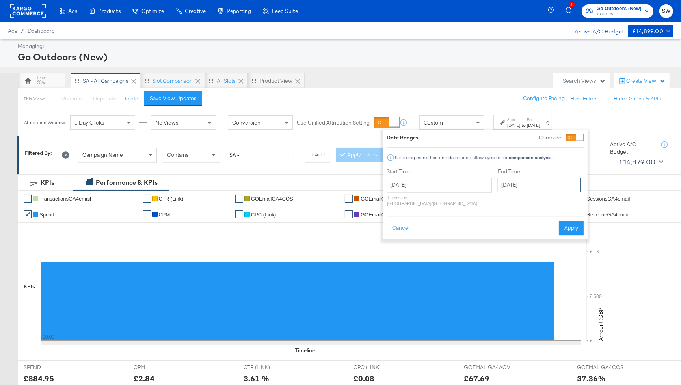
click at [516, 185] on input "August 13th 2024" at bounding box center [539, 185] width 83 height 14
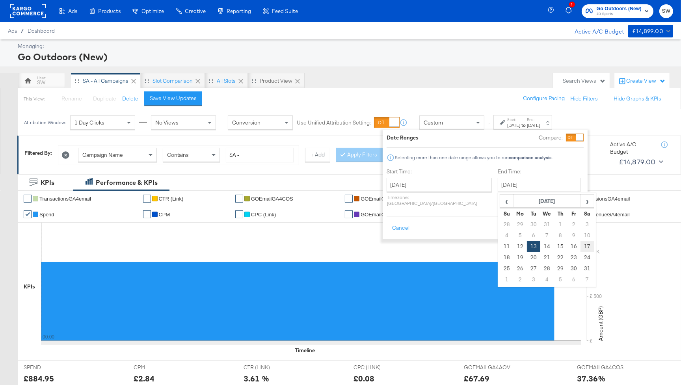
click at [580, 245] on td "17" at bounding box center [586, 246] width 13 height 11
type input "August 17th 2024"
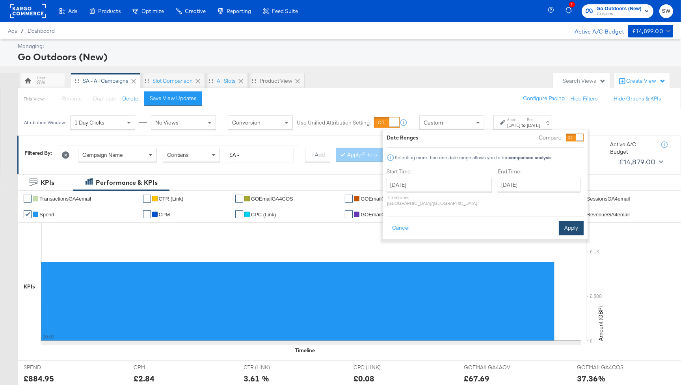
click at [573, 225] on button "Apply" at bounding box center [571, 228] width 25 height 14
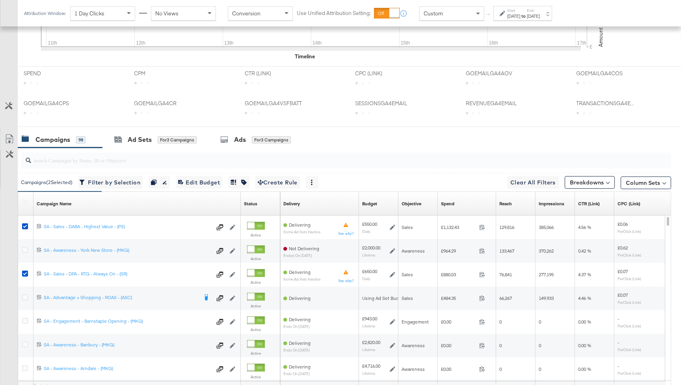
scroll to position [370, 0]
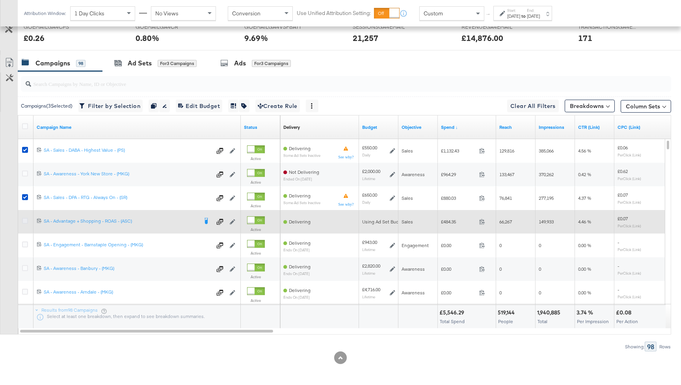
click at [25, 219] on icon at bounding box center [25, 221] width 6 height 6
click at [0, 0] on input "checkbox" at bounding box center [0, 0] width 0 height 0
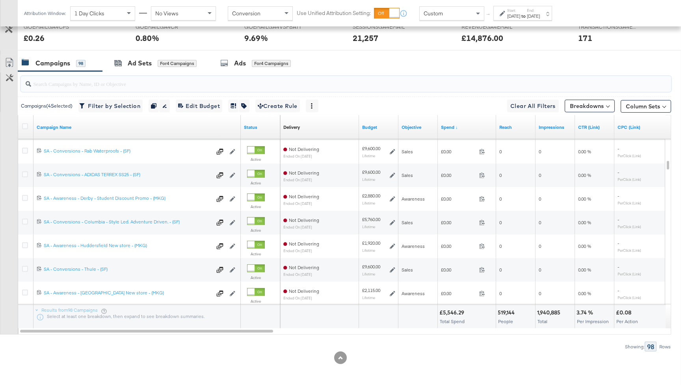
click at [90, 85] on input "search" at bounding box center [321, 80] width 581 height 15
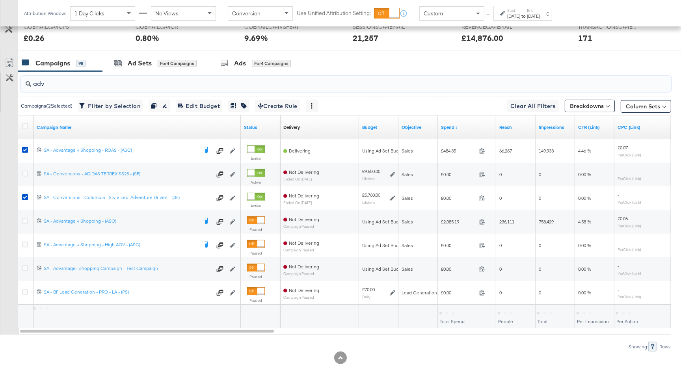
scroll to position [324, 0]
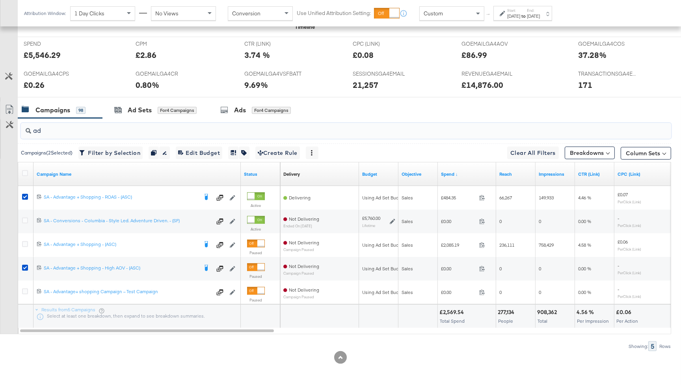
type input "a"
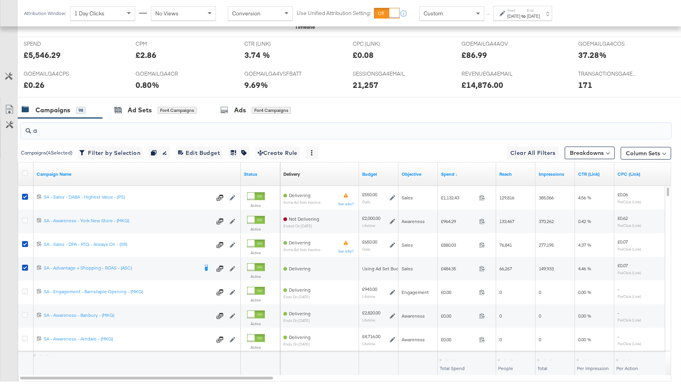
scroll to position [370, 0]
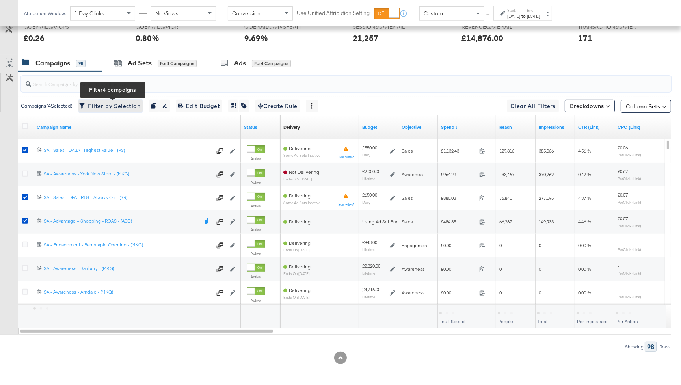
click at [105, 108] on span "Filter by Selection Filter 4 campaigns" at bounding box center [111, 106] width 60 height 10
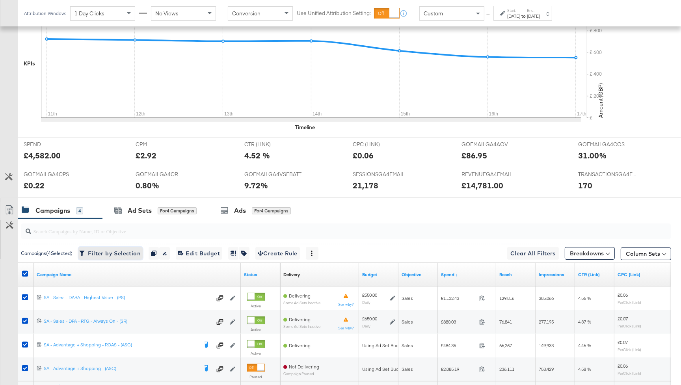
scroll to position [300, 0]
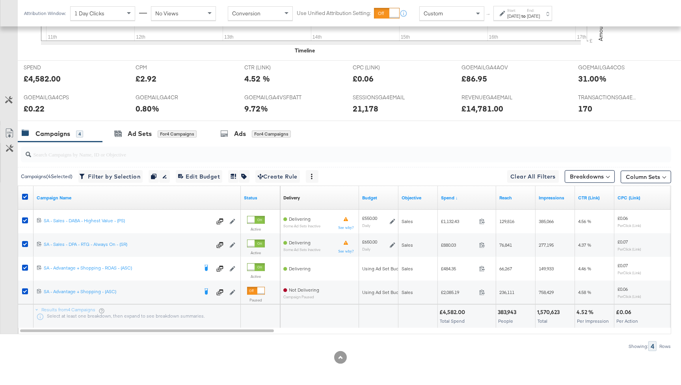
click at [449, 7] on div "Custom" at bounding box center [451, 13] width 65 height 14
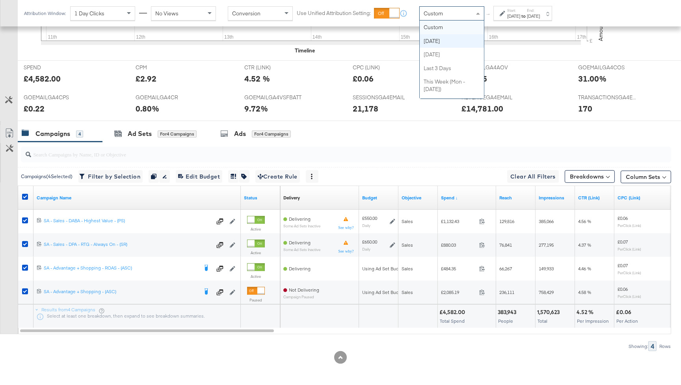
click at [515, 15] on div "Aug 11th 2024" at bounding box center [513, 16] width 13 height 6
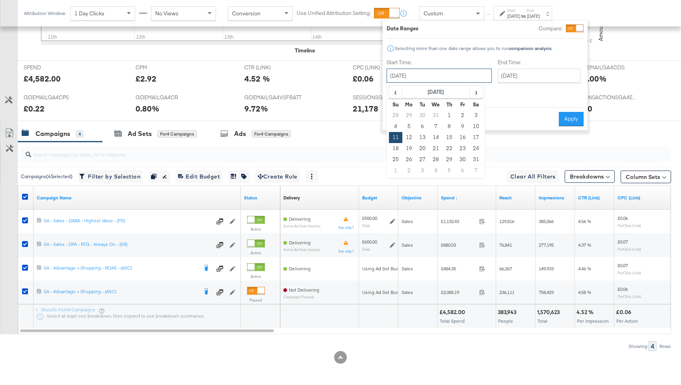
click at [454, 78] on input "August 11th 2024" at bounding box center [439, 76] width 105 height 14
click at [433, 138] on td "14" at bounding box center [435, 137] width 13 height 11
type input "August 14th 2024"
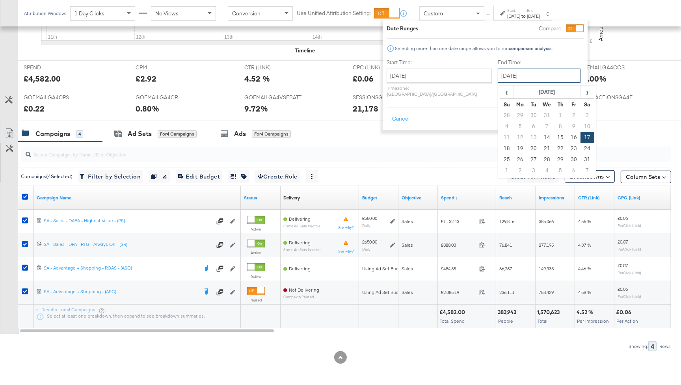
drag, startPoint x: 519, startPoint y: 78, endPoint x: 523, endPoint y: 122, distance: 44.6
click at [519, 78] on input "August 17th 2024" at bounding box center [539, 76] width 83 height 14
click at [540, 137] on td "14" at bounding box center [546, 137] width 13 height 11
type input "August 14th 2024"
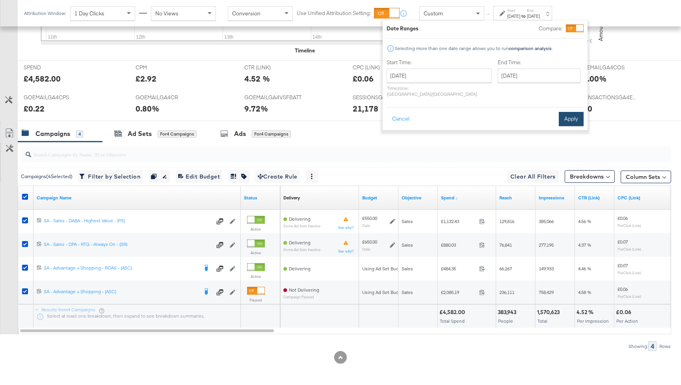
click at [578, 120] on button "Apply" at bounding box center [571, 119] width 25 height 14
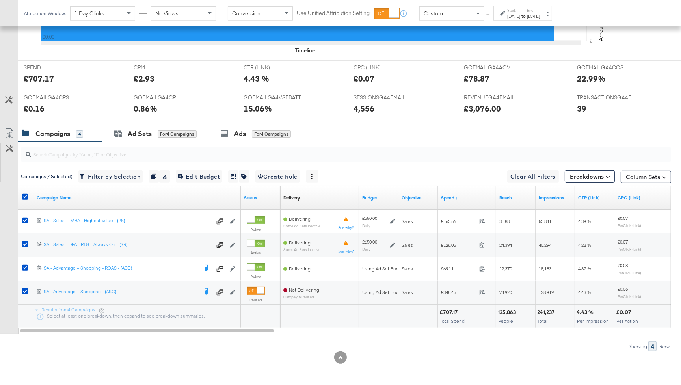
click at [503, 13] on icon at bounding box center [503, 14] width 6 height 6
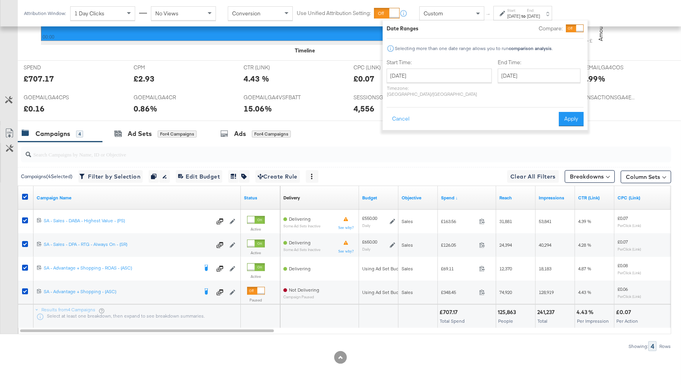
click at [430, 83] on div "August 14th 2024 ‹ August 2024 › Su Mo Tu We Th Fr Sa 28 29 30 31 1 2 3 4 5 6 7…" at bounding box center [439, 83] width 105 height 28
click at [430, 80] on input "August 14th 2024" at bounding box center [439, 76] width 105 height 14
click at [424, 136] on td "13" at bounding box center [422, 137] width 13 height 11
type input "August 13th 2024"
click at [518, 74] on input "August 14th 2024" at bounding box center [539, 76] width 83 height 14
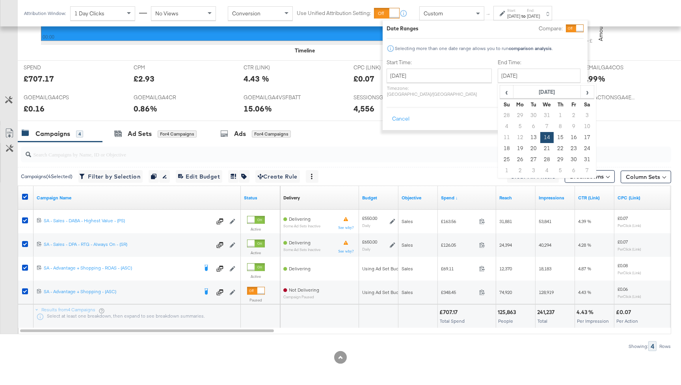
click at [527, 136] on td "13" at bounding box center [533, 137] width 13 height 11
type input "August 13th 2024"
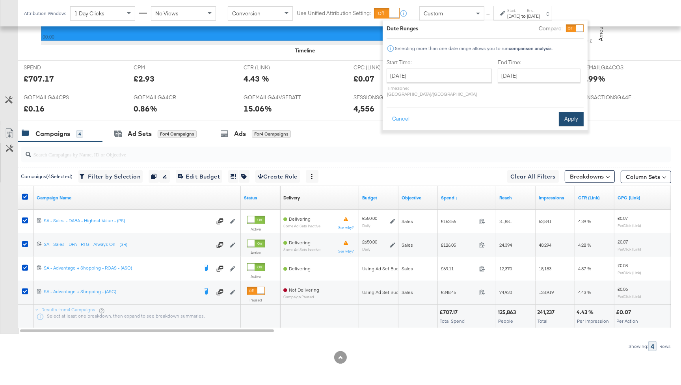
click at [569, 112] on button "Apply" at bounding box center [571, 119] width 25 height 14
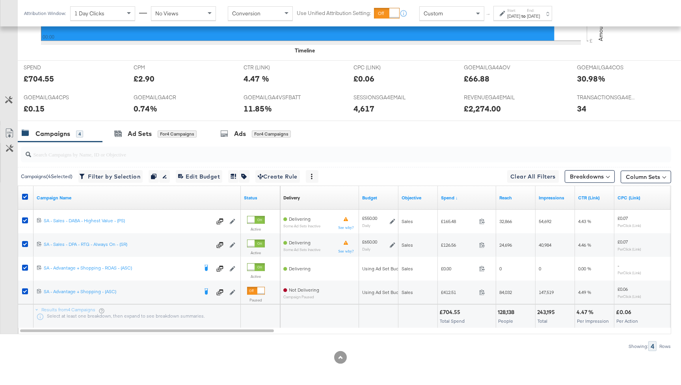
click at [512, 18] on div "Aug 13th 2024" at bounding box center [513, 16] width 13 height 6
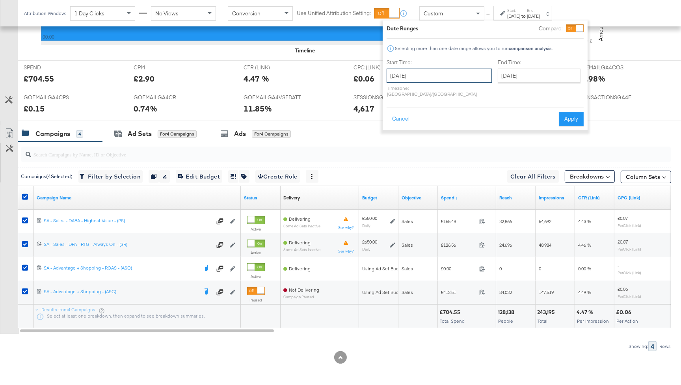
click at [427, 82] on input "August 13th 2024" at bounding box center [439, 76] width 105 height 14
click at [395, 138] on td "11" at bounding box center [395, 137] width 13 height 11
type input "August 11th 2024"
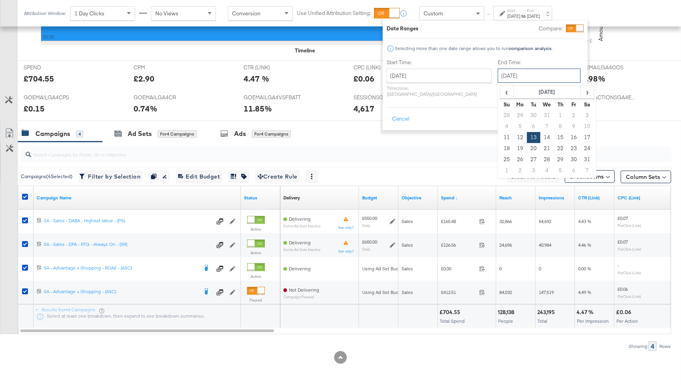
drag, startPoint x: 542, startPoint y: 73, endPoint x: 550, endPoint y: 105, distance: 33.0
click at [542, 73] on input "August 13th 2024" at bounding box center [539, 76] width 83 height 14
click at [580, 135] on td "17" at bounding box center [586, 137] width 13 height 11
type input "August 17th 2024"
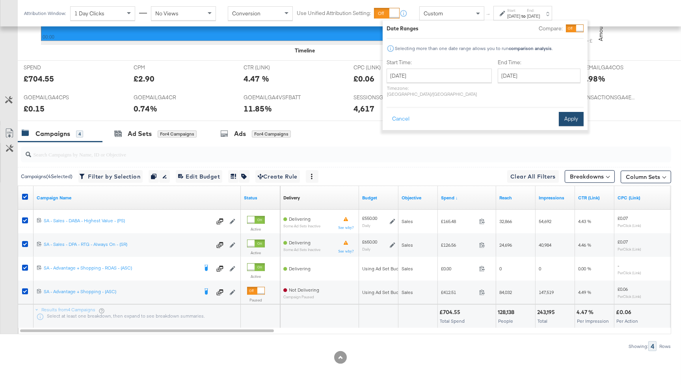
click at [575, 112] on button "Apply" at bounding box center [571, 119] width 25 height 14
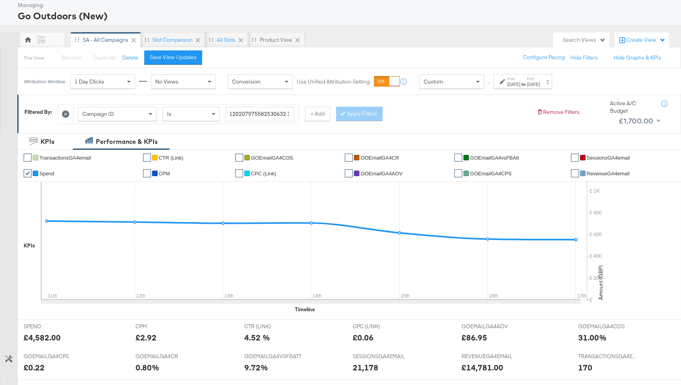
scroll to position [0, 0]
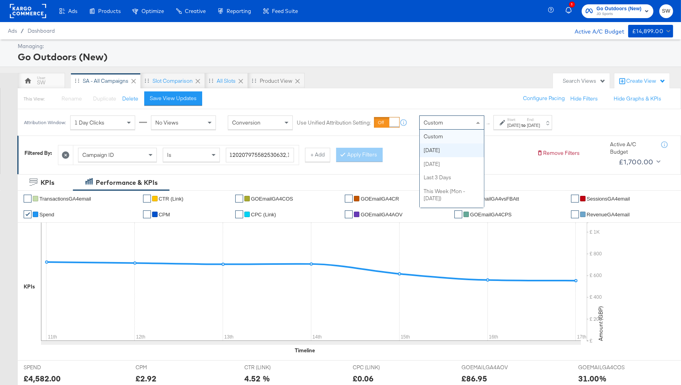
drag, startPoint x: 444, startPoint y: 122, endPoint x: 442, endPoint y: 130, distance: 8.5
click at [444, 122] on div "Custom" at bounding box center [452, 122] width 64 height 13
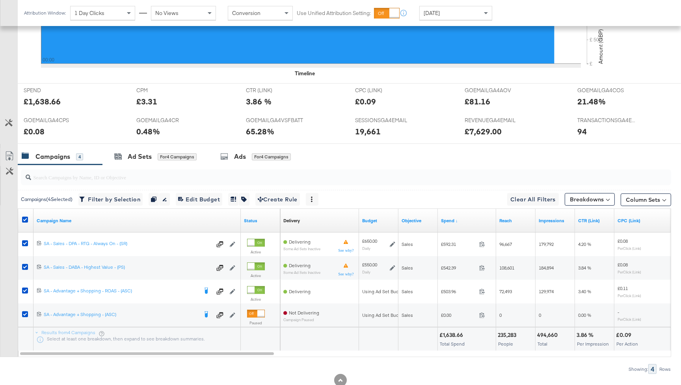
scroll to position [277, 0]
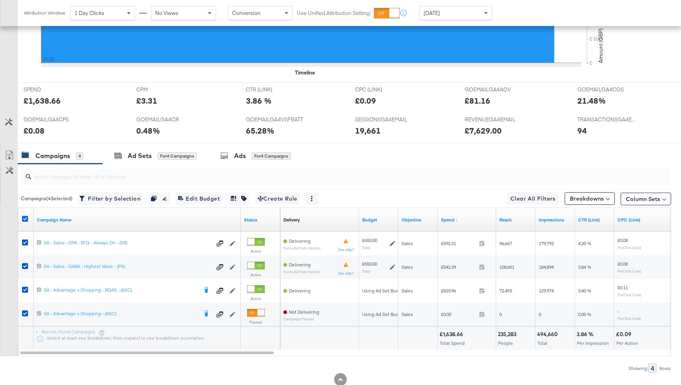
click at [25, 216] on icon at bounding box center [25, 219] width 6 height 6
click at [0, 0] on input "checkbox" at bounding box center [0, 0] width 0 height 0
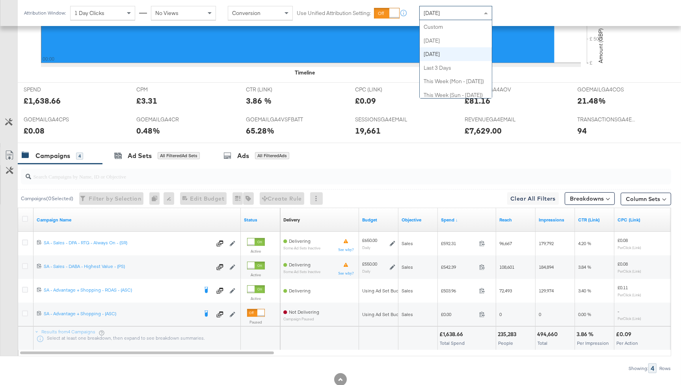
drag, startPoint x: 437, startPoint y: 15, endPoint x: 436, endPoint y: 22, distance: 7.9
click at [437, 15] on span "Yesterday" at bounding box center [432, 12] width 16 height 7
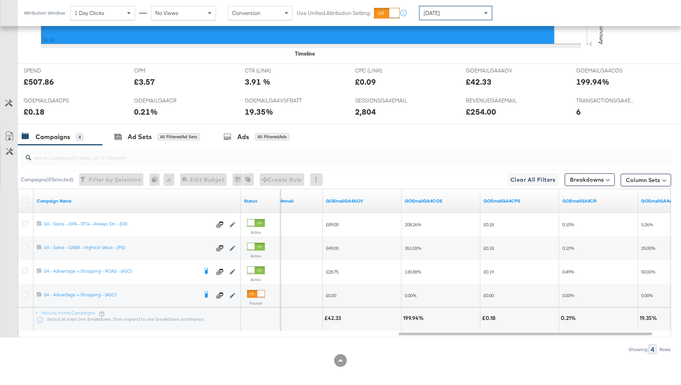
scroll to position [299, 0]
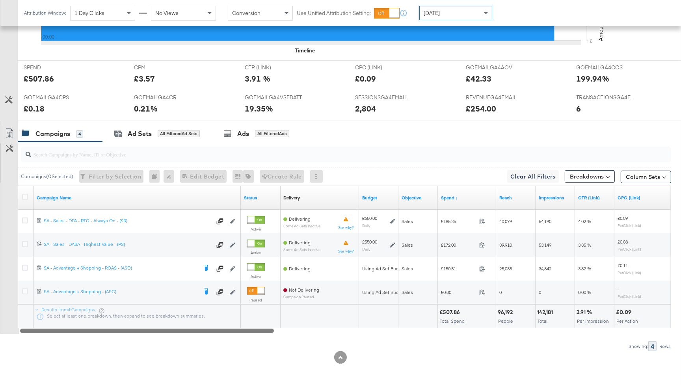
drag, startPoint x: 411, startPoint y: 331, endPoint x: 19, endPoint y: 338, distance: 391.4
click at [19, 338] on div "Campaigns ( 0 Selected) Filter by Selection Filter 0 campaigns 0 Rename 0 campa…" at bounding box center [335, 246] width 671 height 209
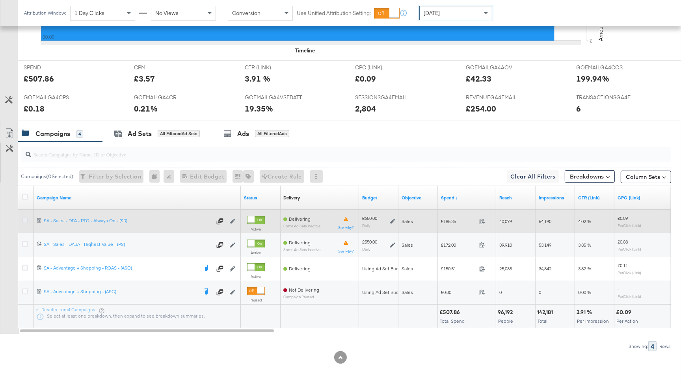
click at [24, 219] on icon at bounding box center [25, 221] width 6 height 6
click at [0, 0] on input "checkbox" at bounding box center [0, 0] width 0 height 0
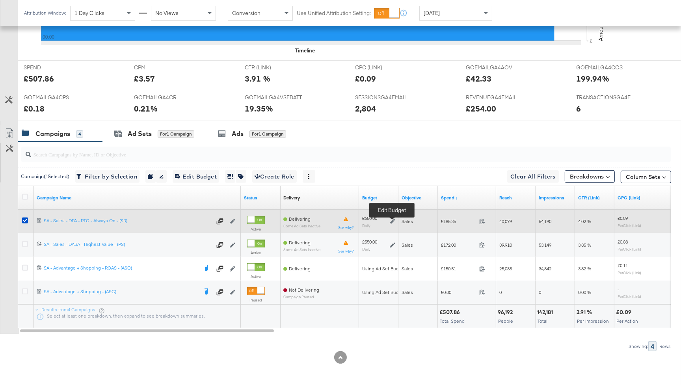
click at [392, 221] on icon at bounding box center [393, 222] width 6 height 6
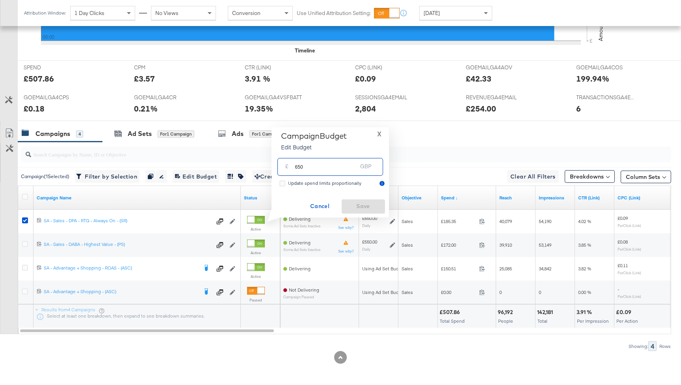
drag, startPoint x: 335, startPoint y: 170, endPoint x: 292, endPoint y: 169, distance: 42.2
click at [292, 169] on div "£ 650 GBP" at bounding box center [330, 167] width 106 height 18
drag, startPoint x: 308, startPoint y: 167, endPoint x: 284, endPoint y: 167, distance: 24.0
click at [284, 167] on div "£ 300 GBP" at bounding box center [330, 167] width 106 height 18
type input "250"
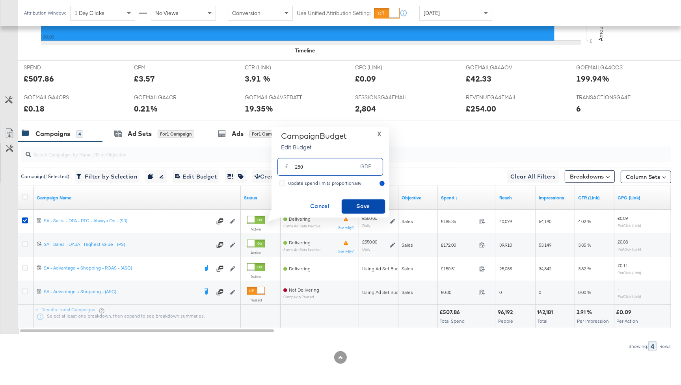
click at [346, 202] on span "Save" at bounding box center [363, 206] width 37 height 10
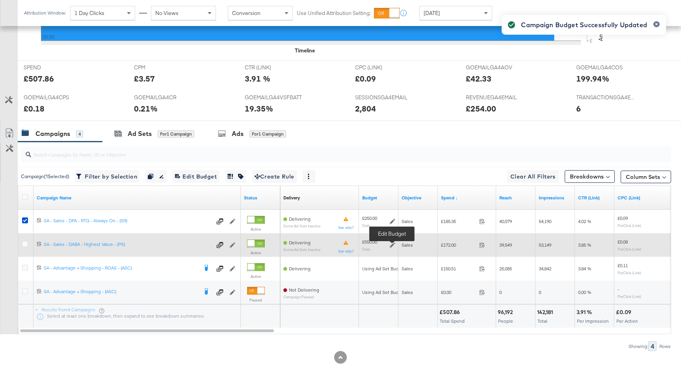
click at [394, 244] on icon at bounding box center [393, 245] width 6 height 6
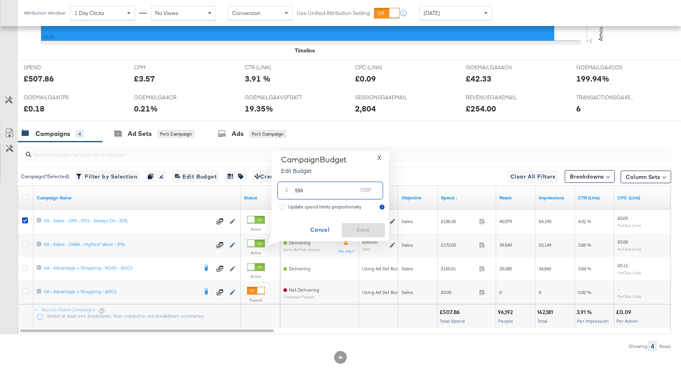
drag, startPoint x: 315, startPoint y: 190, endPoint x: 290, endPoint y: 190, distance: 25.2
click at [290, 190] on div "£ 550 GBP" at bounding box center [330, 191] width 106 height 18
type input "300"
click at [361, 227] on span "Save" at bounding box center [363, 230] width 37 height 10
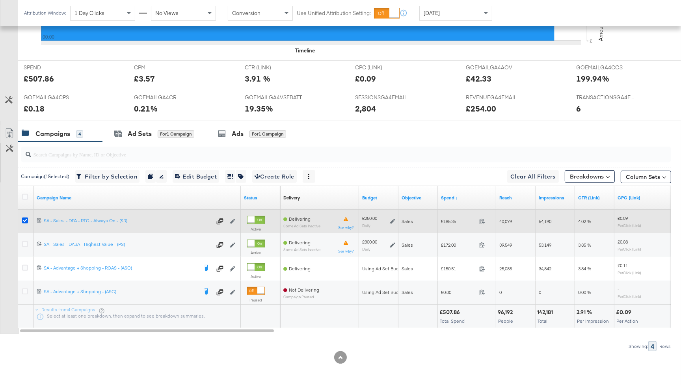
click at [23, 219] on icon at bounding box center [25, 221] width 6 height 6
click at [0, 0] on input "checkbox" at bounding box center [0, 0] width 0 height 0
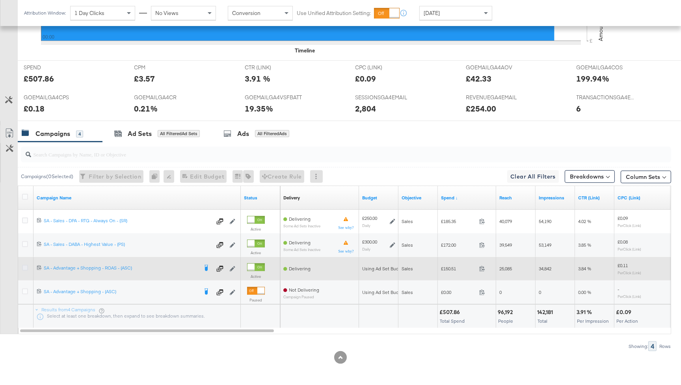
click at [24, 266] on icon at bounding box center [25, 268] width 6 height 6
click at [0, 0] on input "checkbox" at bounding box center [0, 0] width 0 height 0
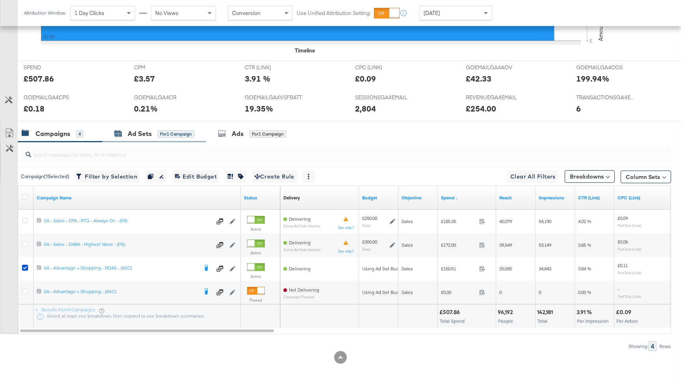
click at [153, 130] on div "Ad Sets for 1 Campaign" at bounding box center [154, 133] width 80 height 9
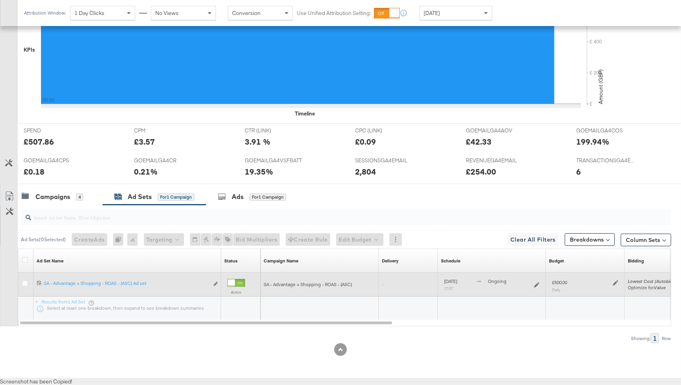
scroll to position [229, 0]
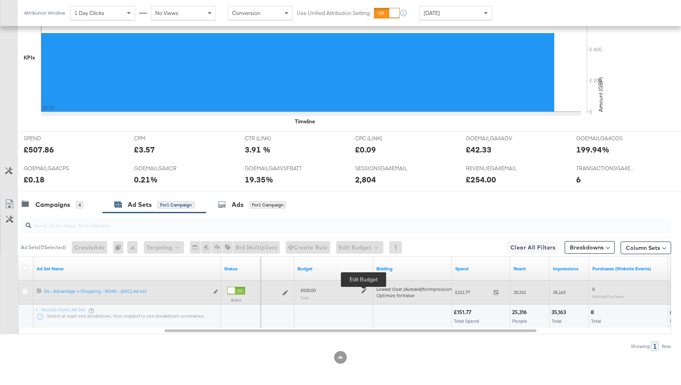
click at [363, 291] on icon at bounding box center [364, 291] width 6 height 6
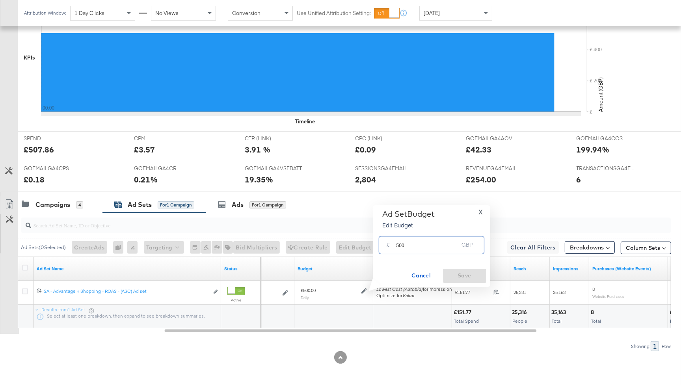
drag, startPoint x: 417, startPoint y: 244, endPoint x: 395, endPoint y: 245, distance: 21.3
click at [395, 245] on div "£ 500 GBP" at bounding box center [432, 245] width 106 height 18
type input "300"
click at [468, 275] on span "Save" at bounding box center [464, 276] width 37 height 10
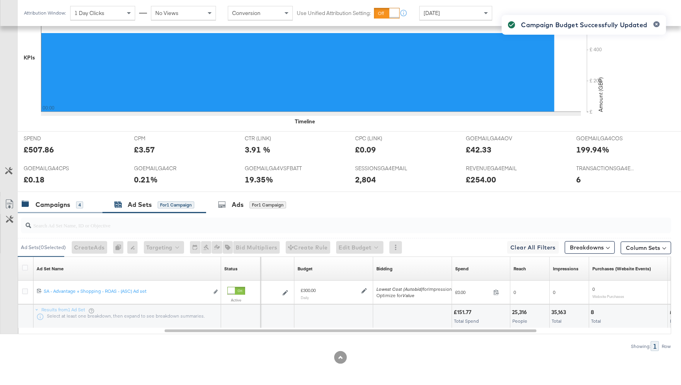
click at [66, 208] on div "Campaigns" at bounding box center [52, 204] width 35 height 9
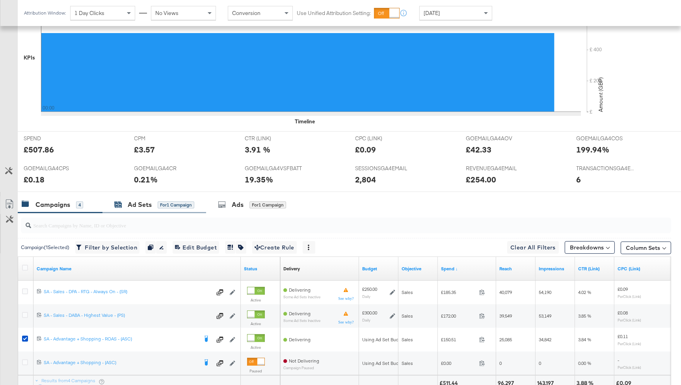
click at [170, 205] on div "for 1 Campaign" at bounding box center [176, 204] width 37 height 7
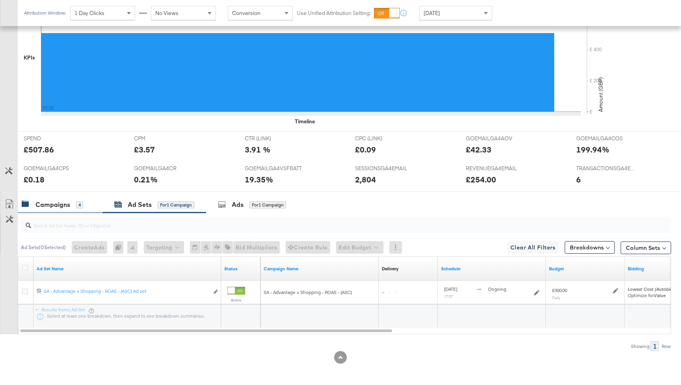
click at [77, 205] on div "4" at bounding box center [79, 204] width 7 height 7
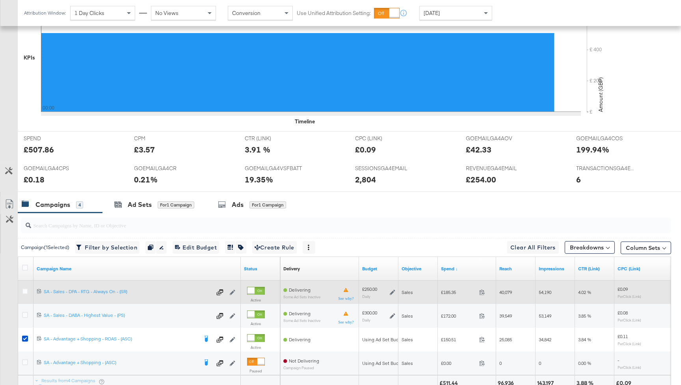
click at [391, 292] on icon at bounding box center [393, 293] width 6 height 6
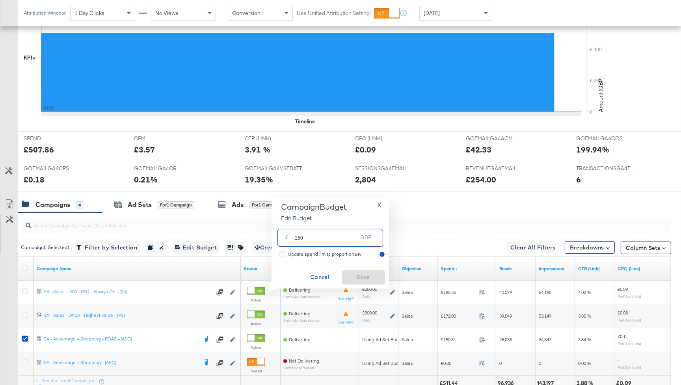
drag, startPoint x: 311, startPoint y: 240, endPoint x: 294, endPoint y: 238, distance: 17.1
click at [295, 238] on input "250" at bounding box center [326, 234] width 62 height 17
type input "300"
click at [370, 277] on span "Save" at bounding box center [363, 277] width 37 height 10
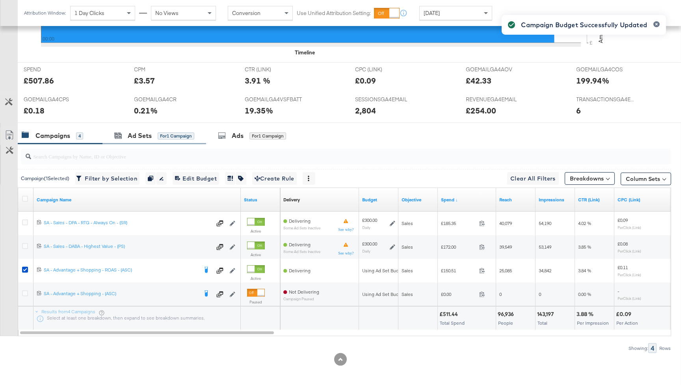
click at [145, 142] on div "Ad Sets for 1 Campaign" at bounding box center [154, 135] width 104 height 17
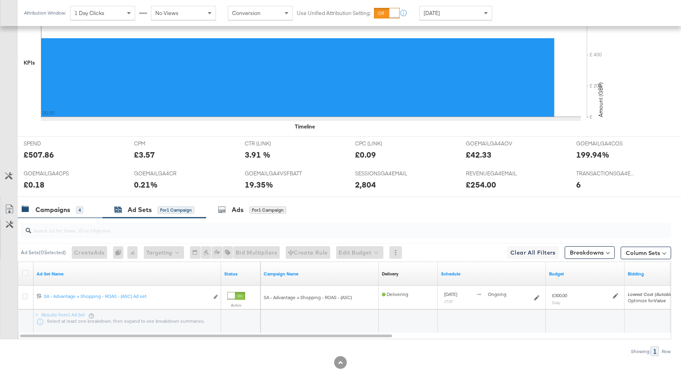
drag, startPoint x: 62, startPoint y: 213, endPoint x: 55, endPoint y: 212, distance: 7.5
click at [62, 213] on div "Campaigns" at bounding box center [52, 209] width 35 height 9
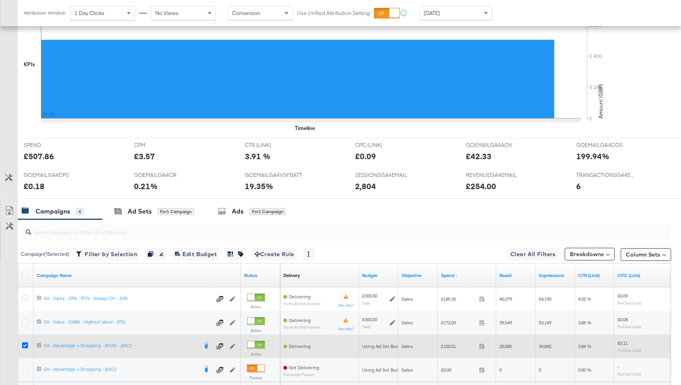
click at [27, 344] on icon at bounding box center [25, 345] width 6 height 6
click at [0, 0] on input "checkbox" at bounding box center [0, 0] width 0 height 0
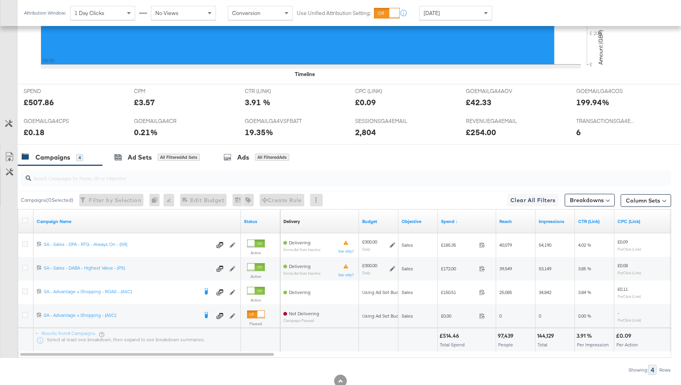
scroll to position [279, 0]
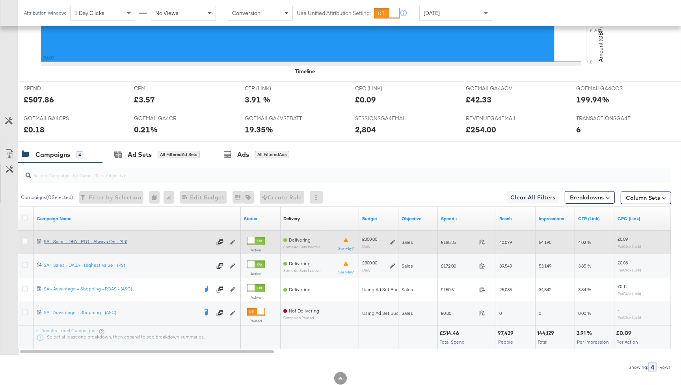
drag, startPoint x: 24, startPoint y: 288, endPoint x: 63, endPoint y: 244, distance: 59.2
click at [25, 288] on icon at bounding box center [25, 289] width 6 height 6
click at [0, 0] on input "checkbox" at bounding box center [0, 0] width 0 height 0
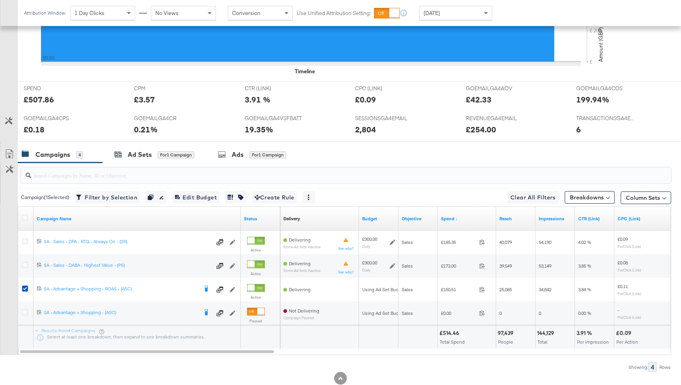
click at [148, 164] on input "search" at bounding box center [321, 171] width 581 height 15
click at [152, 152] on div "Ad Sets for 1 Campaign" at bounding box center [154, 154] width 80 height 9
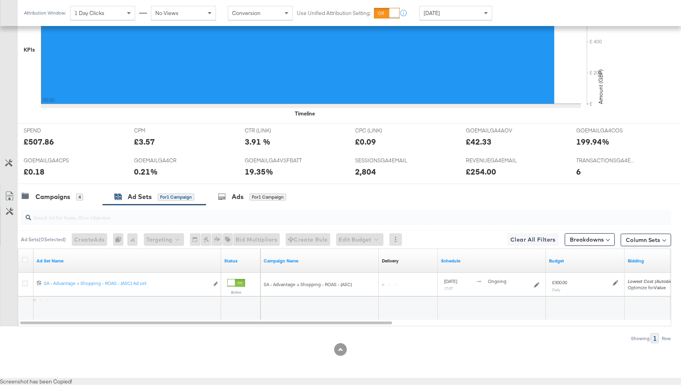
scroll to position [229, 0]
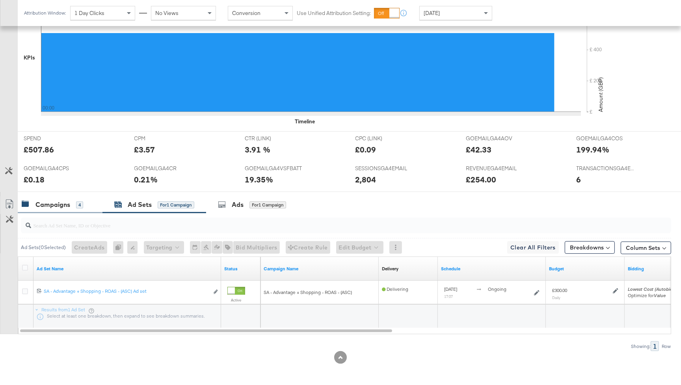
click at [71, 201] on div "Campaigns 4" at bounding box center [52, 204] width 61 height 9
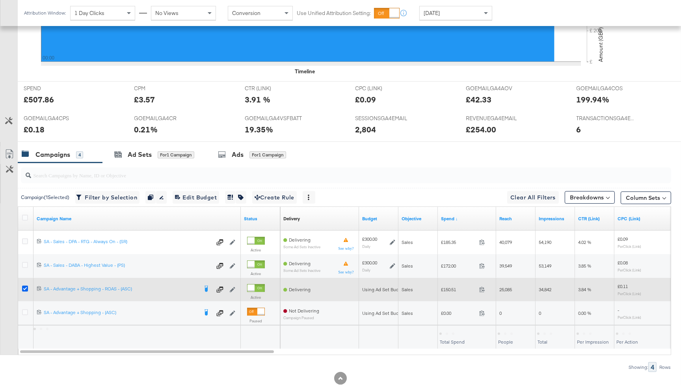
click at [26, 287] on icon at bounding box center [25, 289] width 6 height 6
click at [0, 0] on input "checkbox" at bounding box center [0, 0] width 0 height 0
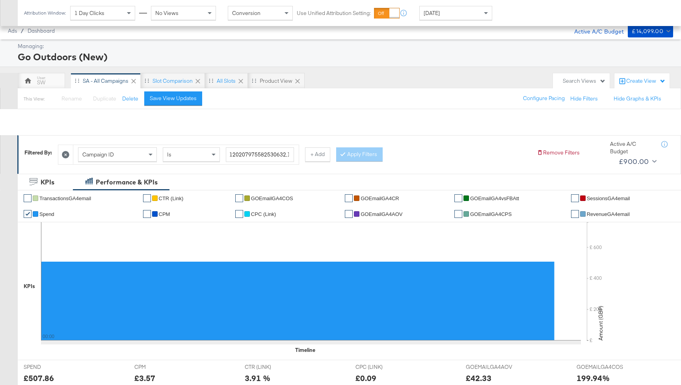
scroll to position [279, 0]
